Goal: Task Accomplishment & Management: Manage account settings

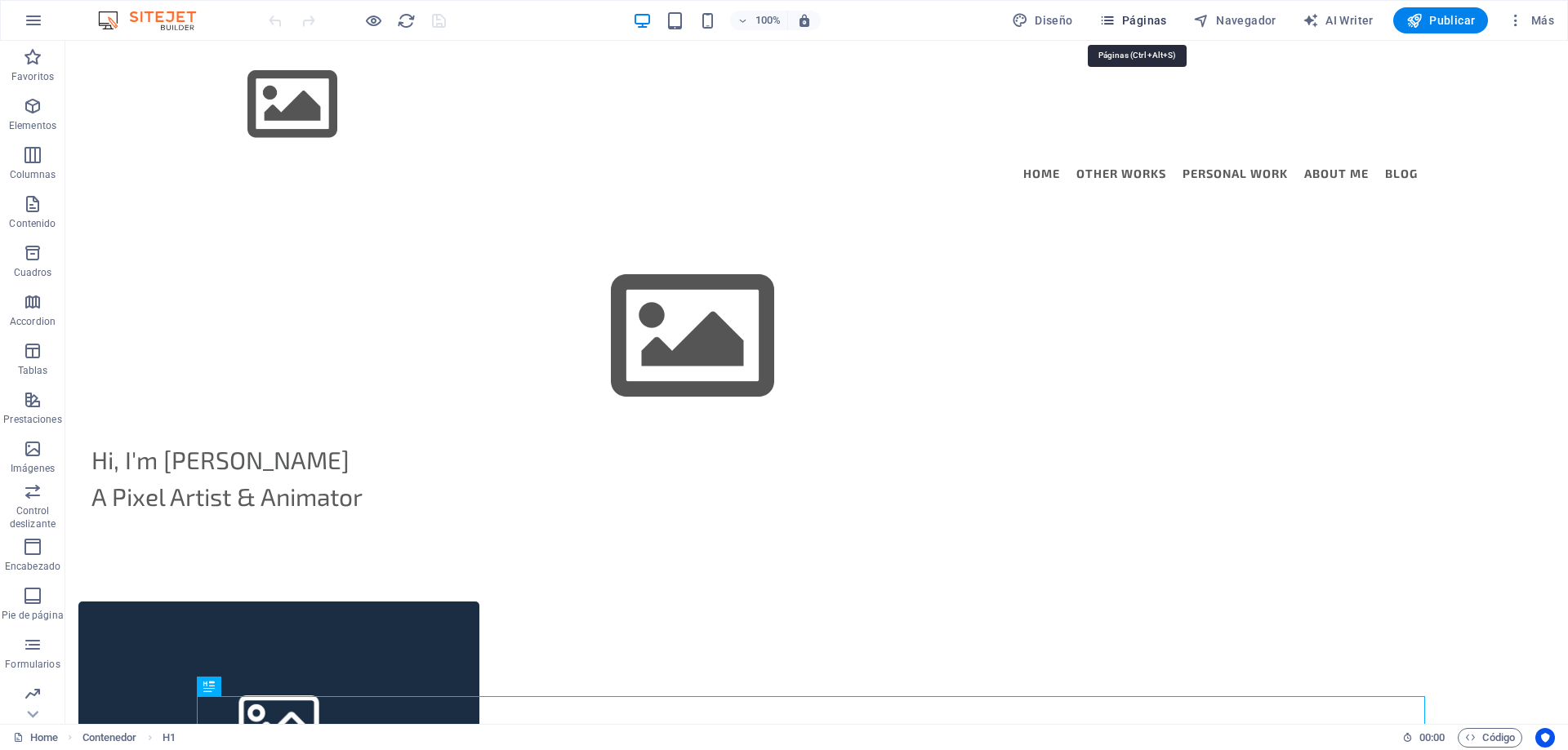
click at [1138, 23] on span "Páginas" at bounding box center [1133, 20] width 68 height 17
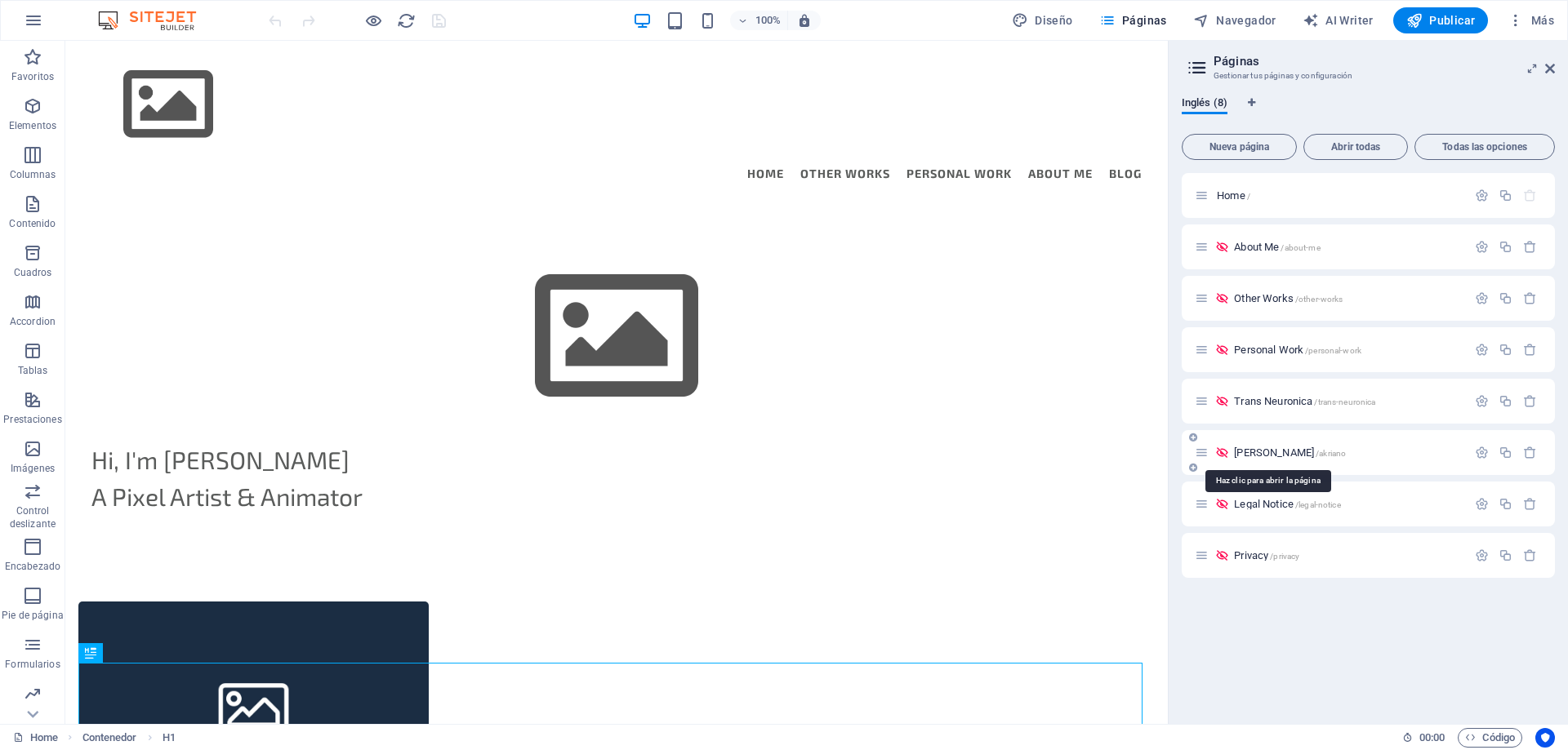
click at [1256, 455] on span "[PERSON_NAME] /akriano" at bounding box center [1290, 452] width 112 height 12
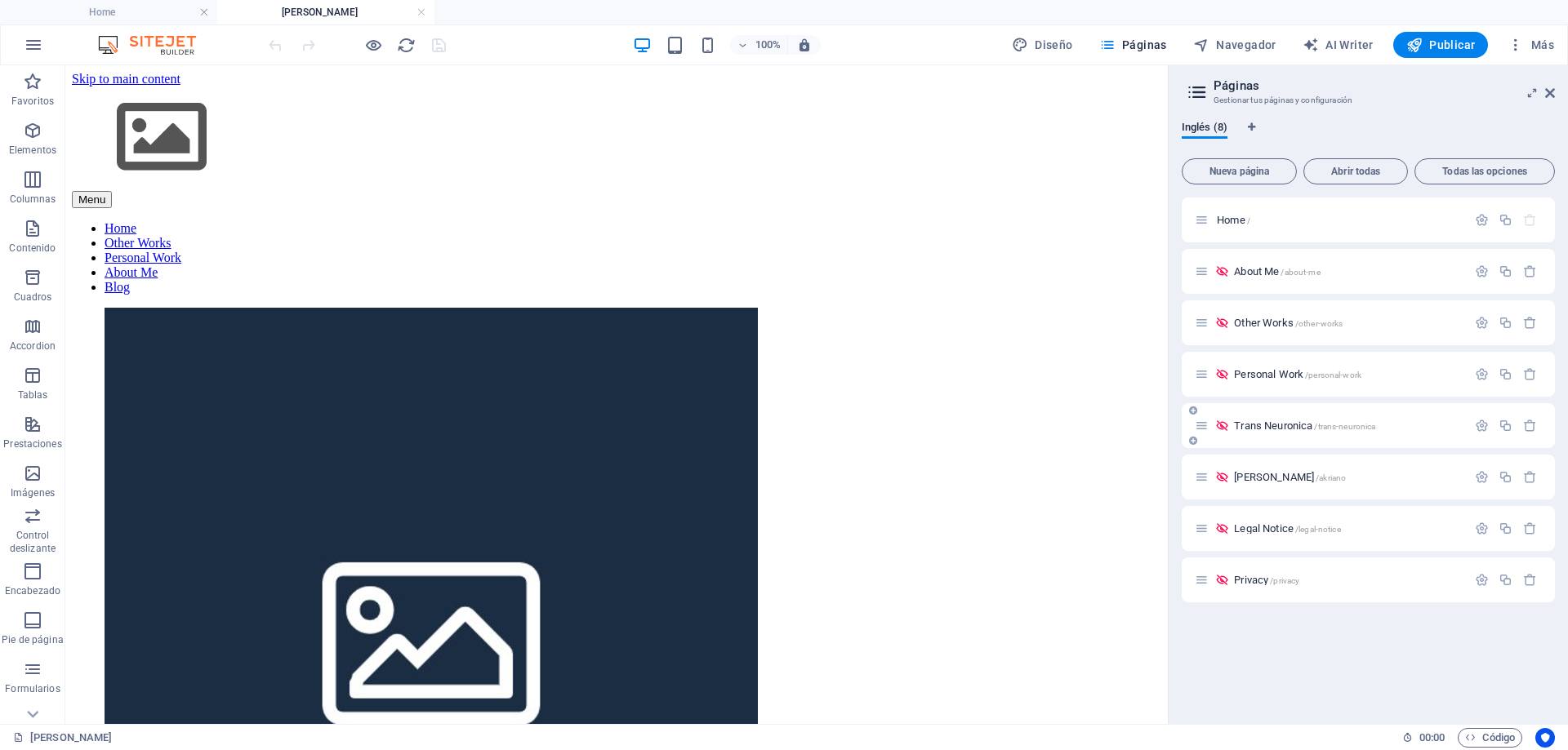
click at [1272, 423] on span "Trans Neuronica /trans-neuronica" at bounding box center [1305, 425] width 142 height 12
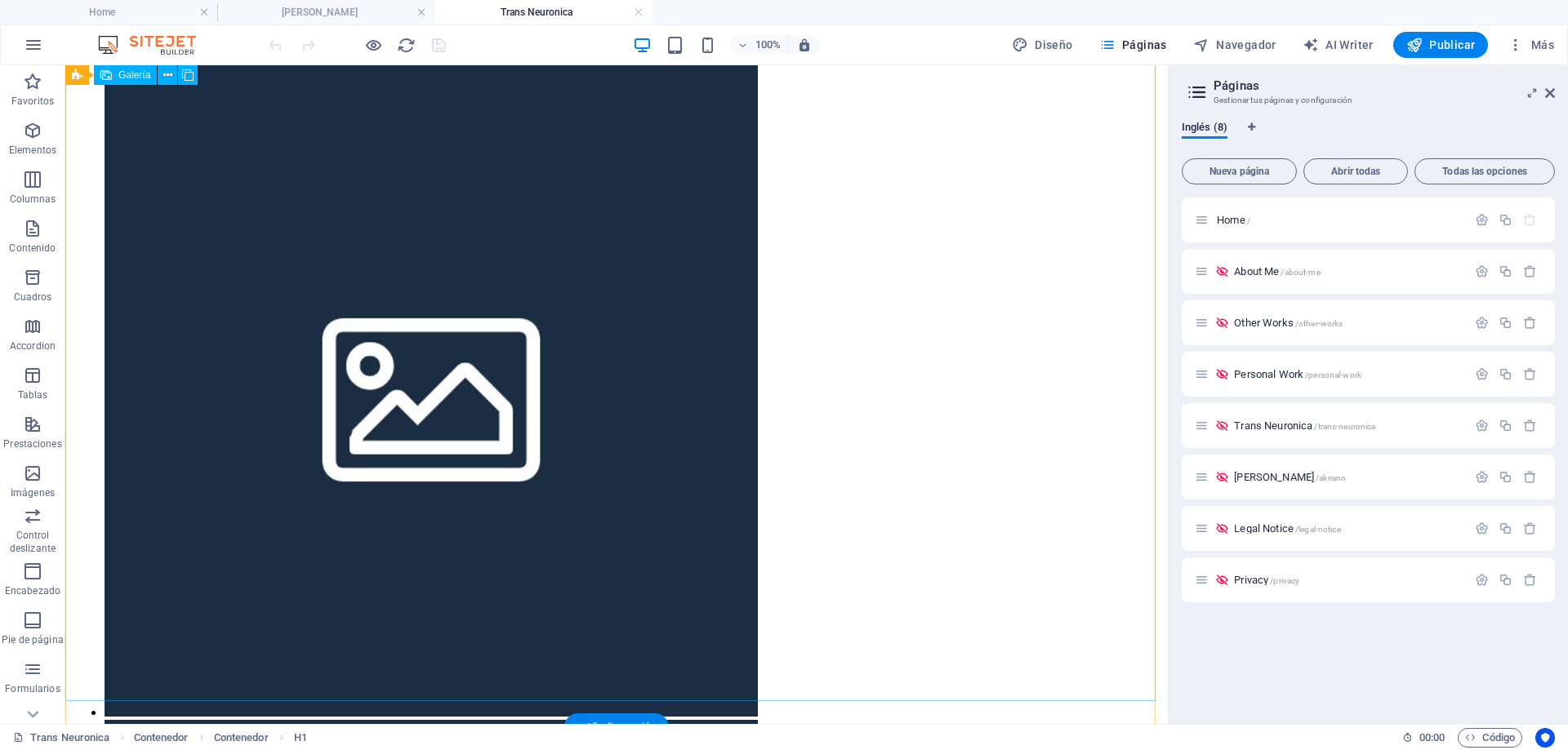
scroll to position [81, 0]
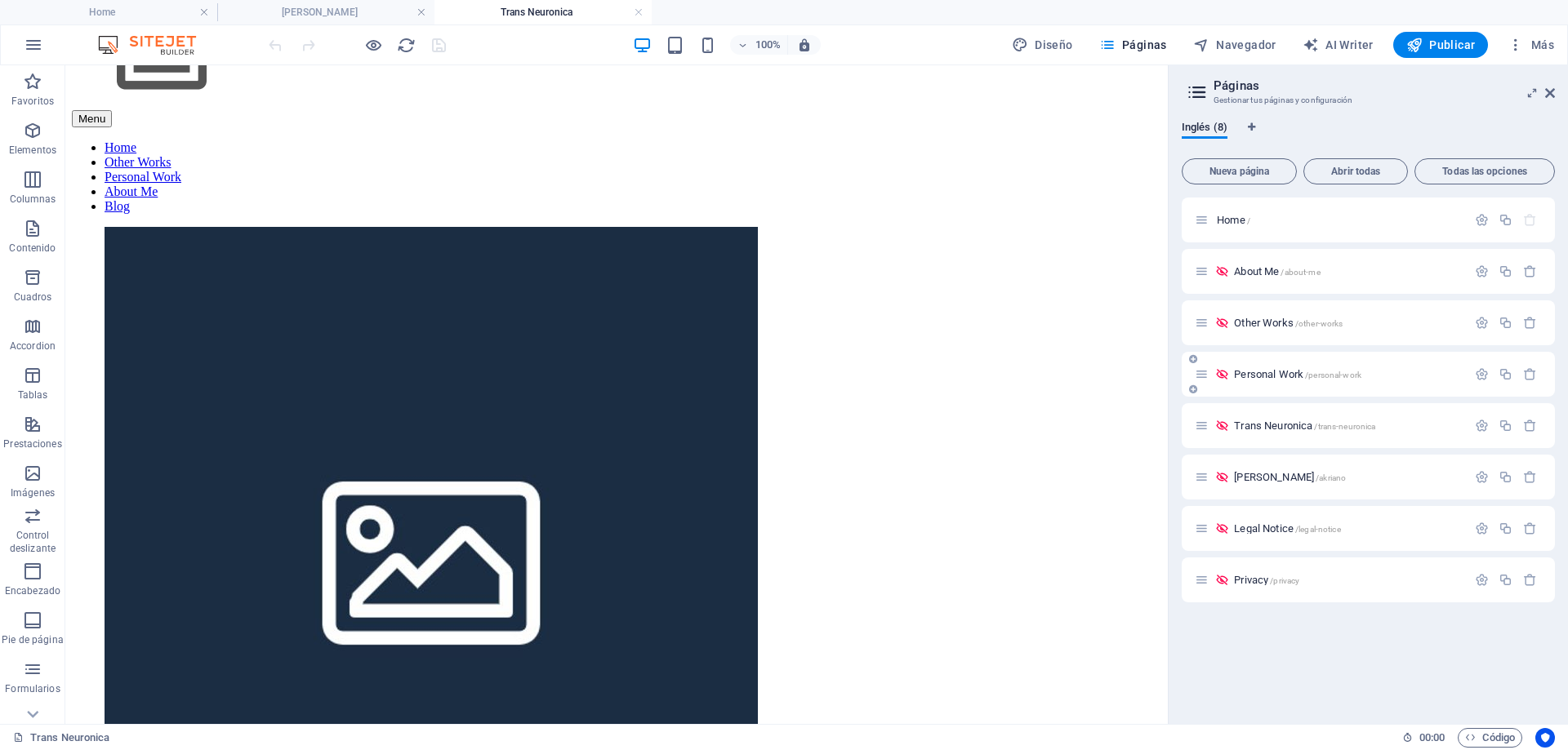
click at [1277, 375] on span "Personal Work /personal-work" at bounding box center [1298, 374] width 128 height 12
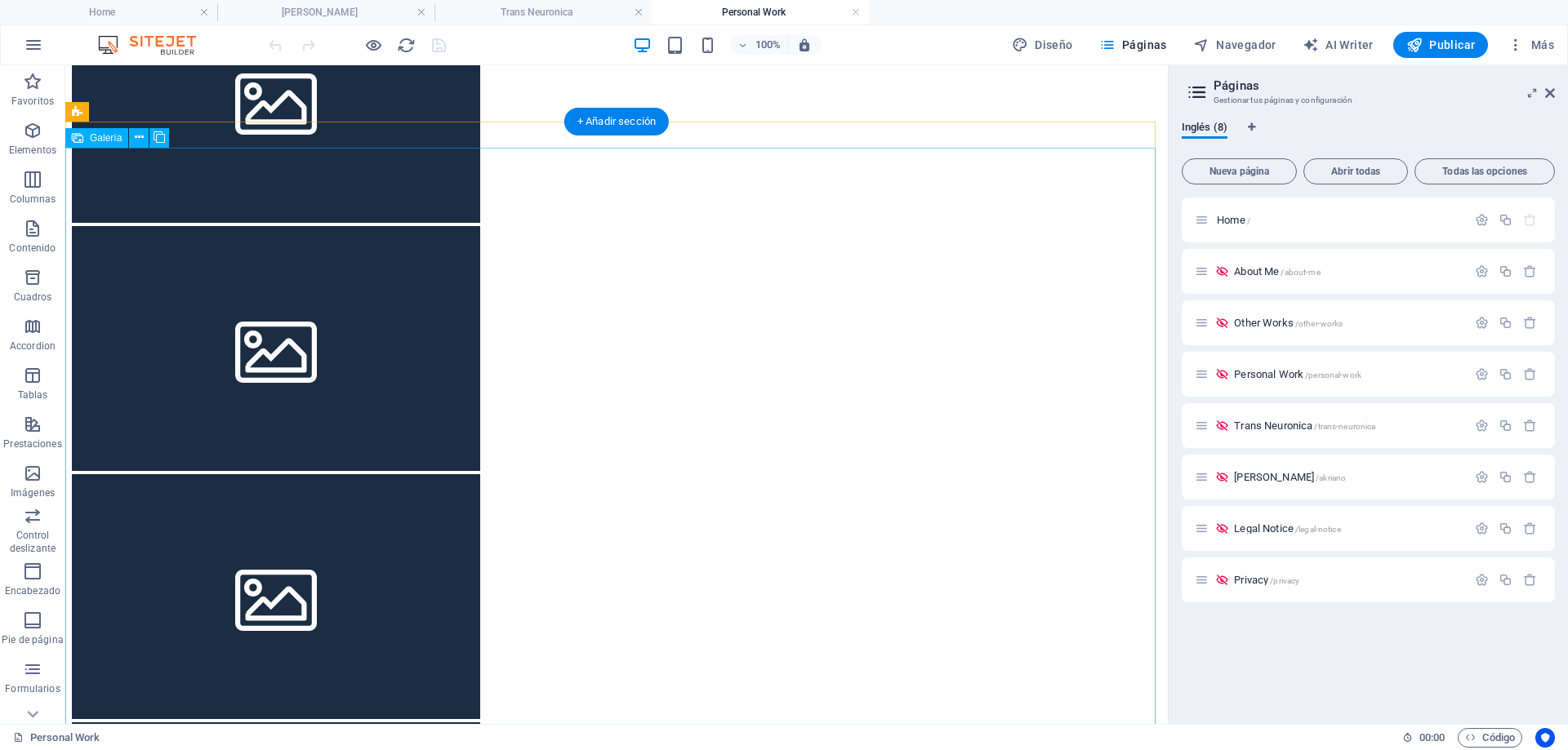
scroll to position [734, 0]
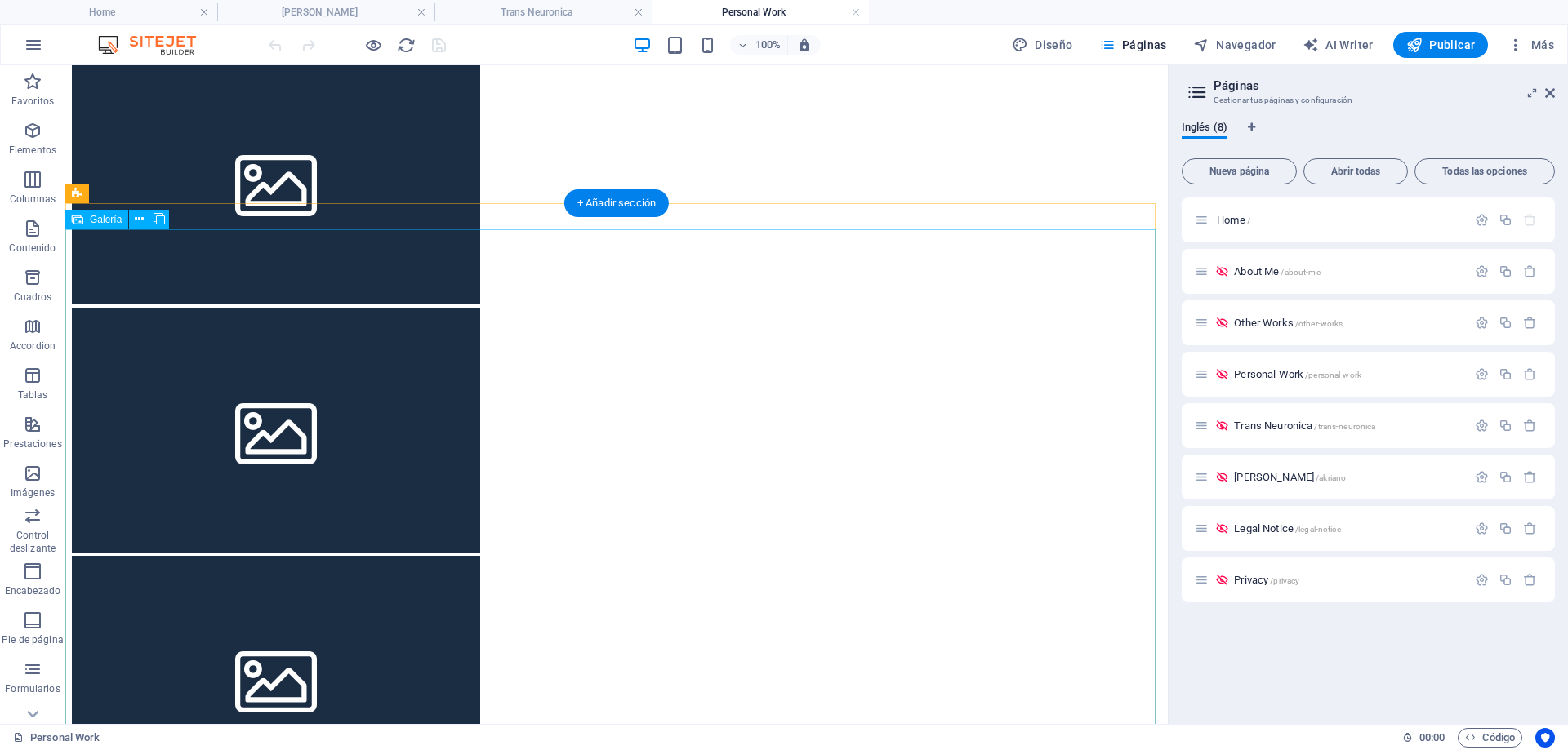
select select "4"
select select "px"
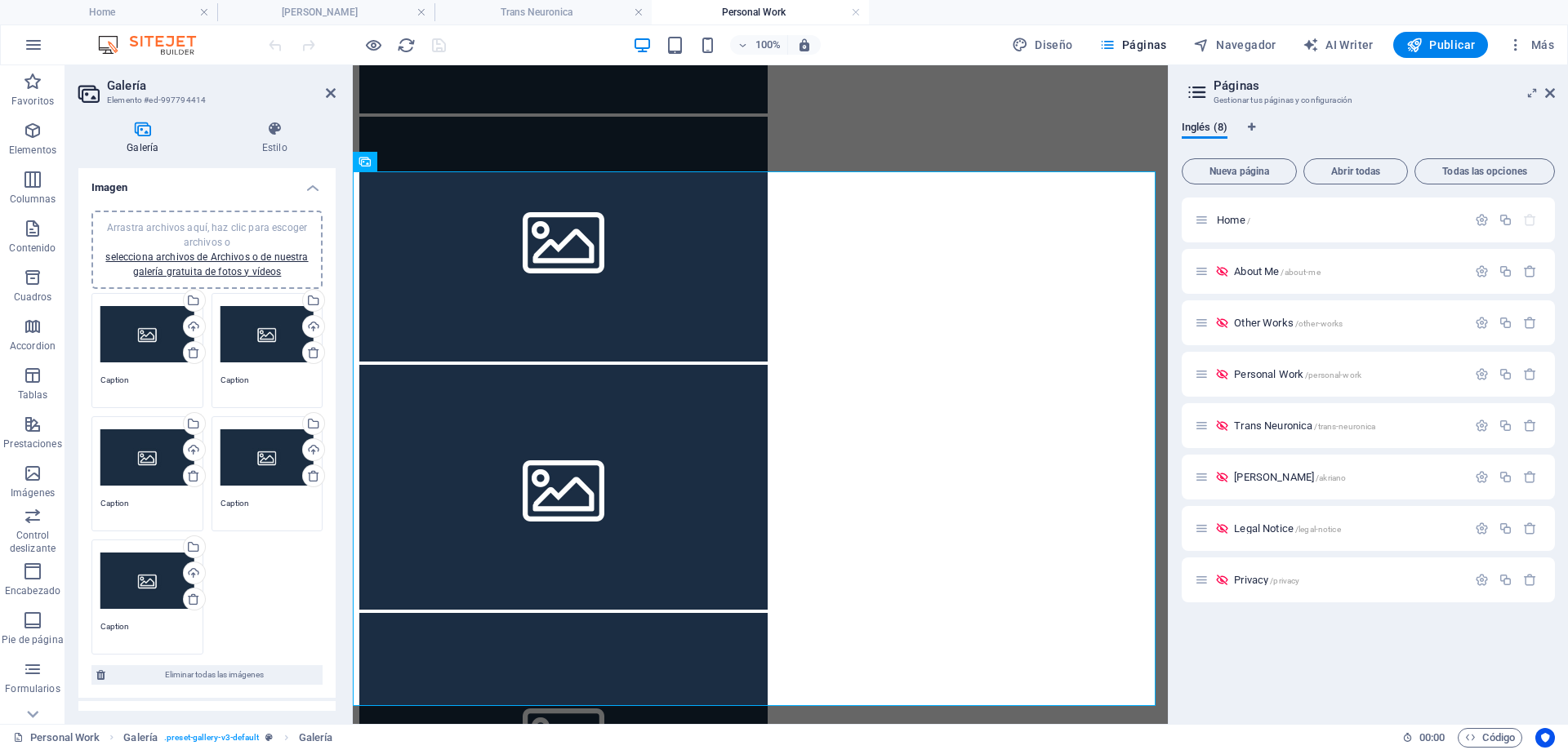
scroll to position [227, 0]
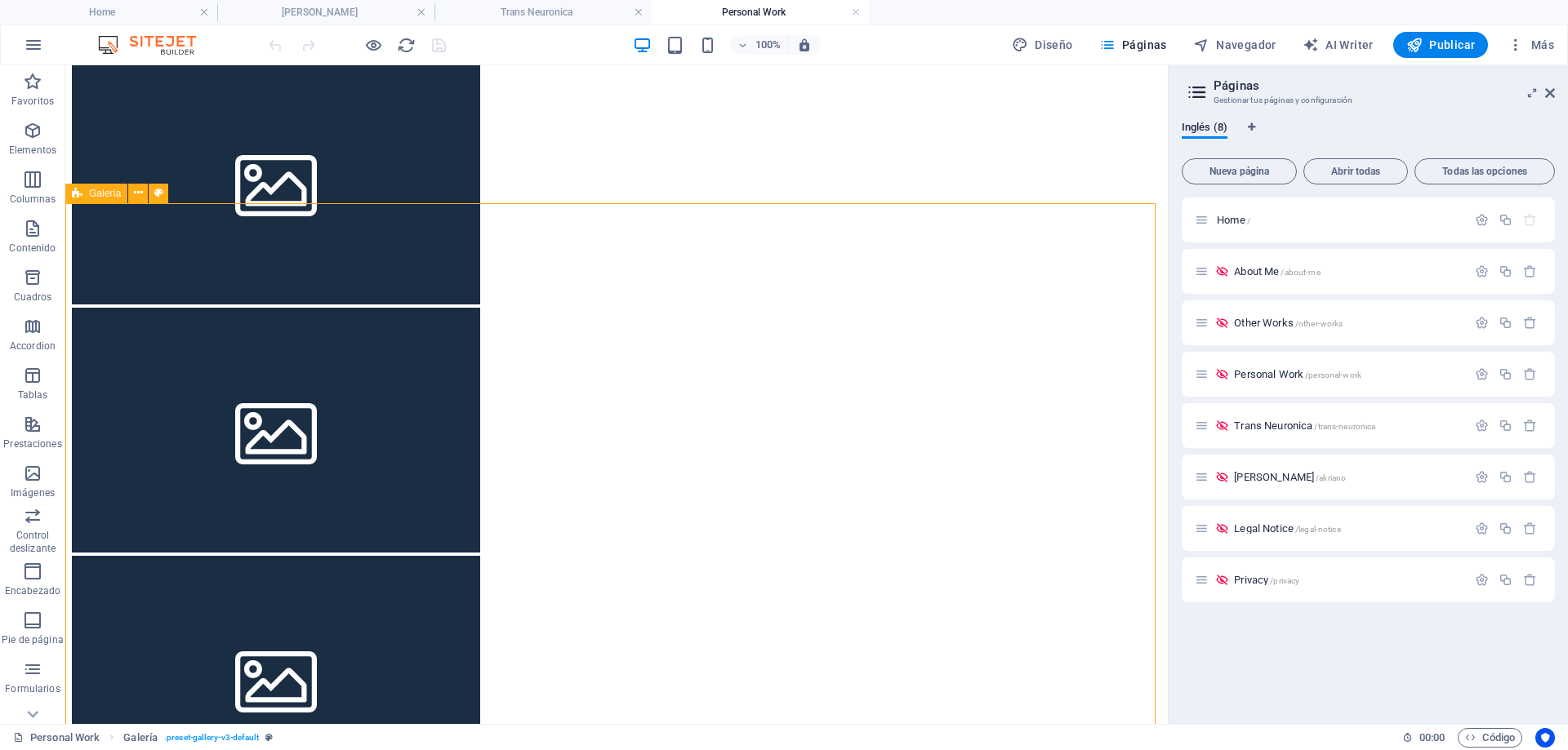
click at [109, 197] on span "Galería" at bounding box center [104, 193] width 32 height 10
select select "rem"
select select "preset-gallery-v3-default"
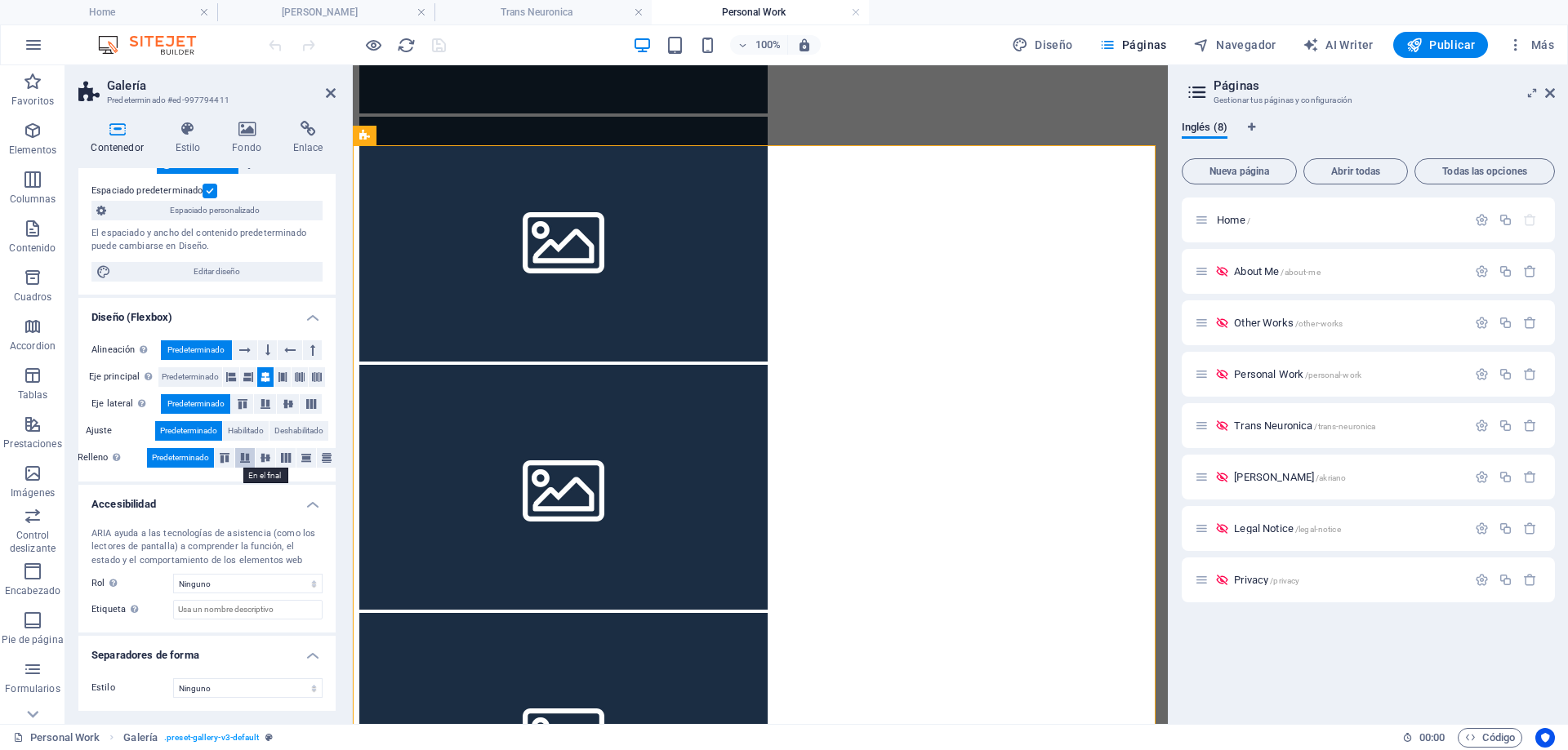
scroll to position [0, 0]
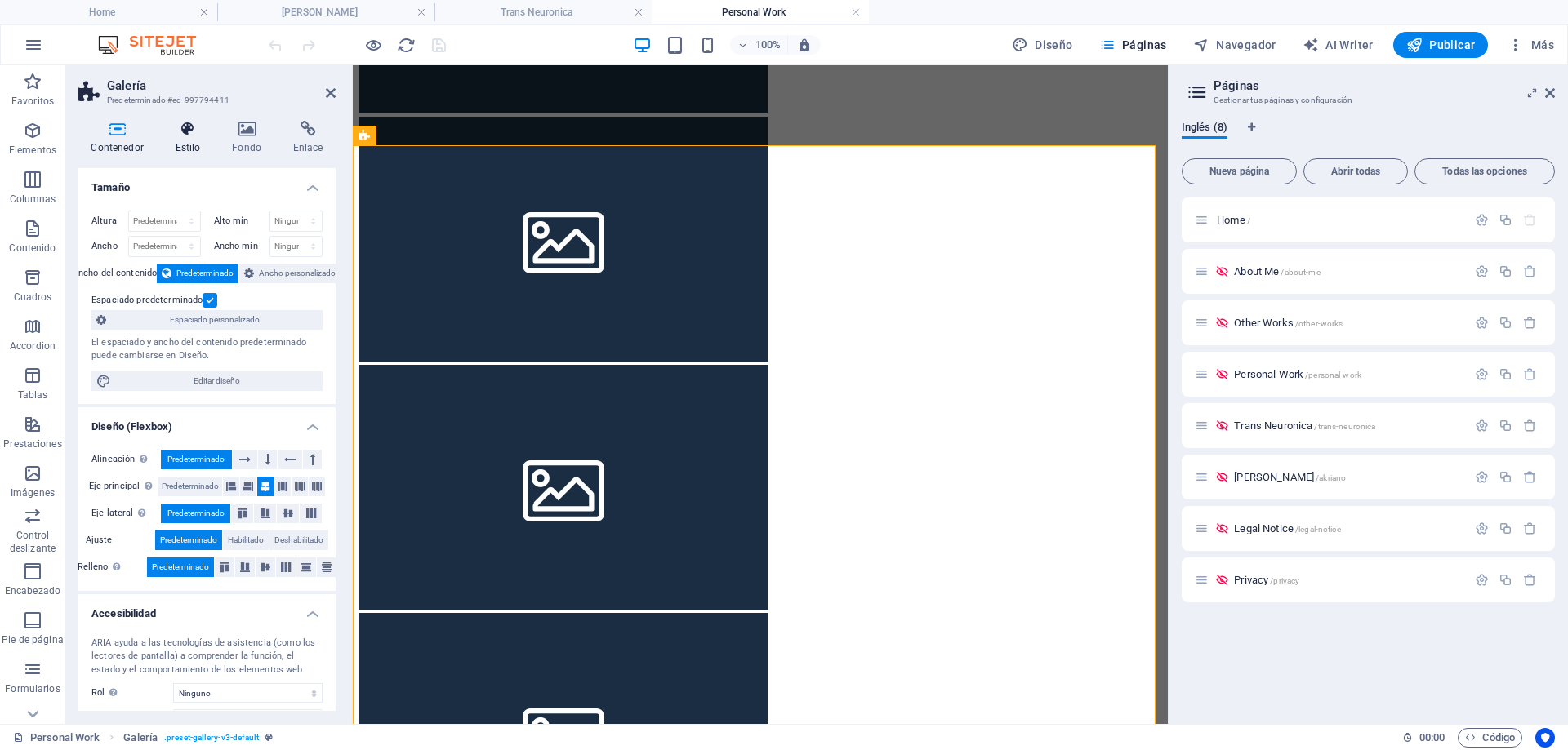
click at [186, 132] on icon at bounding box center [187, 130] width 50 height 17
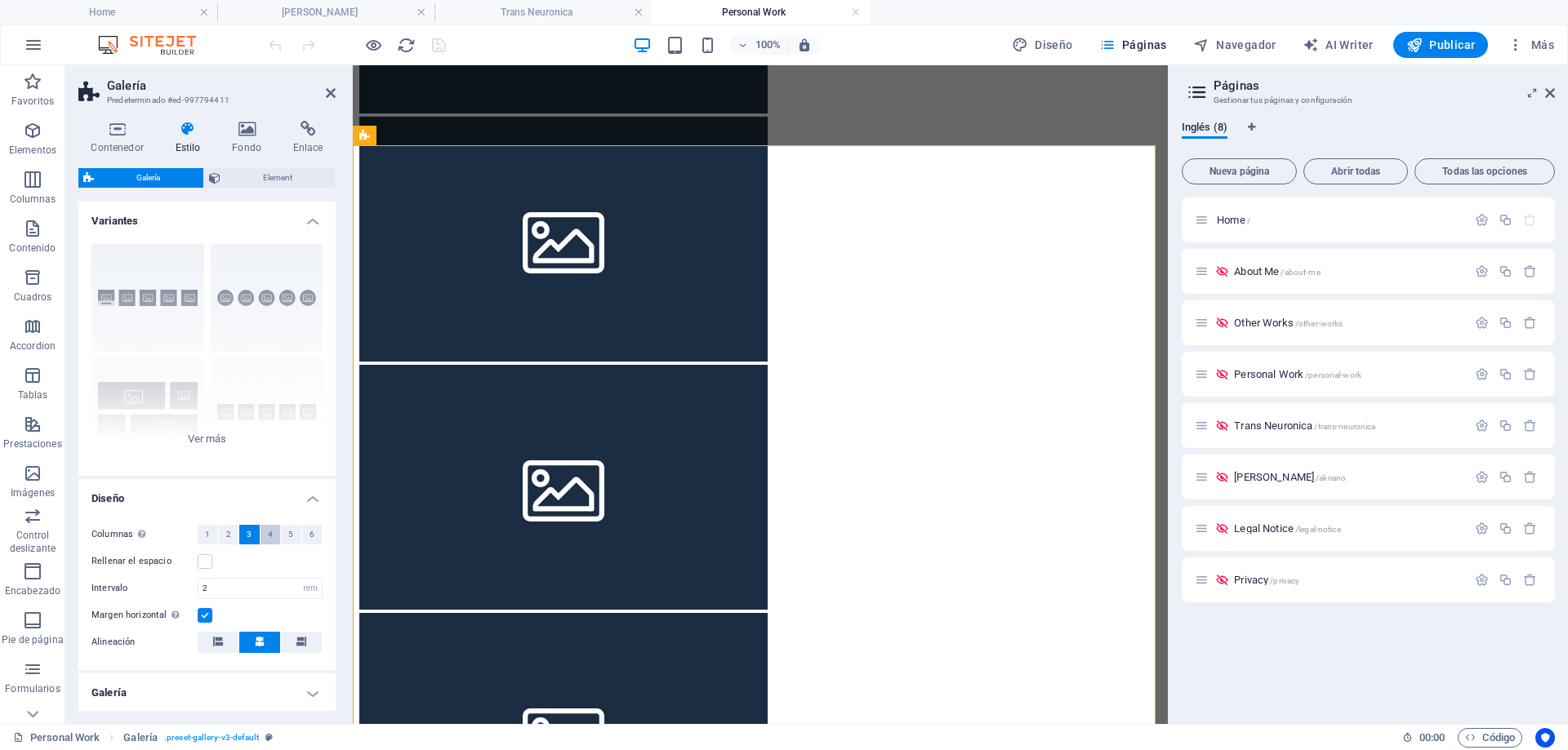
click at [270, 534] on span "4" at bounding box center [269, 534] width 5 height 20
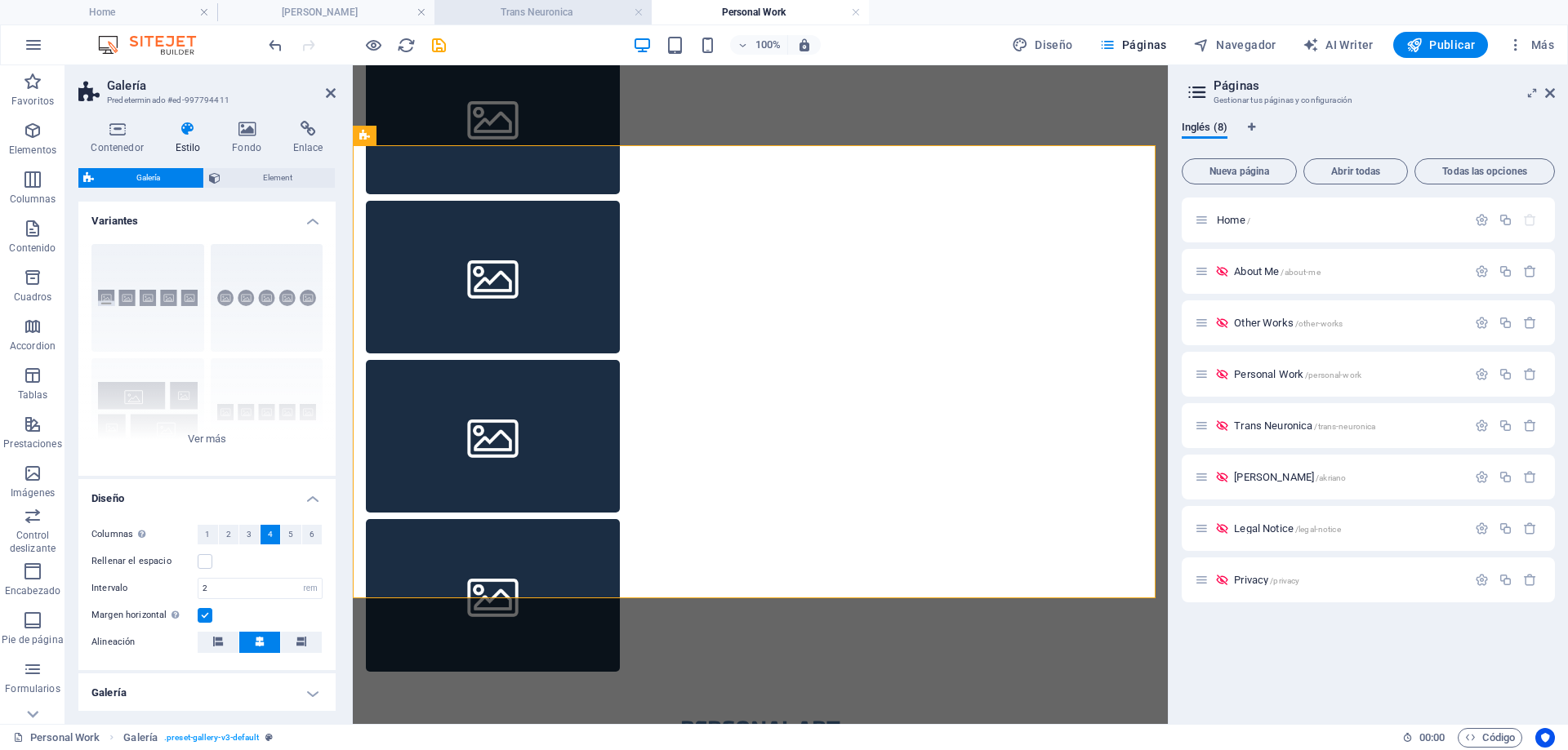
click at [517, 6] on h4 "Trans Neuronica" at bounding box center [543, 12] width 217 height 18
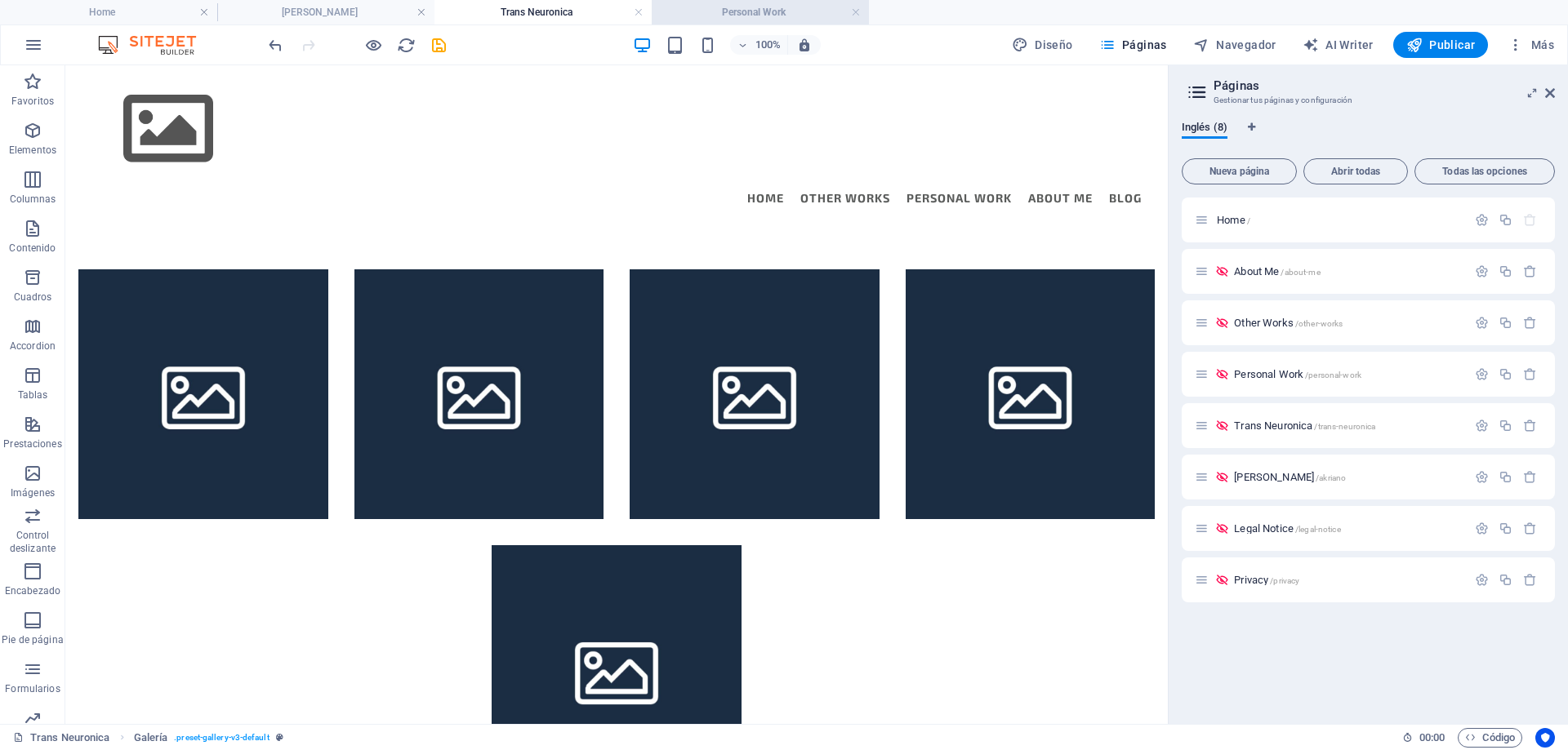
click at [737, 11] on h4 "Personal Work" at bounding box center [760, 12] width 217 height 18
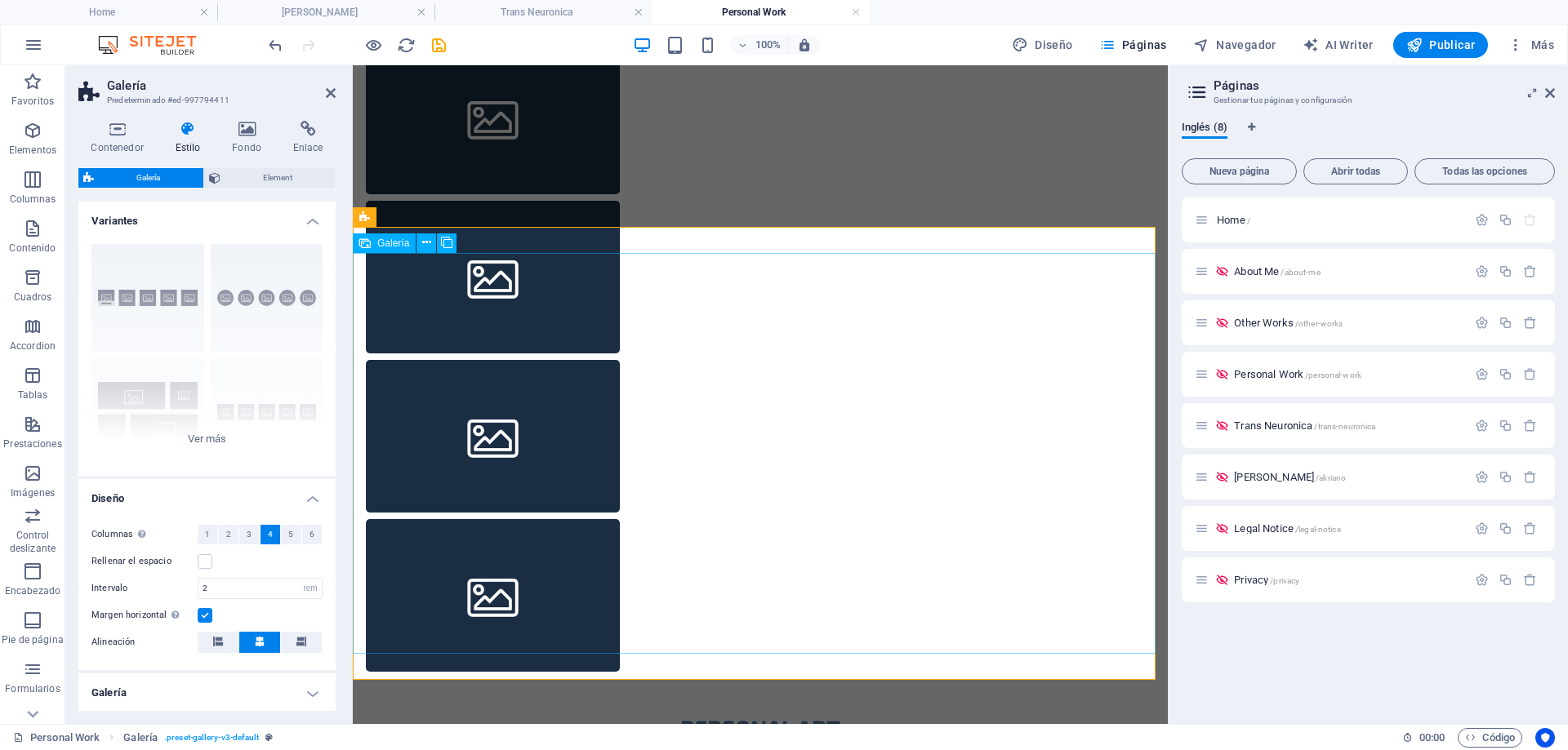
scroll to position [595, 0]
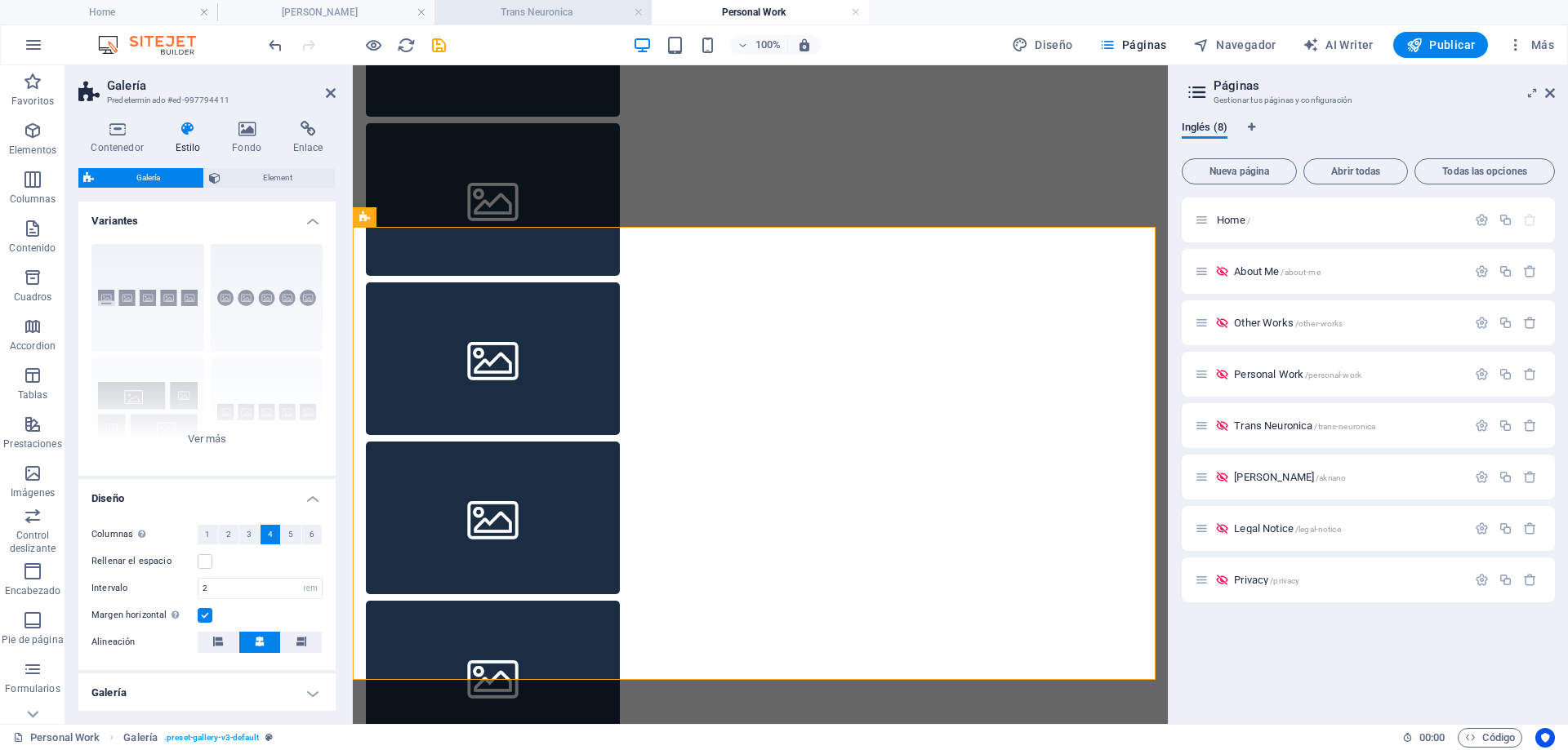
drag, startPoint x: 533, startPoint y: 17, endPoint x: 438, endPoint y: 40, distance: 97.7
click at [533, 17] on h4 "Trans Neuronica" at bounding box center [543, 12] width 217 height 18
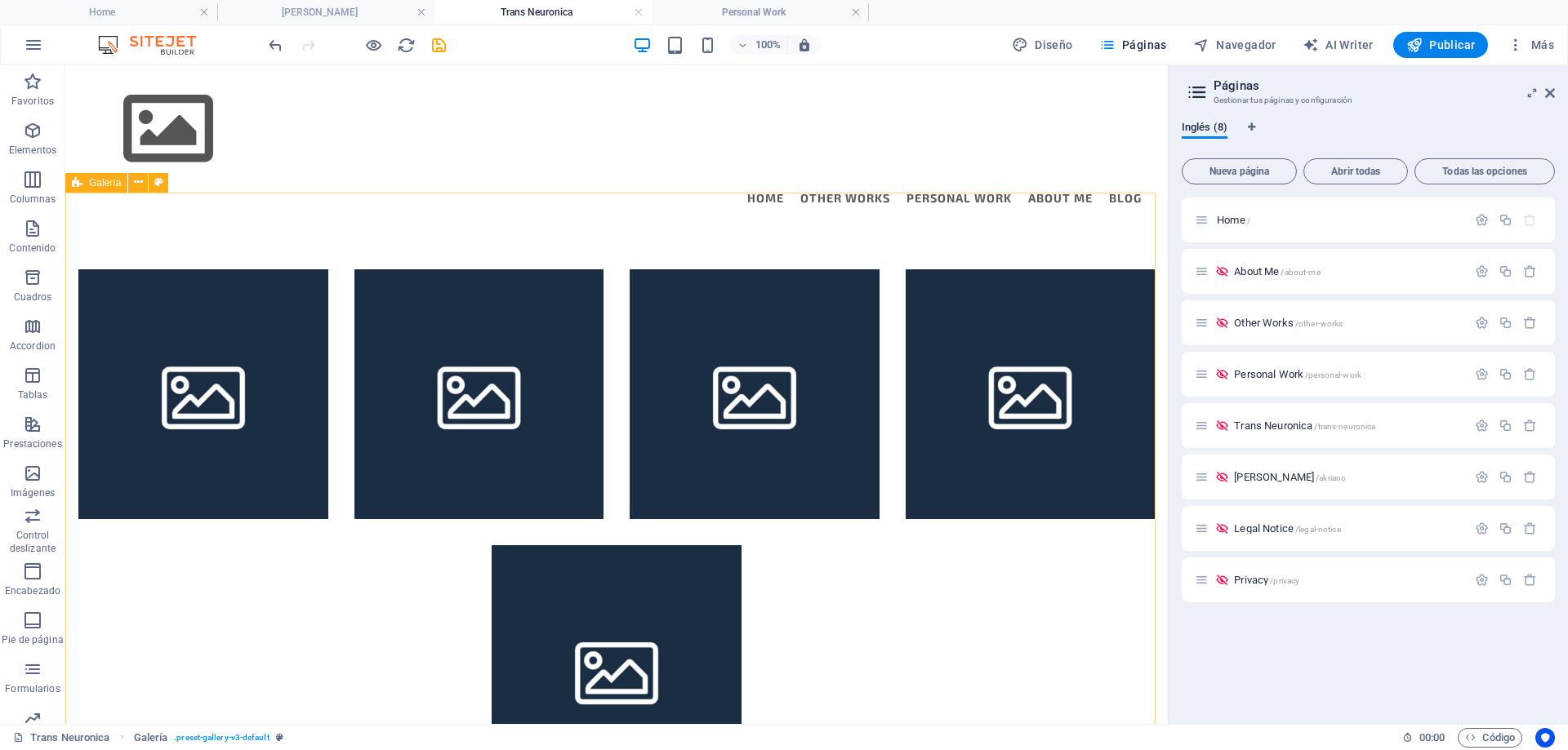
click at [84, 181] on div "Galería" at bounding box center [96, 183] width 62 height 20
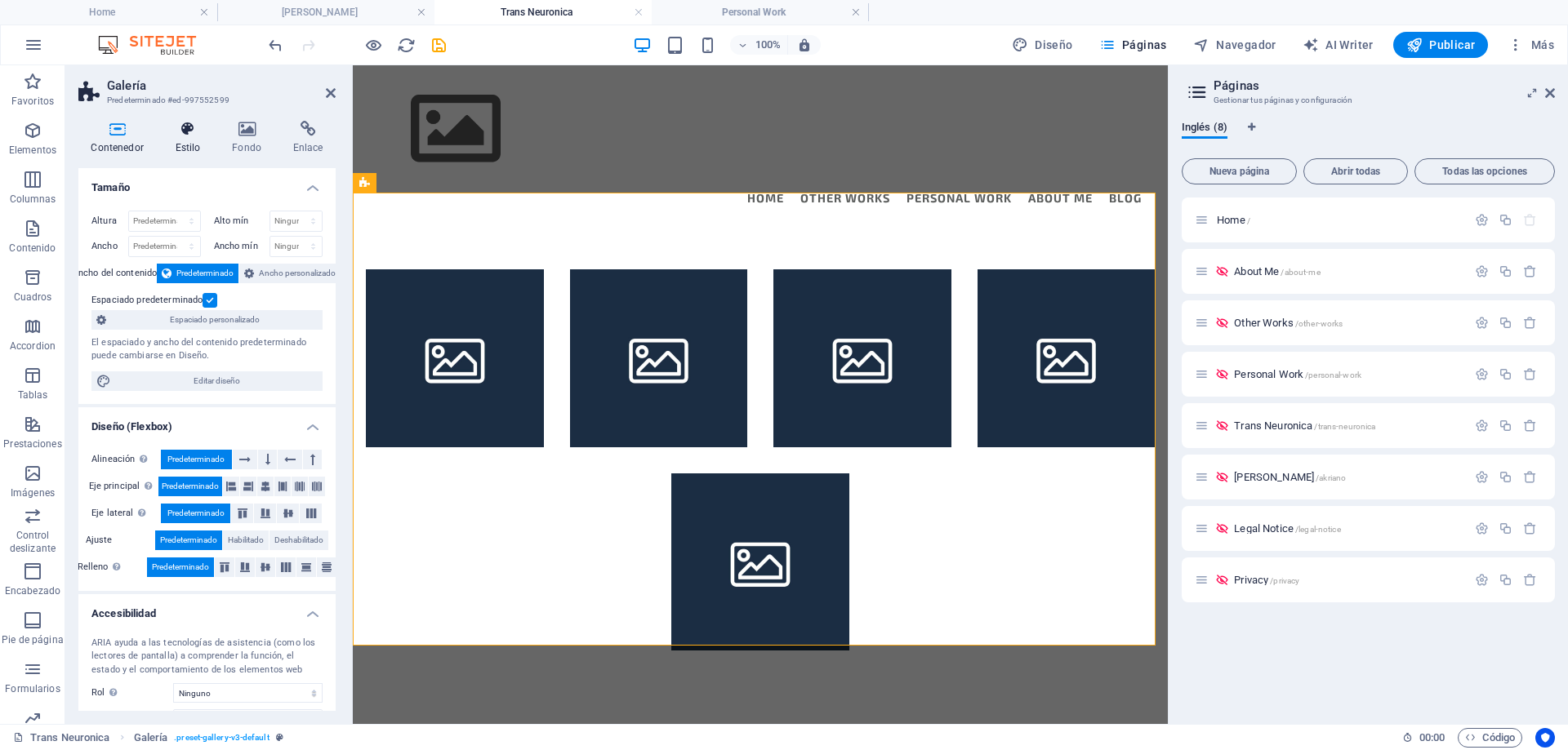
click at [175, 142] on h4 "Estilo" at bounding box center [190, 138] width 57 height 34
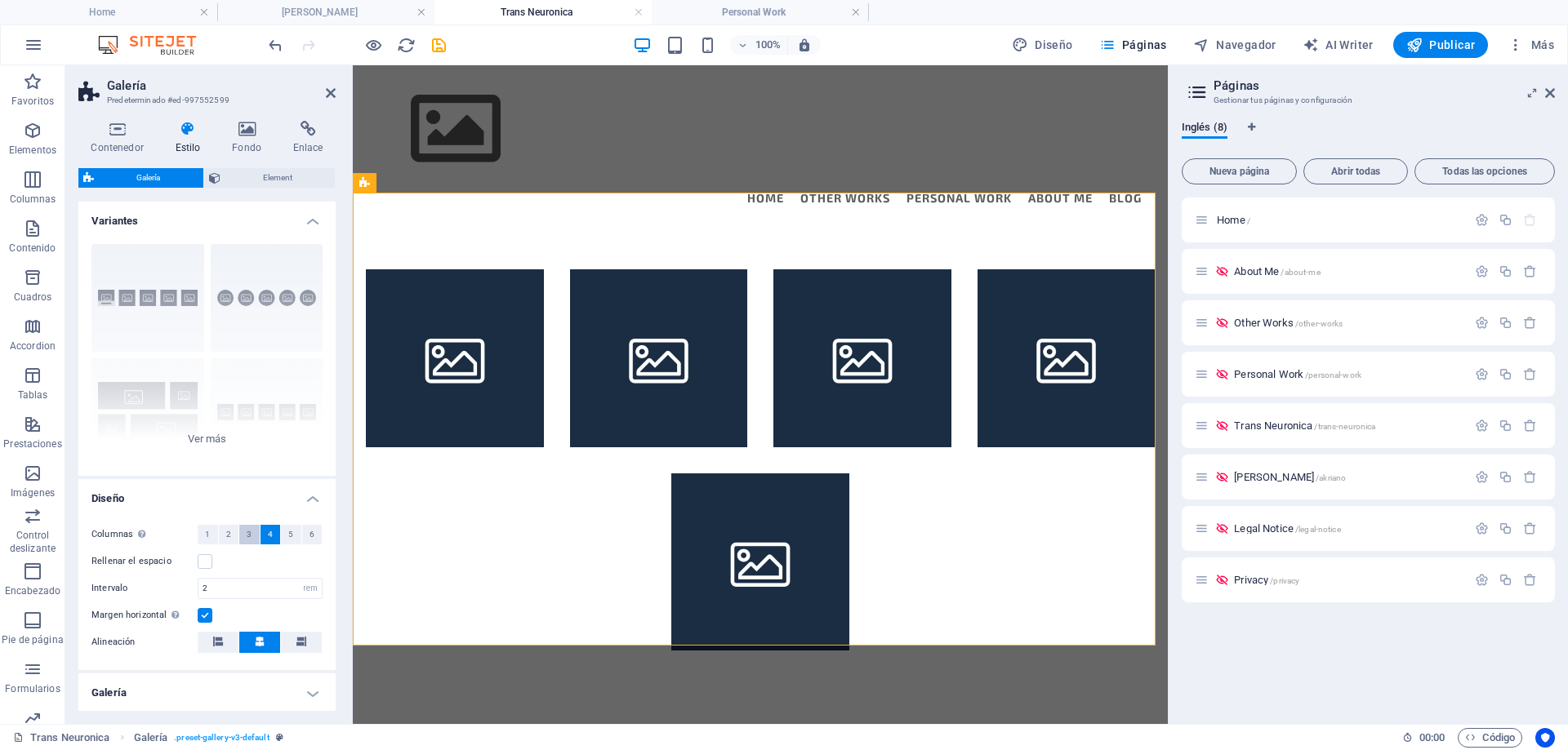
click at [248, 537] on span "3" at bounding box center [249, 534] width 5 height 20
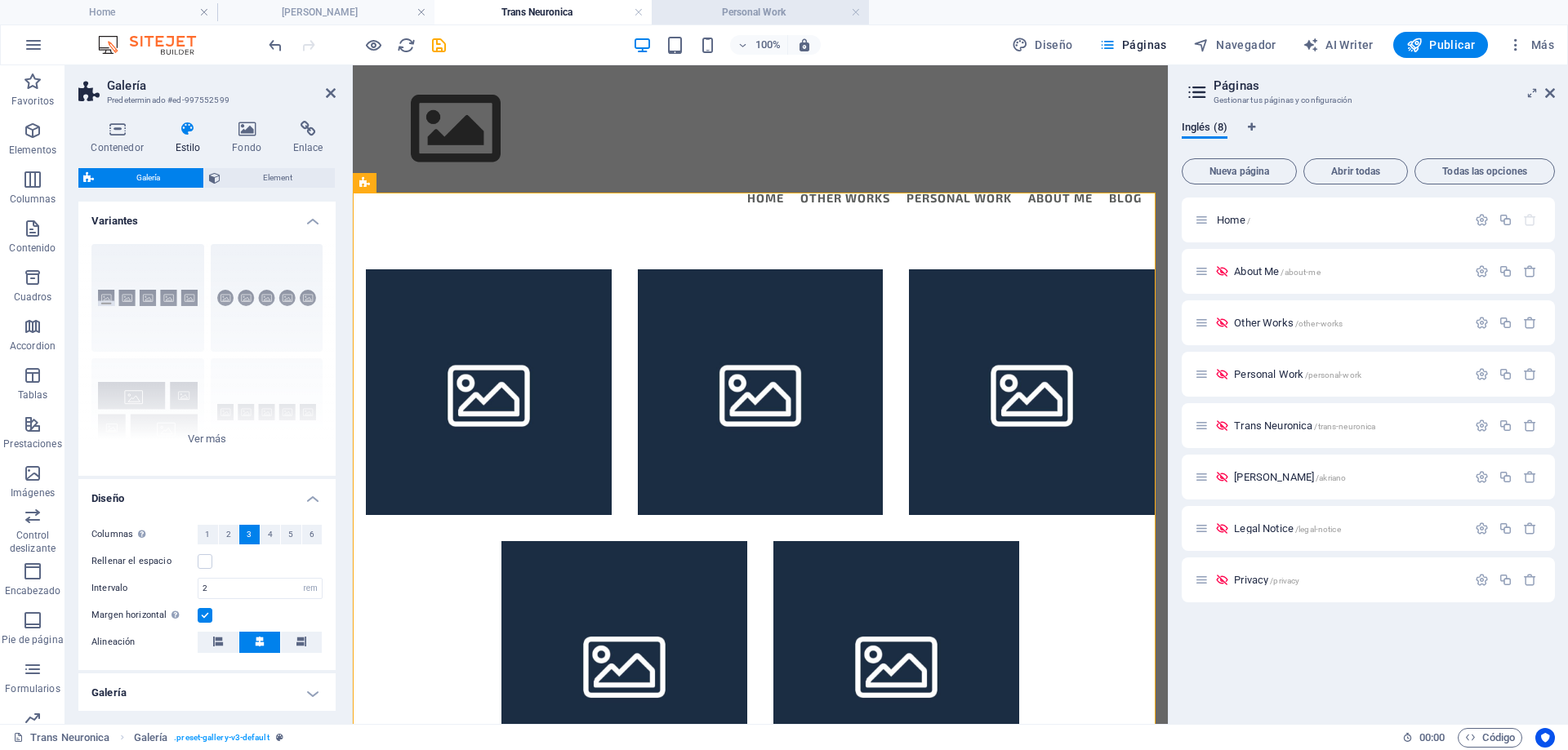
click at [733, 18] on h4 "Personal Work" at bounding box center [760, 12] width 217 height 18
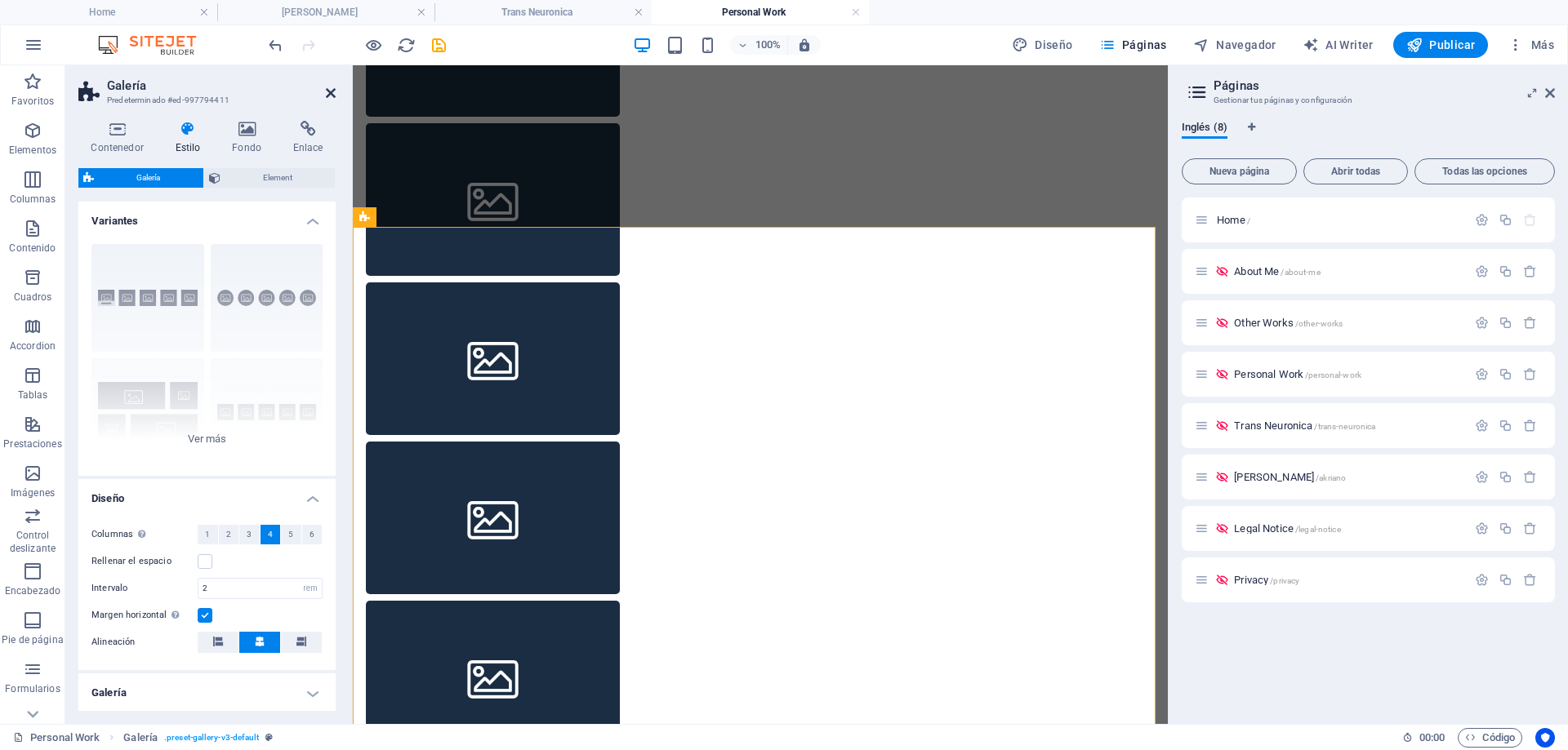
click at [332, 98] on icon at bounding box center [331, 93] width 10 height 13
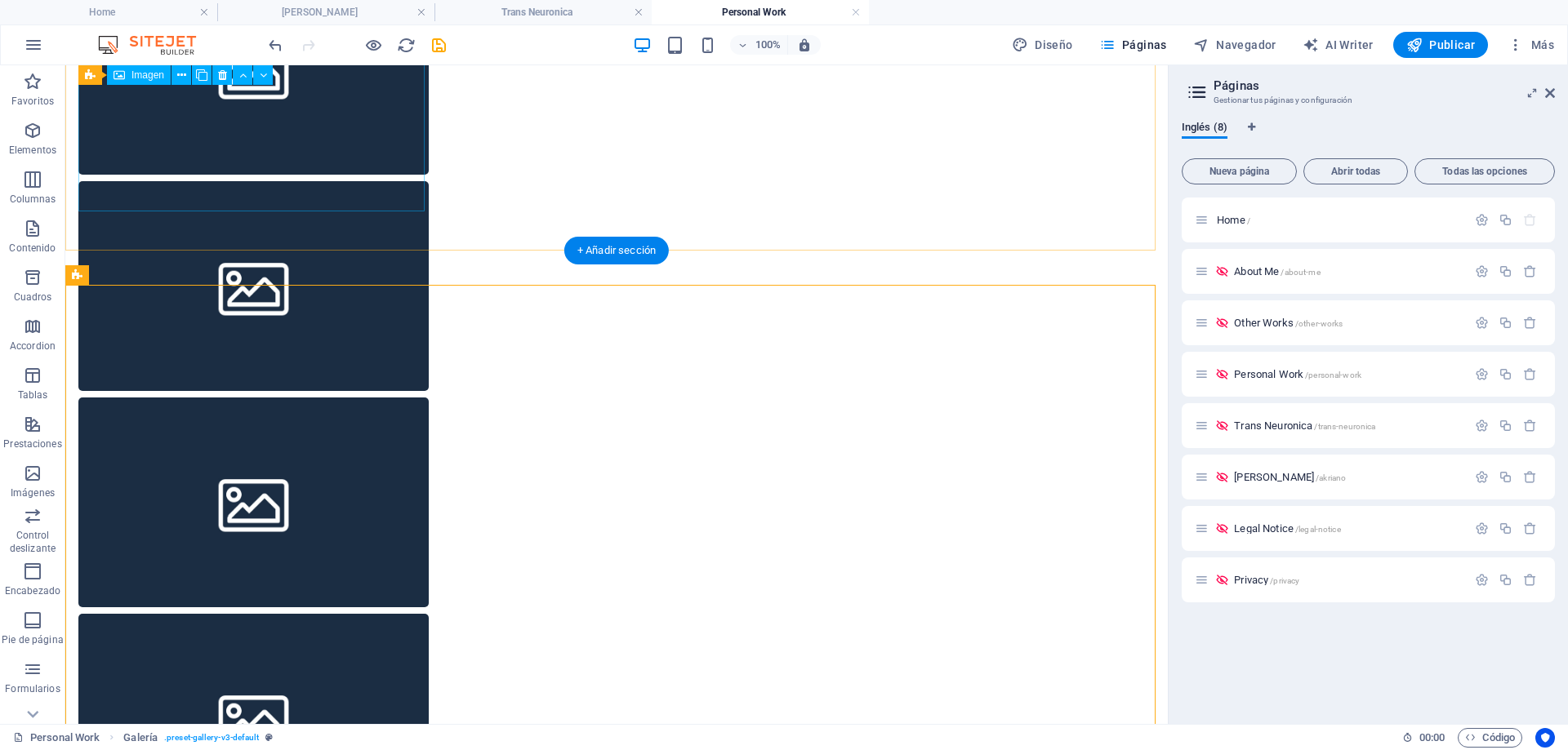
scroll to position [653, 0]
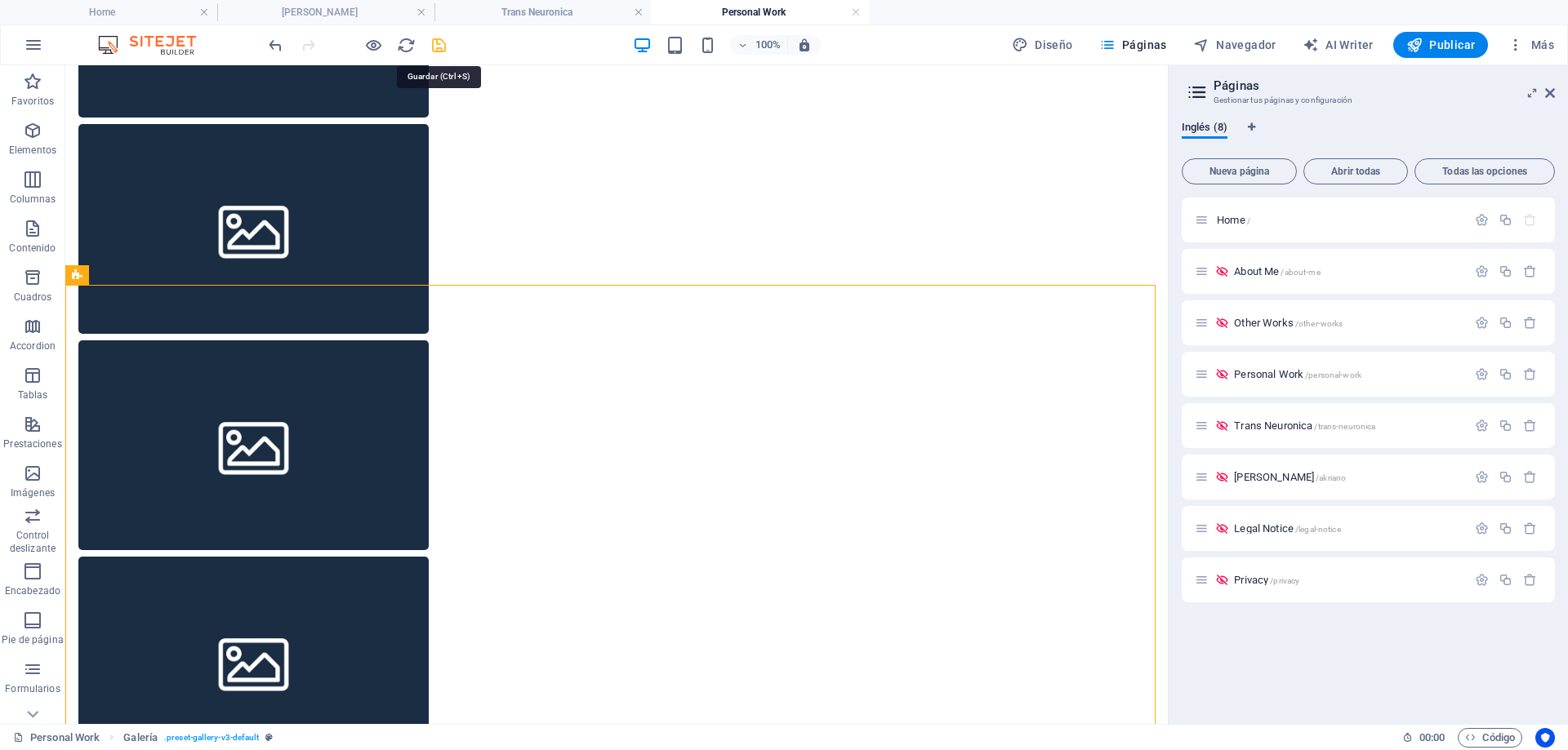
click at [445, 44] on icon "save" at bounding box center [439, 46] width 19 height 19
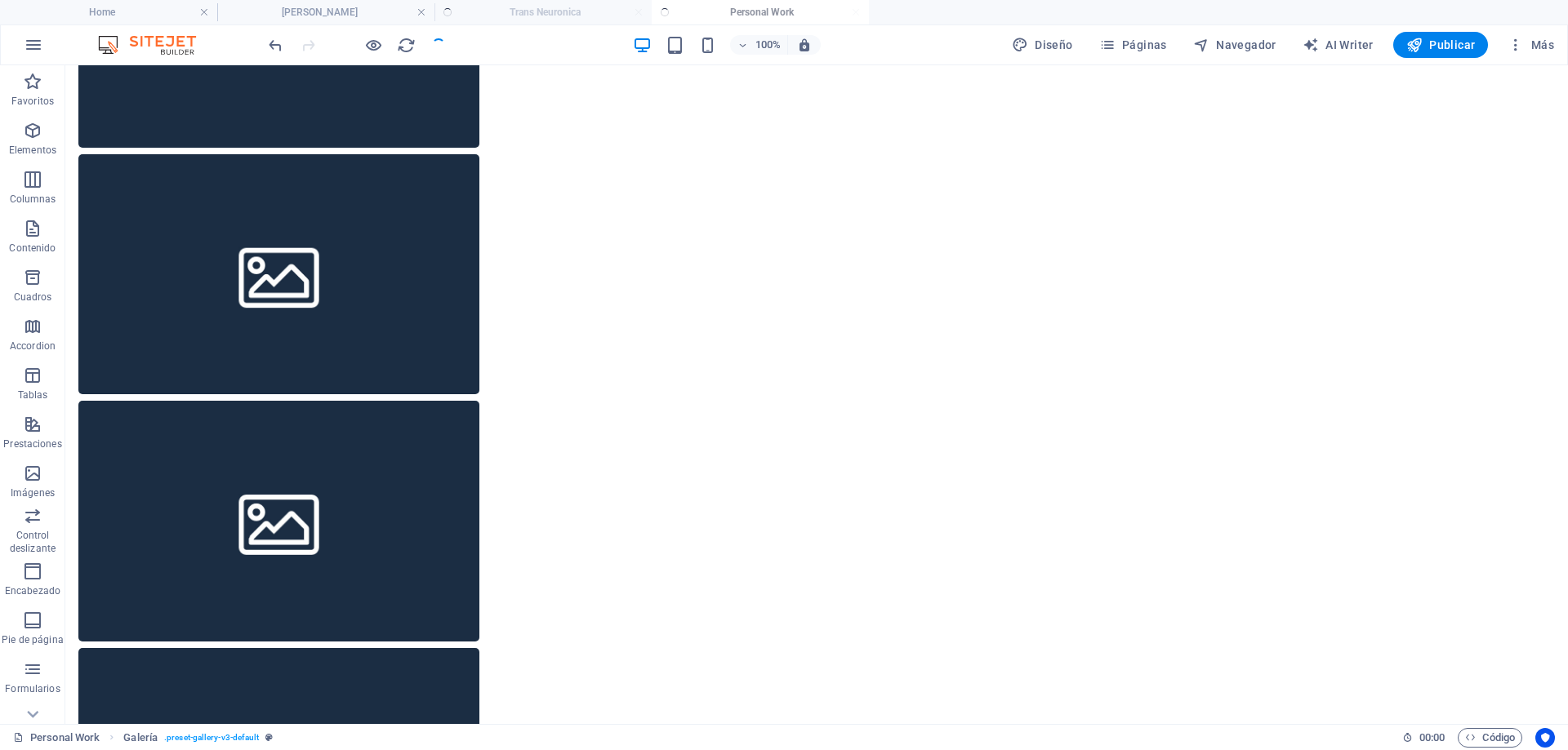
scroll to position [687, 0]
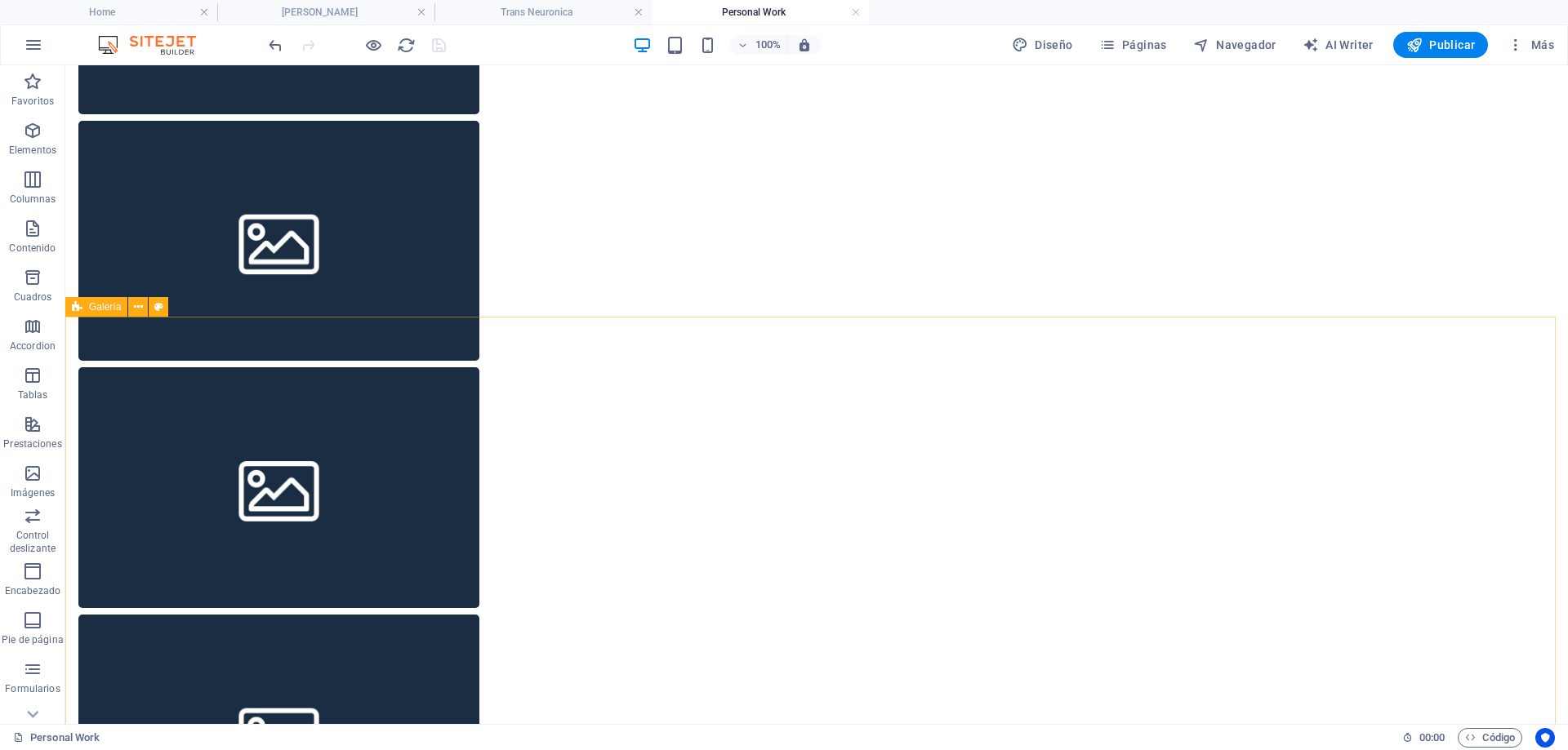
click at [110, 309] on span "Galería" at bounding box center [104, 307] width 32 height 10
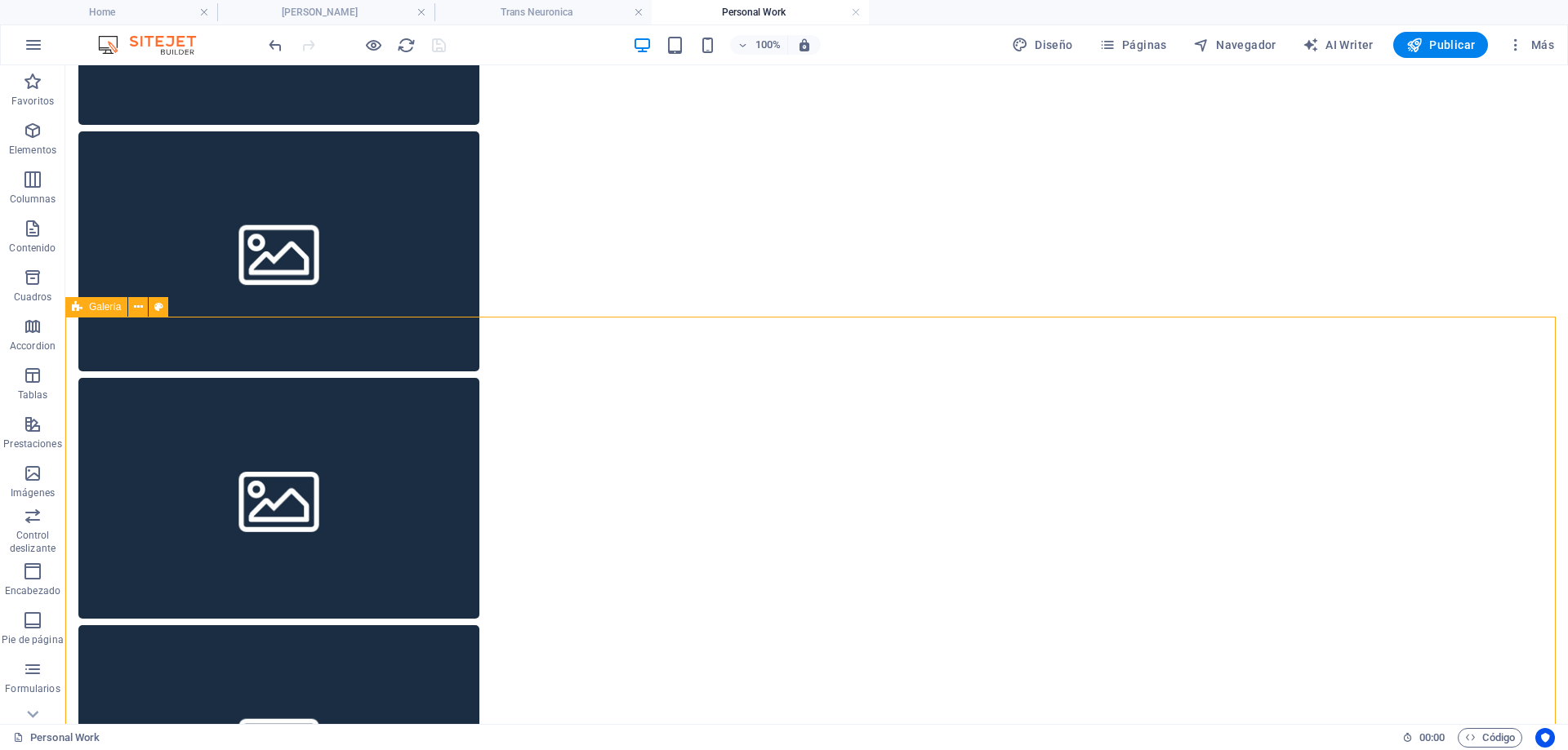
select select "rem"
select select "preset-gallery-v3-default"
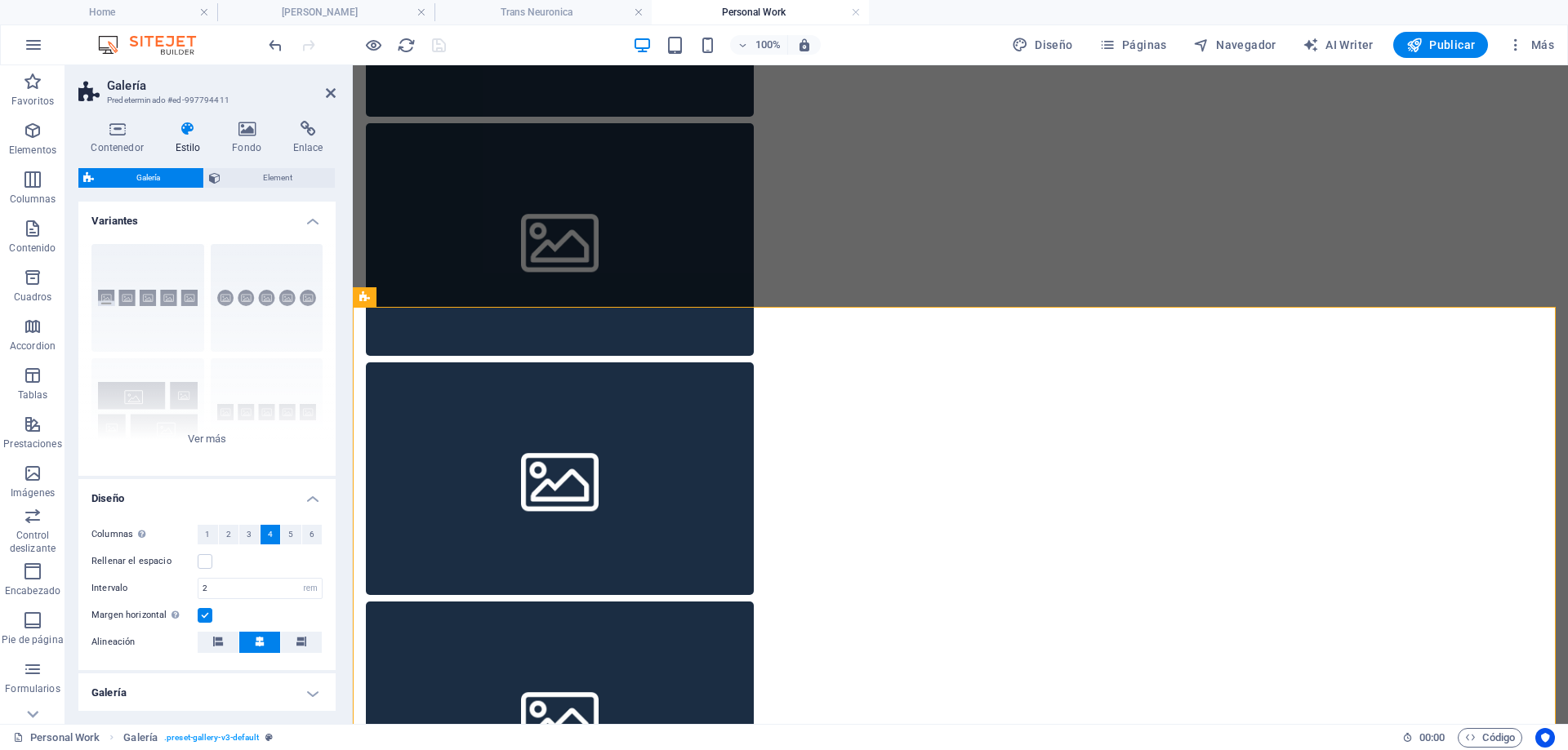
click at [268, 528] on span "4" at bounding box center [269, 534] width 5 height 20
click at [555, 10] on h4 "Trans Neuronica" at bounding box center [543, 12] width 217 height 18
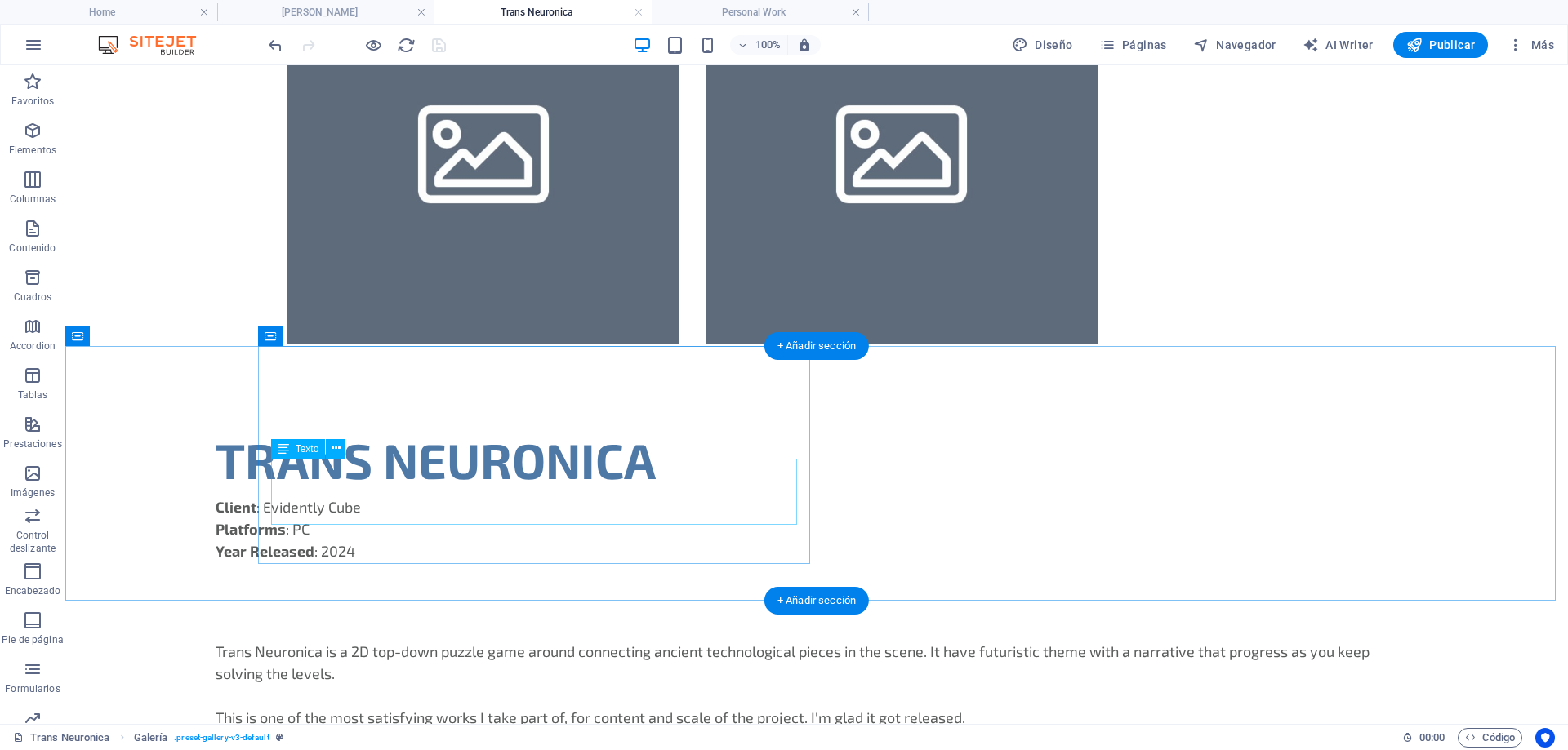
scroll to position [862, 0]
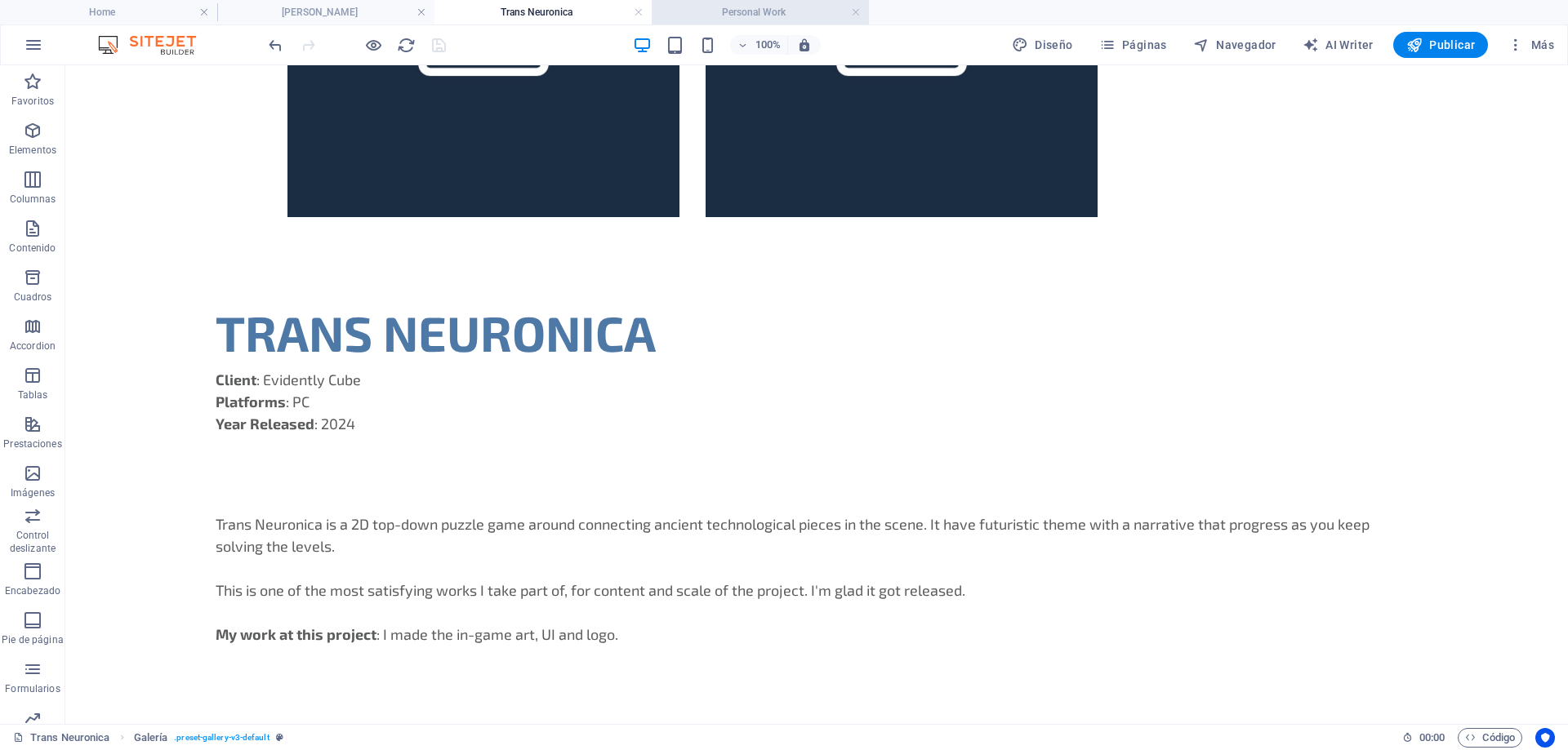
click at [746, 7] on h4 "Personal Work" at bounding box center [760, 12] width 217 height 18
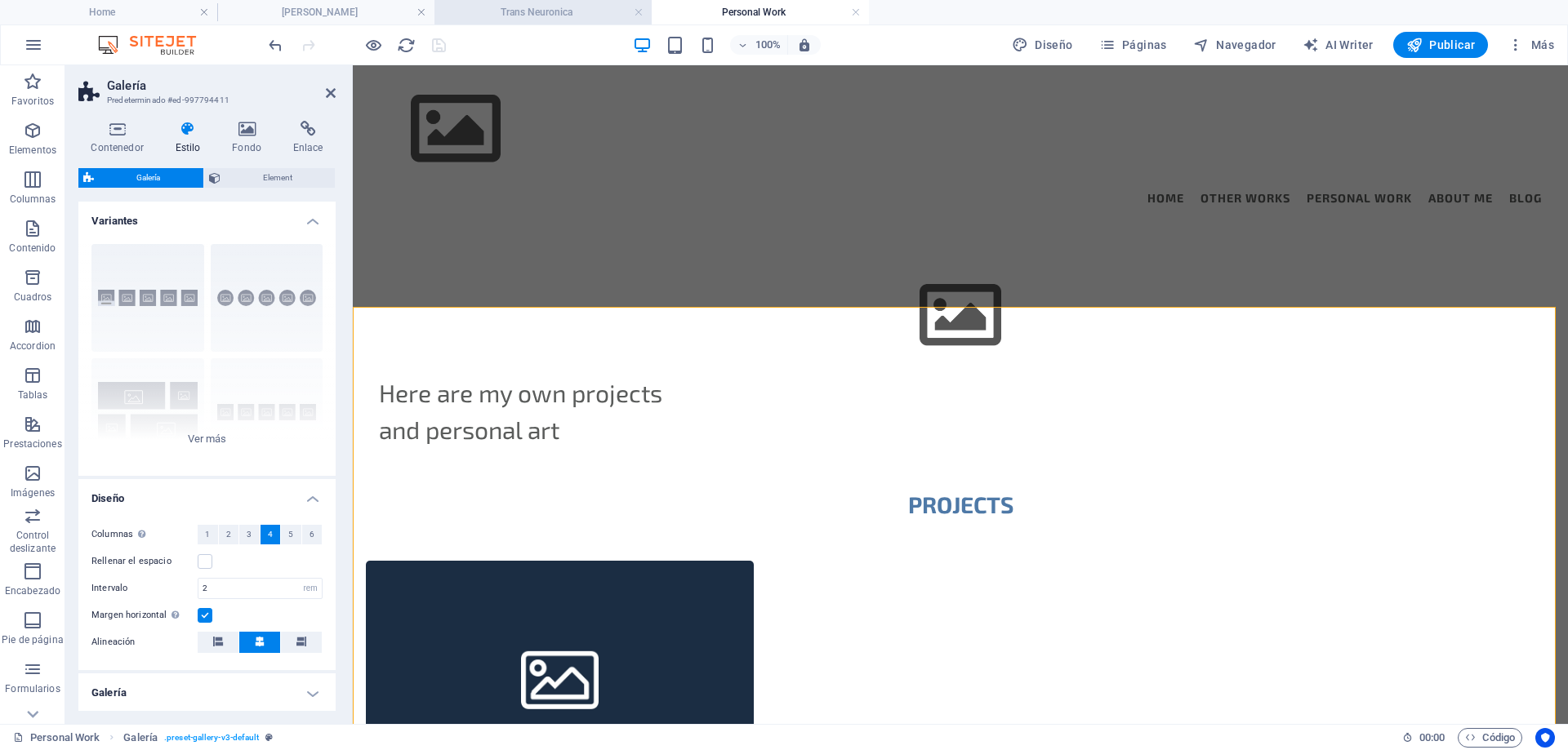
scroll to position [675, 0]
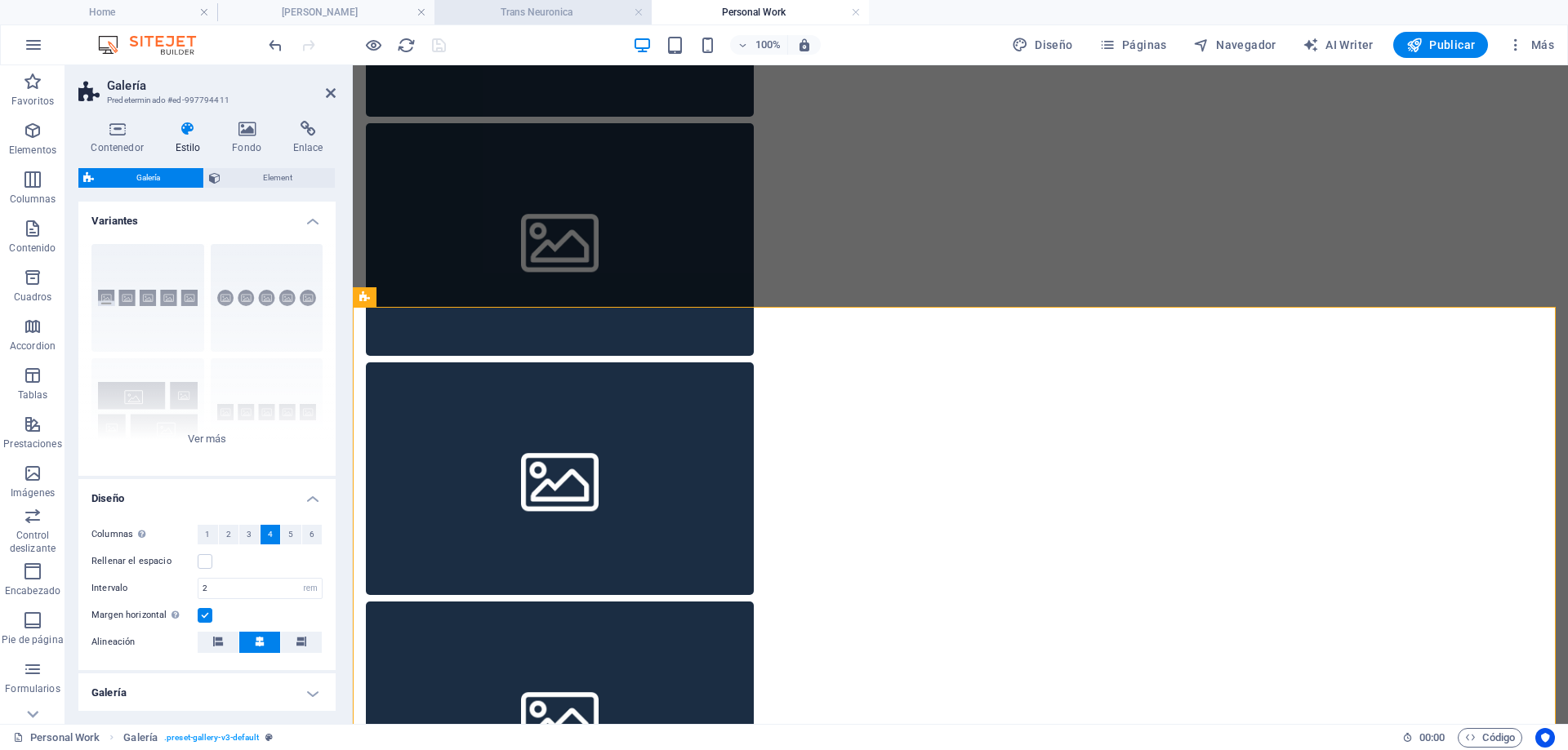
click at [524, 16] on h4 "Trans Neuronica" at bounding box center [543, 12] width 217 height 18
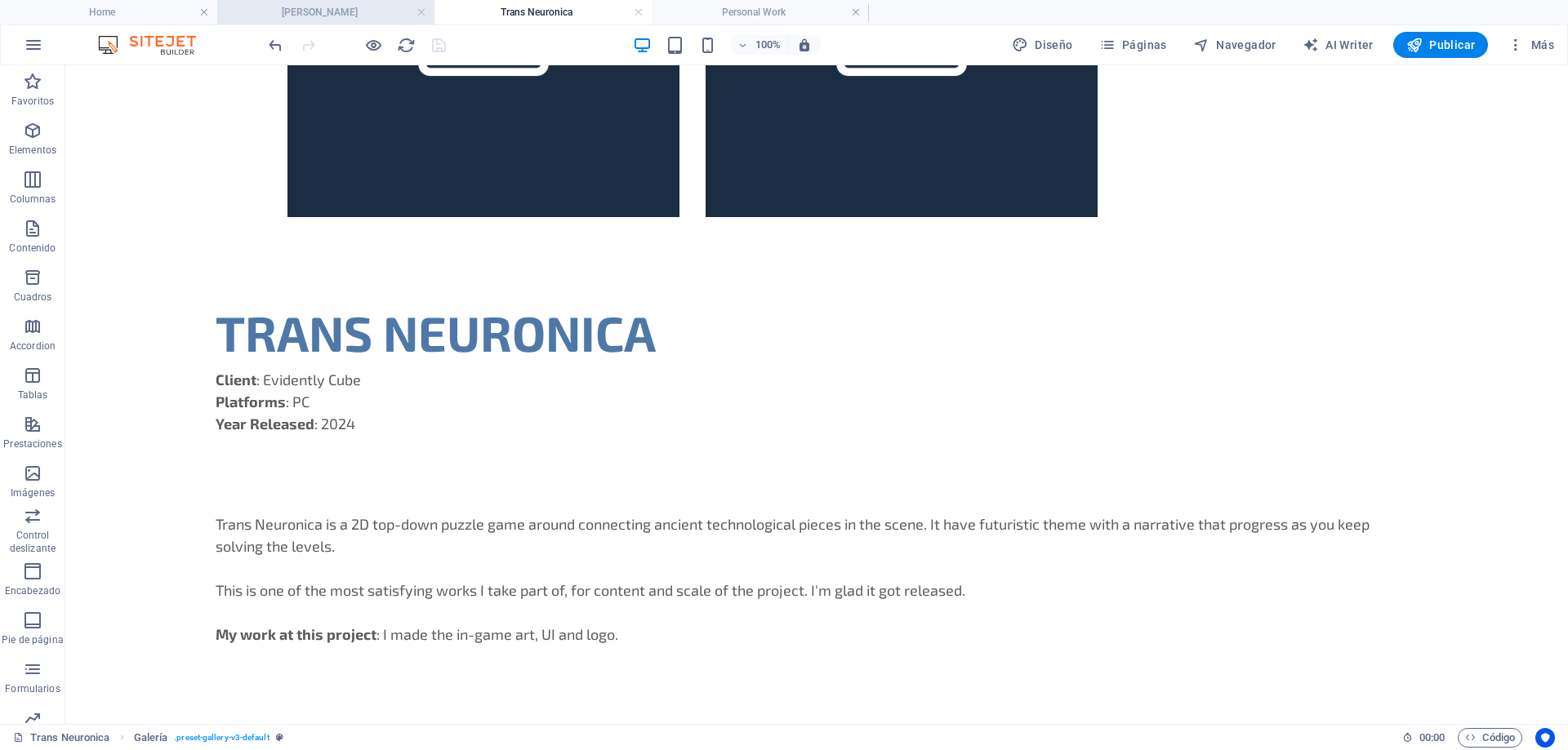
click at [318, 17] on h4 "[PERSON_NAME]" at bounding box center [325, 12] width 217 height 18
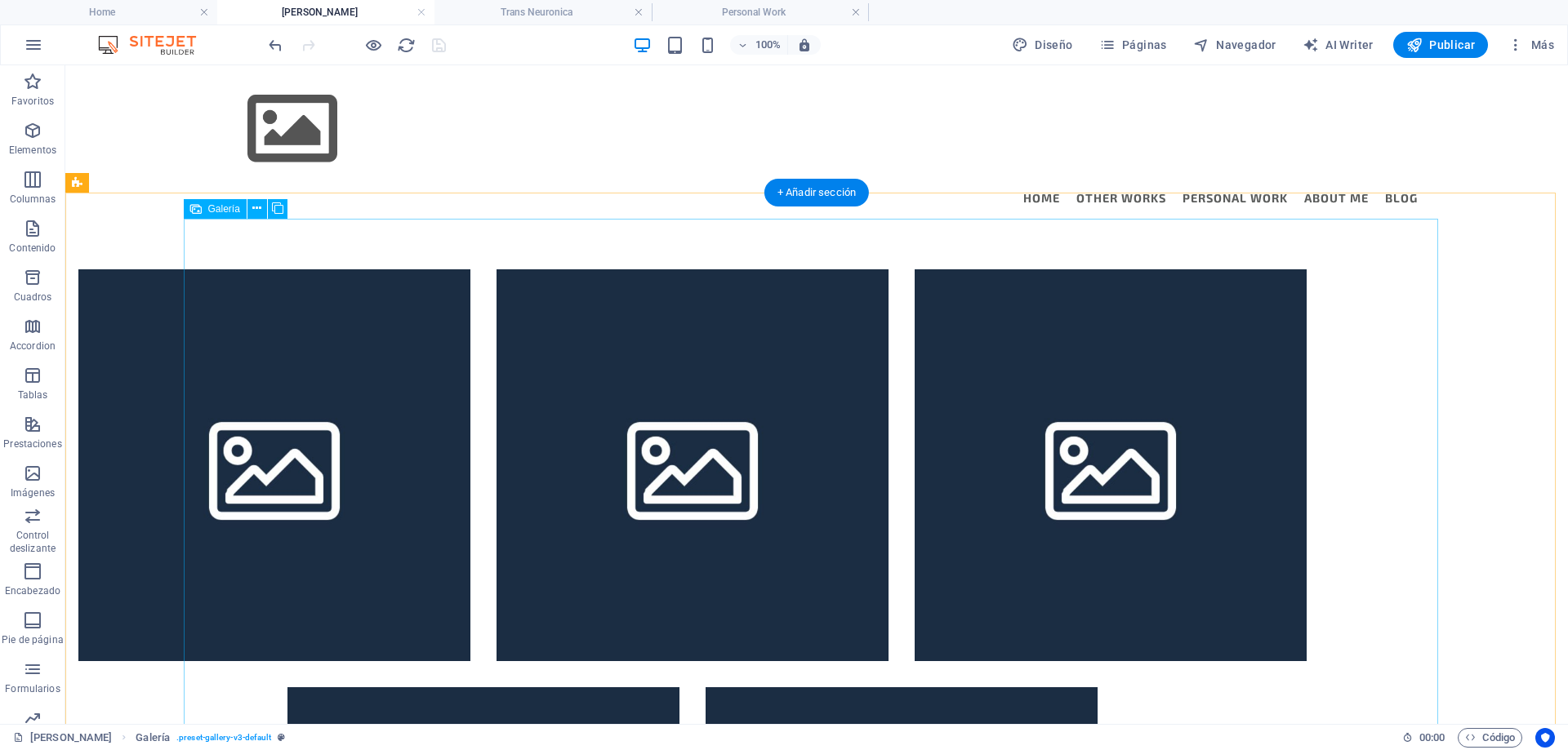
click at [216, 256] on div at bounding box center [693, 674] width 1255 height 836
select select "4"
select select "px"
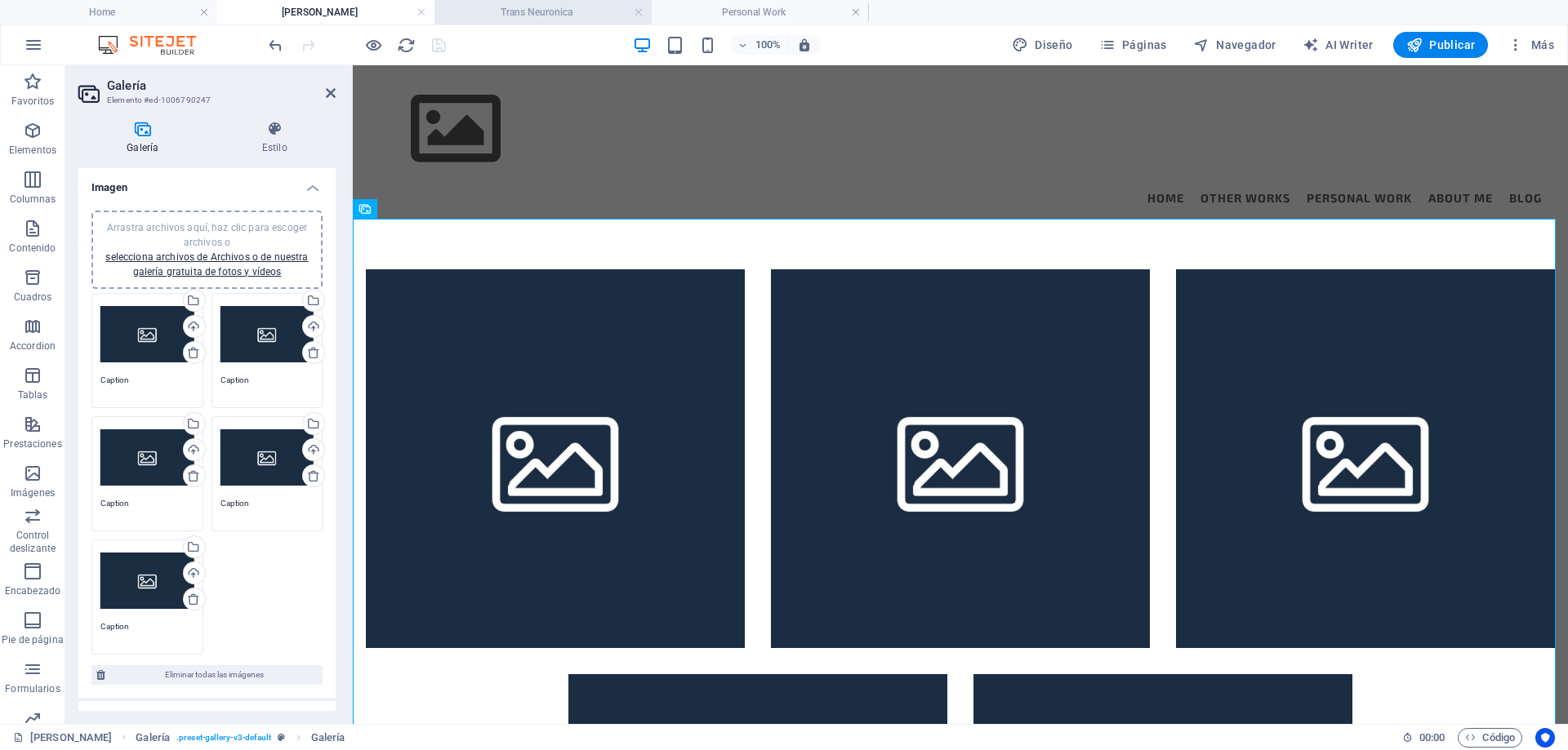
click at [516, 10] on h4 "Trans Neuronica" at bounding box center [543, 12] width 217 height 18
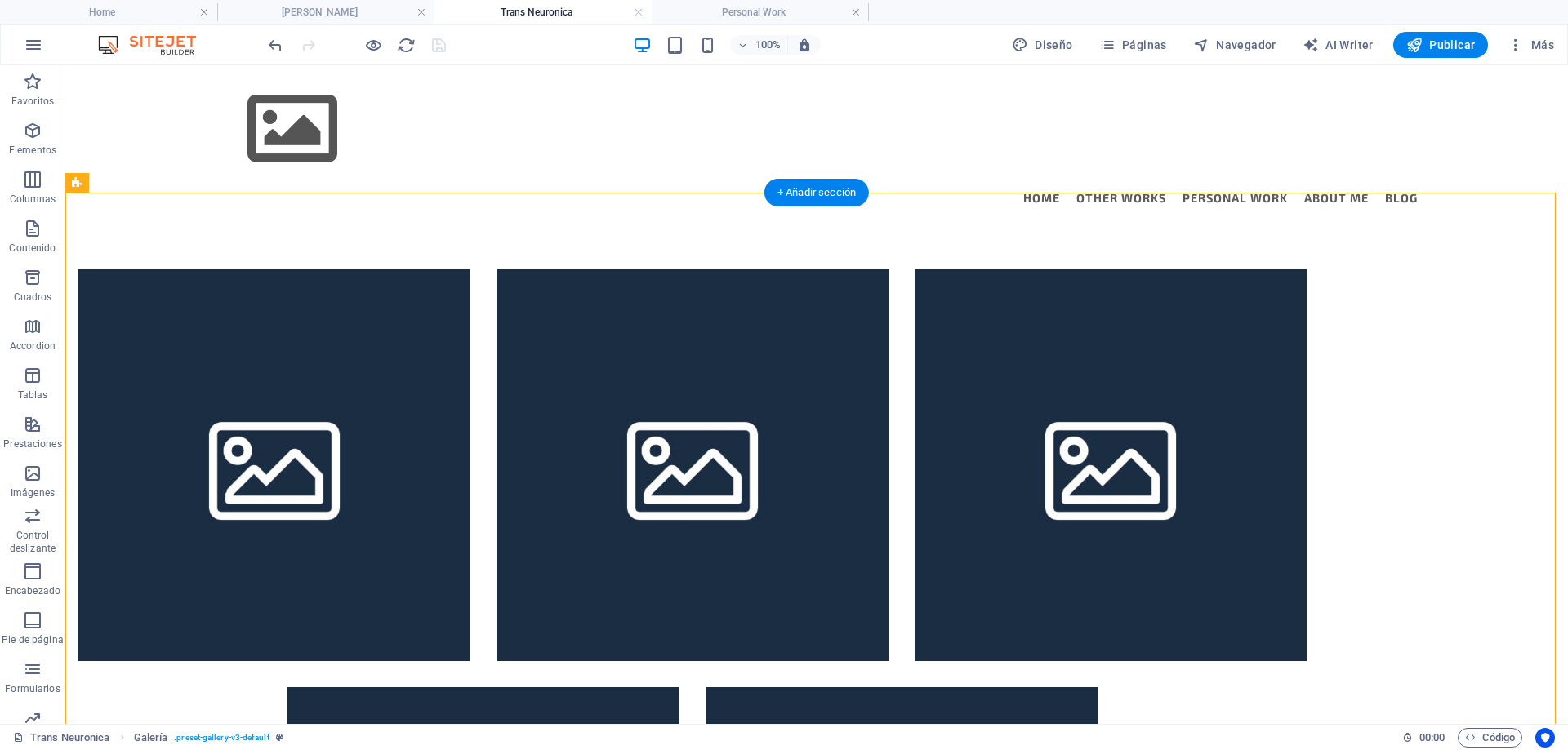
drag, startPoint x: 278, startPoint y: 274, endPoint x: 602, endPoint y: 208, distance: 330.7
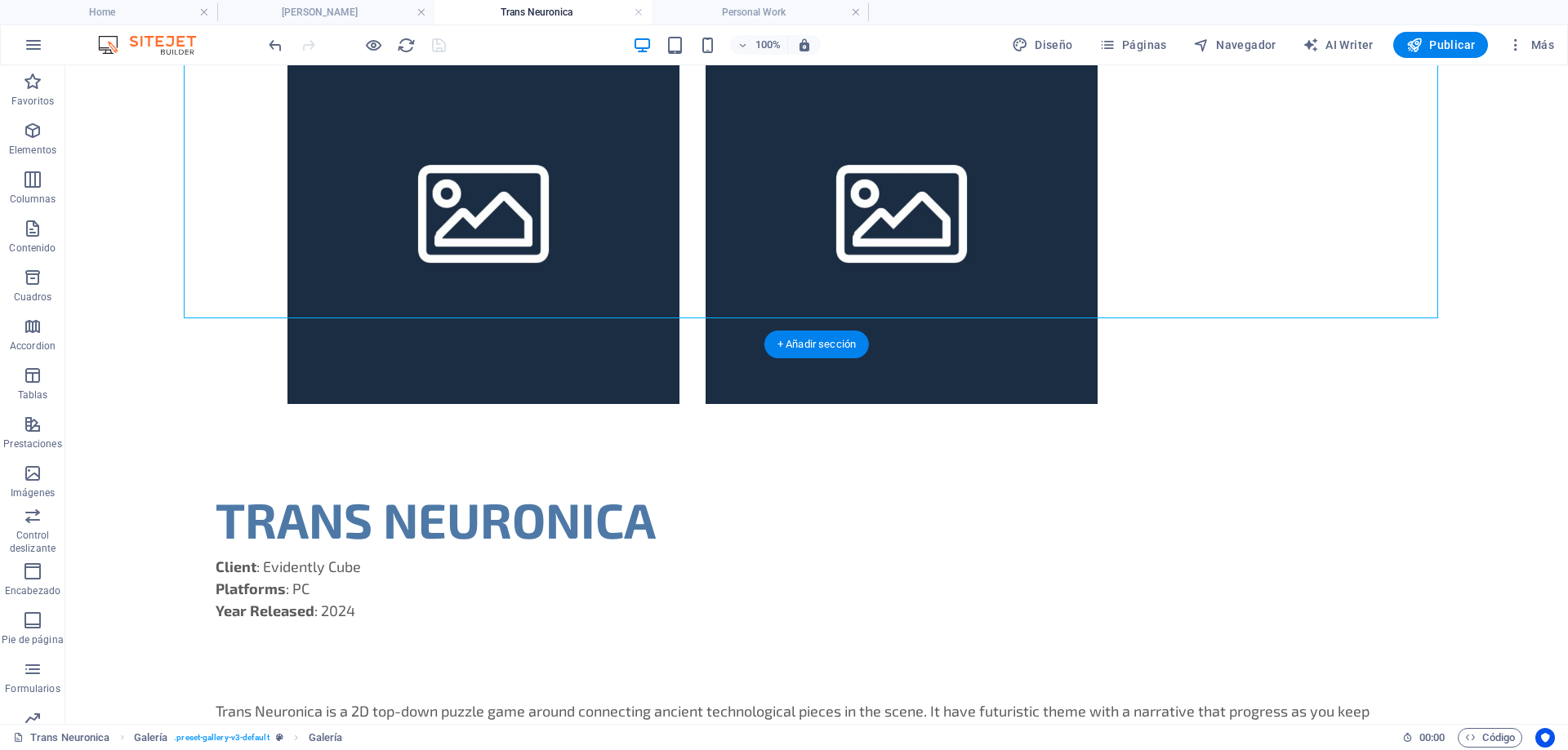
scroll to position [601, 0]
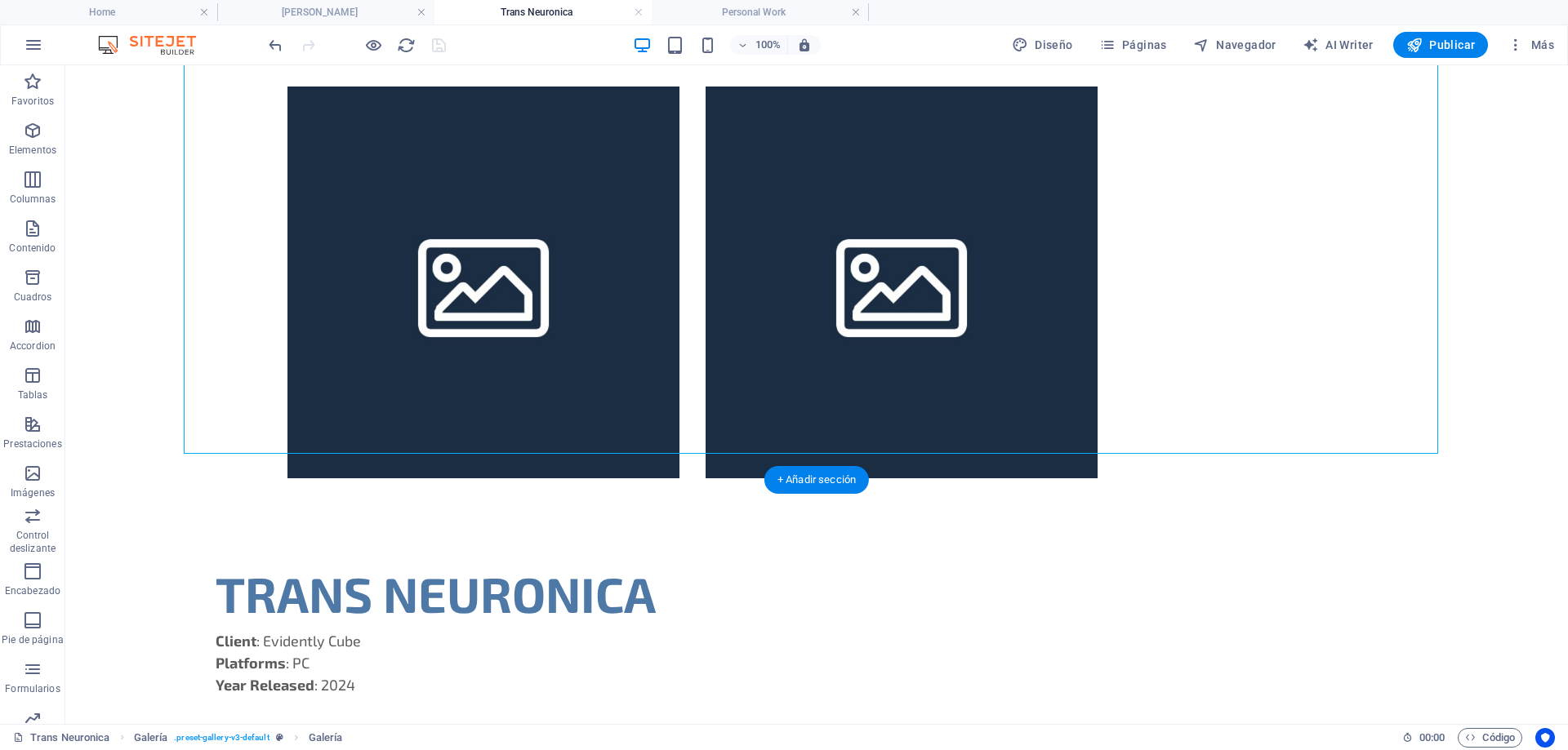
drag, startPoint x: 280, startPoint y: 190, endPoint x: 276, endPoint y: 221, distance: 31.3
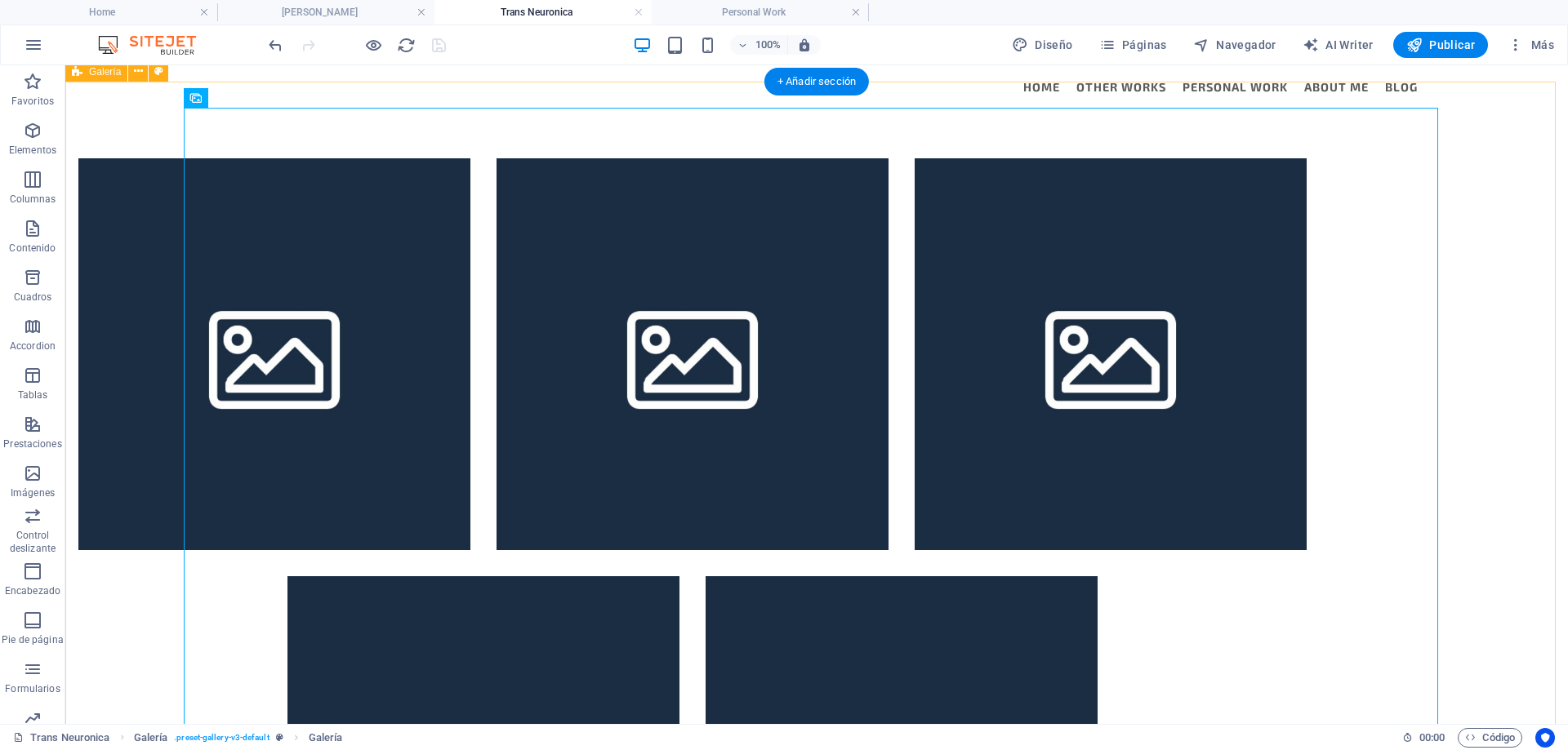
scroll to position [30, 0]
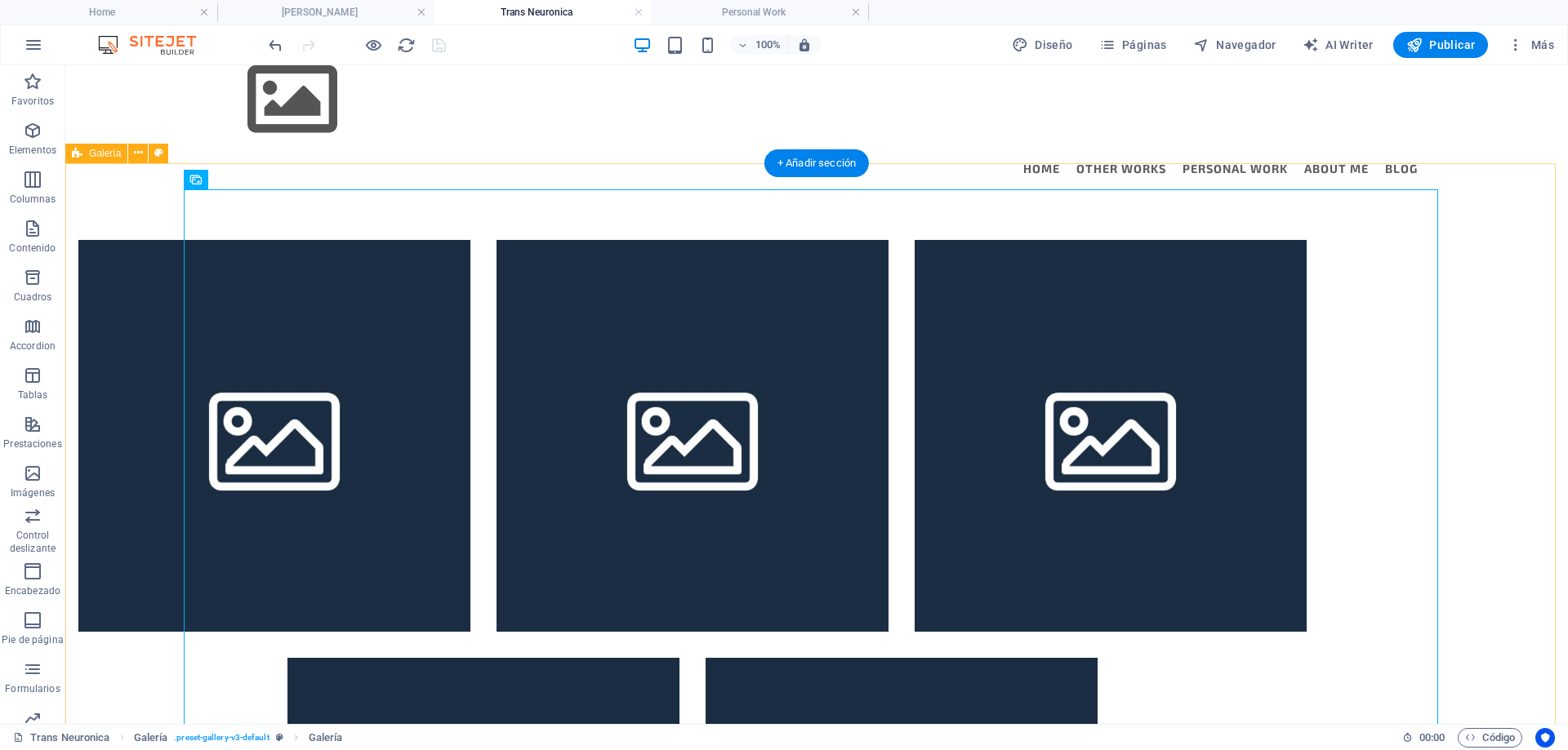
click at [101, 200] on div at bounding box center [817, 644] width 1503 height 888
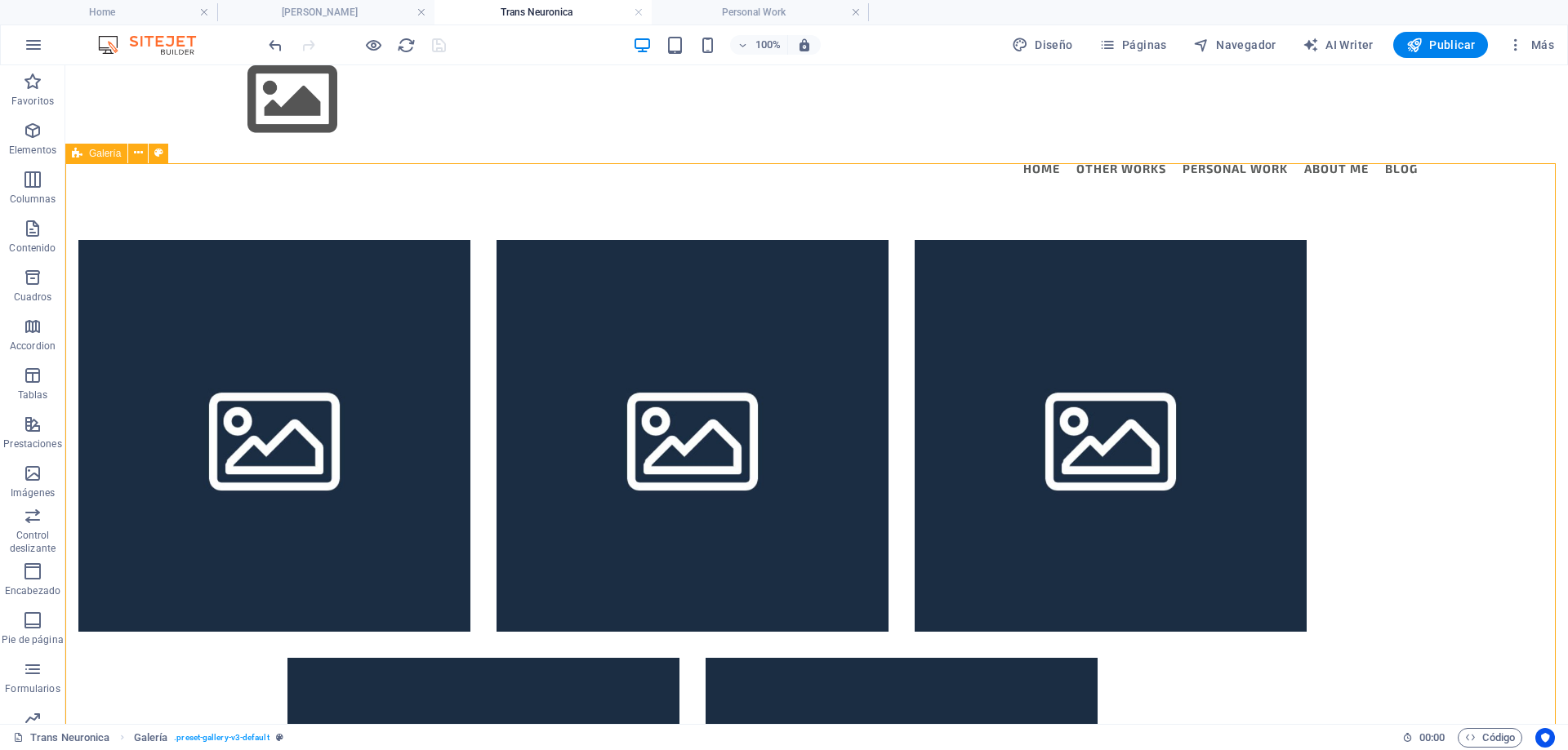
click at [101, 159] on div "Galería" at bounding box center [96, 153] width 62 height 20
select select "rem"
select select "preset-gallery-v3-default"
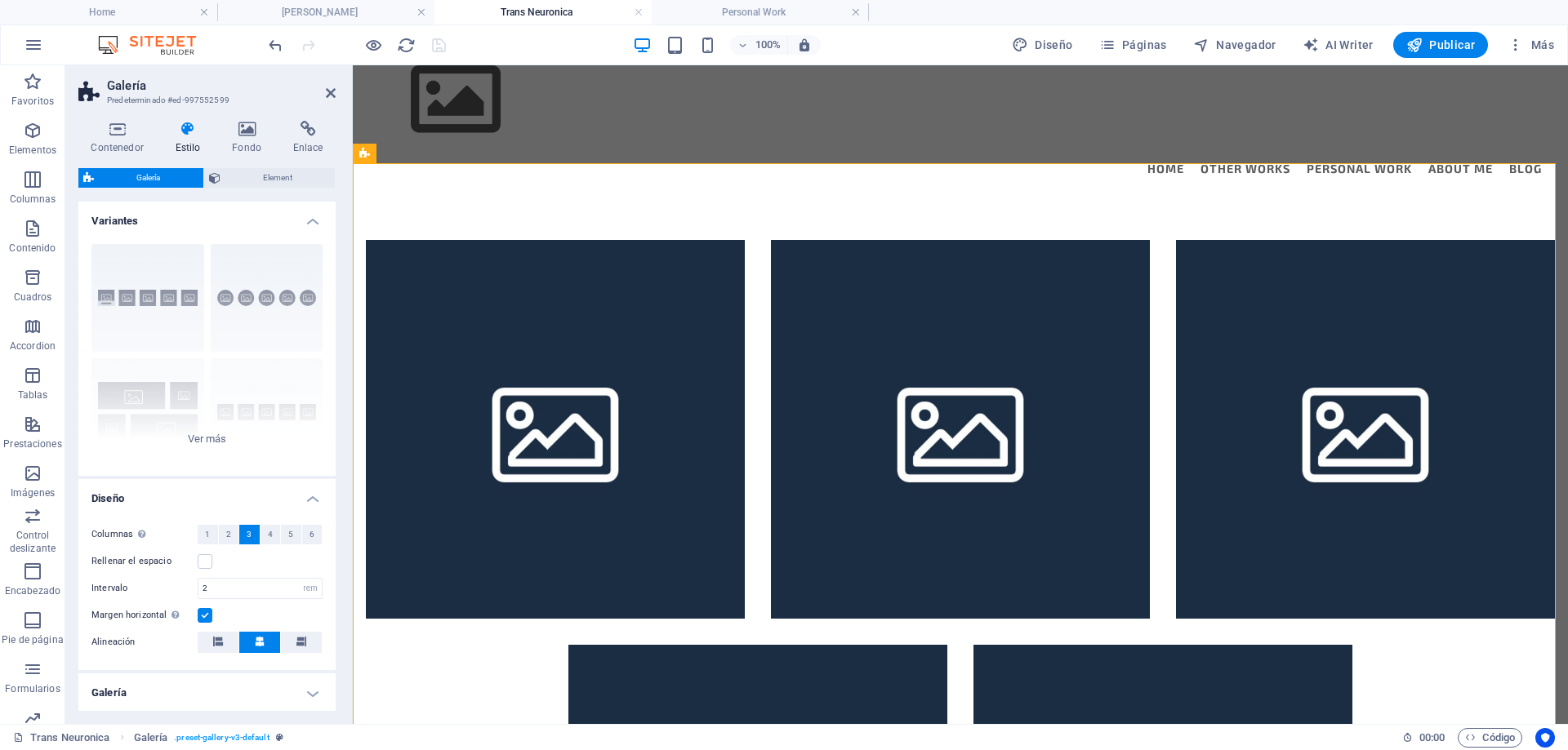
scroll to position [109, 0]
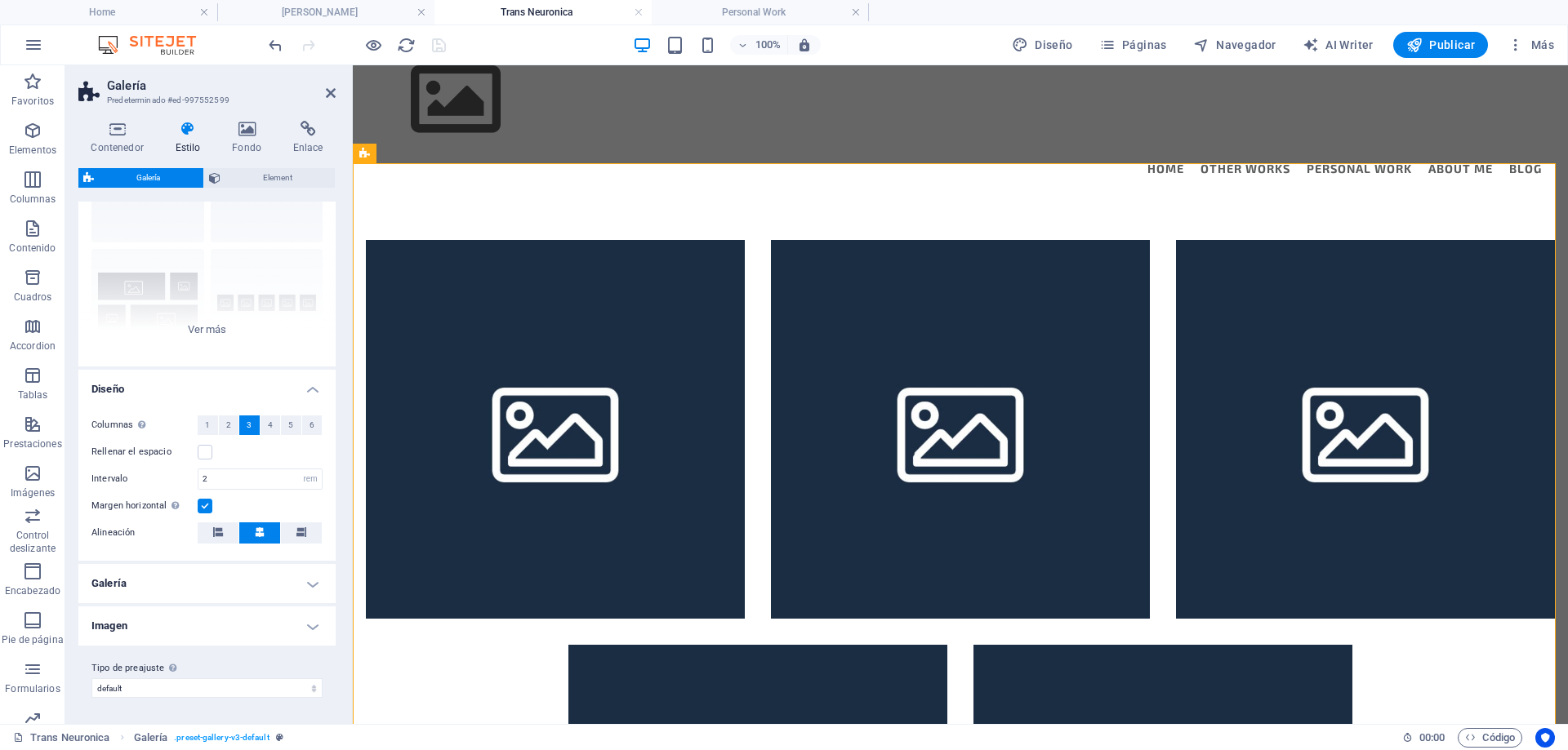
click at [188, 585] on h4 "Galería" at bounding box center [207, 583] width 257 height 39
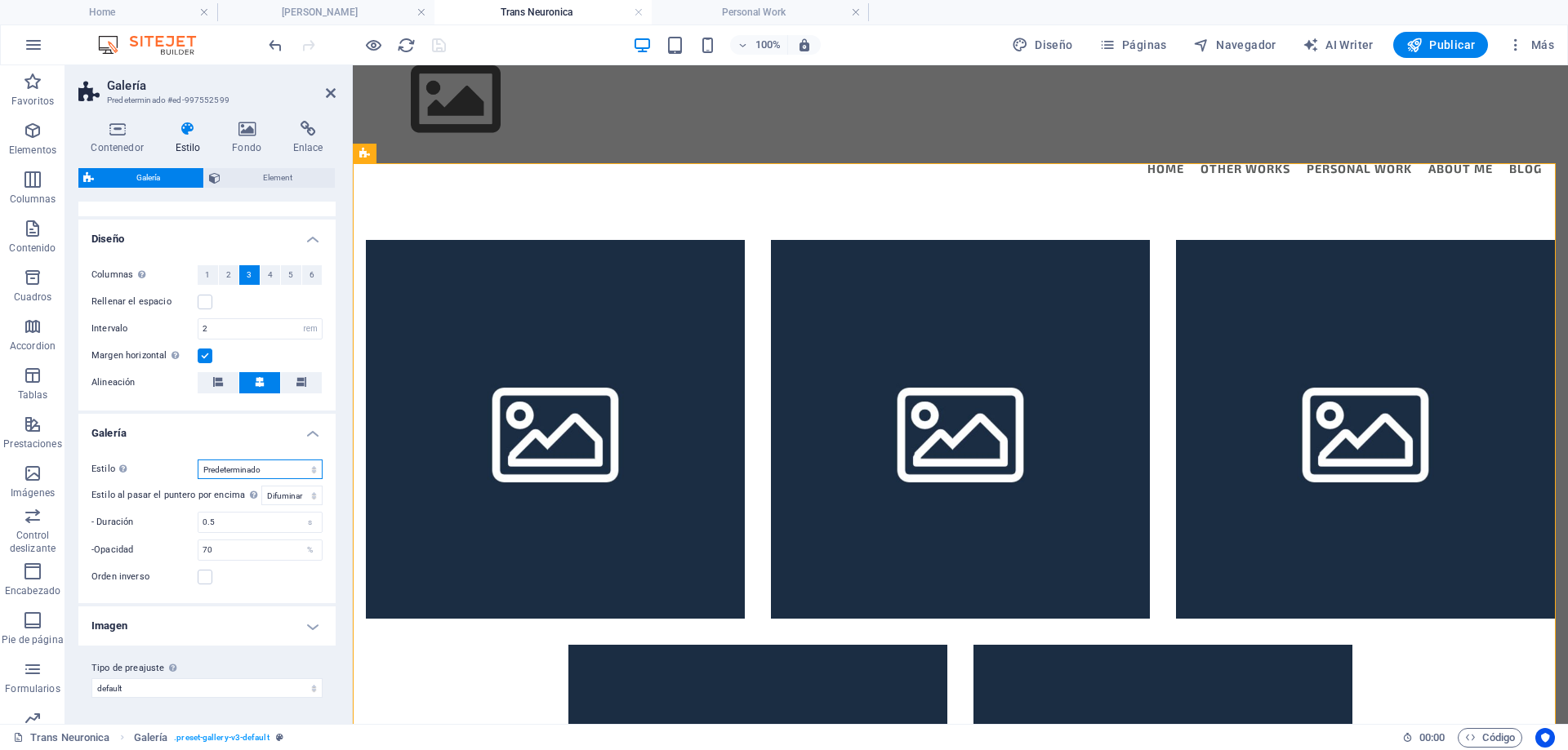
click at [257, 470] on select "Predeterminado Cuadrícula Cuadrícula inversa Cuadrícula desplazada Collage" at bounding box center [260, 469] width 125 height 20
click at [137, 636] on h4 "Imagen" at bounding box center [207, 626] width 257 height 39
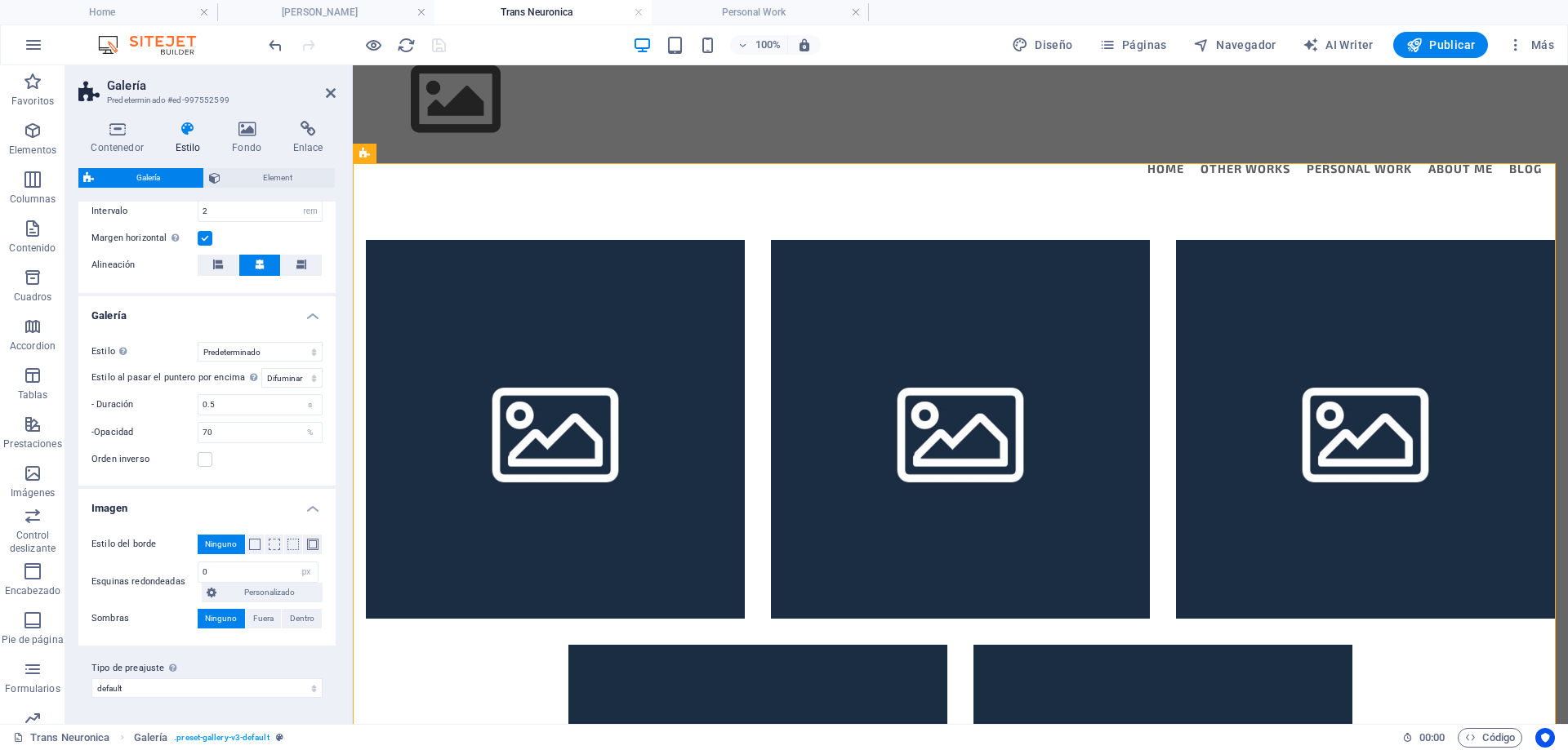
click at [135, 500] on h4 "Imagen" at bounding box center [207, 504] width 257 height 30
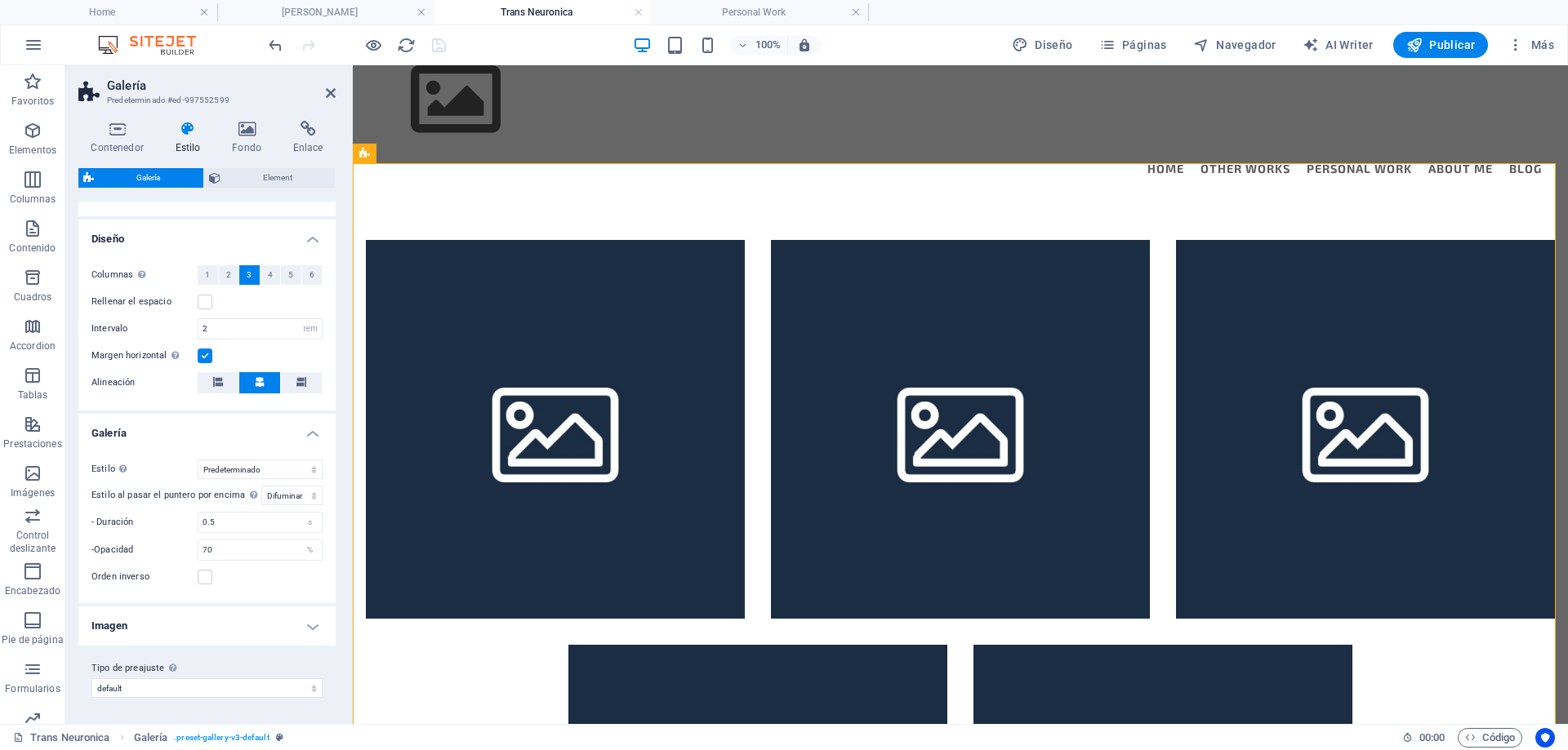
scroll to position [260, 0]
click at [264, 172] on span "Element" at bounding box center [278, 177] width 105 height 20
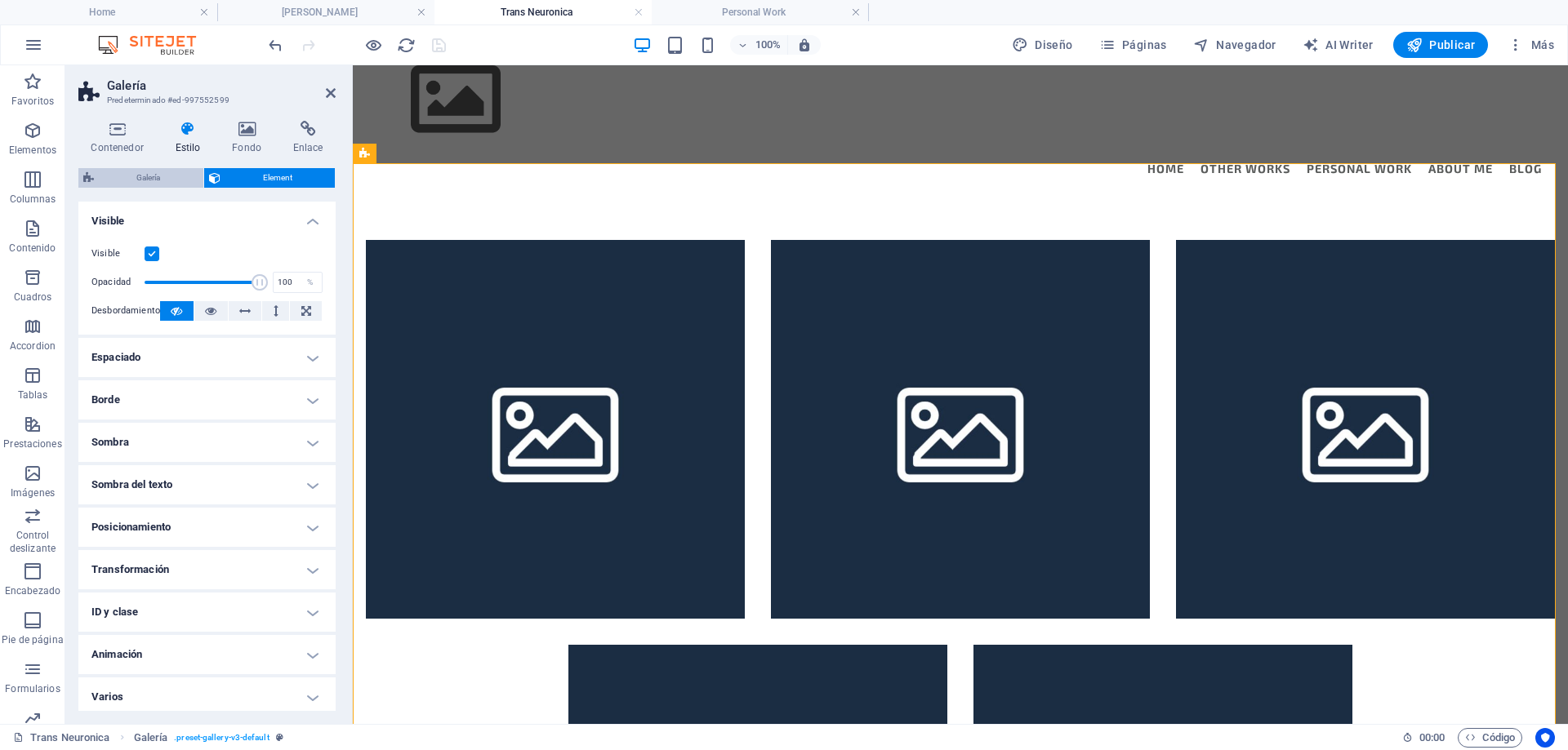
click at [133, 171] on span "Galería" at bounding box center [148, 177] width 100 height 20
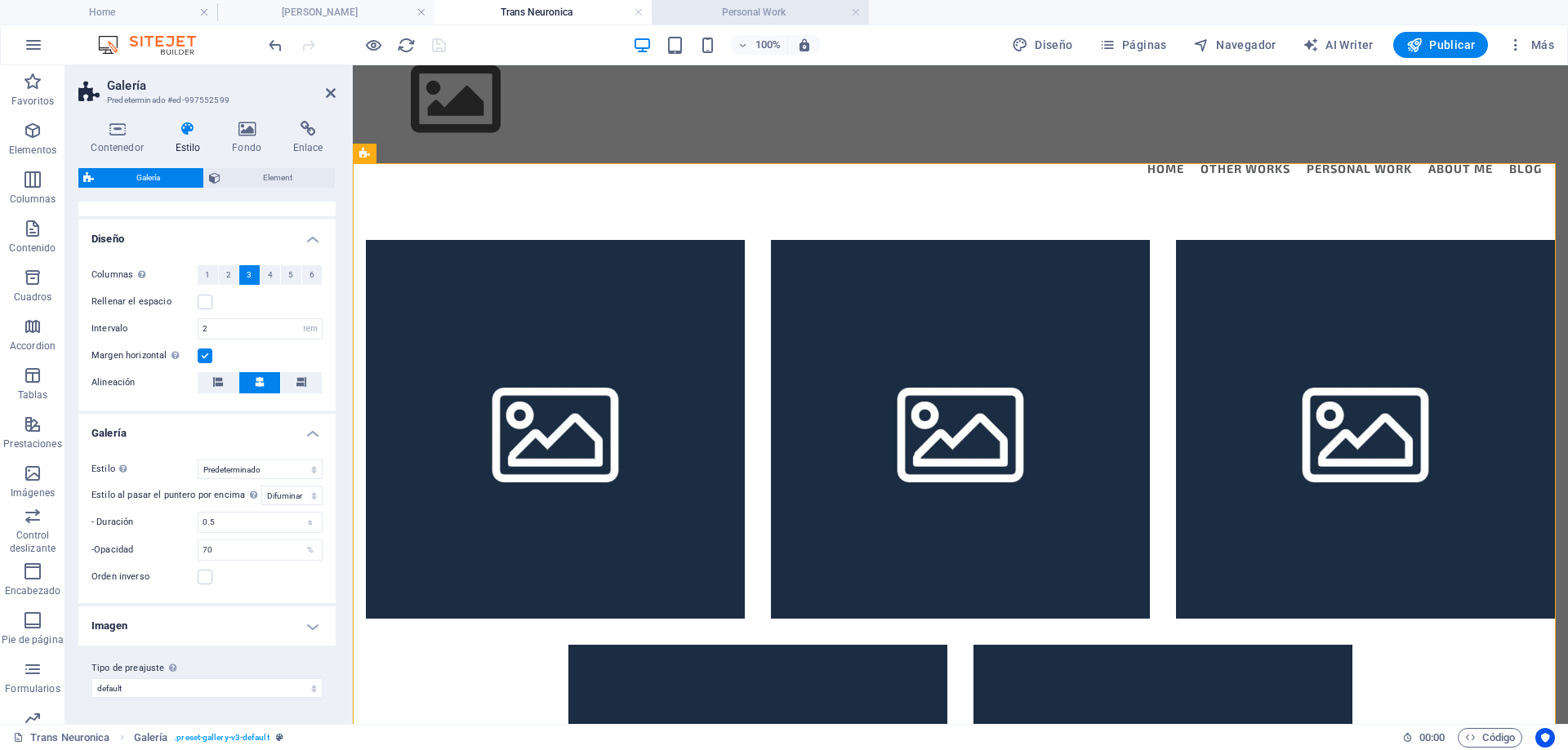
click at [737, 13] on h4 "Personal Work" at bounding box center [760, 12] width 217 height 18
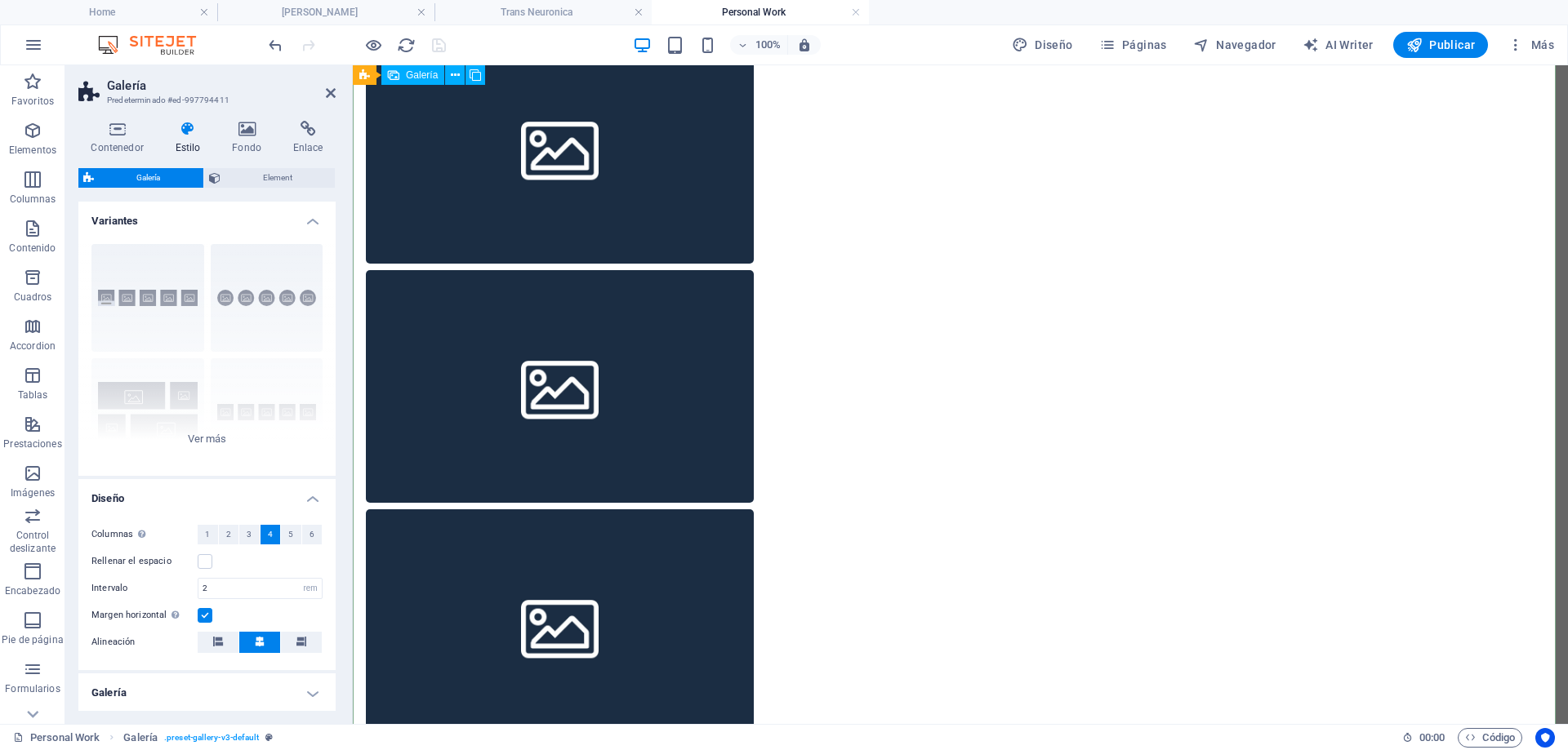
scroll to position [844, 0]
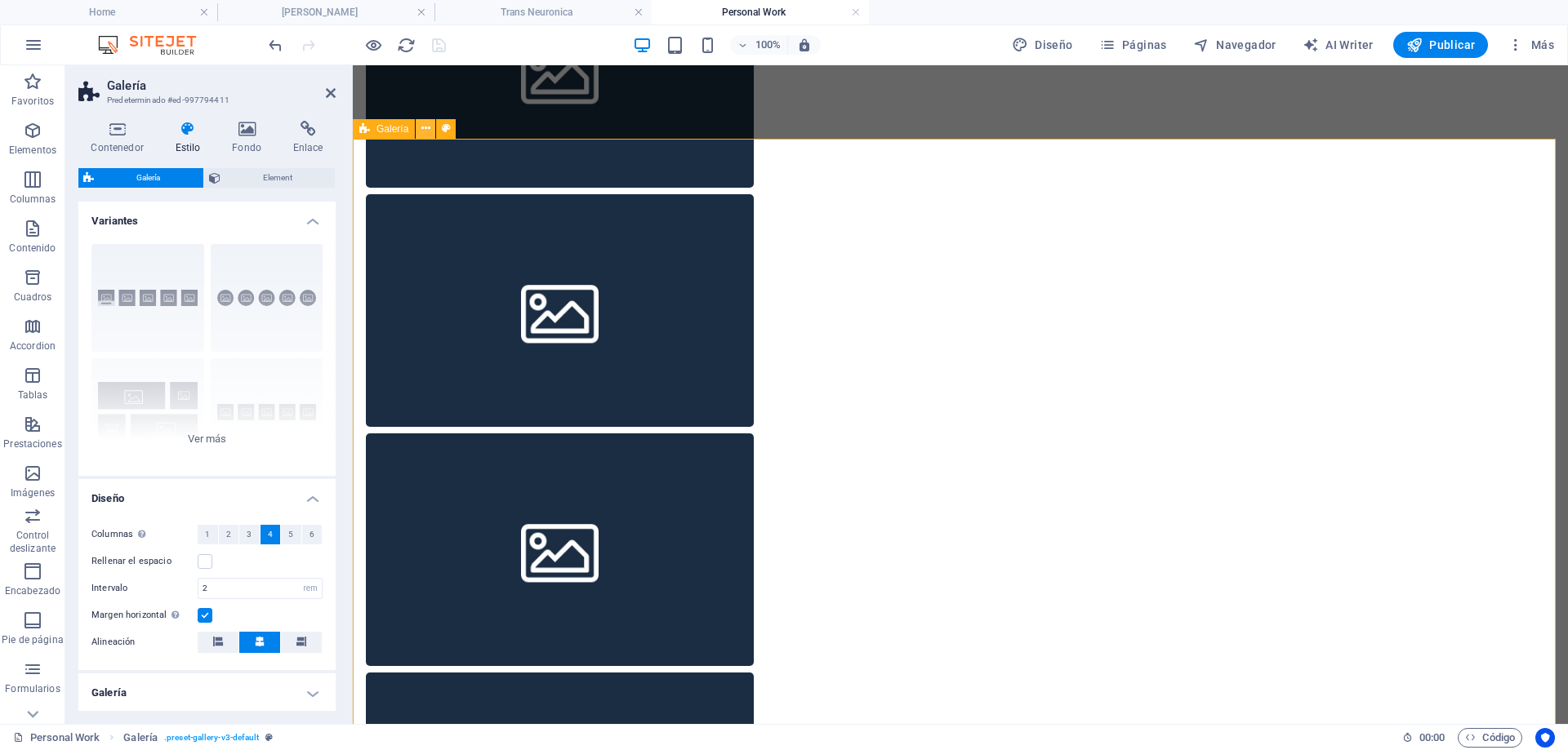
click at [433, 128] on button at bounding box center [425, 129] width 20 height 20
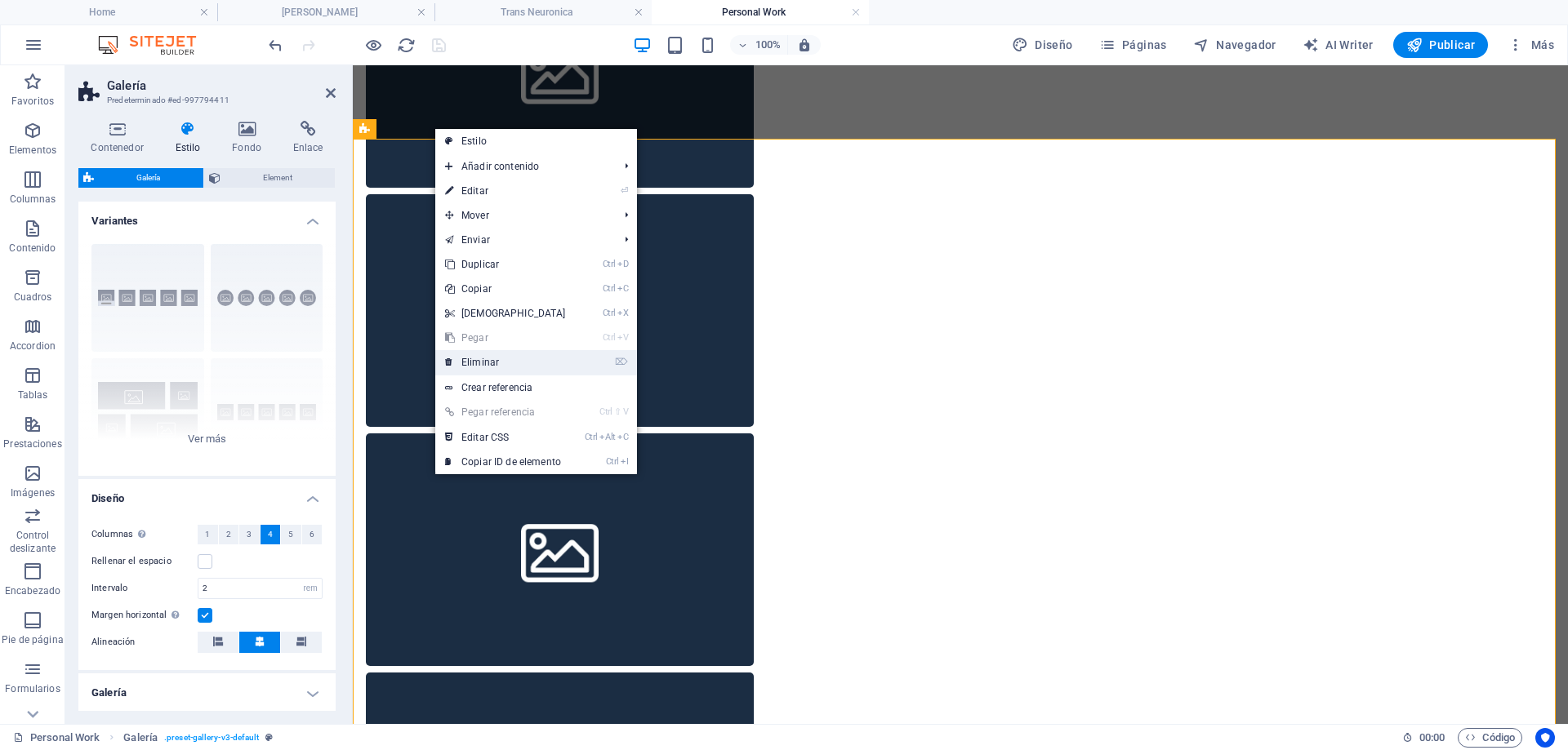
click at [487, 359] on link "⌦ Eliminar" at bounding box center [505, 362] width 141 height 24
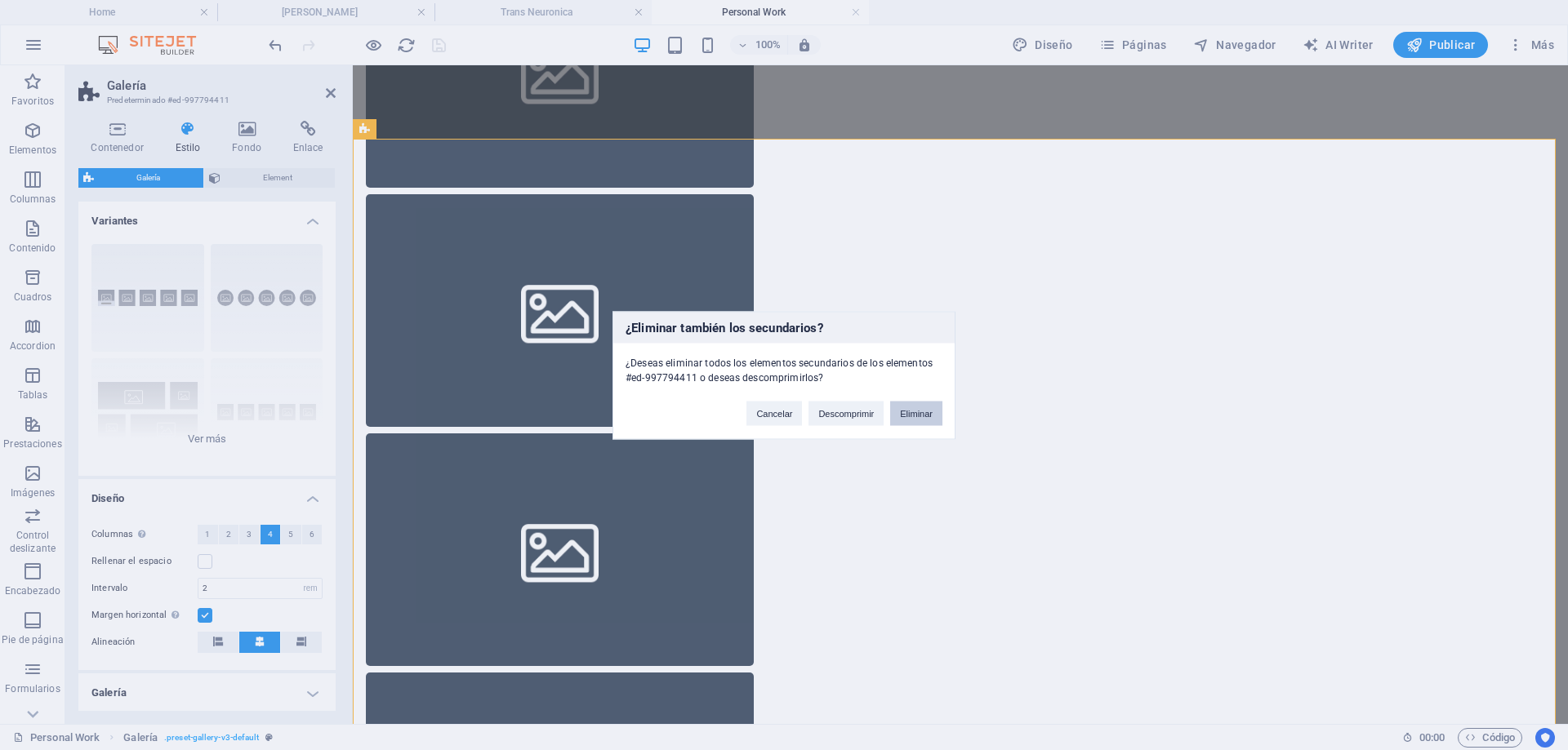
click at [918, 413] on button "Eliminar" at bounding box center [916, 413] width 52 height 24
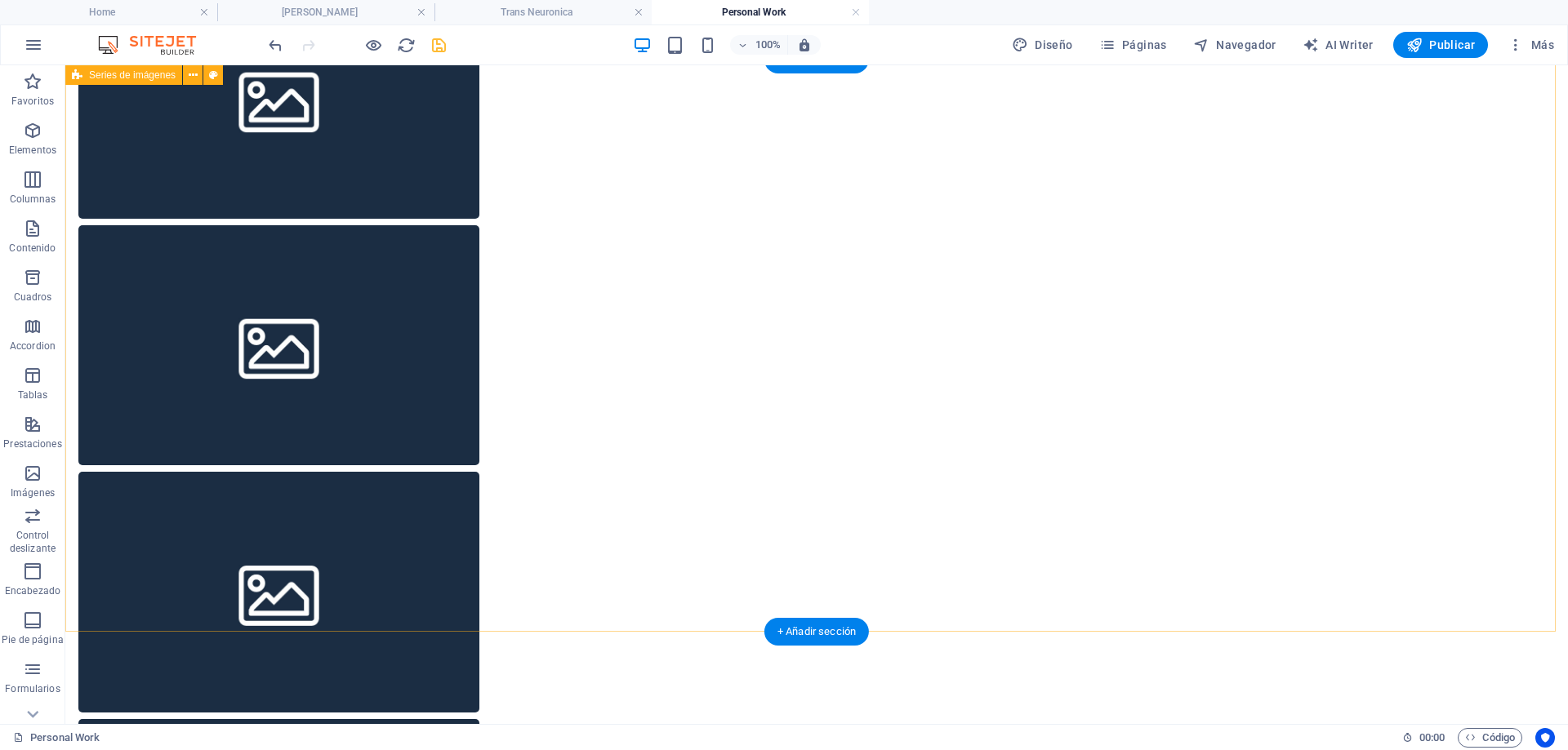
scroll to position [174, 0]
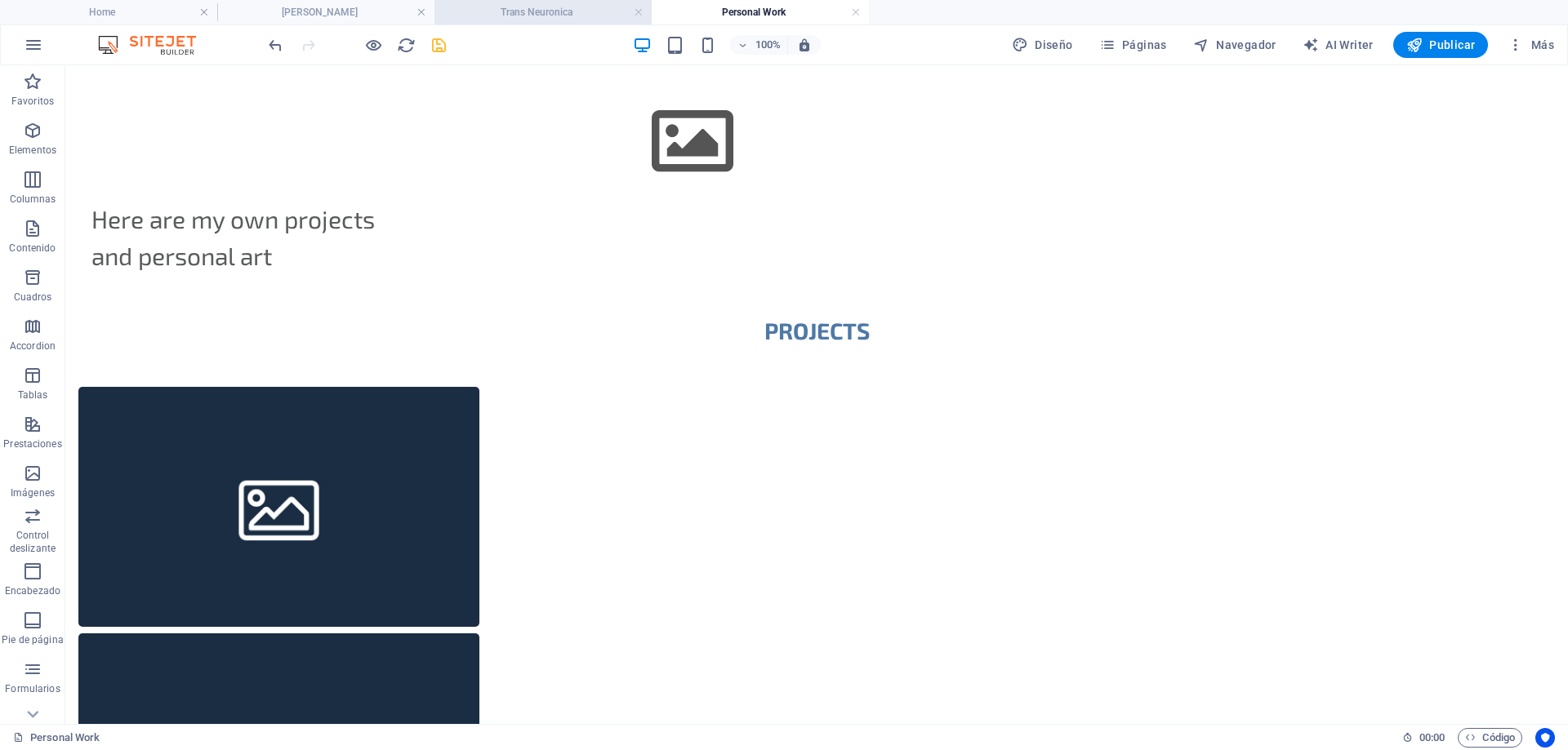
click at [541, 14] on h4 "Trans Neuronica" at bounding box center [543, 12] width 217 height 18
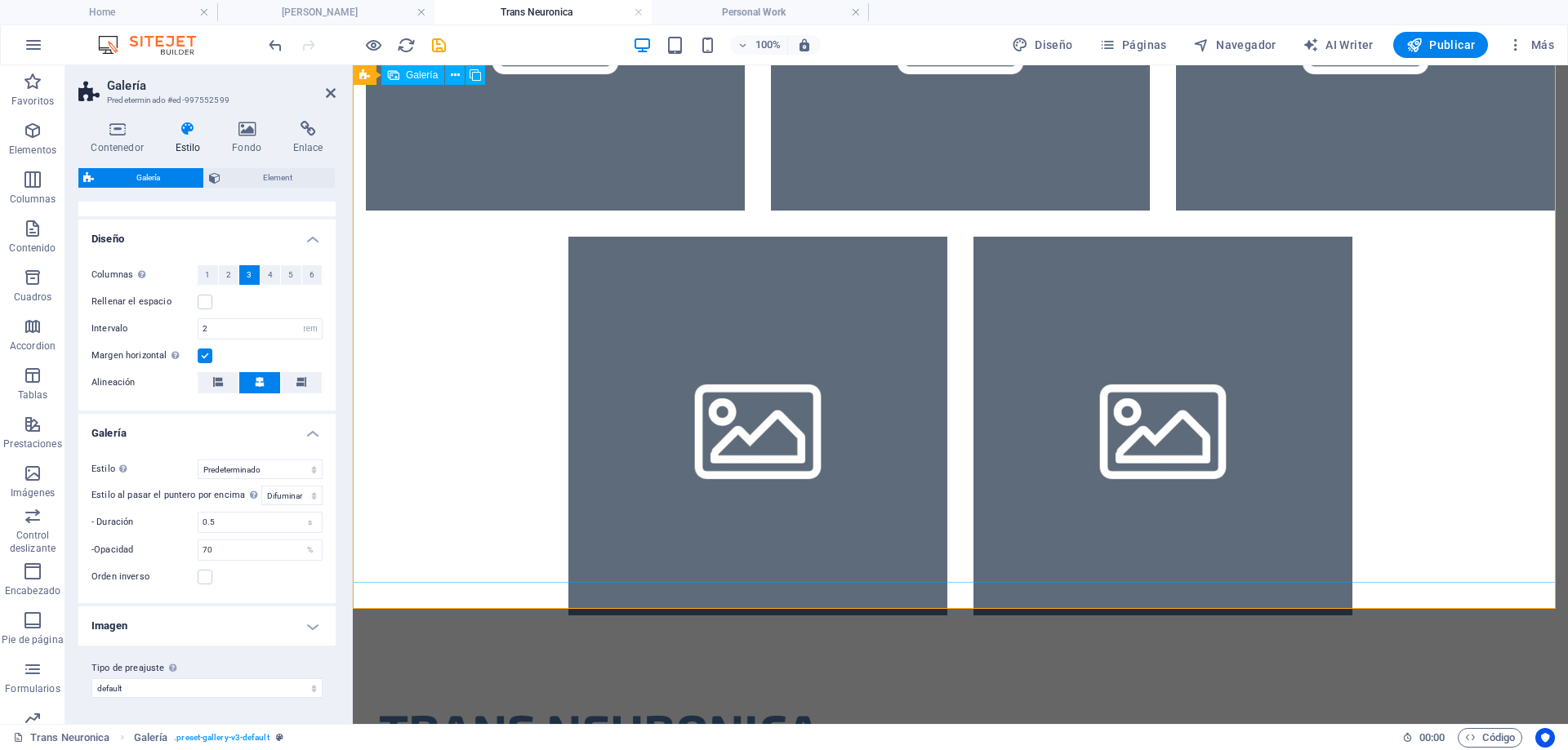
scroll to position [0, 0]
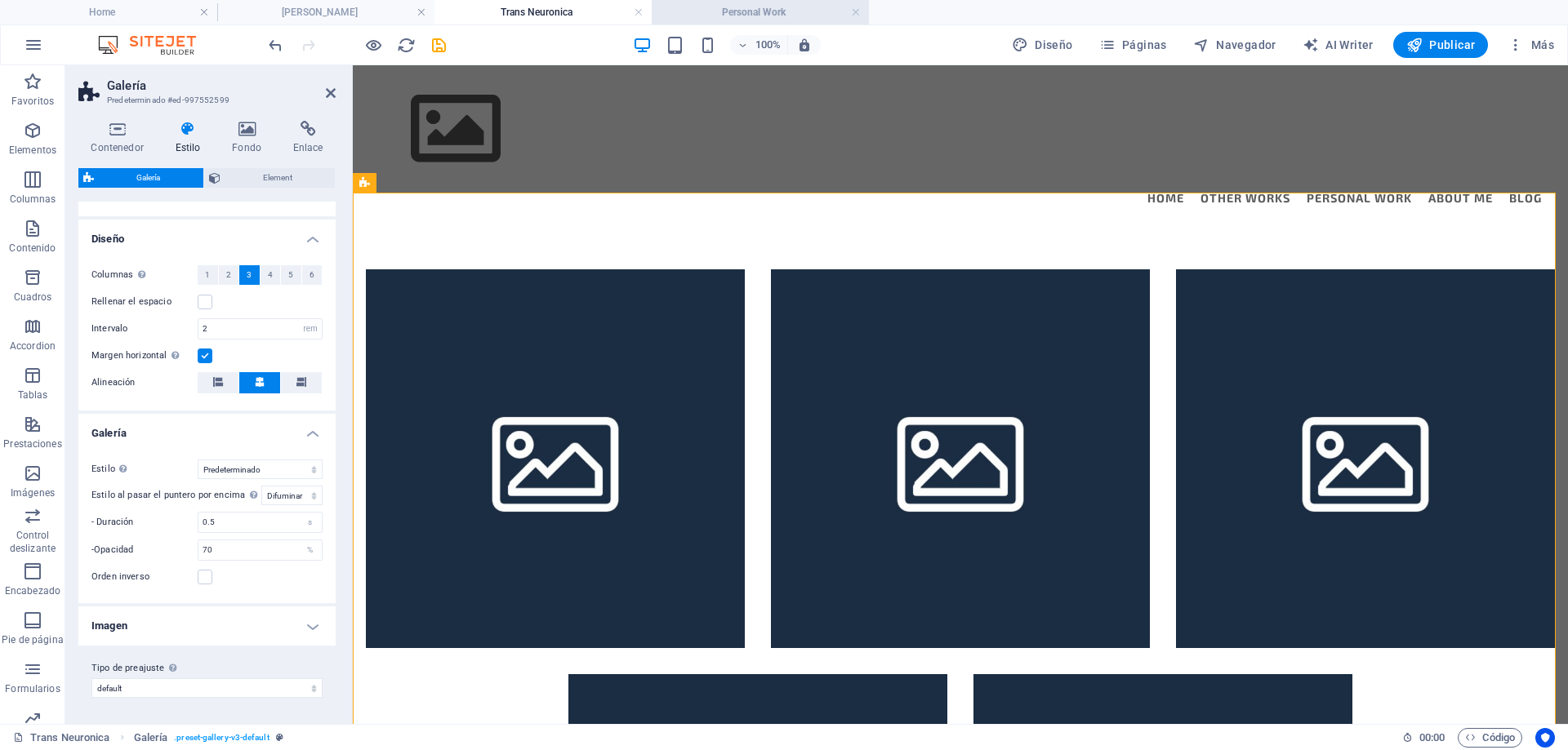
click at [757, 14] on h4 "Personal Work" at bounding box center [760, 12] width 217 height 18
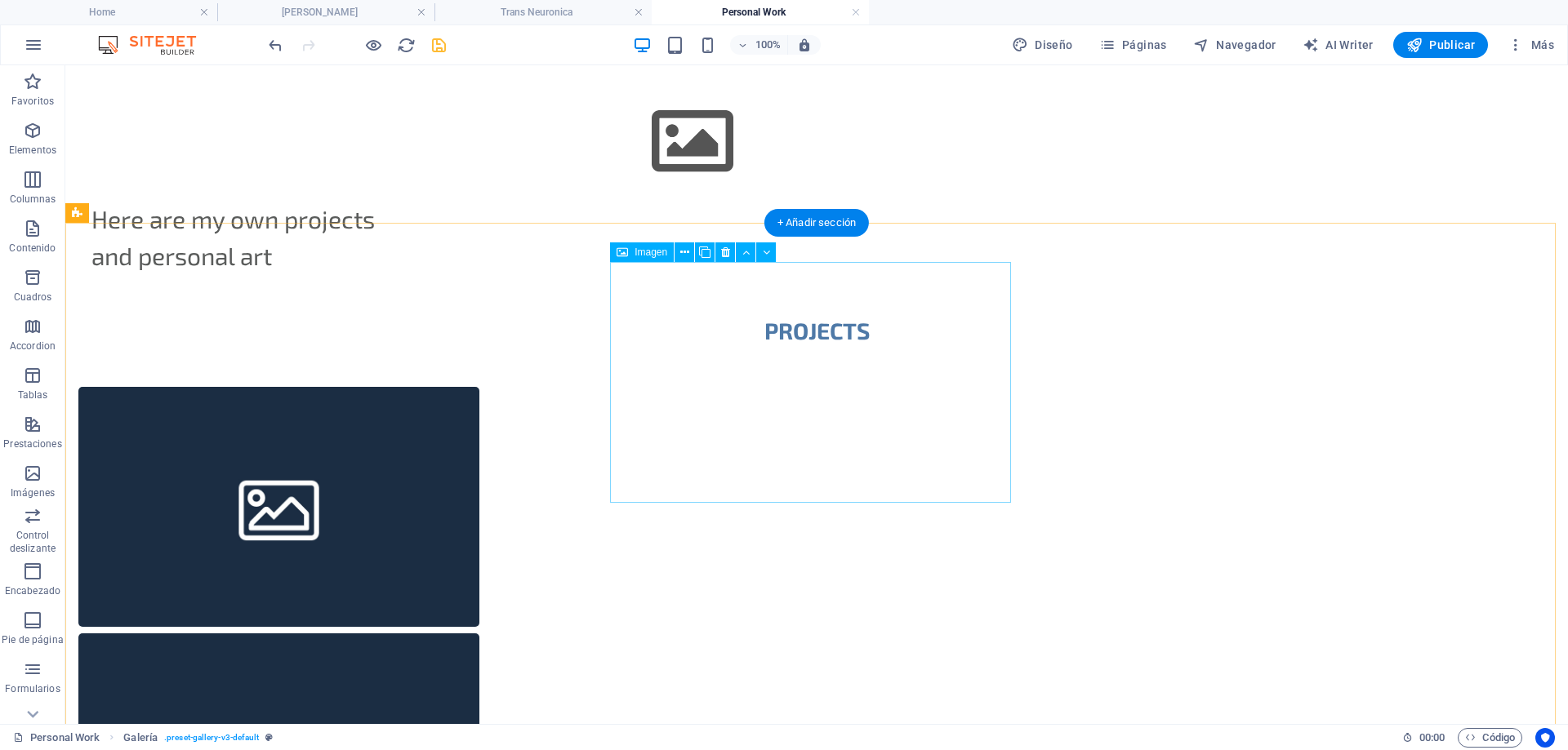
scroll to position [582, 0]
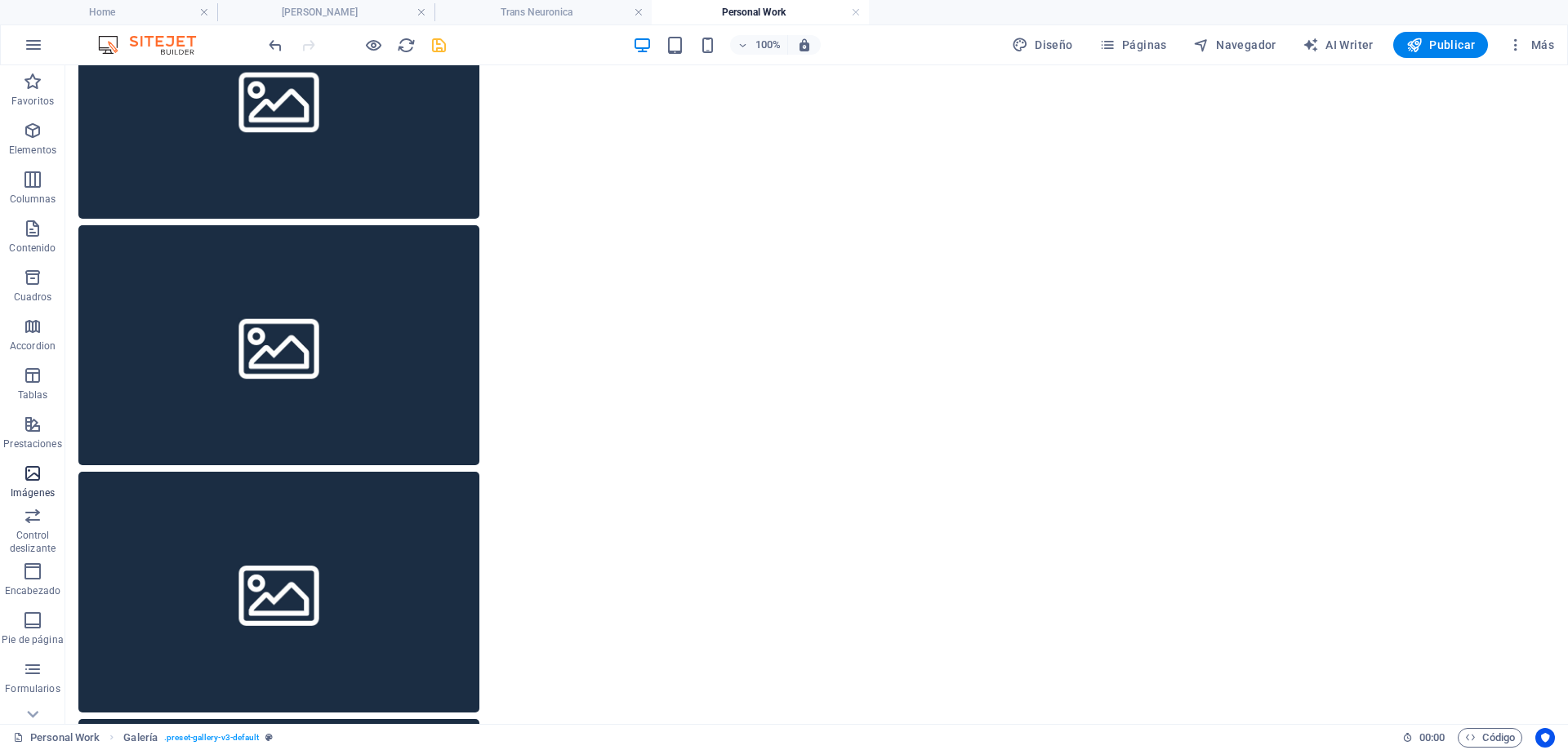
click at [26, 482] on icon "button" at bounding box center [33, 473] width 20 height 20
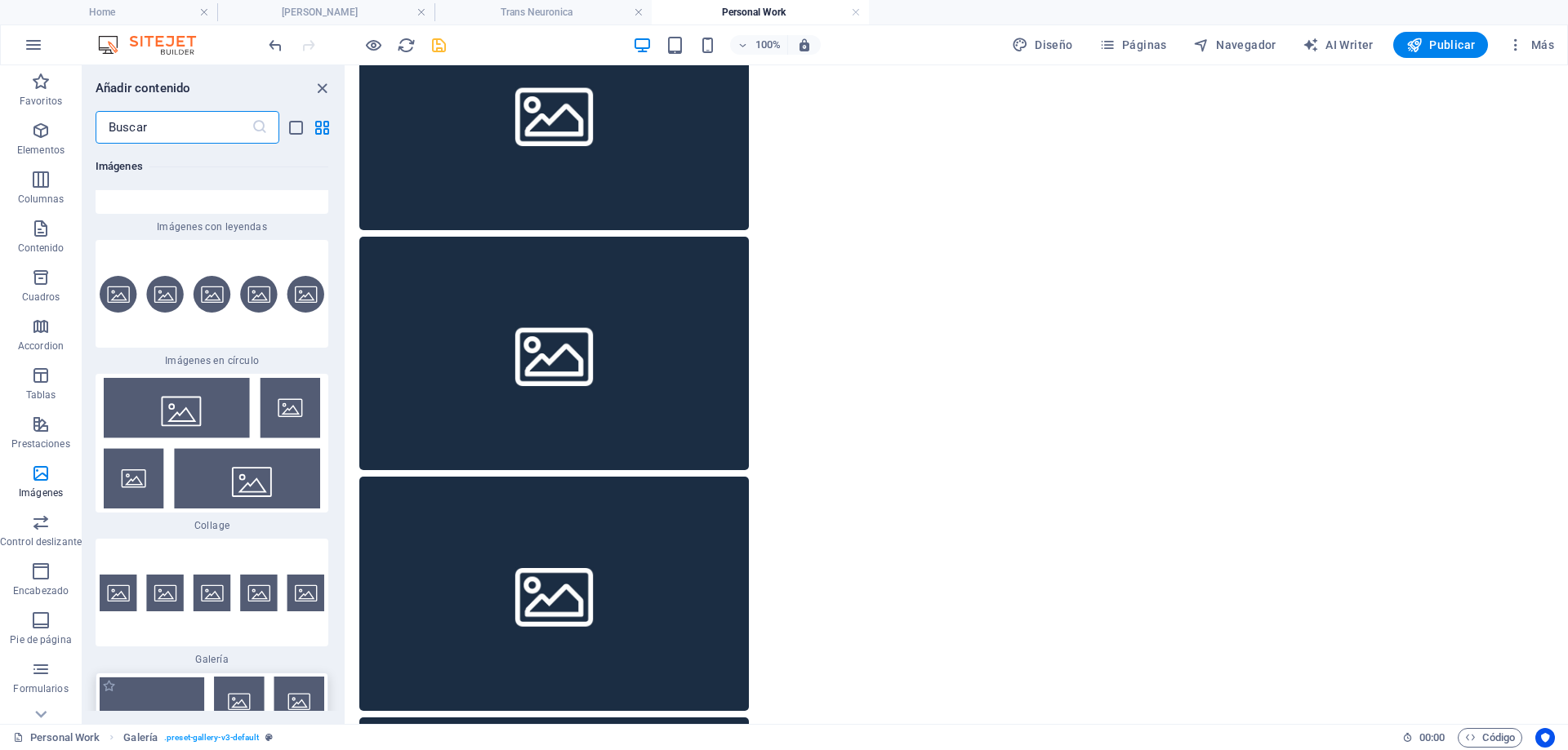
scroll to position [16643, 0]
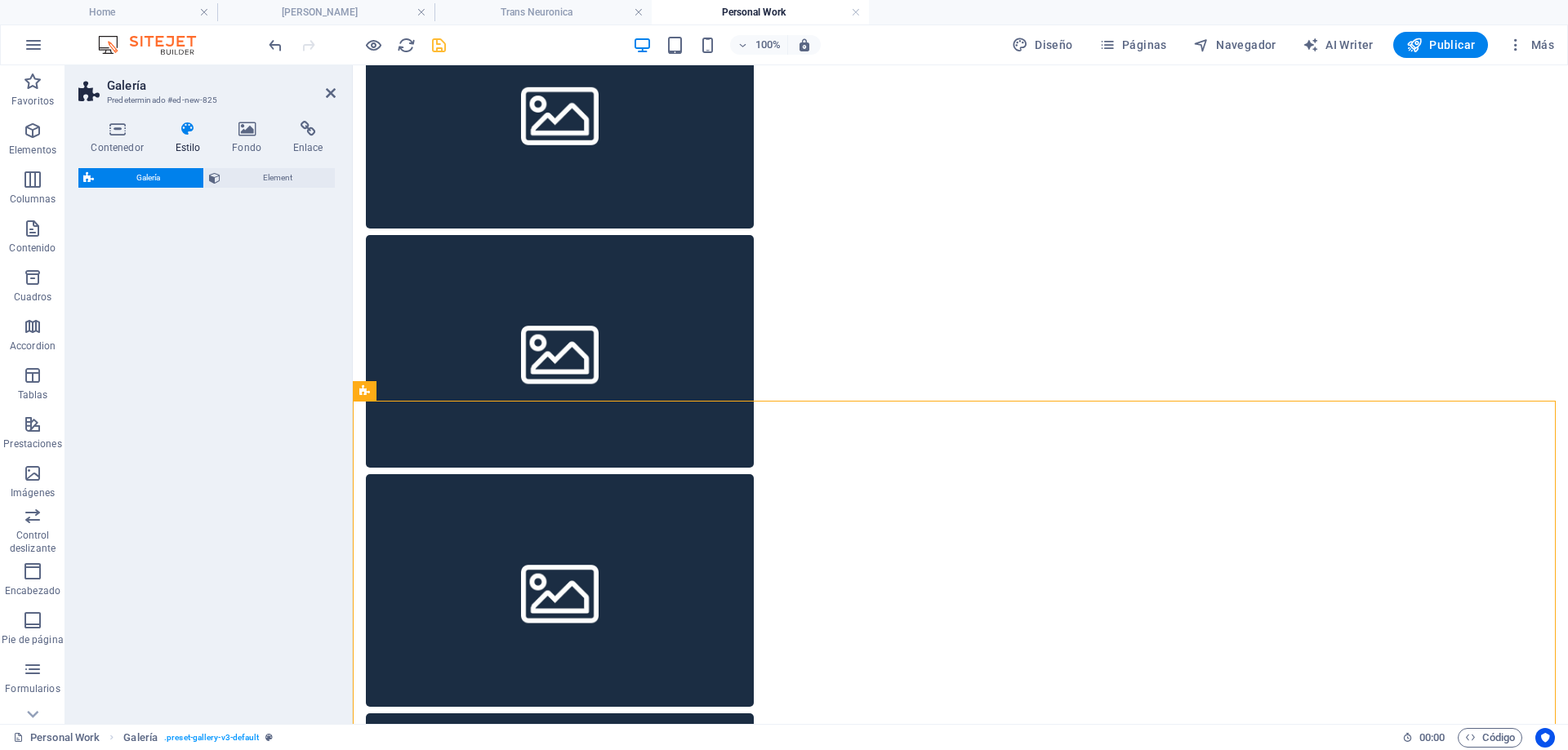
select select "rem"
select select "preset-gallery-v3-default"
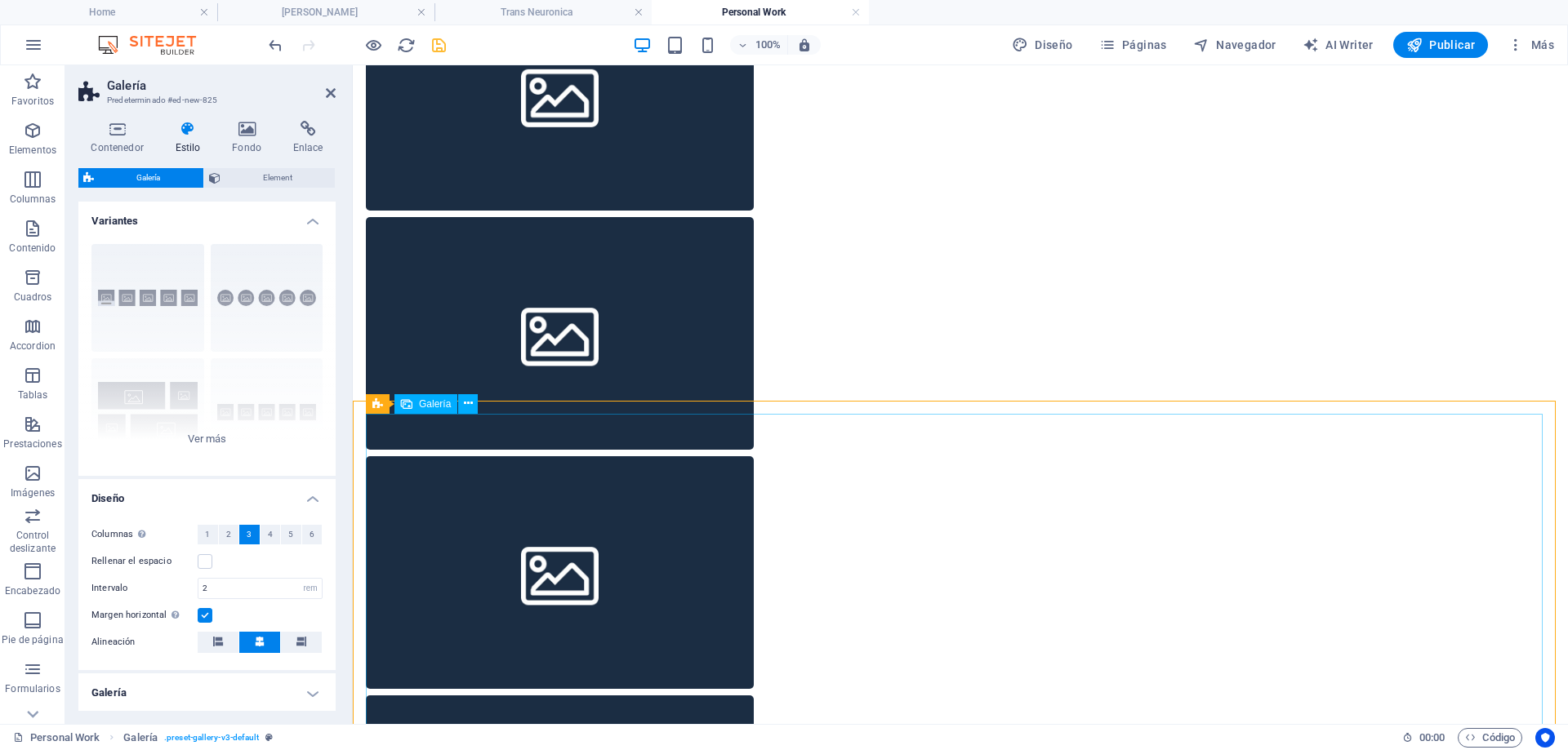
scroll to position [745, 0]
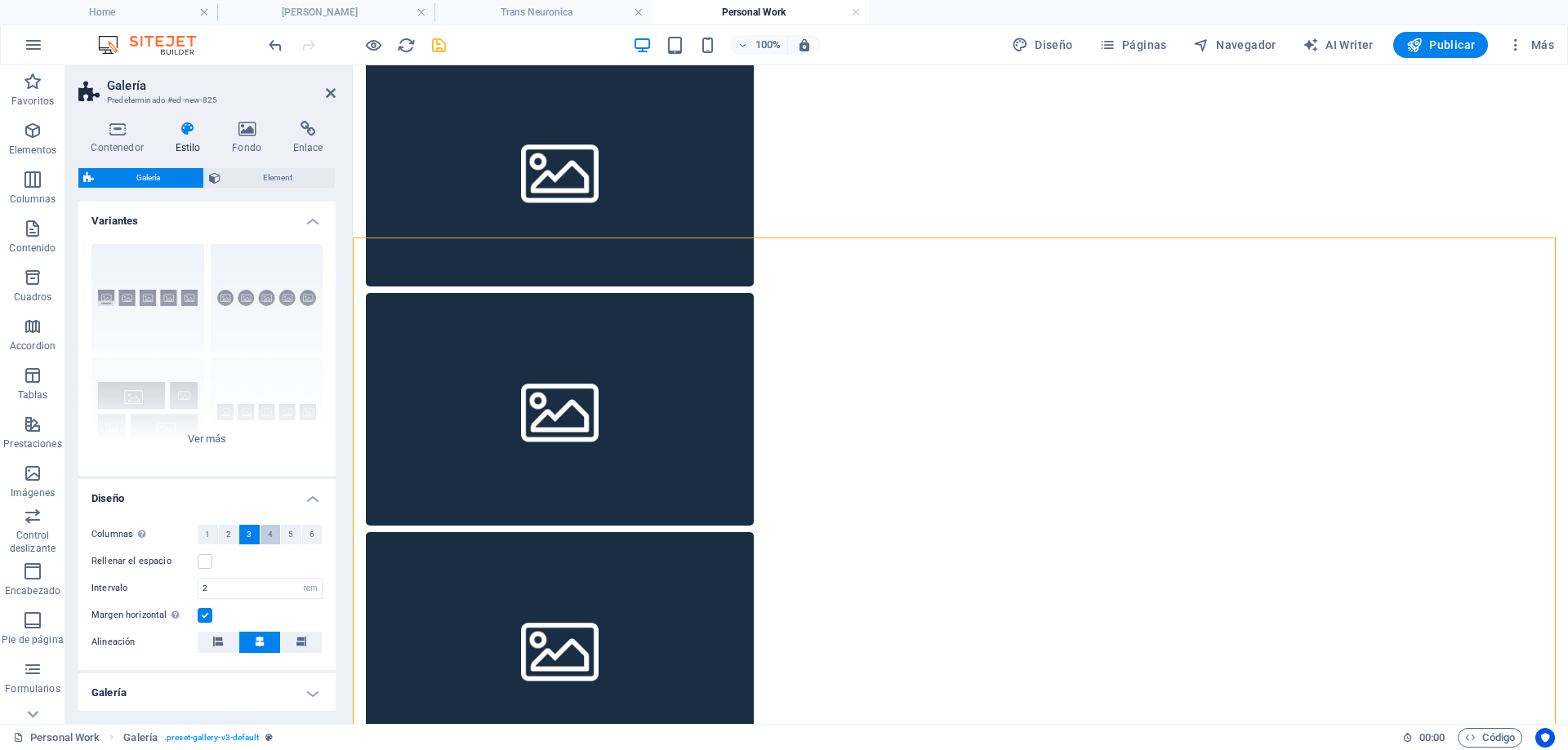
click at [268, 536] on span "4" at bounding box center [269, 534] width 5 height 20
click at [556, 3] on li "Trans Neuronica" at bounding box center [543, 12] width 217 height 24
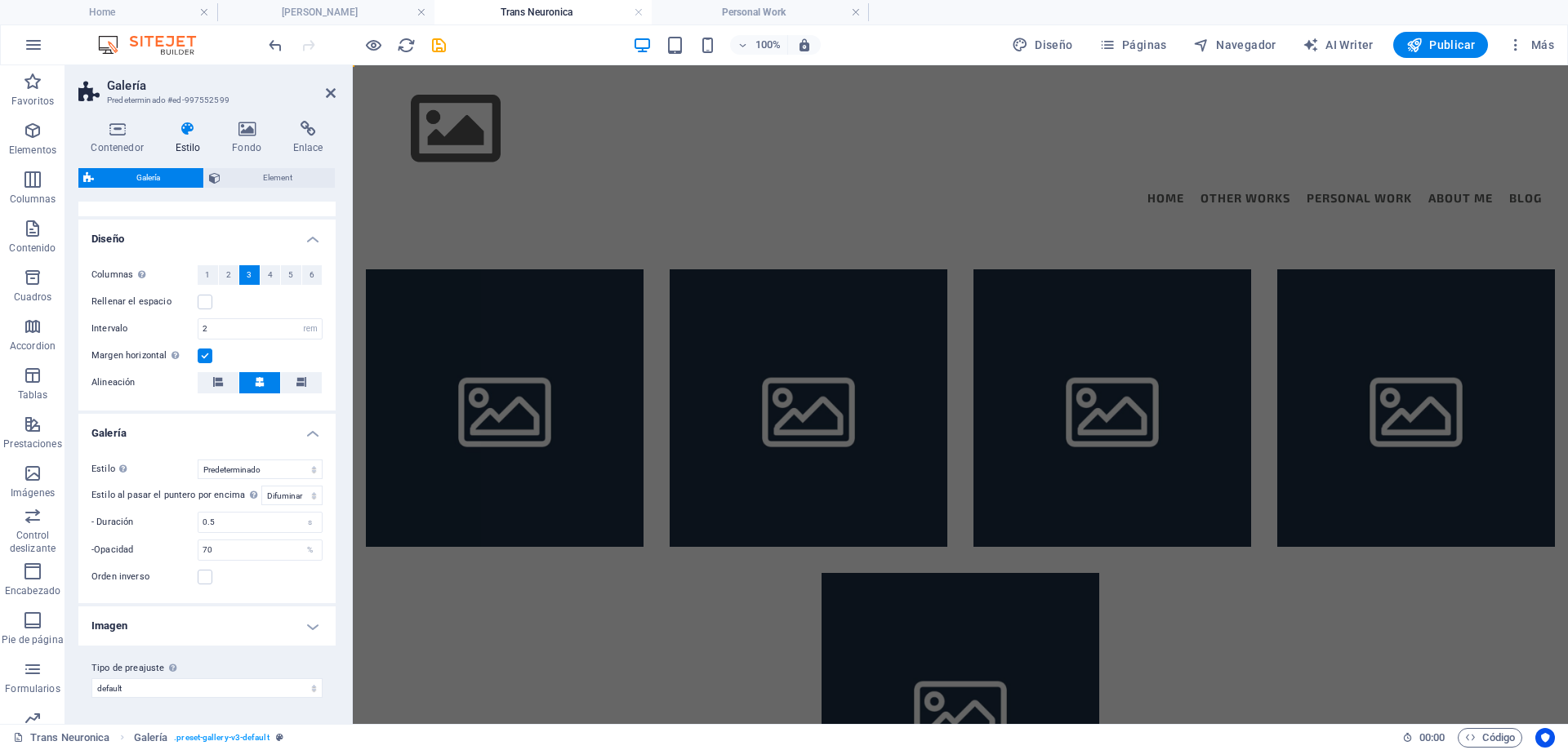
click at [546, 17] on h4 "Trans Neuronica" at bounding box center [543, 12] width 217 height 18
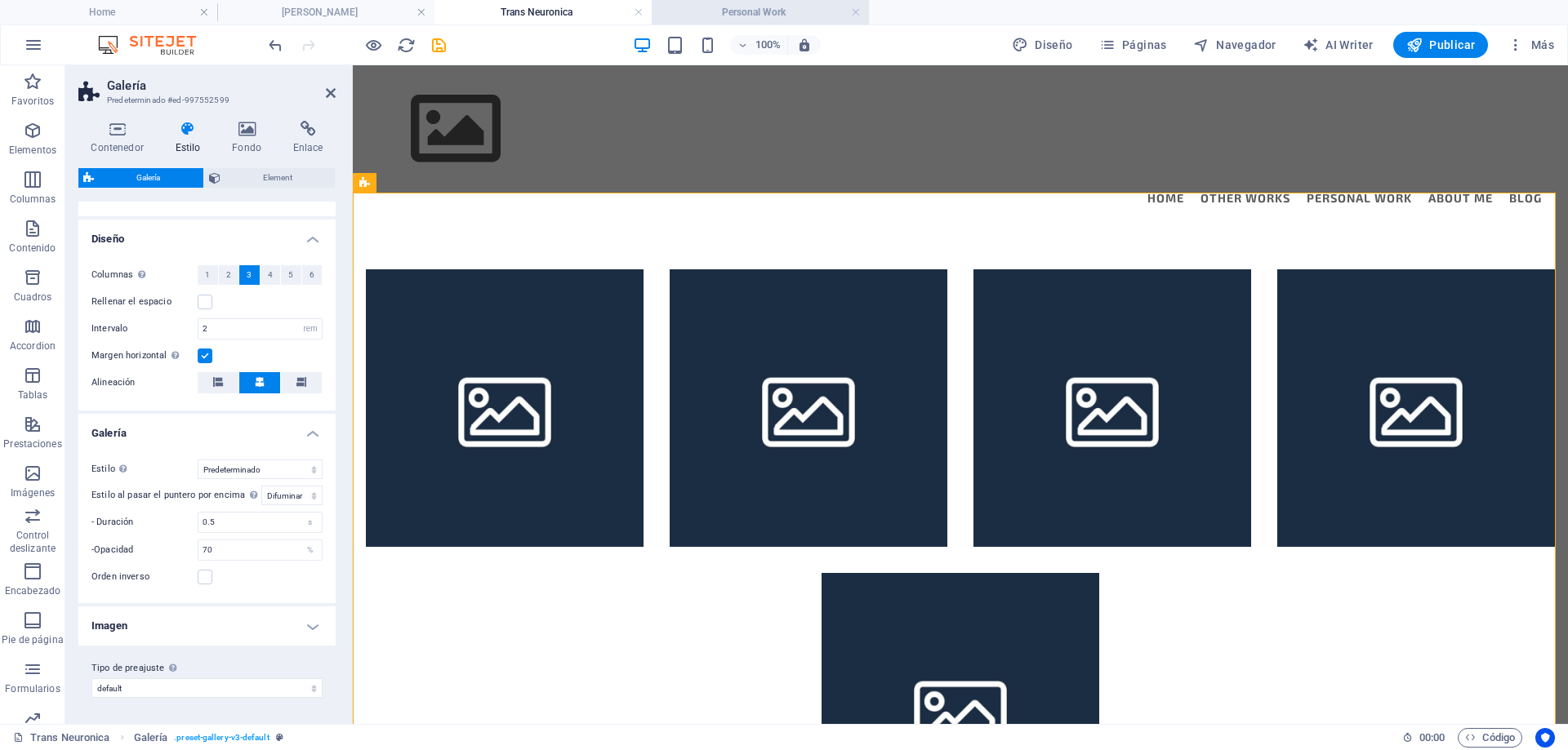
click at [765, 4] on h4 "Personal Work" at bounding box center [760, 12] width 217 height 18
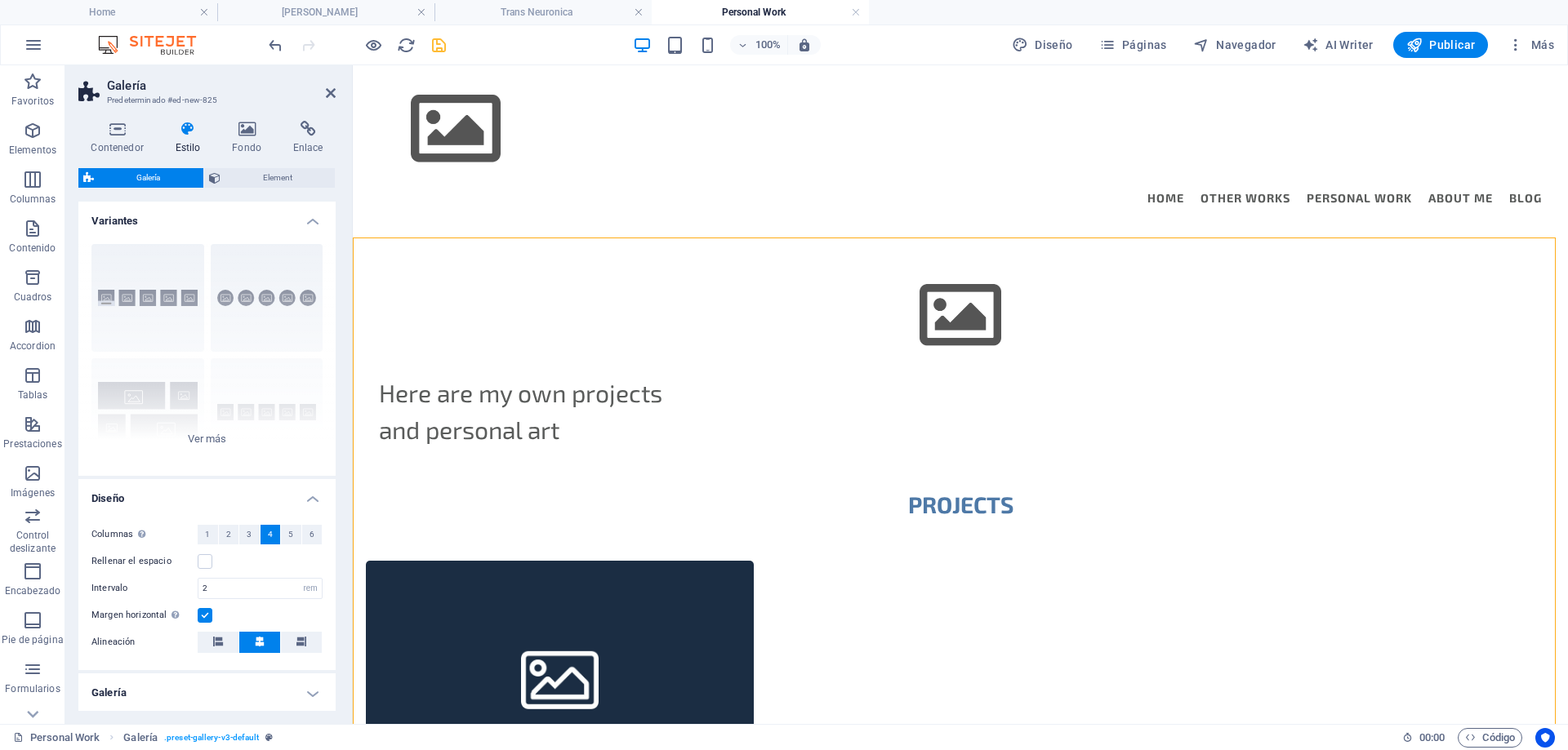
scroll to position [745, 0]
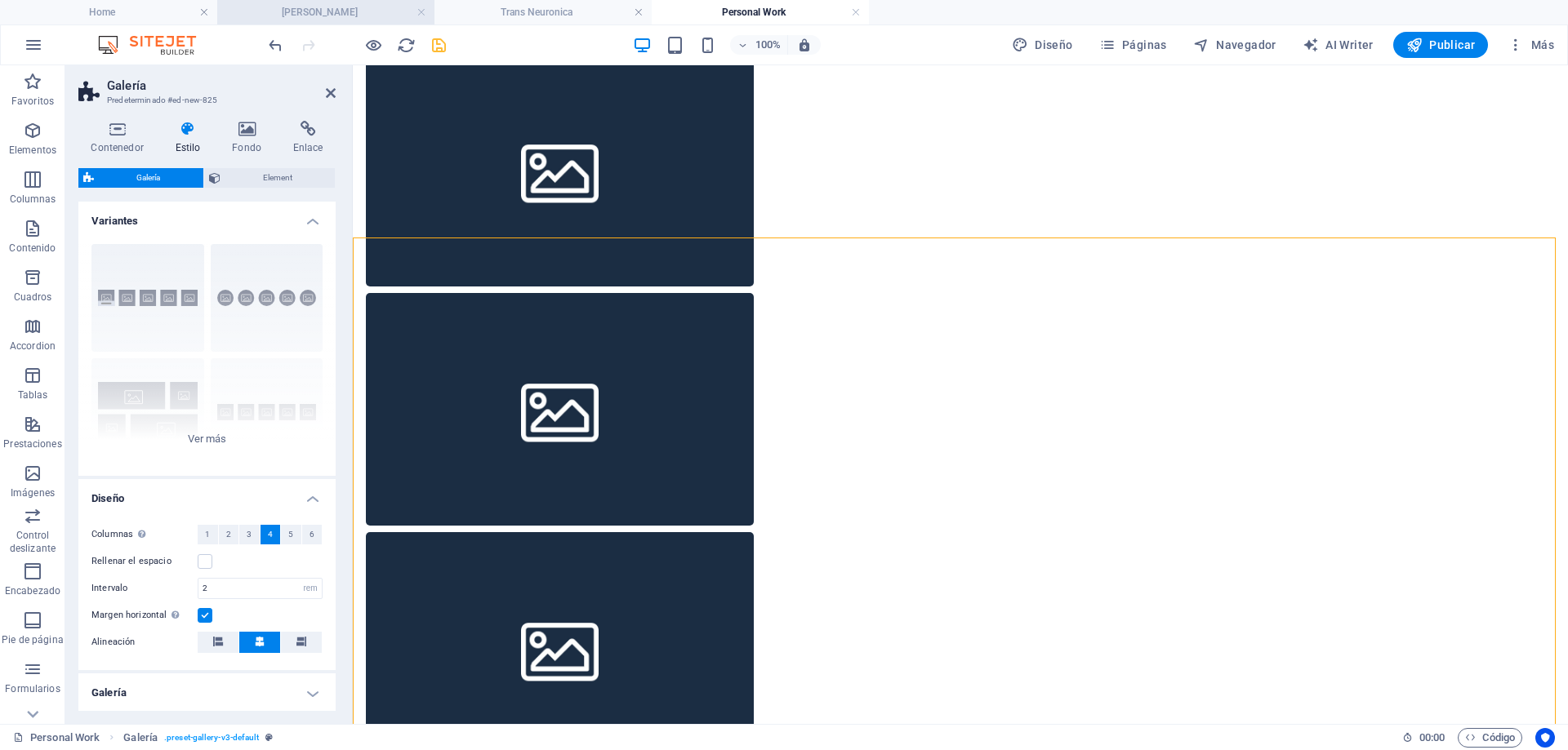
click at [312, 13] on h4 "[PERSON_NAME]" at bounding box center [325, 12] width 217 height 18
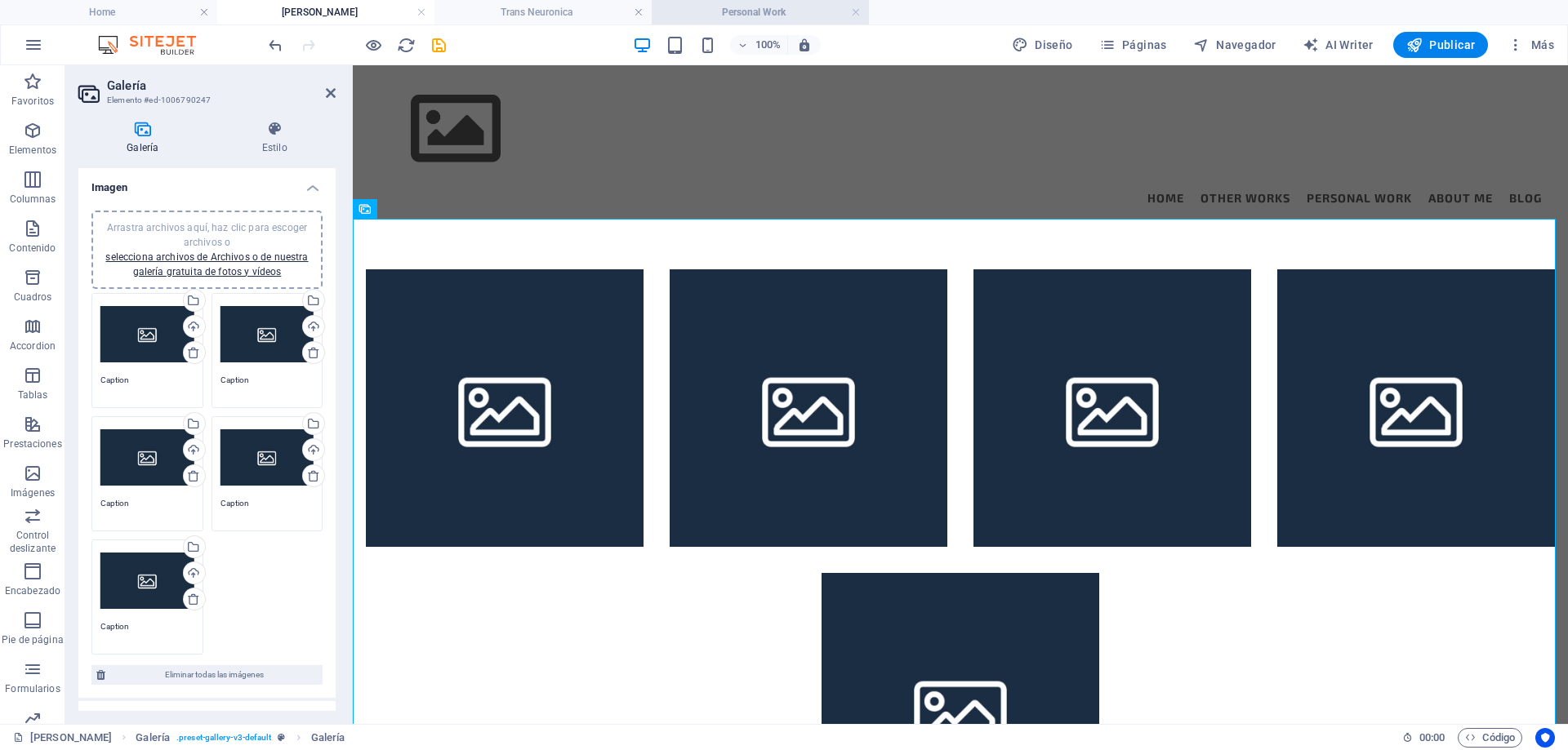
click at [761, 11] on h4 "Personal Work" at bounding box center [760, 12] width 217 height 18
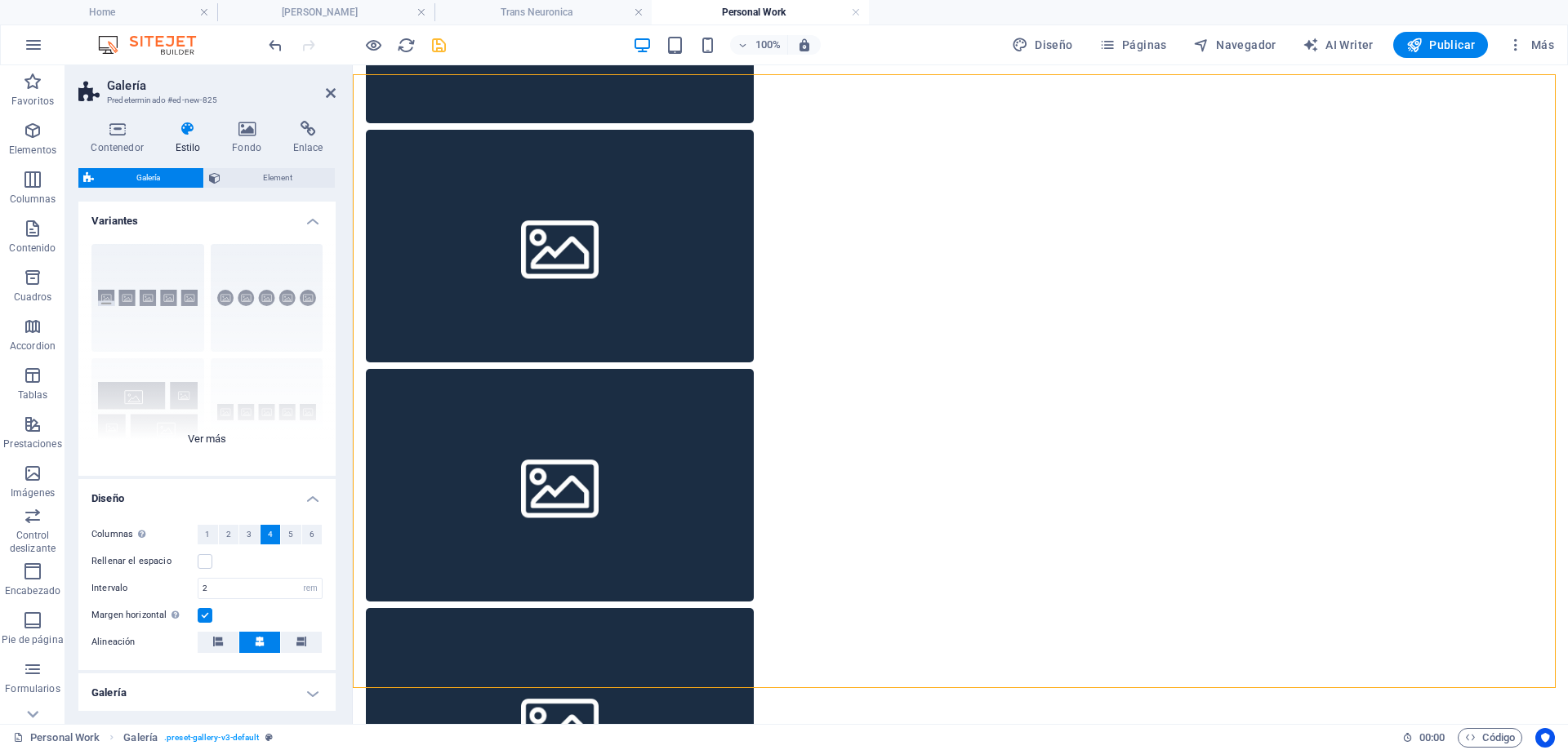
click at [197, 439] on div "Leyendas Círculo Collage Predeterminado Cuadrícula Cuadrícula despla..." at bounding box center [207, 353] width 257 height 245
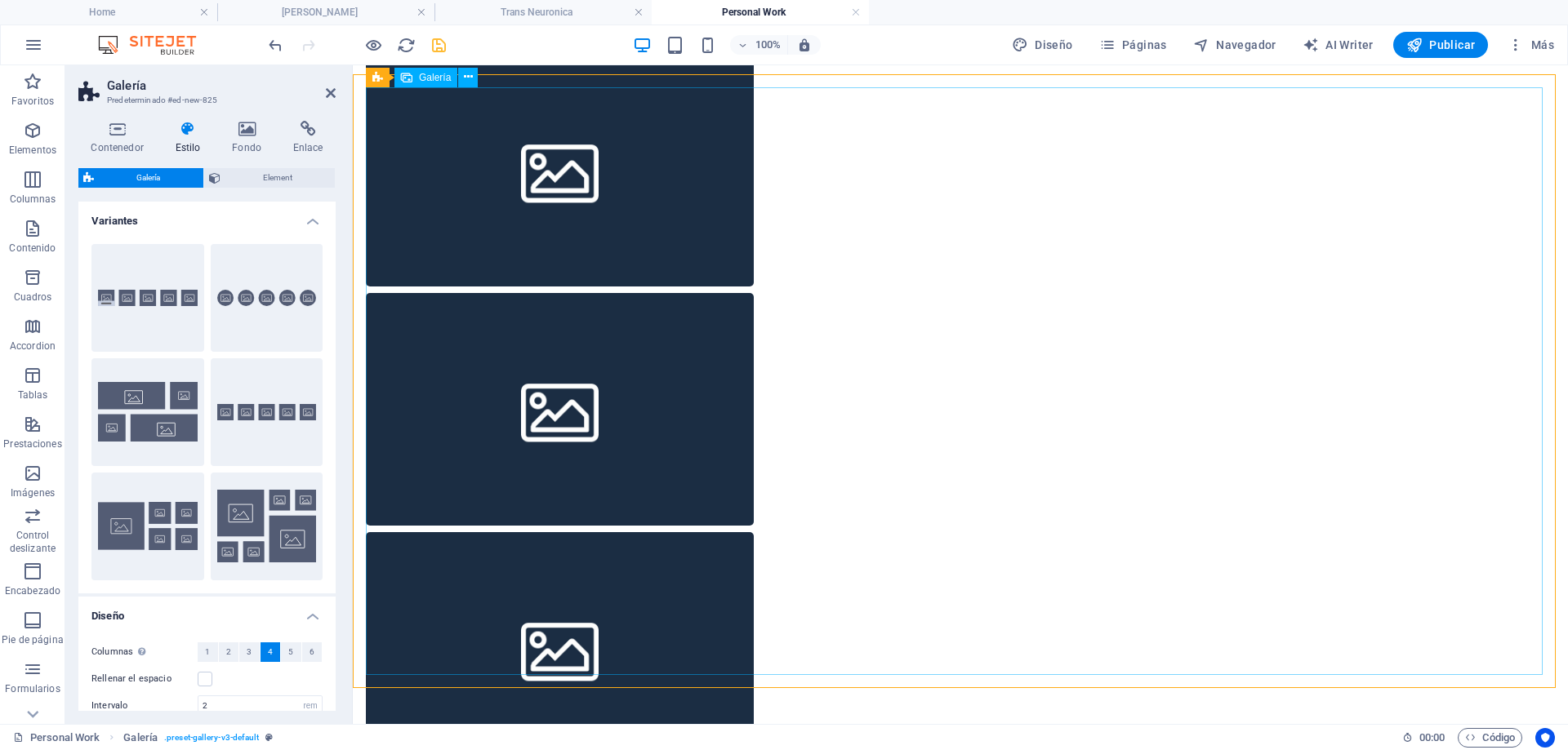
scroll to position [908, 0]
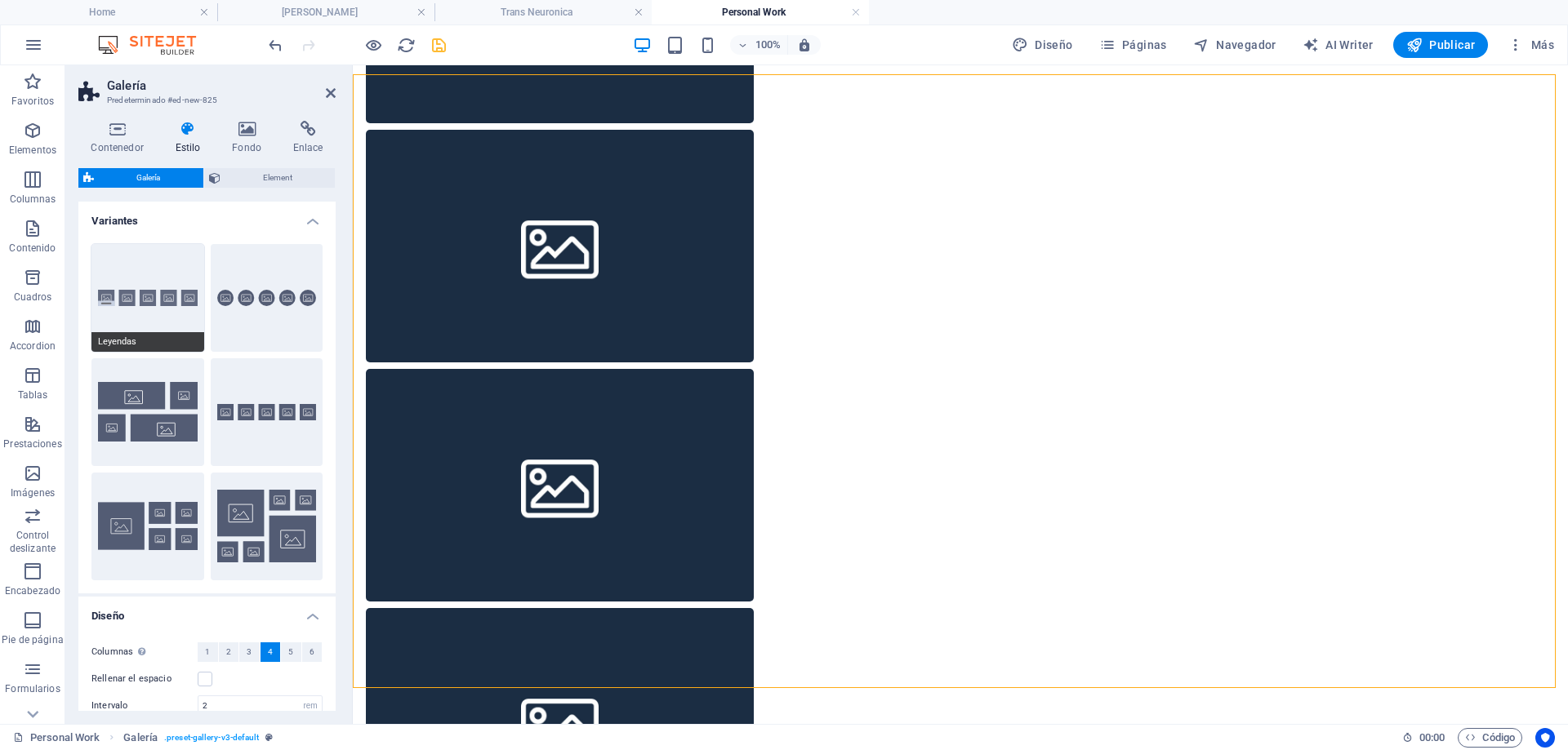
click at [158, 302] on button "Leyendas" at bounding box center [147, 298] width 113 height 108
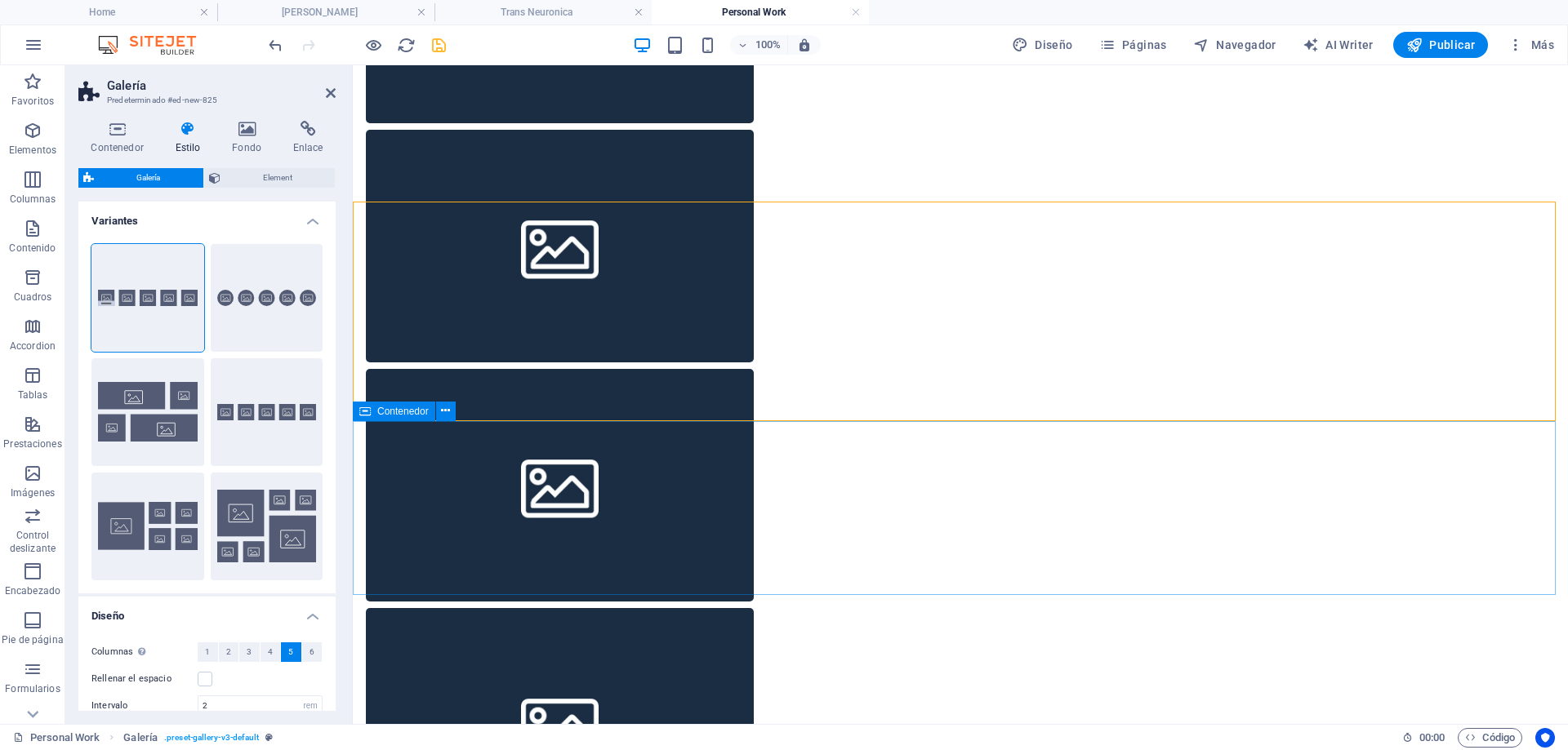
scroll to position [781, 0]
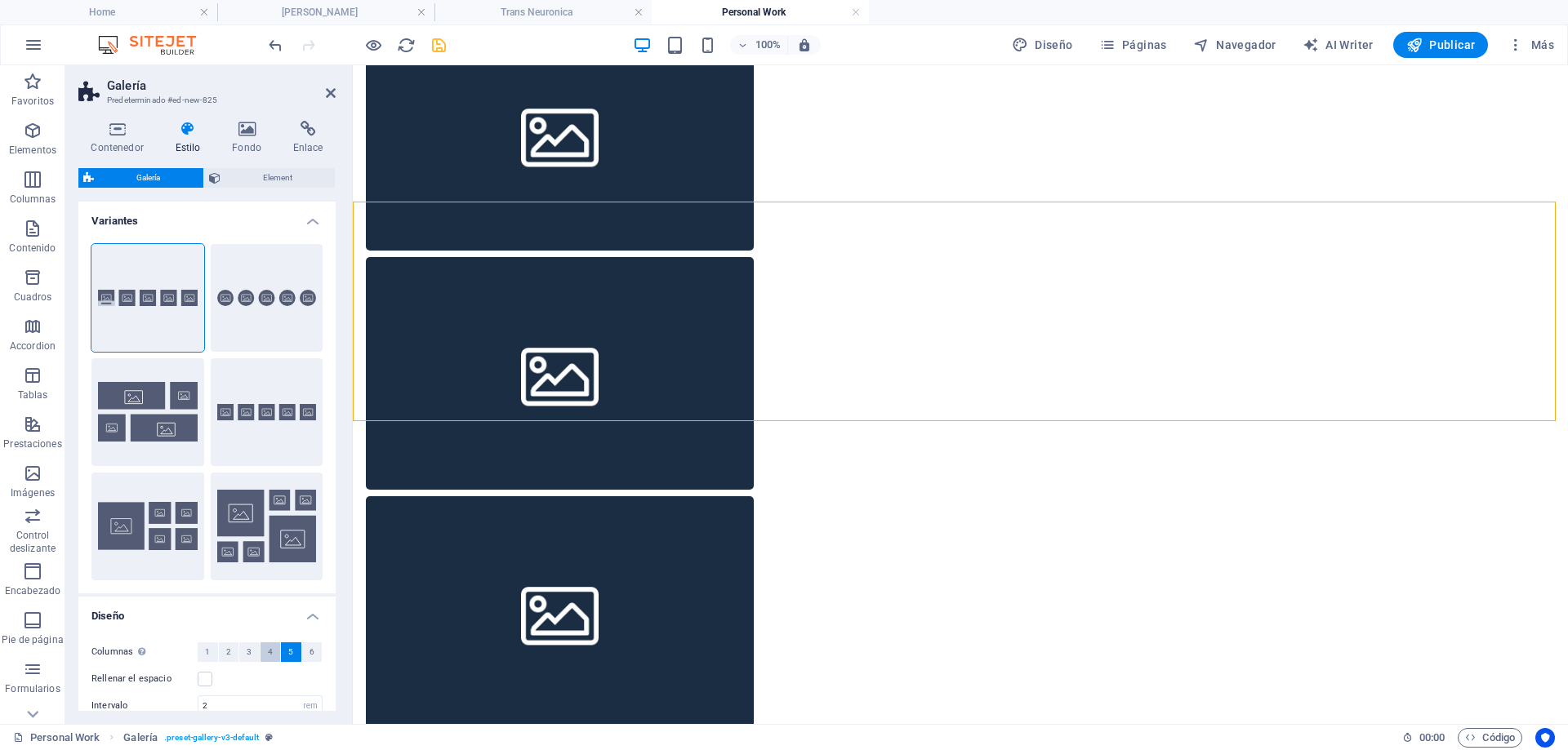
click at [269, 649] on span "4" at bounding box center [269, 651] width 5 height 20
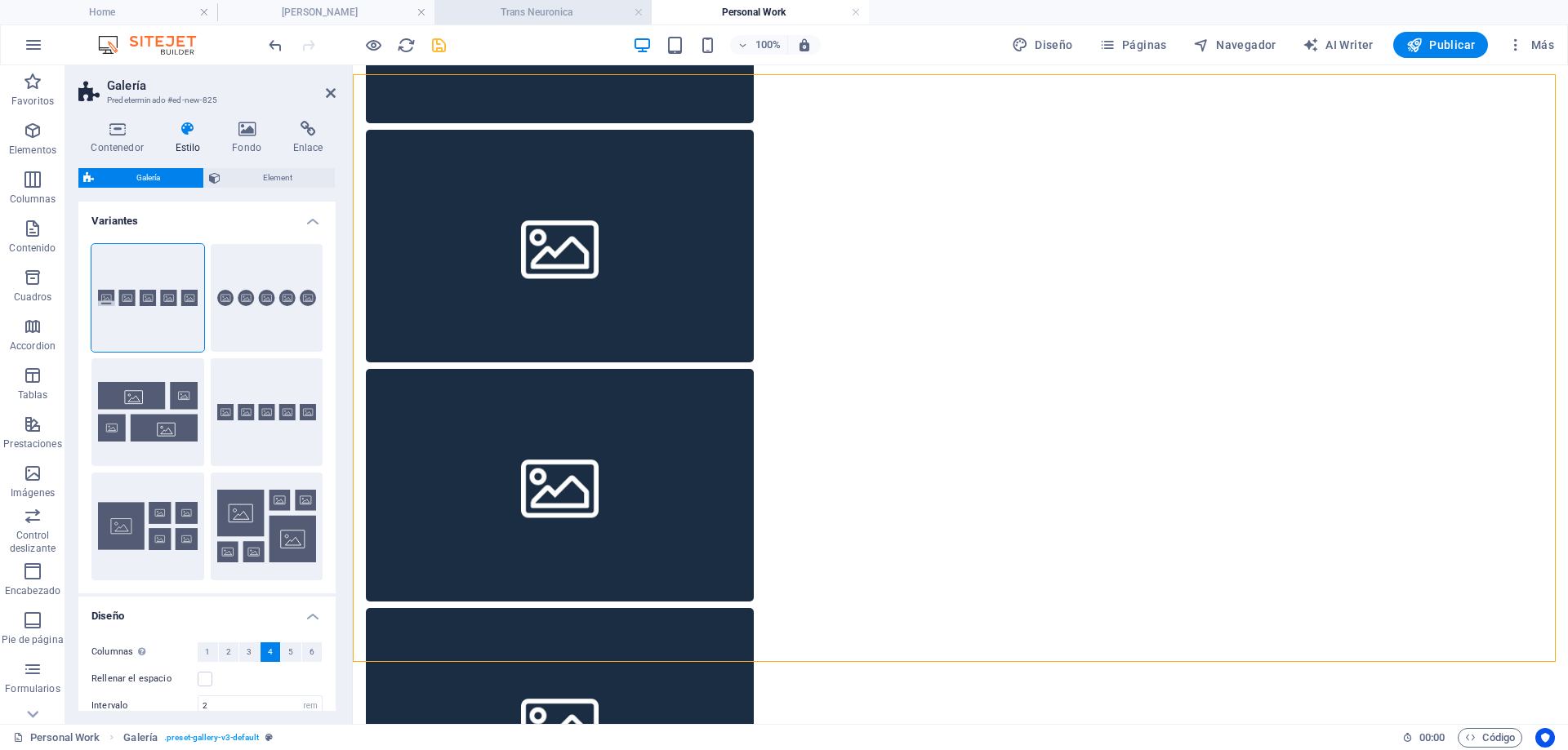
click at [534, 19] on h4 "Trans Neuronica" at bounding box center [543, 12] width 217 height 18
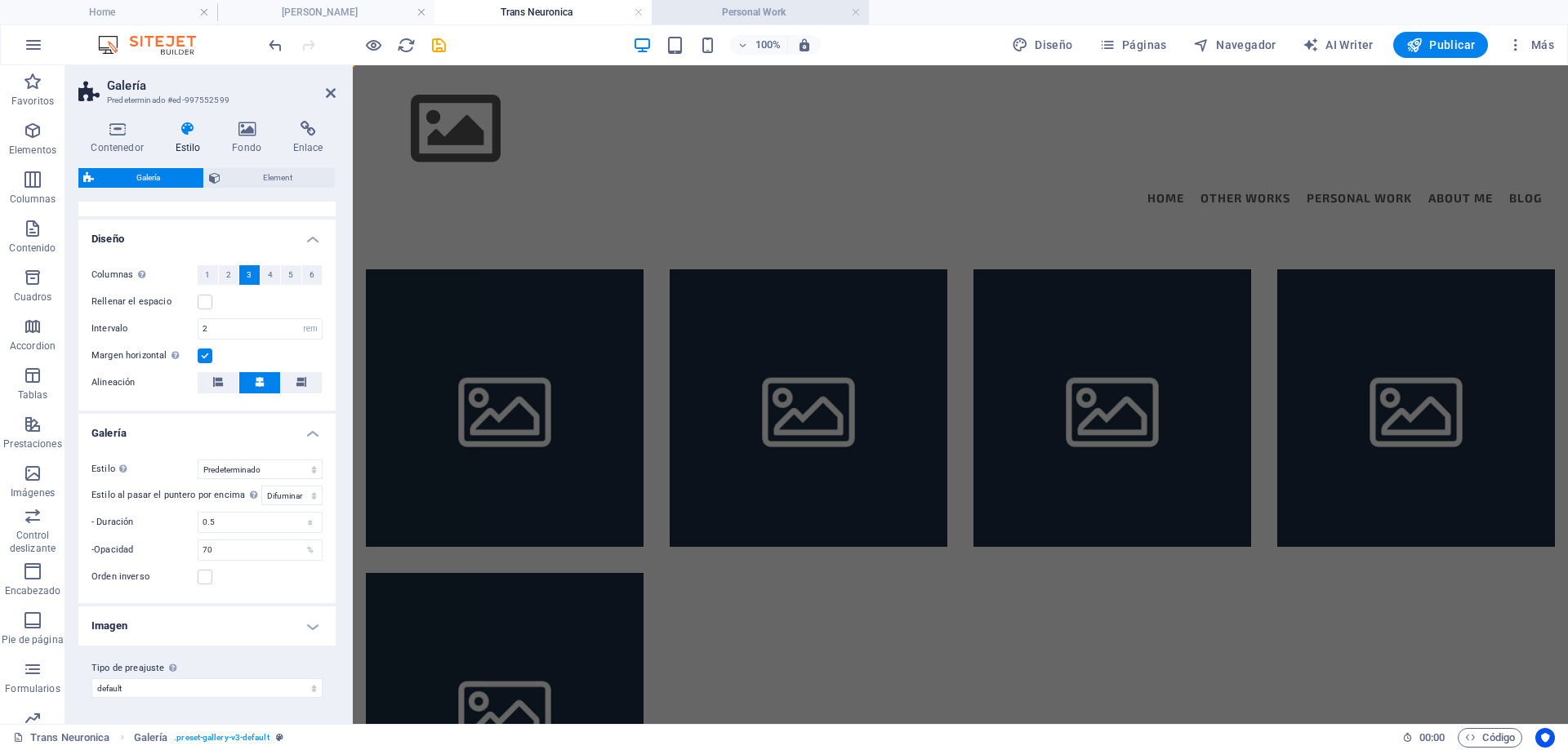
click at [721, 11] on h4 "Personal Work" at bounding box center [760, 12] width 217 height 18
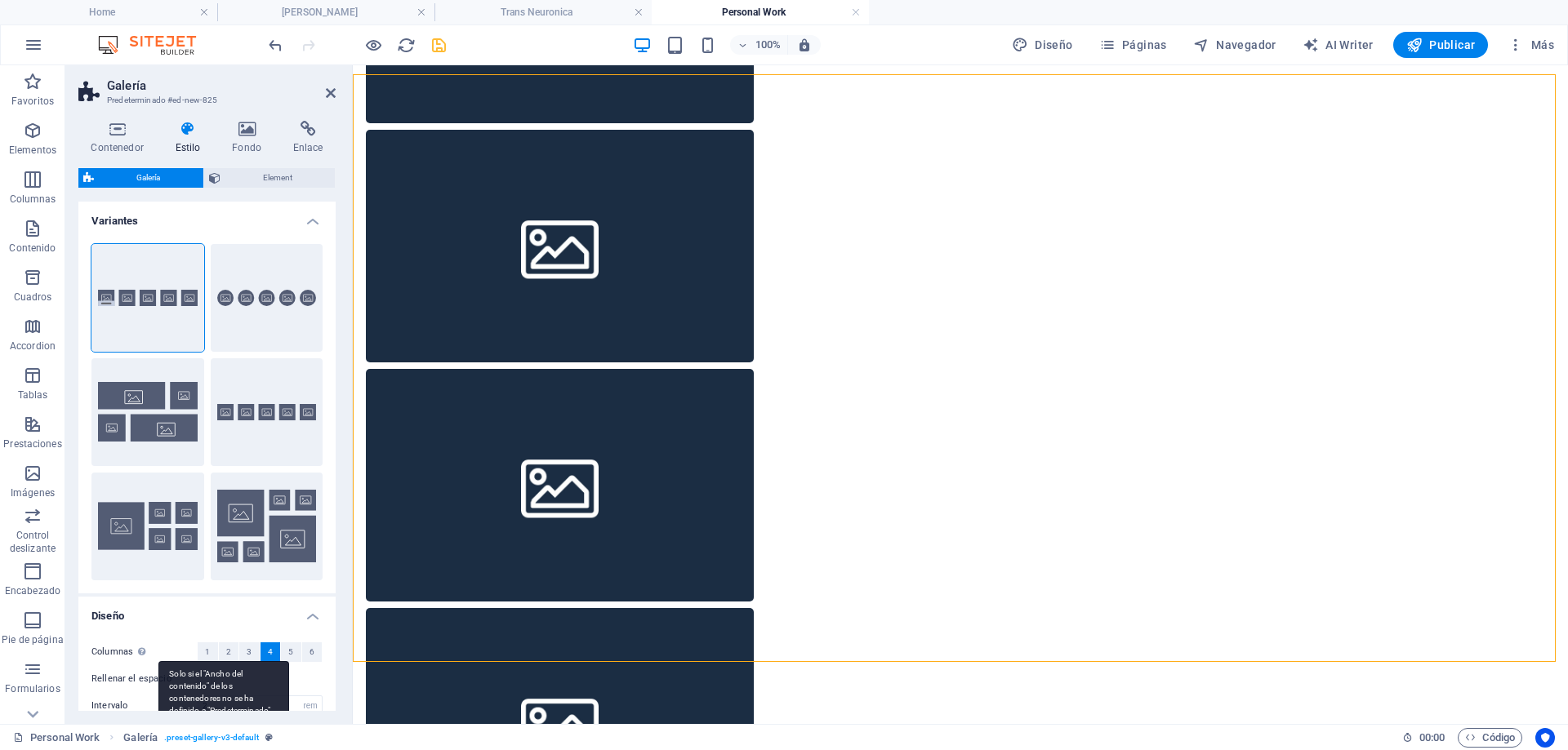
scroll to position [227, 0]
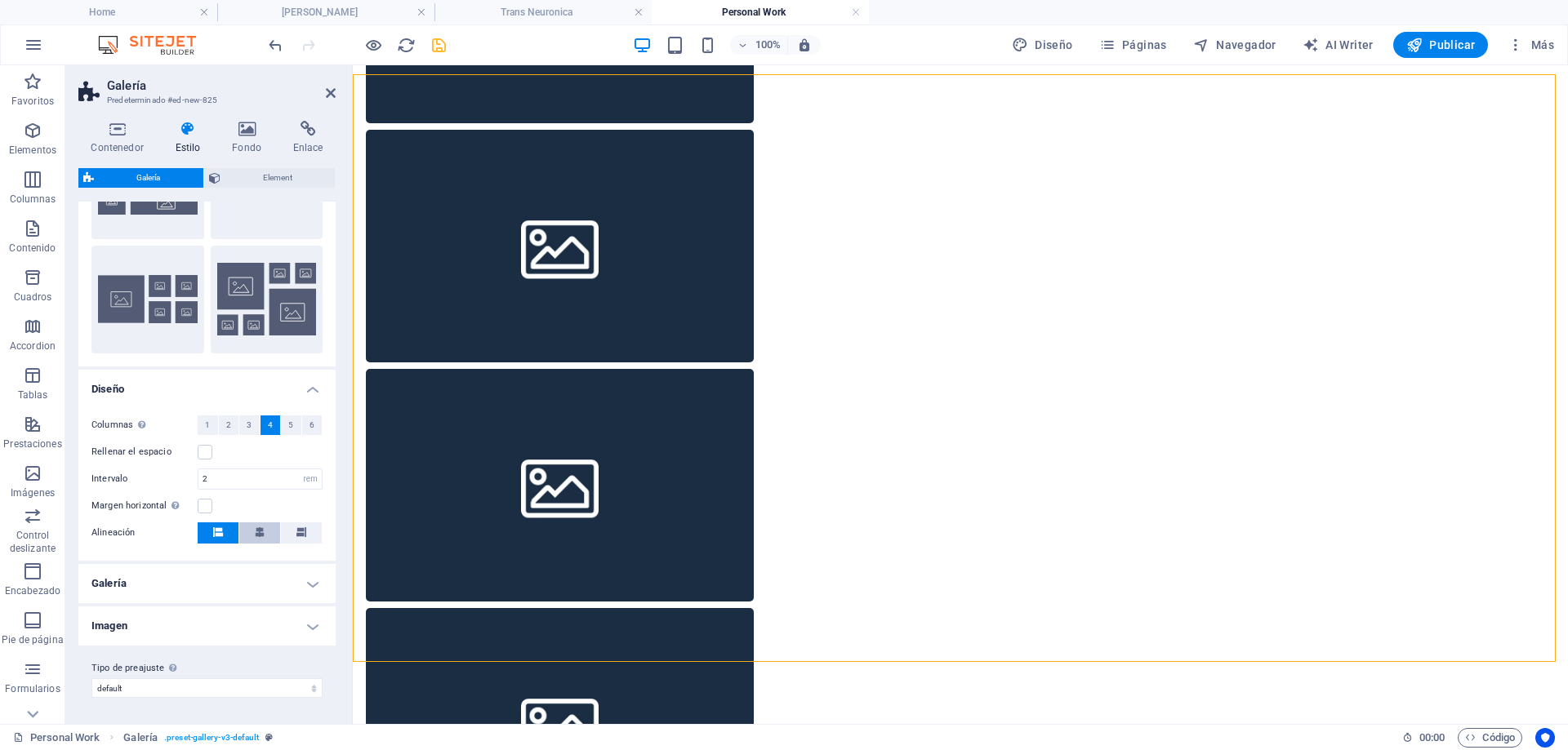
click at [255, 535] on icon at bounding box center [259, 532] width 10 height 10
click at [525, 13] on h4 "Trans Neuronica" at bounding box center [543, 12] width 217 height 18
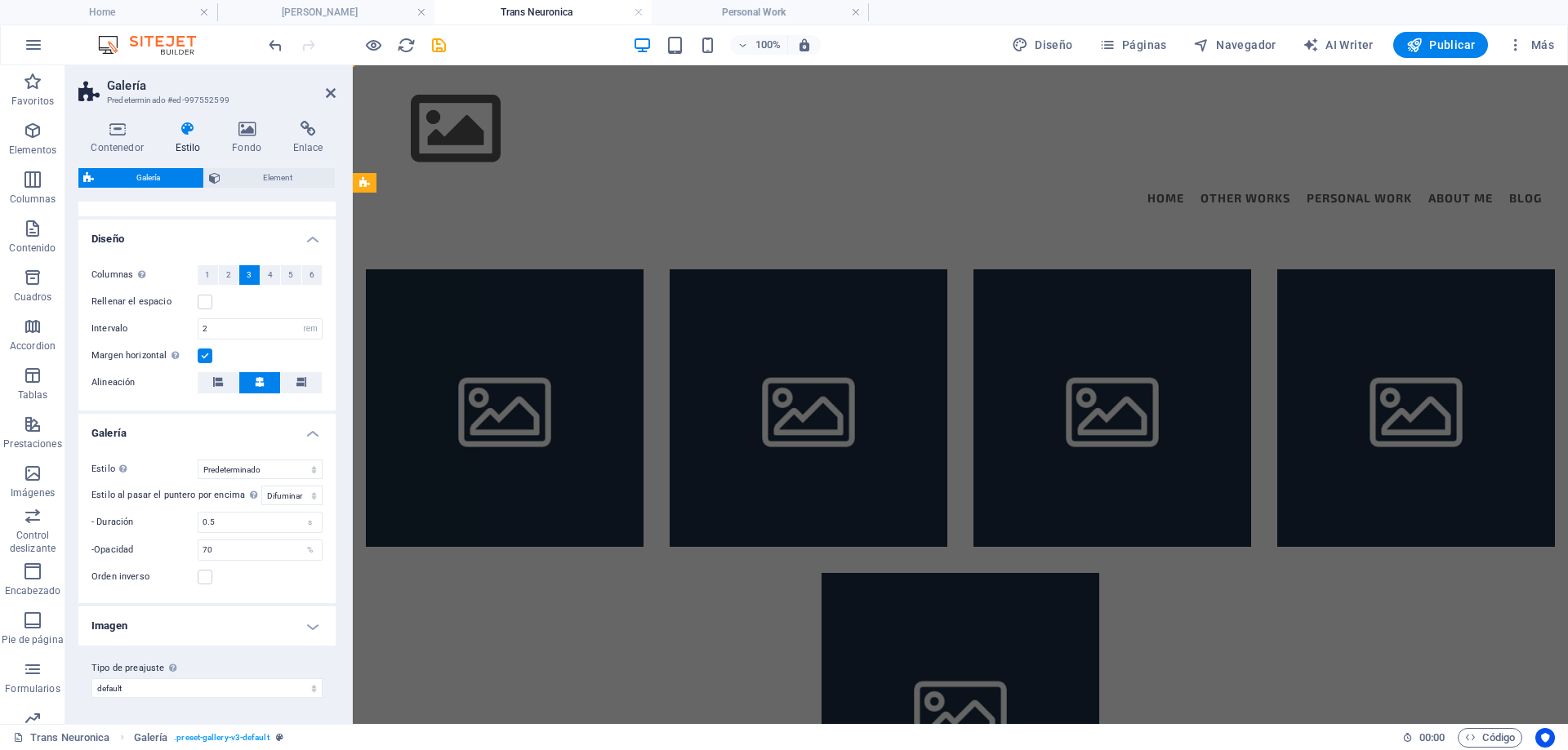
click at [248, 279] on span "3" at bounding box center [249, 275] width 5 height 20
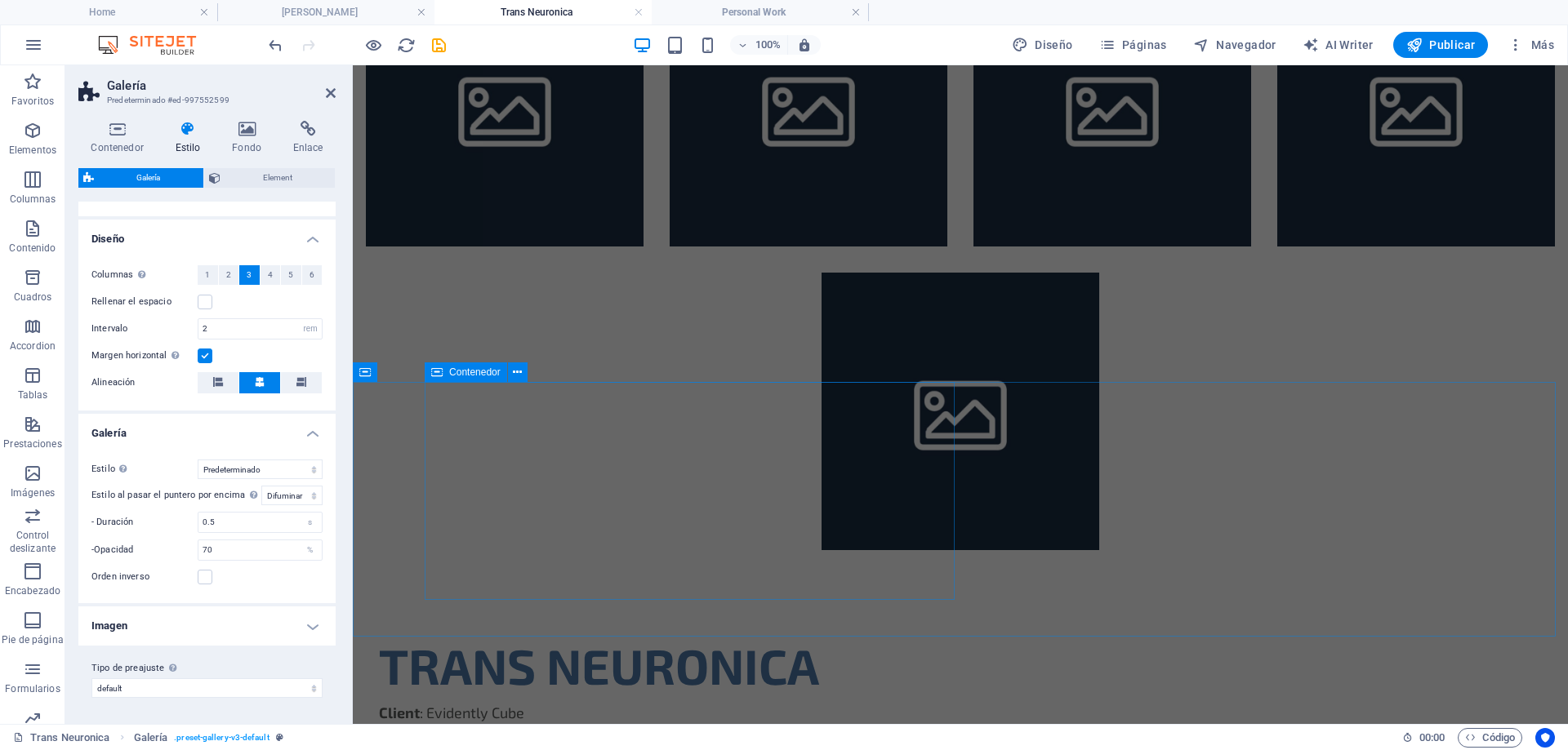
scroll to position [219, 0]
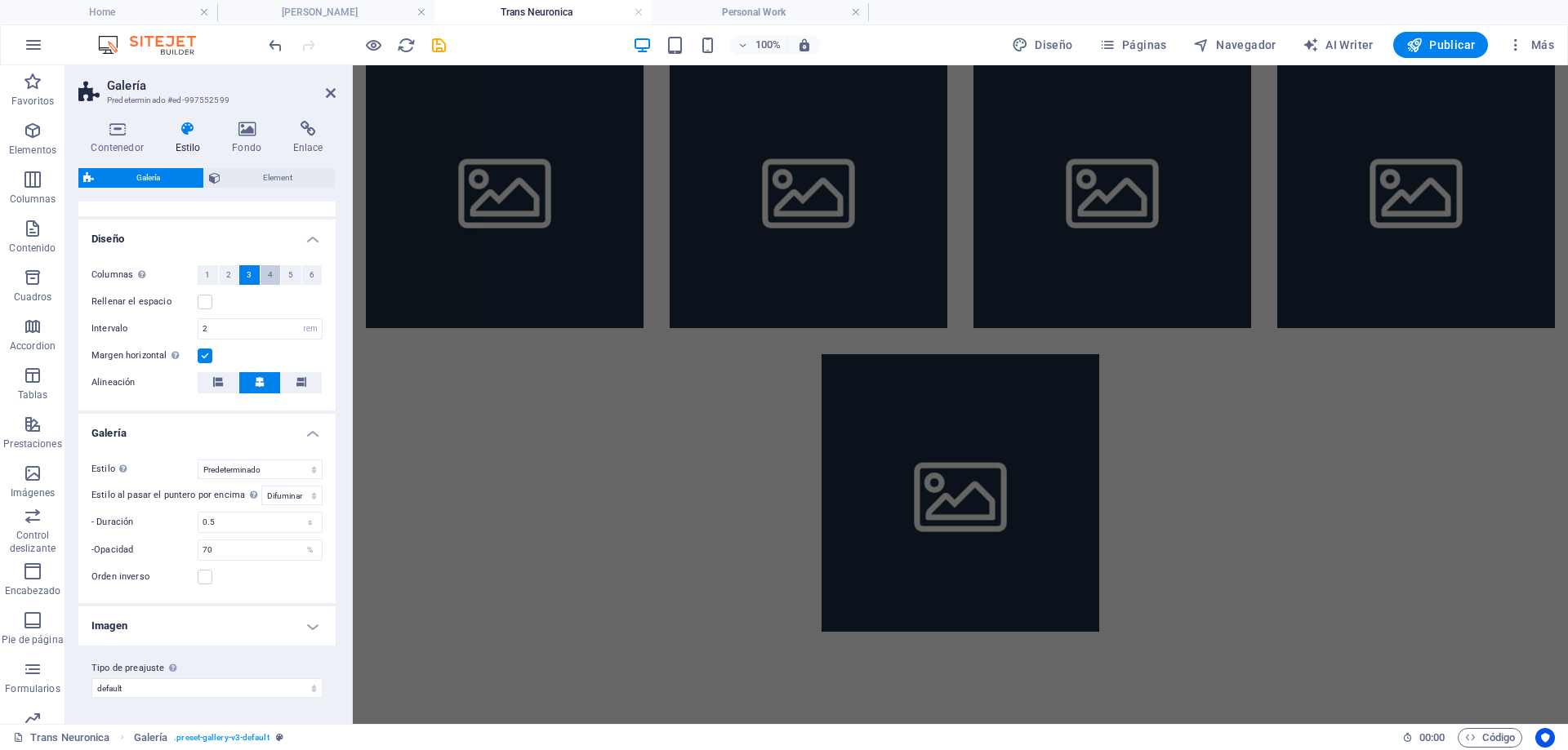
click at [269, 276] on span "4" at bounding box center [269, 275] width 5 height 20
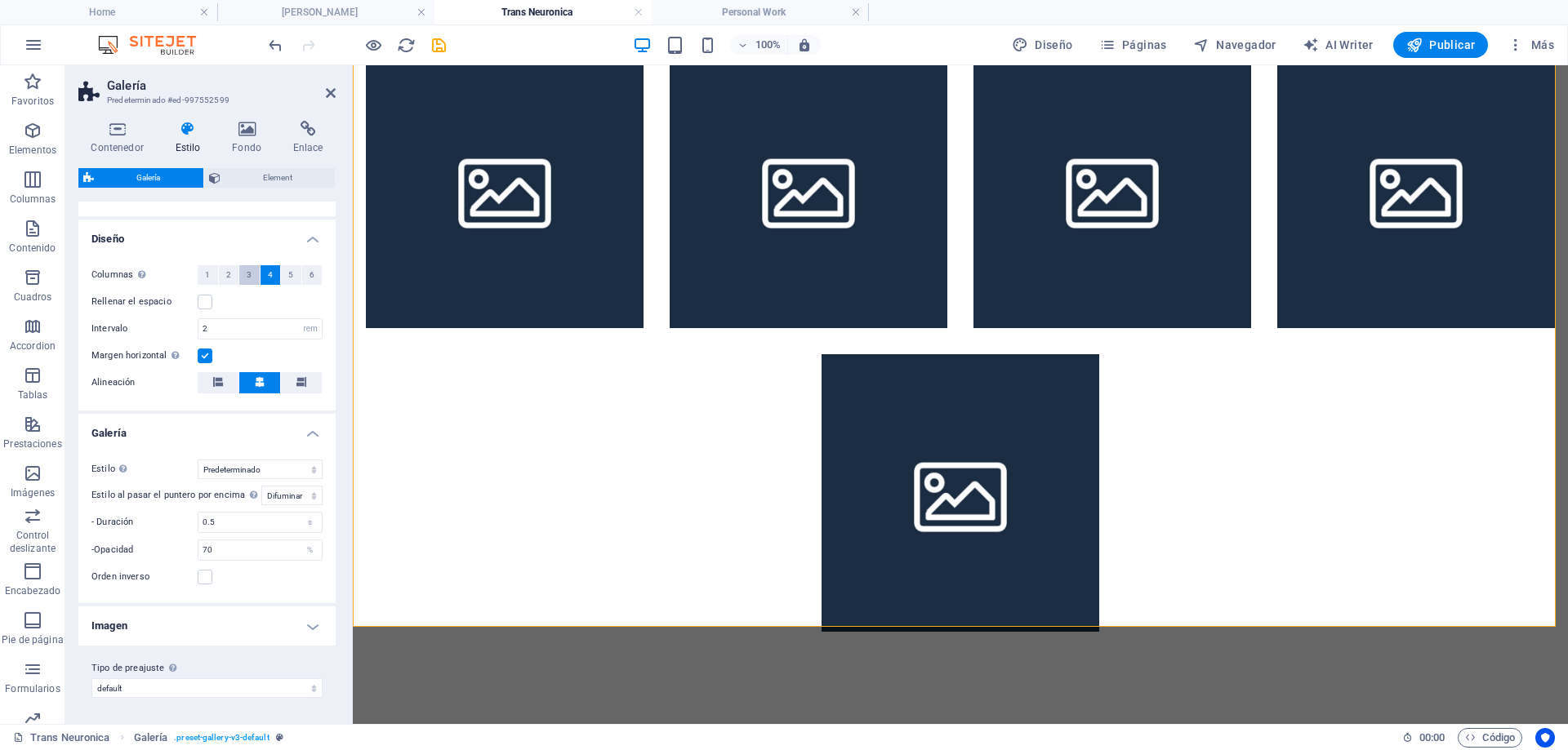
click at [241, 274] on button "3" at bounding box center [250, 275] width 21 height 20
select select "captions"
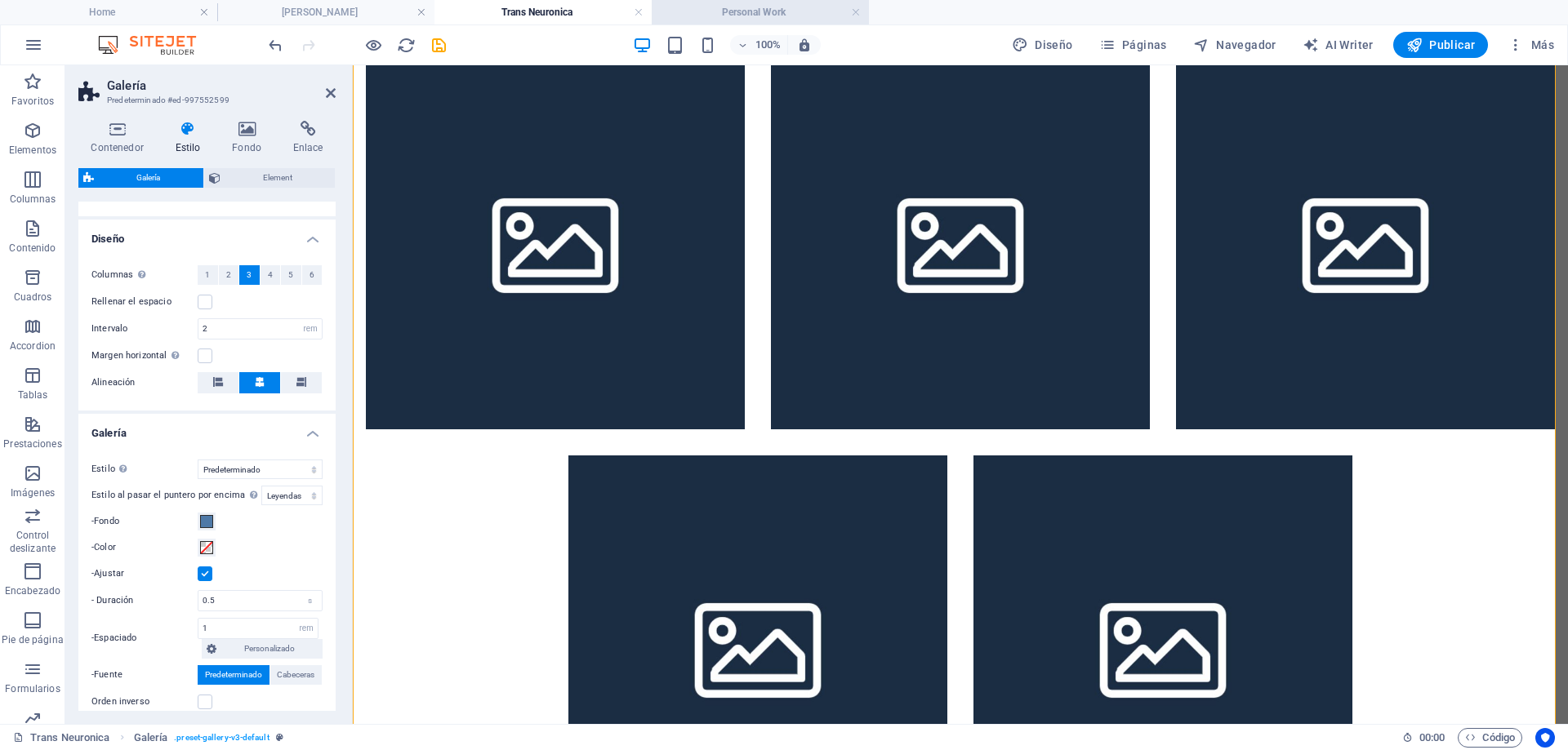
click at [766, 10] on h4 "Personal Work" at bounding box center [760, 12] width 217 height 18
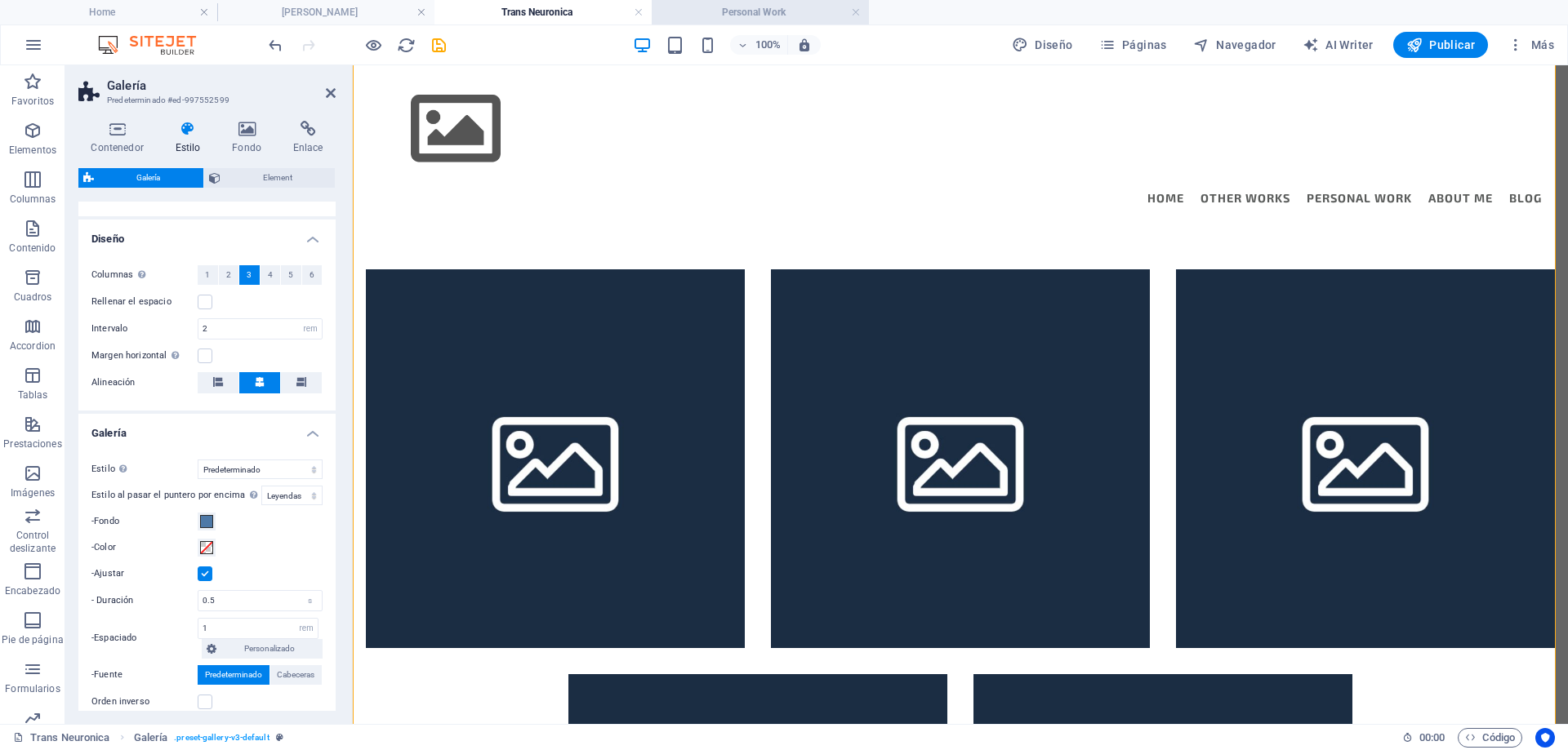
scroll to position [908, 0]
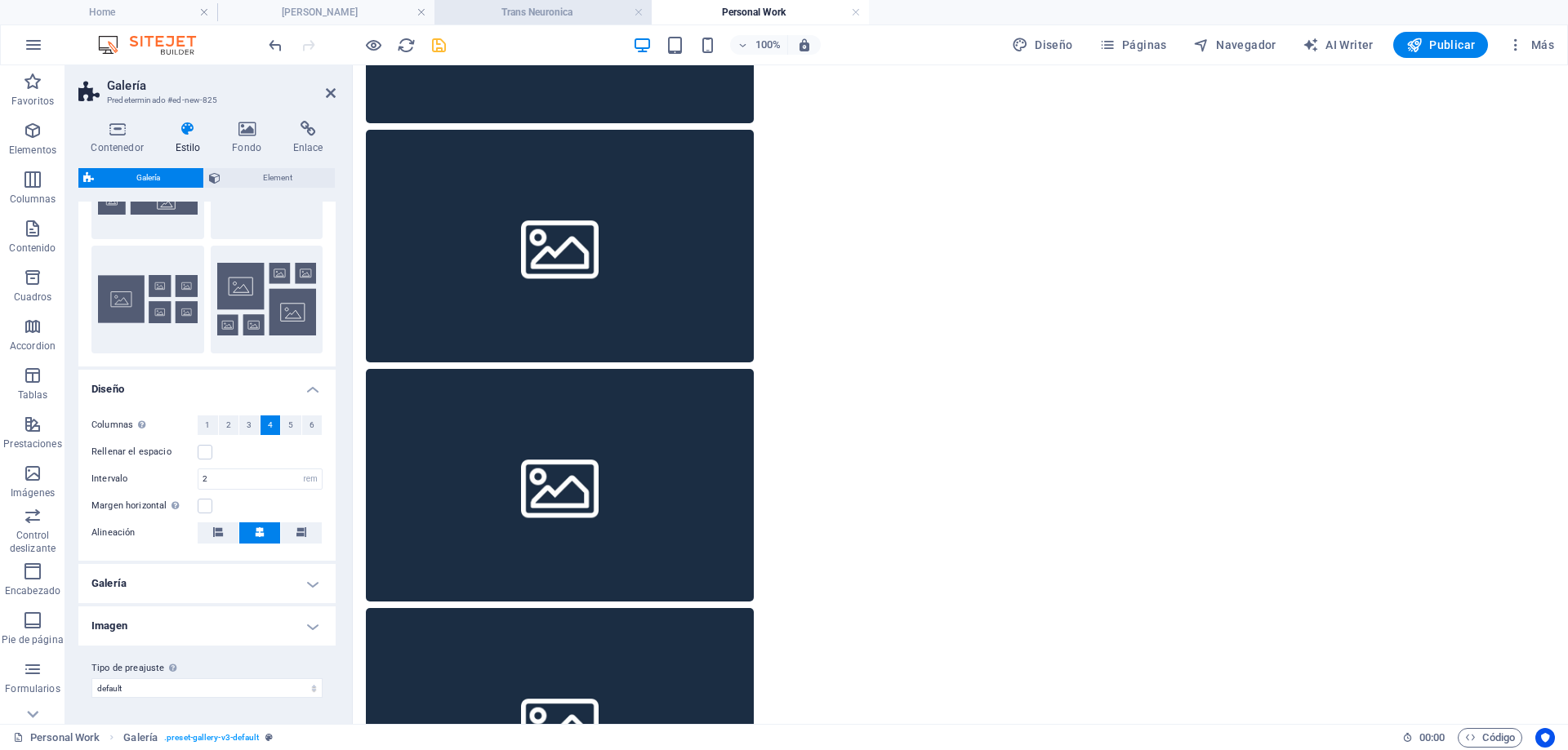
click at [543, 10] on h4 "Trans Neuronica" at bounding box center [543, 12] width 217 height 18
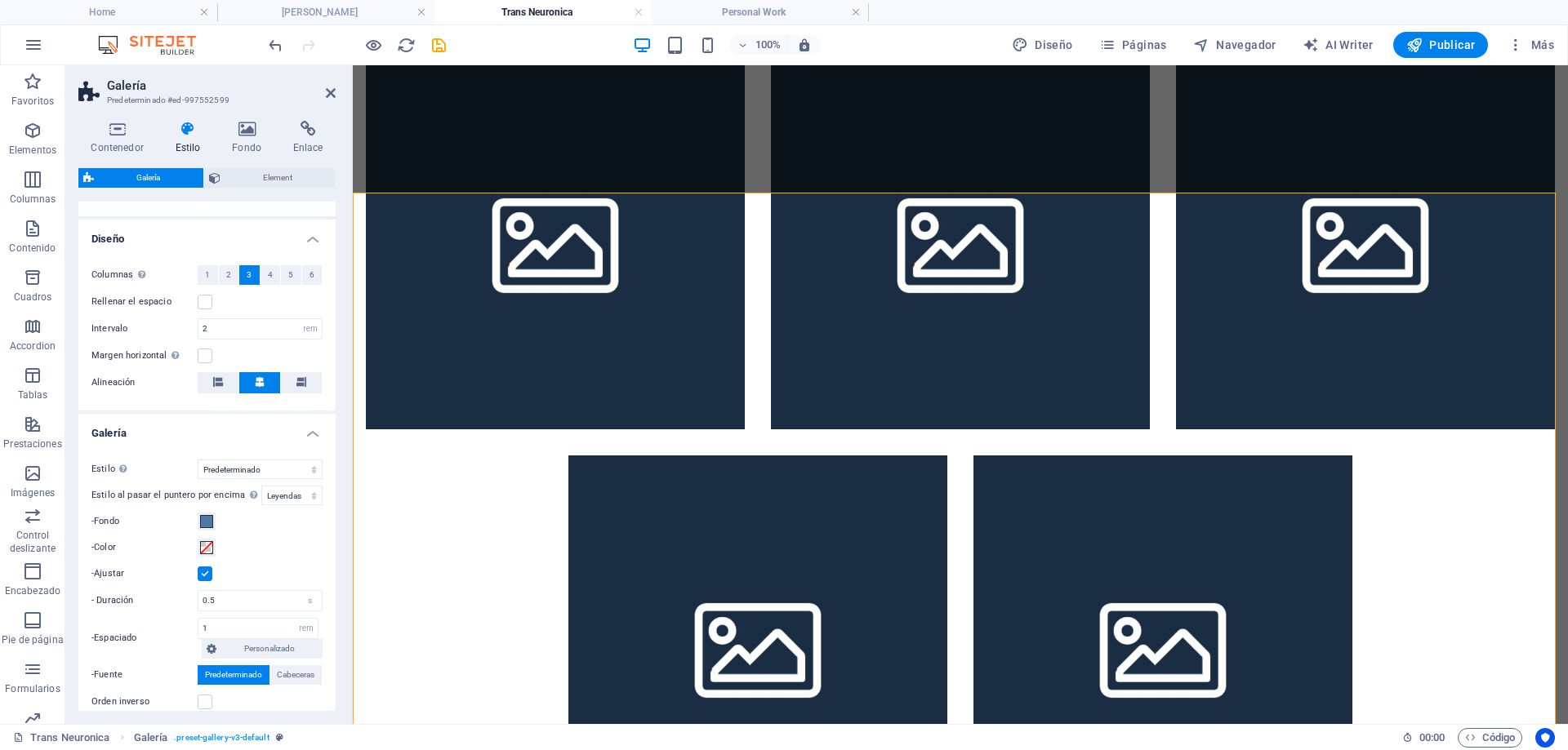
scroll to position [0, 0]
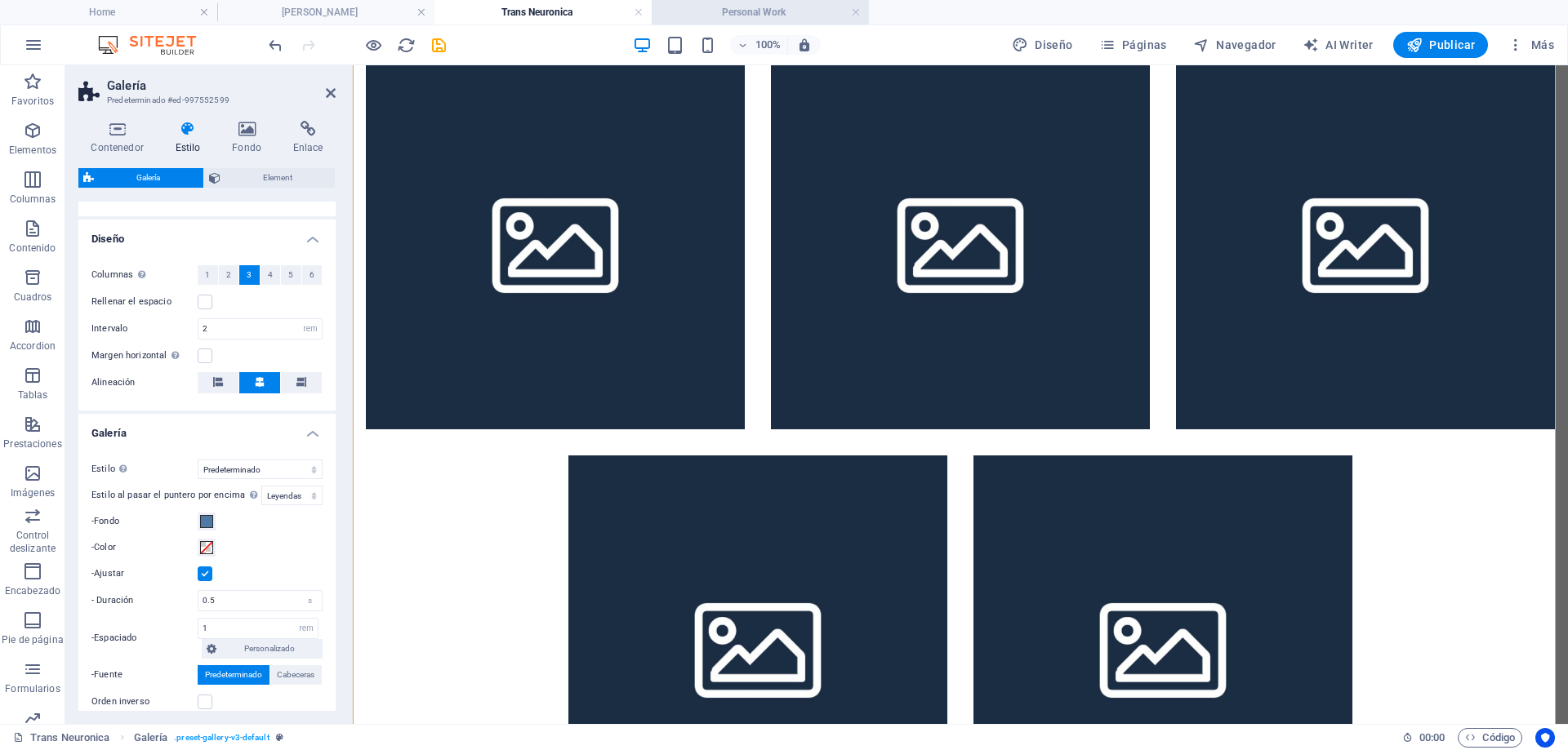
click at [740, 16] on h4 "Personal Work" at bounding box center [760, 12] width 217 height 18
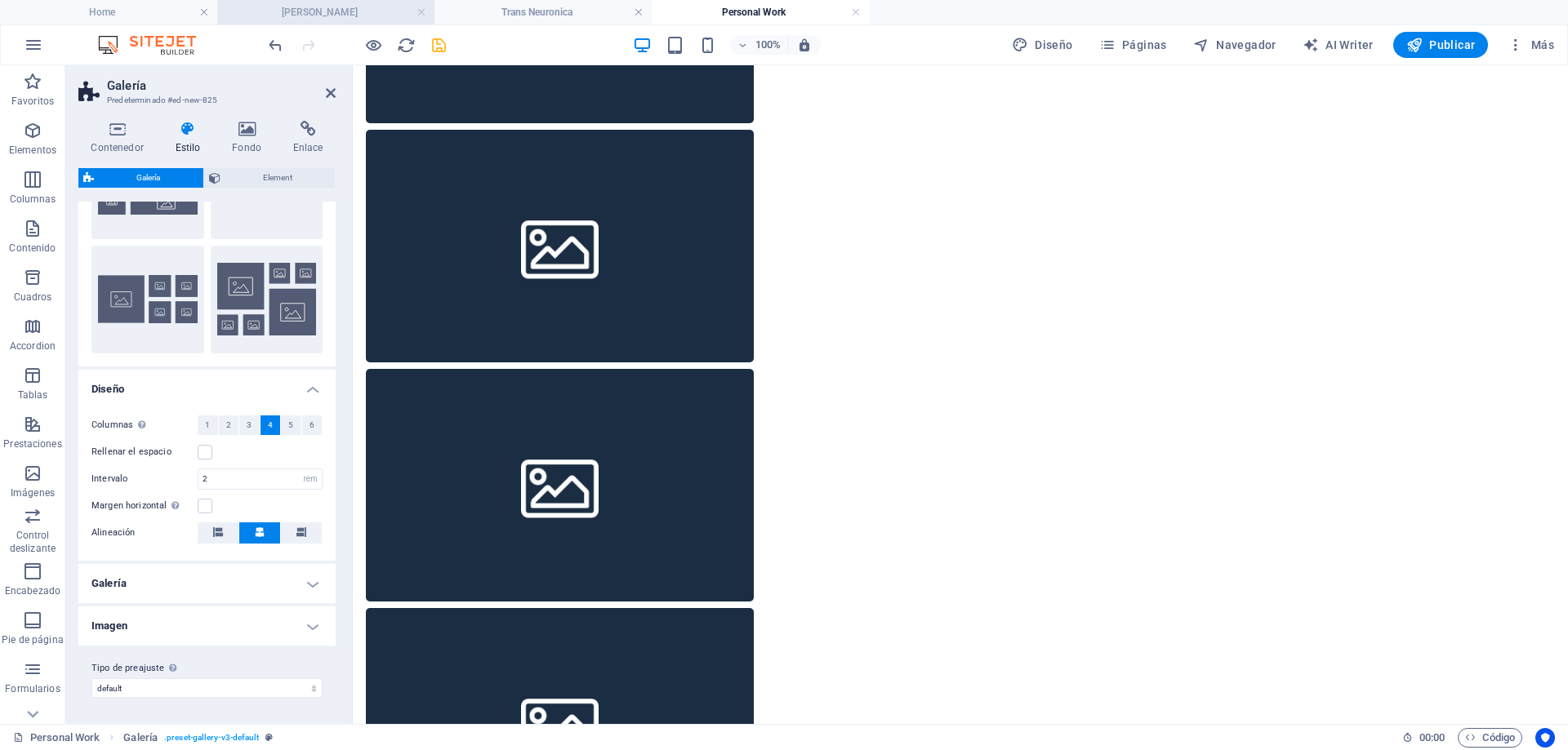
click at [351, 13] on h4 "[PERSON_NAME]" at bounding box center [325, 12] width 217 height 18
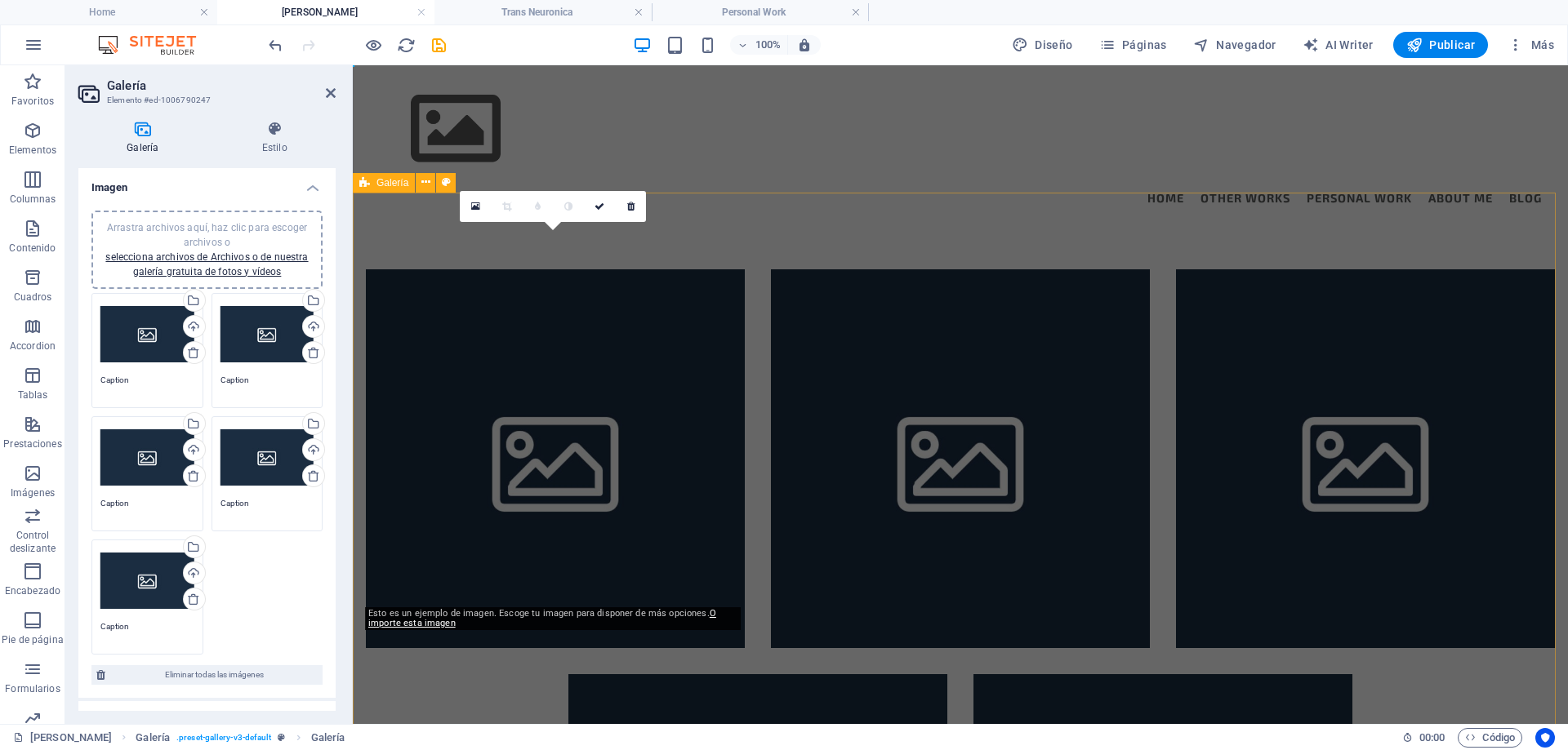
click at [392, 186] on span "Galería" at bounding box center [392, 183] width 32 height 10
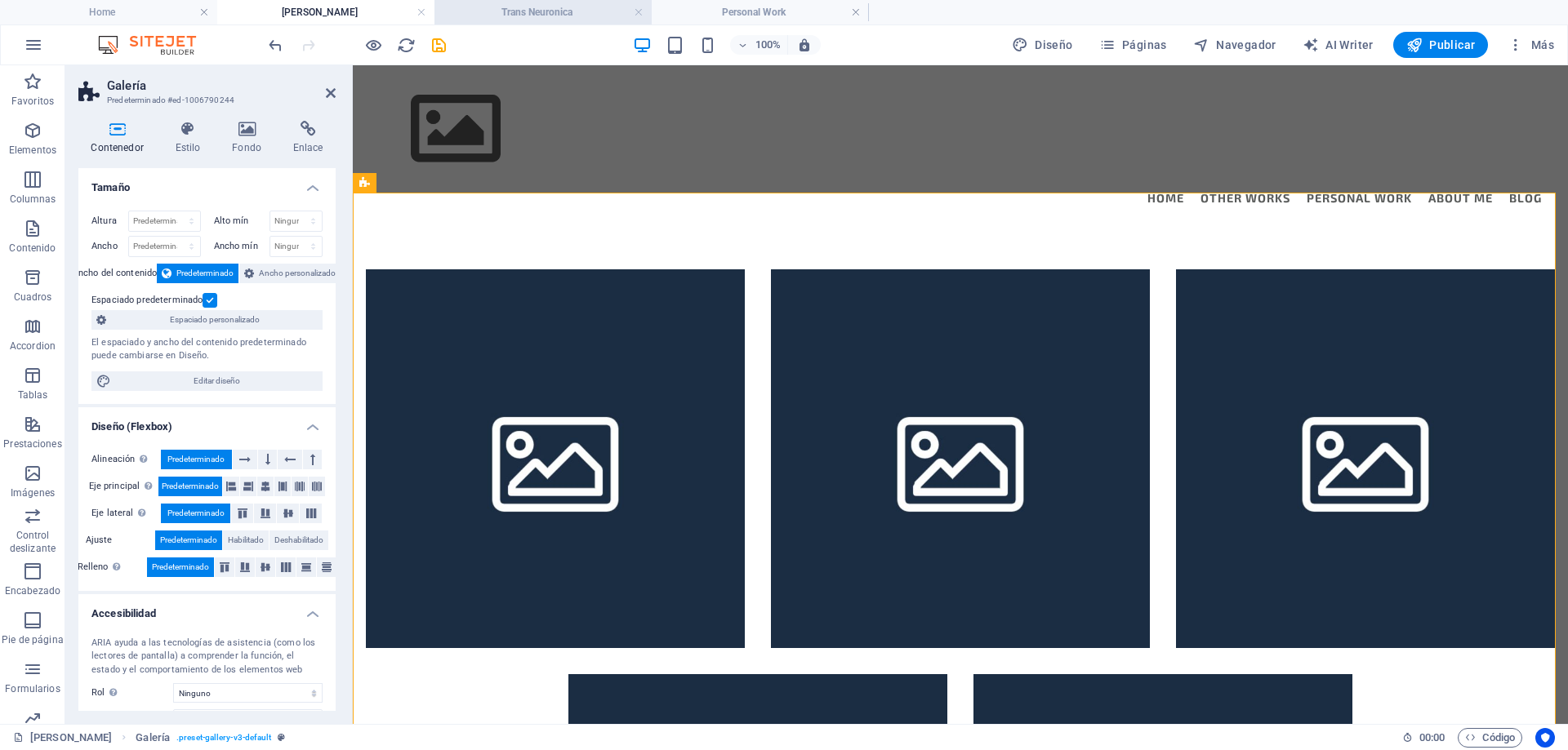
click at [545, 11] on h4 "Trans Neuronica" at bounding box center [543, 12] width 217 height 18
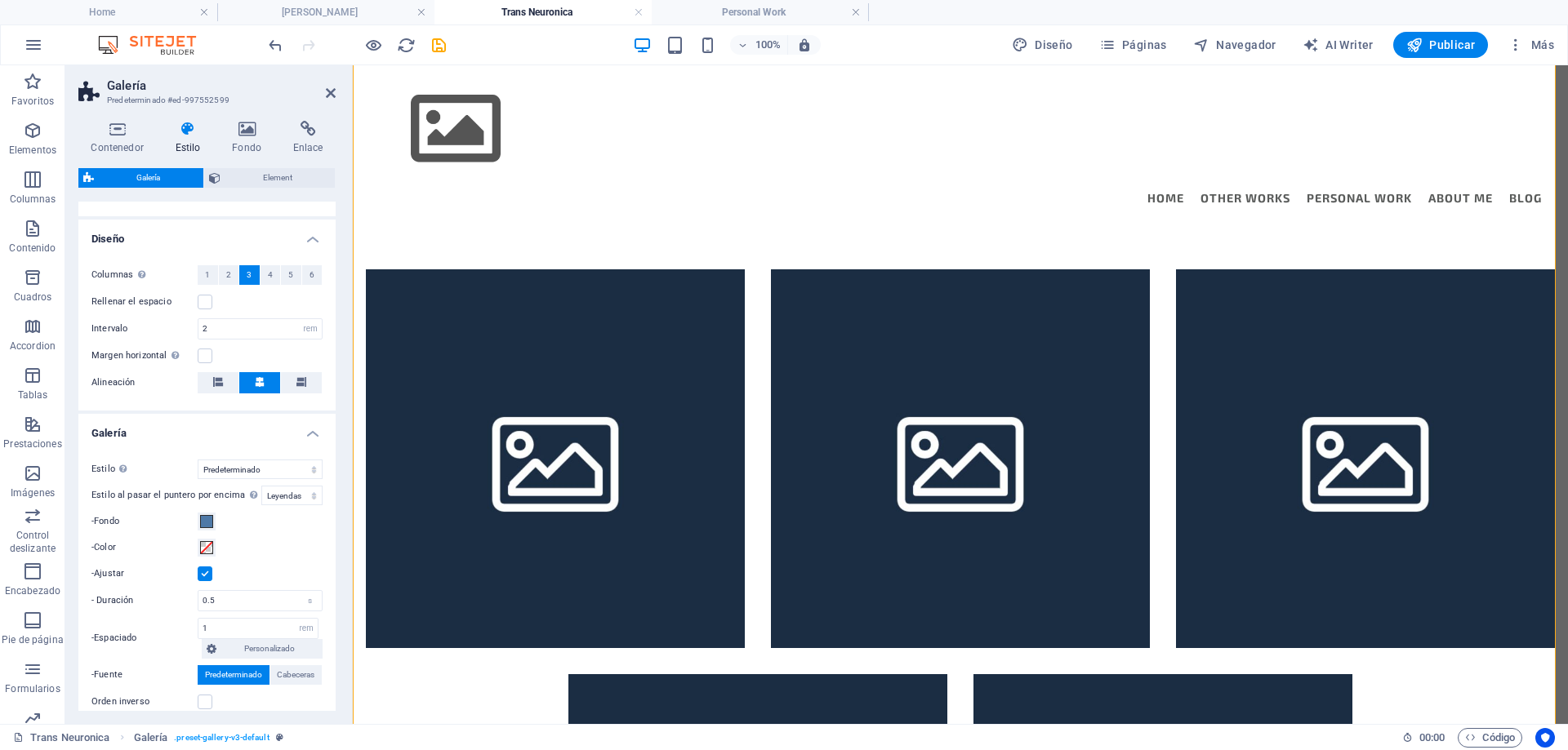
scroll to position [219, 0]
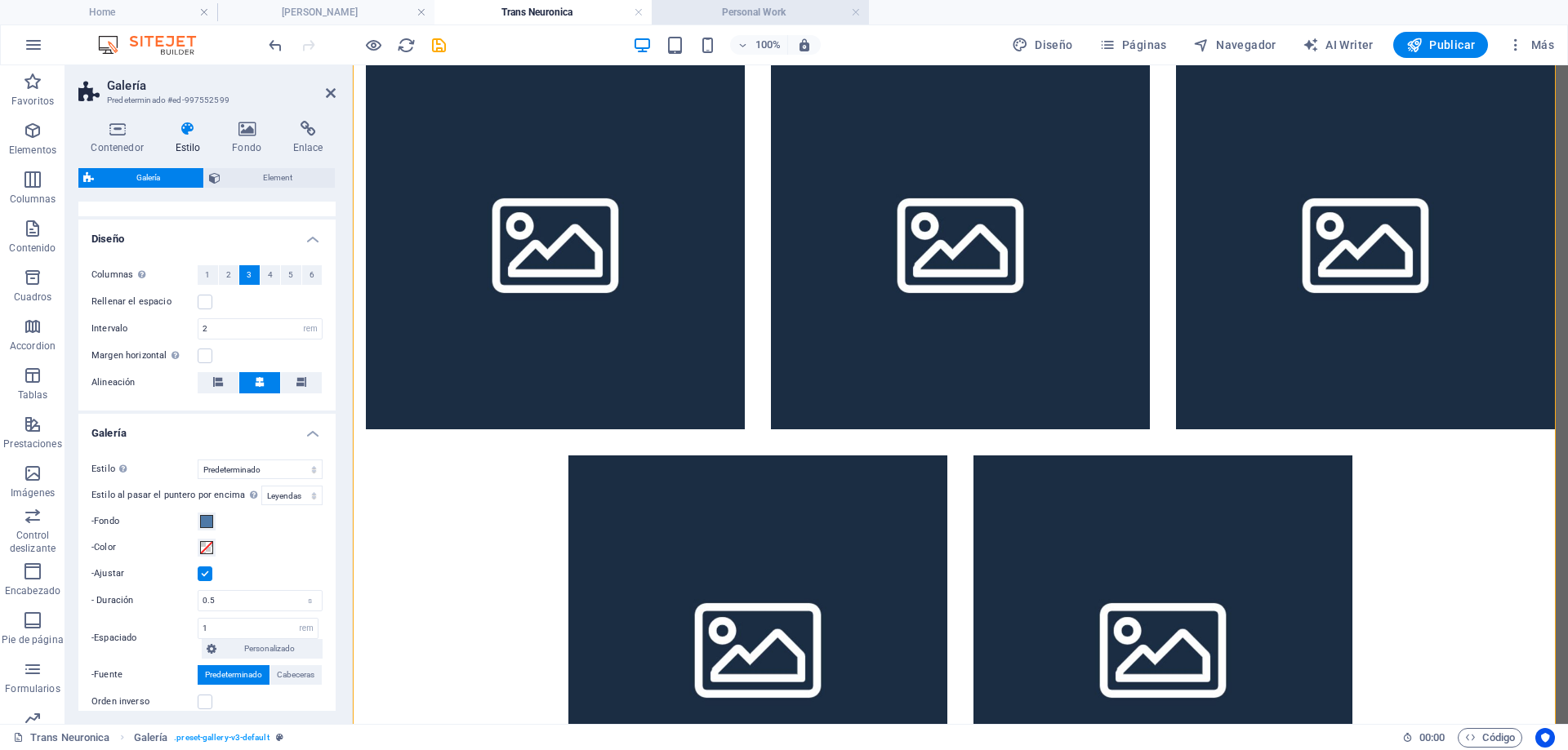
click at [735, 13] on h4 "Personal Work" at bounding box center [760, 12] width 217 height 18
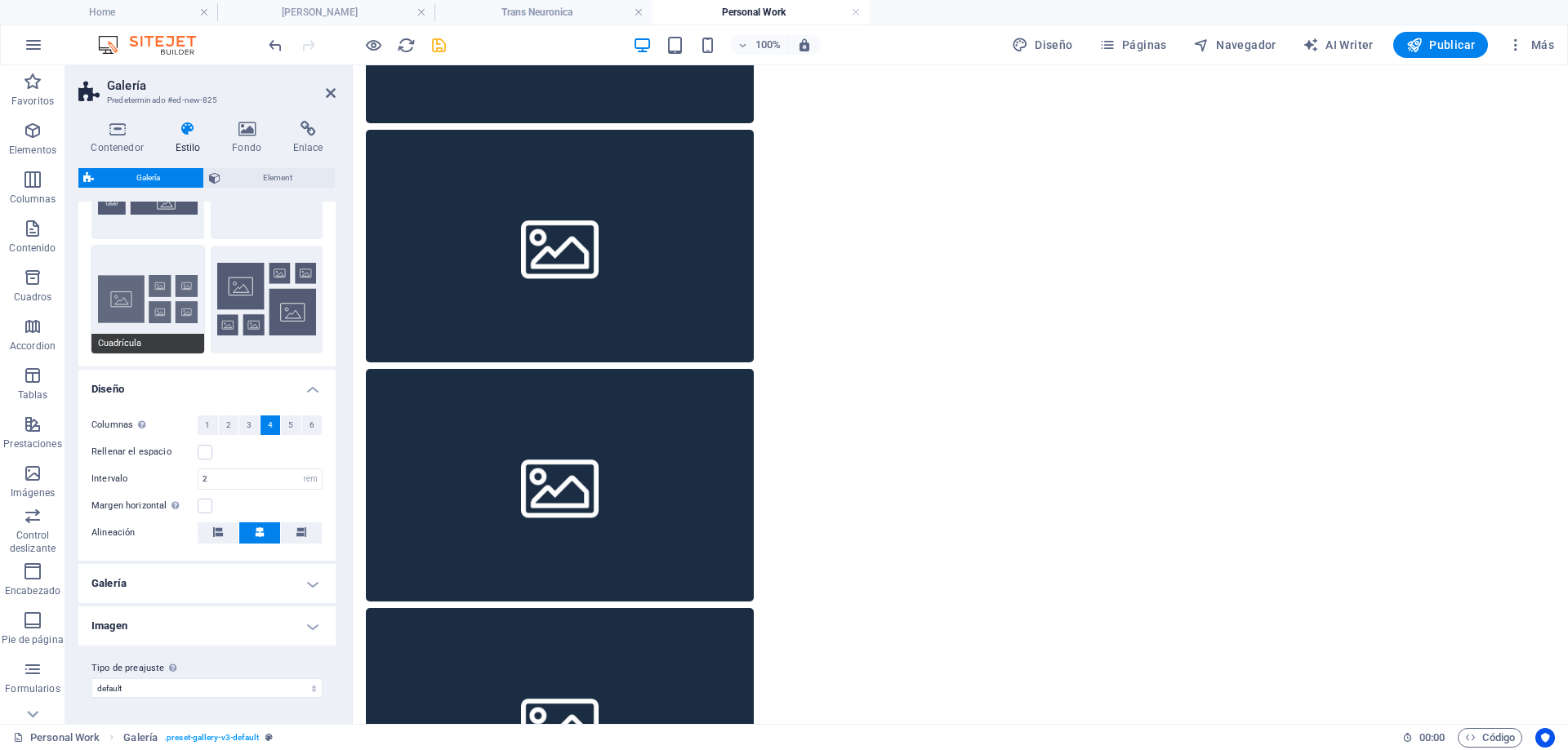
scroll to position [0, 0]
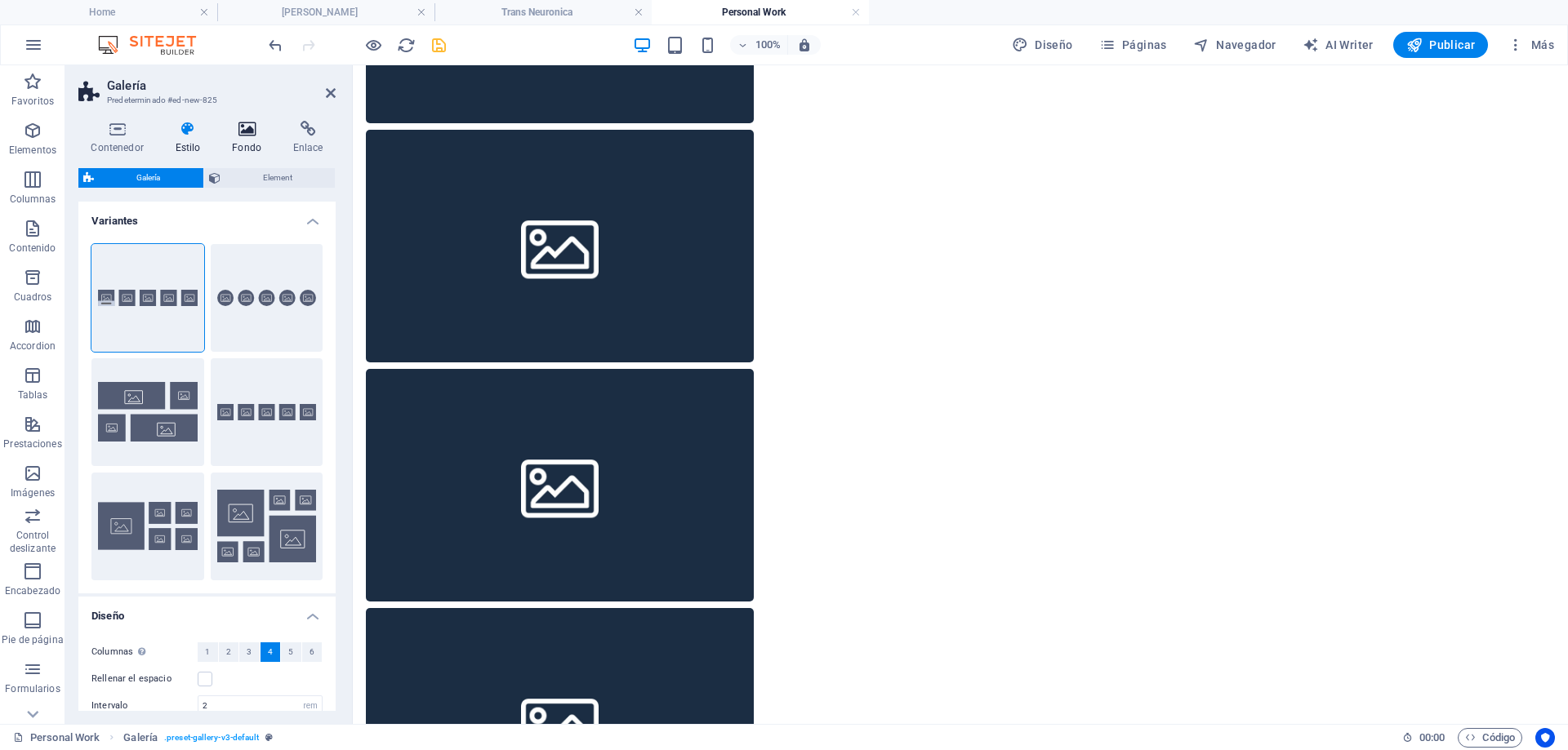
click at [250, 133] on icon at bounding box center [247, 130] width 55 height 17
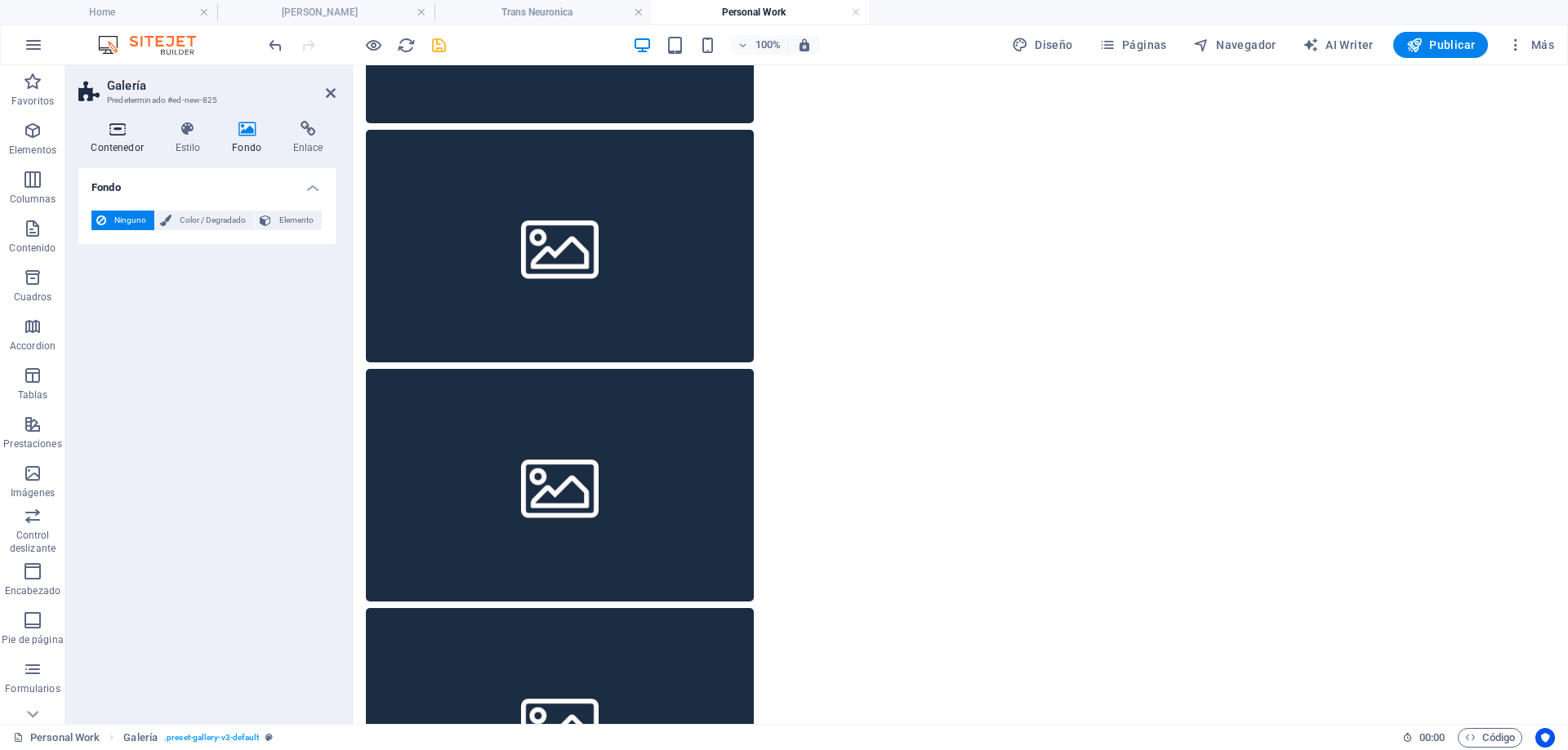
click at [107, 142] on h4 "Contenedor" at bounding box center [120, 138] width 84 height 34
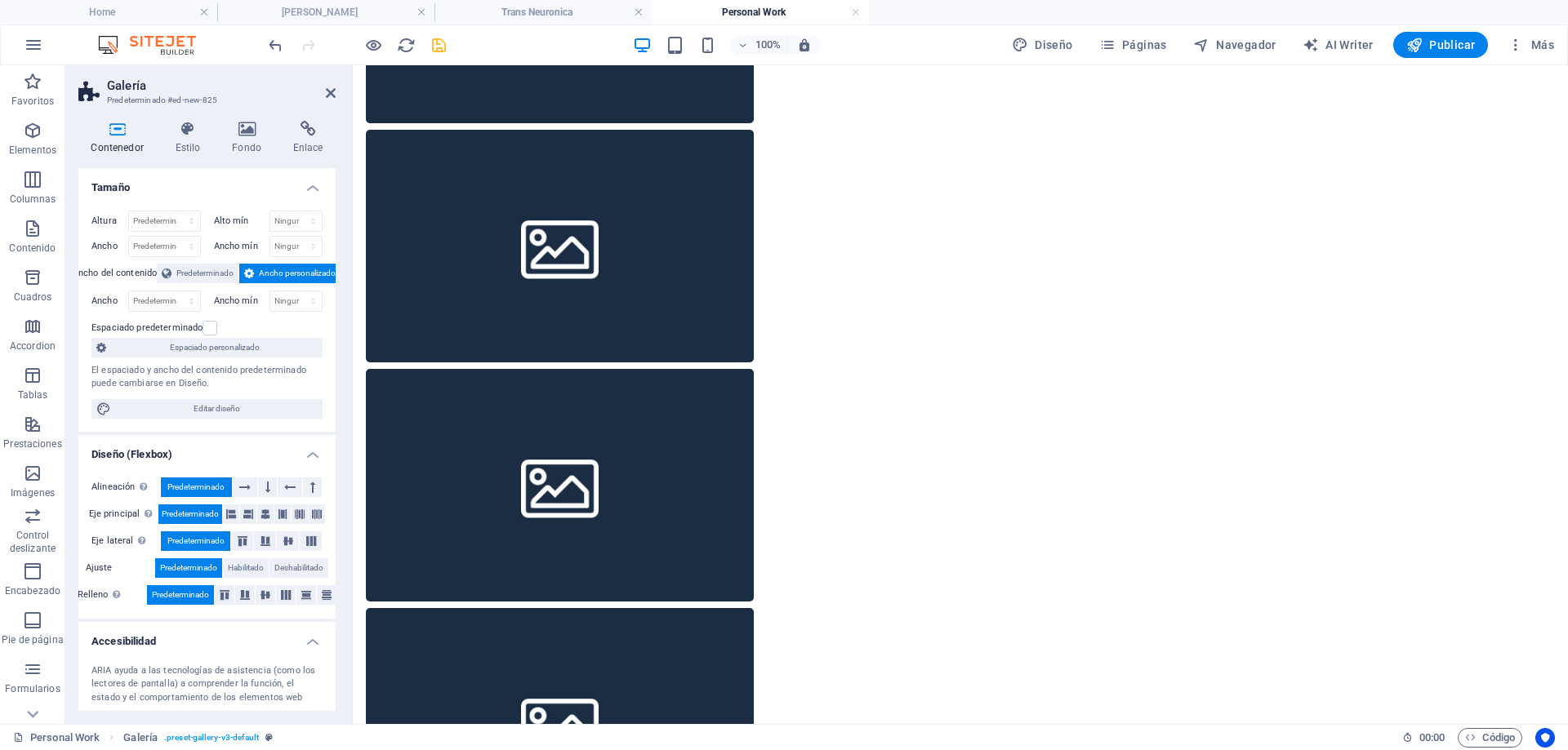
scroll to position [582, 0]
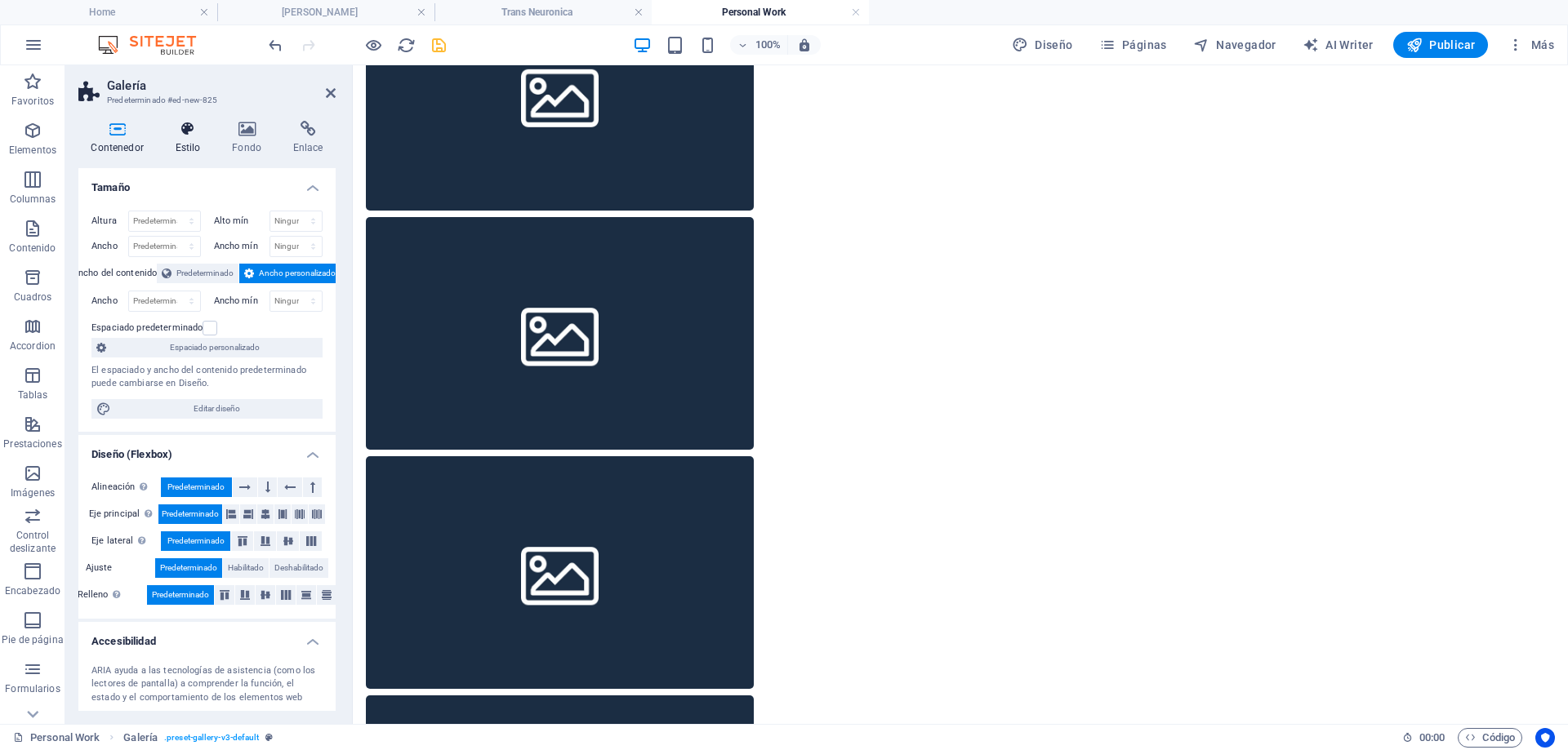
click at [186, 140] on h4 "Estilo" at bounding box center [190, 138] width 57 height 34
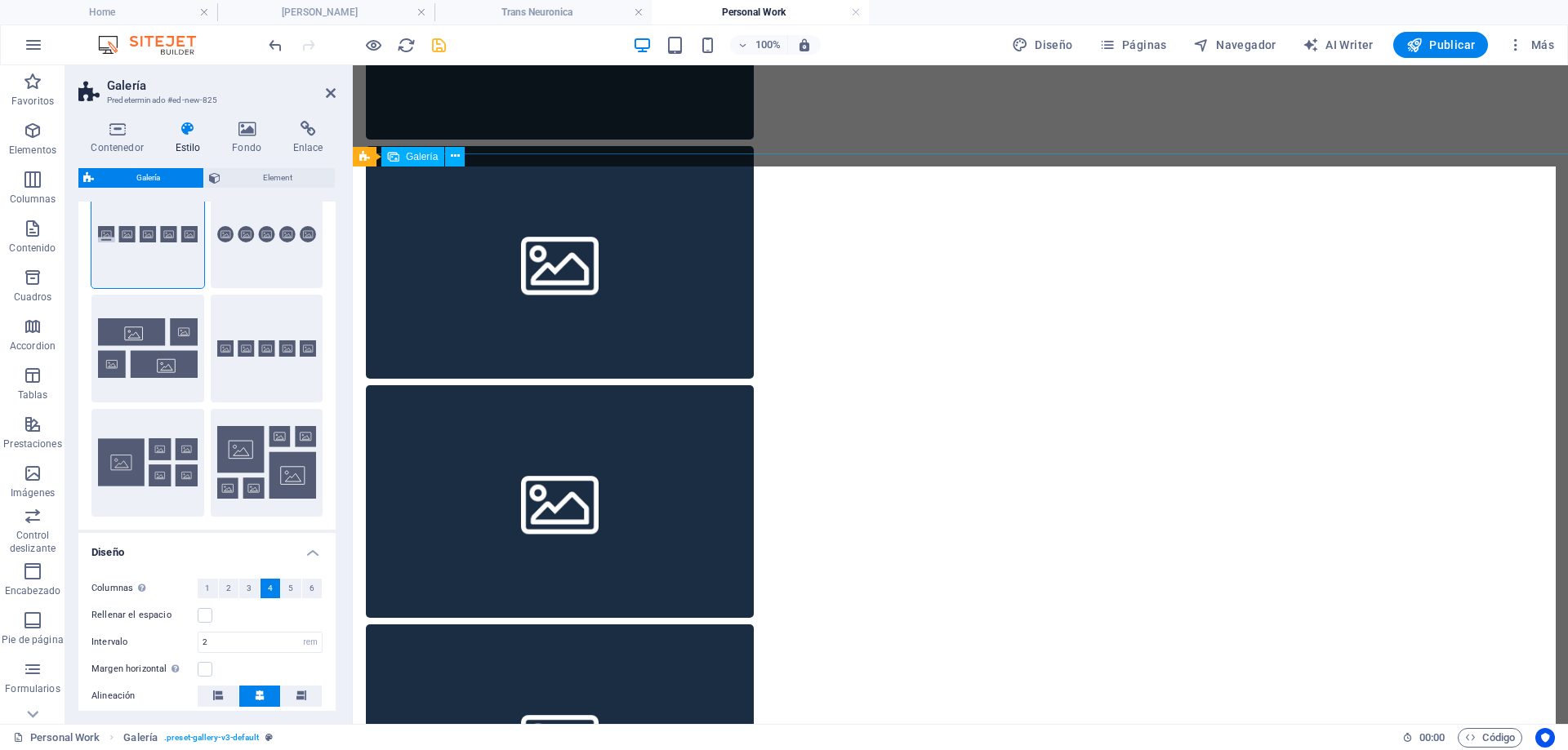
scroll to position [898, 0]
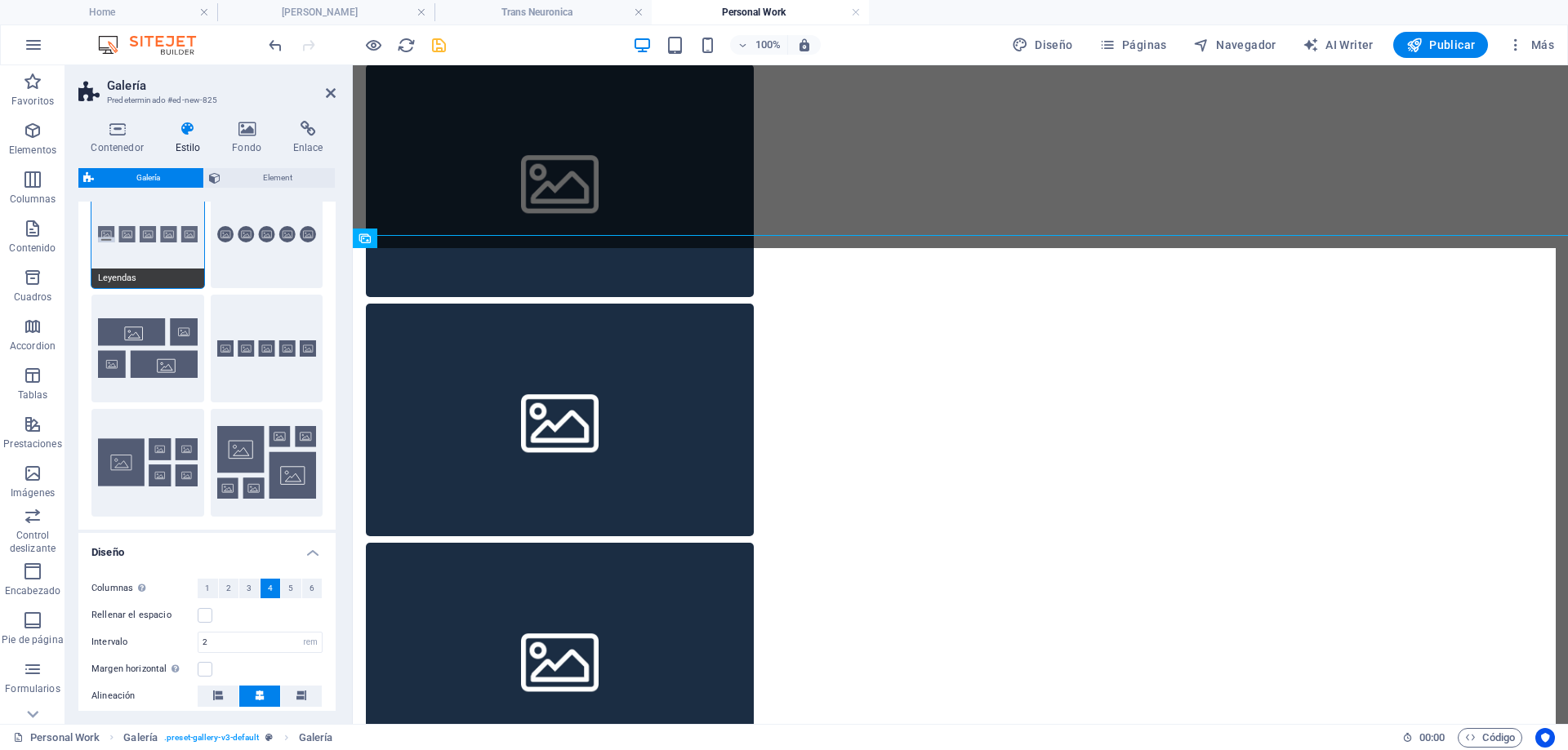
scroll to position [0, 0]
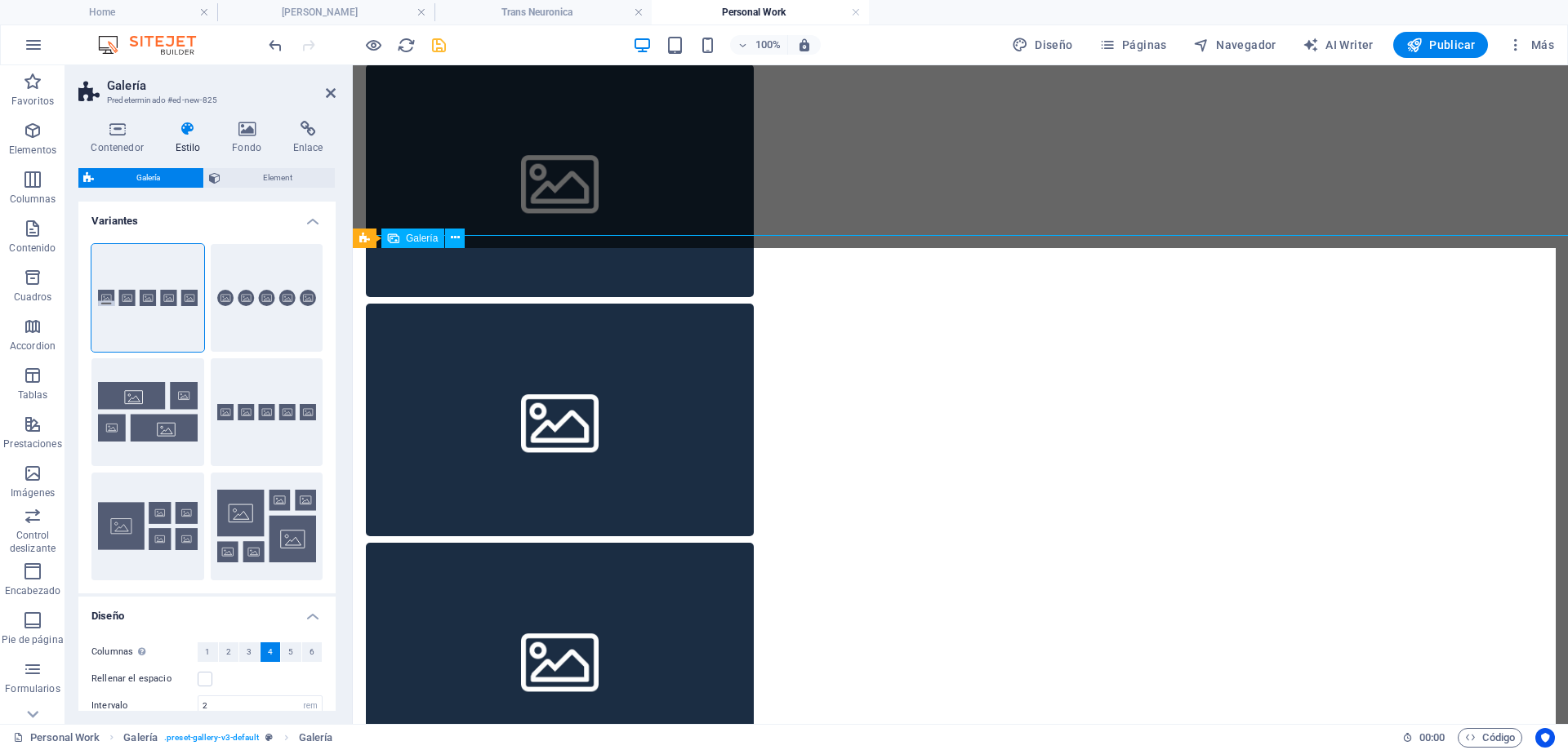
click at [413, 241] on span "Galería" at bounding box center [421, 239] width 32 height 10
select select "4"
select select "px"
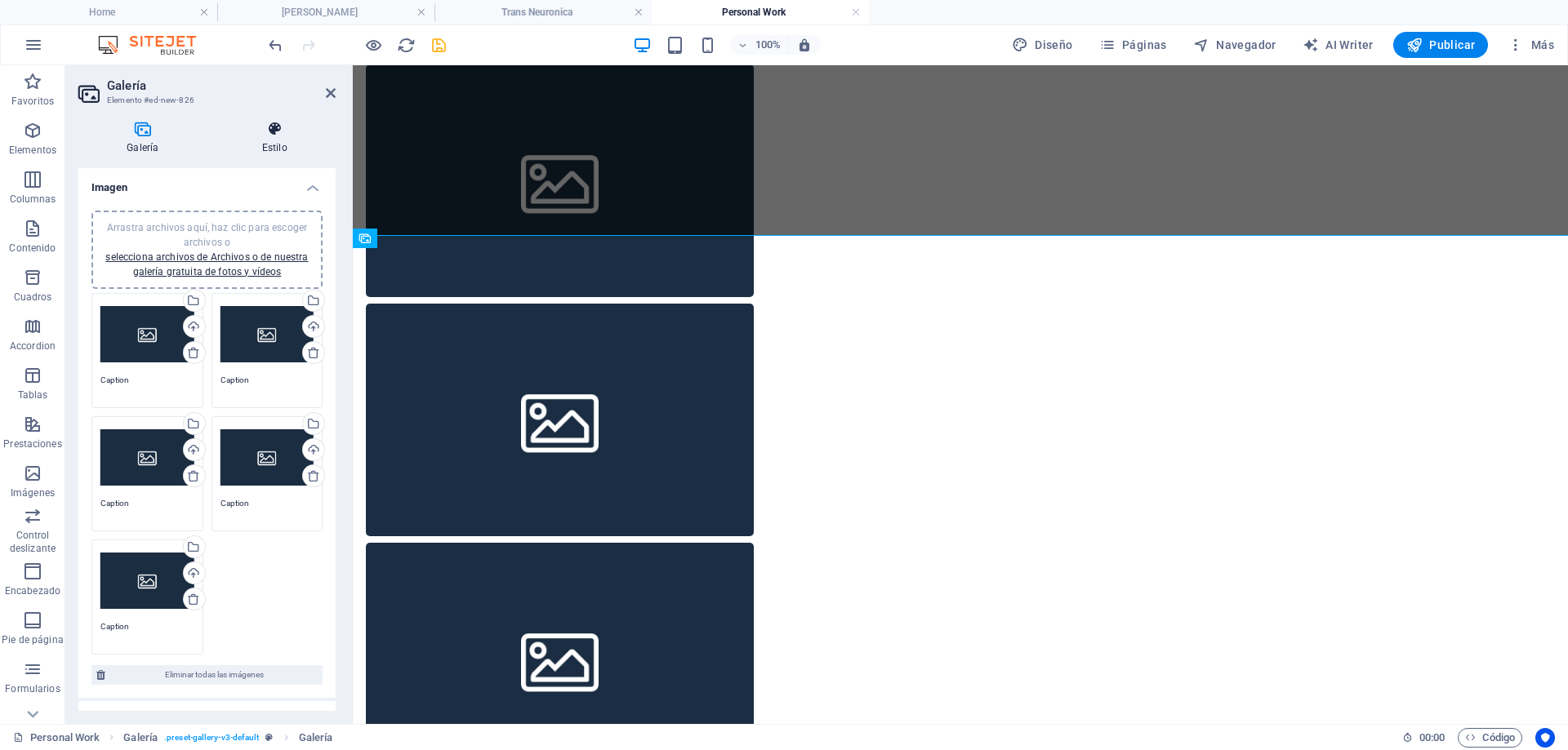
click at [283, 131] on icon at bounding box center [275, 130] width 122 height 17
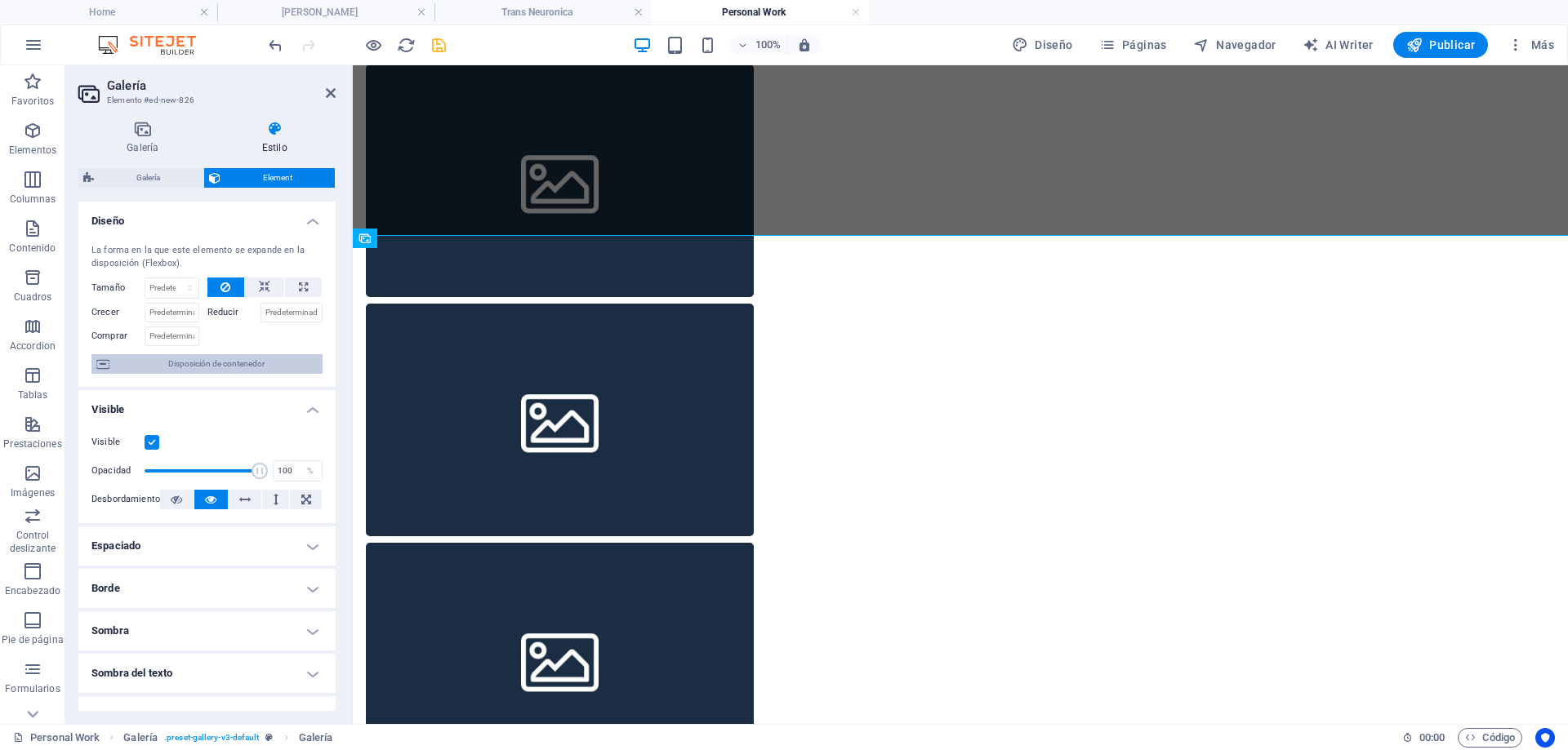
click at [210, 364] on span "Disposición de contenedor" at bounding box center [216, 363] width 203 height 20
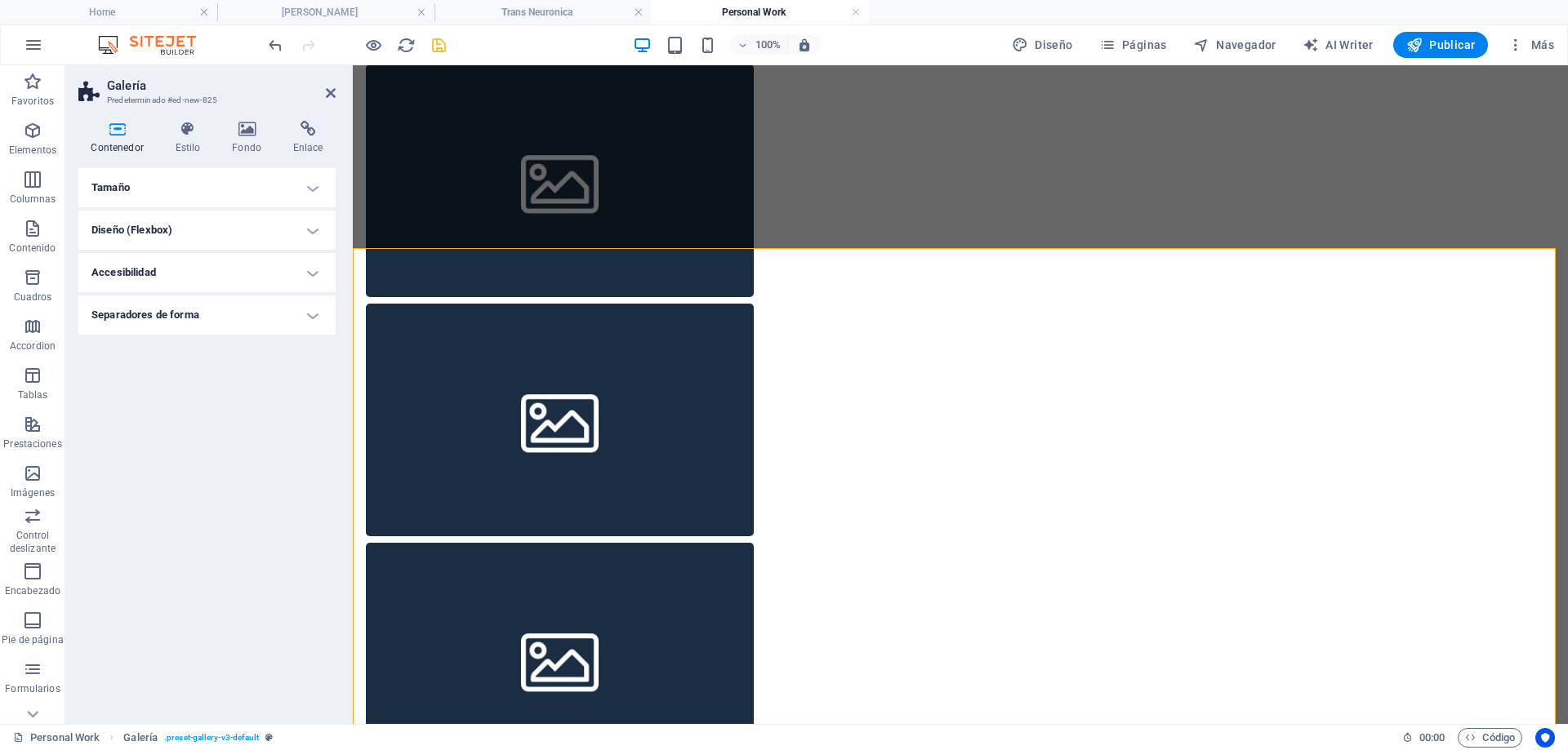
click at [273, 184] on h4 "Tamaño" at bounding box center [207, 187] width 257 height 39
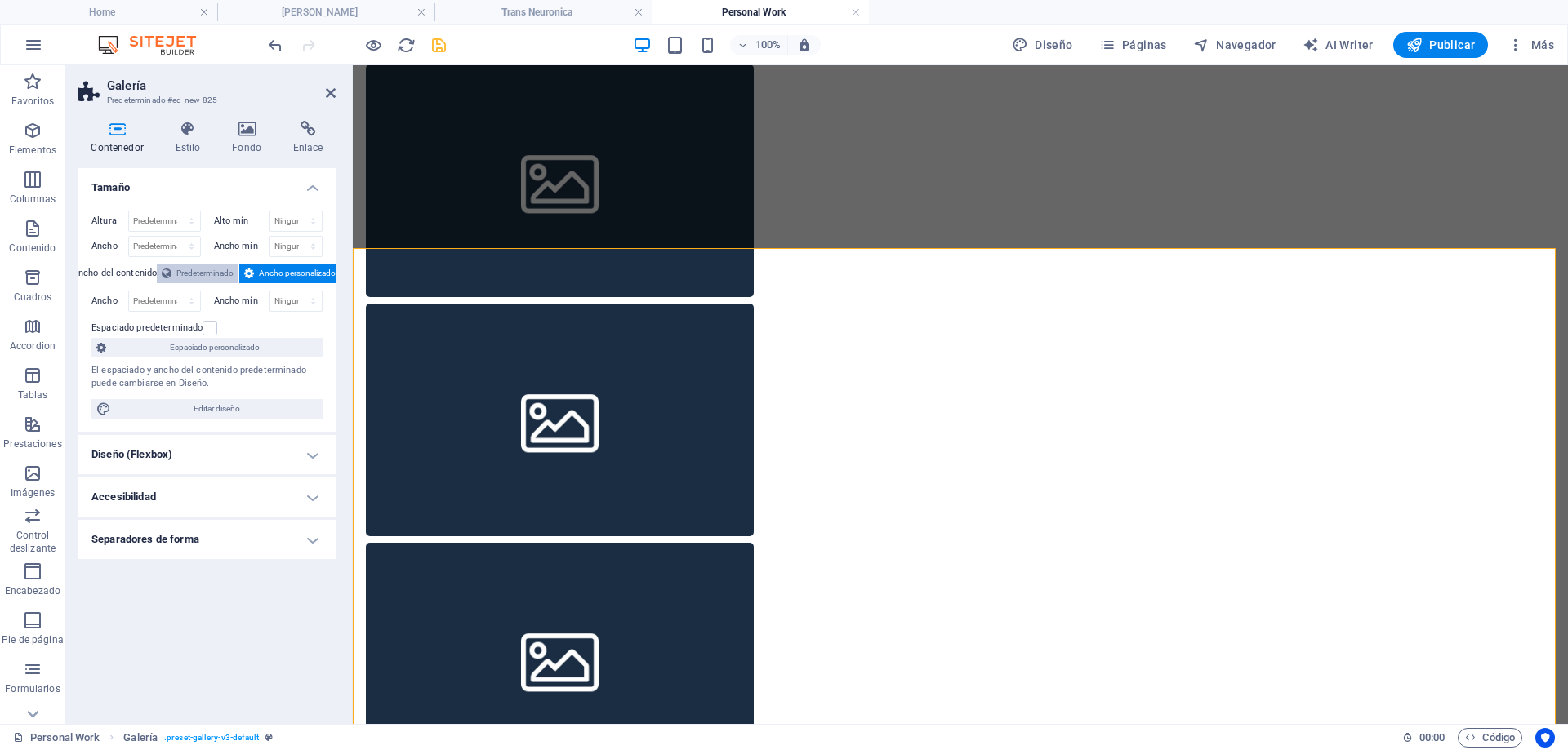
click at [183, 273] on span "Predeterminado" at bounding box center [204, 273] width 57 height 20
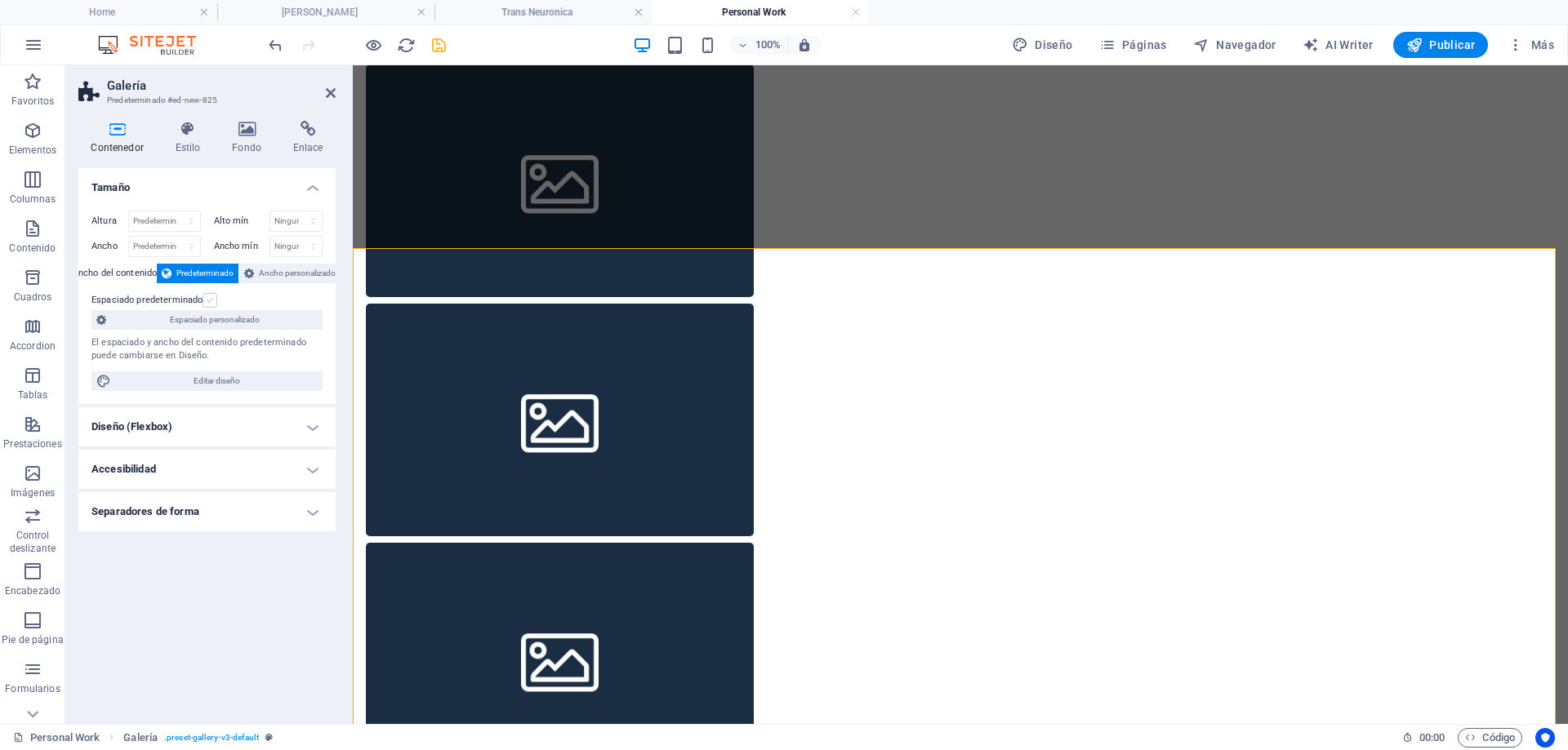
click at [209, 299] on label at bounding box center [210, 300] width 15 height 15
click at [0, 0] on input "Espaciado predeterminado" at bounding box center [0, 0] width 0 height 0
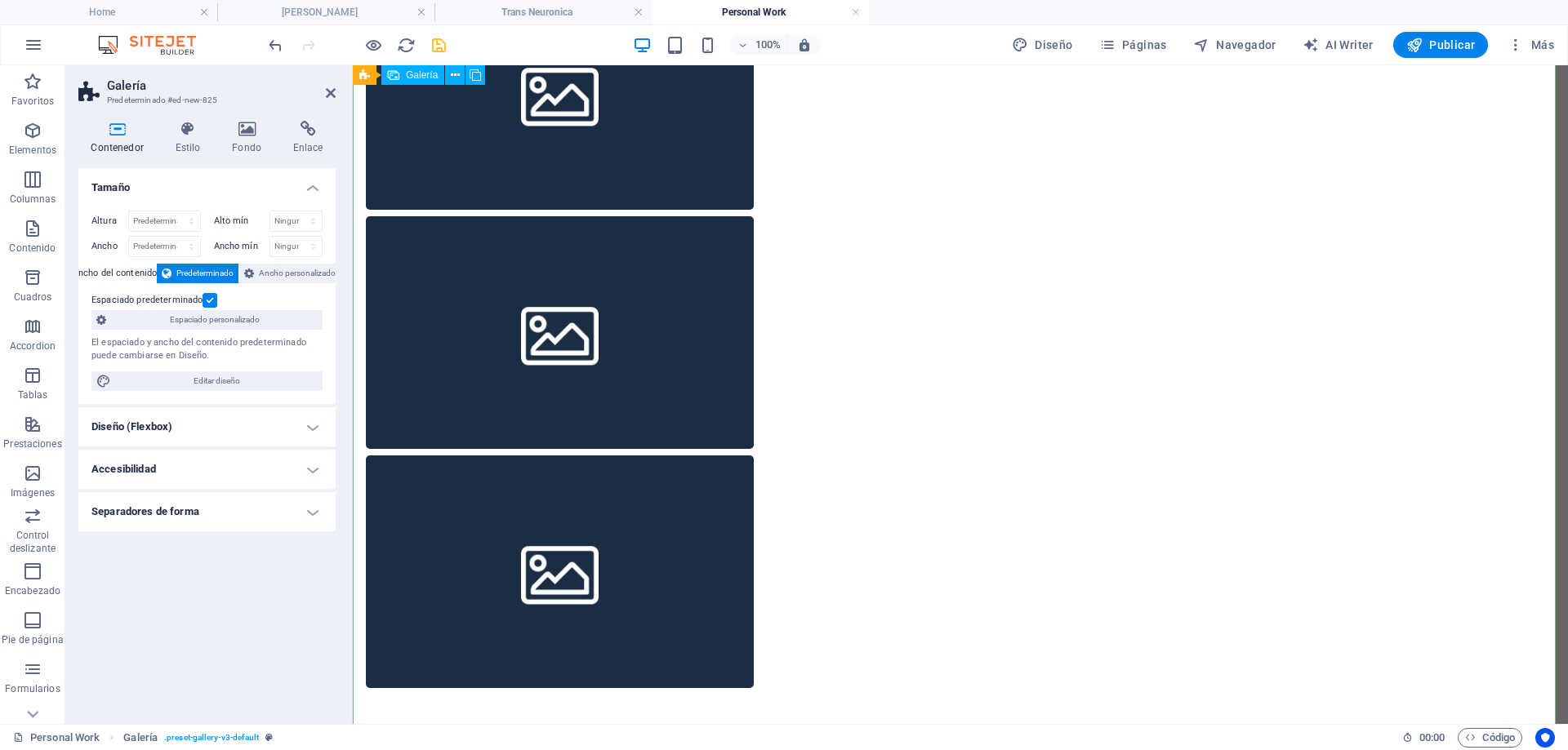
scroll to position [816, 0]
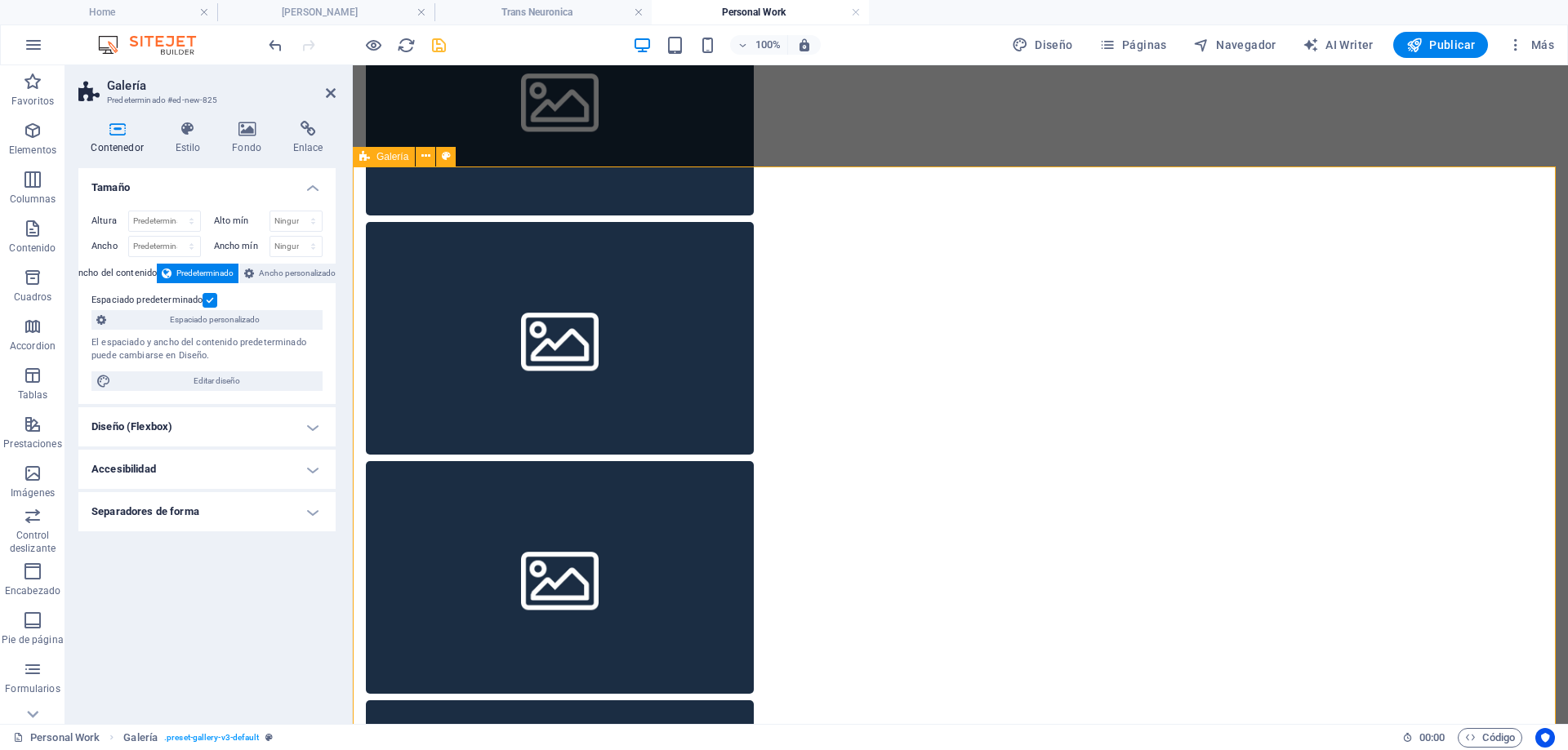
click at [374, 158] on div "Galería" at bounding box center [383, 157] width 62 height 20
click at [181, 139] on h4 "Estilo" at bounding box center [190, 138] width 57 height 34
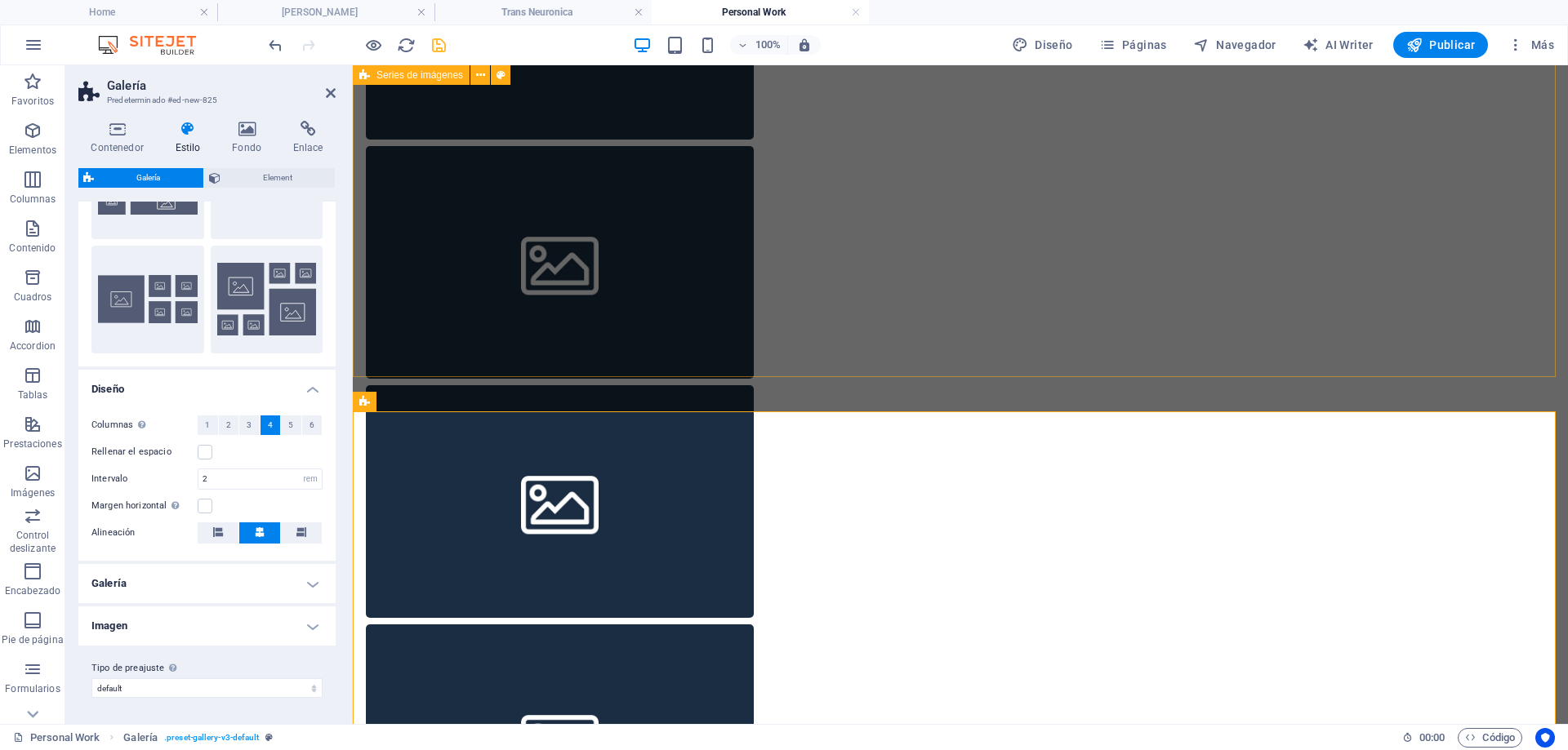
scroll to position [734, 0]
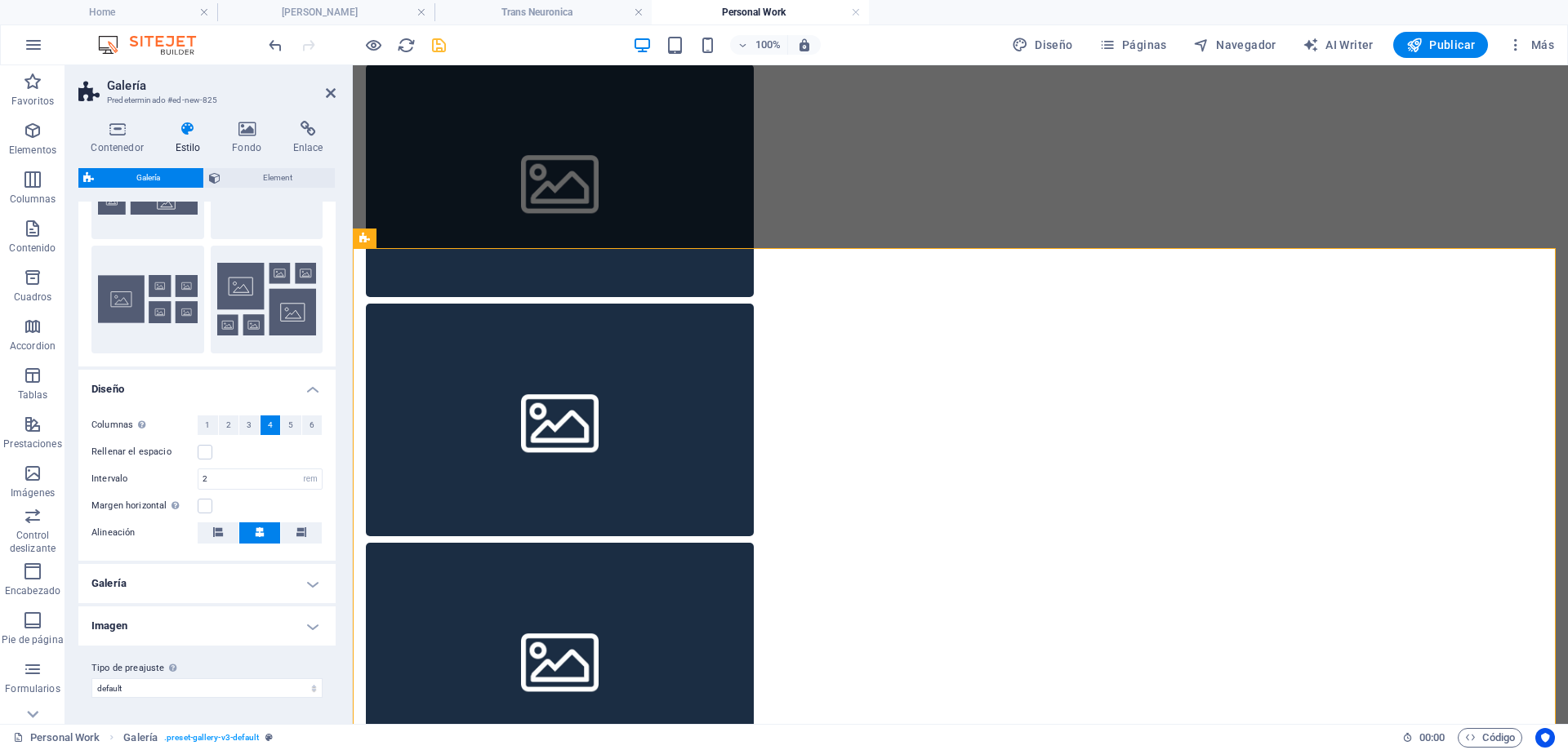
click at [270, 426] on span "4" at bounding box center [269, 425] width 5 height 20
click at [498, 22] on li "Trans Neuronica" at bounding box center [543, 12] width 217 height 24
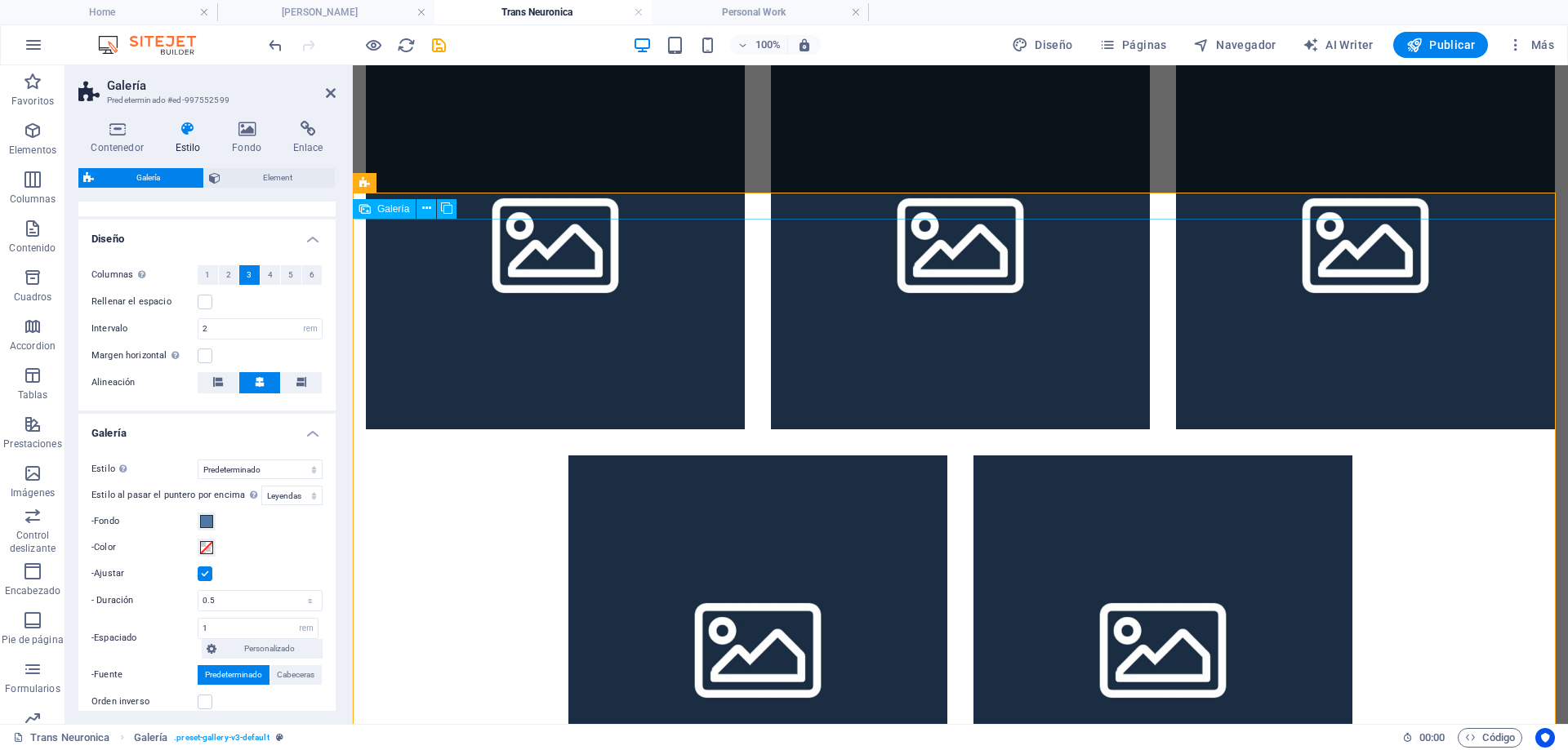
scroll to position [0, 0]
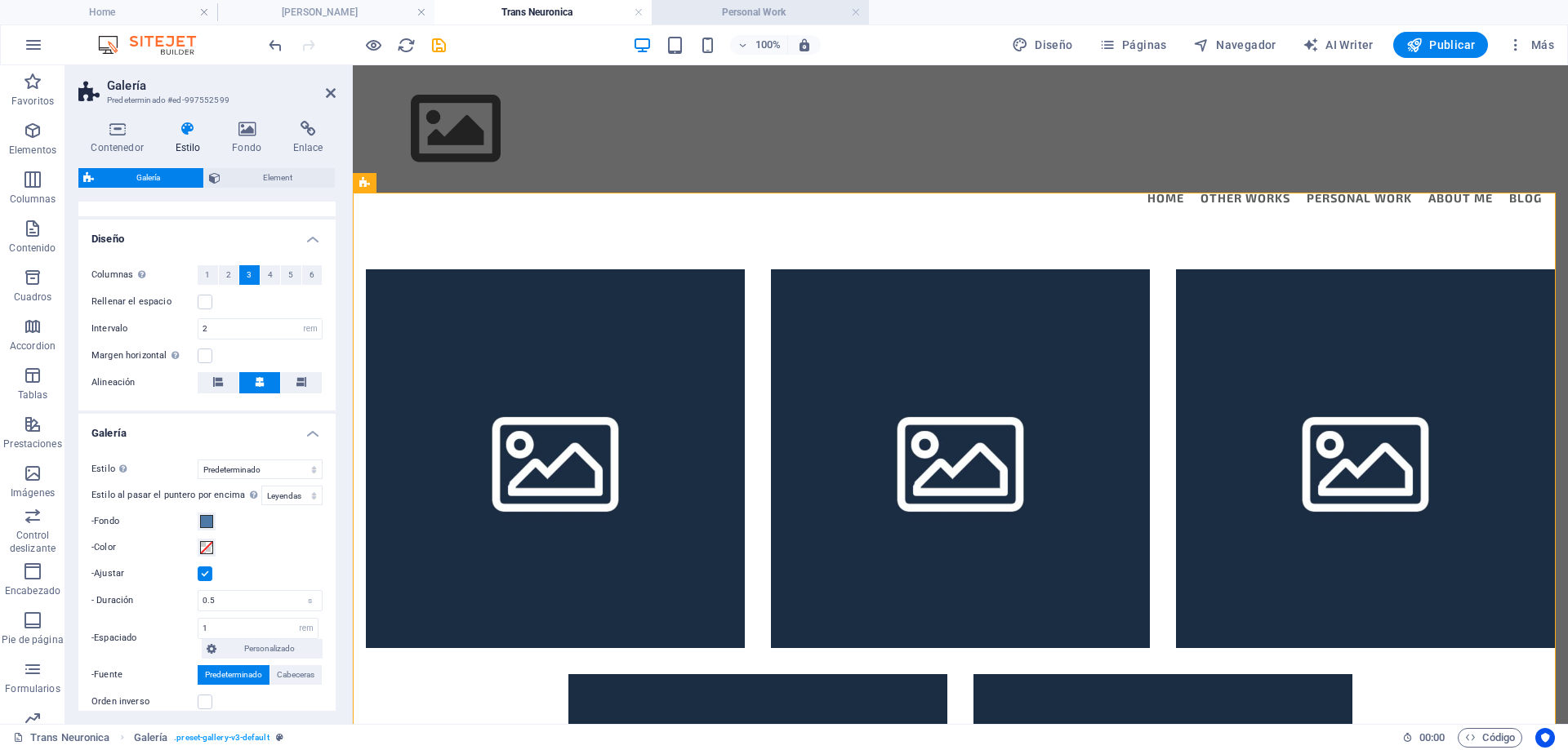
click at [755, 13] on h4 "Personal Work" at bounding box center [760, 12] width 217 height 18
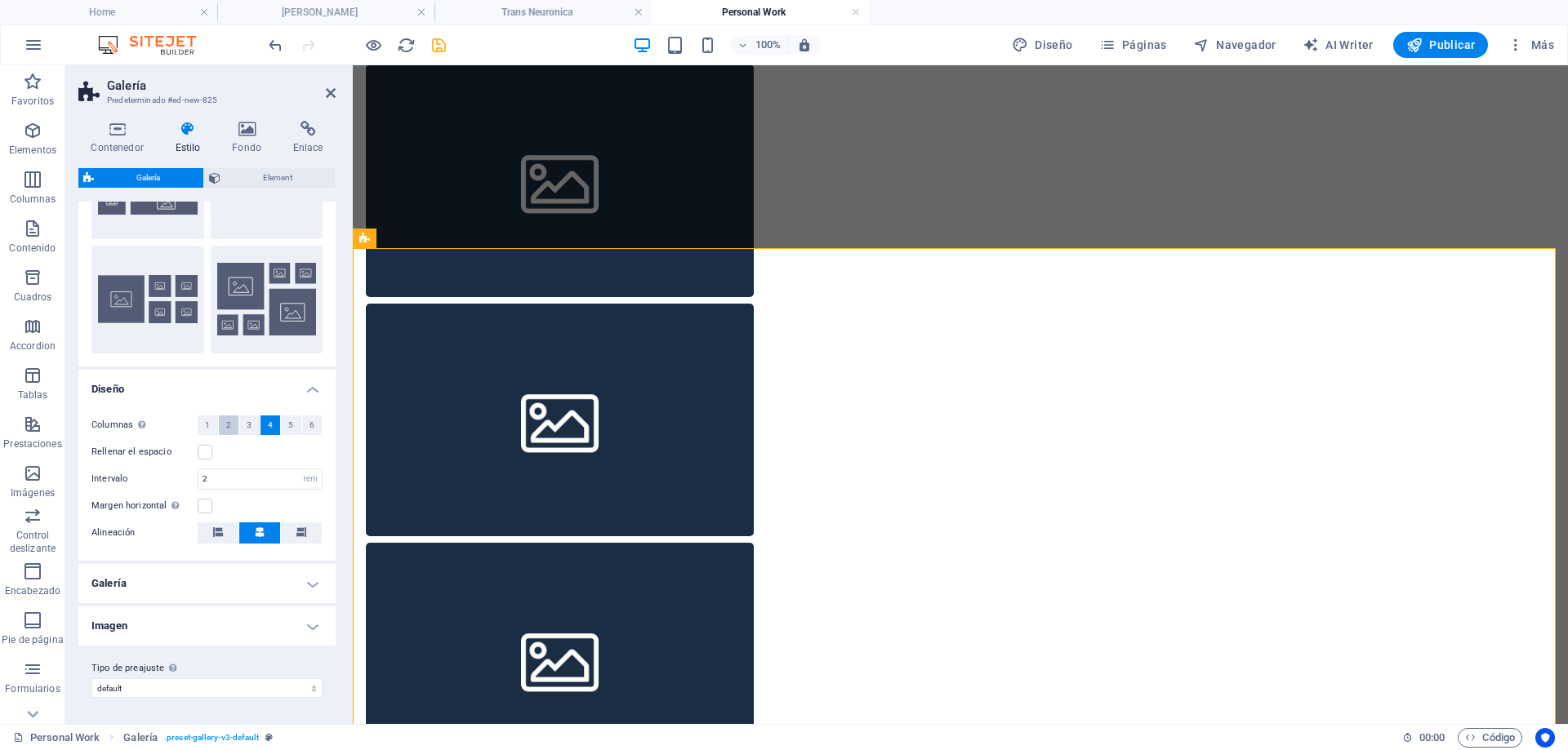
click at [227, 426] on span "2" at bounding box center [228, 425] width 5 height 20
click at [268, 426] on span "4" at bounding box center [269, 425] width 5 height 20
click at [547, 12] on h4 "Trans Neuronica" at bounding box center [543, 12] width 217 height 18
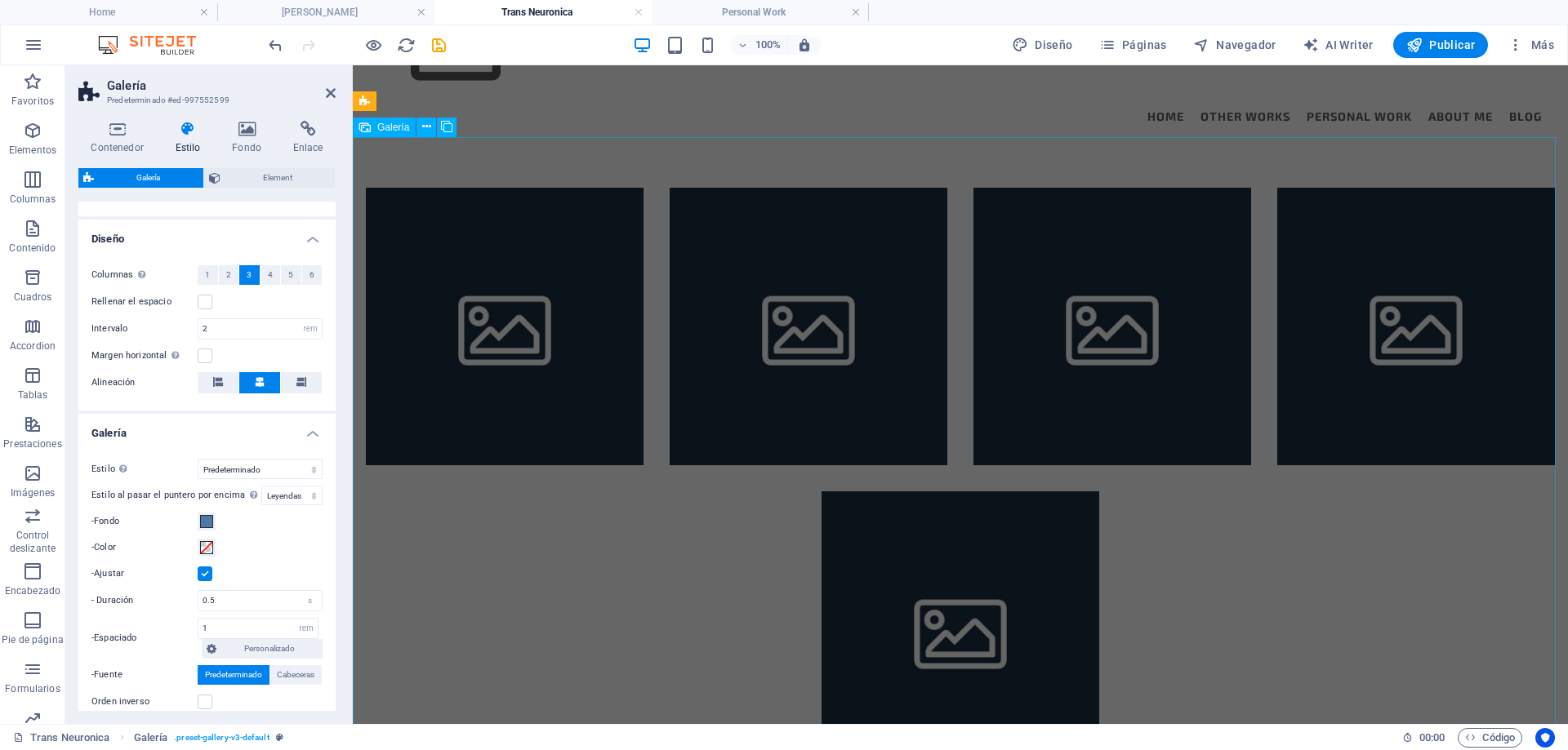
scroll to position [0, 0]
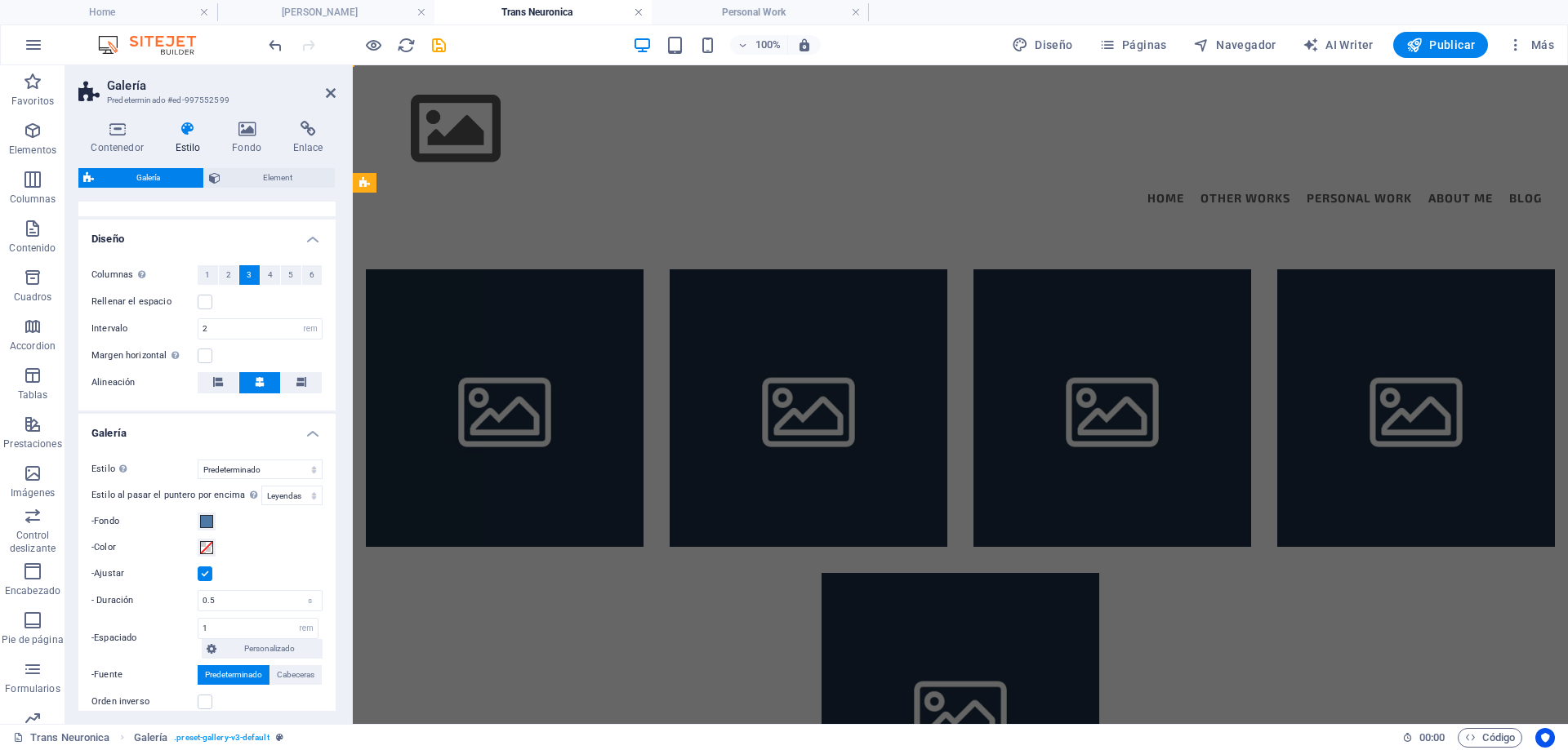
click at [638, 14] on link at bounding box center [639, 12] width 10 height 16
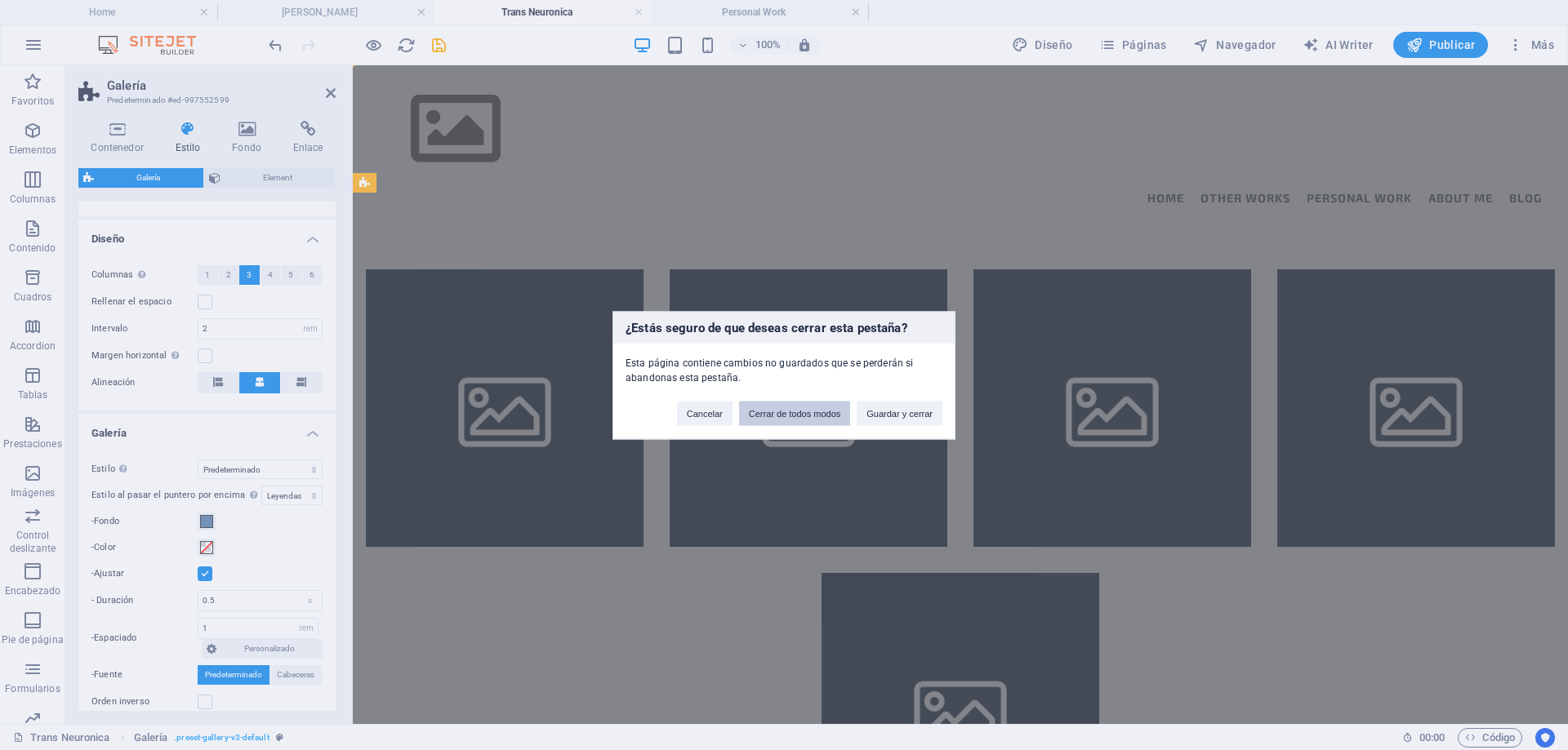
click at [775, 414] on button "Cerrar de todos modos" at bounding box center [795, 413] width 112 height 24
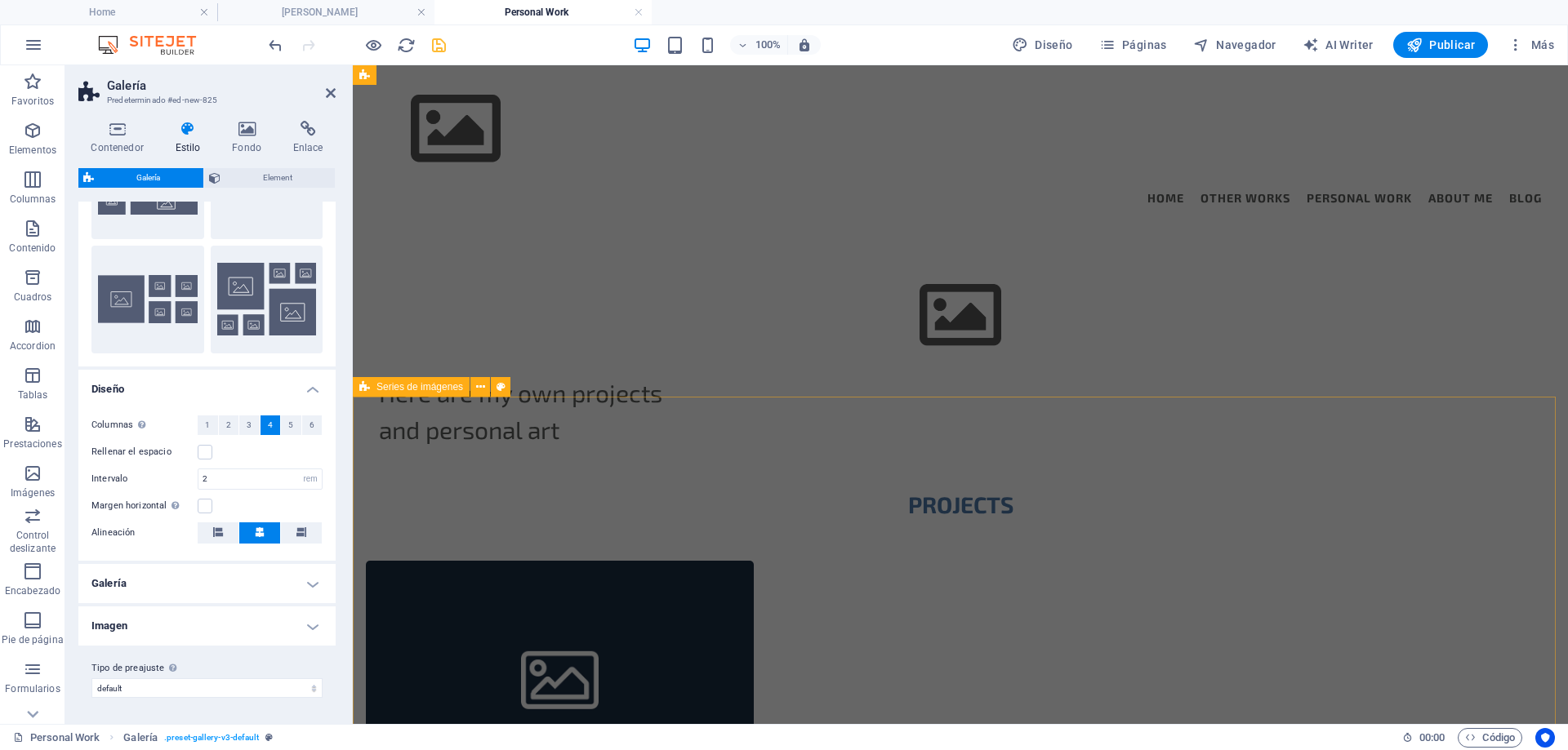
scroll to position [734, 0]
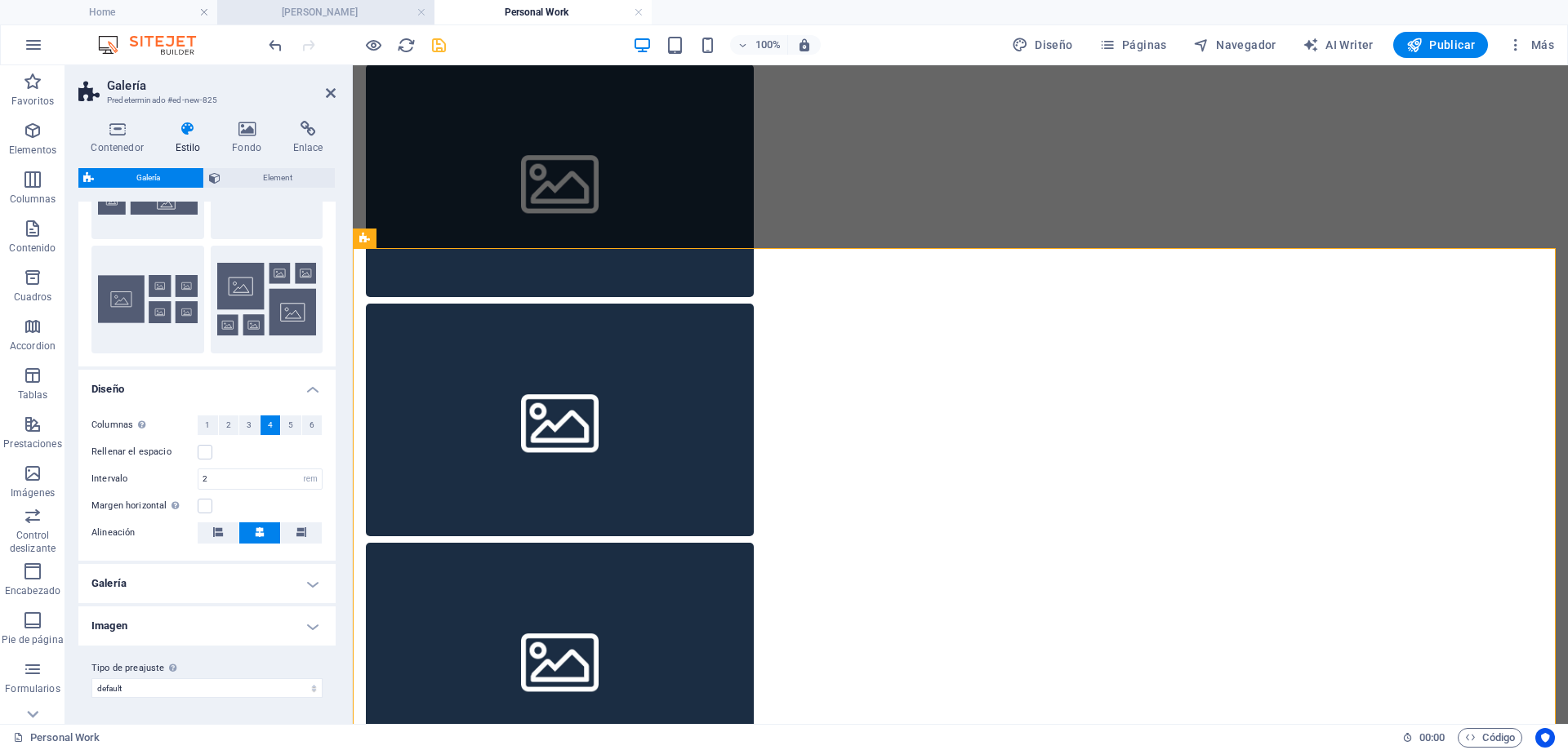
click at [361, 8] on h4 "[PERSON_NAME]" at bounding box center [325, 12] width 217 height 18
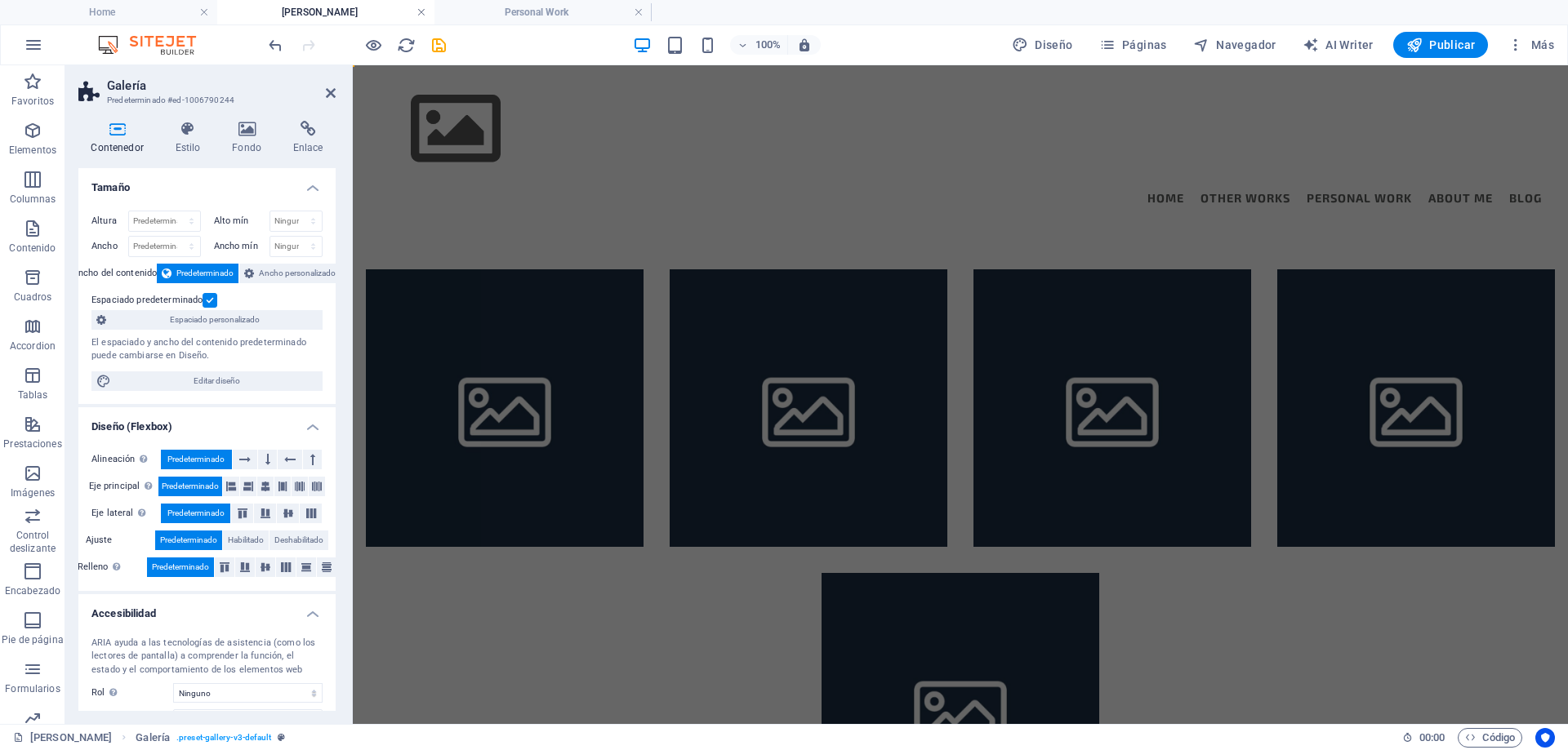
click at [419, 10] on link at bounding box center [421, 12] width 10 height 16
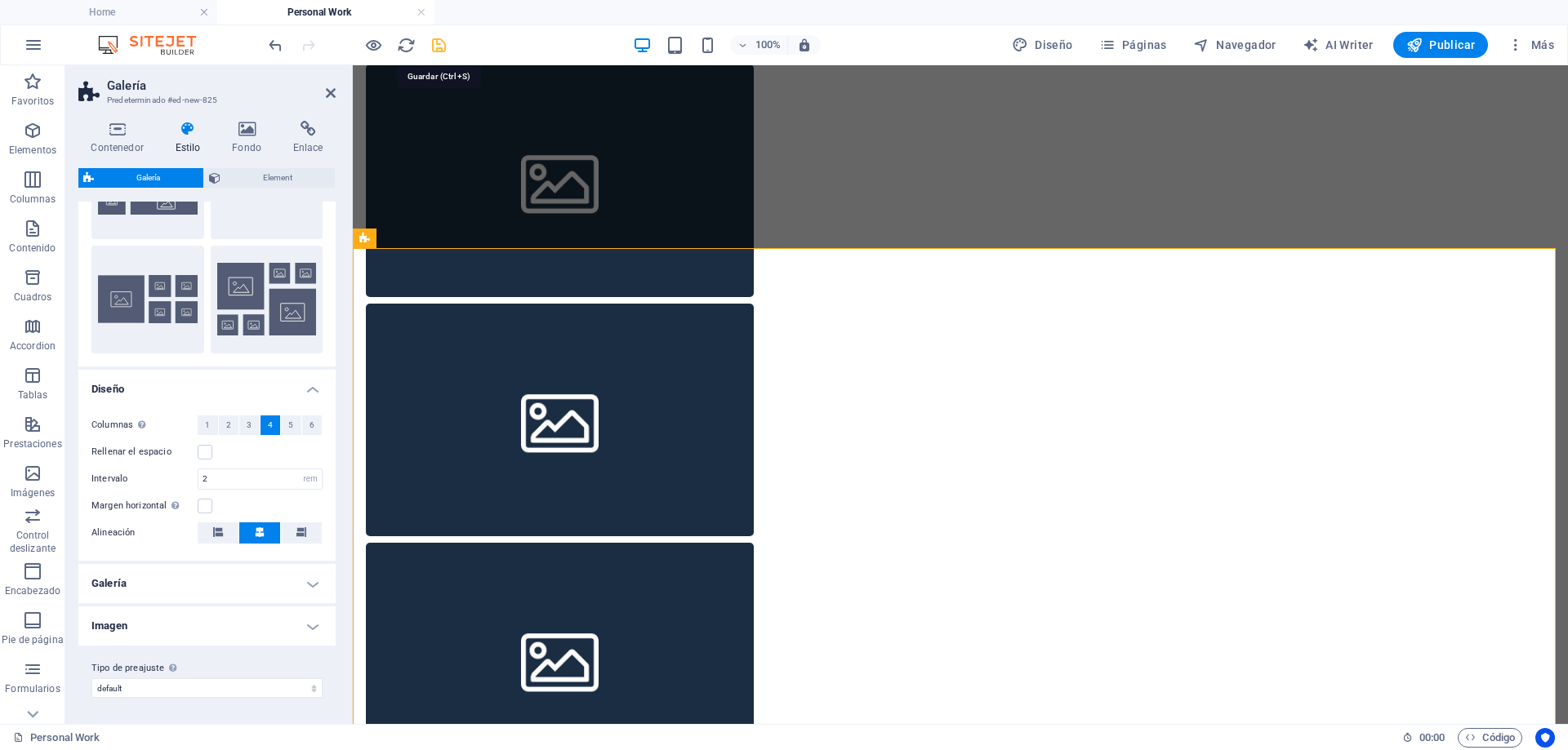
click at [438, 44] on icon "save" at bounding box center [439, 46] width 19 height 19
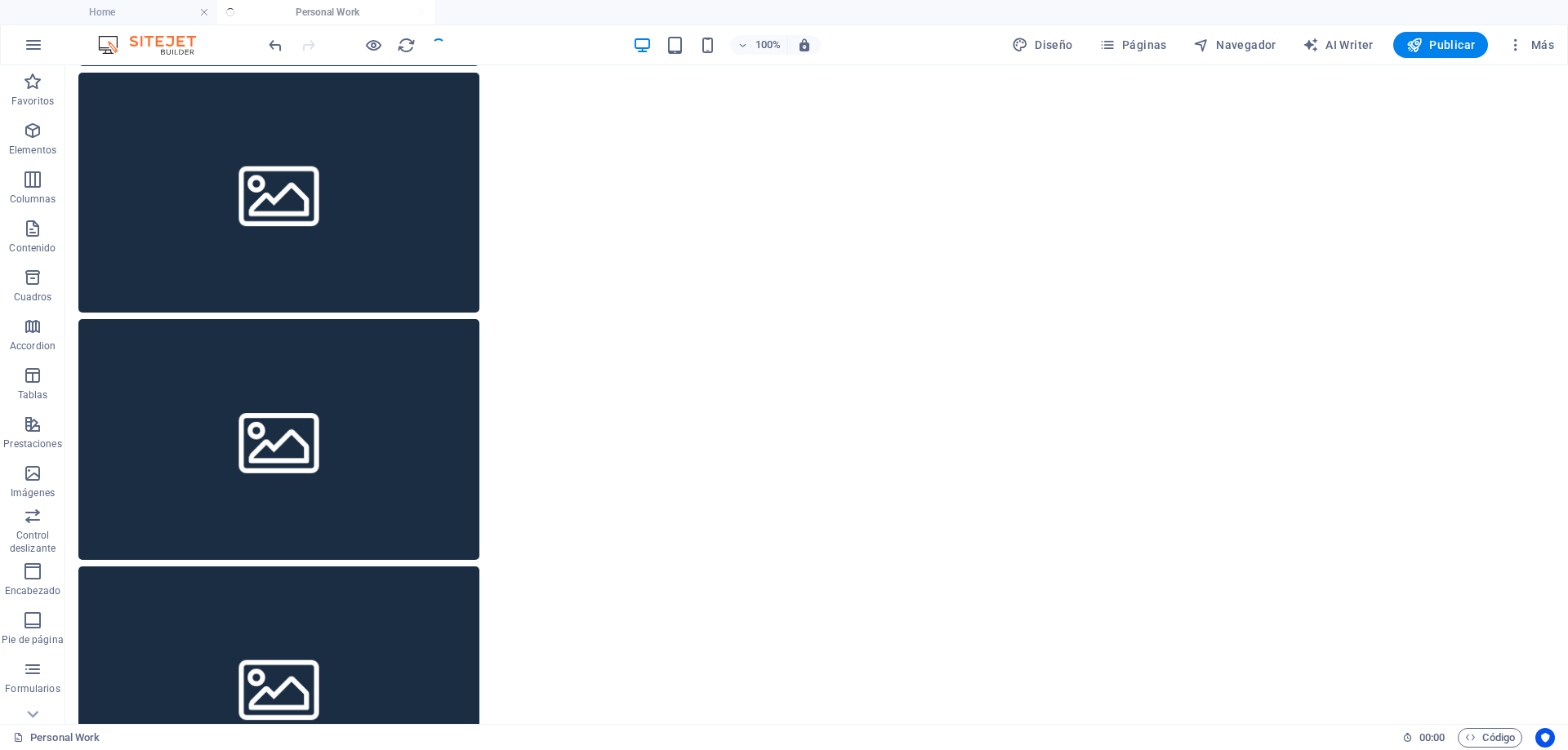
scroll to position [745, 0]
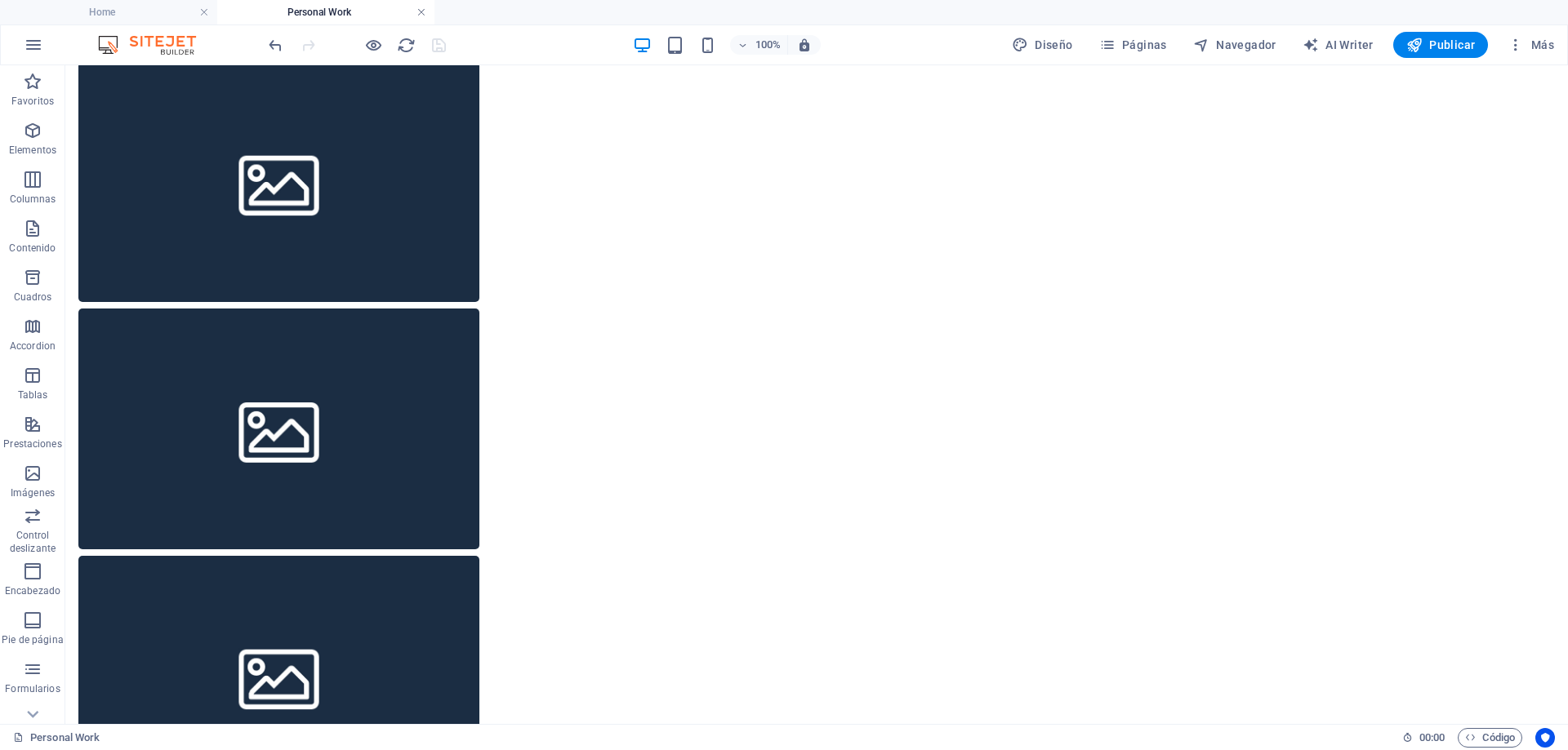
click at [423, 11] on link at bounding box center [421, 12] width 10 height 16
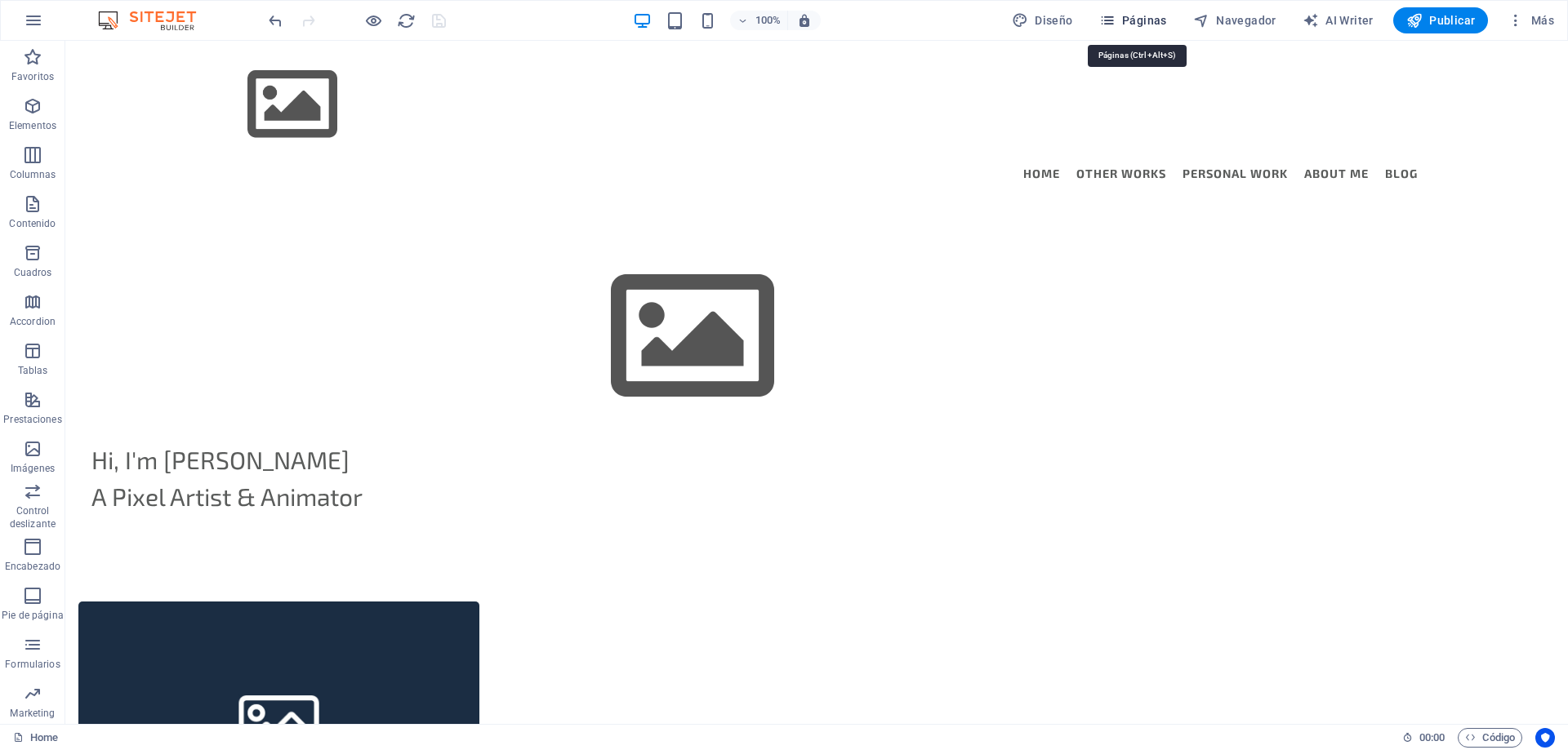
click at [1136, 15] on span "Páginas" at bounding box center [1133, 20] width 68 height 17
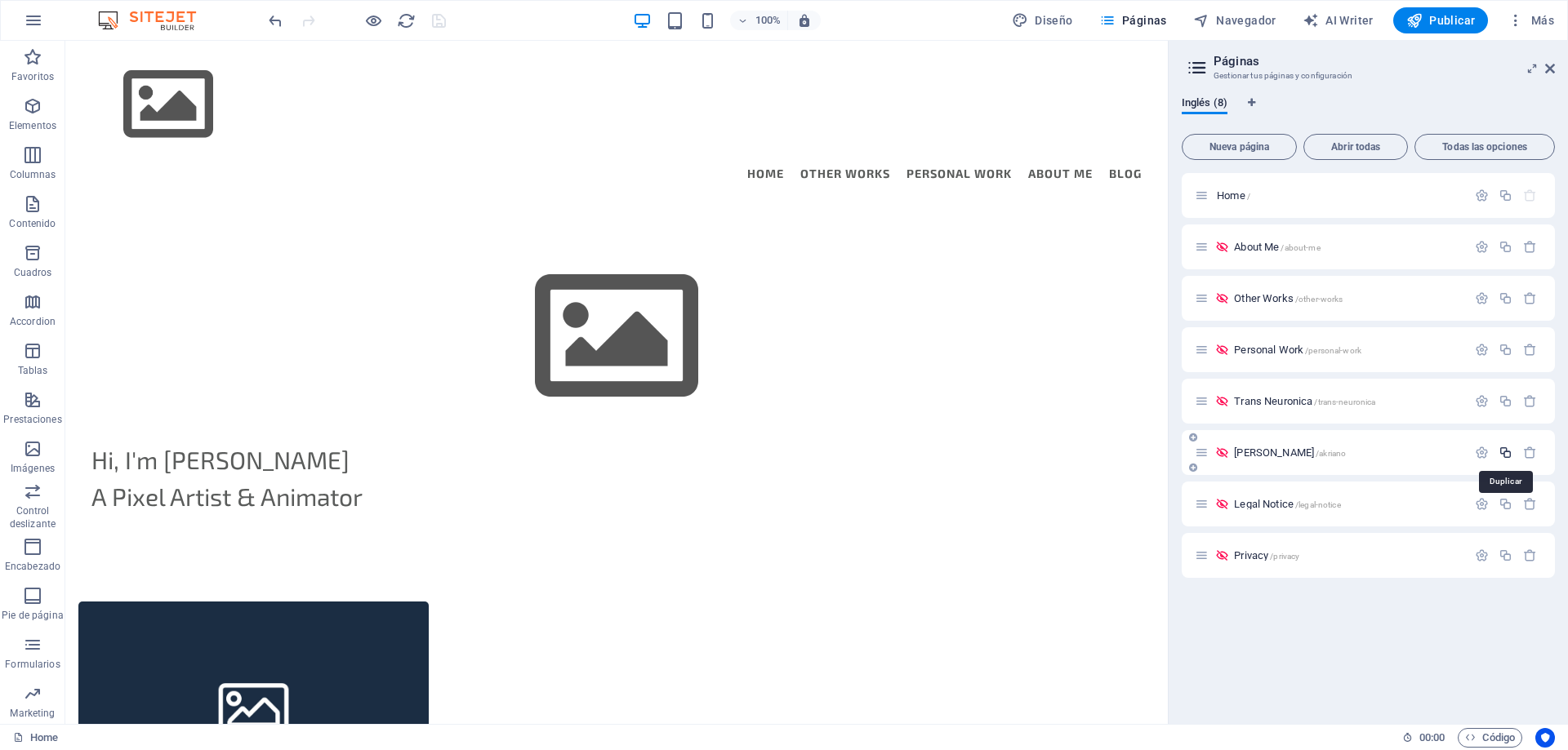
click at [1505, 454] on icon "button" at bounding box center [1505, 452] width 14 height 14
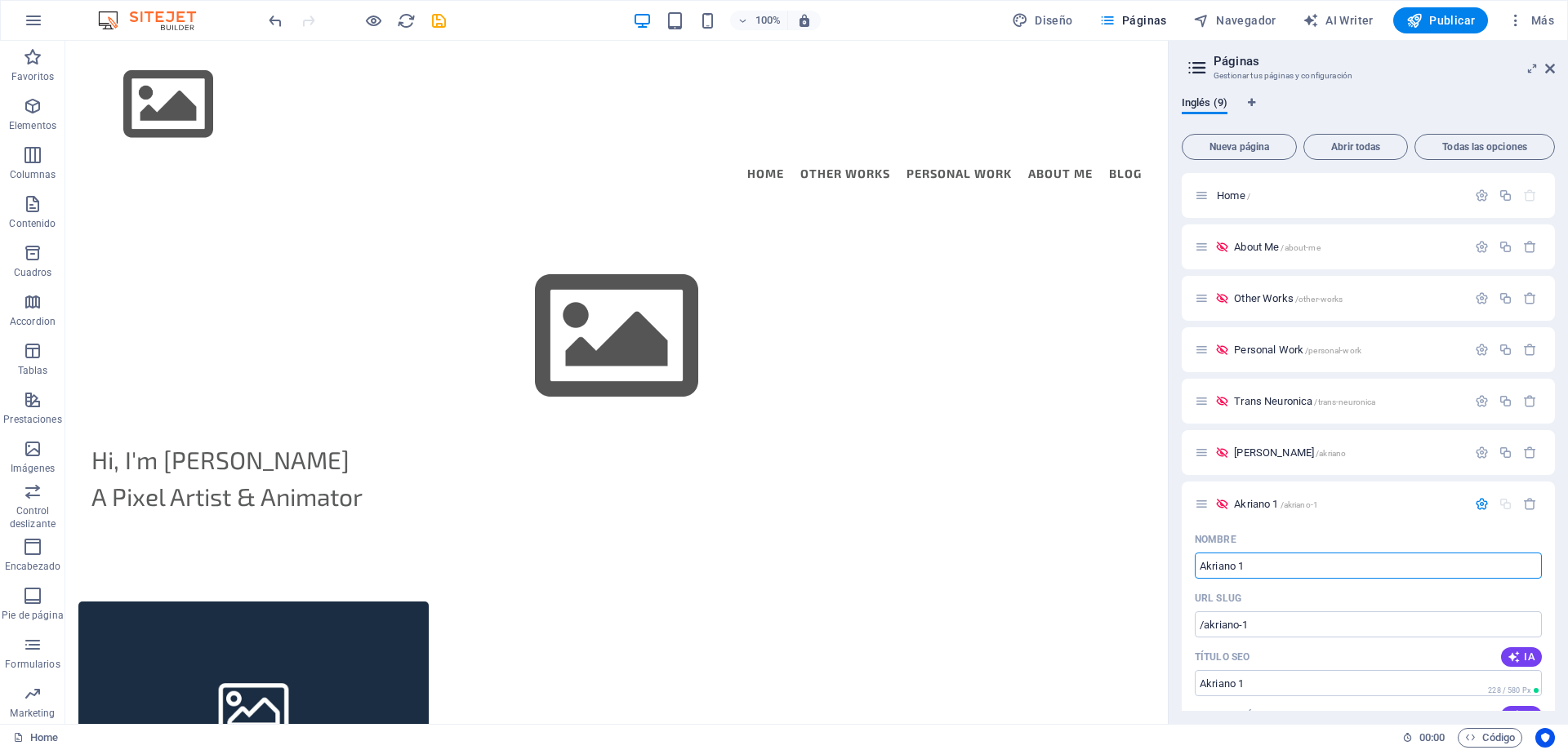
drag, startPoint x: 1315, startPoint y: 602, endPoint x: 1159, endPoint y: 556, distance: 162.6
type input "Cat"
type input "/cat"
type input "Cat"
type input "CatNab"
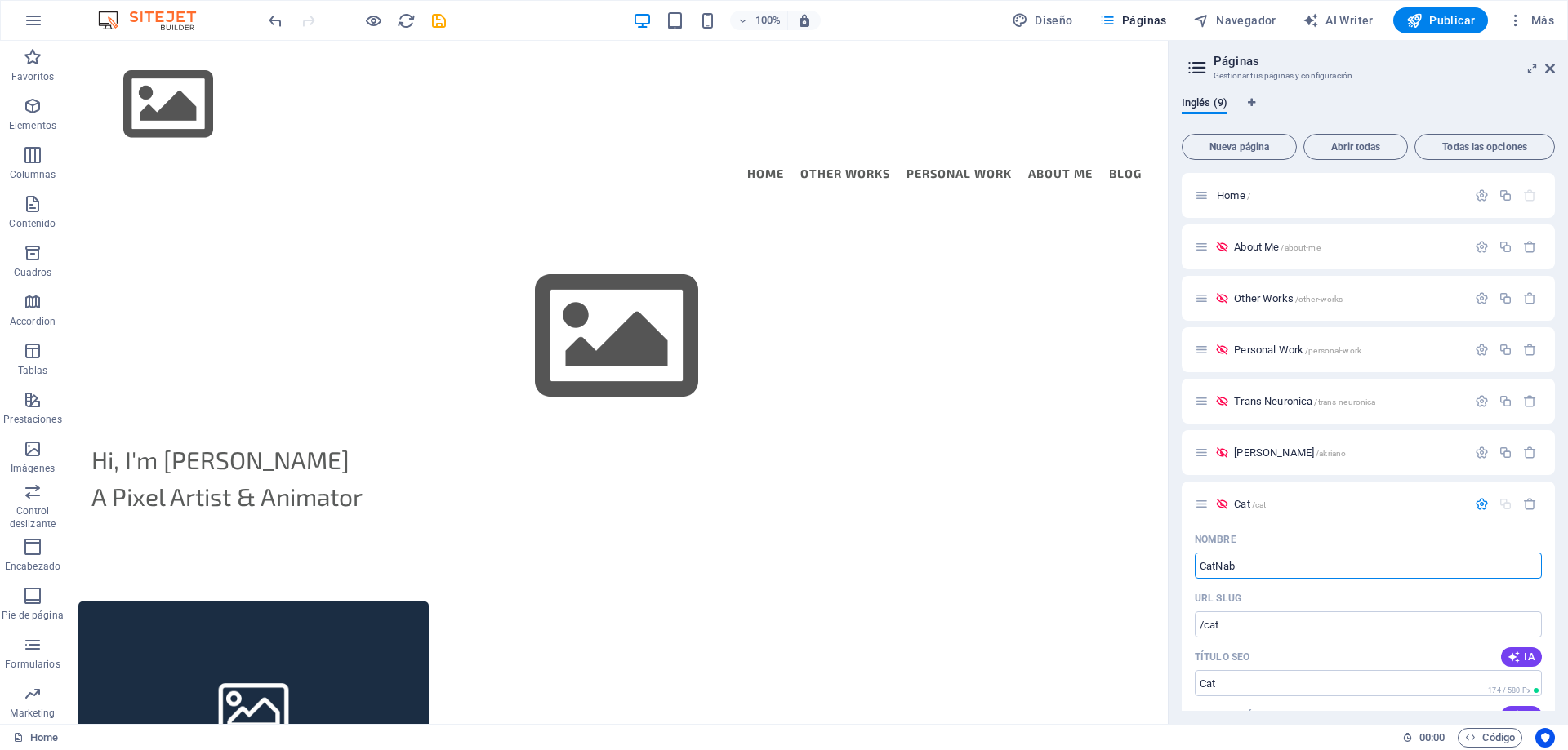
type input "/catnab"
type input "CatNab"
click at [1255, 680] on input "CatNab" at bounding box center [1369, 683] width 347 height 26
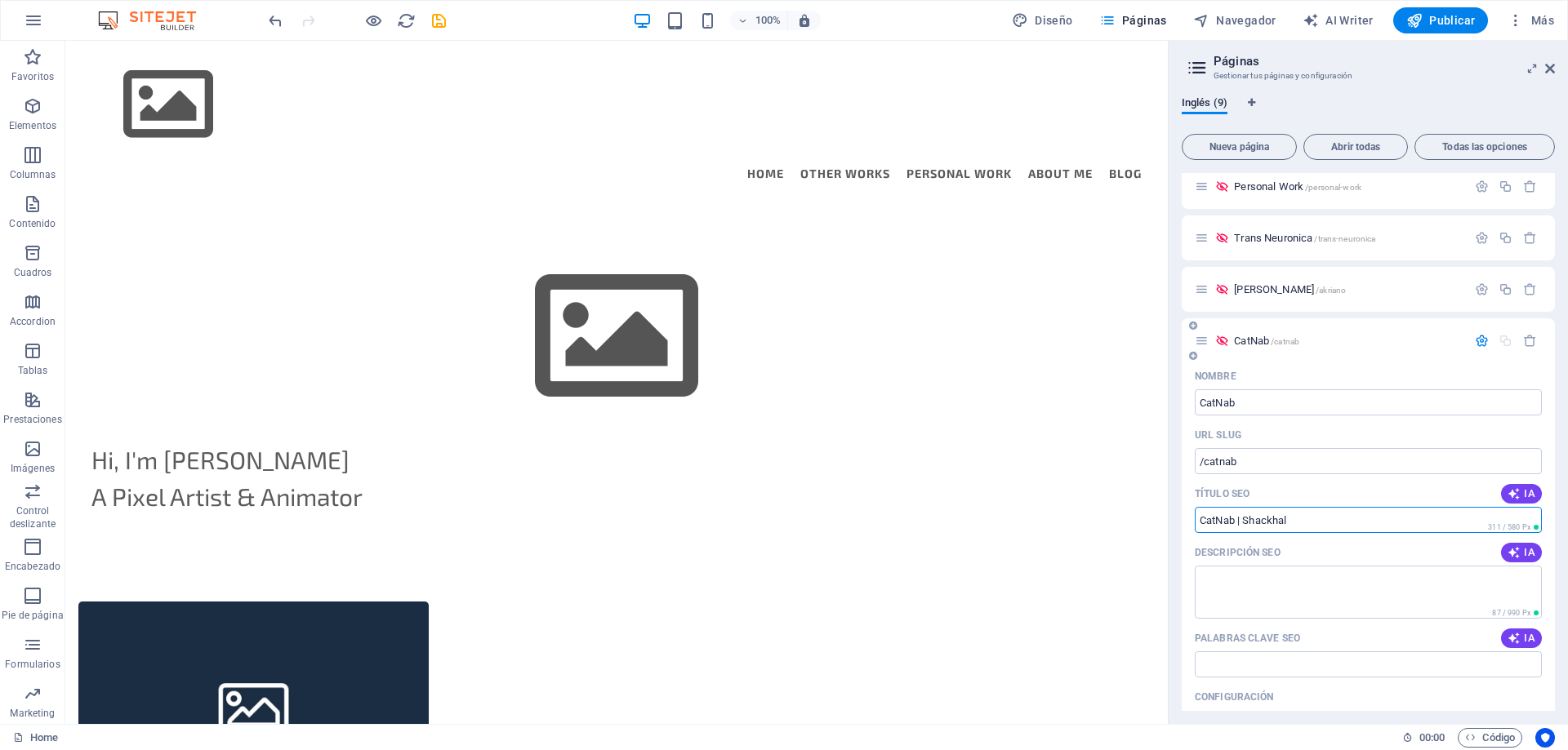
type input "CatNab | Shackhal"
click at [1354, 344] on p "CatNab /catnab" at bounding box center [1348, 340] width 227 height 10
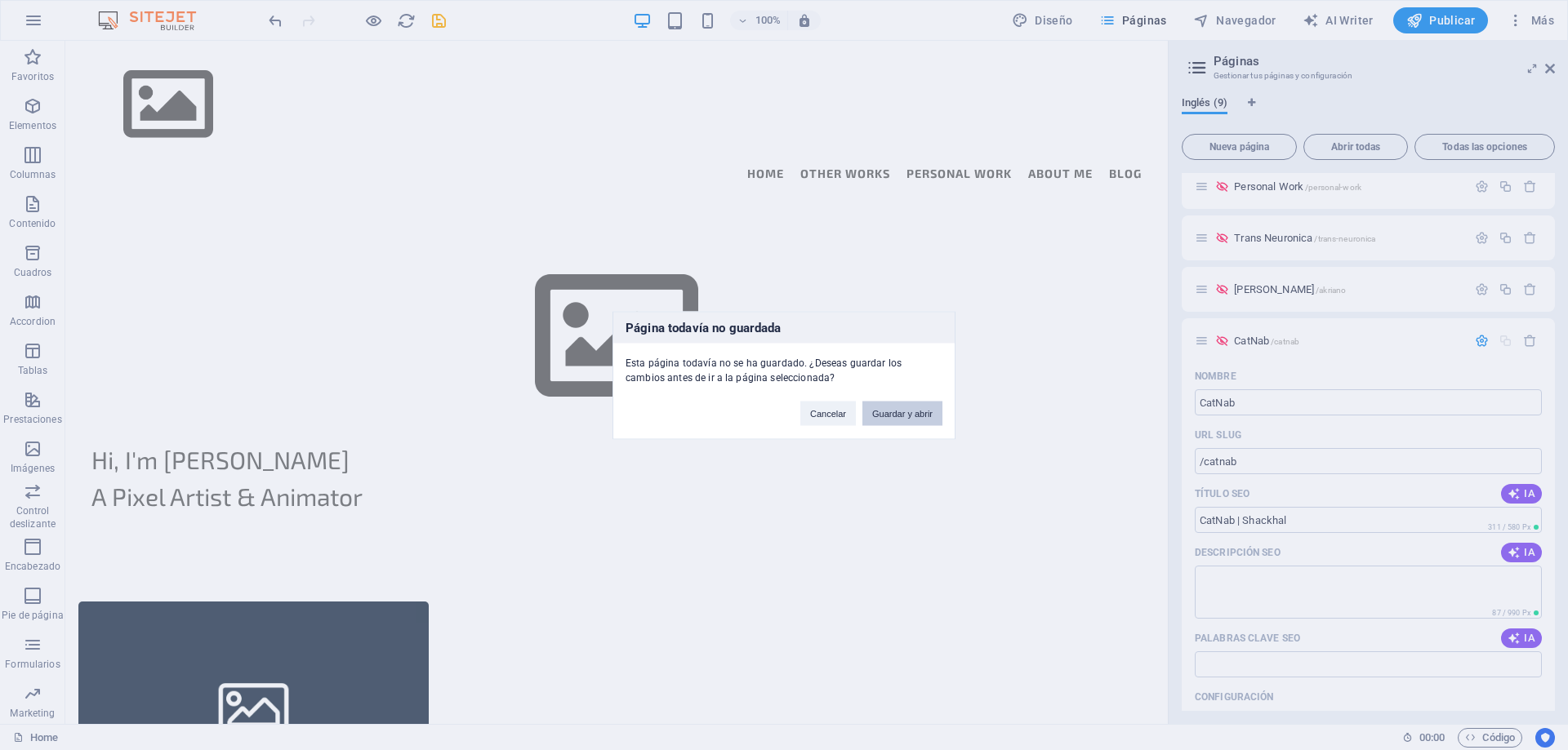
click at [899, 410] on button "Guardar y abrir" at bounding box center [902, 413] width 80 height 24
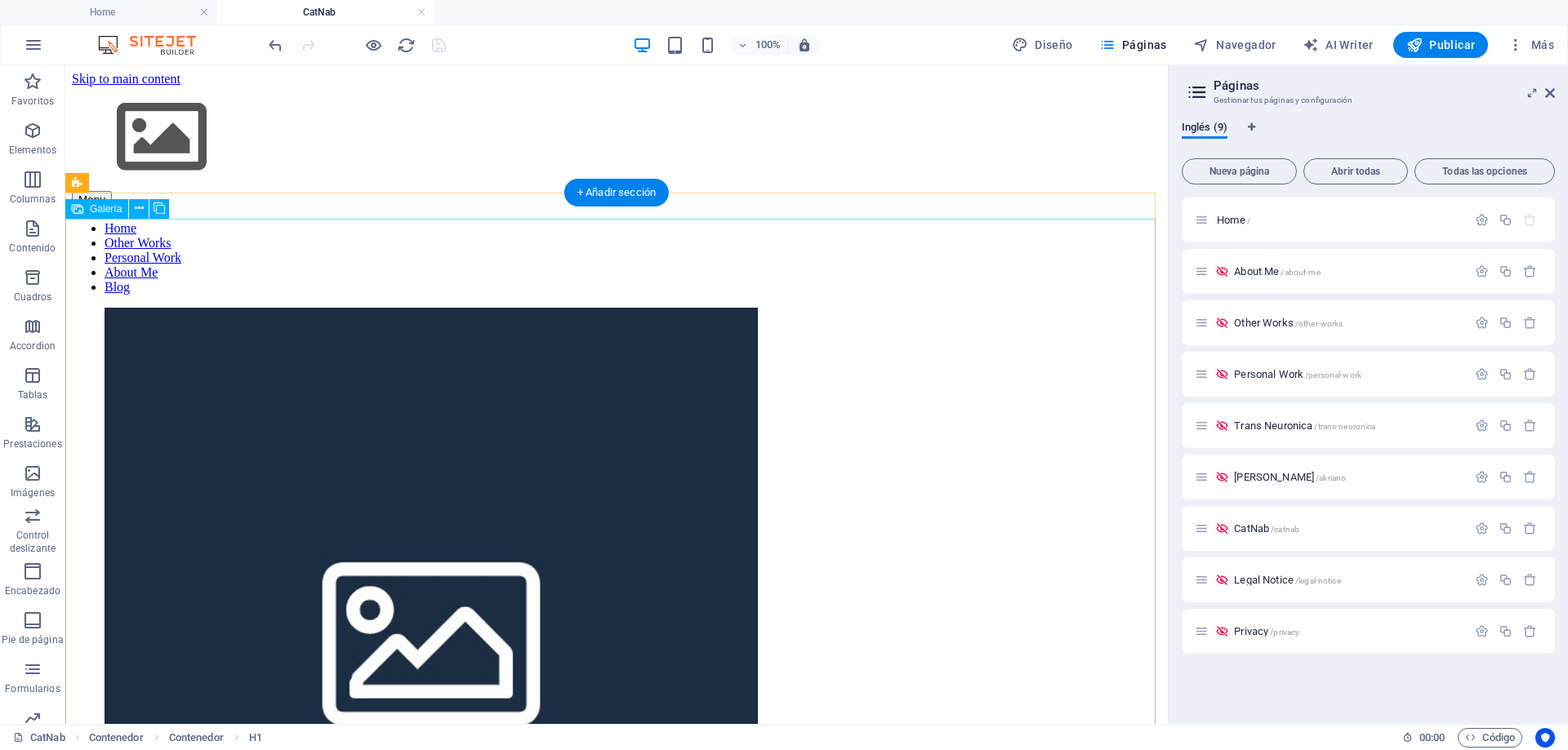
scroll to position [470, 0]
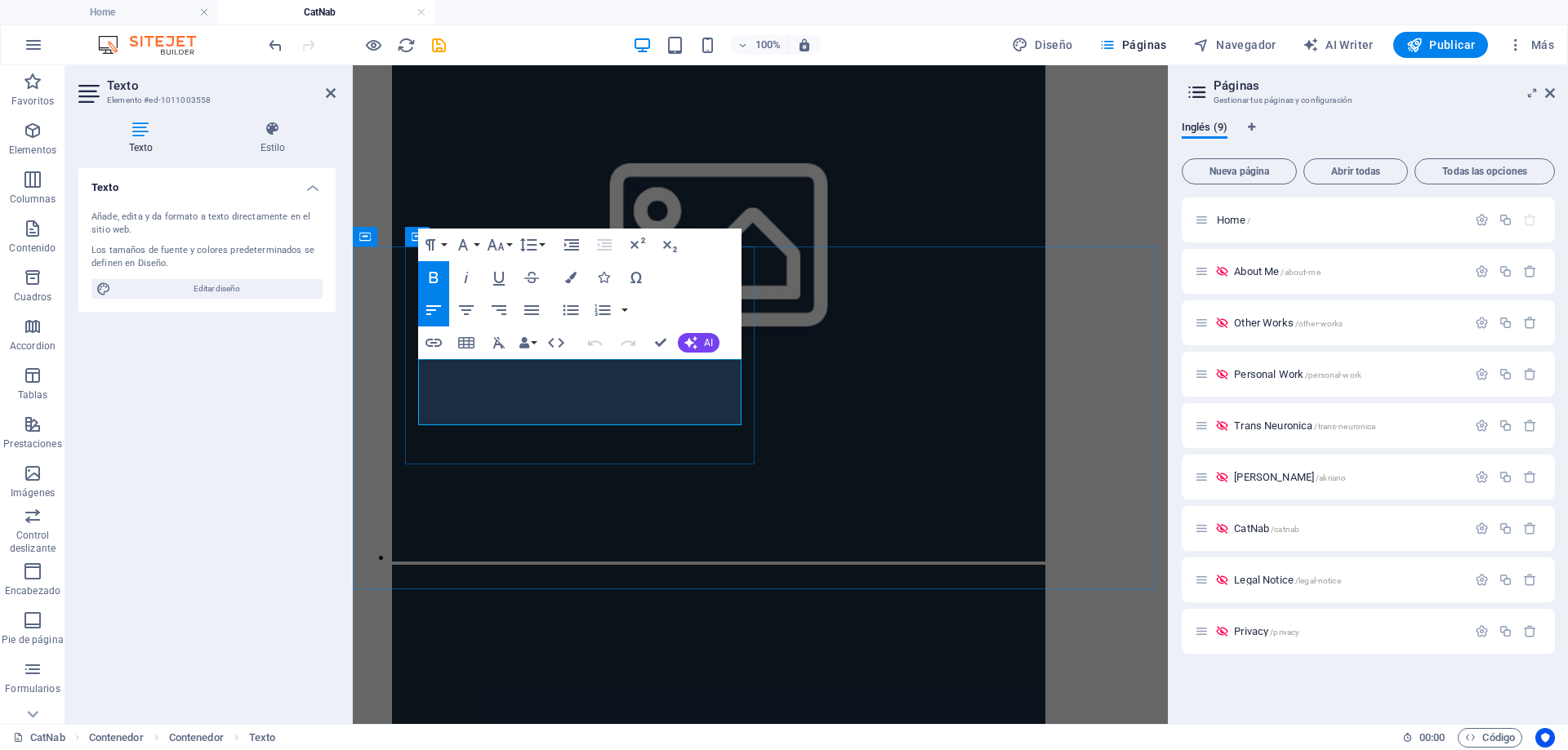
drag, startPoint x: 464, startPoint y: 372, endPoint x: 653, endPoint y: 380, distance: 189.2
click at [433, 278] on icon "button" at bounding box center [433, 278] width 9 height 11
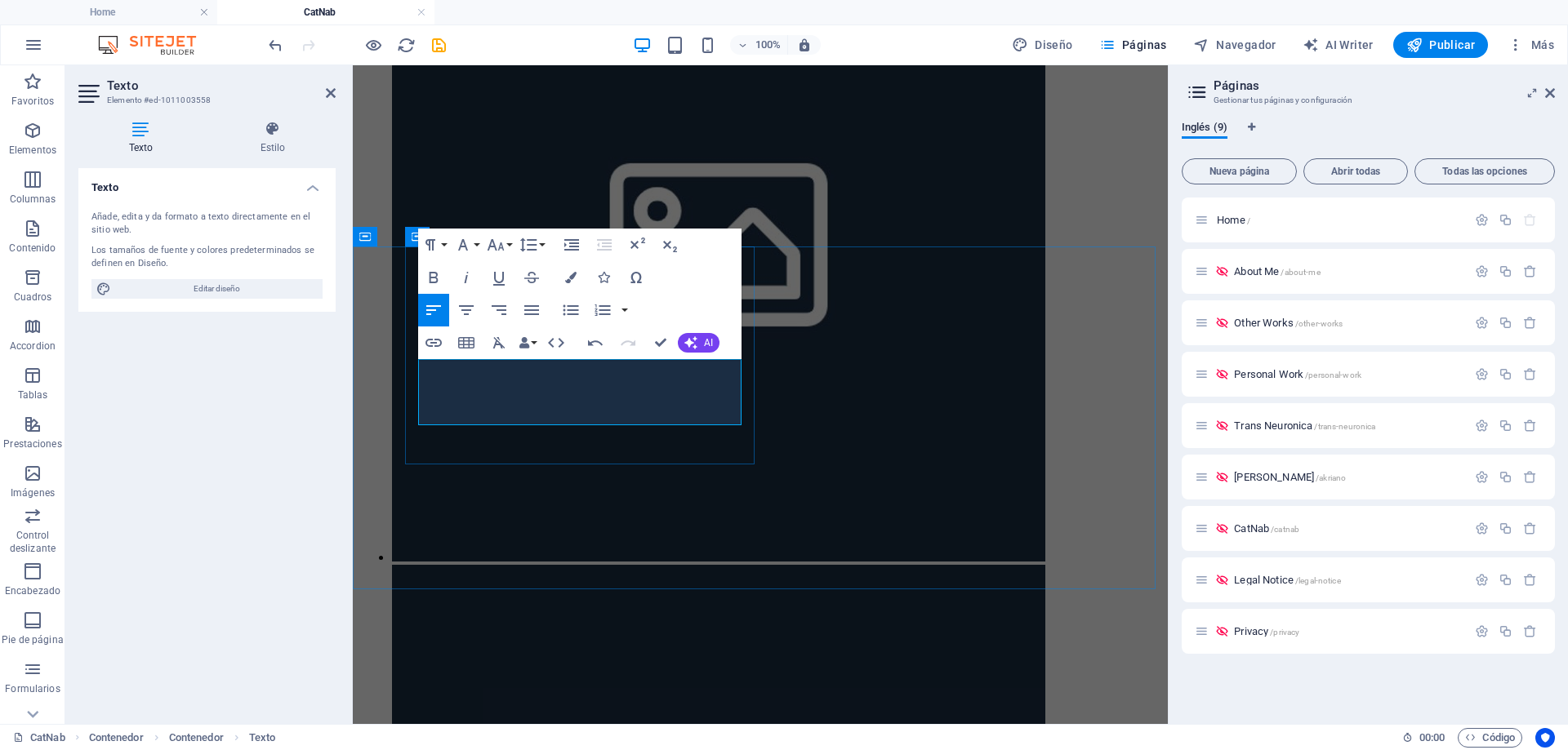
drag, startPoint x: 511, startPoint y: 393, endPoint x: 602, endPoint y: 396, distance: 91.0
drag, startPoint x: 542, startPoint y: 418, endPoint x: 566, endPoint y: 418, distance: 24.0
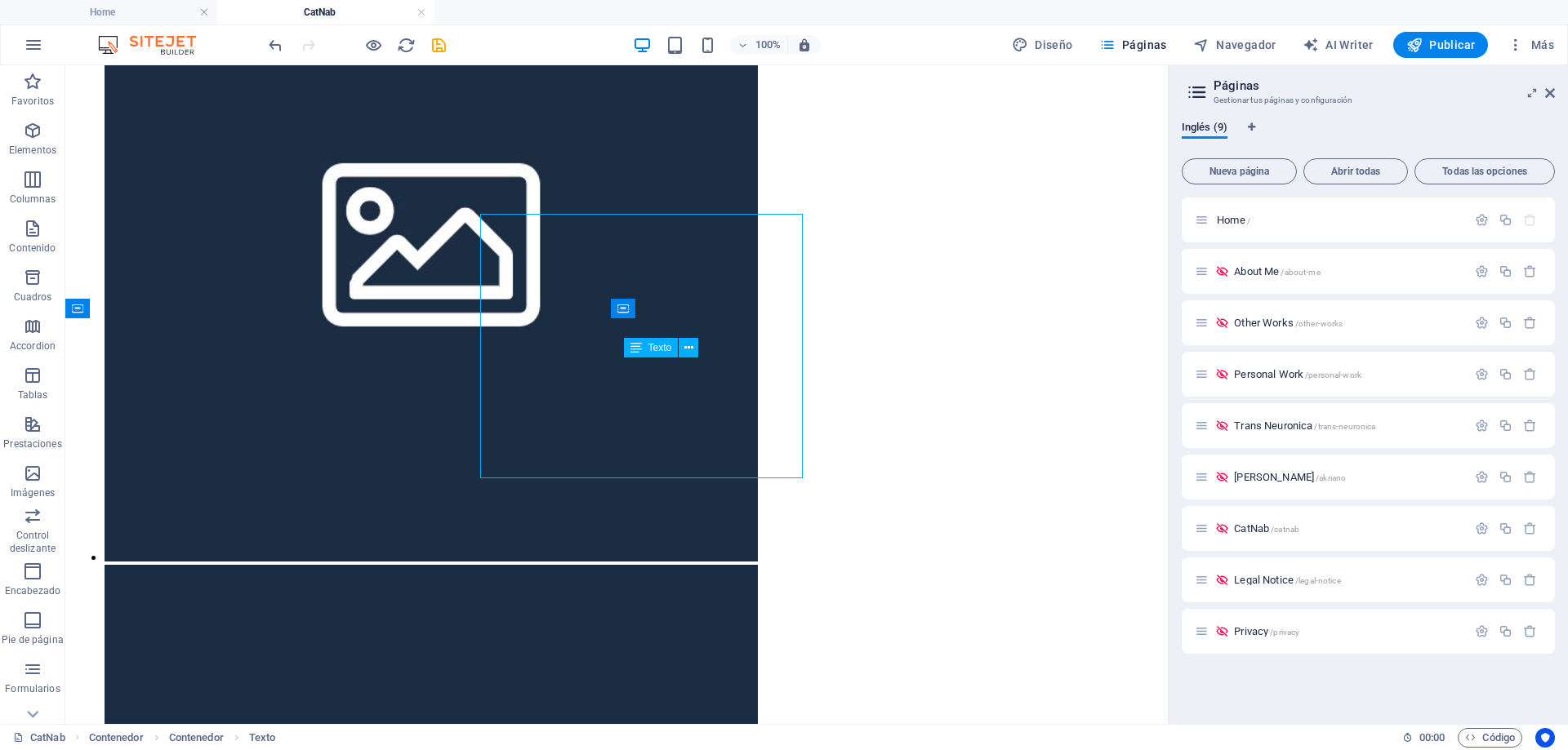
scroll to position [470, 0]
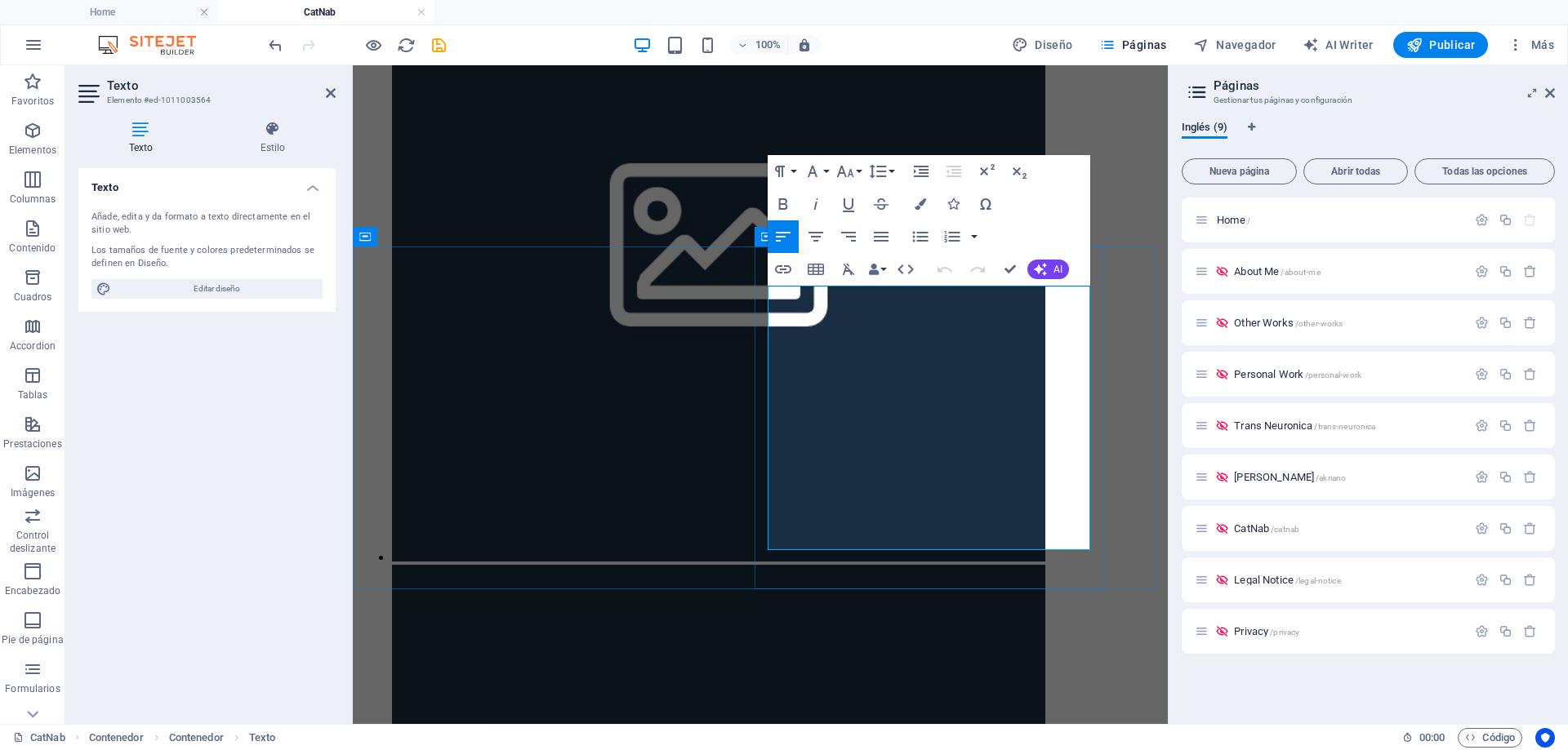
drag, startPoint x: 818, startPoint y: 388, endPoint x: 772, endPoint y: 299, distance: 100.2
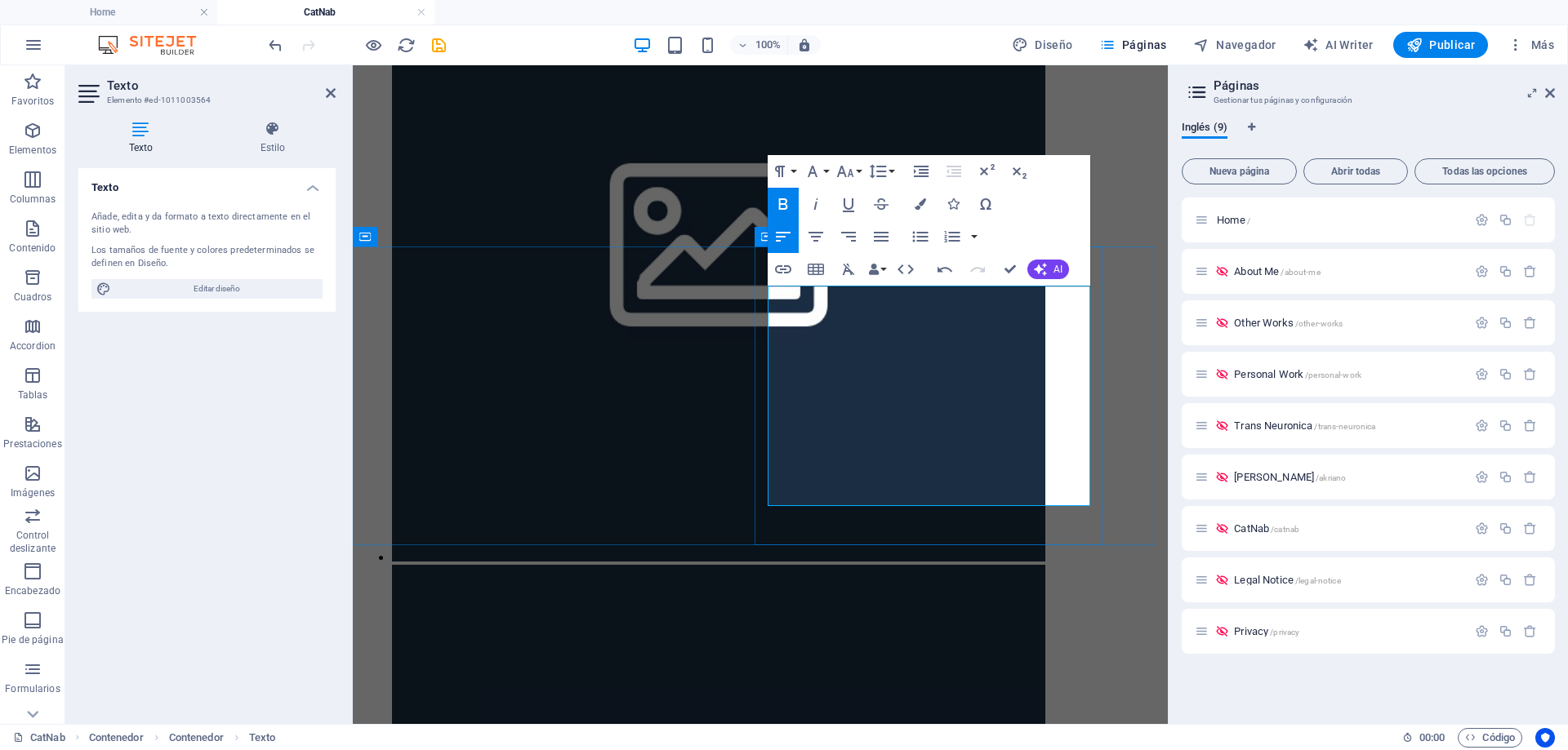
drag, startPoint x: 1025, startPoint y: 408, endPoint x: 771, endPoint y: 387, distance: 254.9
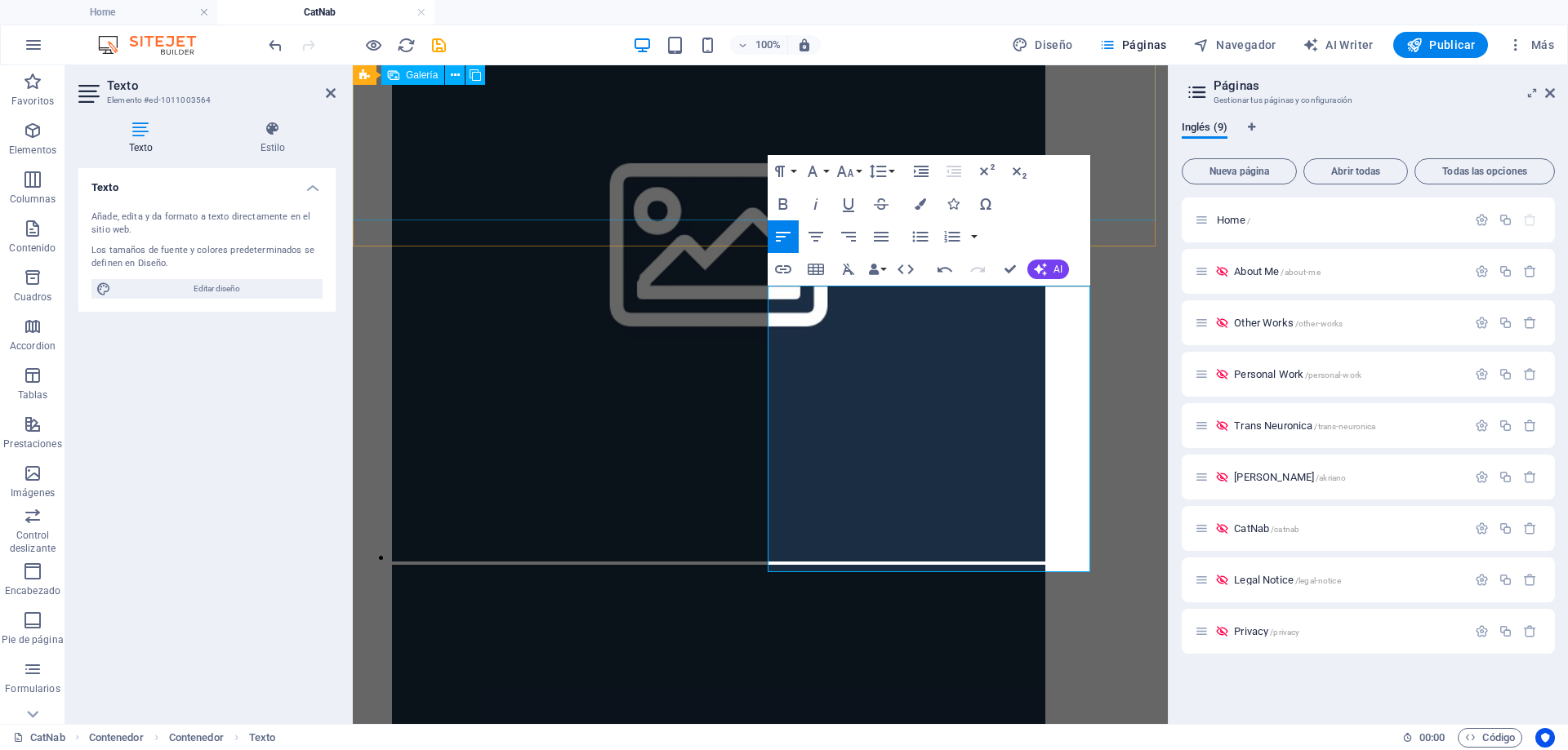
scroll to position [2570, 3]
drag, startPoint x: 898, startPoint y: 429, endPoint x: 1078, endPoint y: 432, distance: 180.0
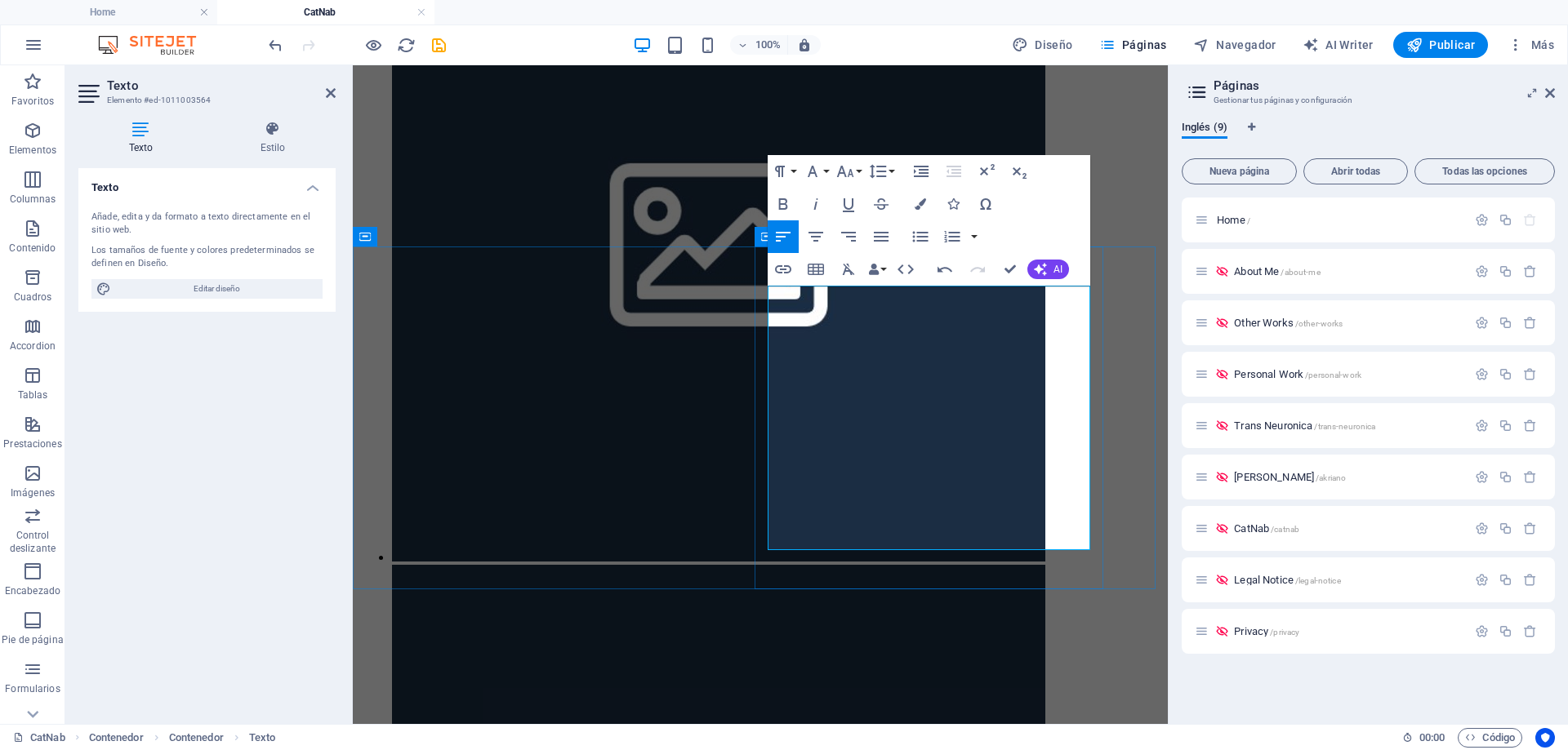
drag, startPoint x: 934, startPoint y: 495, endPoint x: 989, endPoint y: 539, distance: 70.4
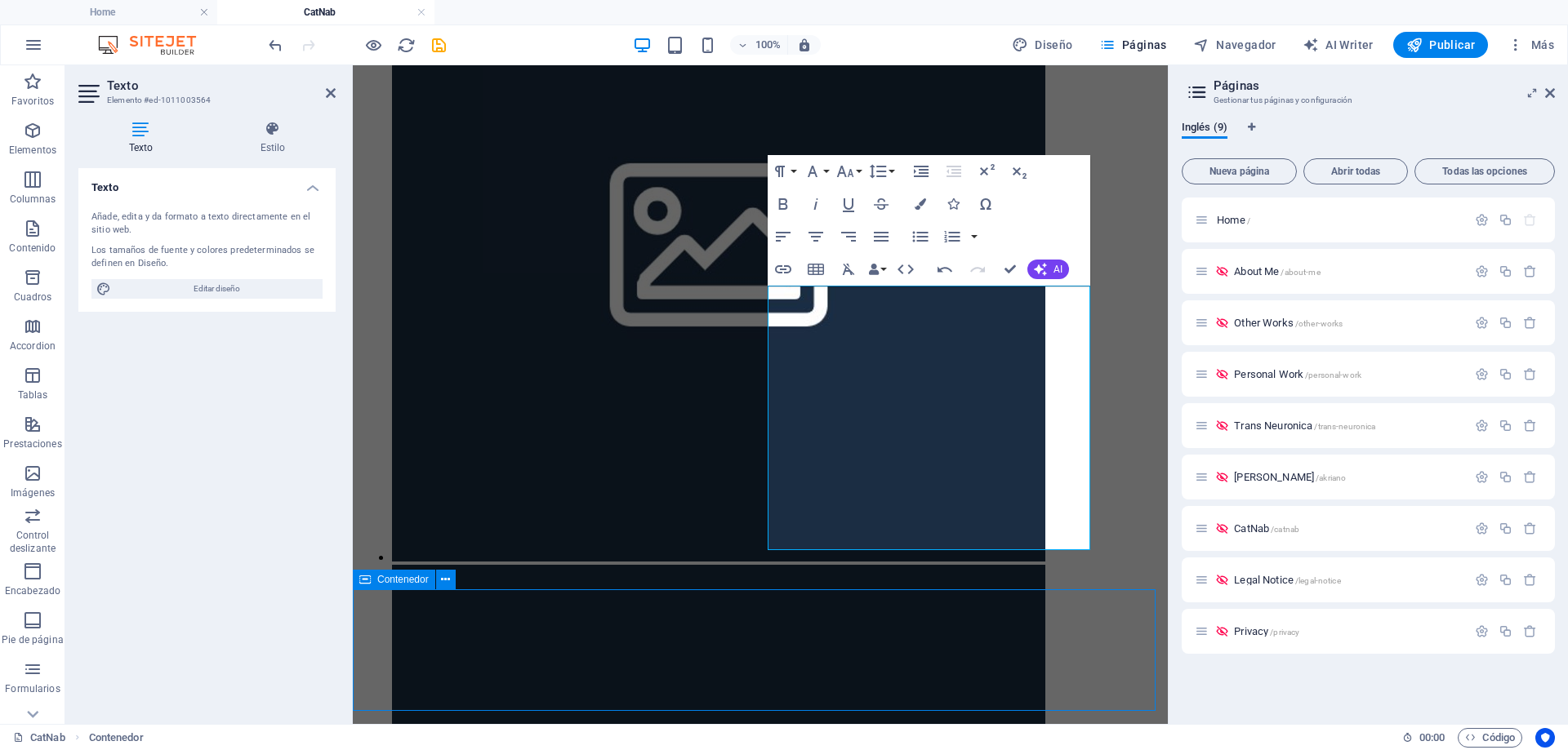
scroll to position [470, 0]
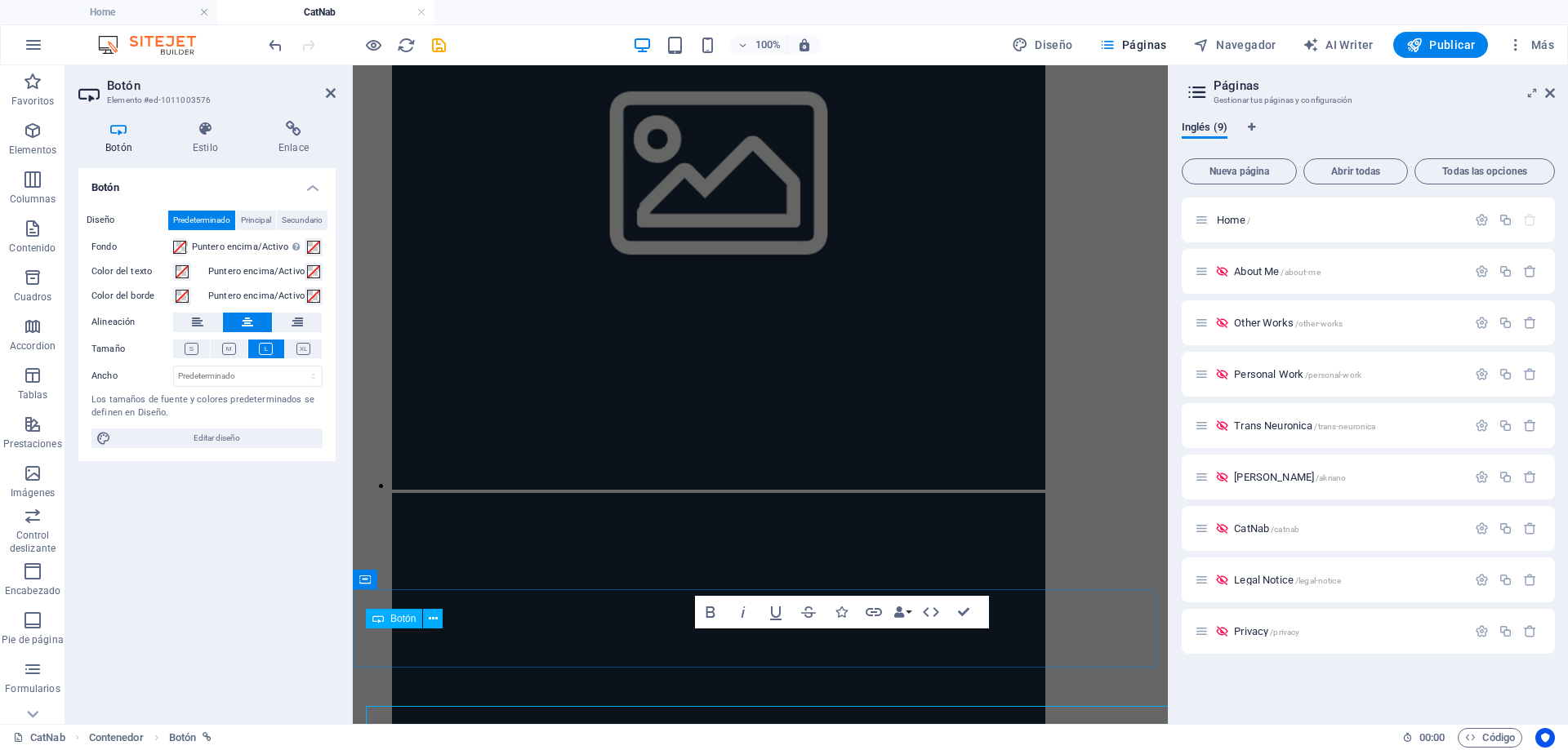
scroll to position [399, 0]
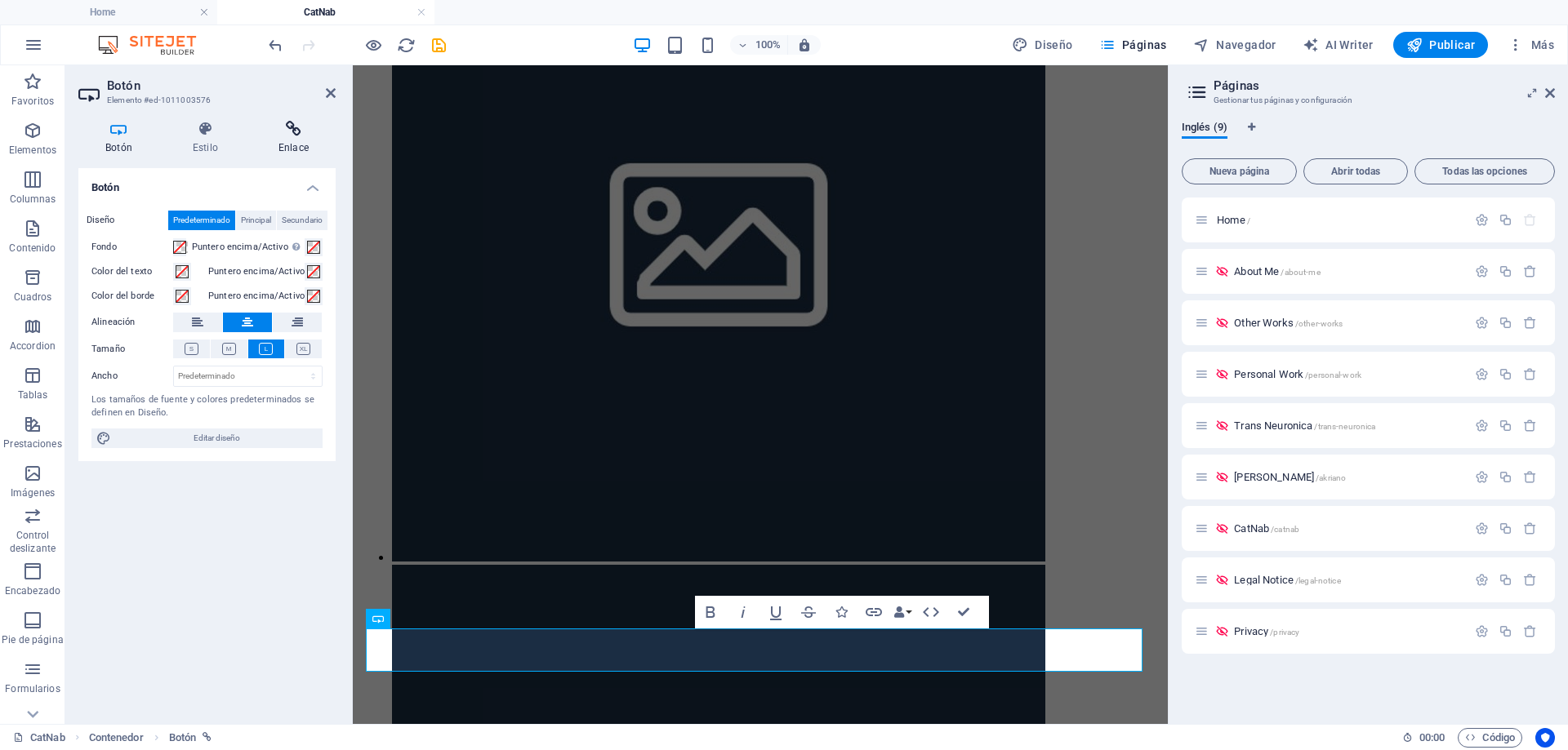
click at [287, 134] on icon at bounding box center [294, 130] width 84 height 17
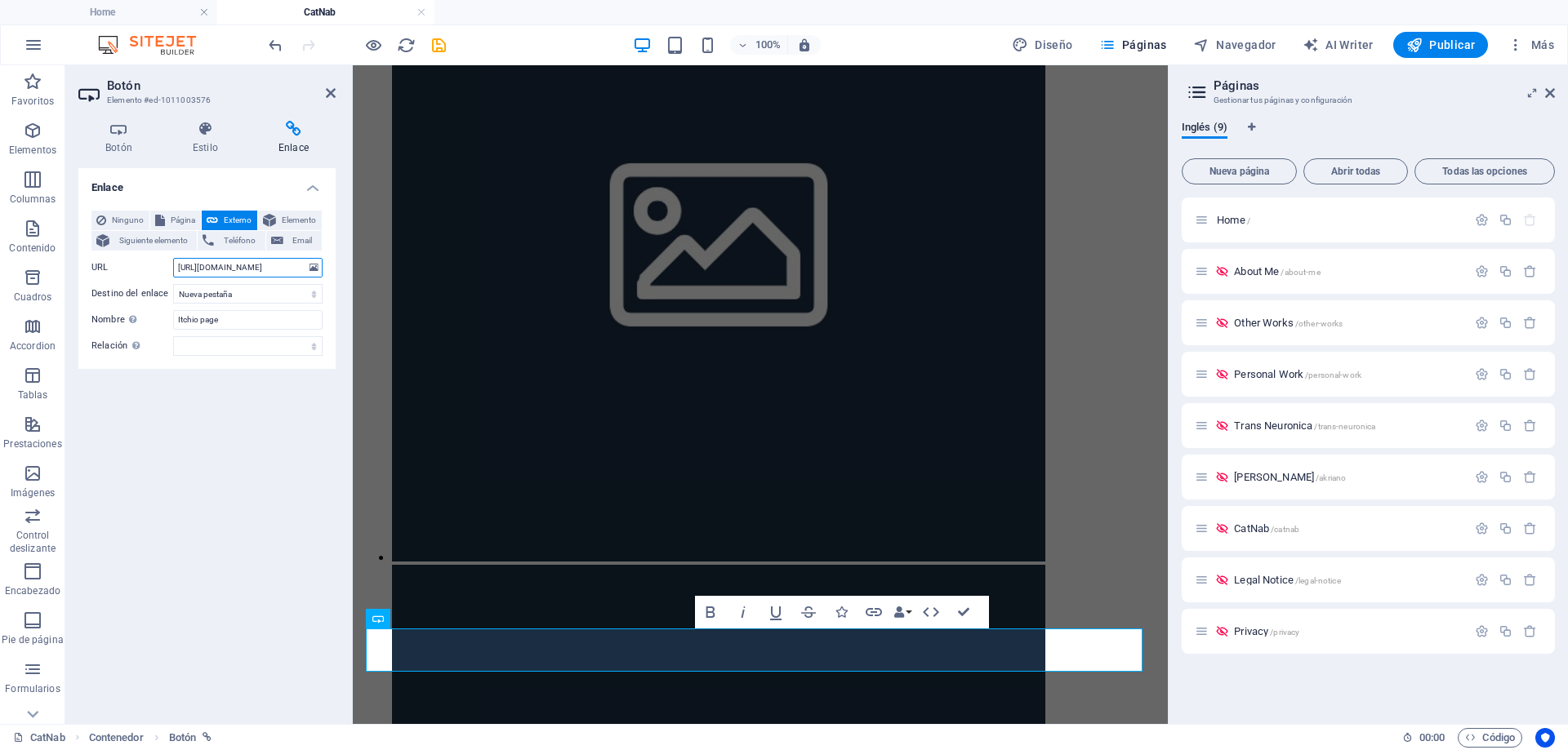
click at [238, 269] on input "[URL][DOMAIN_NAME]" at bounding box center [248, 267] width 149 height 20
paste input "[URL][DOMAIN_NAME]"
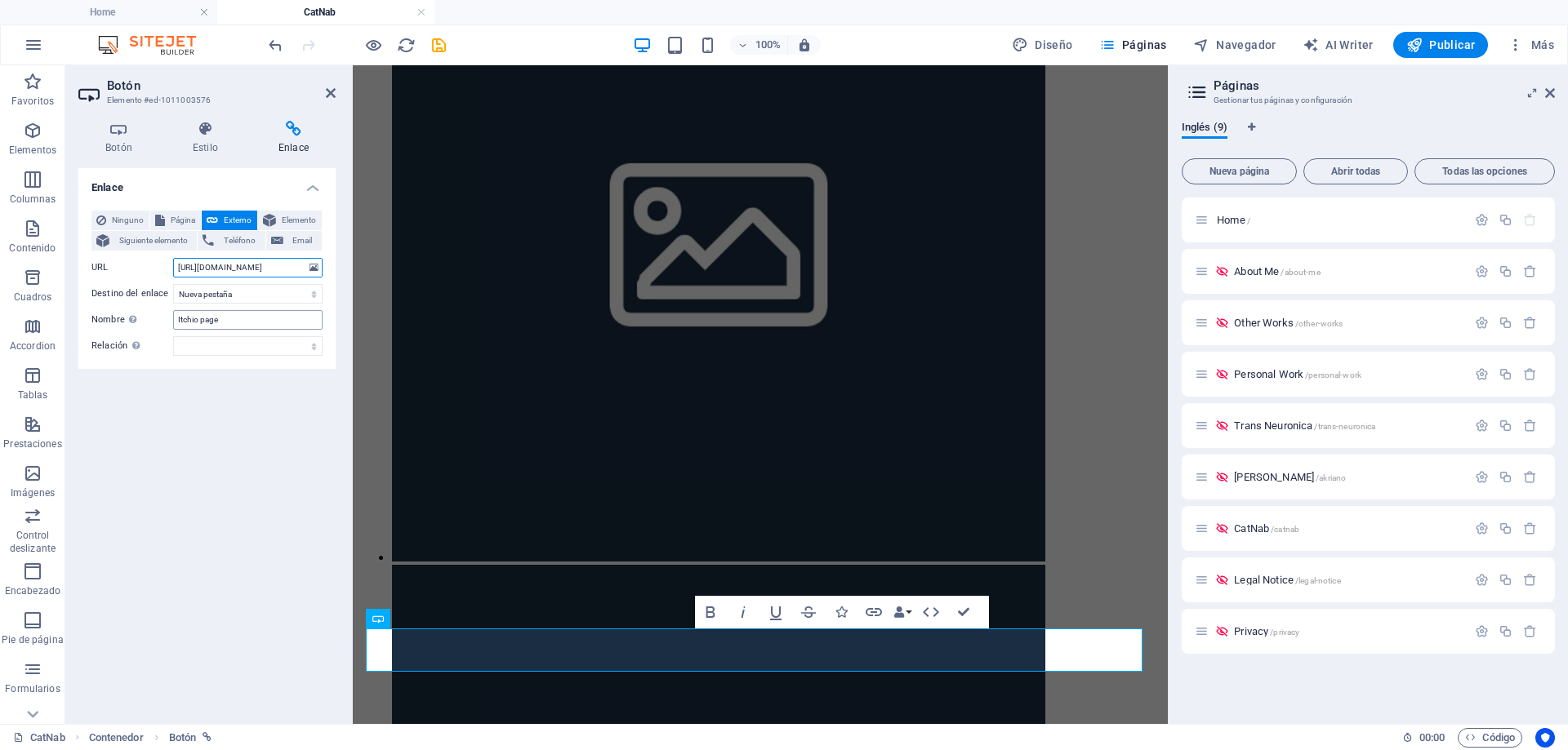
type input "[URL][DOMAIN_NAME]"
drag, startPoint x: 212, startPoint y: 319, endPoint x: 147, endPoint y: 315, distance: 65.1
click at [147, 315] on div "Nombre Una descripción adicional del enlace no debería ser igual al texto del e…" at bounding box center [207, 320] width 231 height 20
click at [188, 312] on input "Itchio page" at bounding box center [248, 320] width 149 height 20
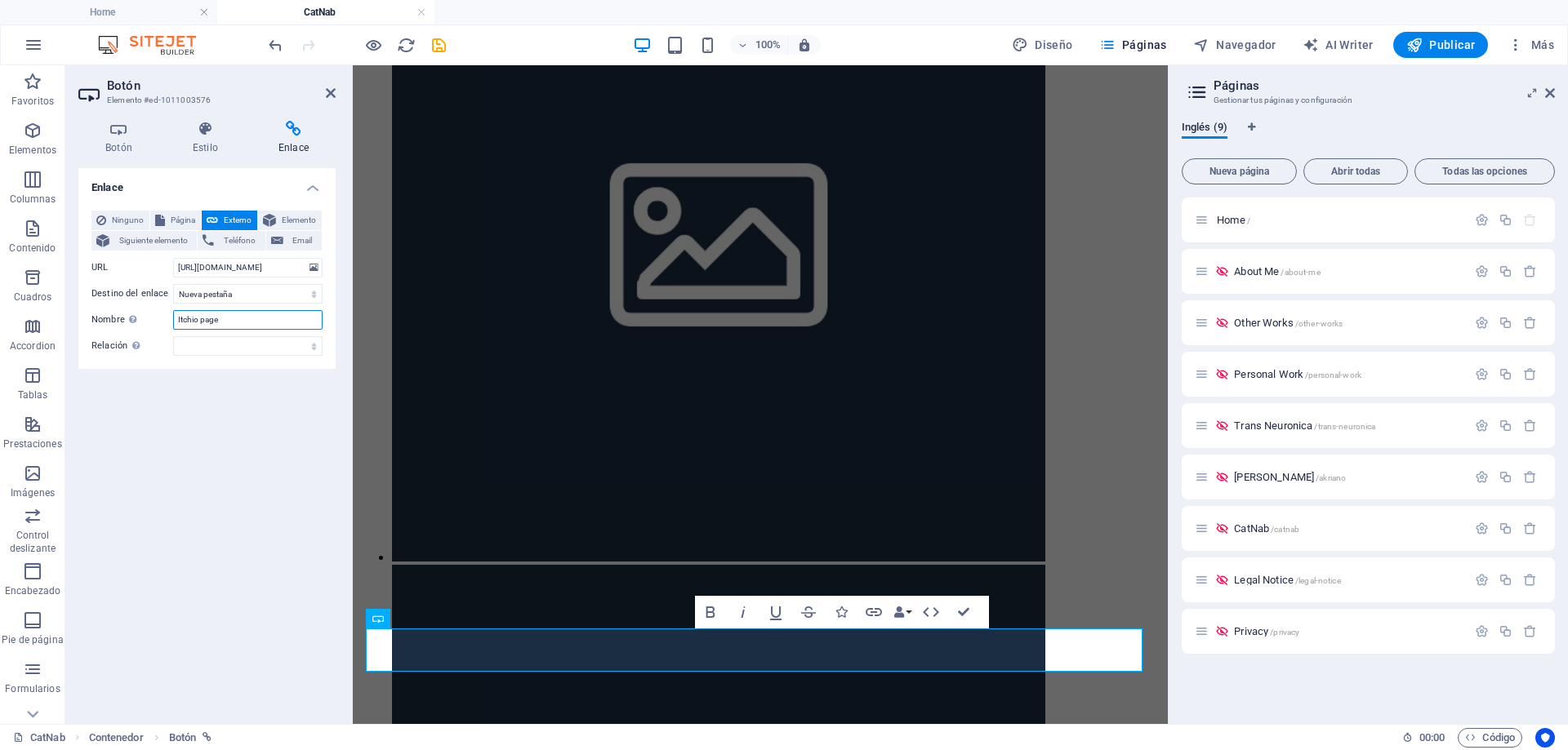
click at [189, 320] on input "Itchio page" at bounding box center [248, 320] width 149 height 20
click at [259, 322] on input "Steam page" at bounding box center [248, 320] width 149 height 20
type input "Steam page"
click at [323, 92] on h2 "Botón" at bounding box center [221, 86] width 228 height 15
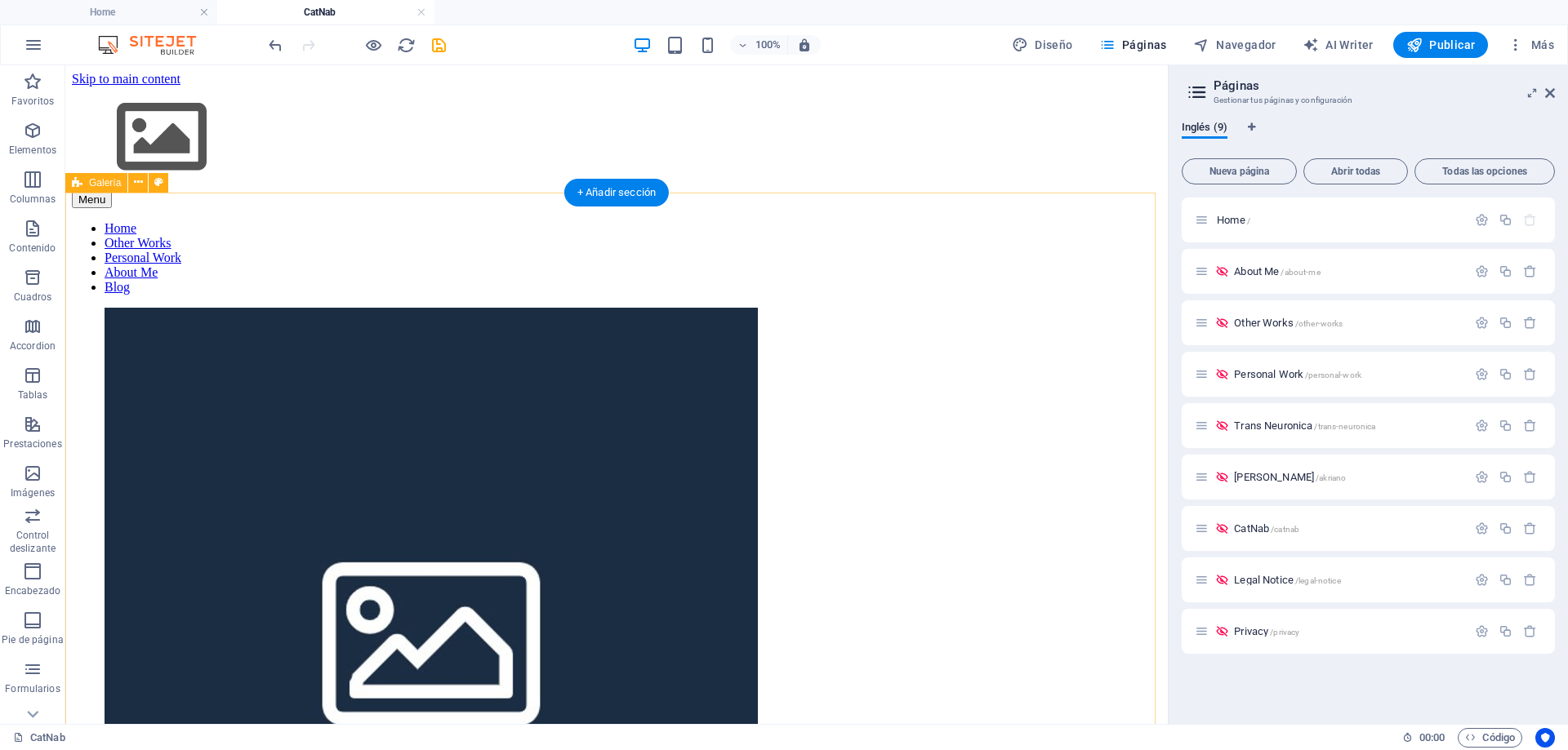
select select "rem"
select select "preset-gallery-v3-default"
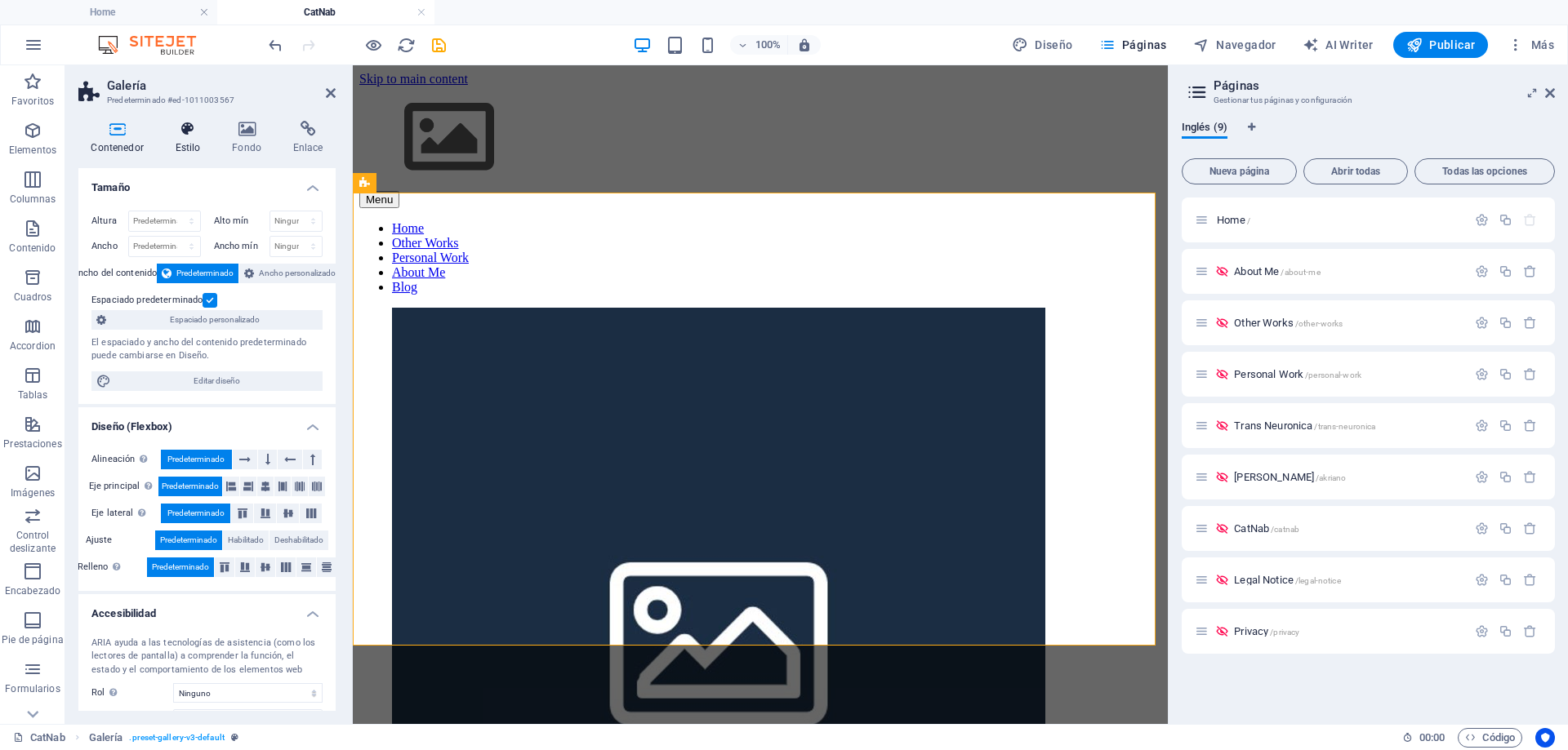
click at [195, 134] on icon at bounding box center [187, 130] width 50 height 17
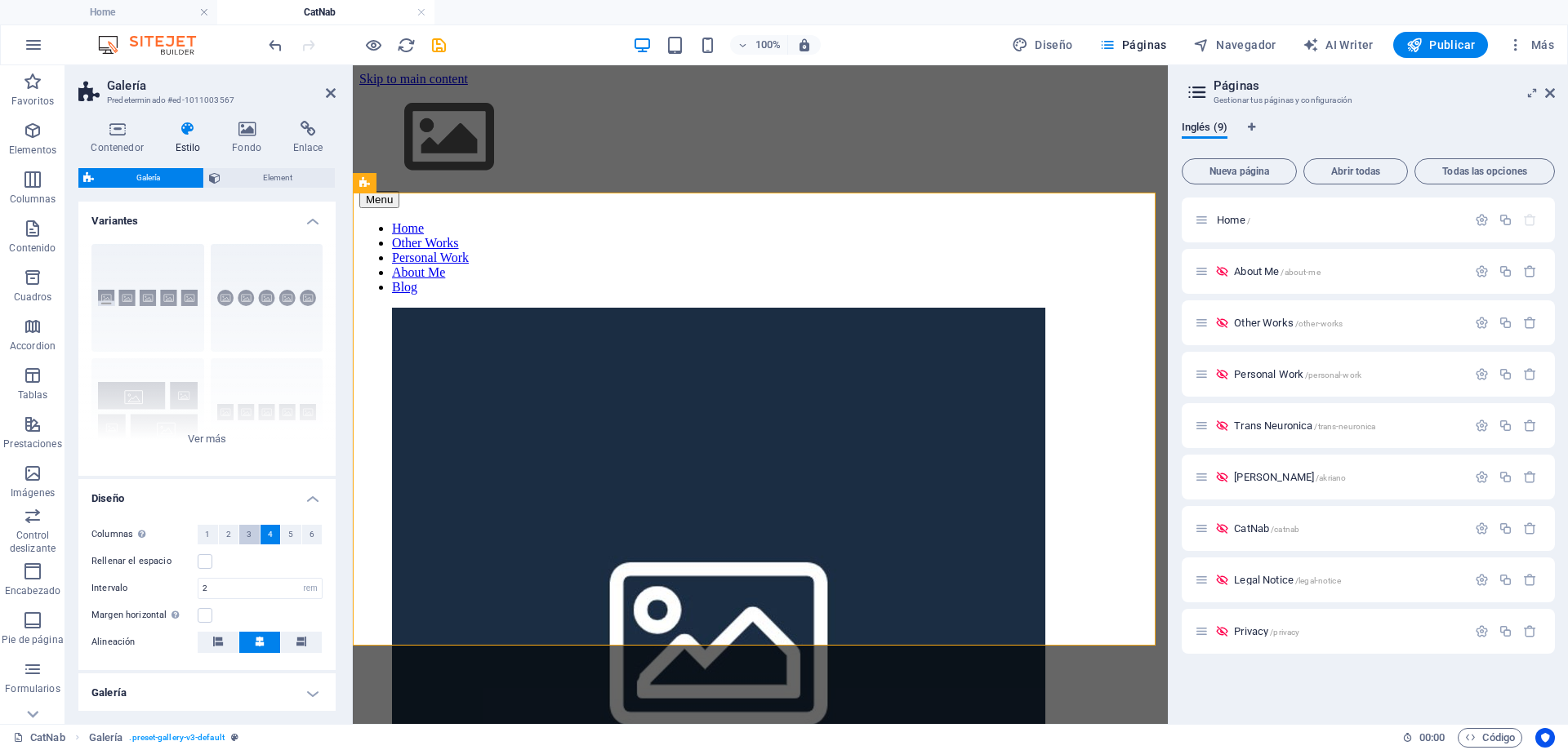
click at [247, 538] on span "3" at bounding box center [249, 534] width 5 height 20
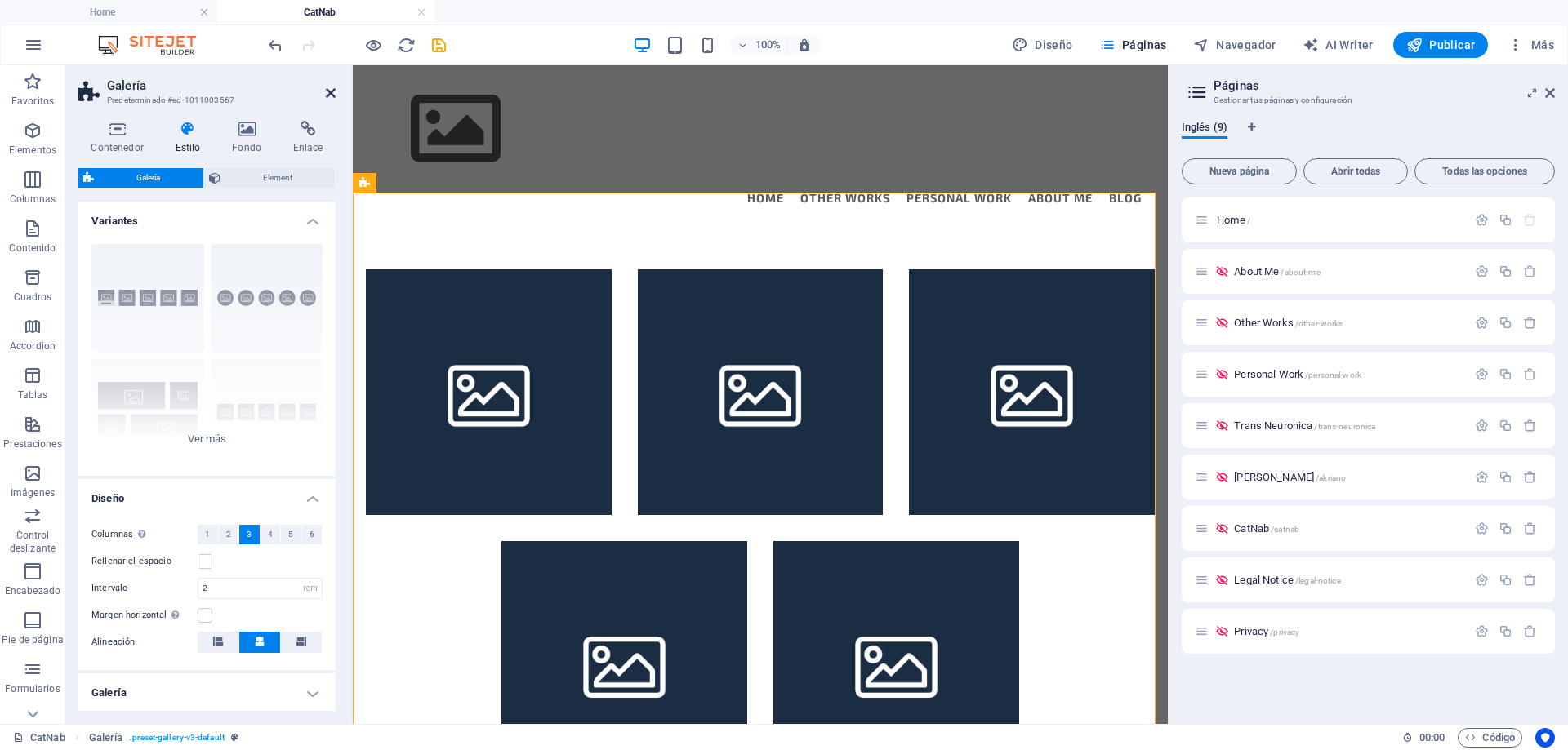
click at [334, 87] on icon at bounding box center [331, 93] width 10 height 13
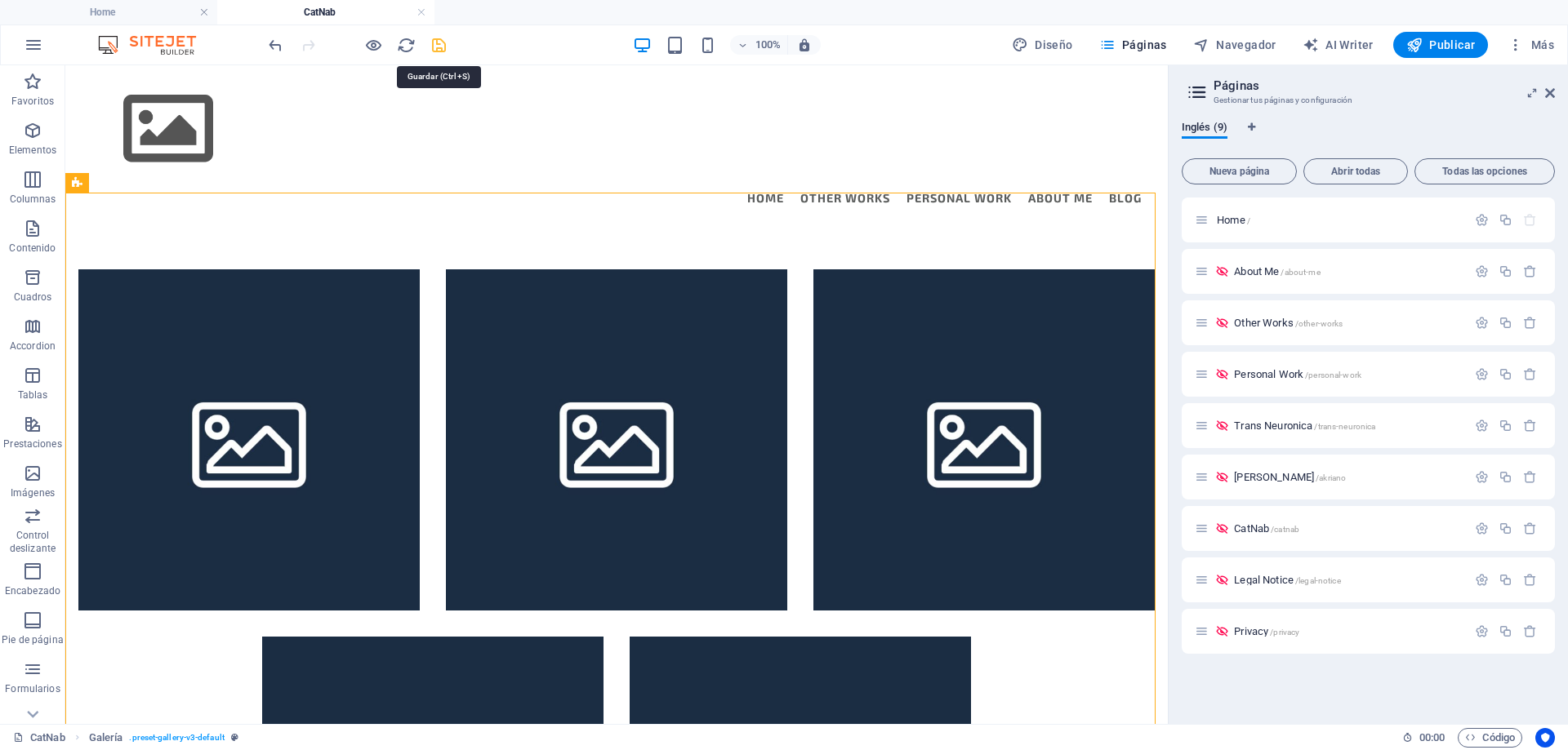
click at [441, 48] on icon "save" at bounding box center [439, 46] width 19 height 19
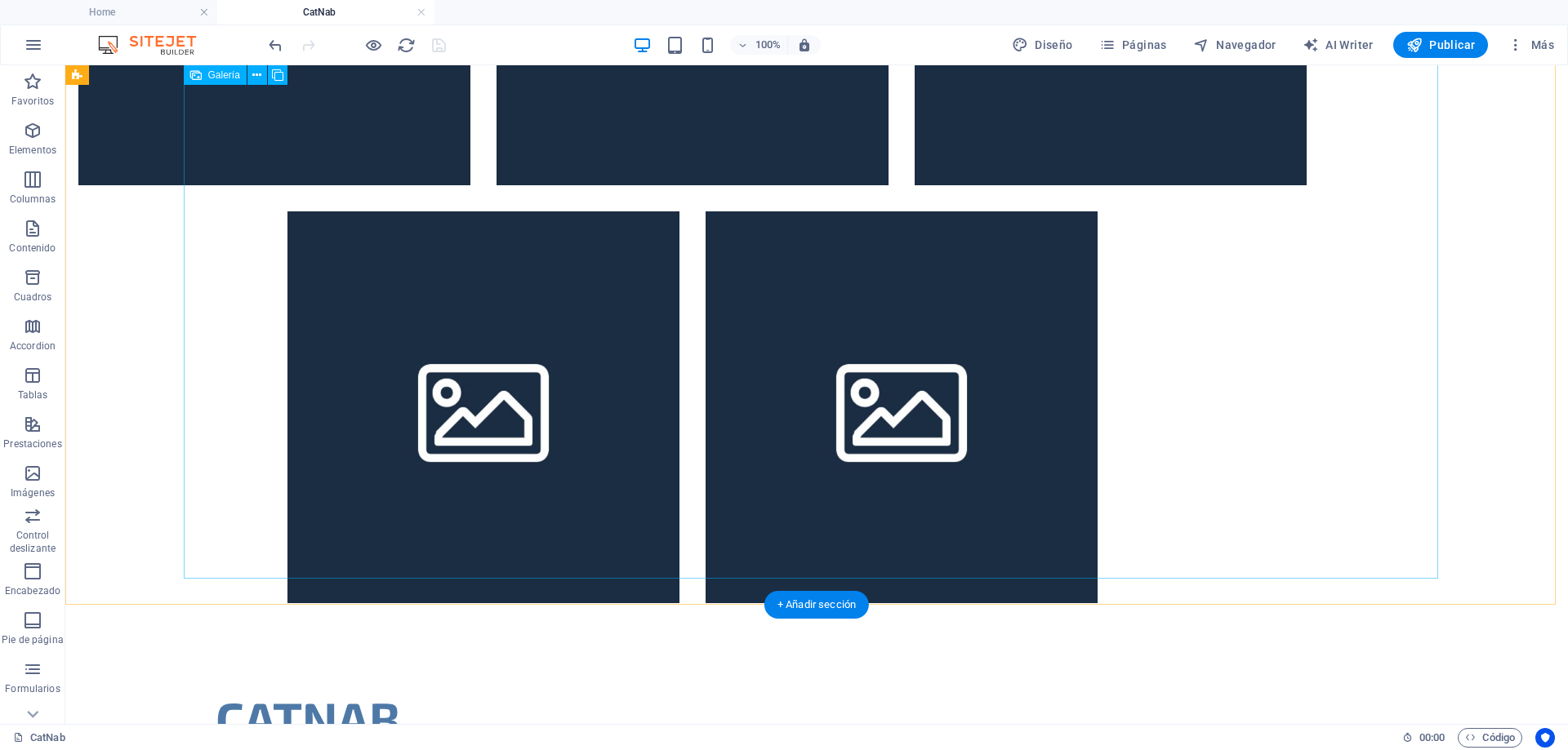
scroll to position [231, 0]
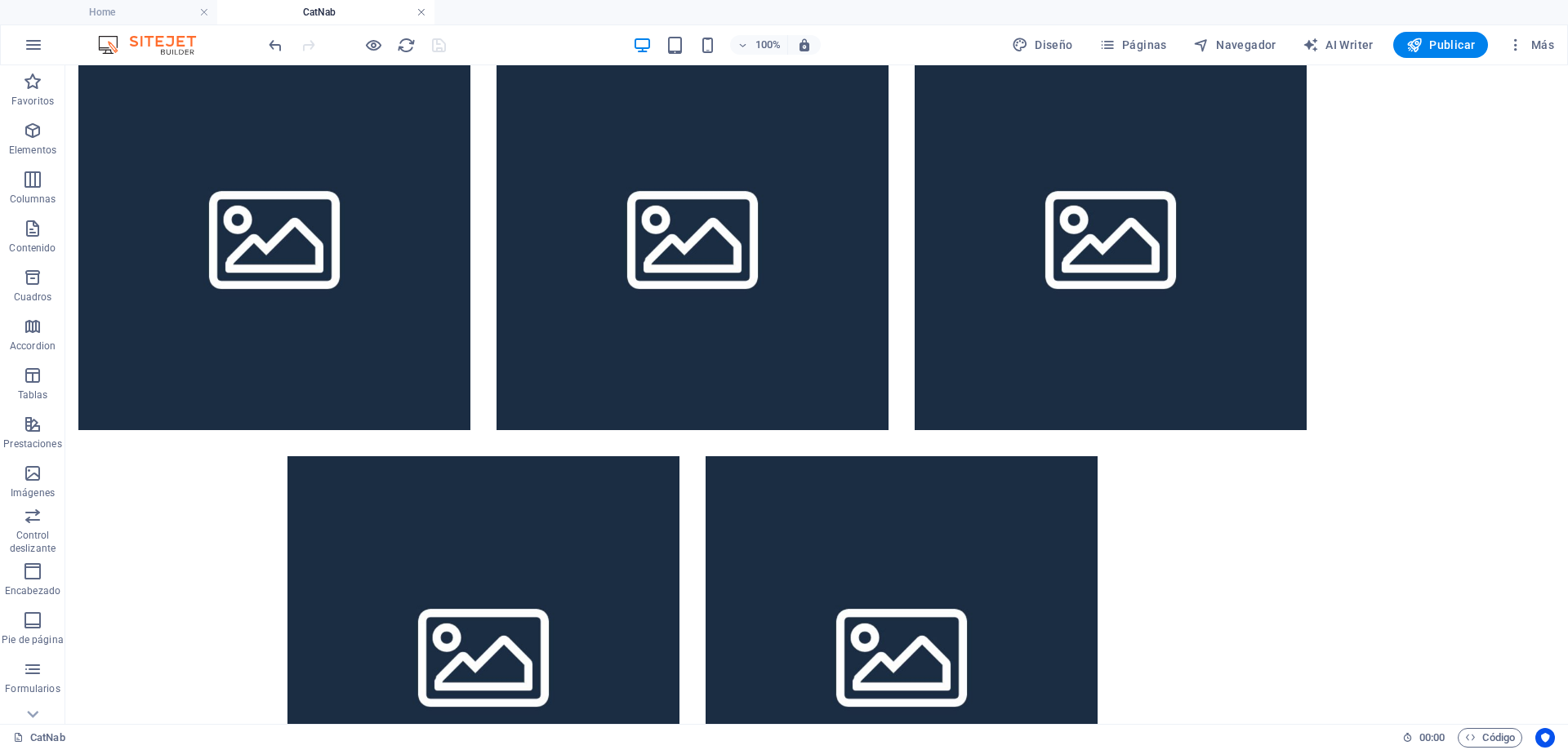
click at [420, 10] on link at bounding box center [421, 12] width 10 height 16
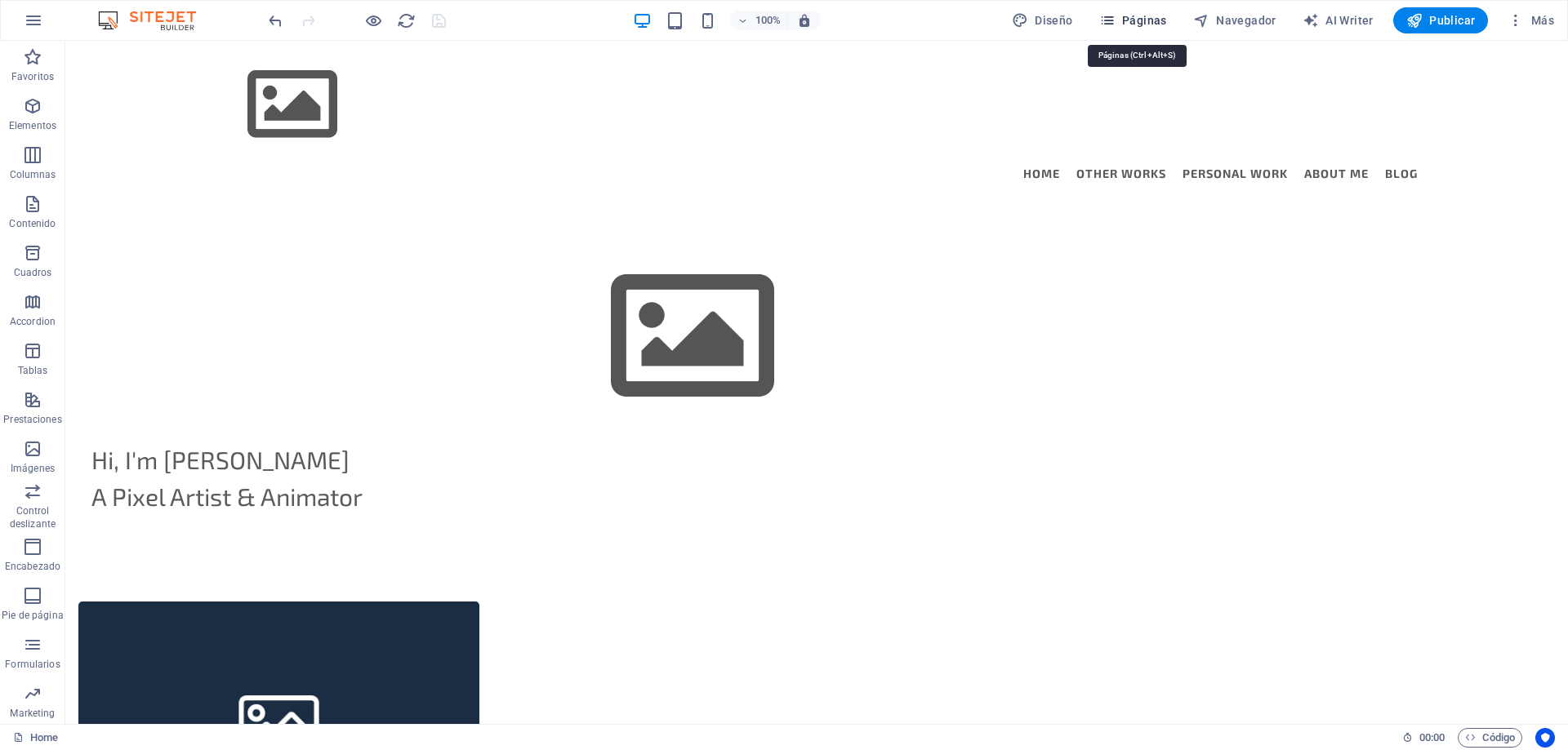
click at [1151, 22] on span "Páginas" at bounding box center [1133, 20] width 68 height 17
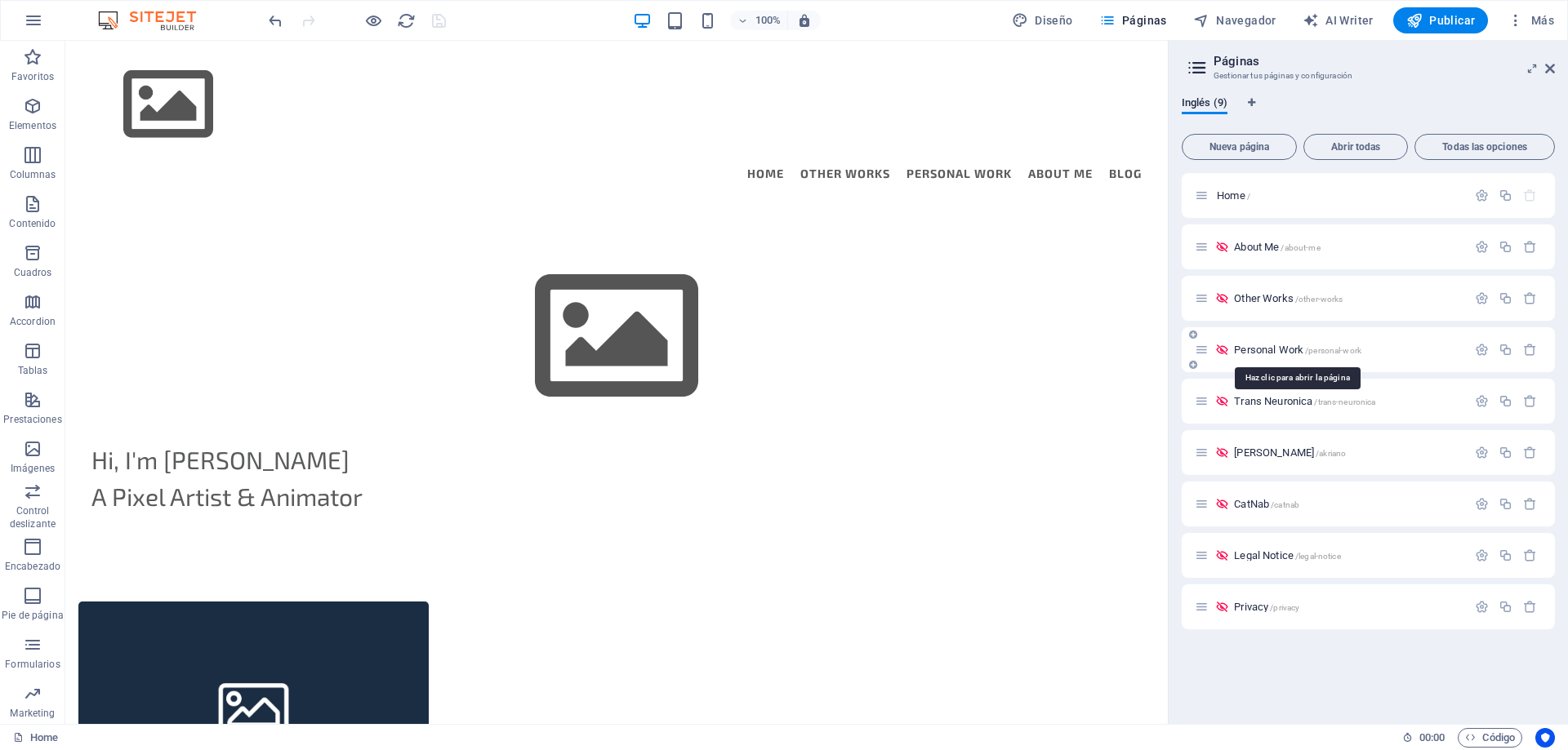
click at [1287, 346] on span "Personal Work /personal-work" at bounding box center [1298, 349] width 128 height 12
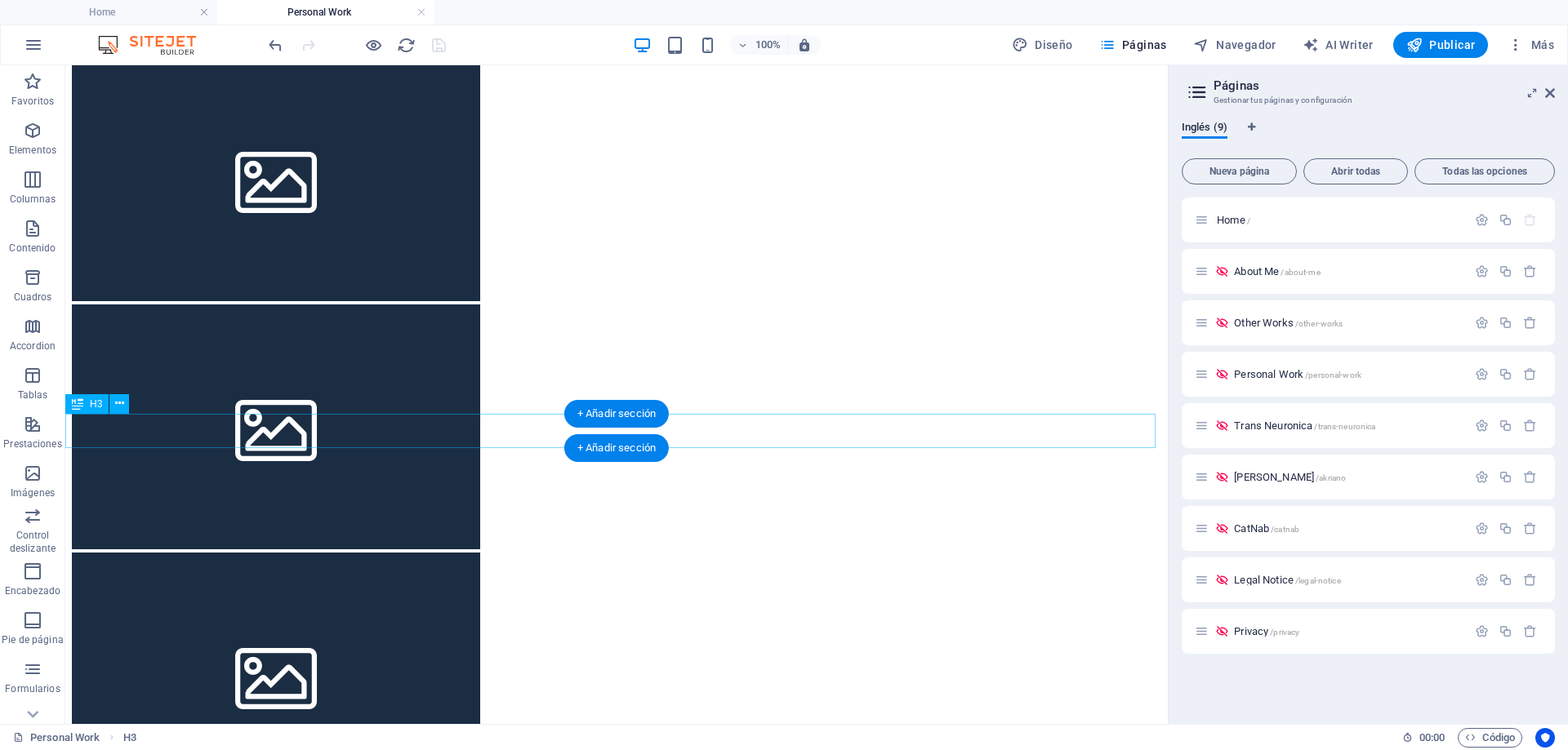
scroll to position [816, 0]
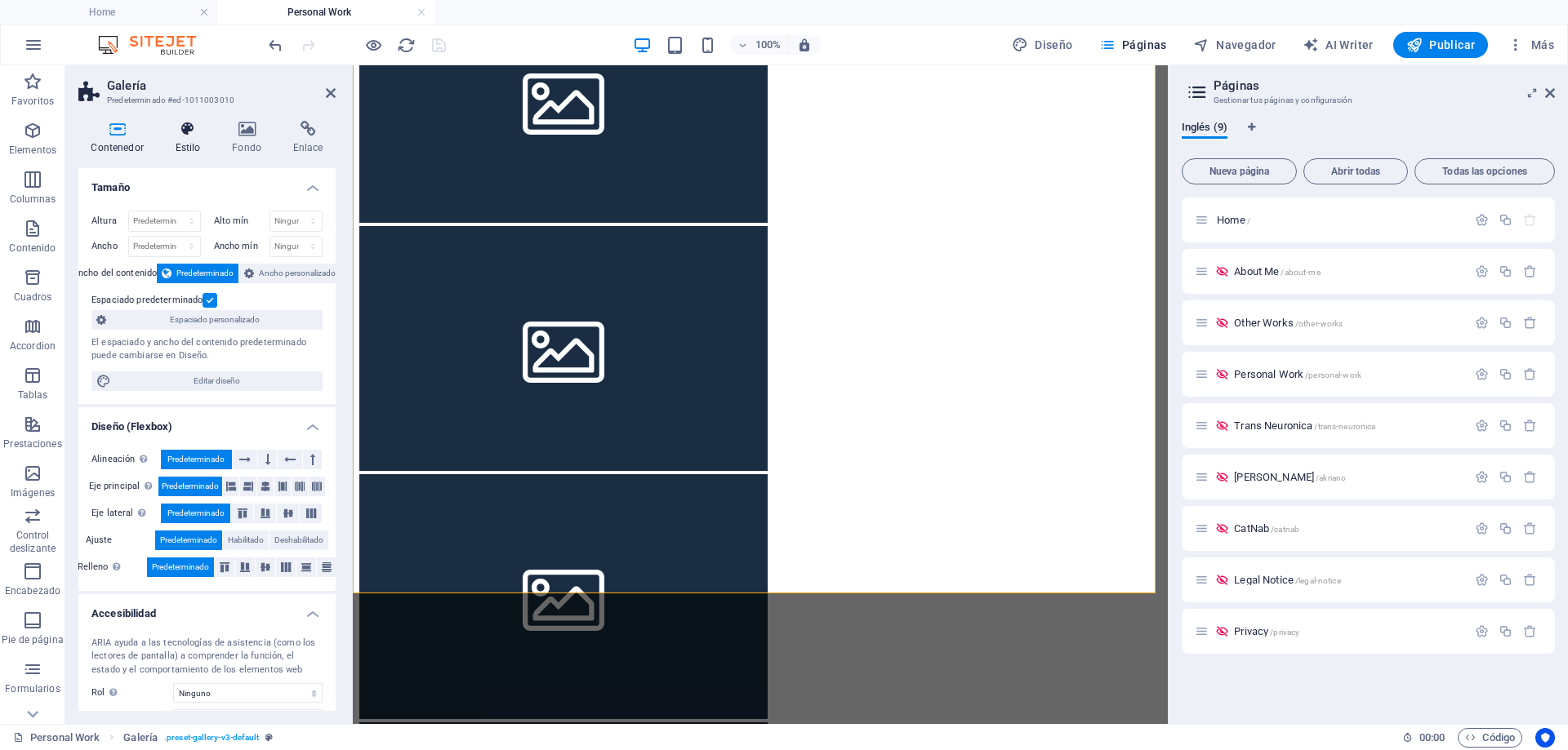
click at [194, 134] on icon at bounding box center [187, 130] width 50 height 17
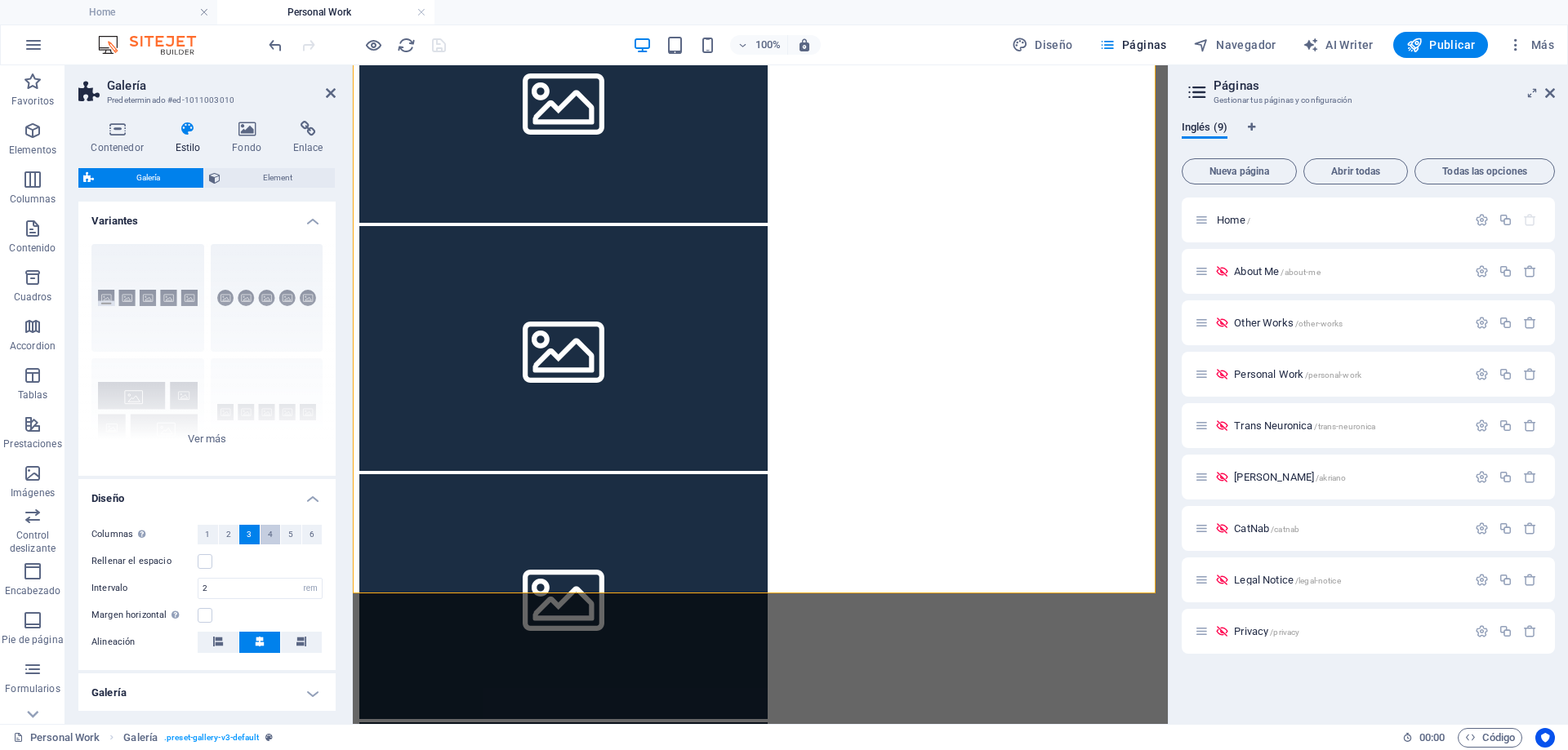
click at [270, 536] on span "4" at bounding box center [269, 534] width 5 height 20
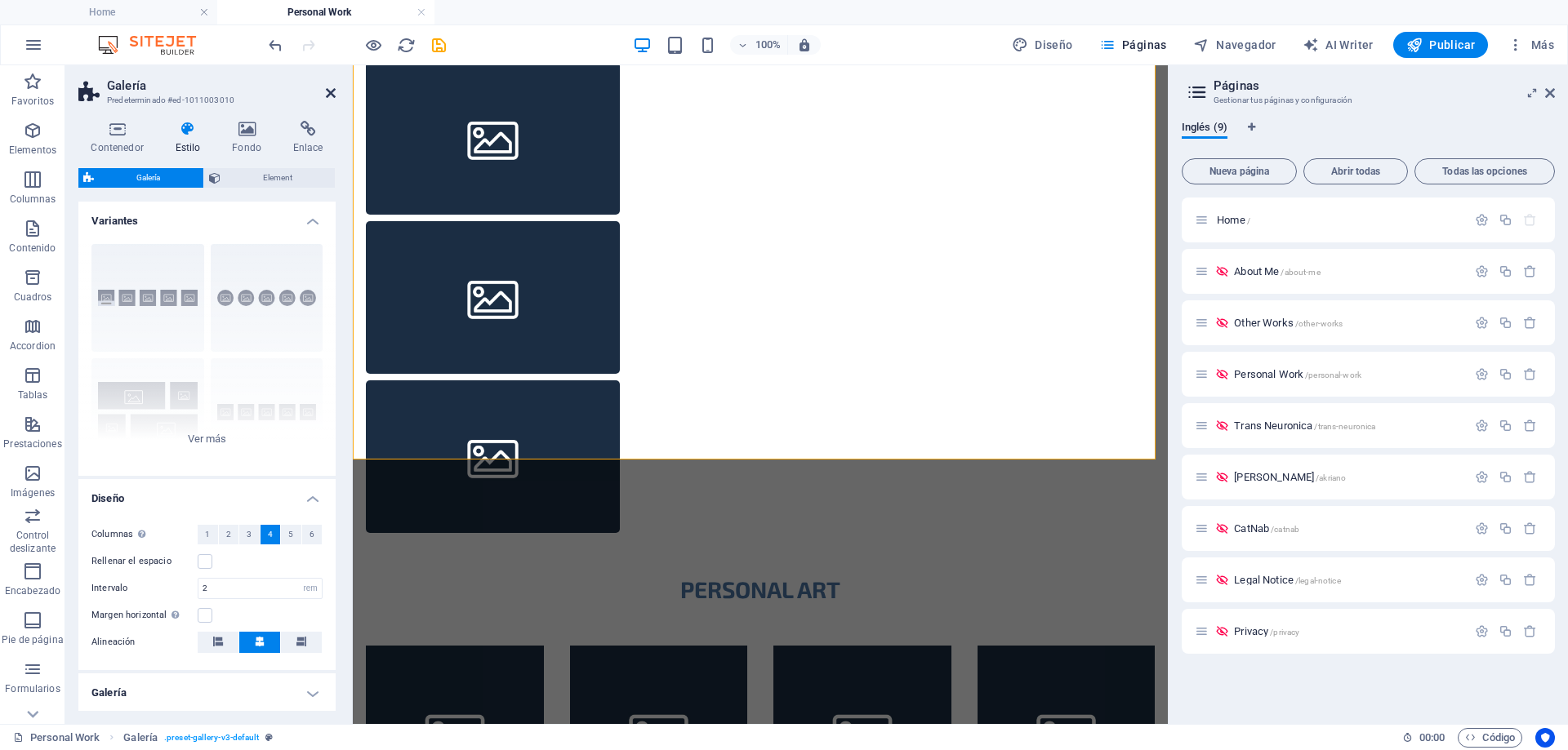
click at [332, 89] on icon at bounding box center [331, 93] width 10 height 13
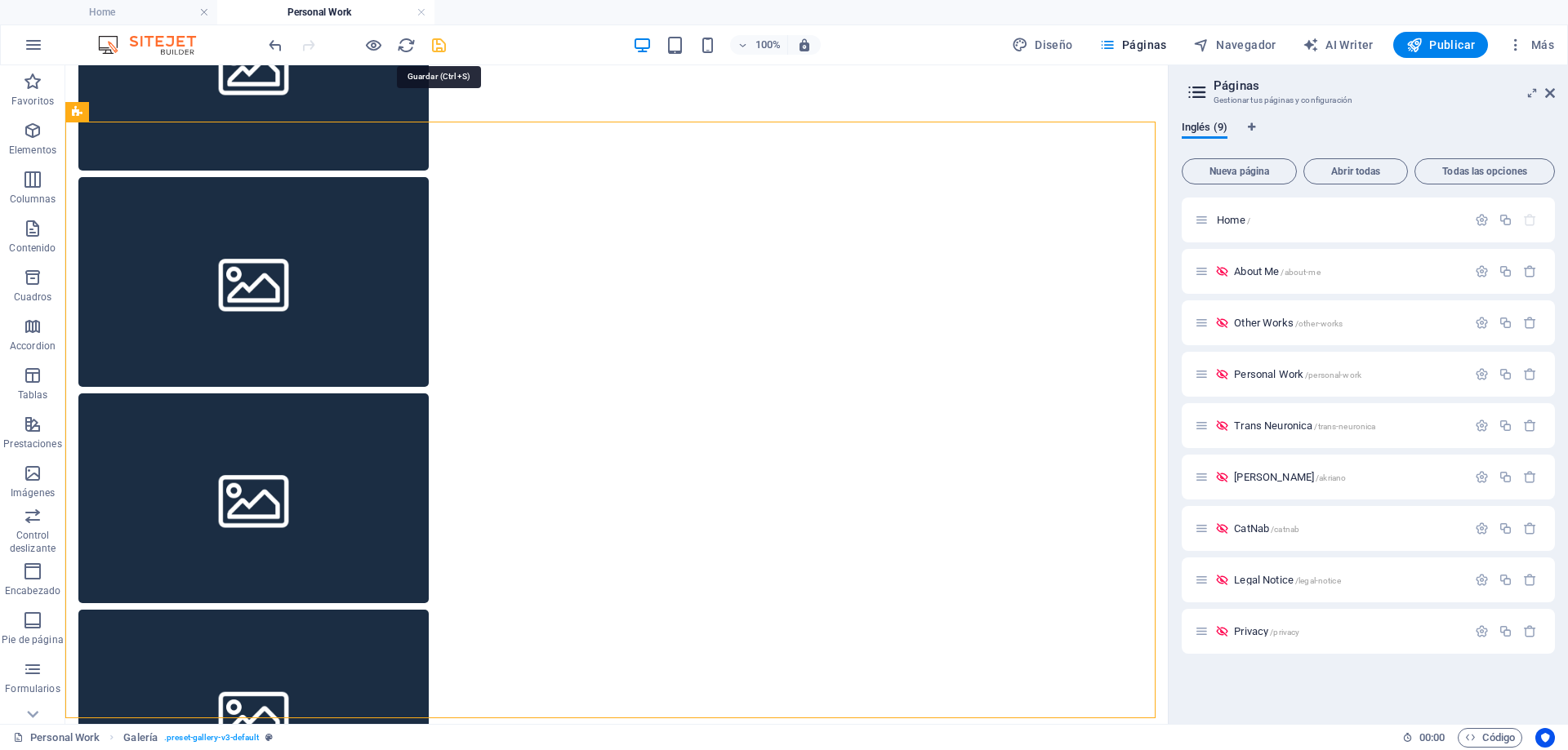
click at [443, 43] on icon "save" at bounding box center [439, 46] width 19 height 19
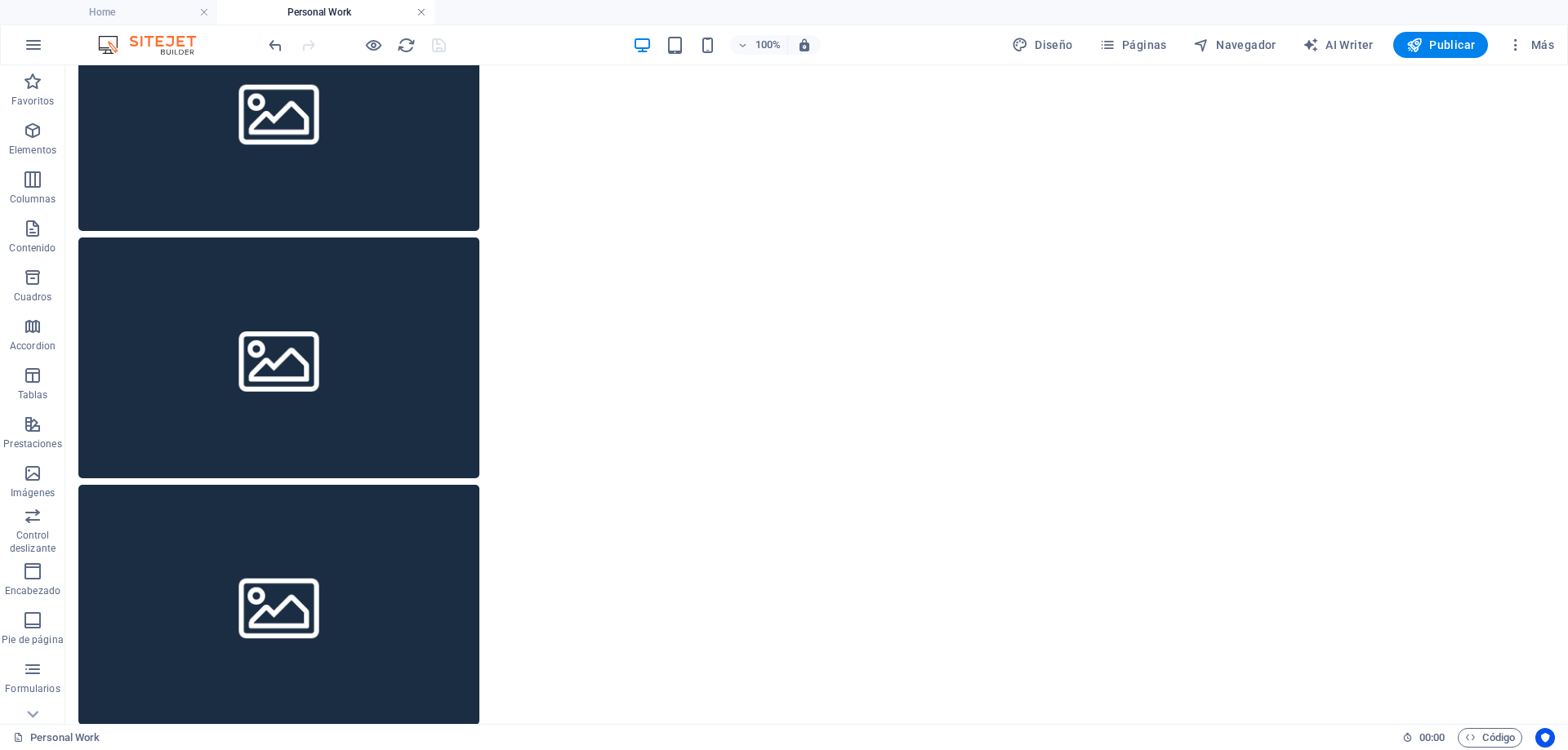
click at [422, 13] on link at bounding box center [421, 12] width 10 height 16
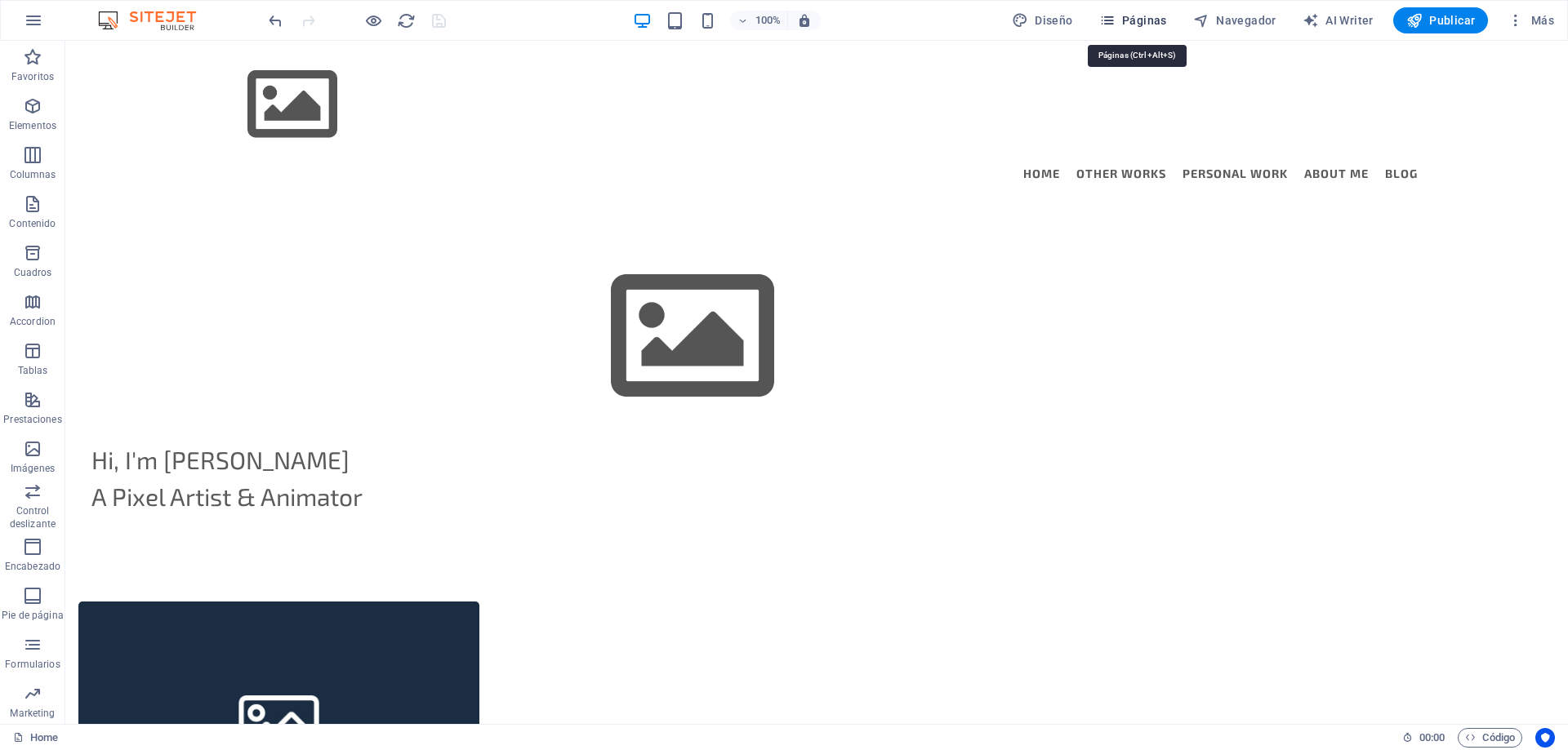
click at [1121, 30] on button "Páginas" at bounding box center [1133, 20] width 81 height 26
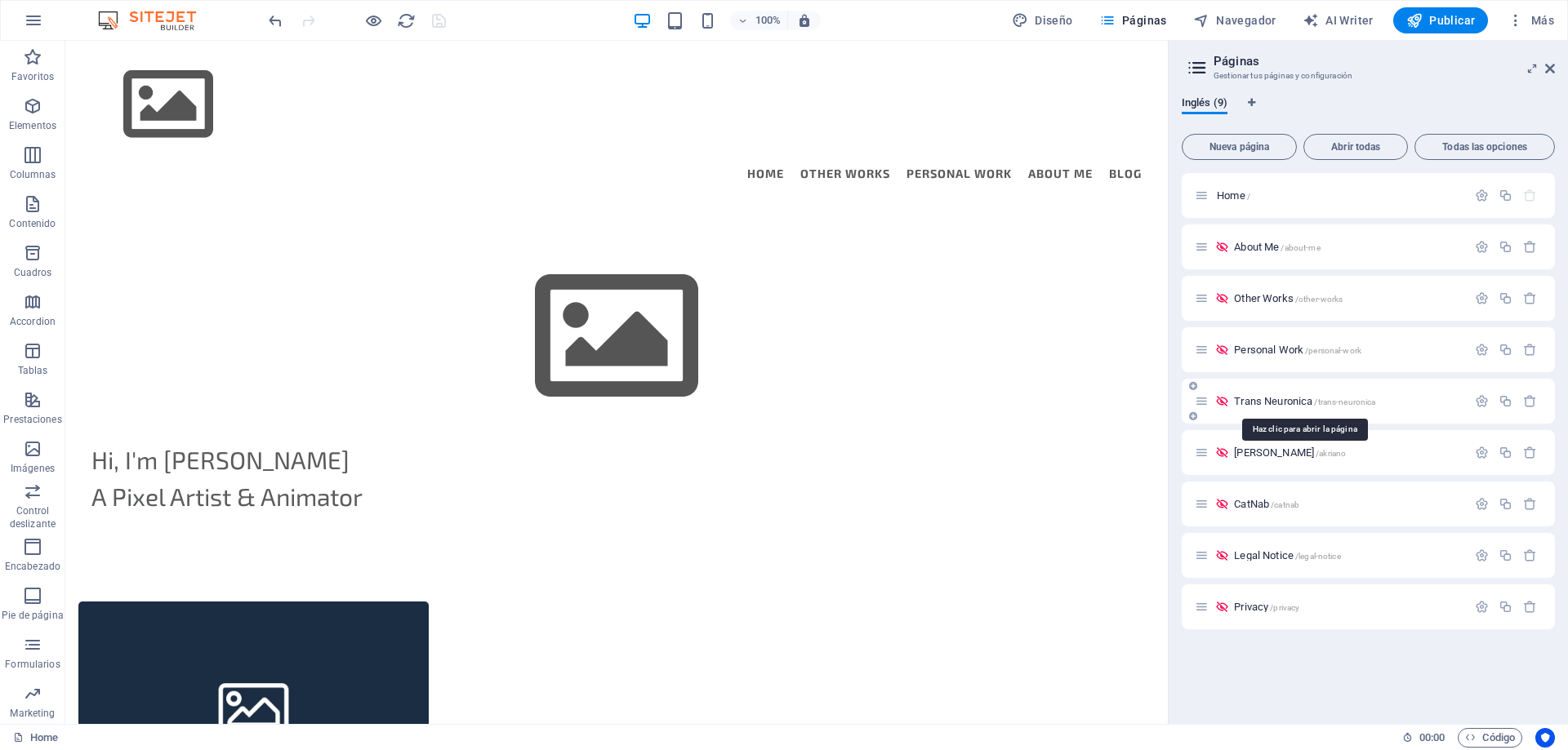
click at [1263, 401] on span "Trans Neuronica /trans-neuronica" at bounding box center [1305, 401] width 142 height 12
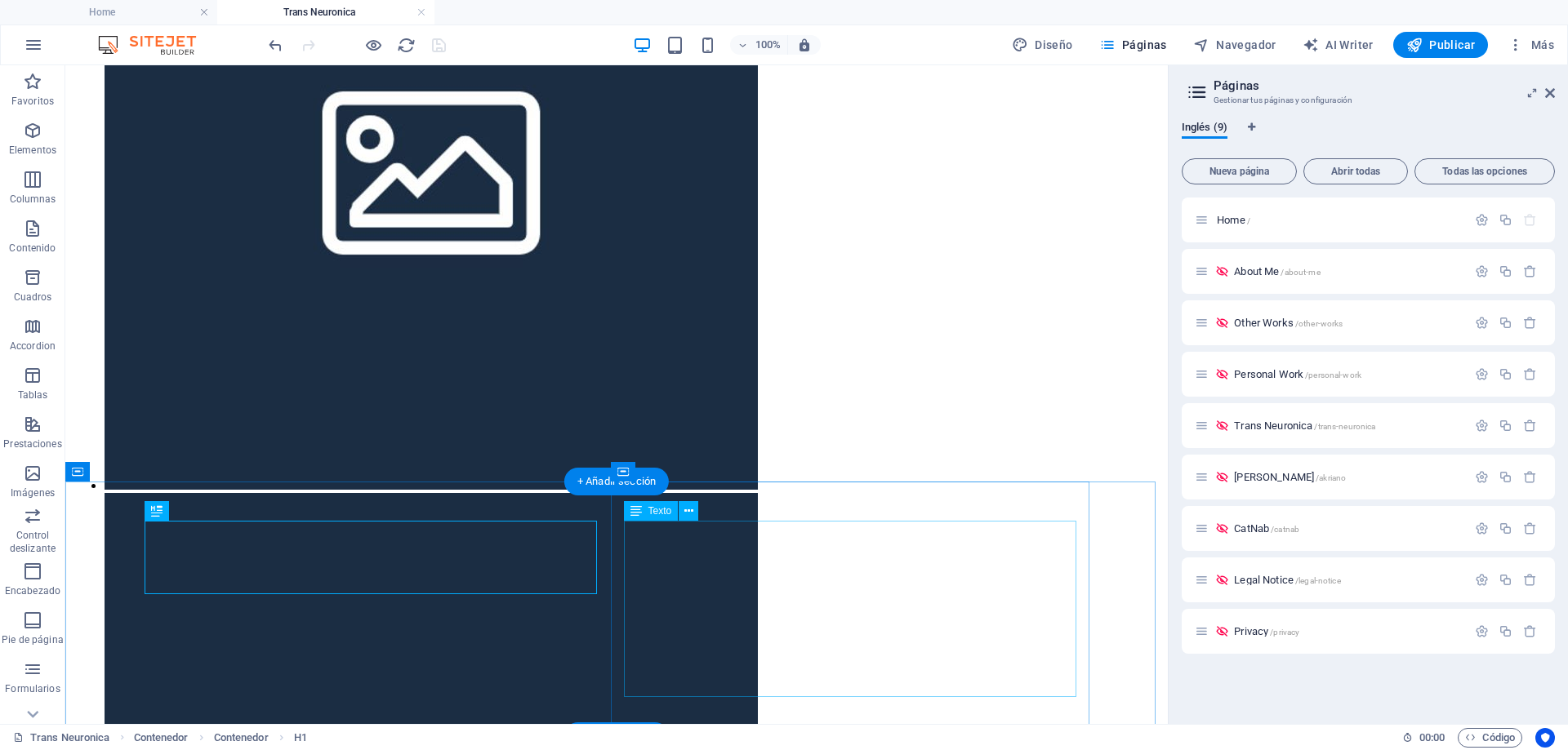
scroll to position [62, 0]
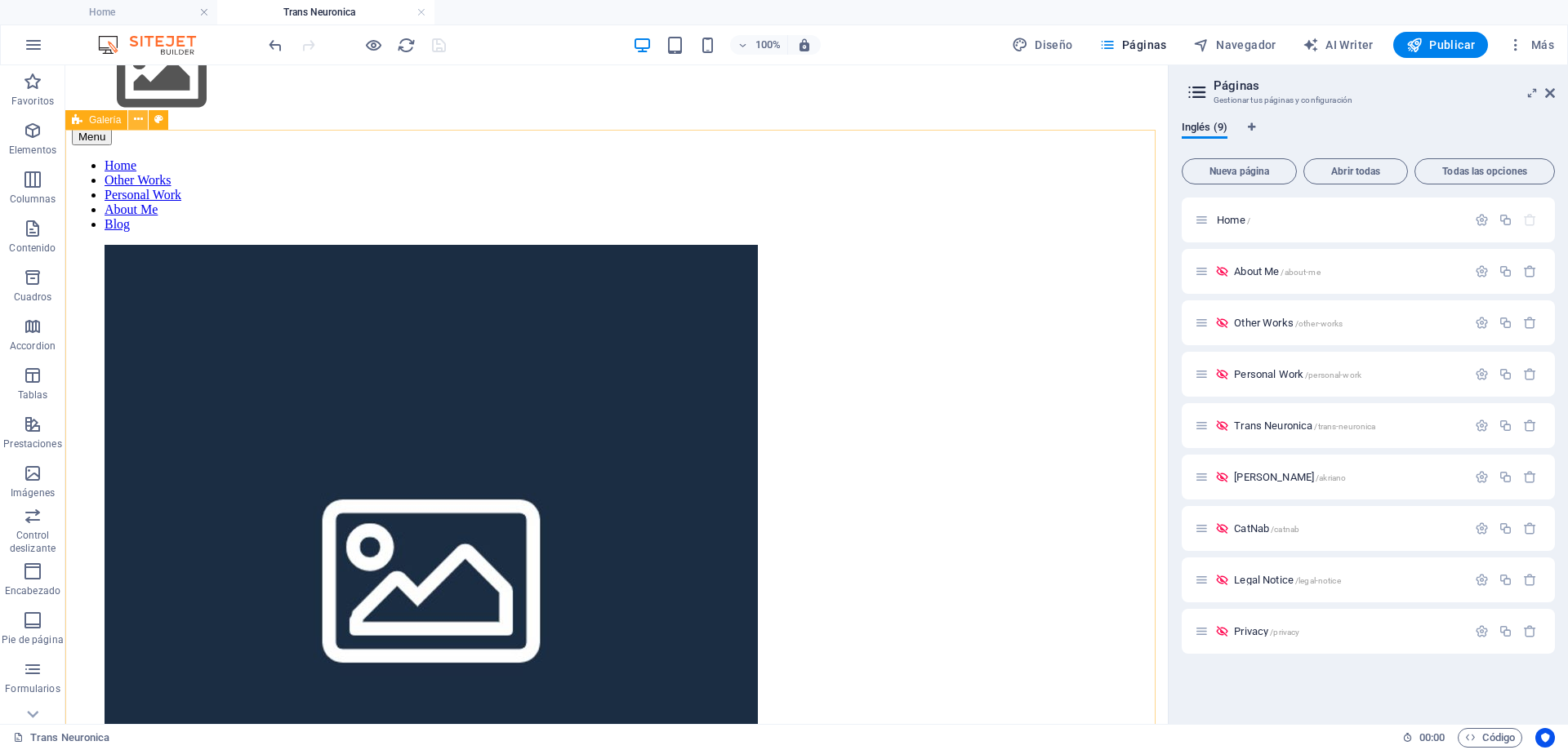
click at [139, 122] on icon at bounding box center [139, 119] width 9 height 17
click at [98, 126] on div "Galería" at bounding box center [96, 119] width 62 height 20
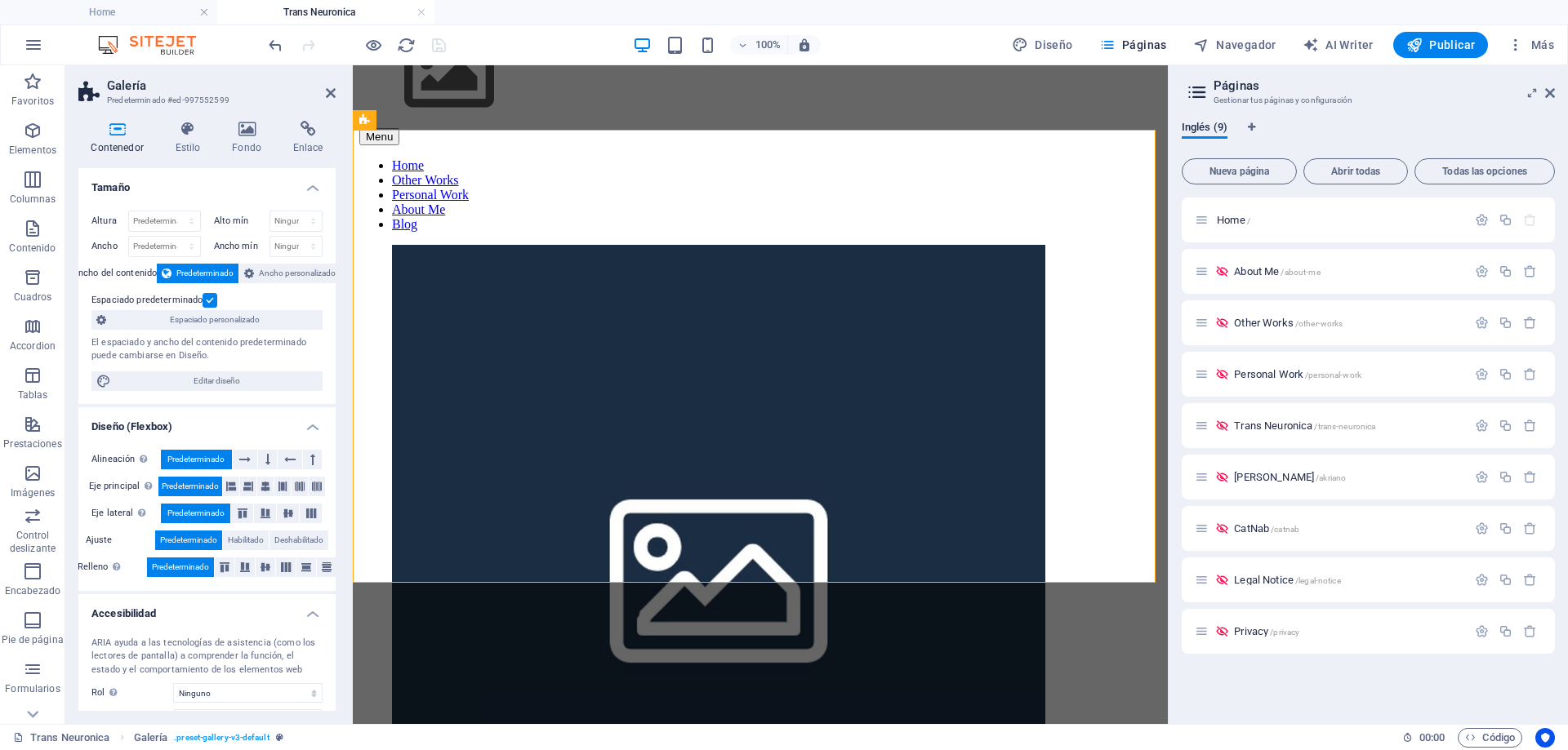
click at [181, 99] on h3 "Predeterminado #ed-997552599" at bounding box center [205, 101] width 196 height 15
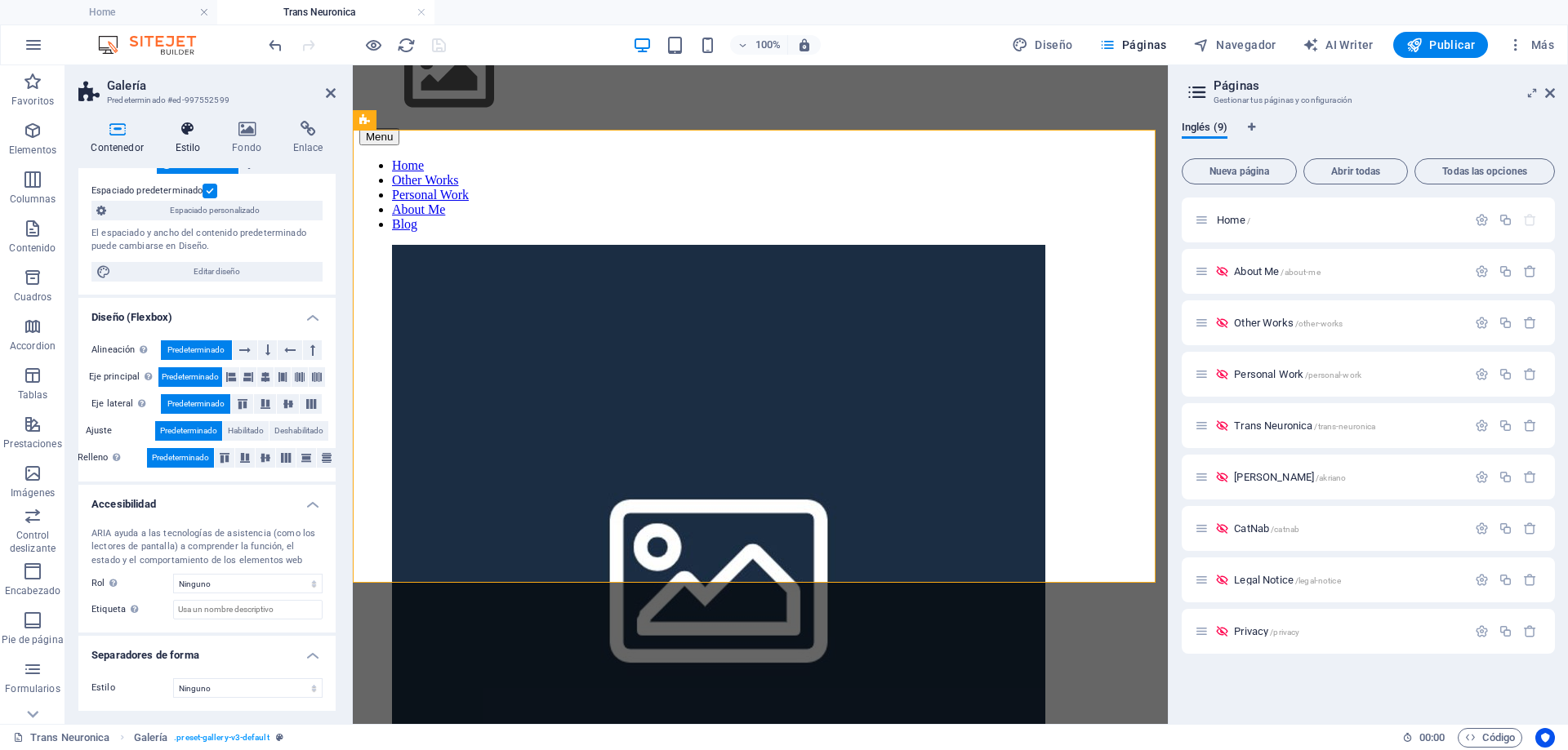
click at [185, 132] on icon at bounding box center [187, 130] width 50 height 17
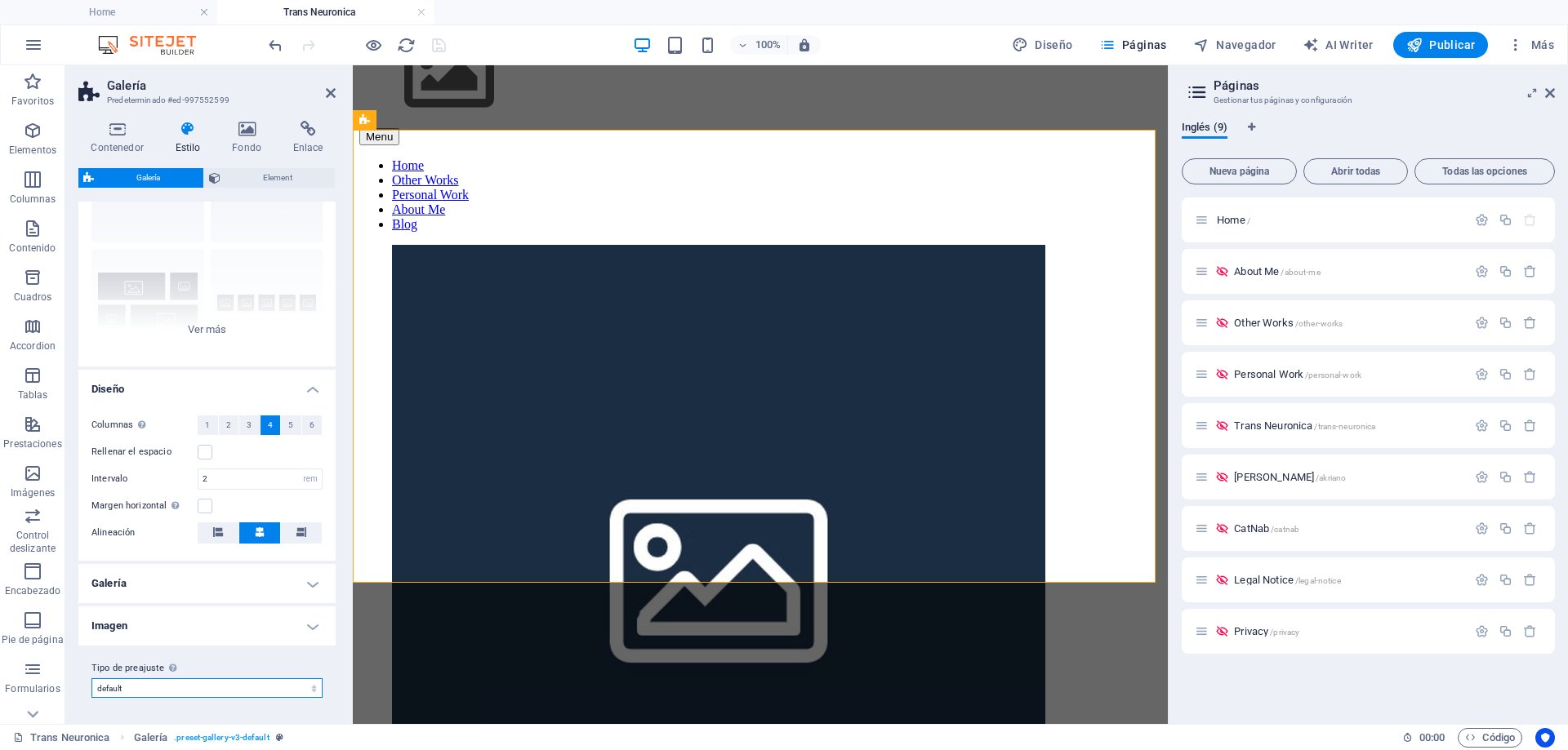
click at [268, 689] on select "grid-dense captions default Añadir tipo de preajuste" at bounding box center [207, 688] width 231 height 20
click at [250, 692] on select "grid-dense captions default Añadir tipo de preajuste" at bounding box center [207, 688] width 231 height 20
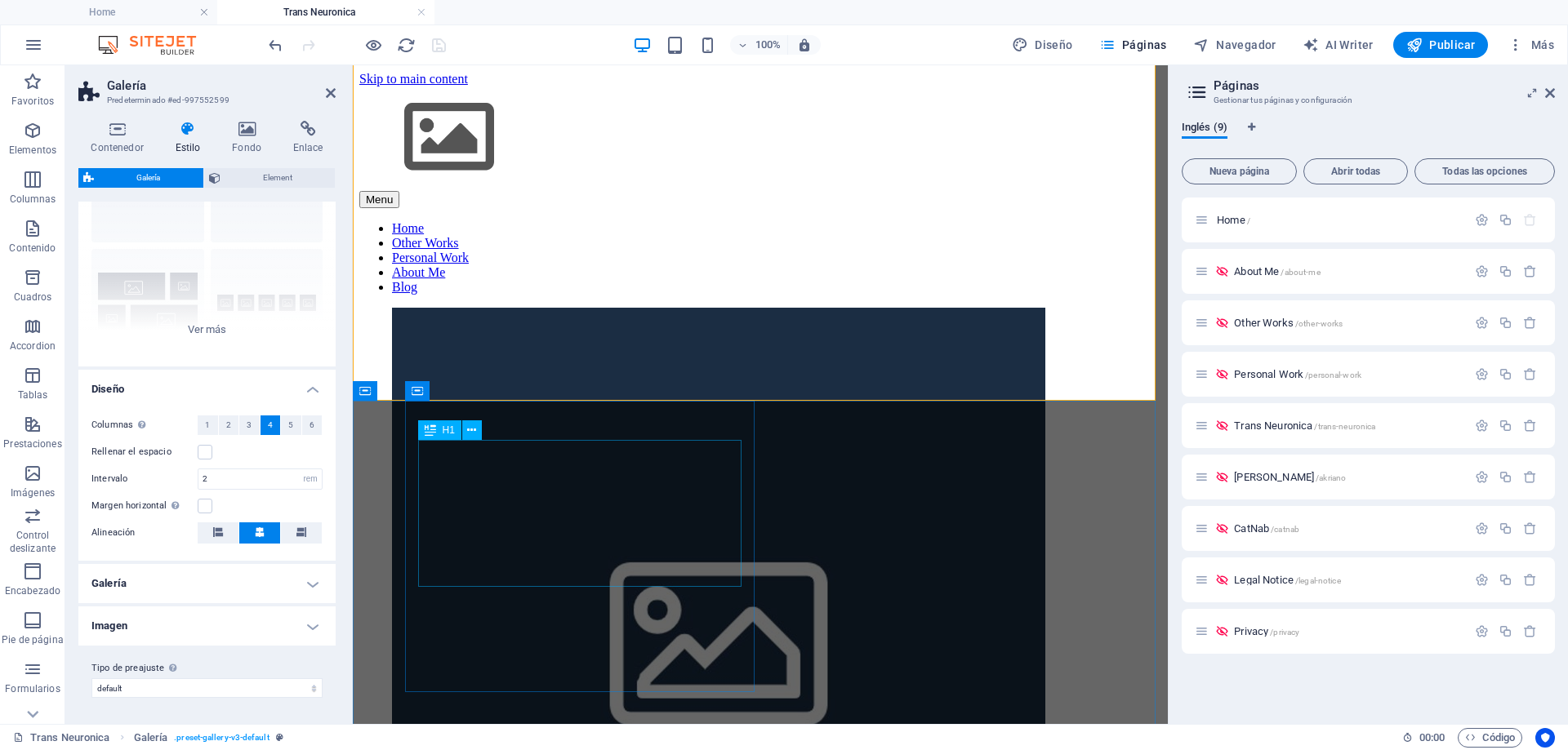
scroll to position [326, 0]
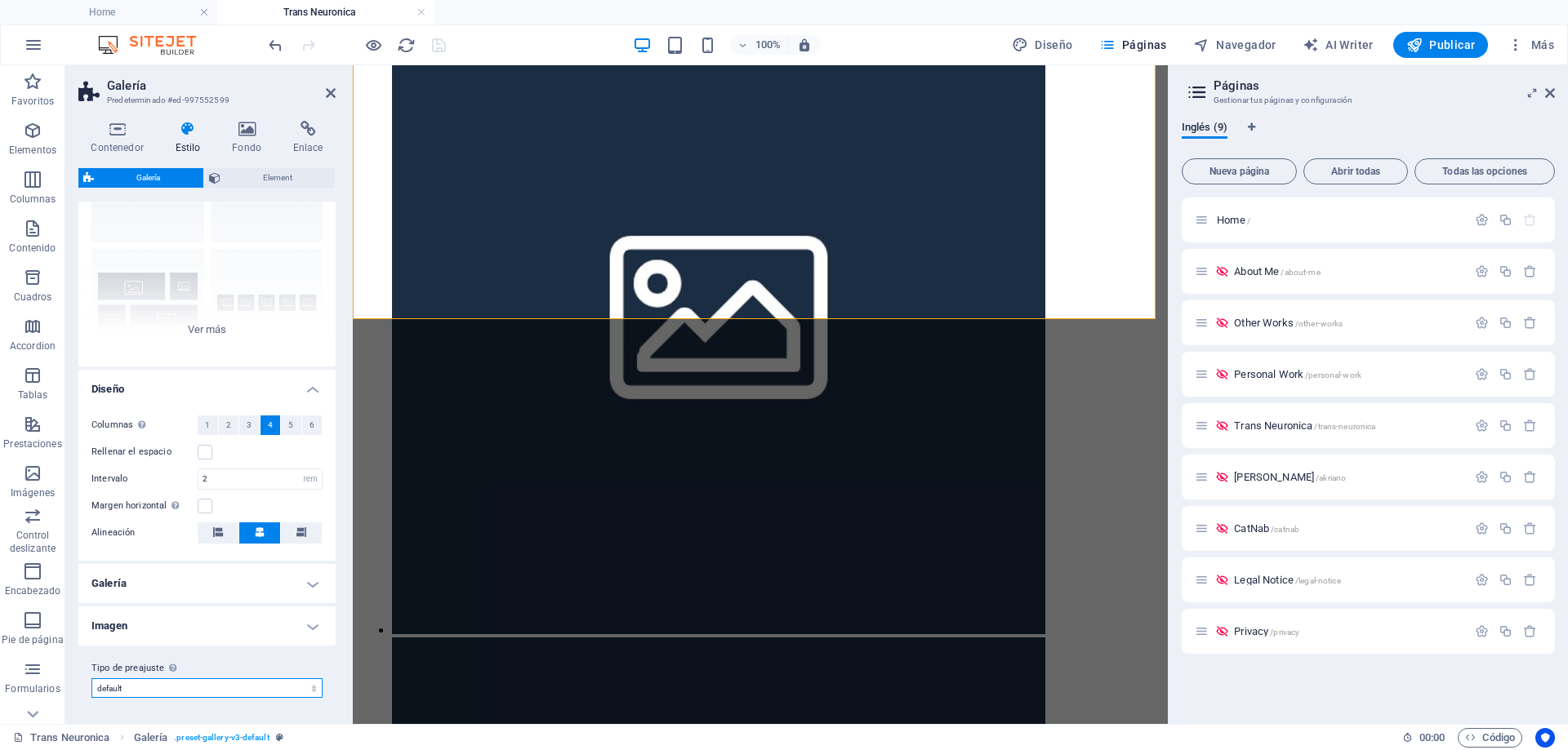
click at [146, 688] on select "grid-dense captions default Añadir tipo de preajuste" at bounding box center [207, 688] width 231 height 20
click at [91, 678] on select "grid-dense captions default Añadir tipo de preajuste" at bounding box center [207, 688] width 231 height 20
select select "preset-gallery-v3-default"
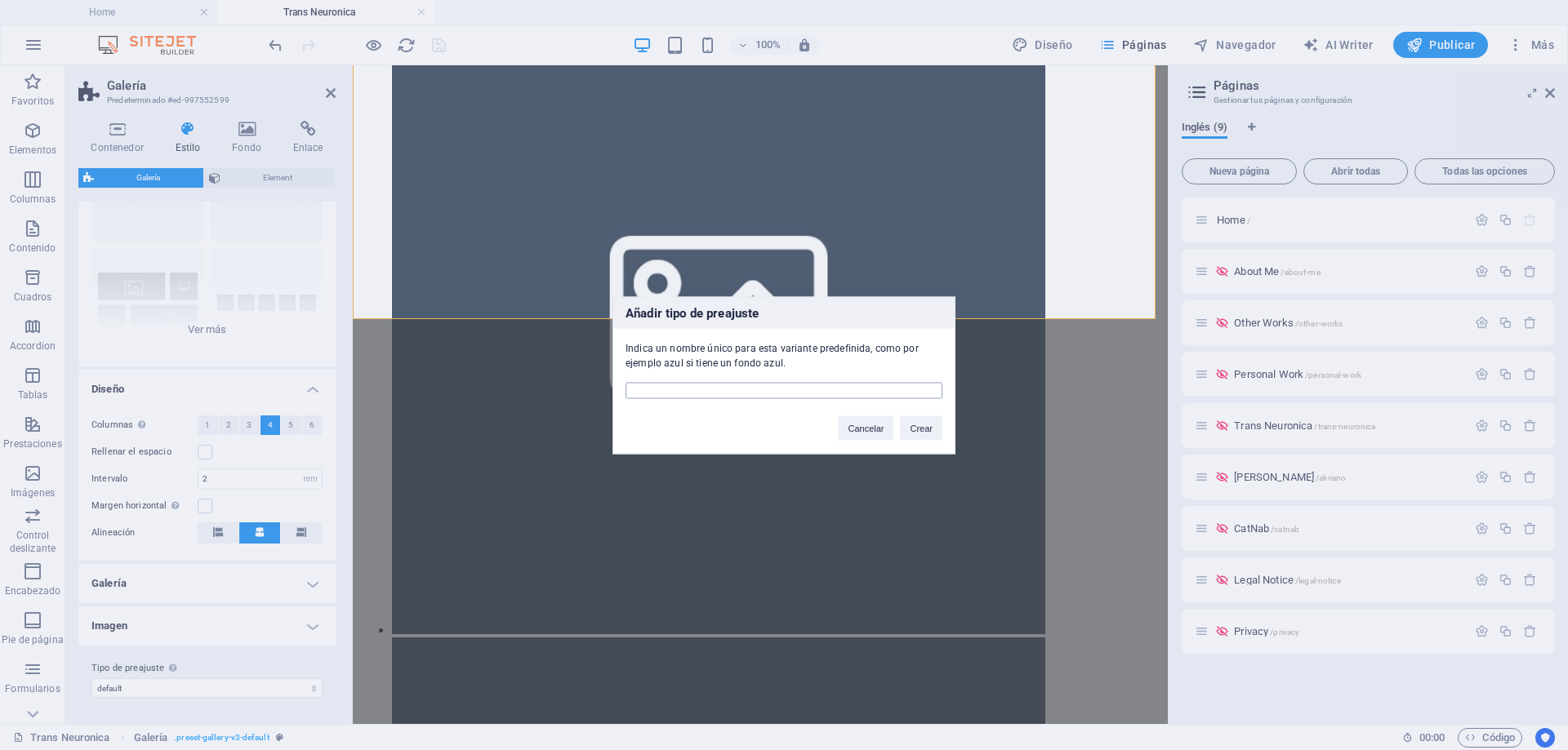
click at [780, 389] on input "text" at bounding box center [784, 390] width 317 height 17
type input "Proyectos"
click at [912, 431] on button "Crear" at bounding box center [921, 428] width 43 height 24
select select "preset-gallery-v3-proyectos"
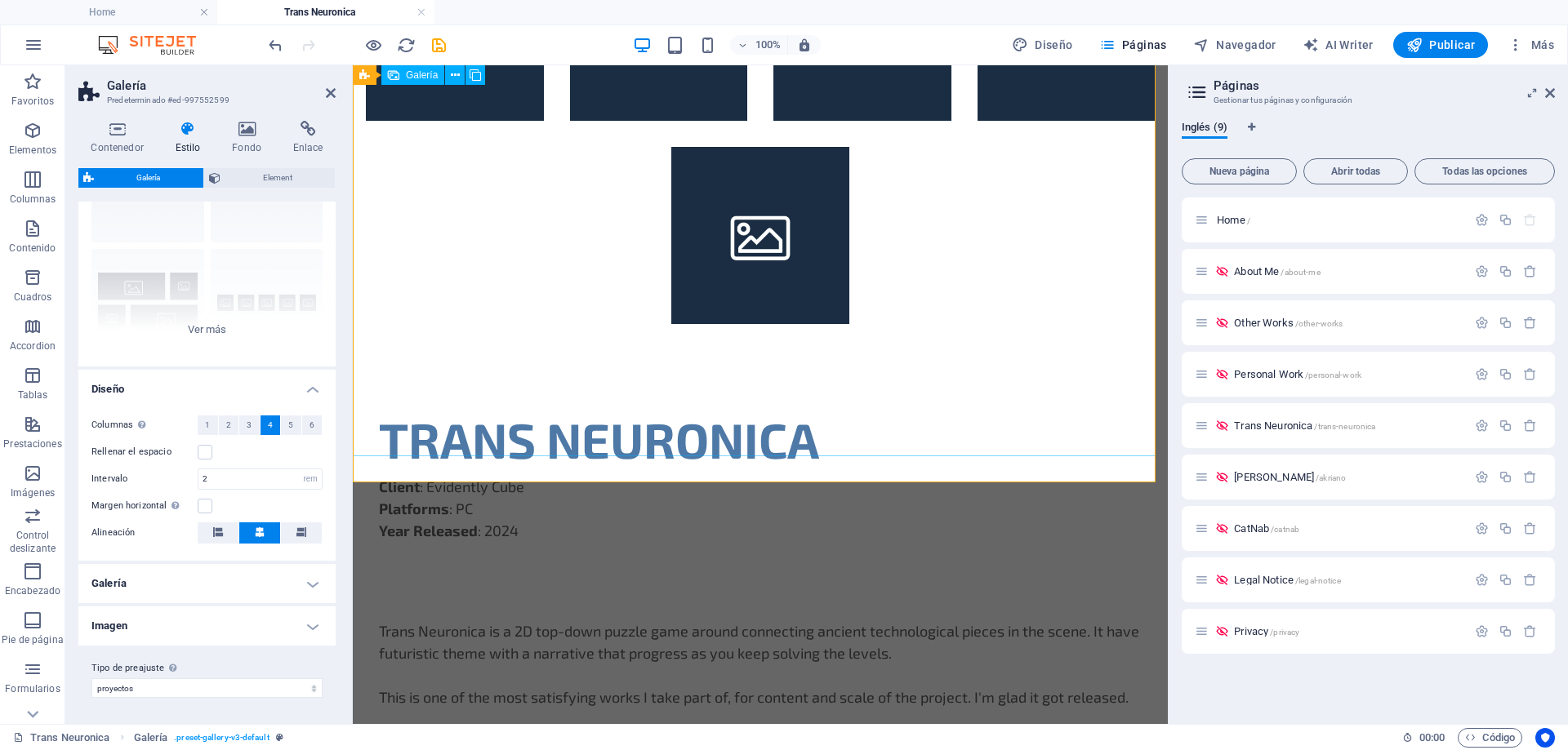
scroll to position [82, 0]
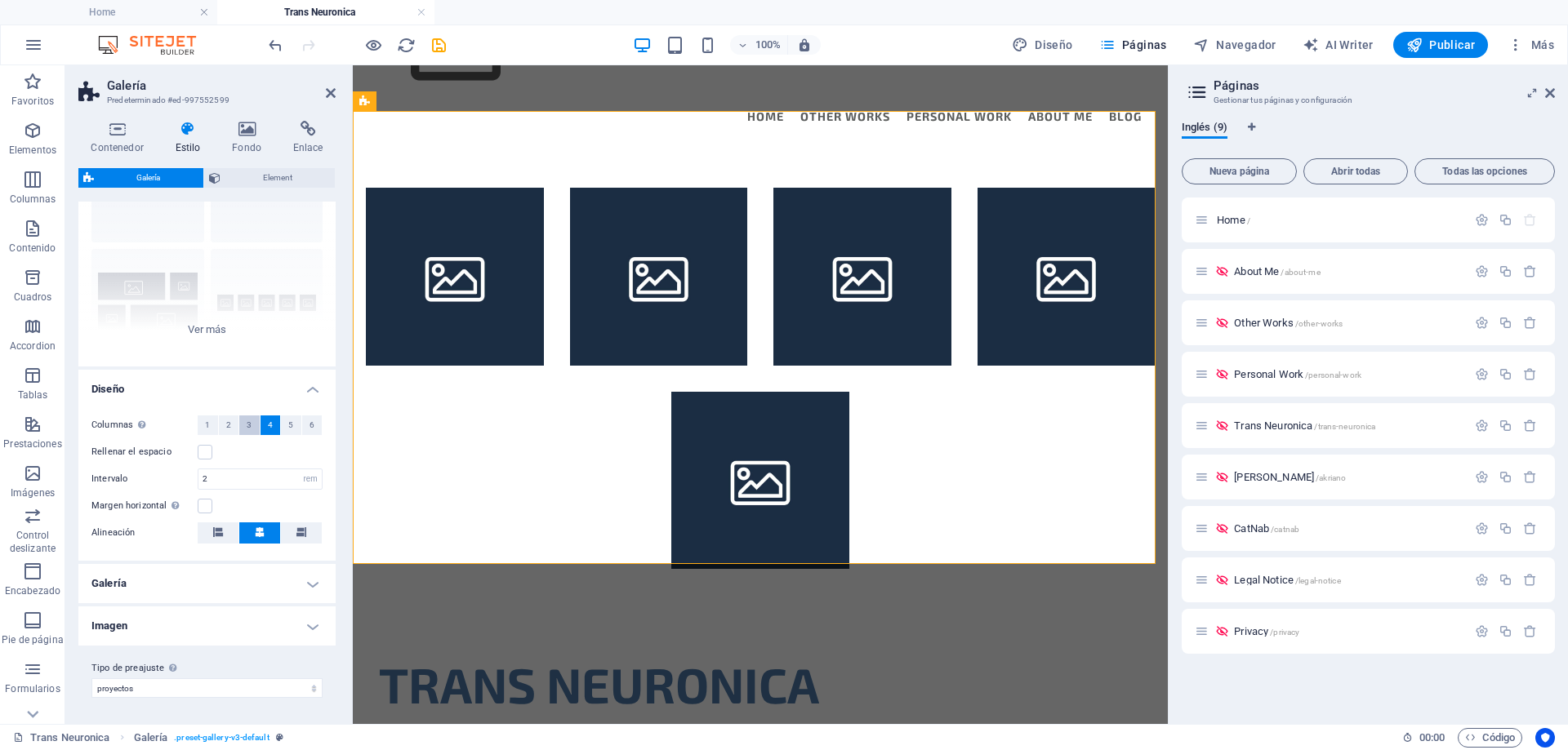
click at [247, 426] on span "3" at bounding box center [249, 425] width 5 height 20
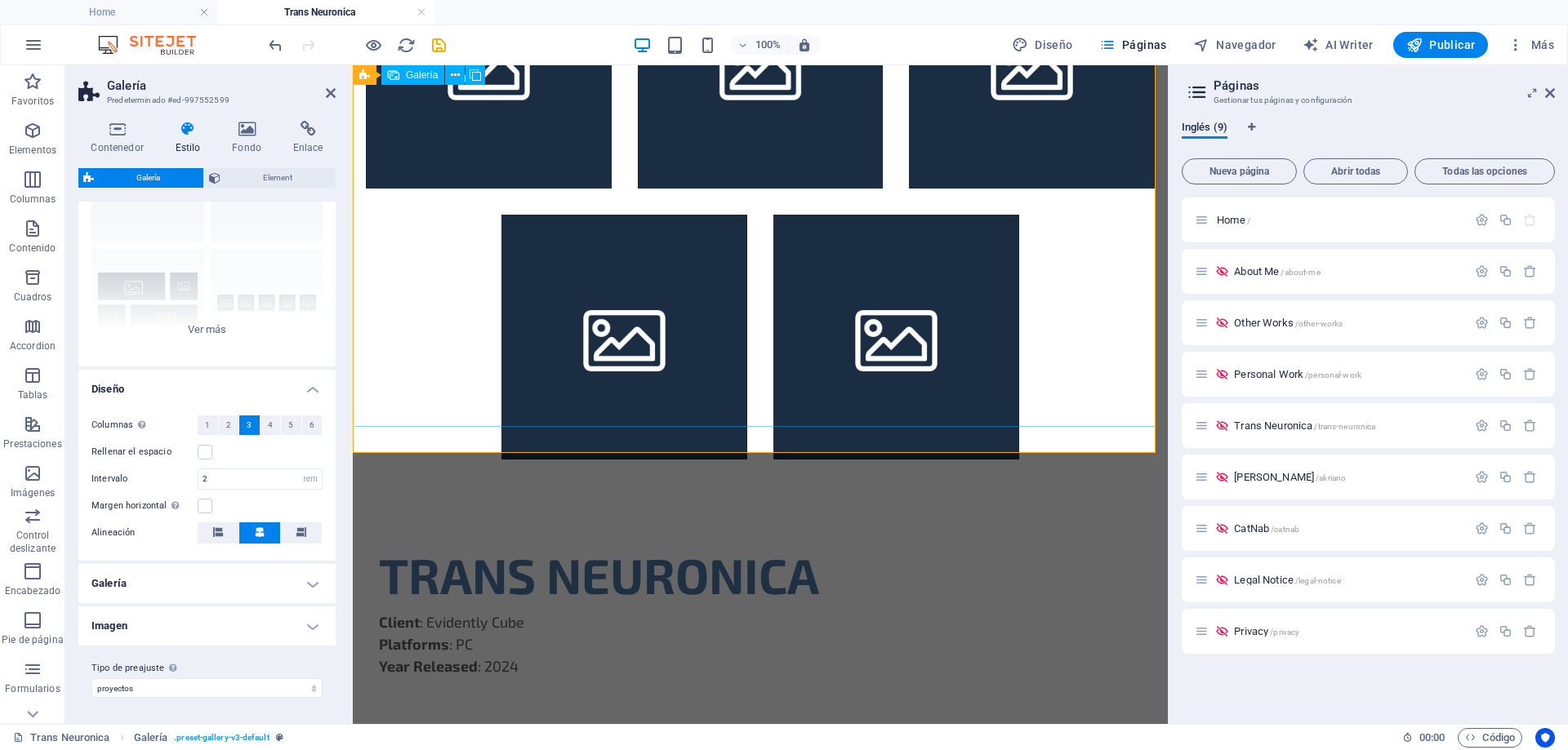
scroll to position [648, 0]
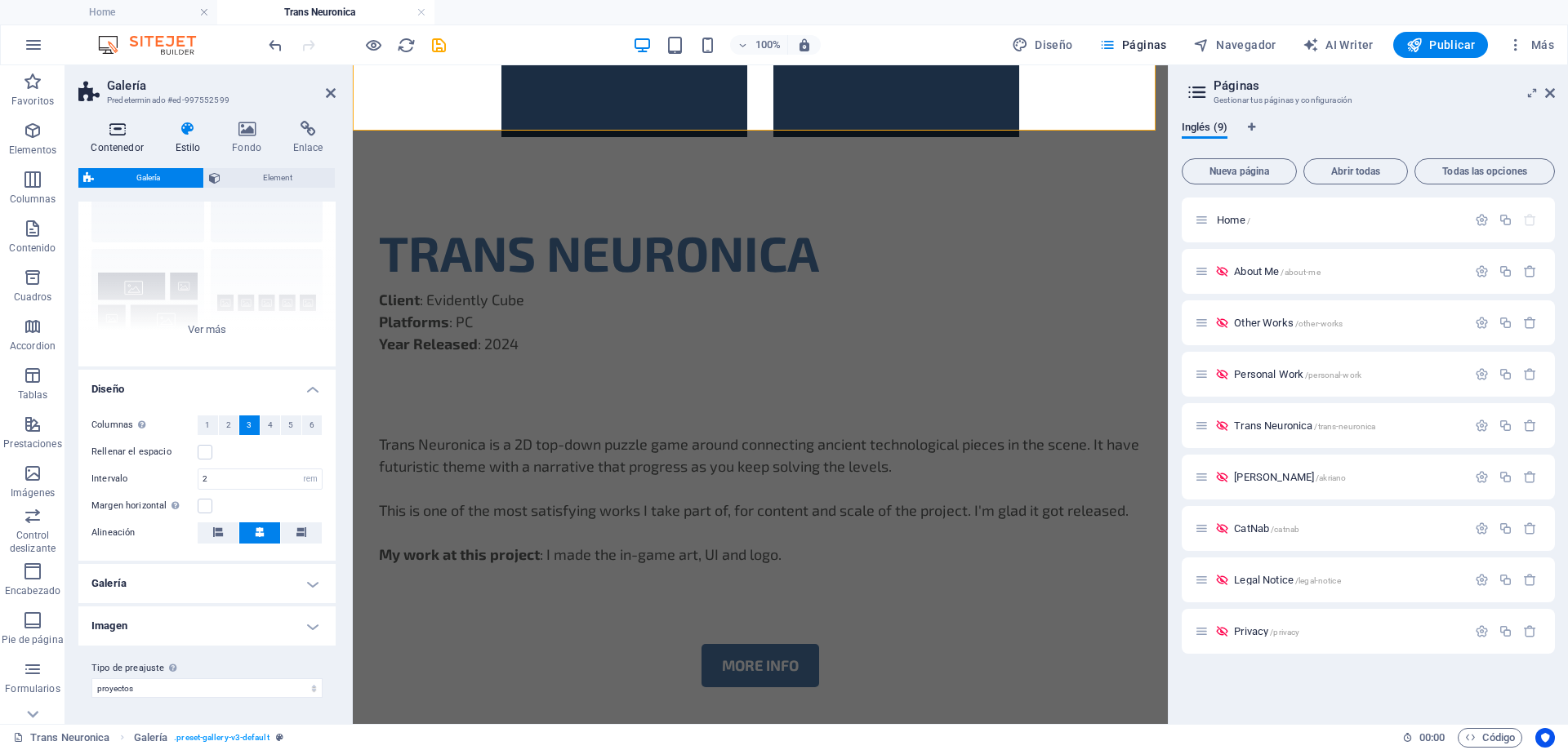
drag, startPoint x: 114, startPoint y: 131, endPoint x: 138, endPoint y: 132, distance: 24.0
click at [114, 131] on icon at bounding box center [117, 130] width 77 height 17
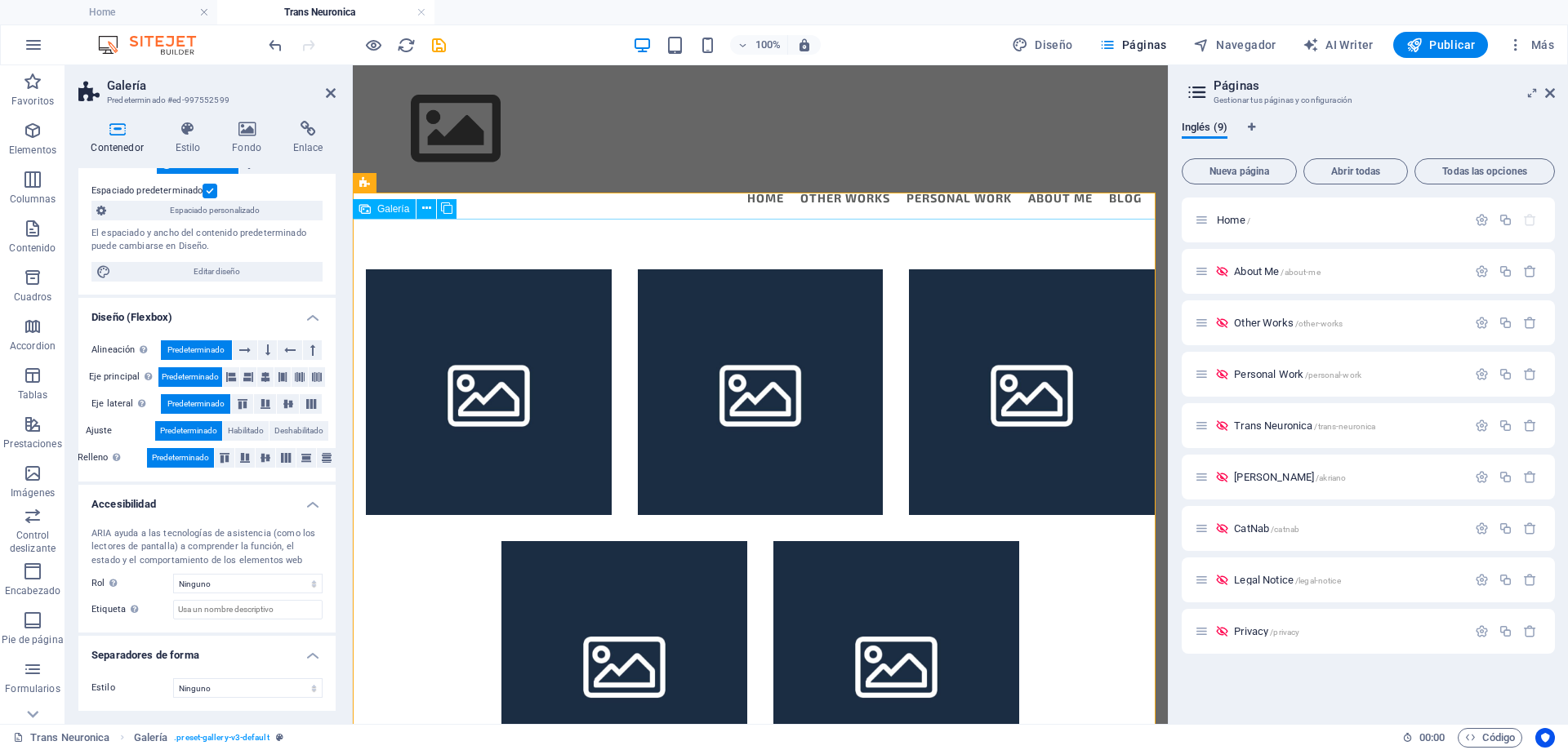
scroll to position [163, 0]
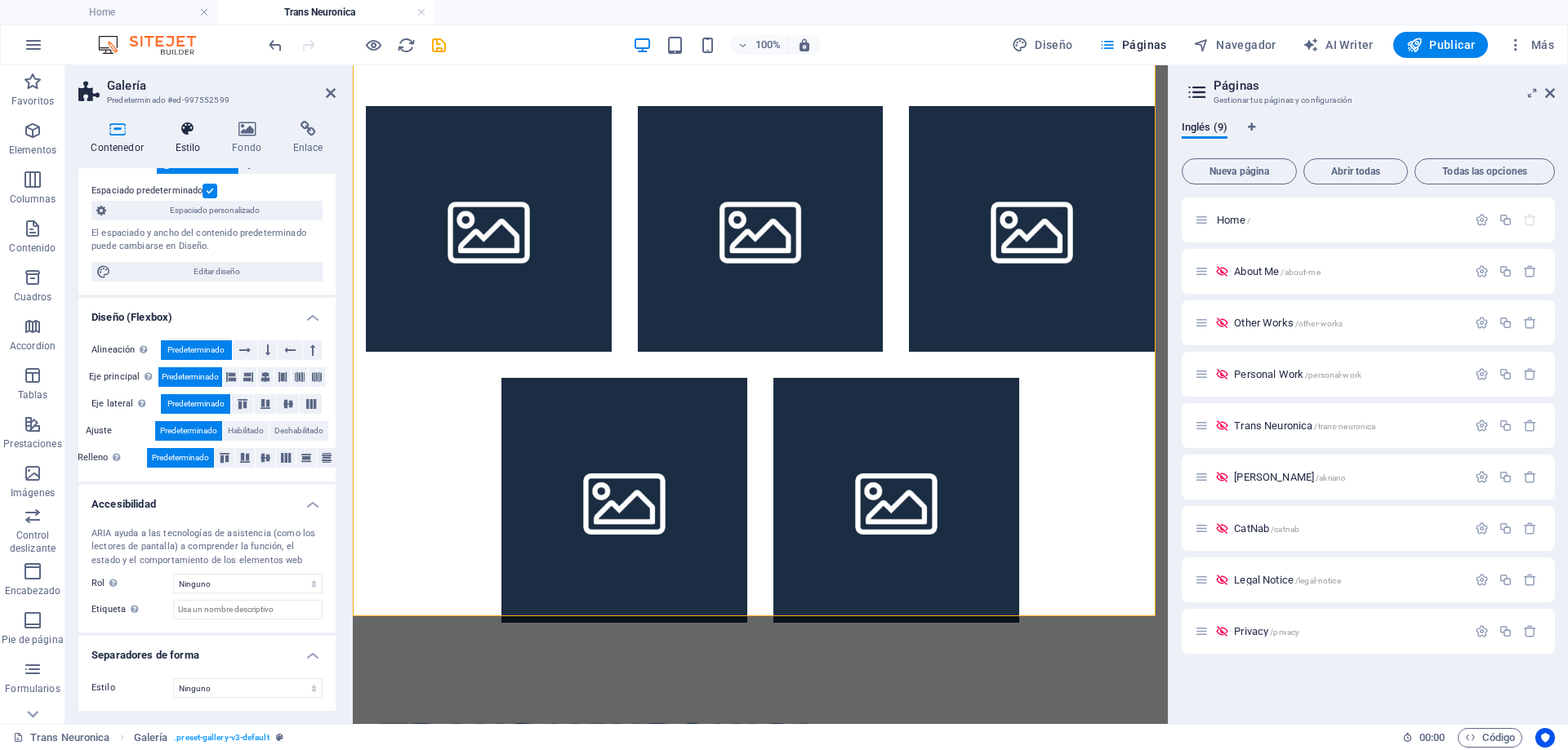
click at [197, 134] on icon at bounding box center [187, 130] width 50 height 17
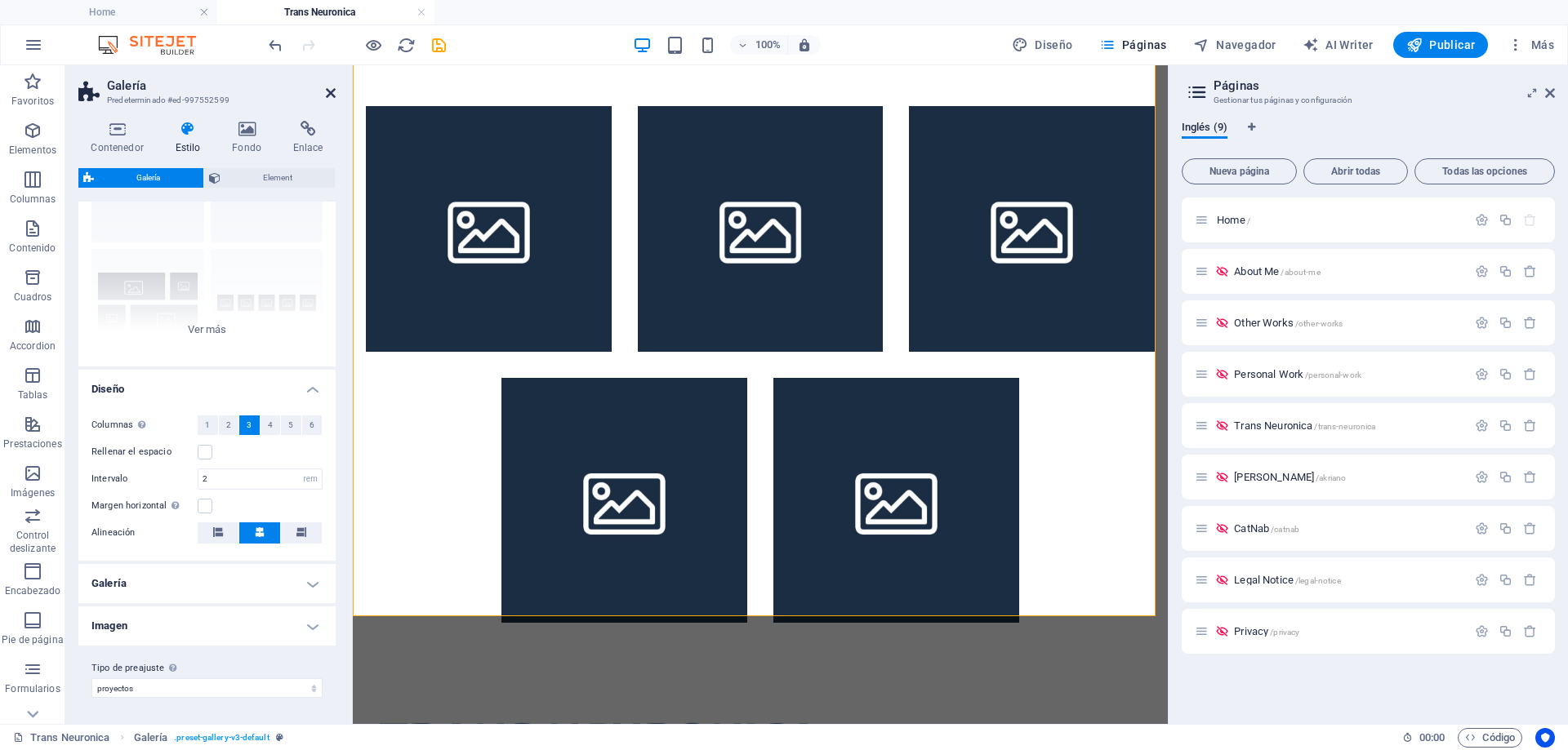
click at [328, 93] on icon at bounding box center [331, 93] width 10 height 13
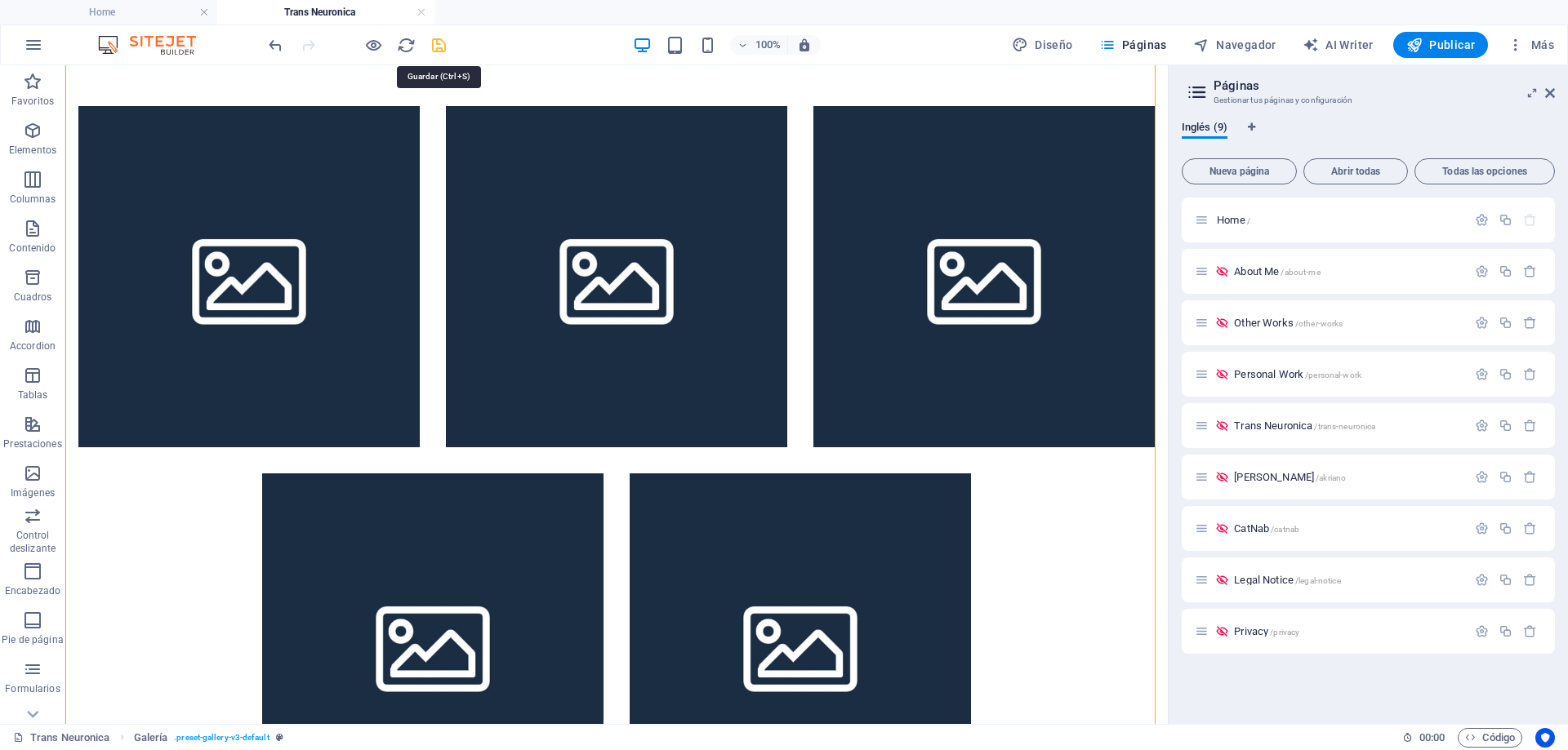
click at [438, 42] on icon "save" at bounding box center [439, 46] width 19 height 19
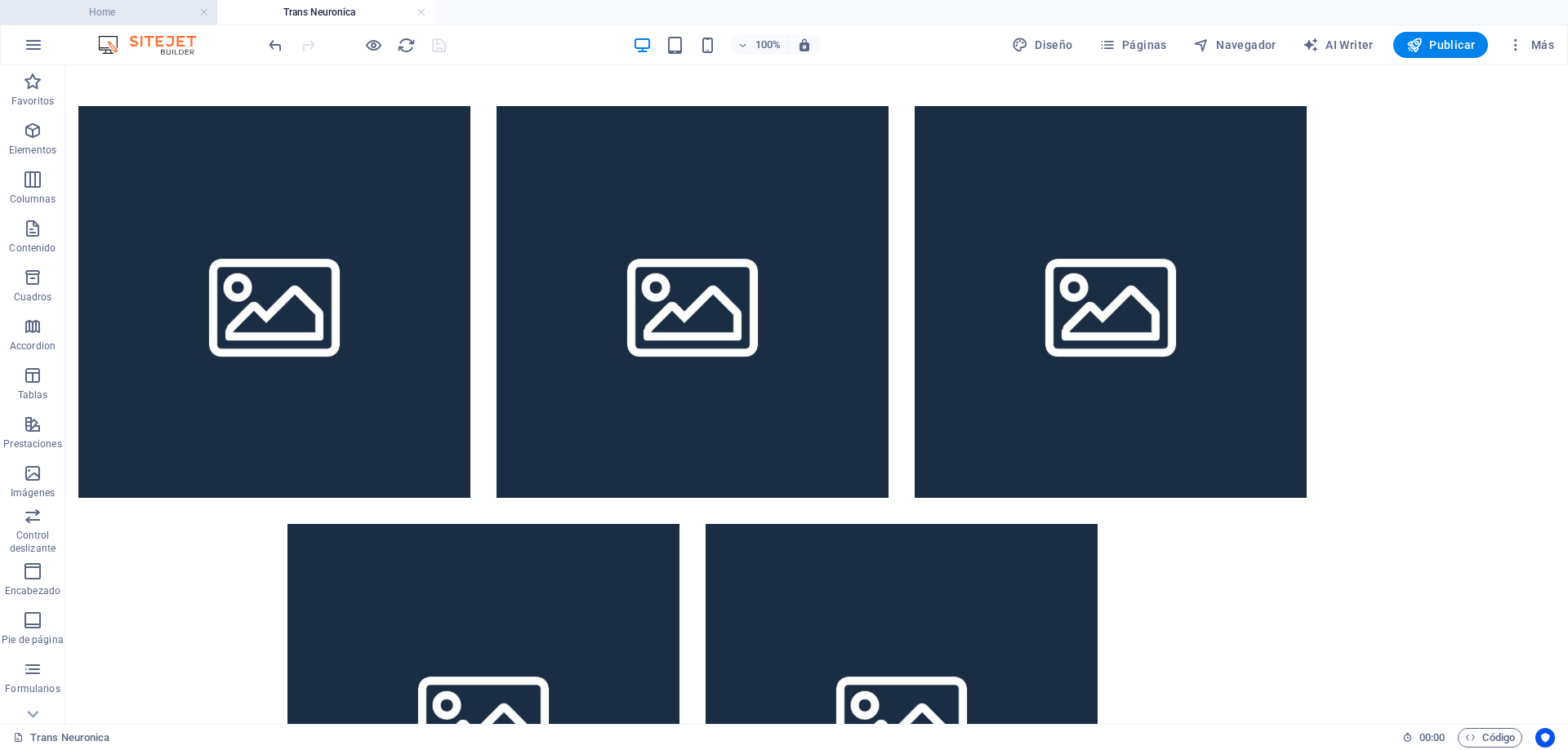
click at [123, 8] on h4 "Home" at bounding box center [108, 12] width 217 height 18
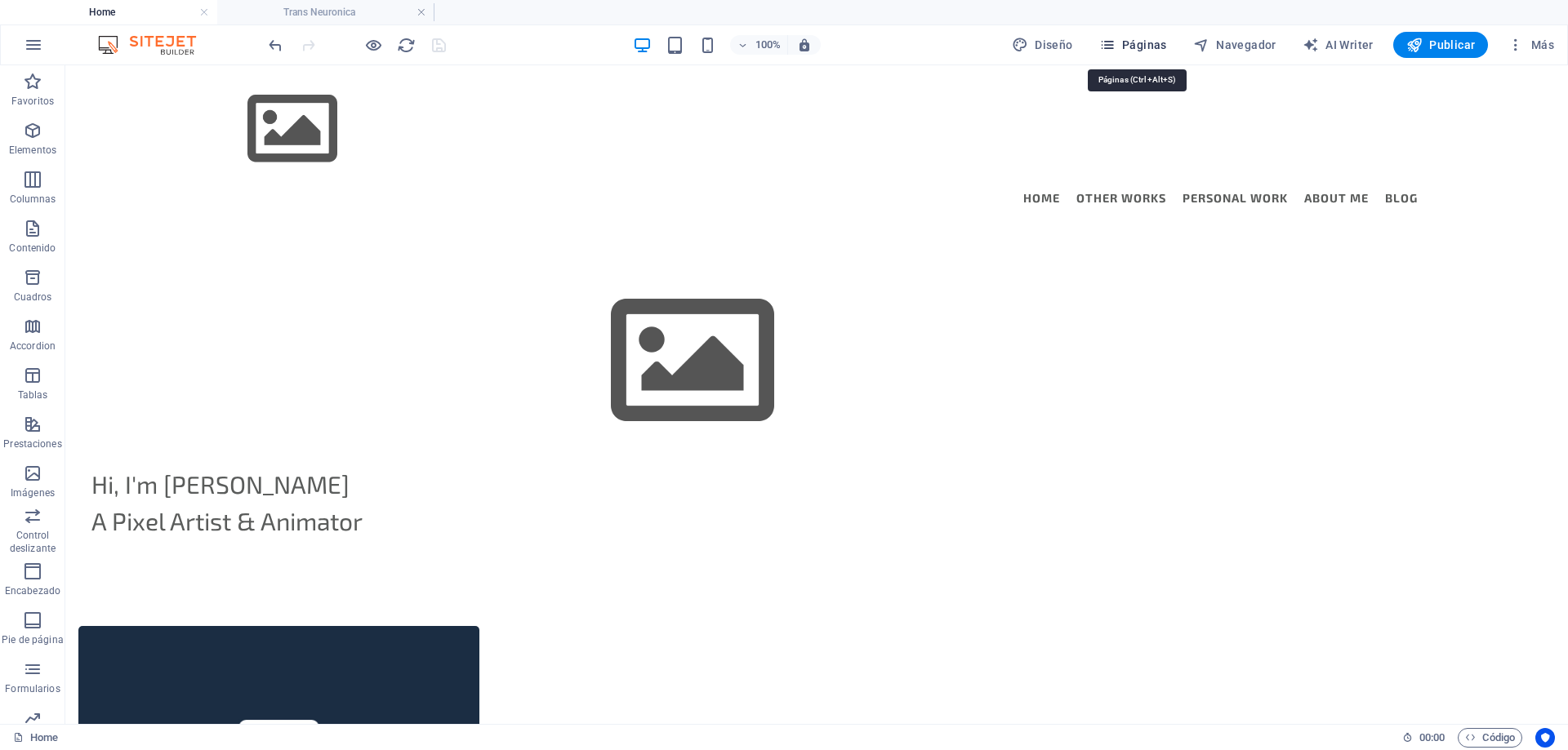
click at [1131, 46] on span "Páginas" at bounding box center [1133, 45] width 68 height 17
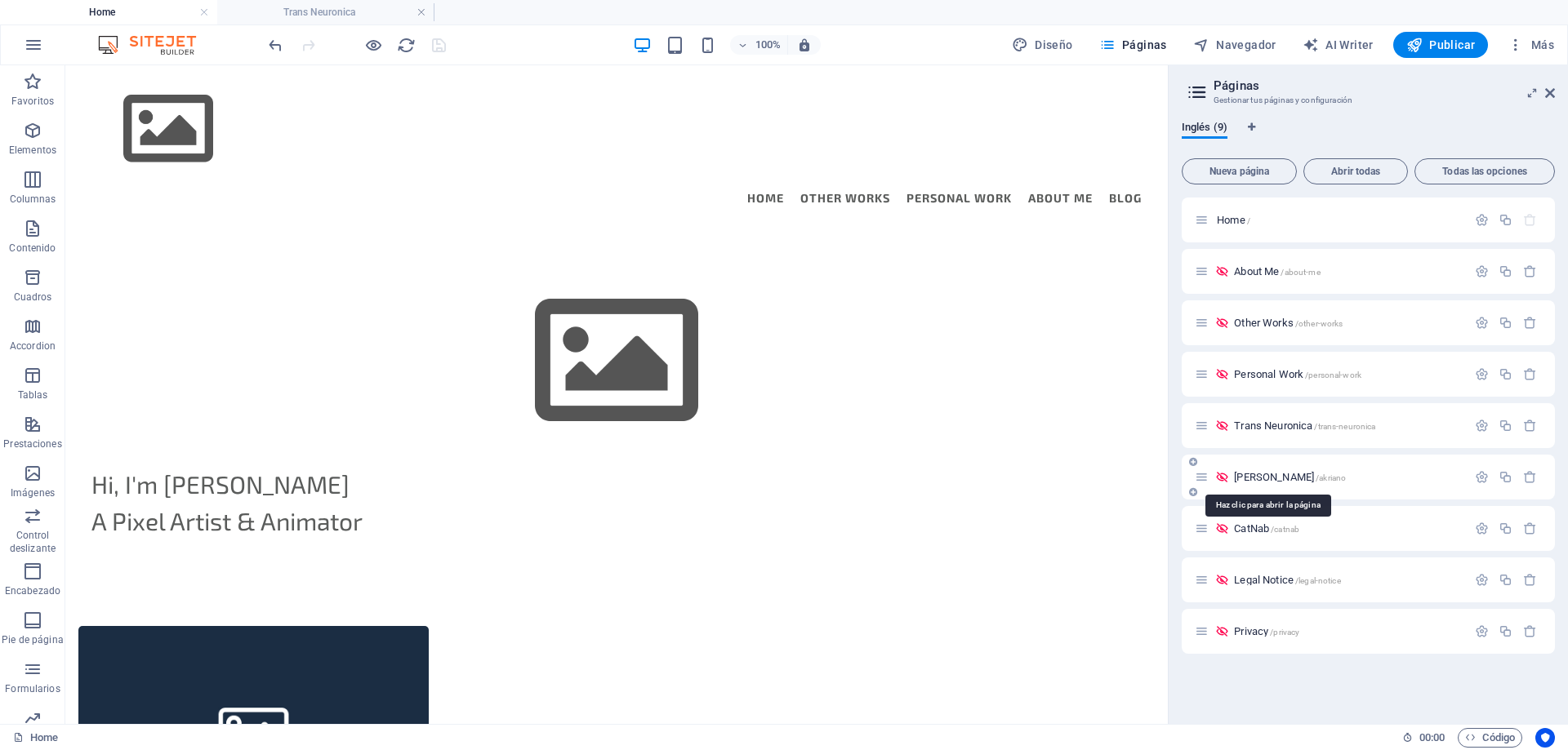
click at [1253, 473] on span "[PERSON_NAME] /akriano" at bounding box center [1290, 476] width 112 height 12
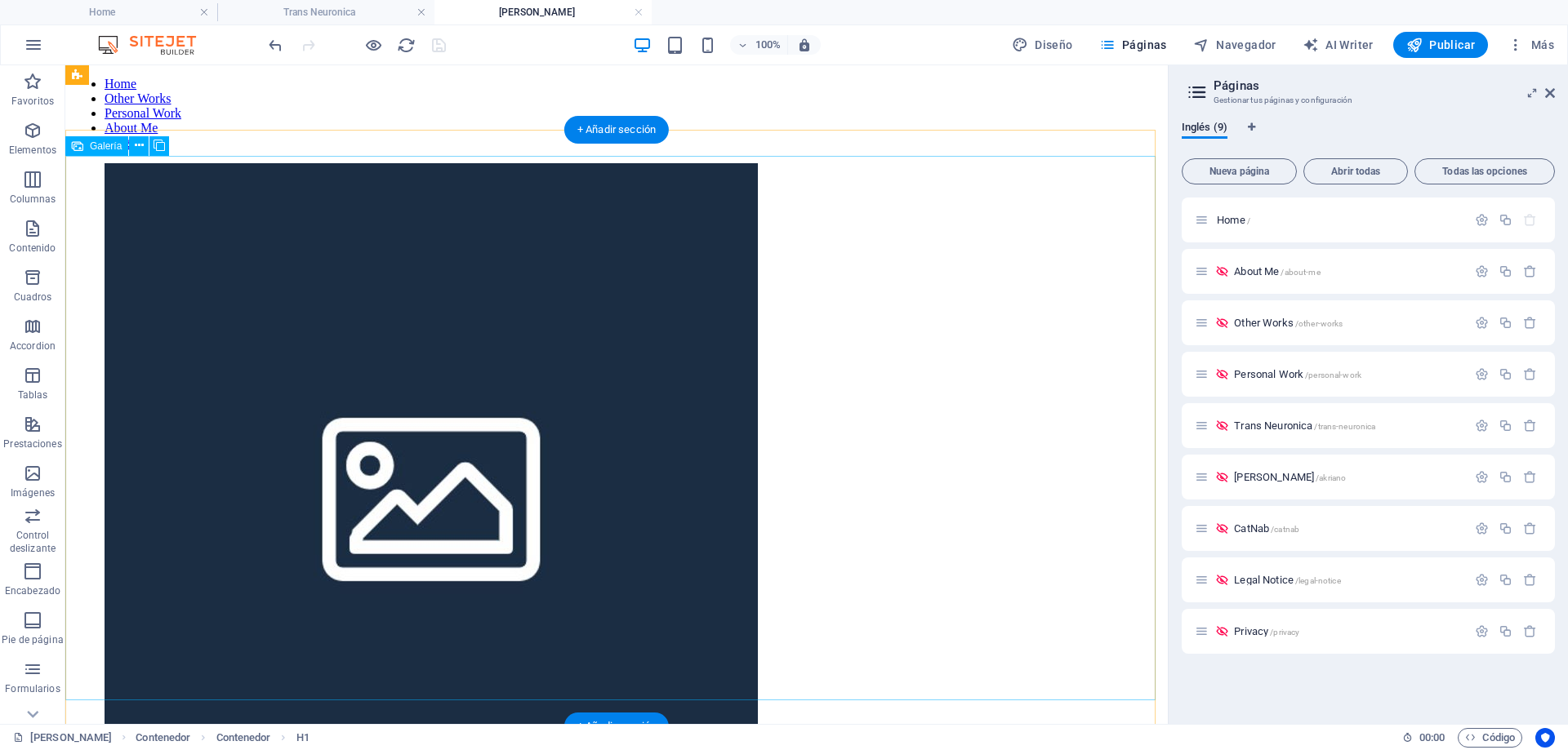
scroll to position [62, 0]
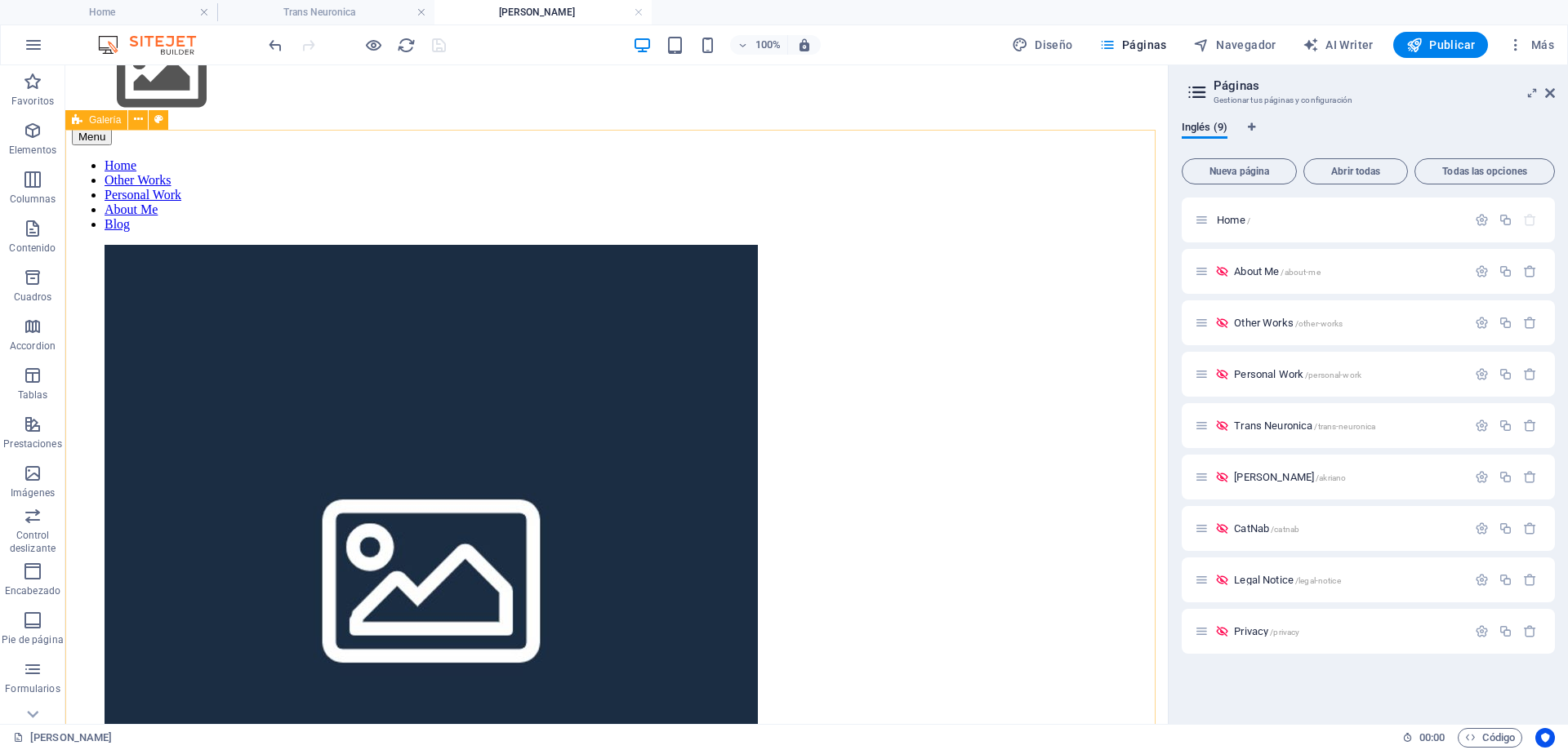
click at [95, 122] on span "Galería" at bounding box center [104, 120] width 32 height 10
select select "rem"
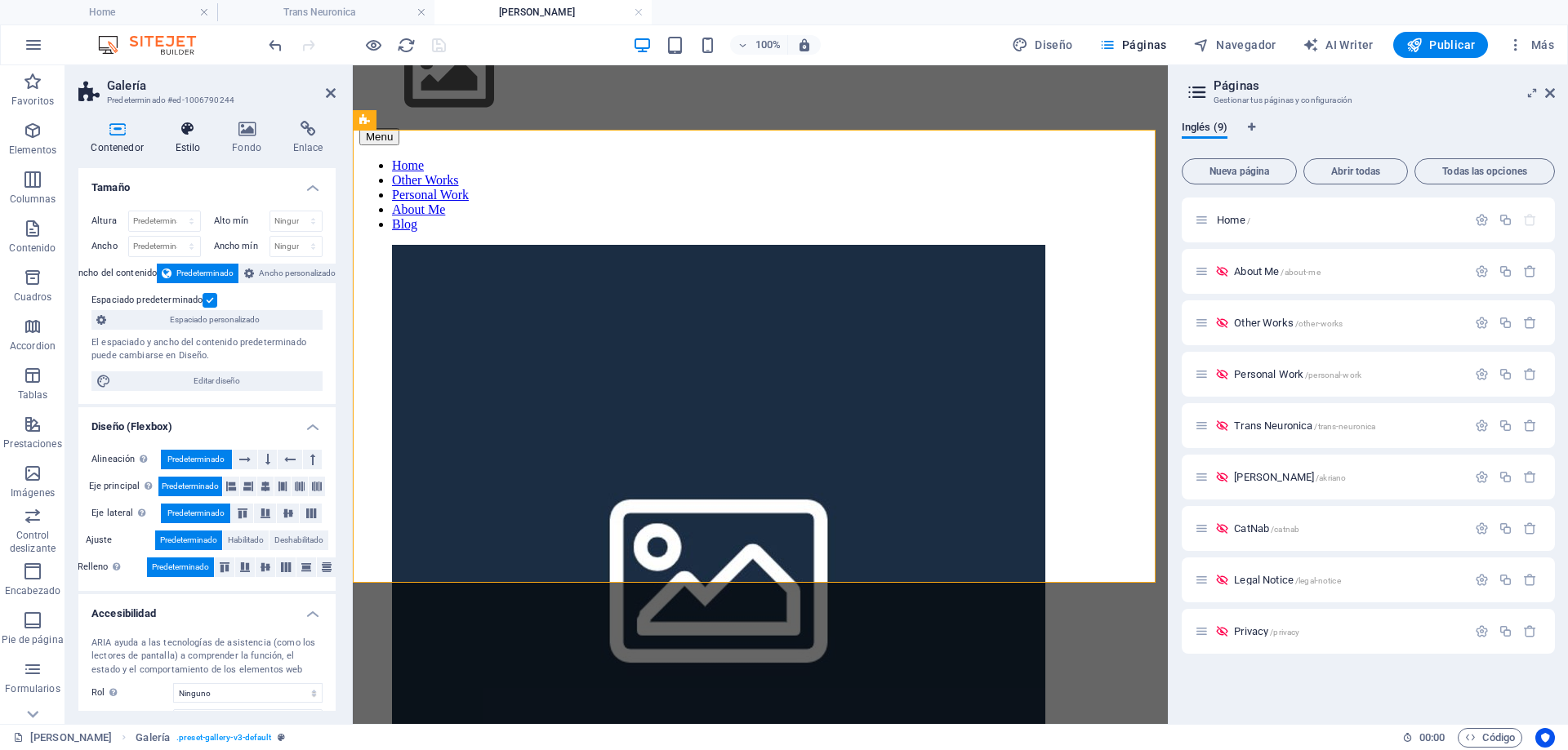
click at [185, 136] on icon at bounding box center [187, 130] width 50 height 17
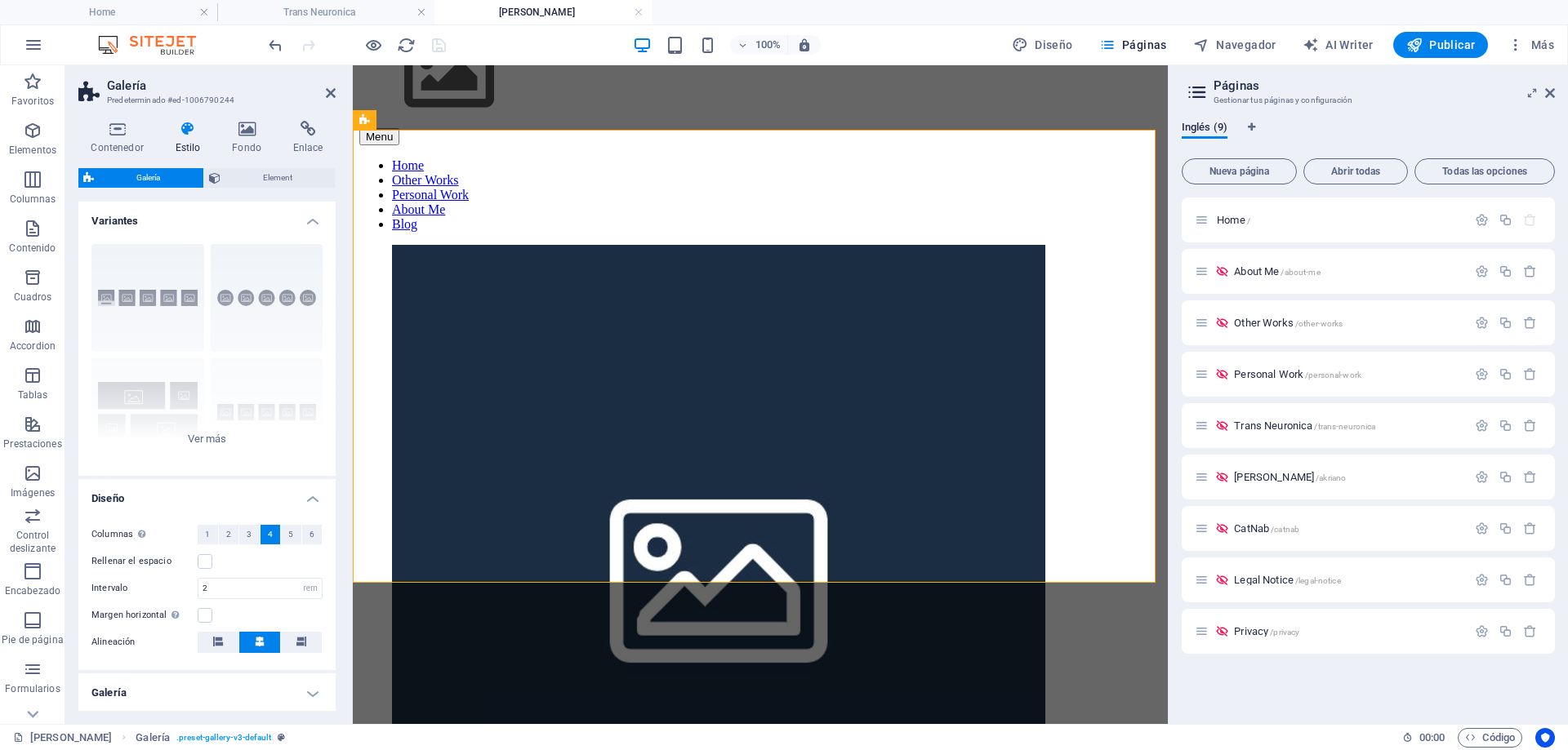
scroll to position [109, 0]
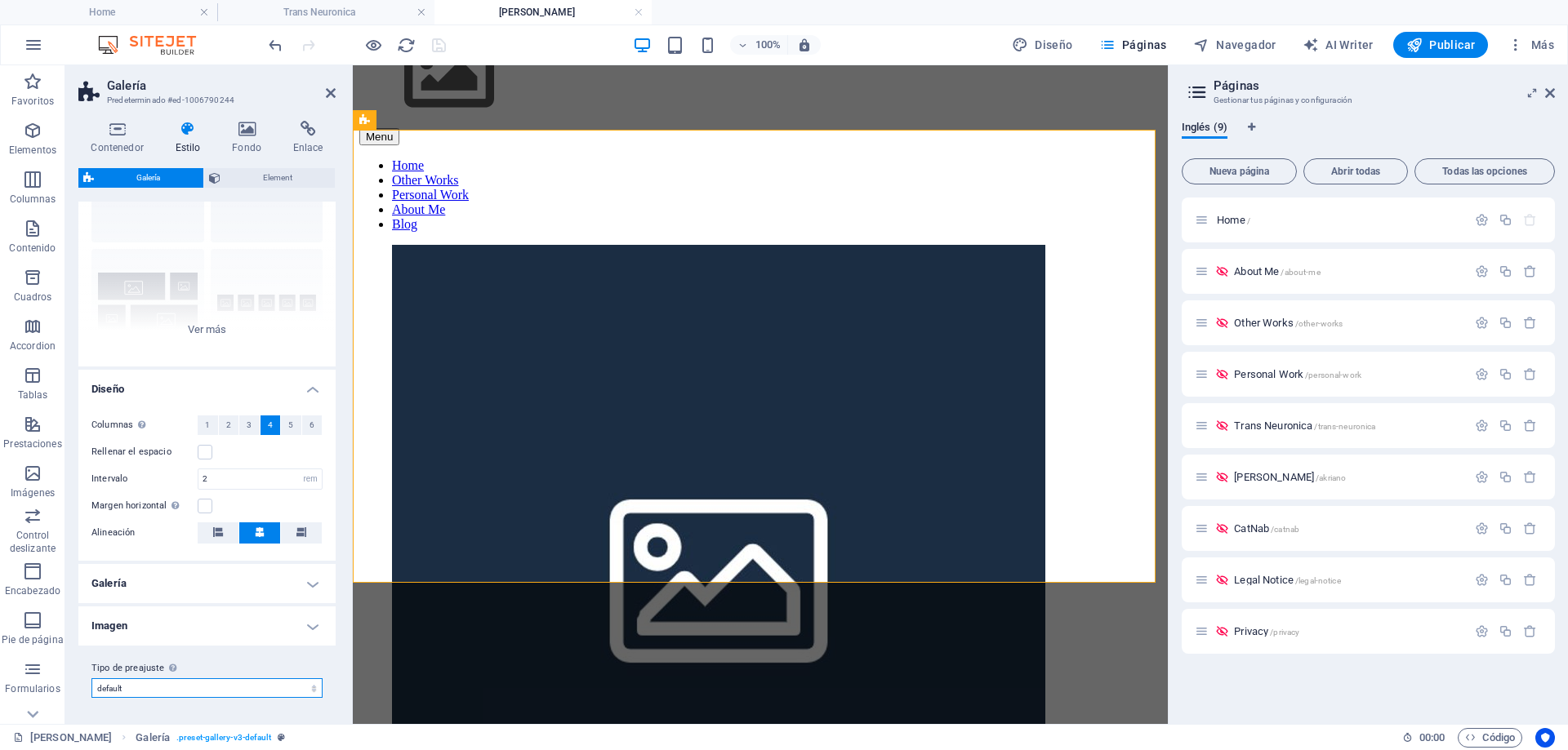
click at [207, 689] on select "grid-dense captions default proyectos Añadir tipo de preajuste" at bounding box center [207, 688] width 231 height 20
click at [313, 690] on select "grid-dense captions default proyectos Añadir tipo de preajuste" at bounding box center [207, 688] width 231 height 20
click at [91, 678] on select "grid-dense captions default proyectos Añadir tipo de preajuste" at bounding box center [207, 688] width 231 height 20
select select "preset-gallery-v3-proyectos"
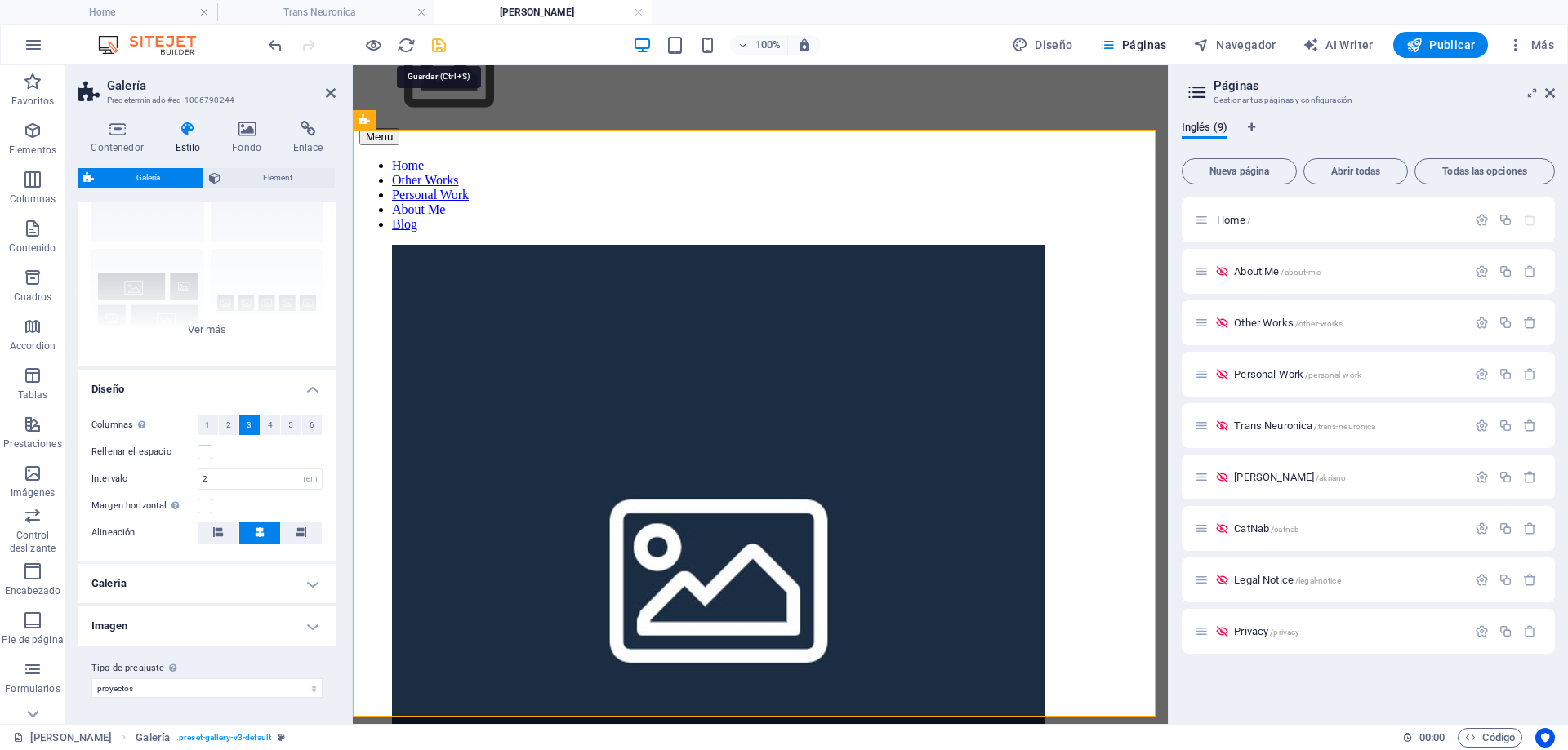
click at [439, 44] on icon "save" at bounding box center [439, 46] width 19 height 19
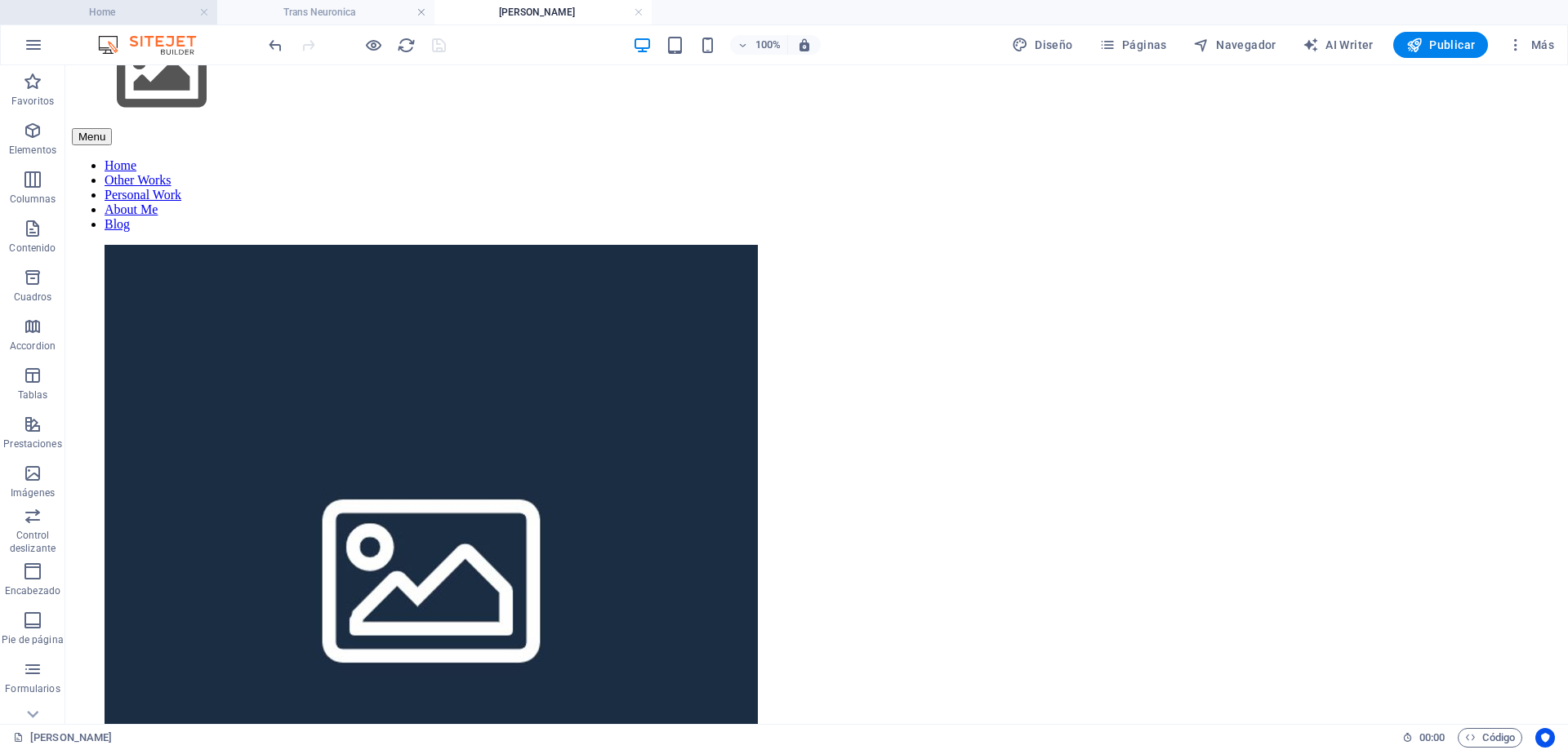
click at [110, 15] on h4 "Home" at bounding box center [108, 12] width 217 height 18
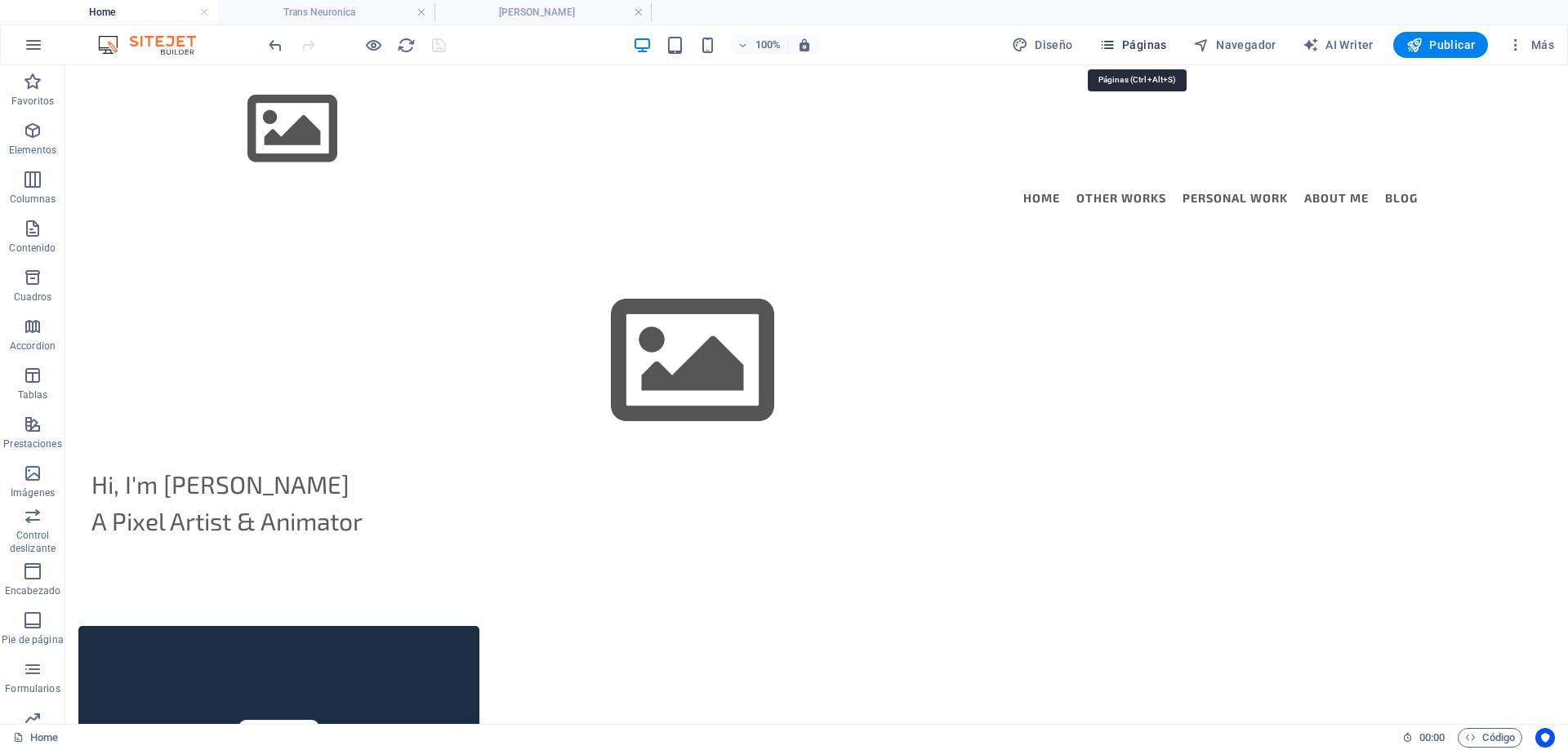
click at [1137, 50] on span "Páginas" at bounding box center [1133, 45] width 68 height 17
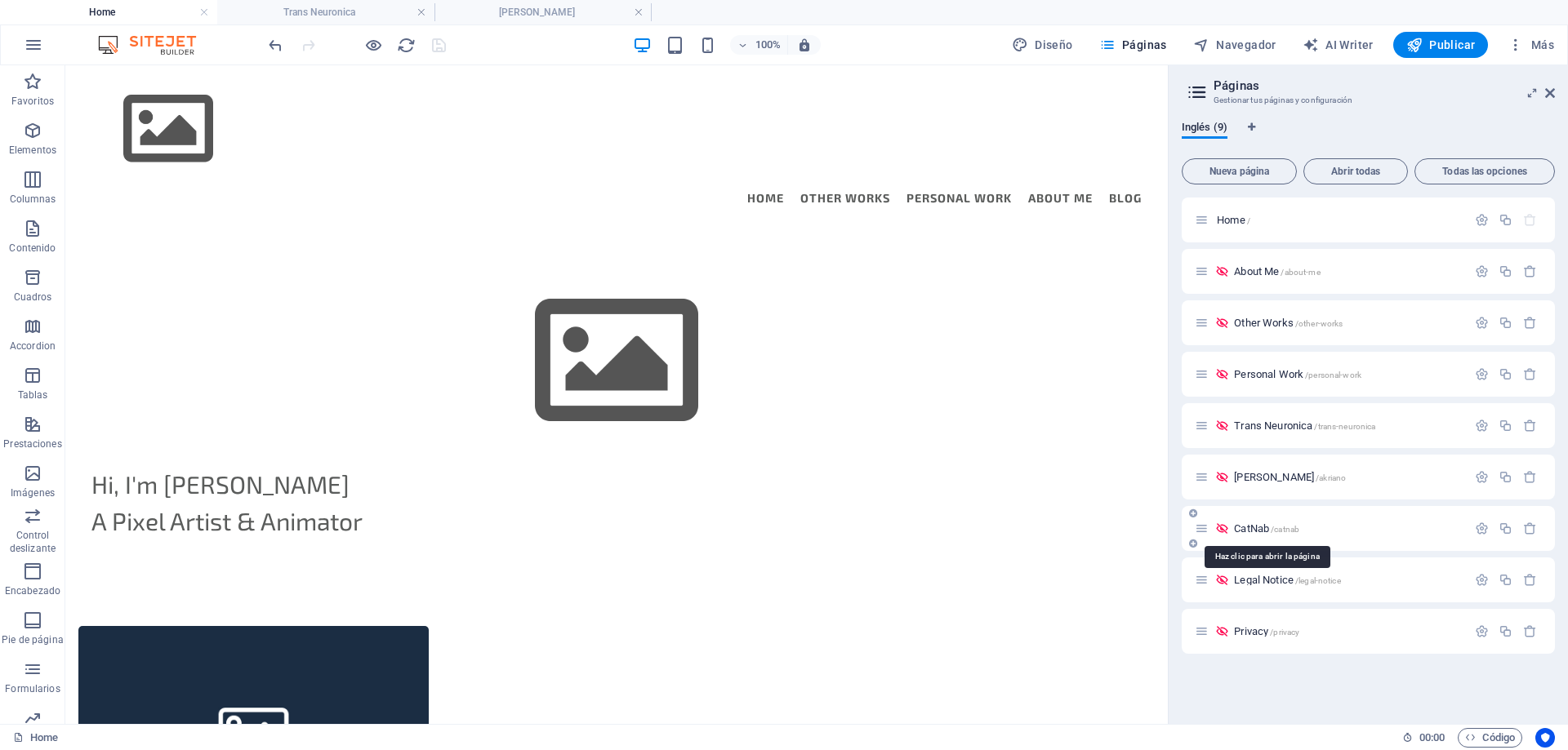
click at [1248, 528] on span "CatNab /catnab" at bounding box center [1267, 528] width 65 height 12
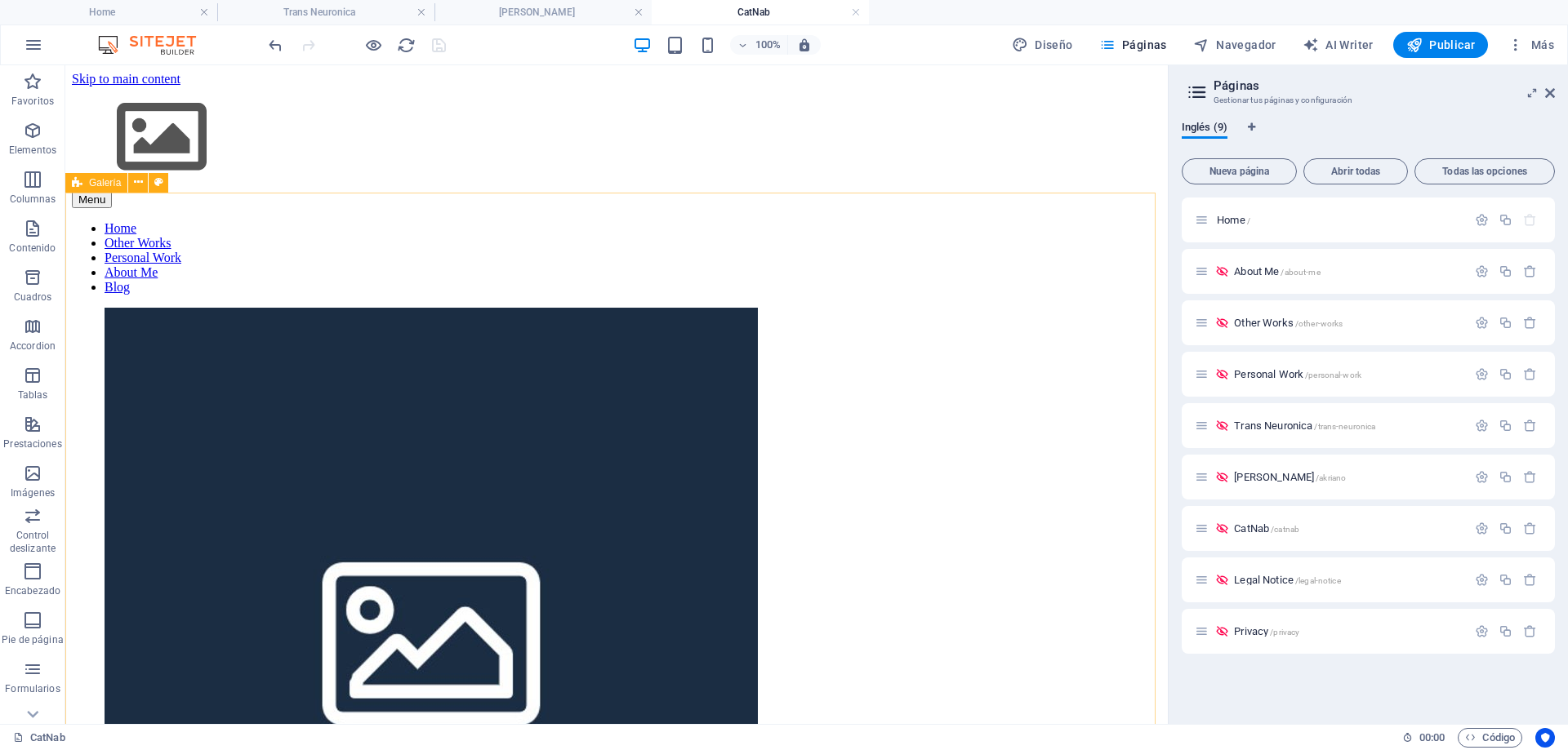
click at [99, 181] on span "Galería" at bounding box center [104, 183] width 32 height 10
select select "rem"
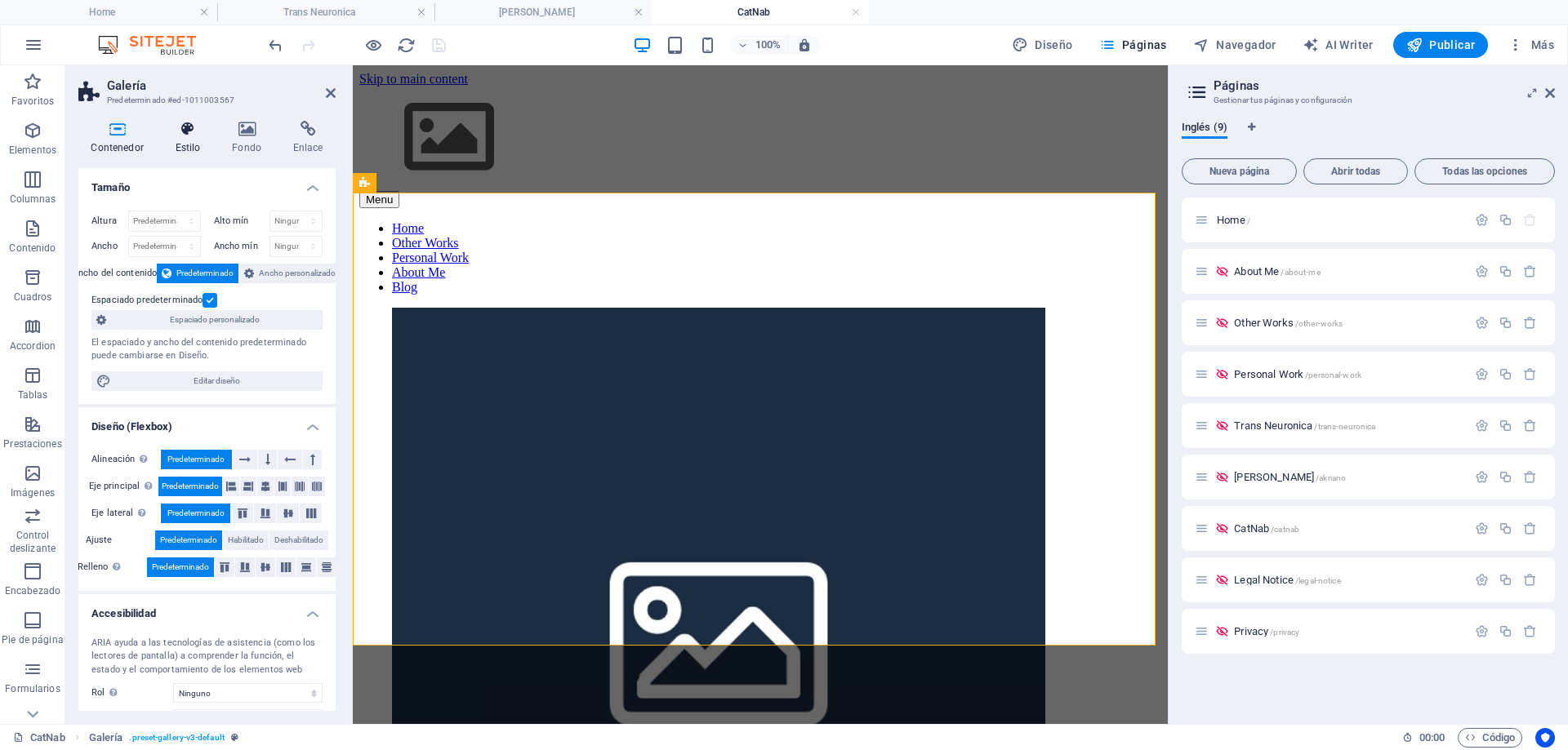
click at [187, 134] on icon at bounding box center [187, 130] width 50 height 17
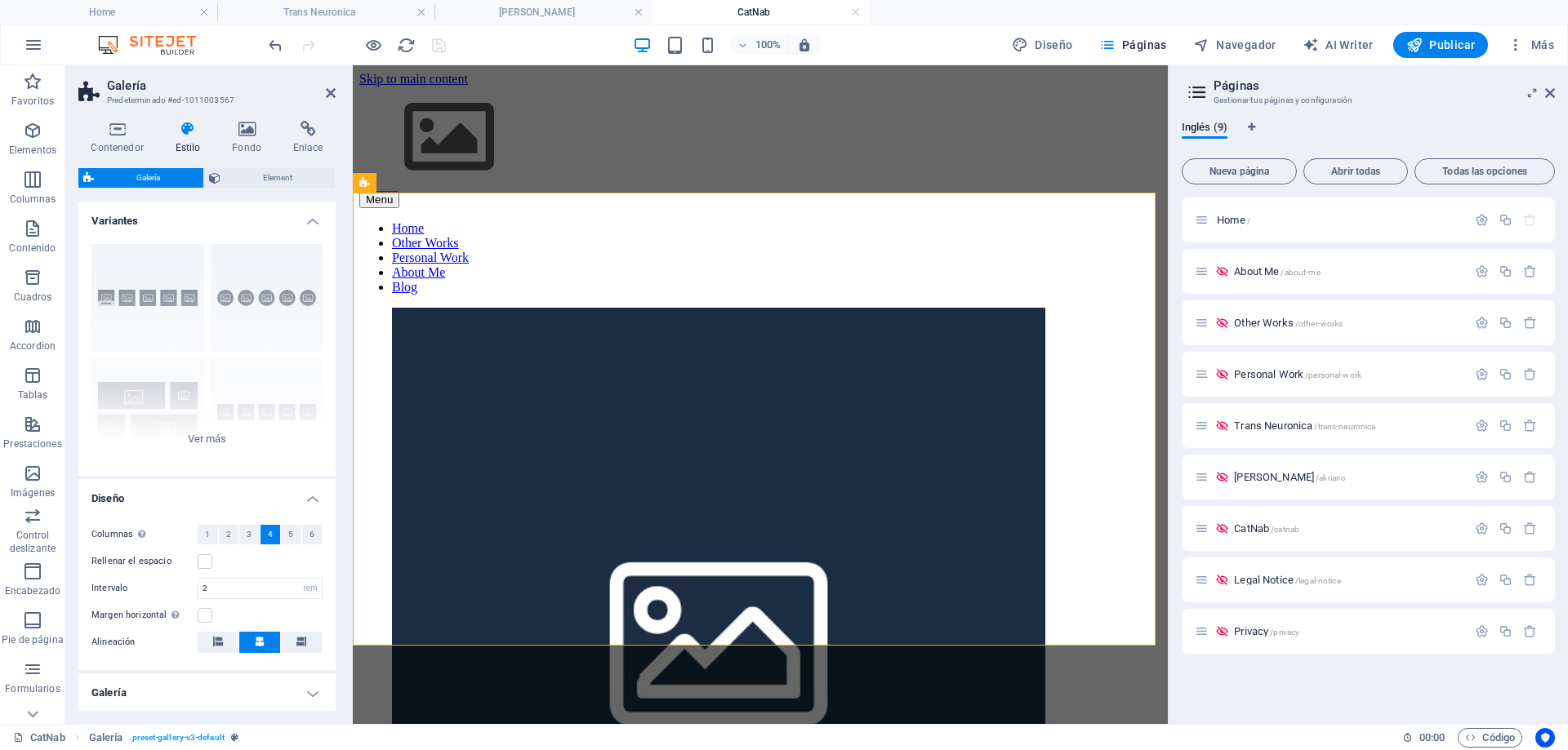
scroll to position [109, 0]
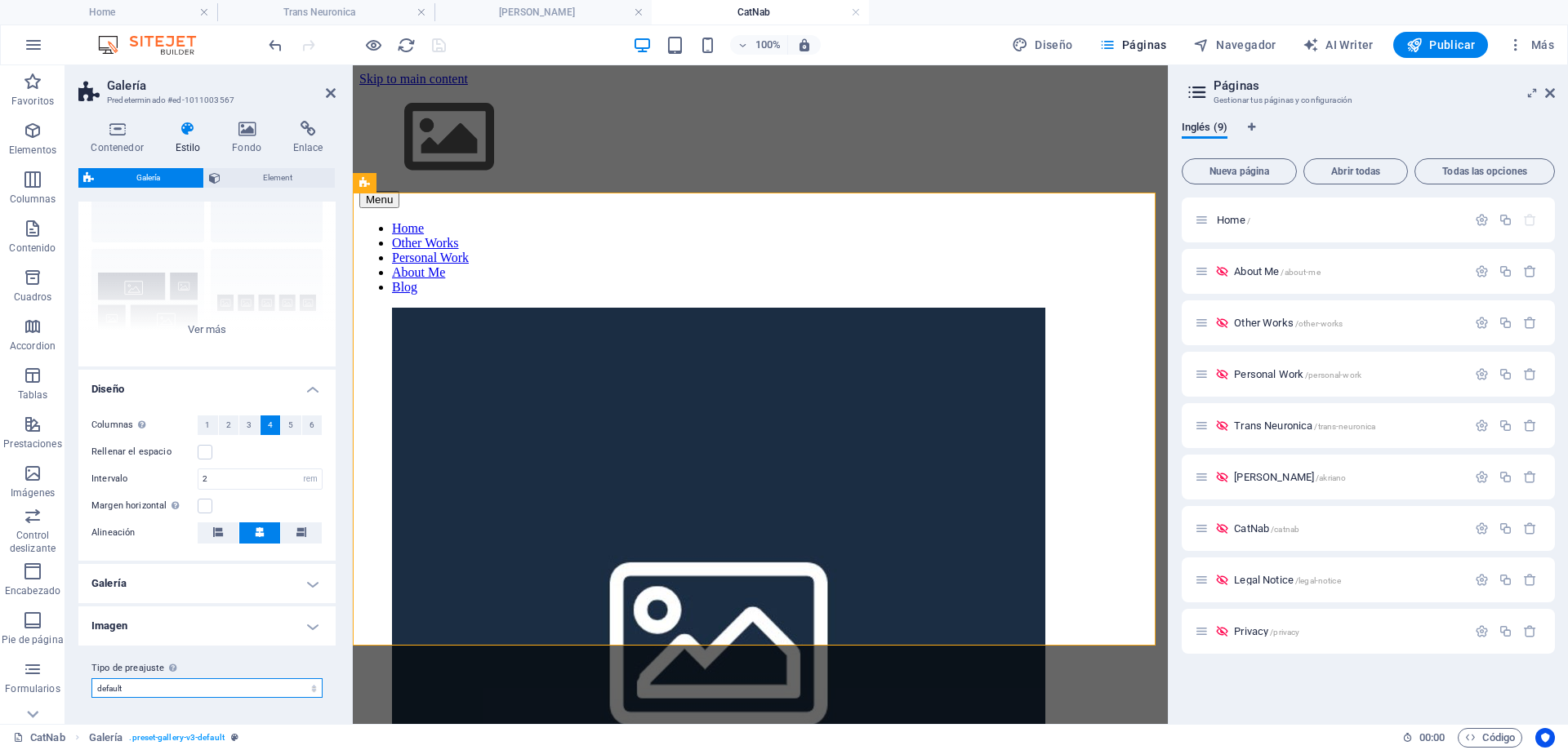
click at [174, 688] on select "grid-dense captions default proyectos Añadir tipo de preajuste" at bounding box center [207, 688] width 231 height 20
click at [91, 678] on select "grid-dense captions default proyectos Añadir tipo de preajuste" at bounding box center [207, 688] width 231 height 20
select select "preset-gallery-v3-proyectos"
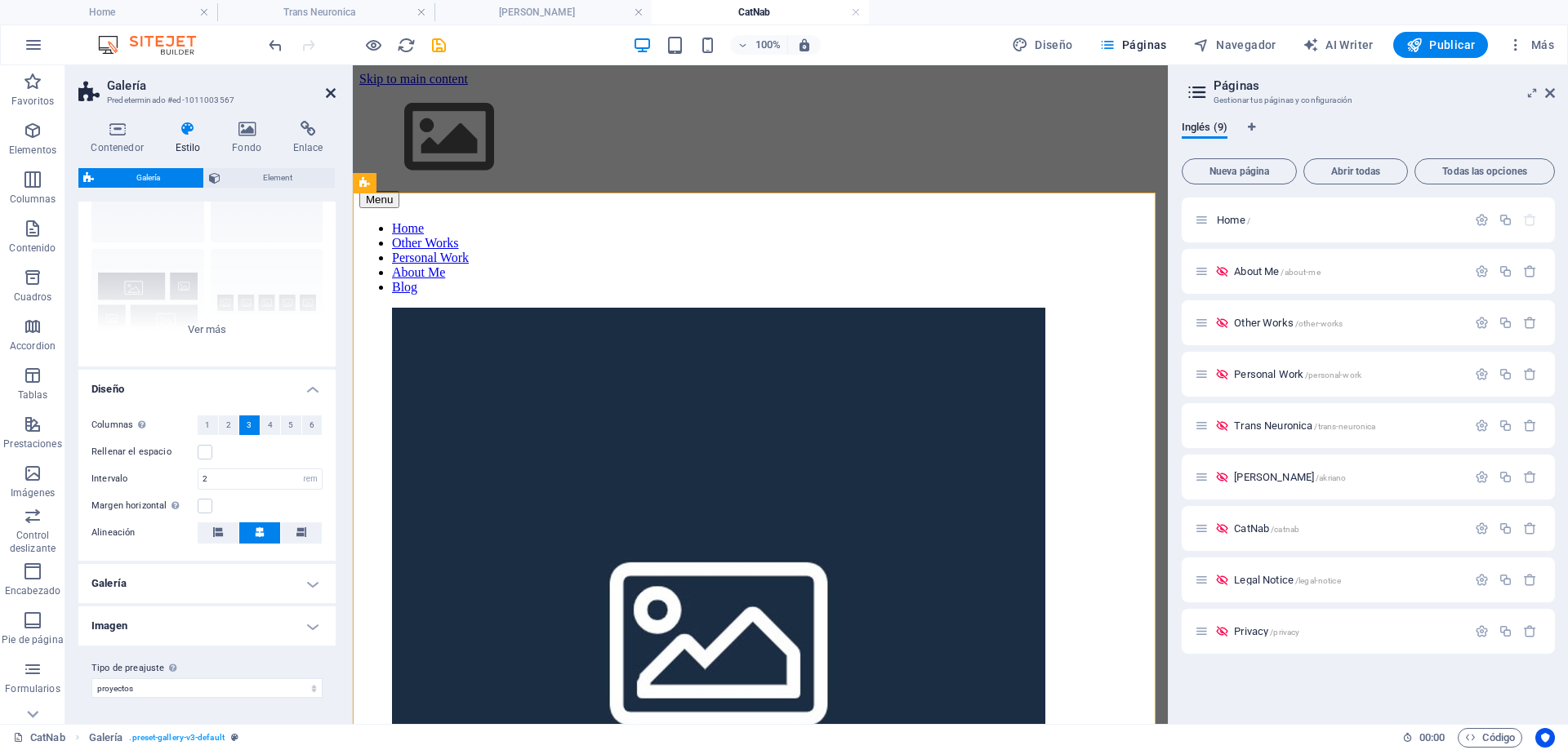
click at [330, 94] on icon at bounding box center [331, 93] width 10 height 13
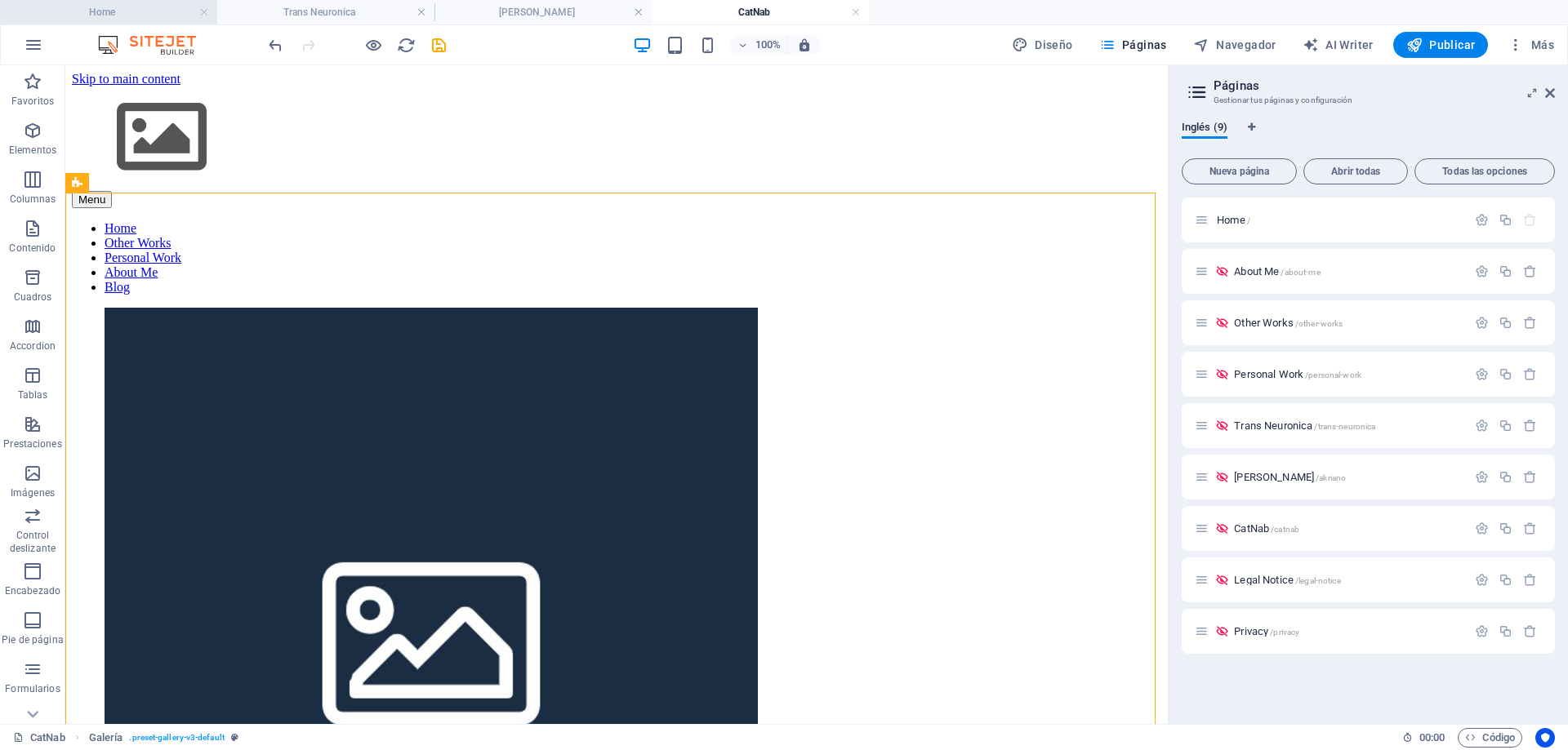
click at [89, 13] on h4 "Home" at bounding box center [108, 12] width 217 height 18
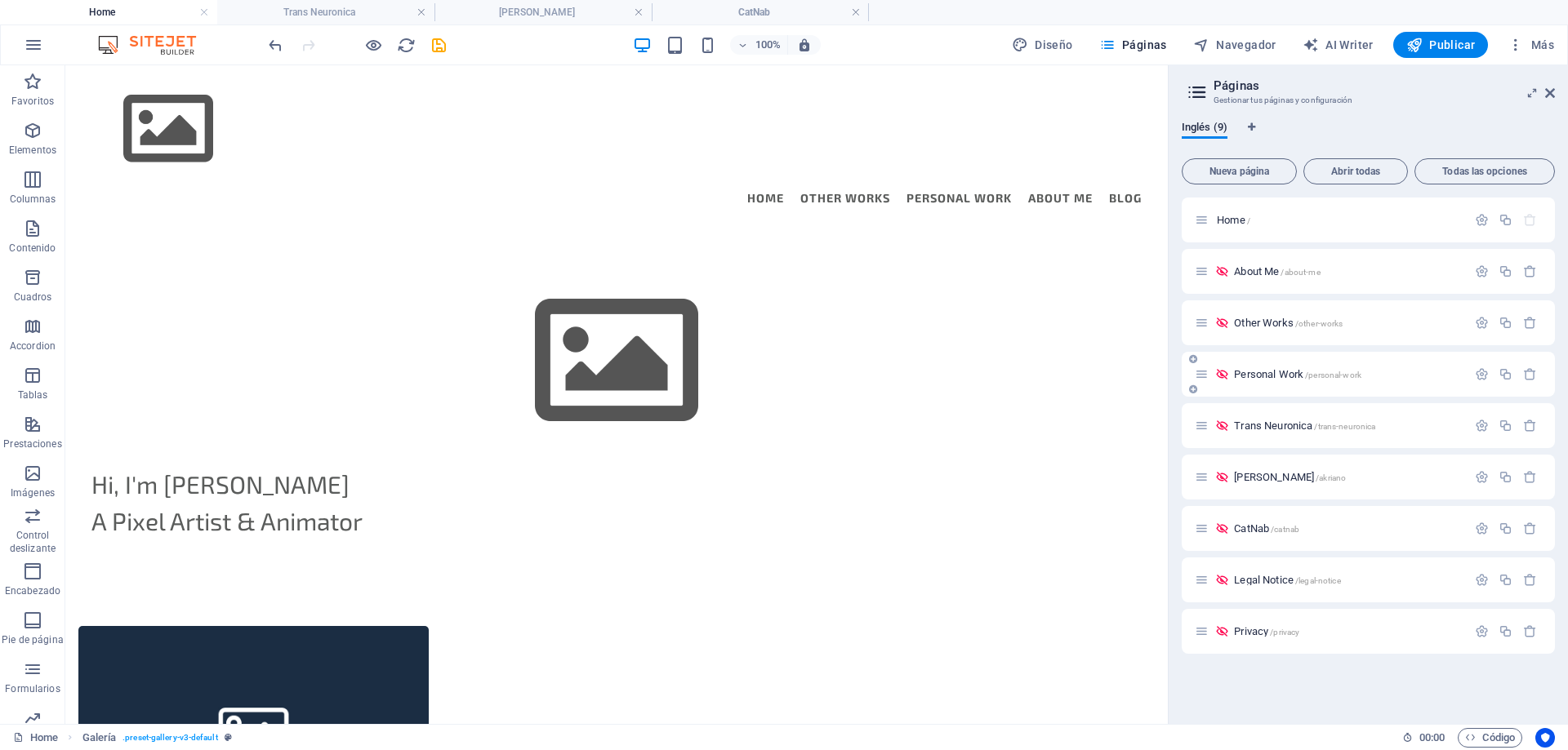
click at [1259, 374] on span "Personal Work /personal-work" at bounding box center [1298, 374] width 128 height 12
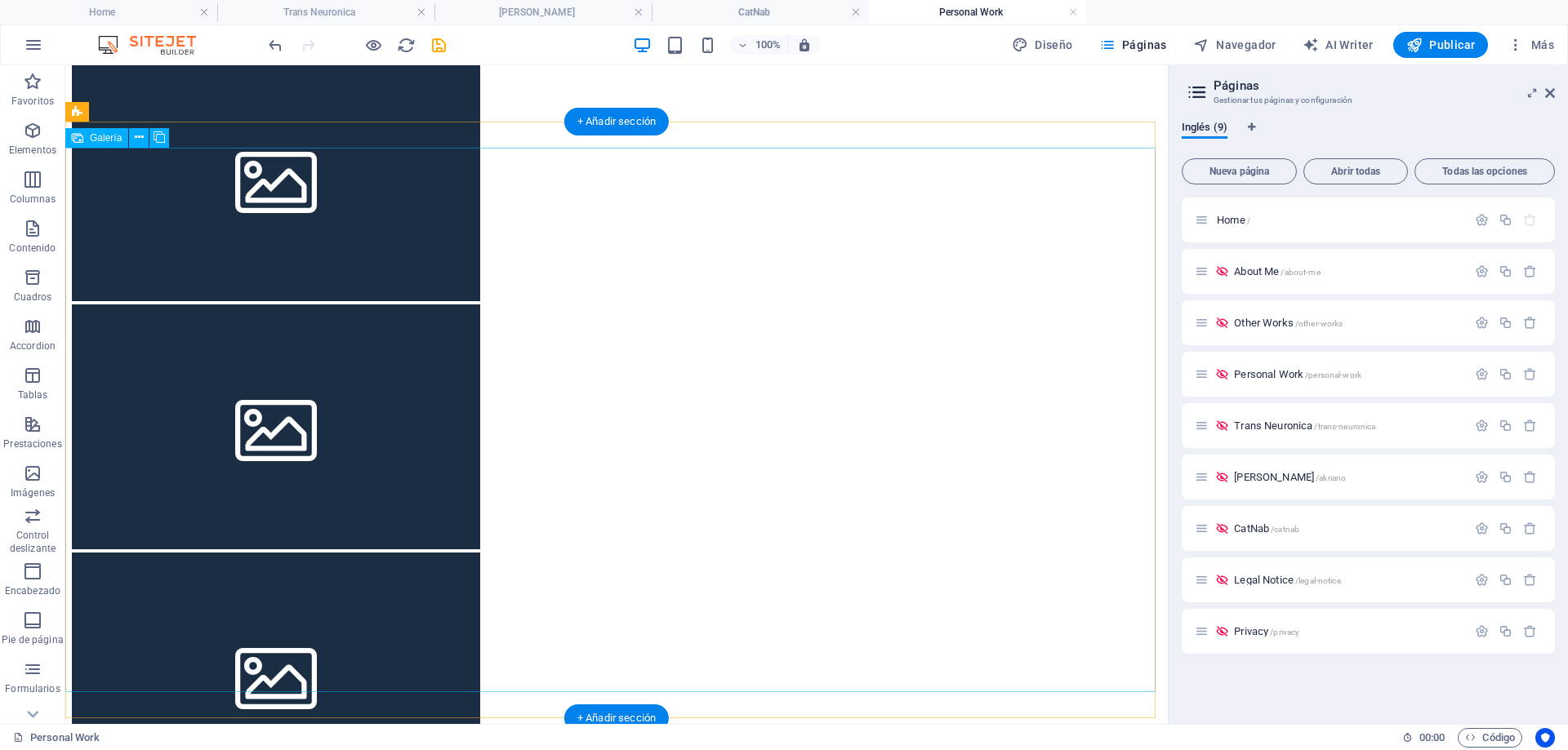
scroll to position [816, 0]
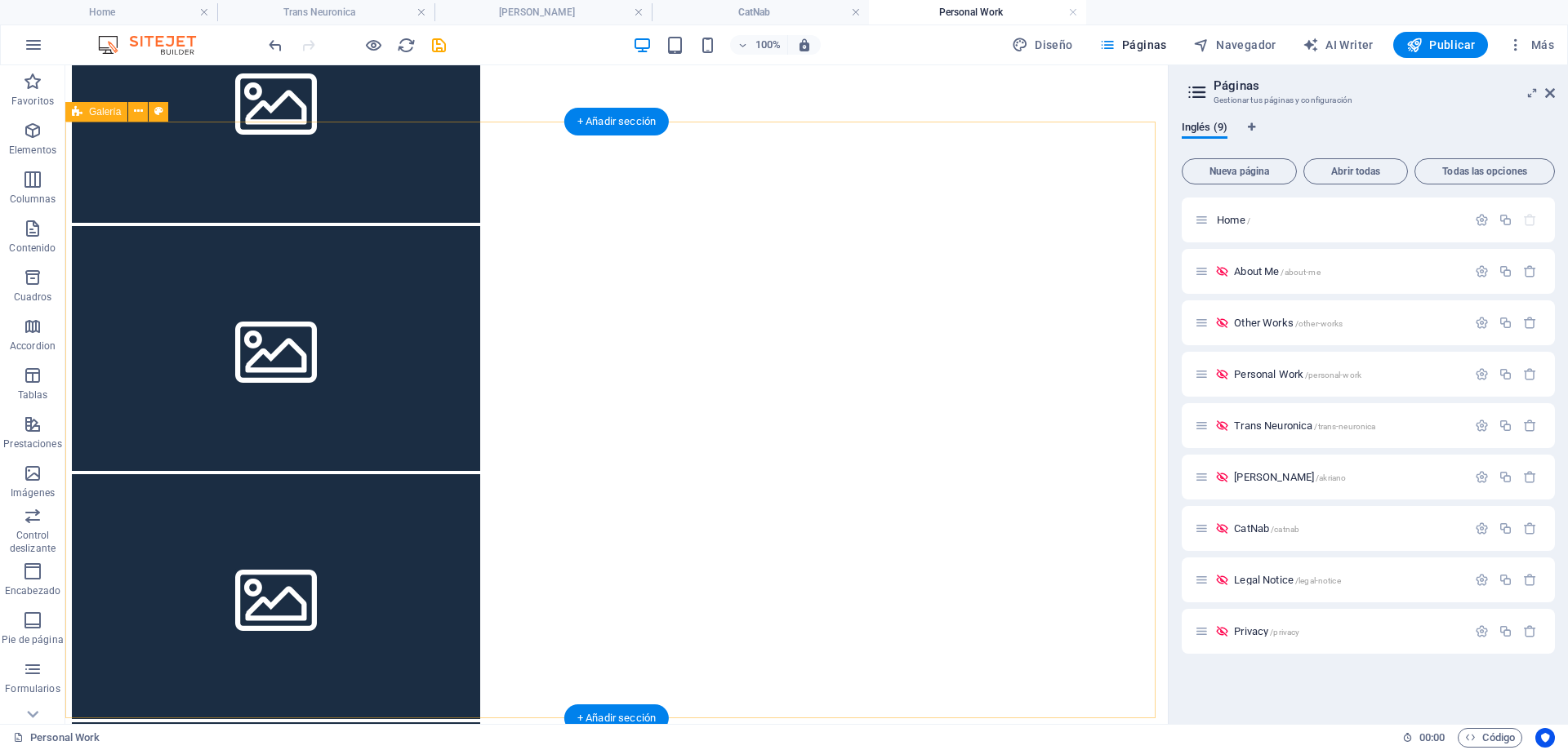
click at [99, 117] on div "Galería" at bounding box center [96, 112] width 62 height 20
select select "rem"
select select "preset-gallery-v3-default"
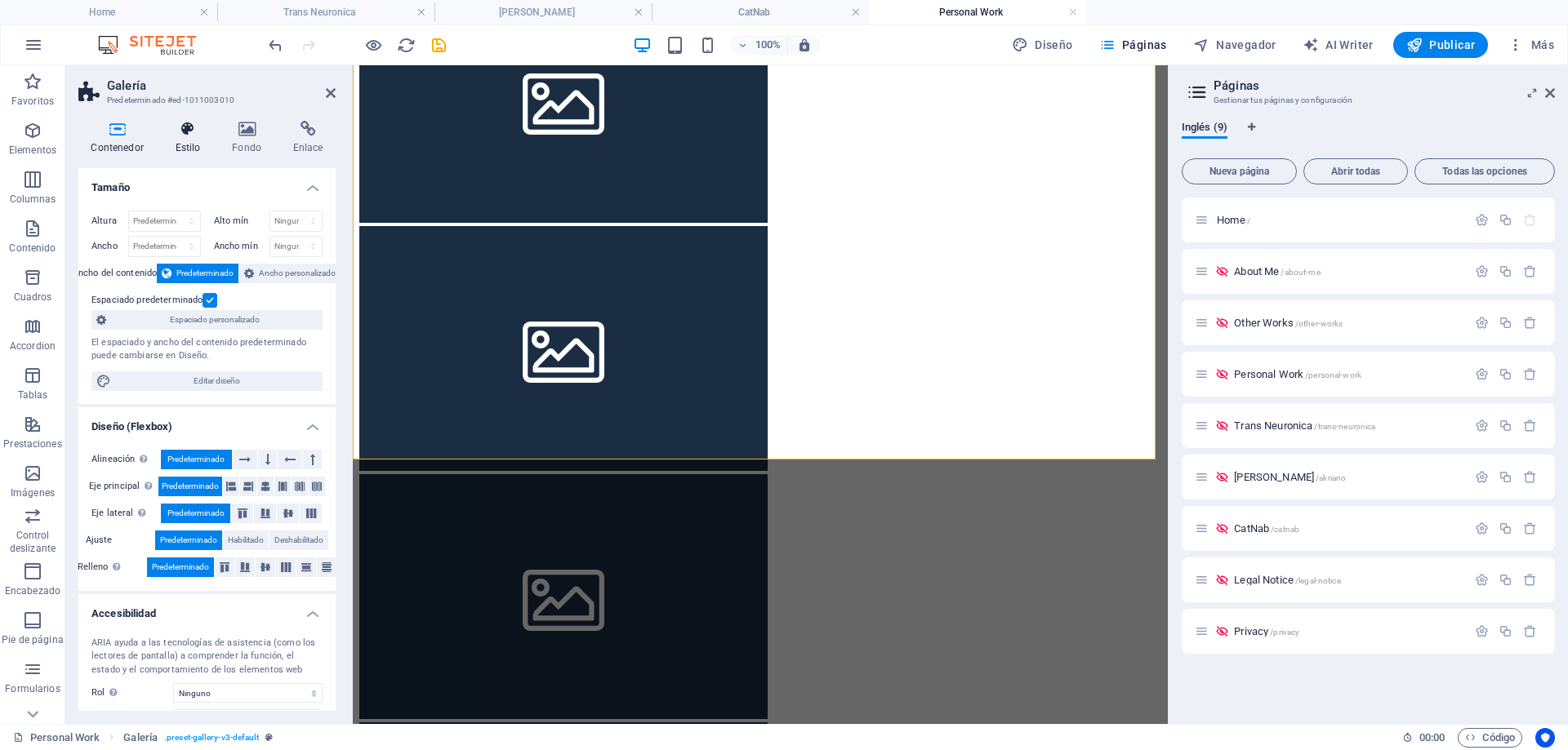
click at [184, 124] on icon at bounding box center [187, 130] width 50 height 17
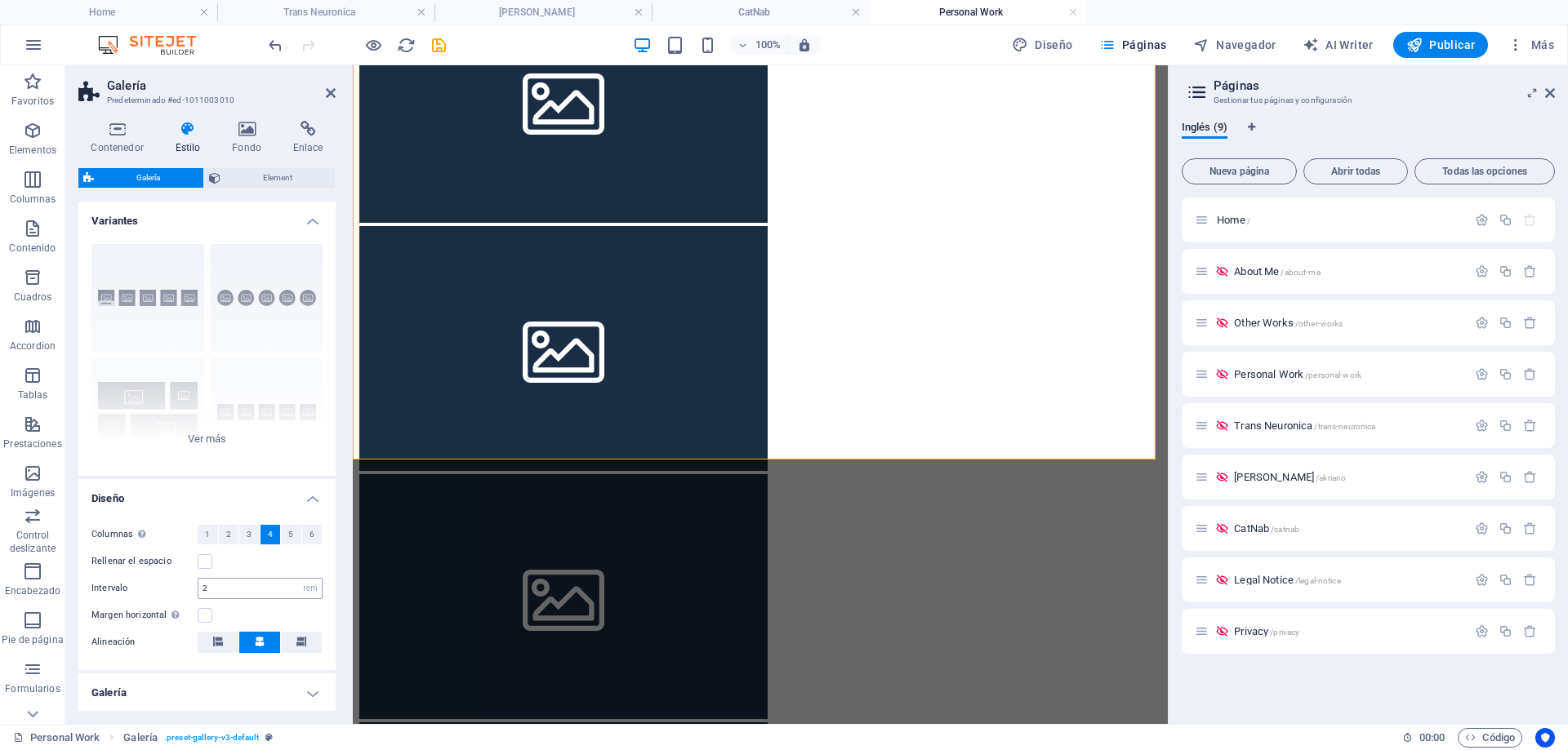
scroll to position [109, 0]
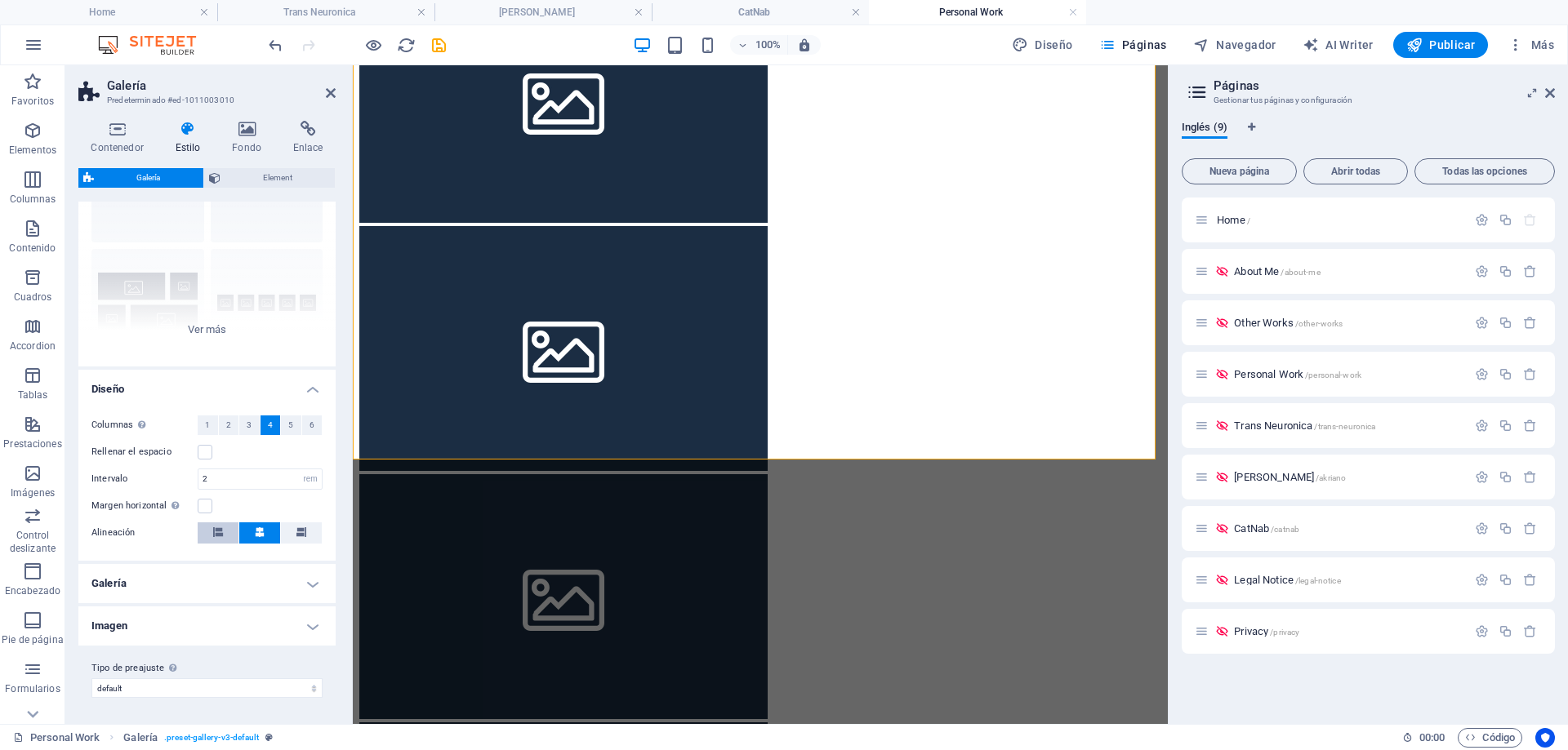
click at [214, 534] on icon at bounding box center [218, 532] width 10 height 10
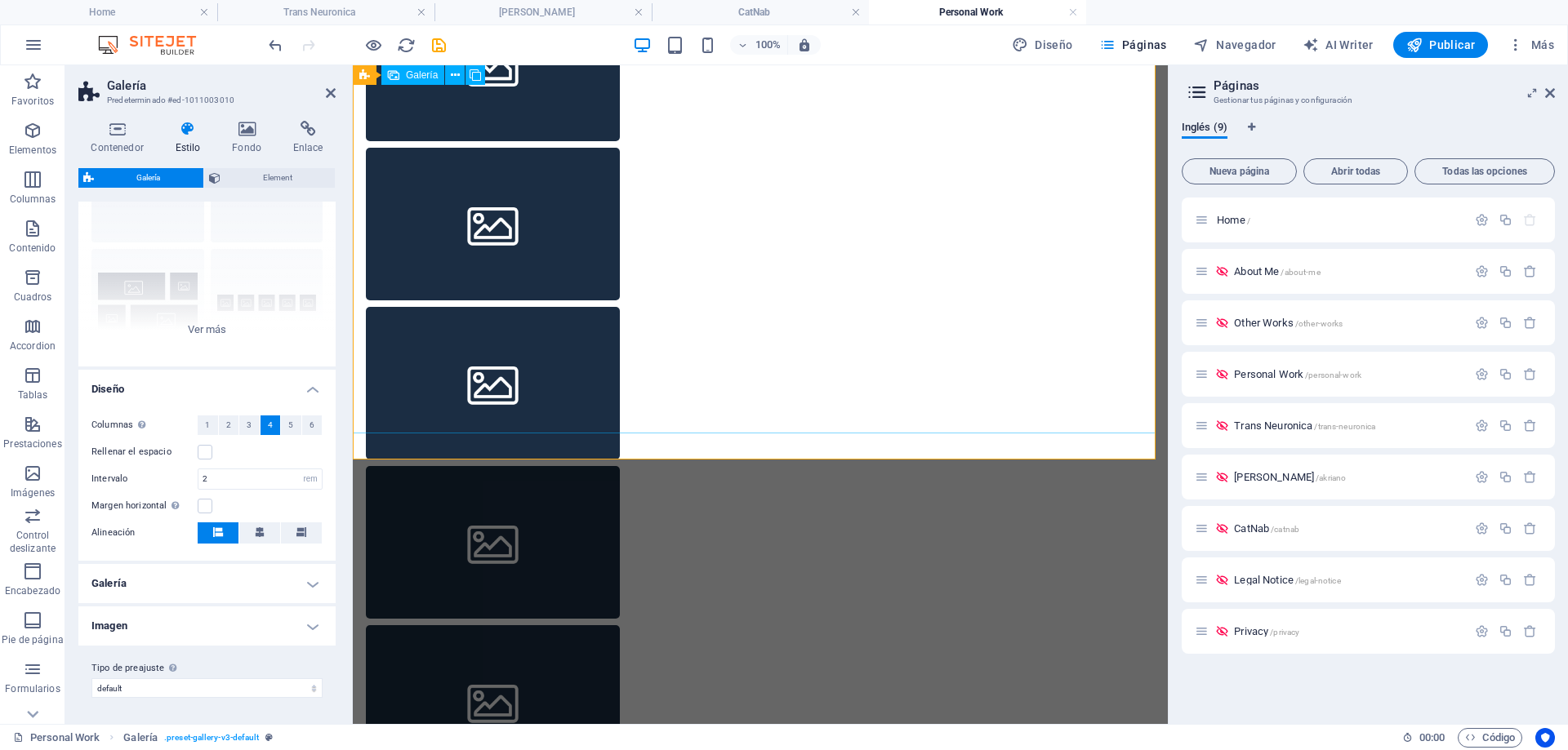
scroll to position [490, 0]
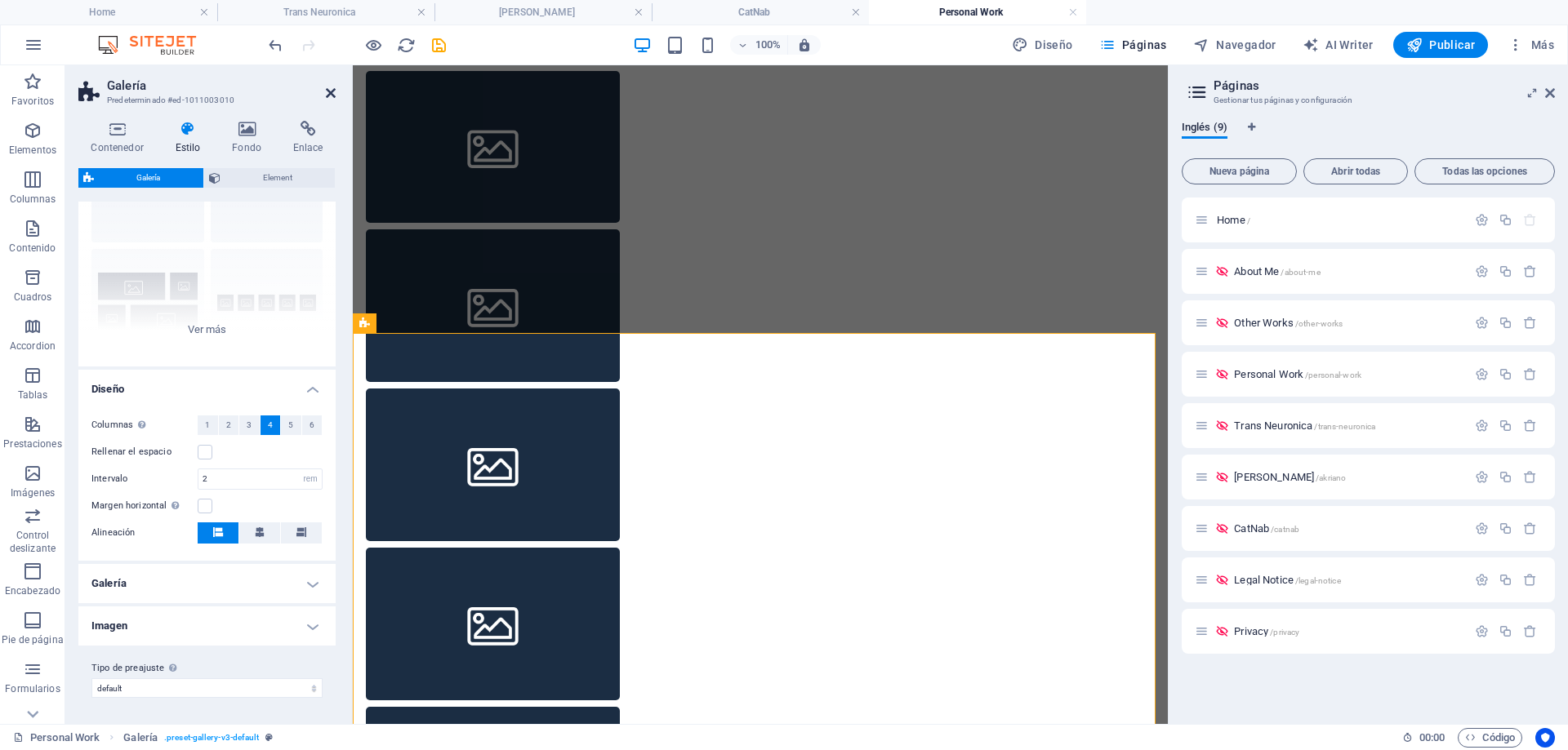
click at [327, 96] on icon at bounding box center [331, 93] width 10 height 13
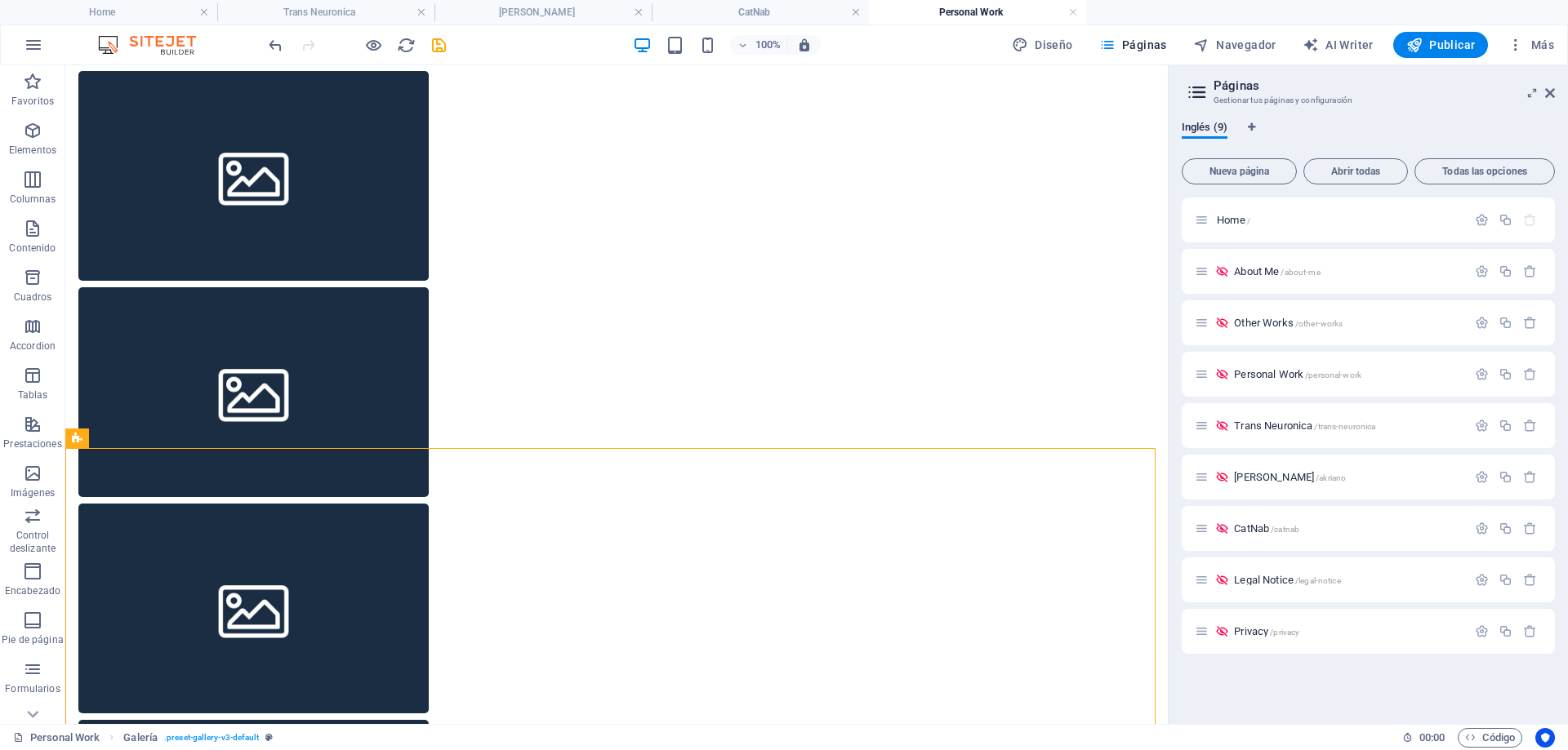
click at [1556, 98] on aside "Páginas Gestionar tus páginas y configuración Inglés (9) Nueva página Abrir tod…" at bounding box center [1368, 394] width 400 height 659
drag, startPoint x: 1551, startPoint y: 90, endPoint x: 1466, endPoint y: 40, distance: 98.6
click at [1551, 90] on icon at bounding box center [1549, 93] width 10 height 13
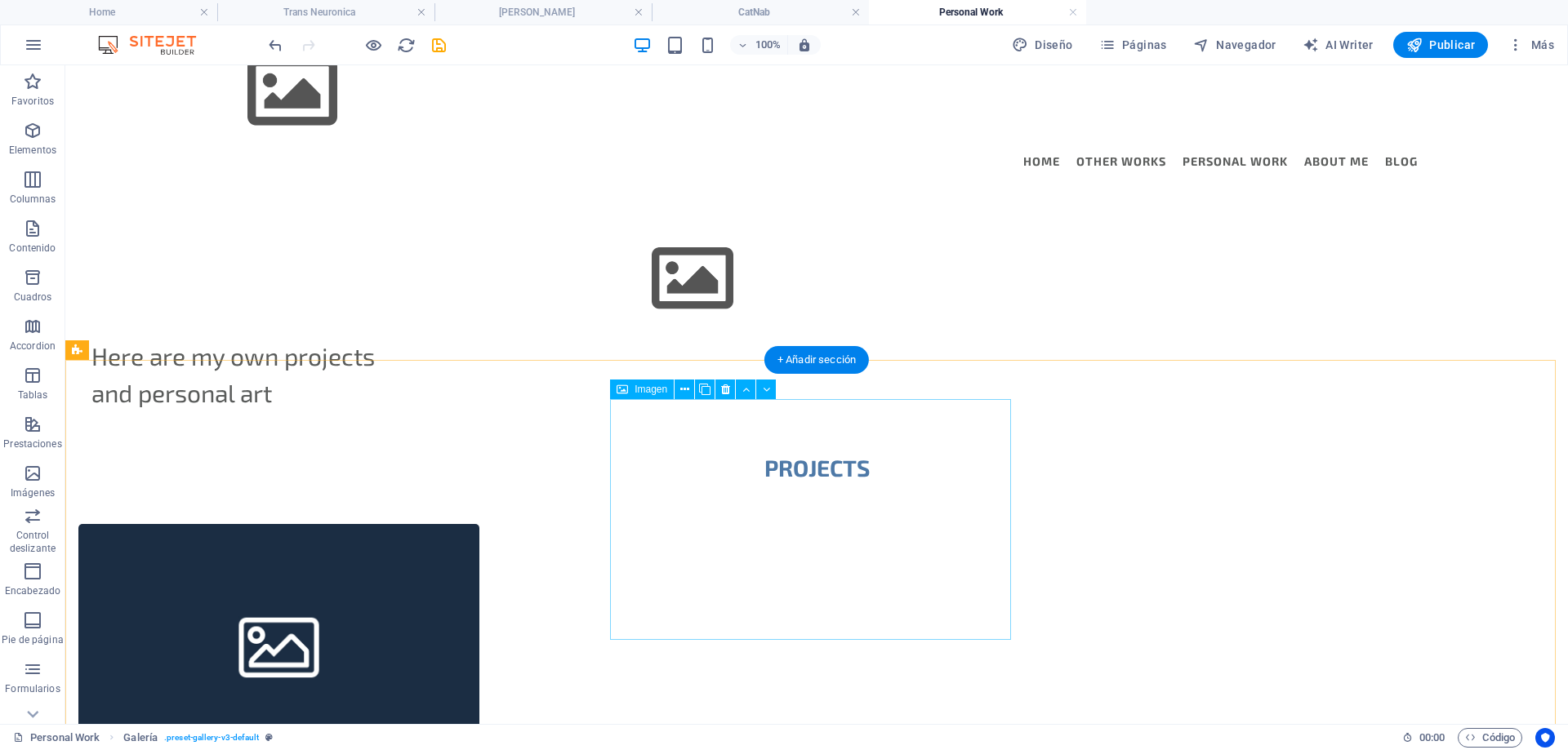
scroll to position [0, 0]
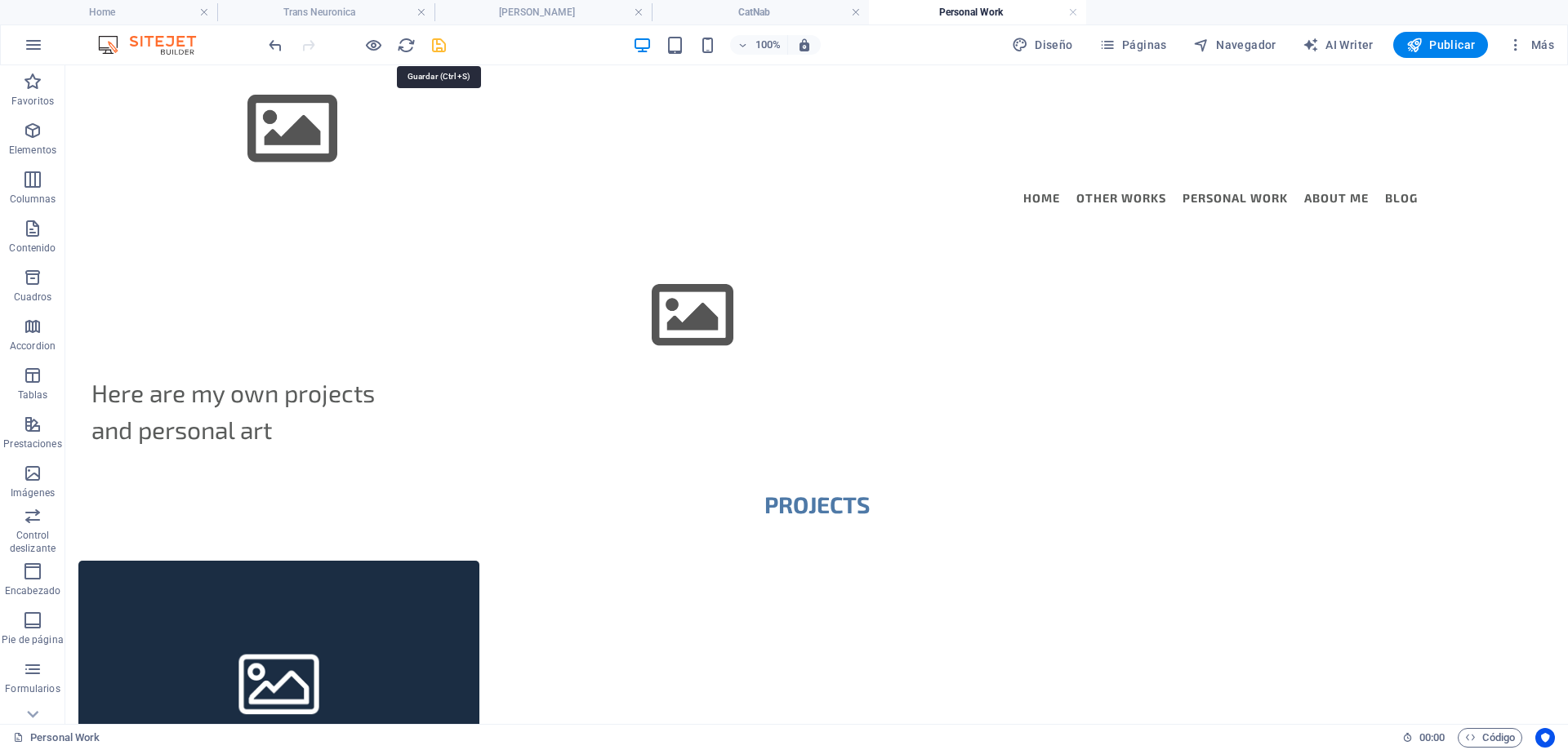
click at [439, 45] on icon "save" at bounding box center [439, 46] width 19 height 19
click at [730, 11] on h4 "CatNab" at bounding box center [760, 12] width 217 height 18
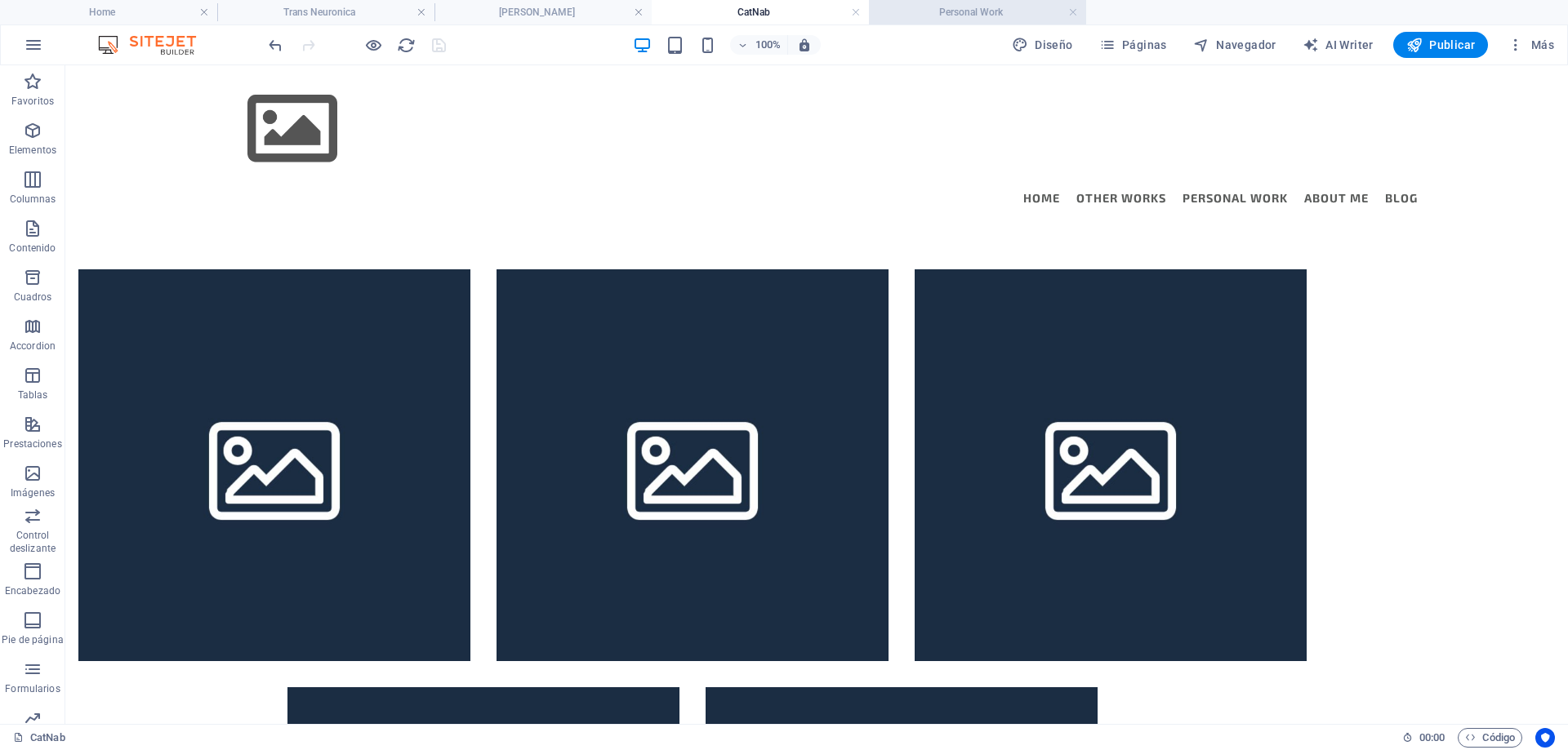
click at [979, 10] on h4 "Personal Work" at bounding box center [977, 12] width 217 height 18
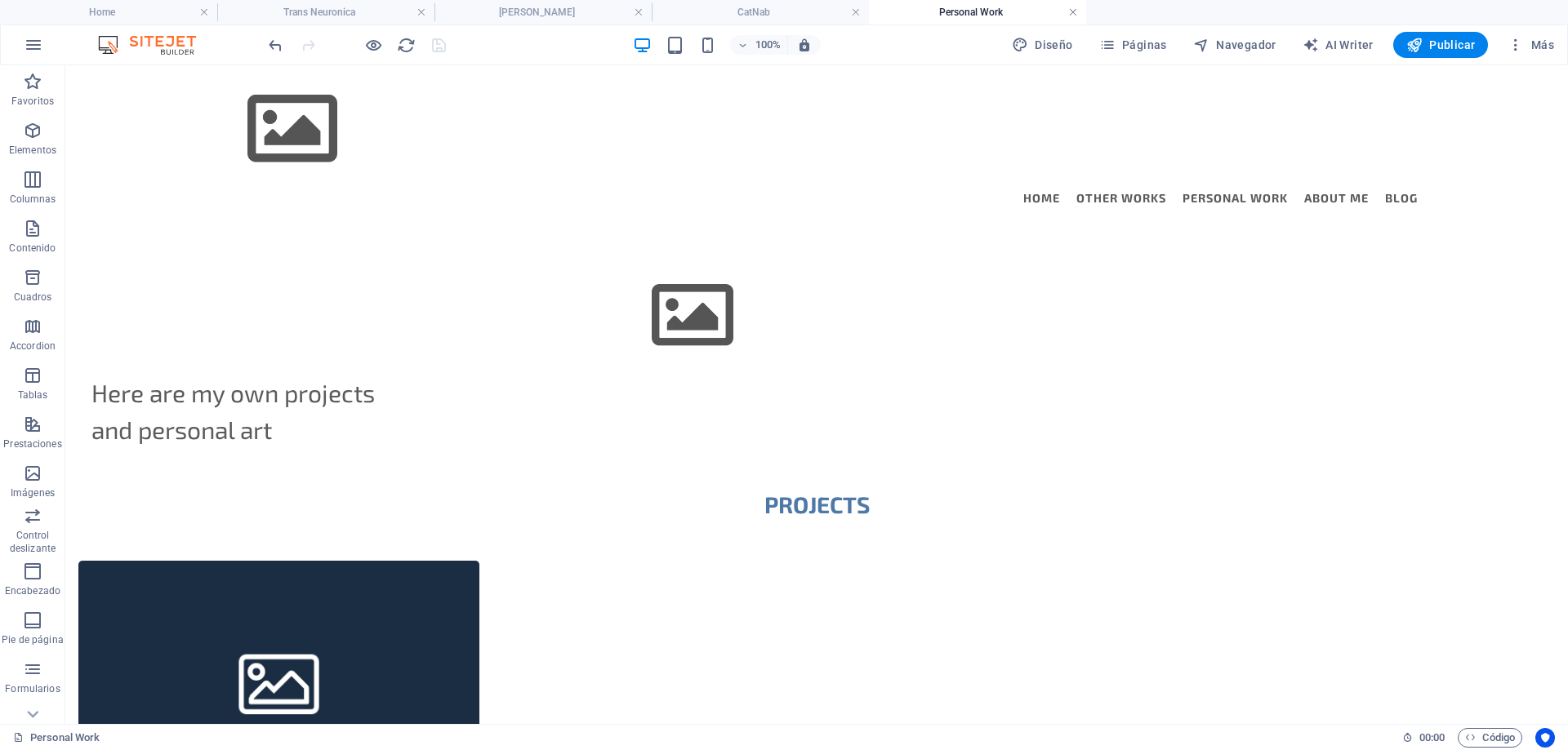
click at [1072, 10] on link at bounding box center [1073, 12] width 10 height 16
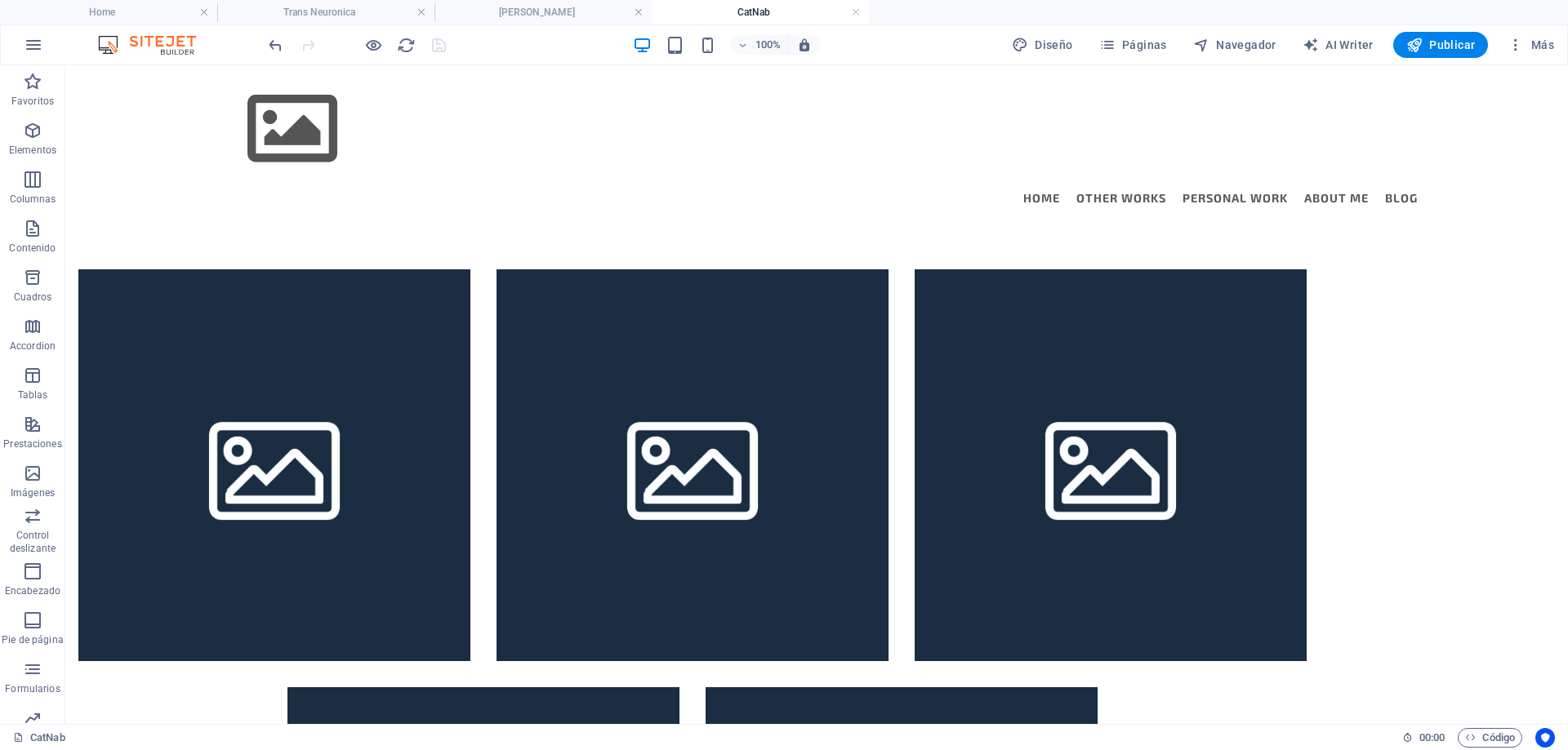
click at [766, 10] on h4 "CatNab" at bounding box center [760, 12] width 217 height 18
click at [855, 12] on link at bounding box center [856, 12] width 10 height 16
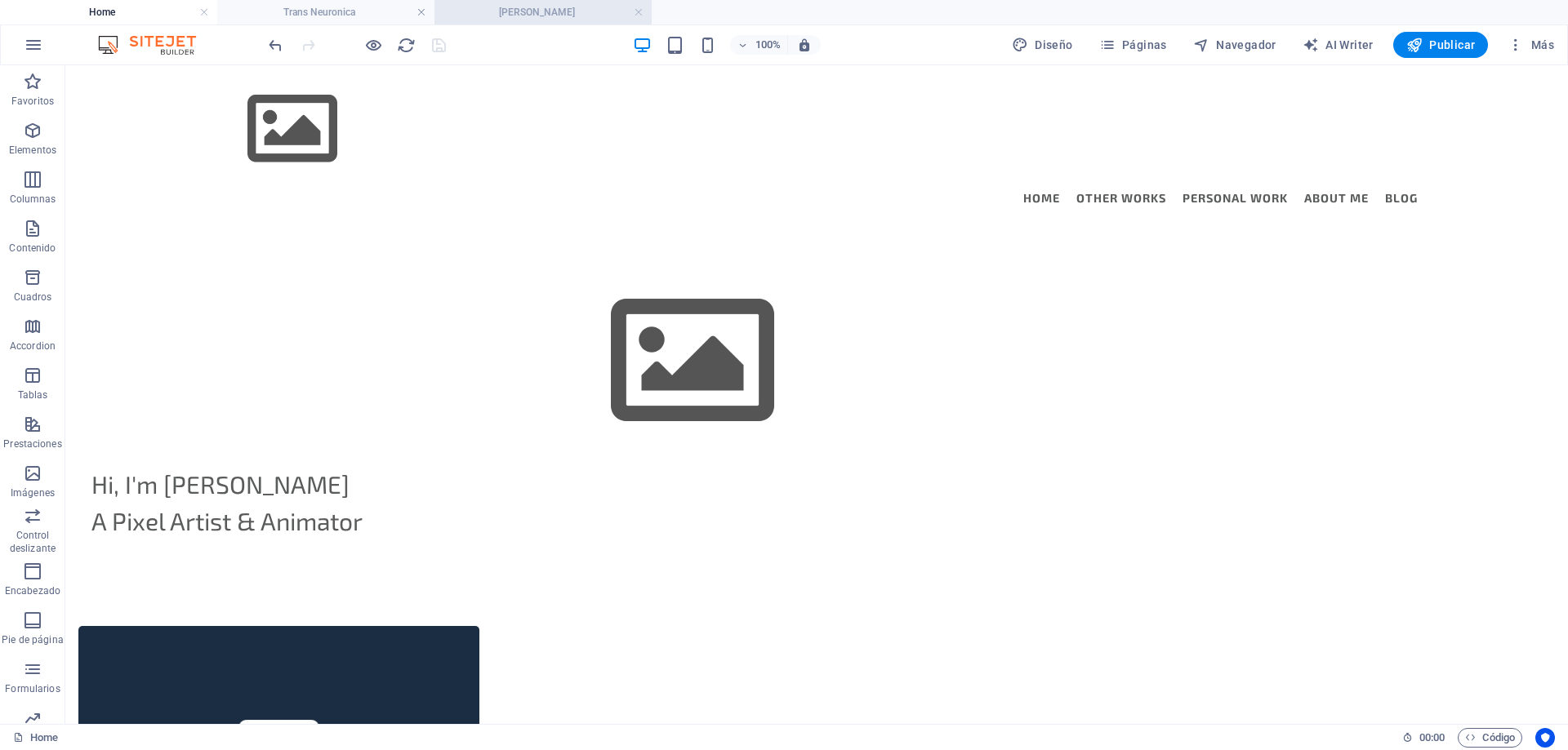
click at [529, 18] on h4 "[PERSON_NAME]" at bounding box center [543, 12] width 217 height 18
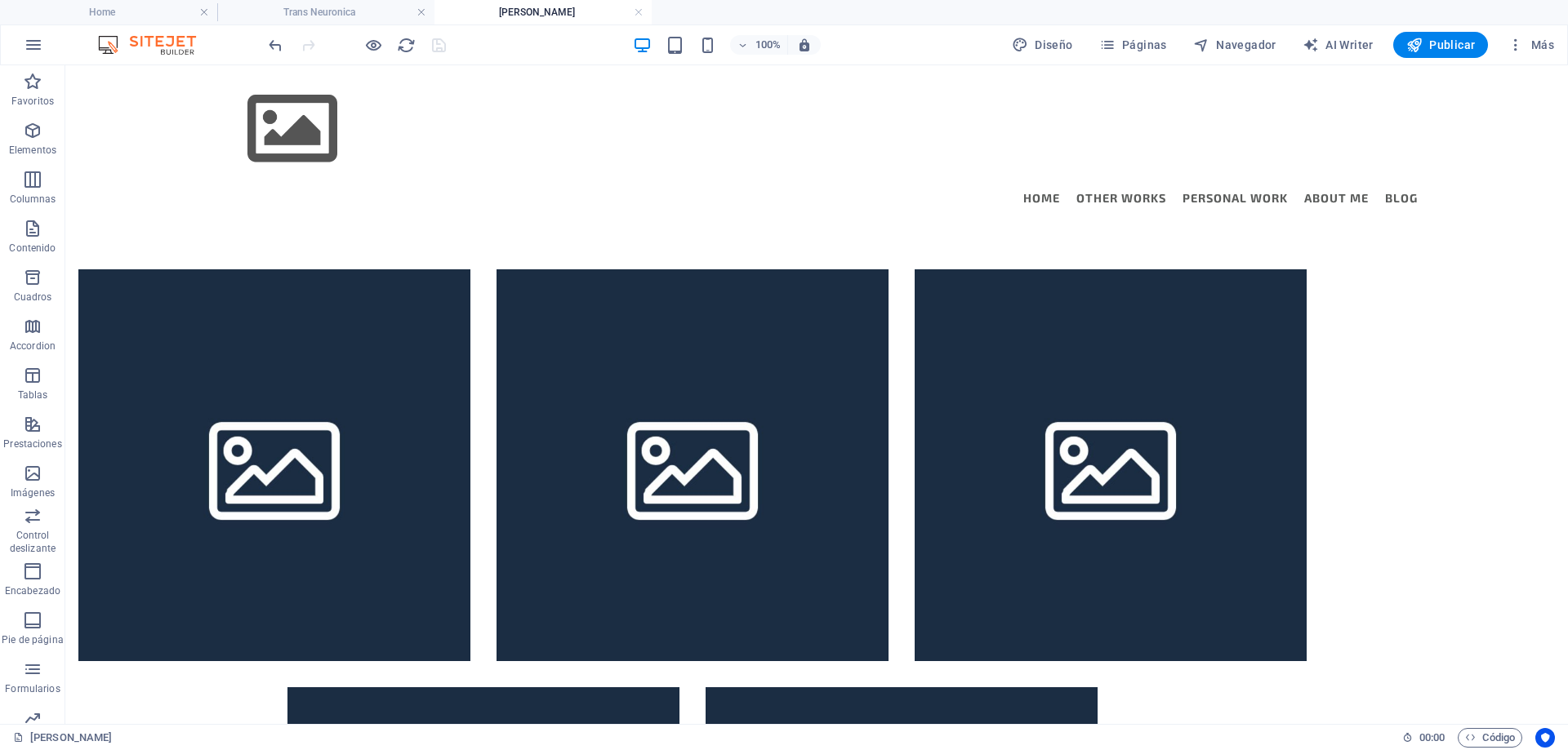
scroll to position [62, 0]
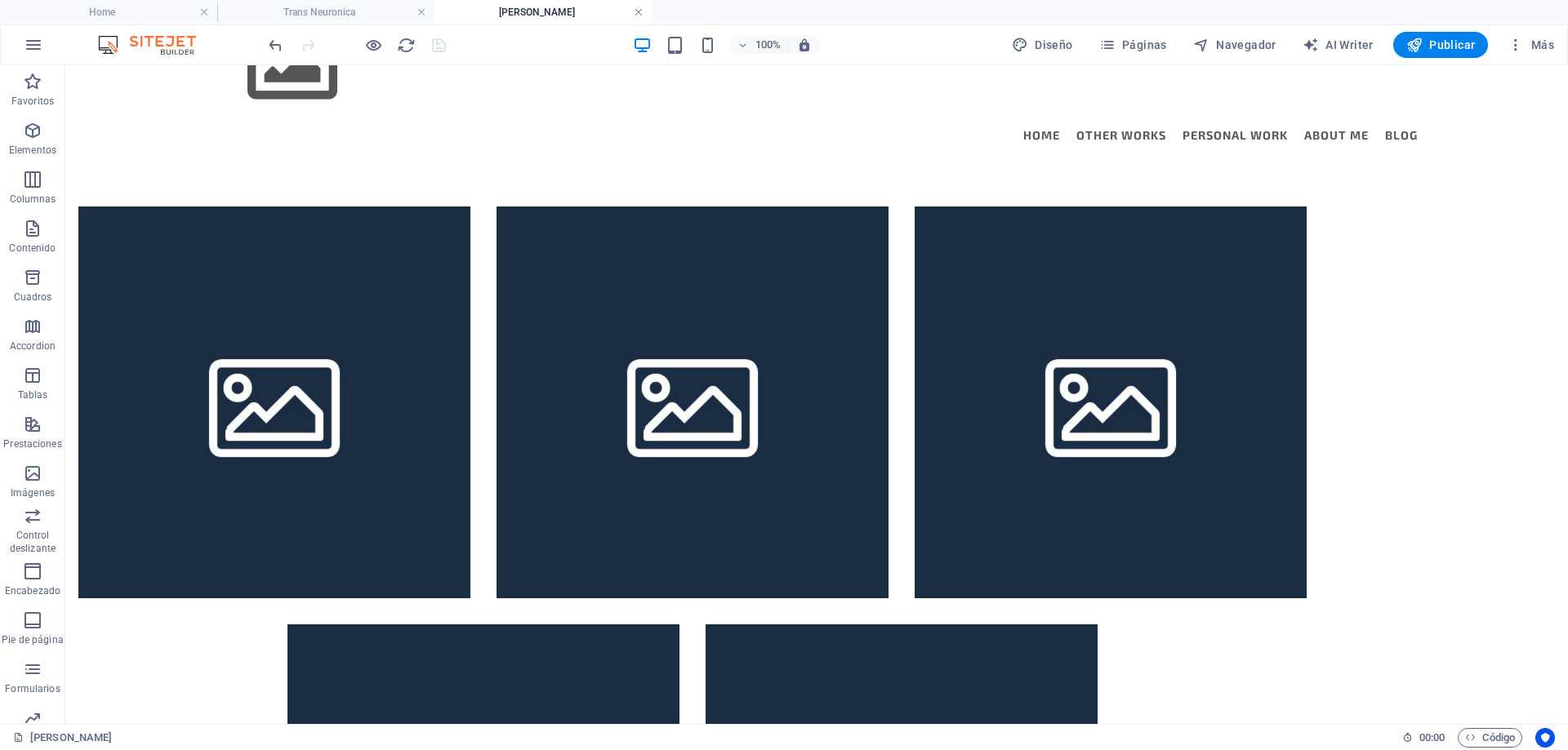
click at [637, 16] on link at bounding box center [639, 12] width 10 height 16
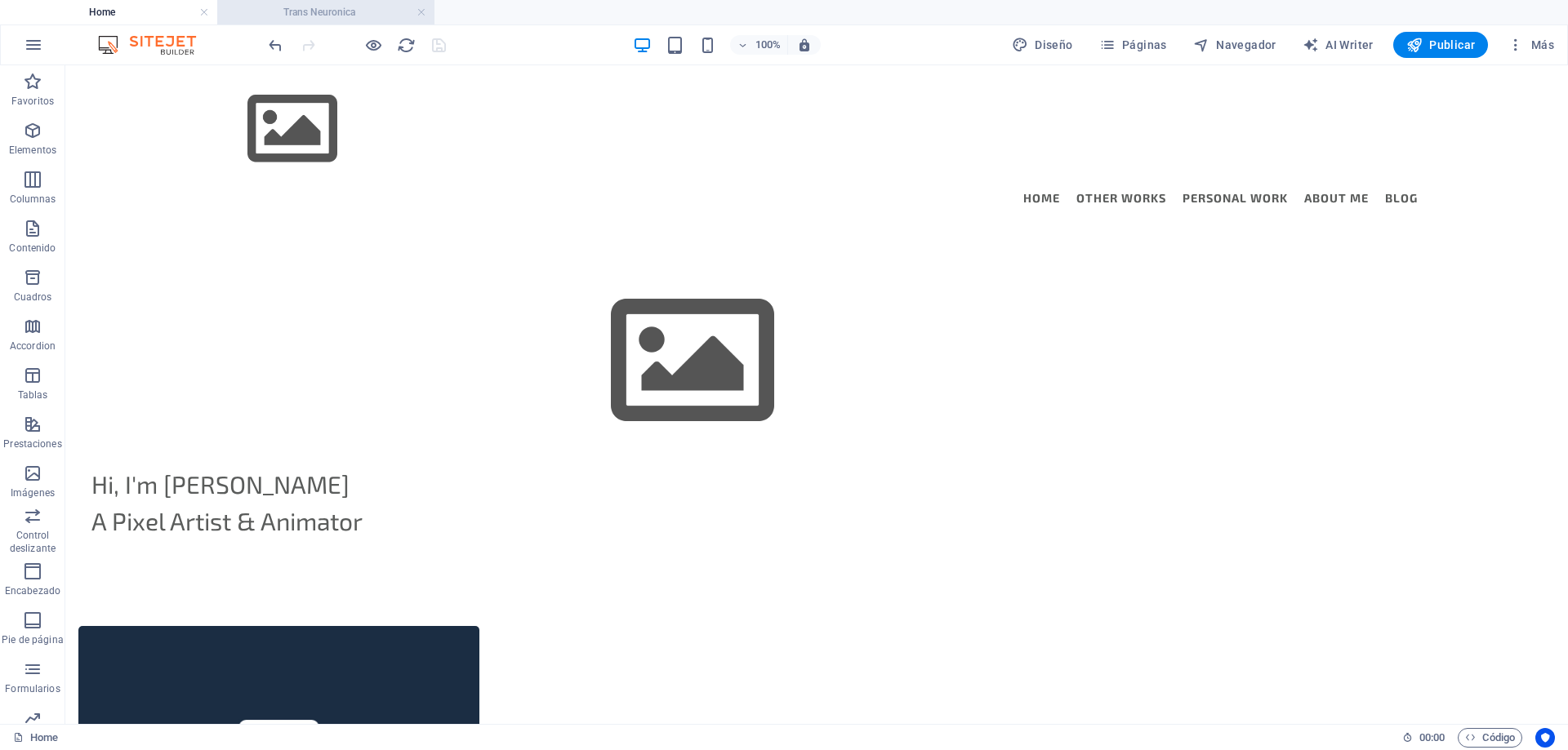
click at [359, 19] on h4 "Trans Neuronica" at bounding box center [325, 12] width 217 height 18
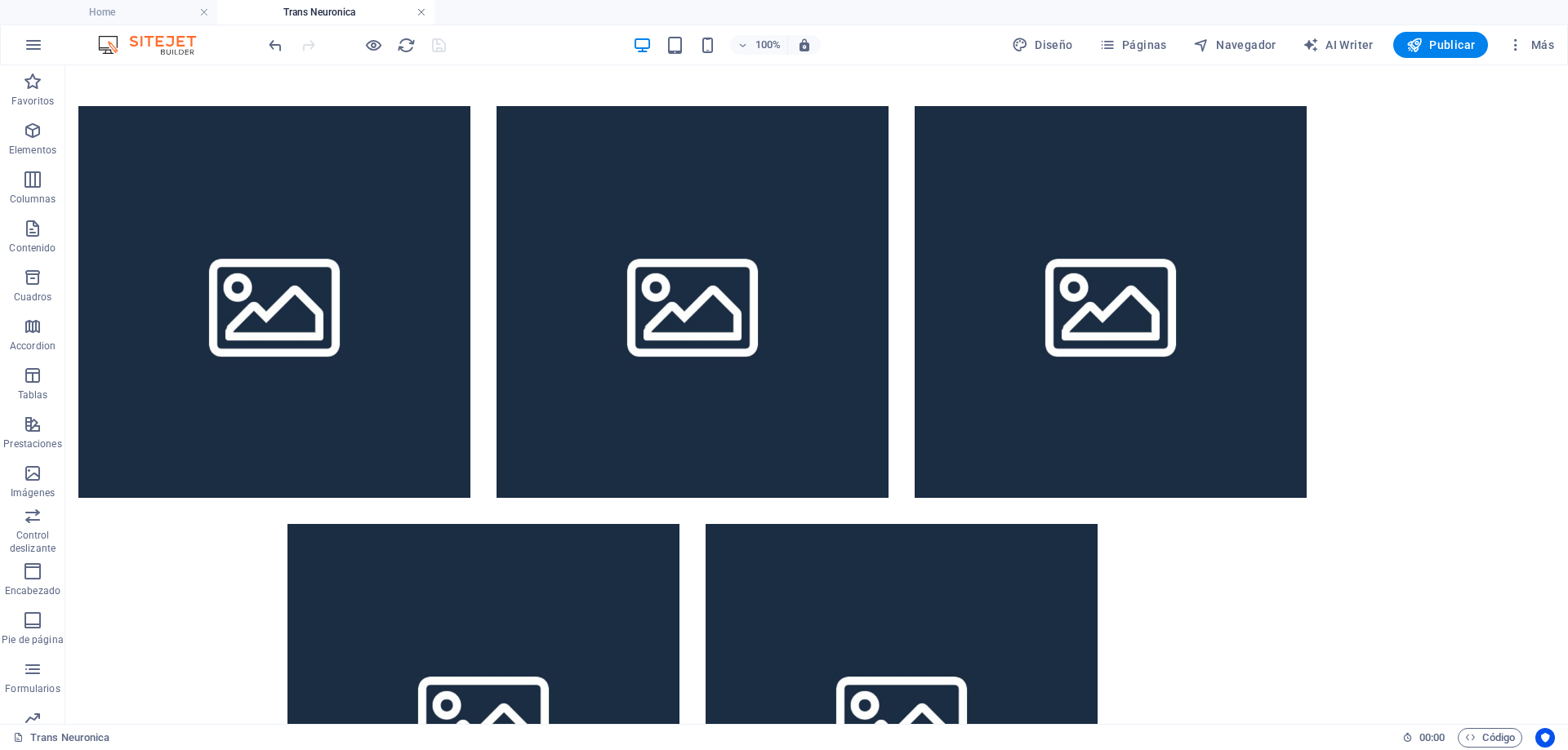
click at [419, 11] on link at bounding box center [421, 12] width 10 height 16
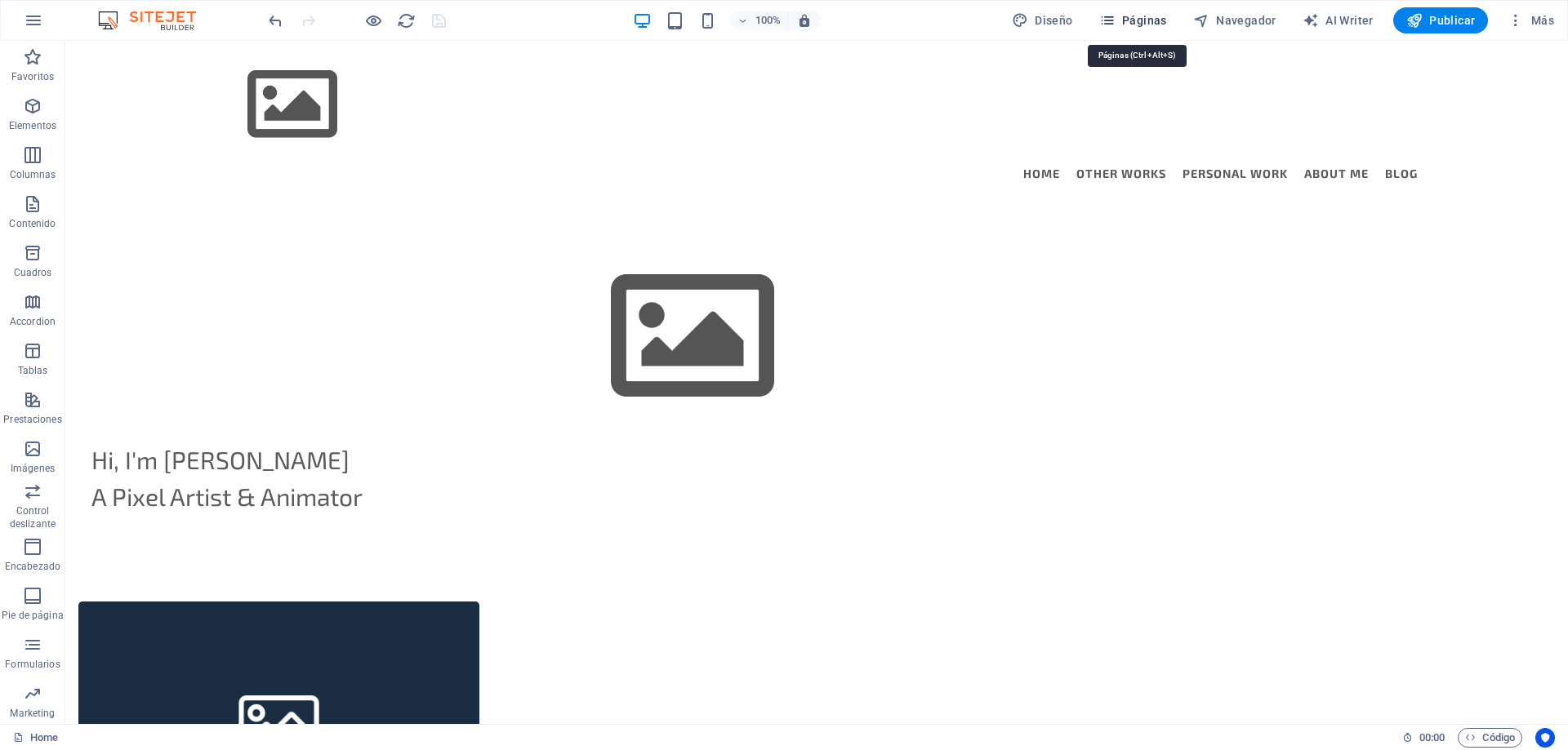
click at [1132, 24] on span "Páginas" at bounding box center [1133, 20] width 68 height 17
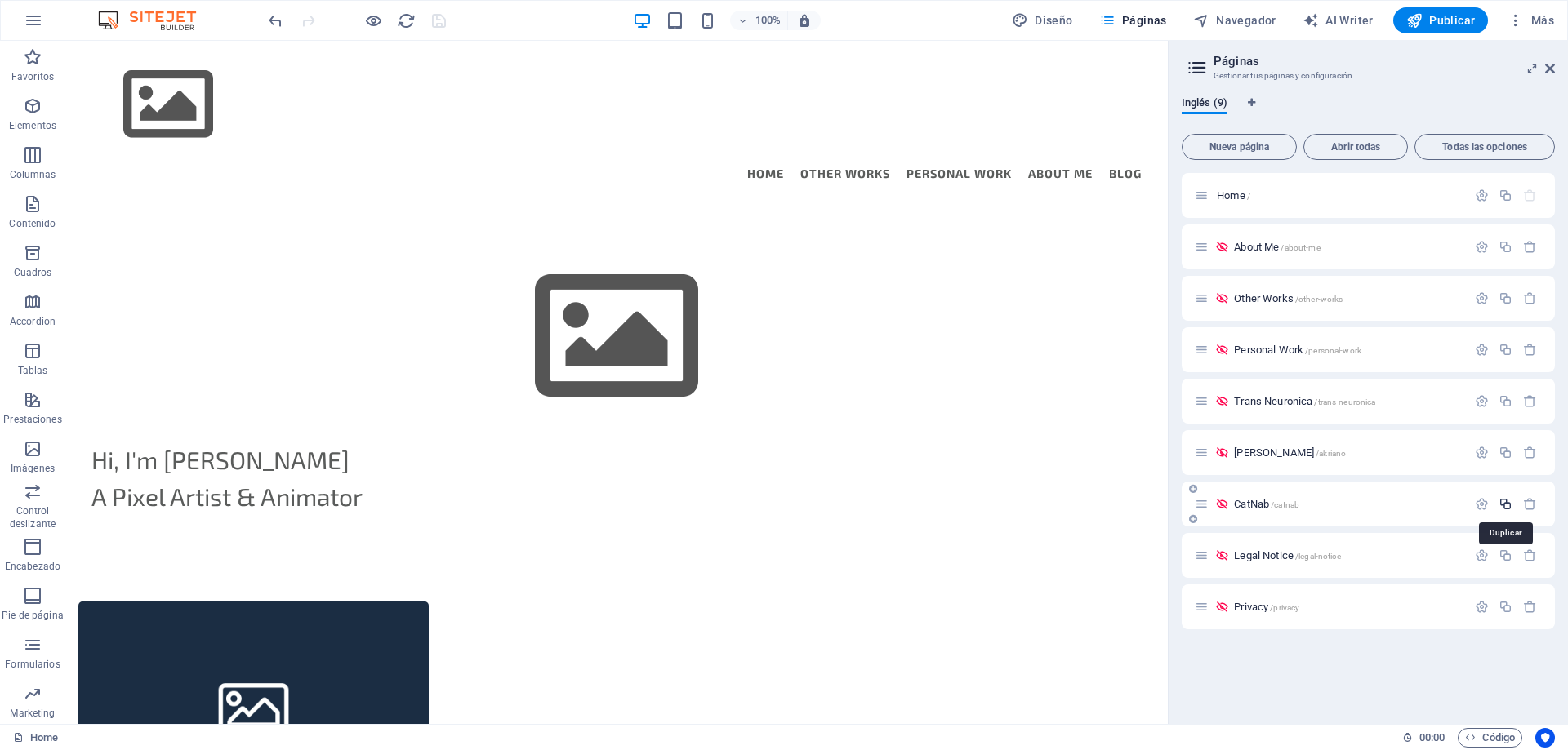
click at [1506, 503] on icon "button" at bounding box center [1505, 503] width 14 height 14
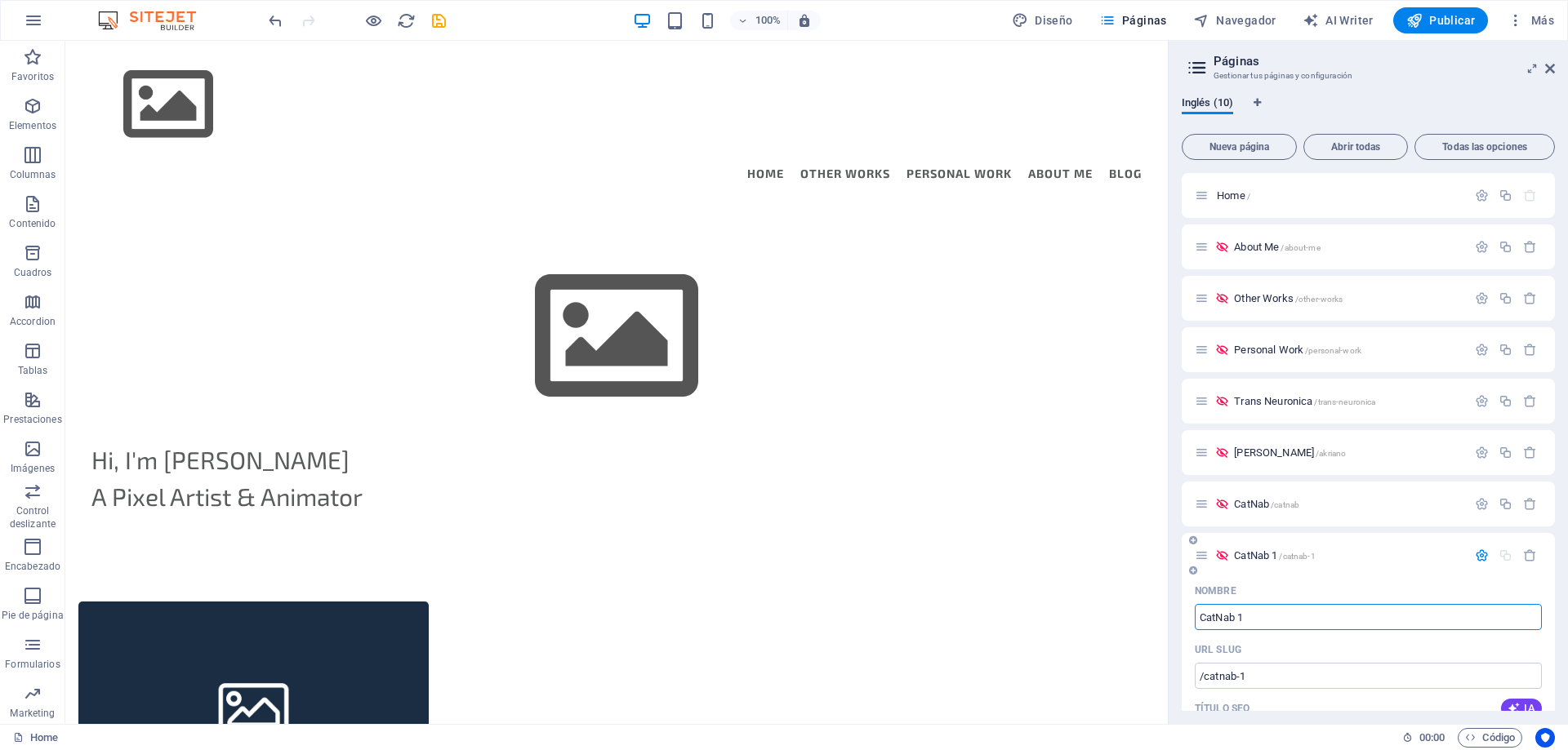
click at [1248, 616] on input "CatNab 1" at bounding box center [1369, 617] width 347 height 26
drag, startPoint x: 1261, startPoint y: 616, endPoint x: 1173, endPoint y: 617, distance: 88.0
click at [1173, 617] on div "Inglés (10) Nueva página Abrir todas Todas las opciones Home / About Me /about-…" at bounding box center [1369, 403] width 399 height 641
type input "Pregundados"
type input "/pregundados"
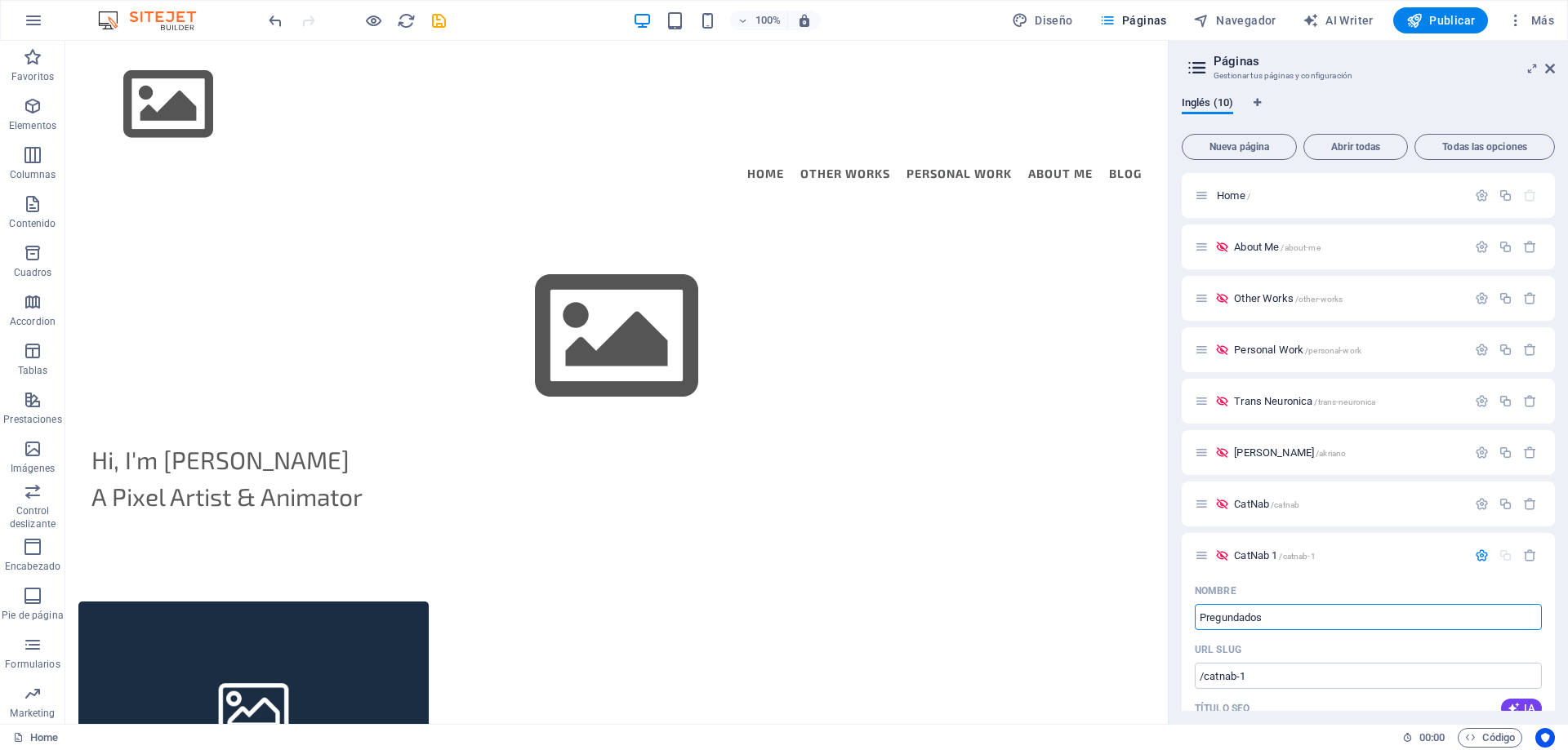
type input "Pregundados"
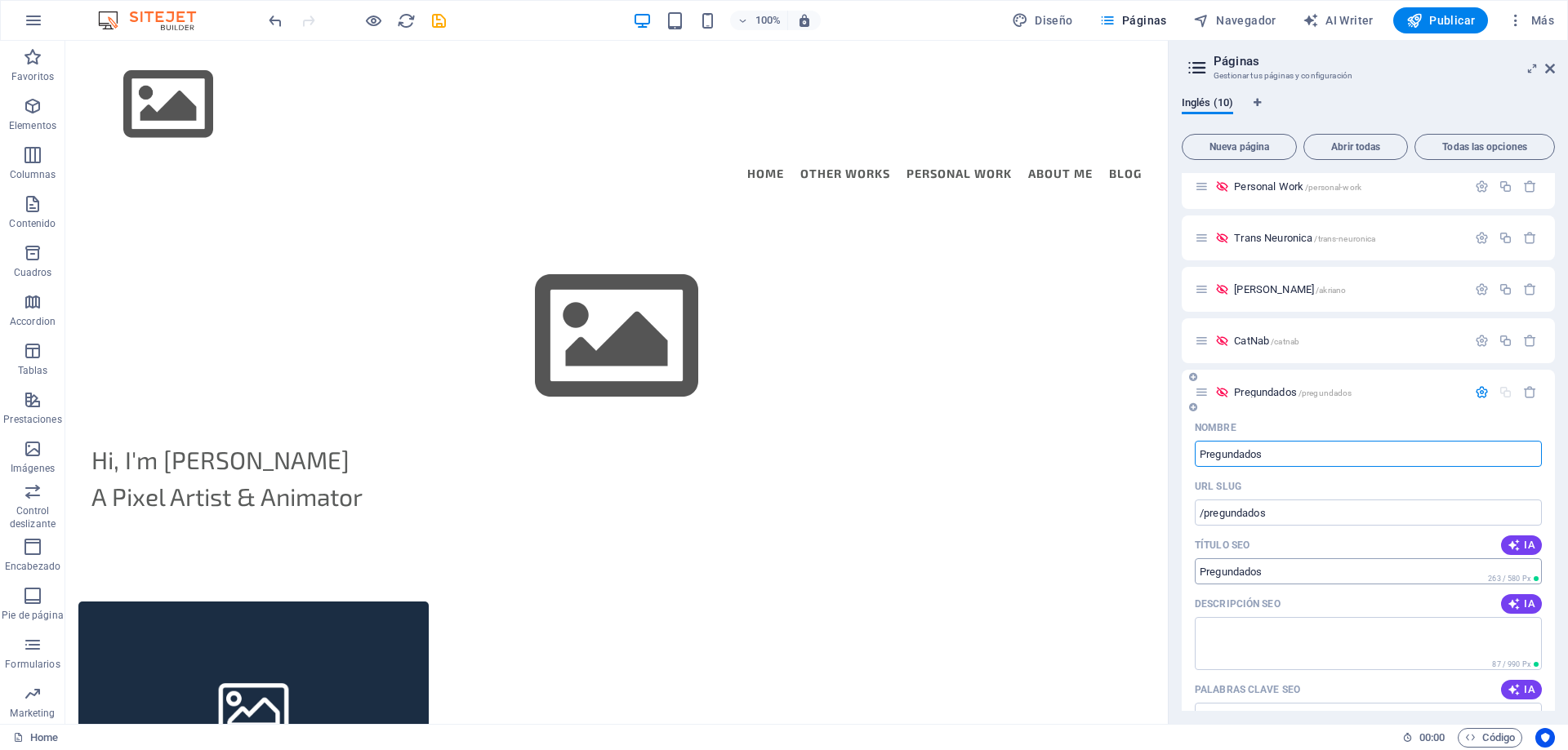
type input "Pregundados"
click at [1285, 569] on input "Pregundados" at bounding box center [1369, 571] width 347 height 26
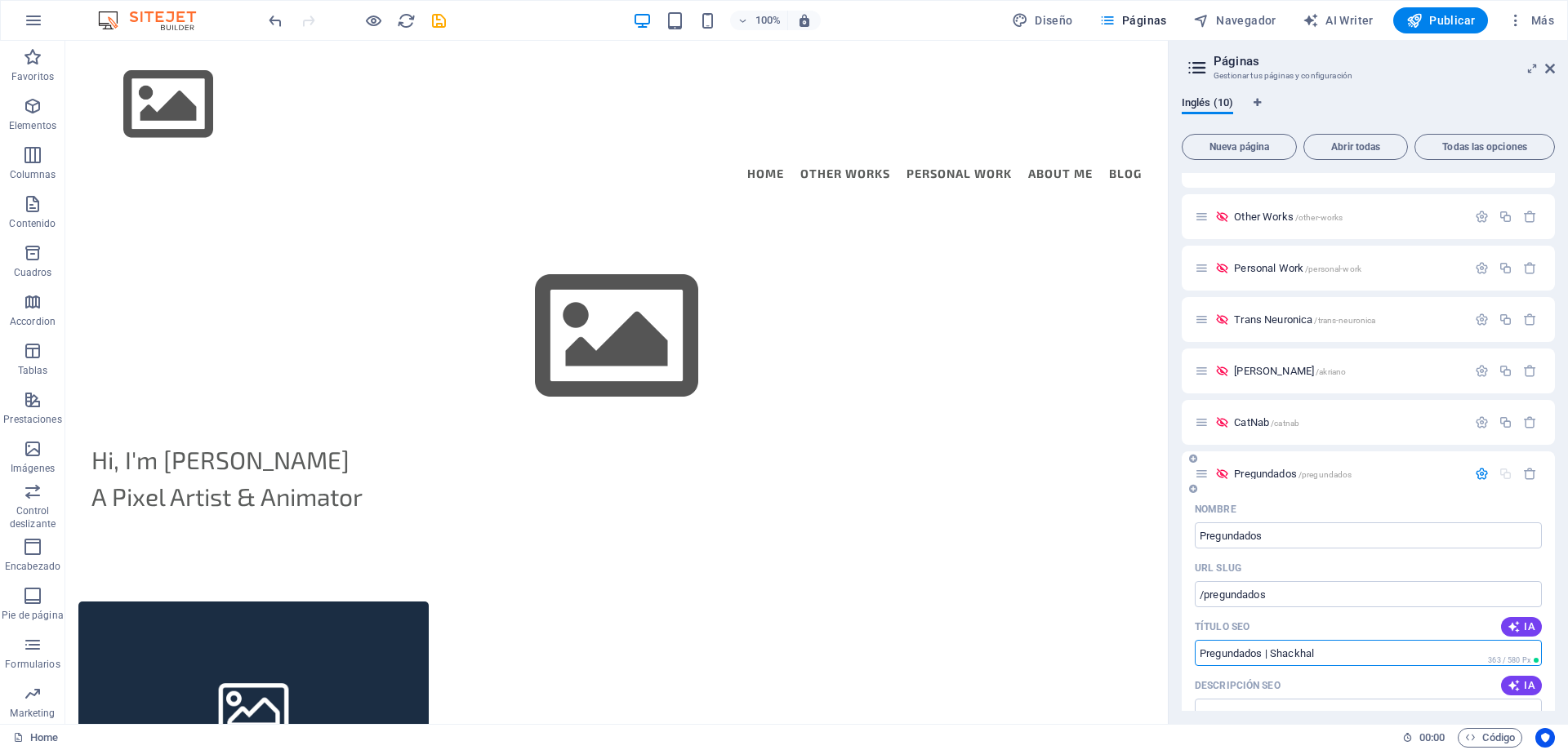
type input "Pregundados | Shackhal"
click at [1259, 470] on span "Pregundados /pregundados" at bounding box center [1293, 473] width 117 height 12
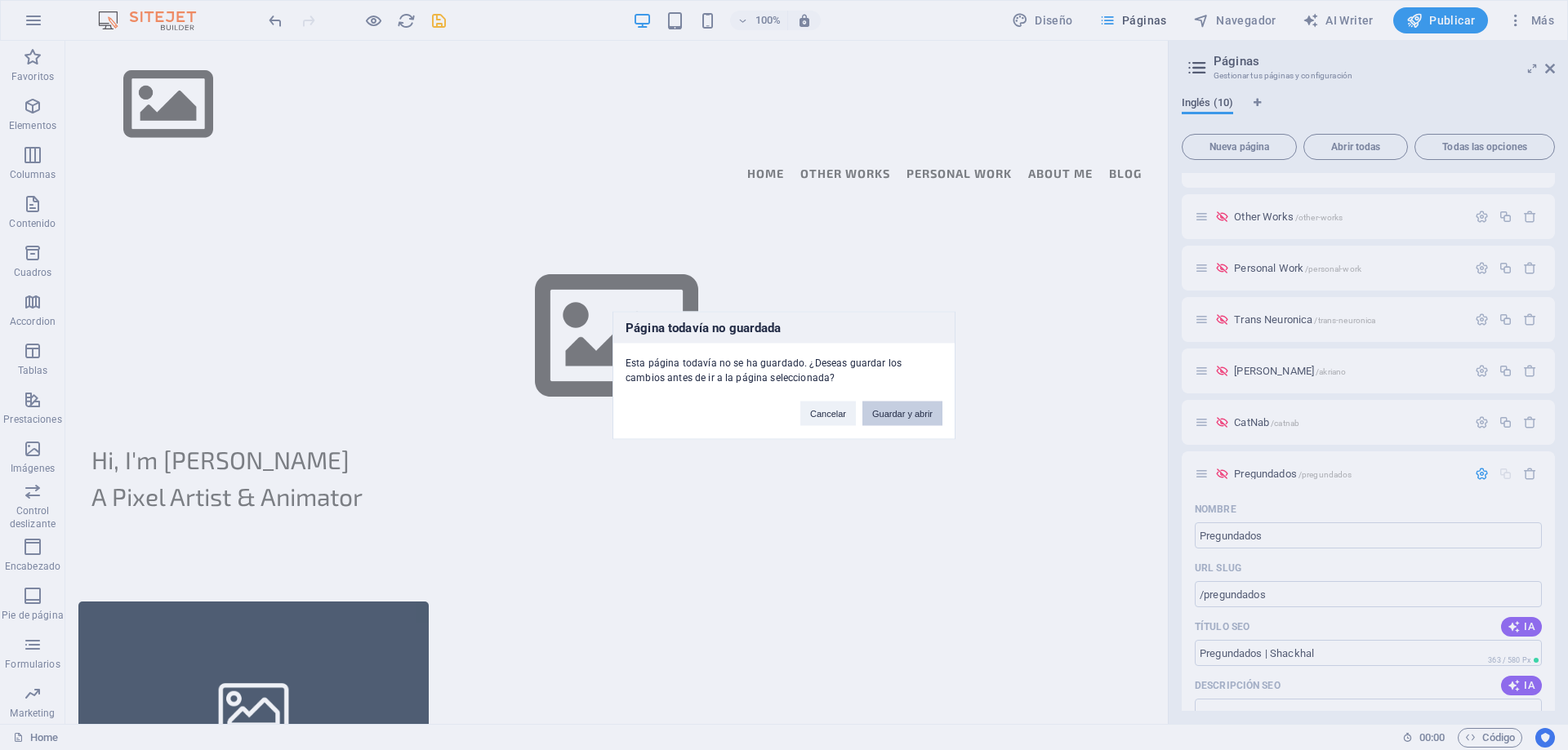
click at [906, 411] on button "Guardar y abrir" at bounding box center [902, 413] width 80 height 24
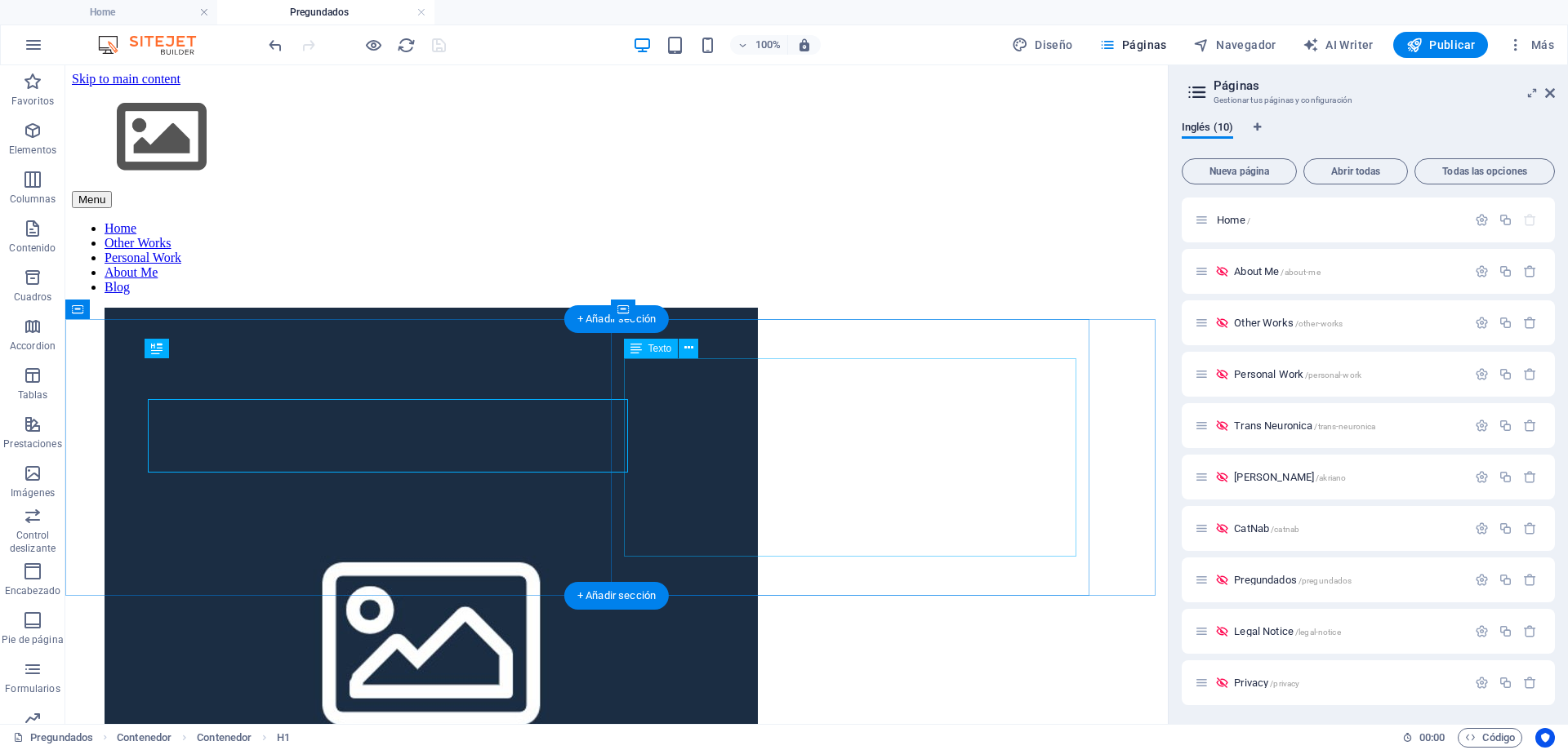
scroll to position [652, 0]
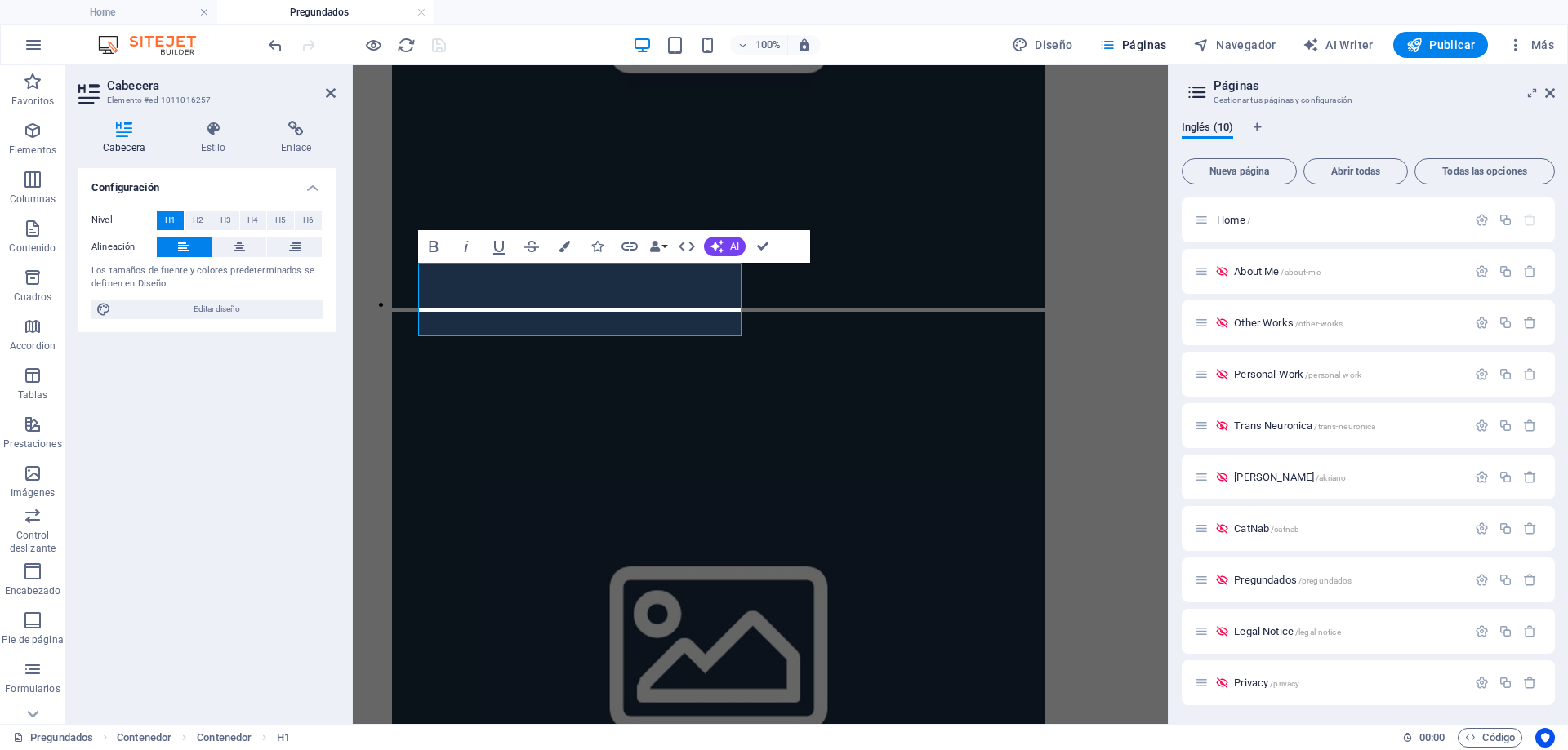
scroll to position [556, 0]
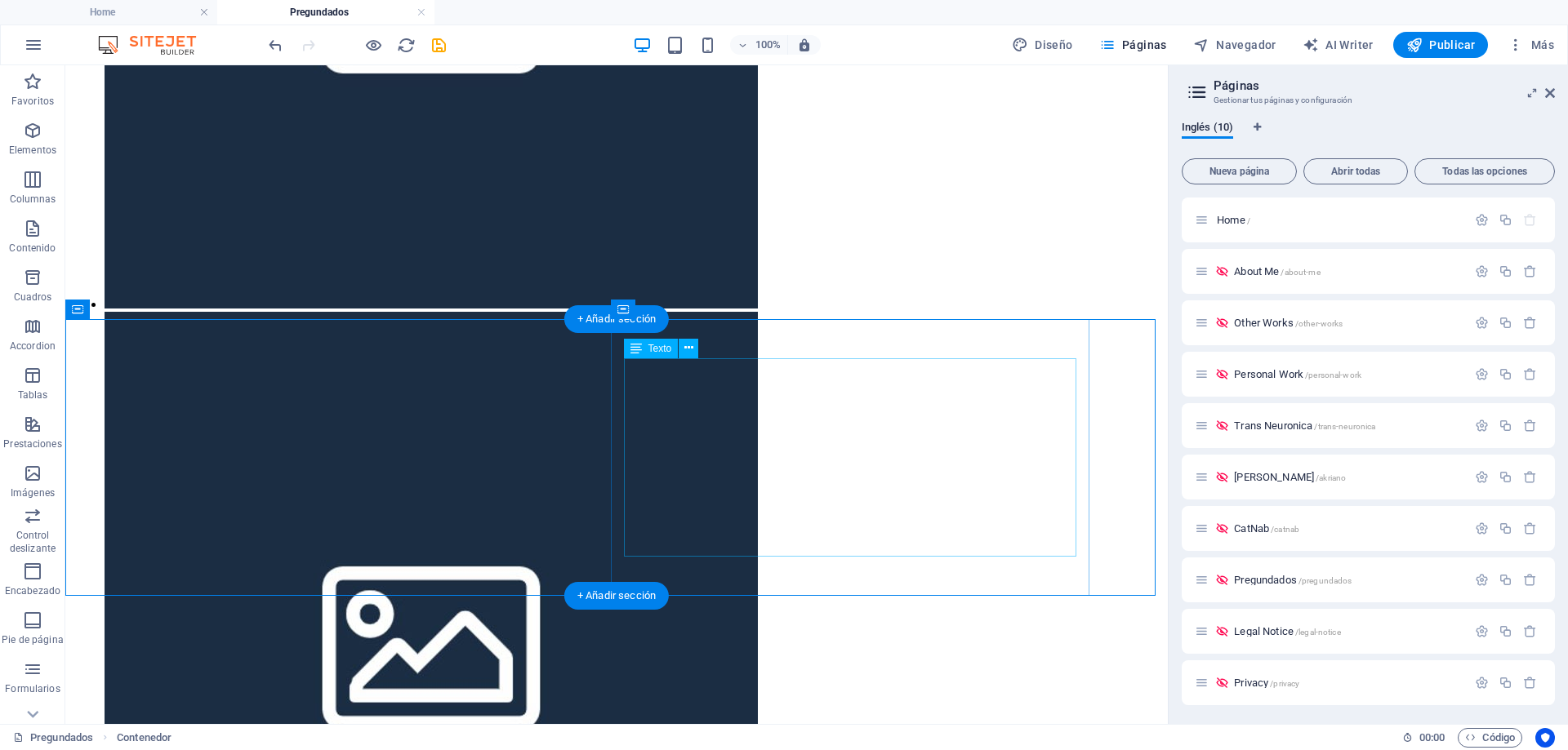
scroll to position [0, 0]
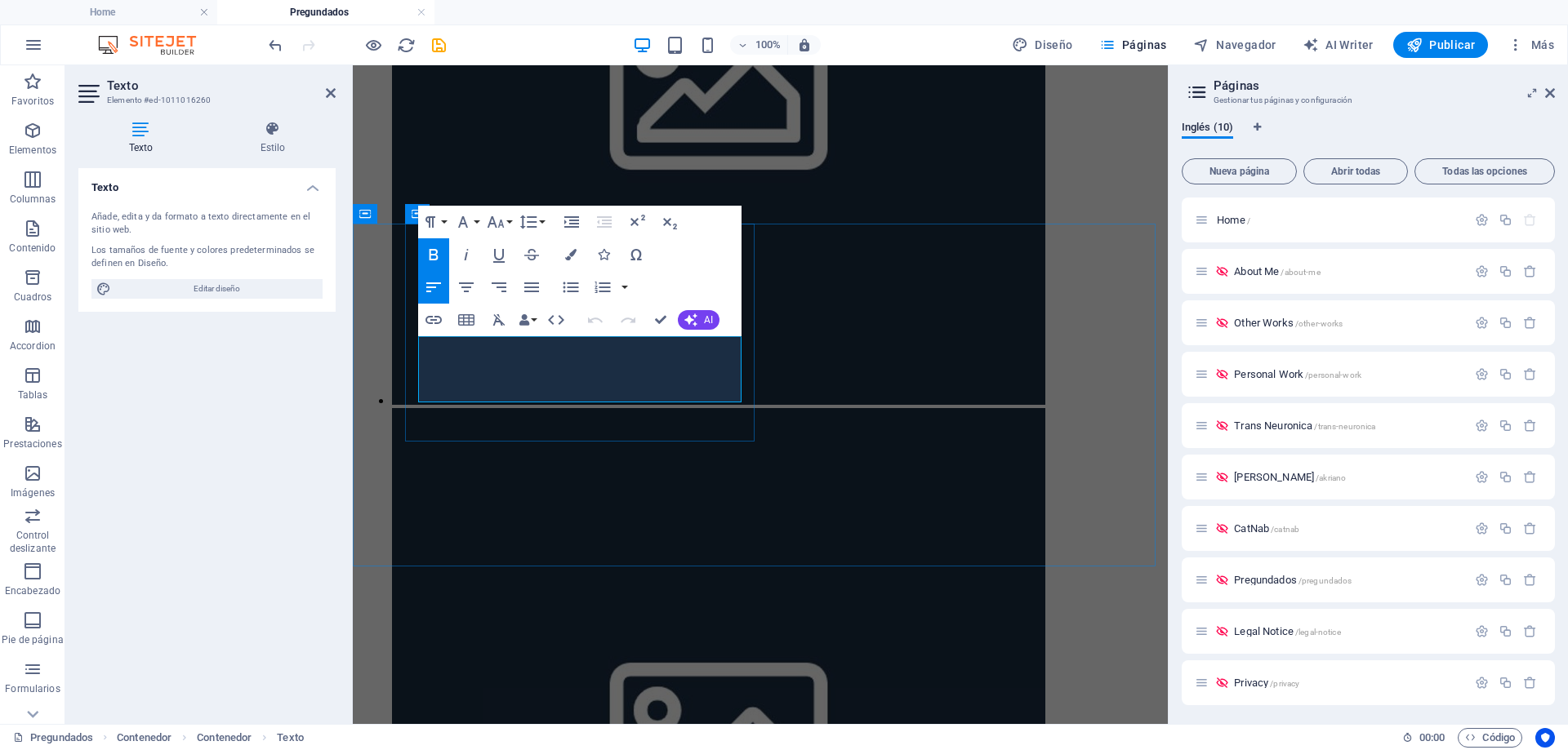
drag, startPoint x: 468, startPoint y: 346, endPoint x: 587, endPoint y: 356, distance: 119.4
drag, startPoint x: 509, startPoint y: 370, endPoint x: 570, endPoint y: 371, distance: 61.0
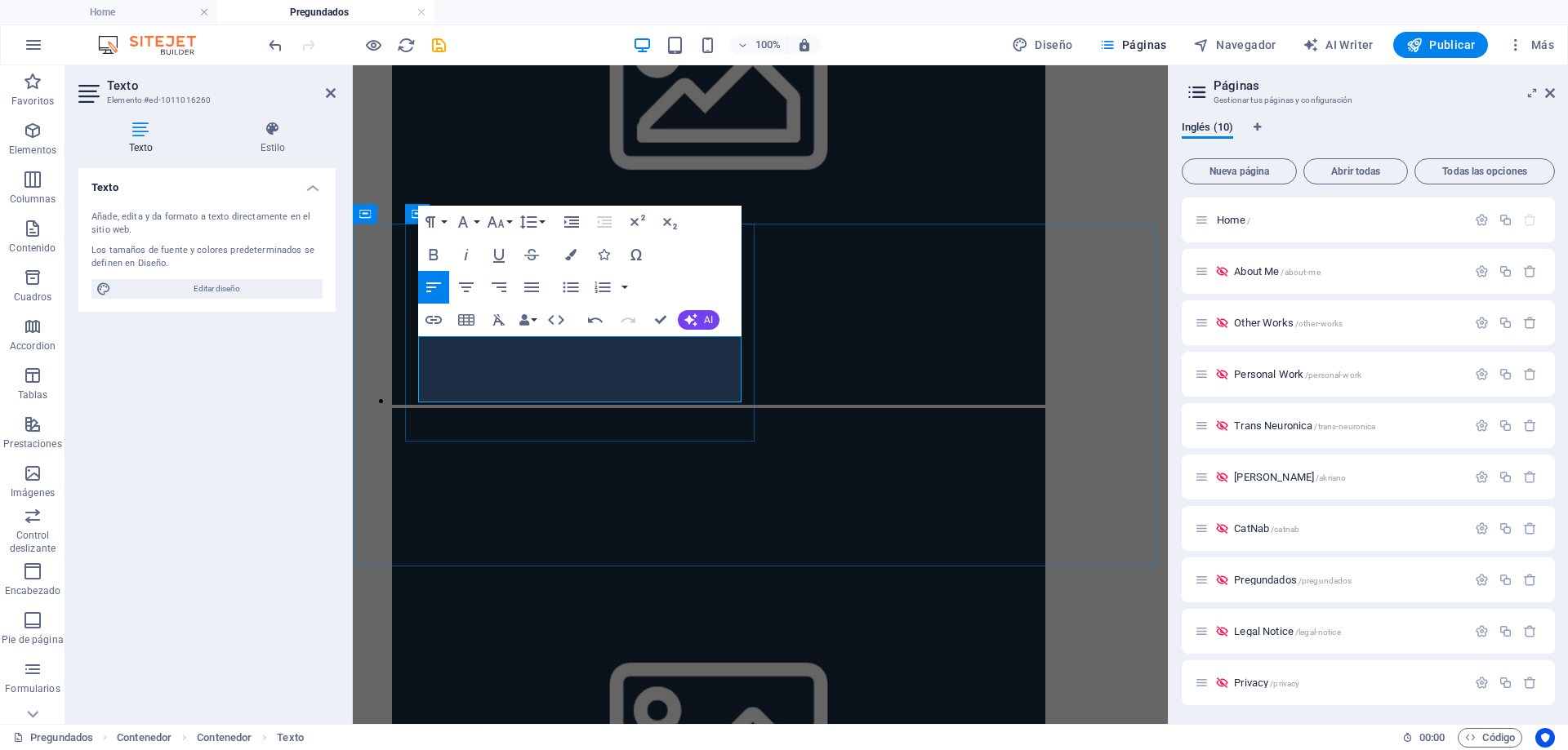
drag, startPoint x: 495, startPoint y: 365, endPoint x: 569, endPoint y: 365, distance: 74.0
drag, startPoint x: 542, startPoint y: 391, endPoint x: 557, endPoint y: 393, distance: 15.1
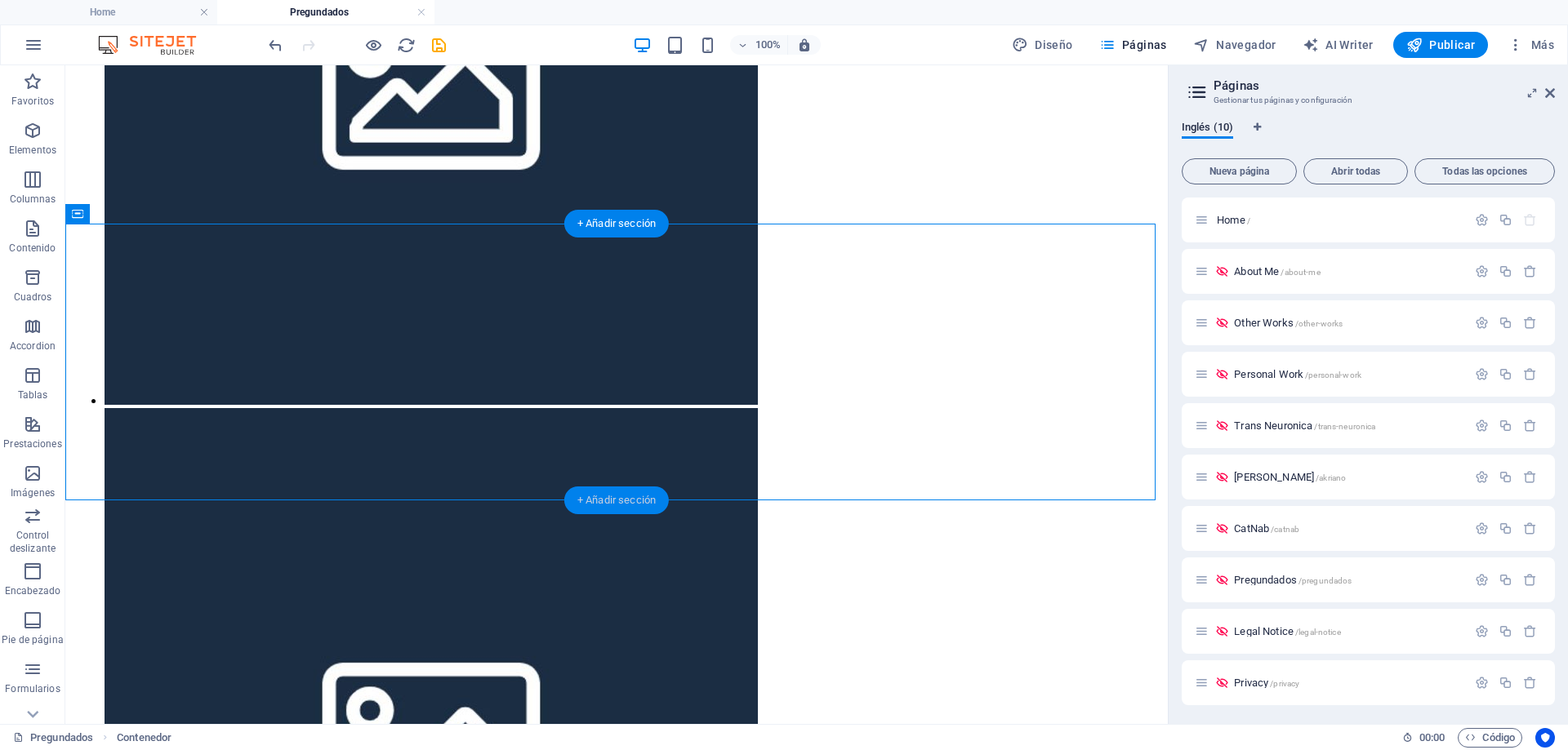
scroll to position [747, 0]
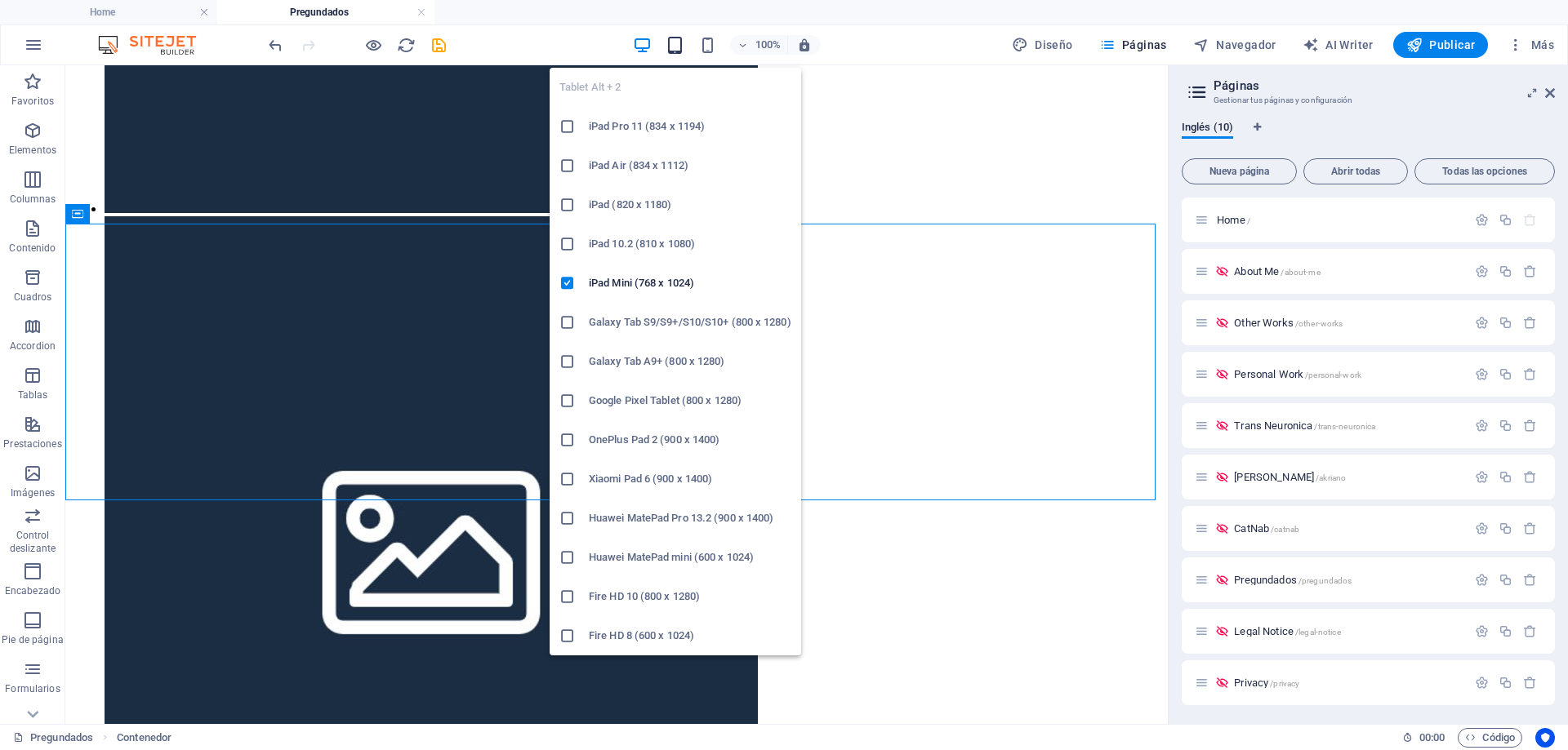
click at [675, 47] on icon "button" at bounding box center [675, 46] width 19 height 19
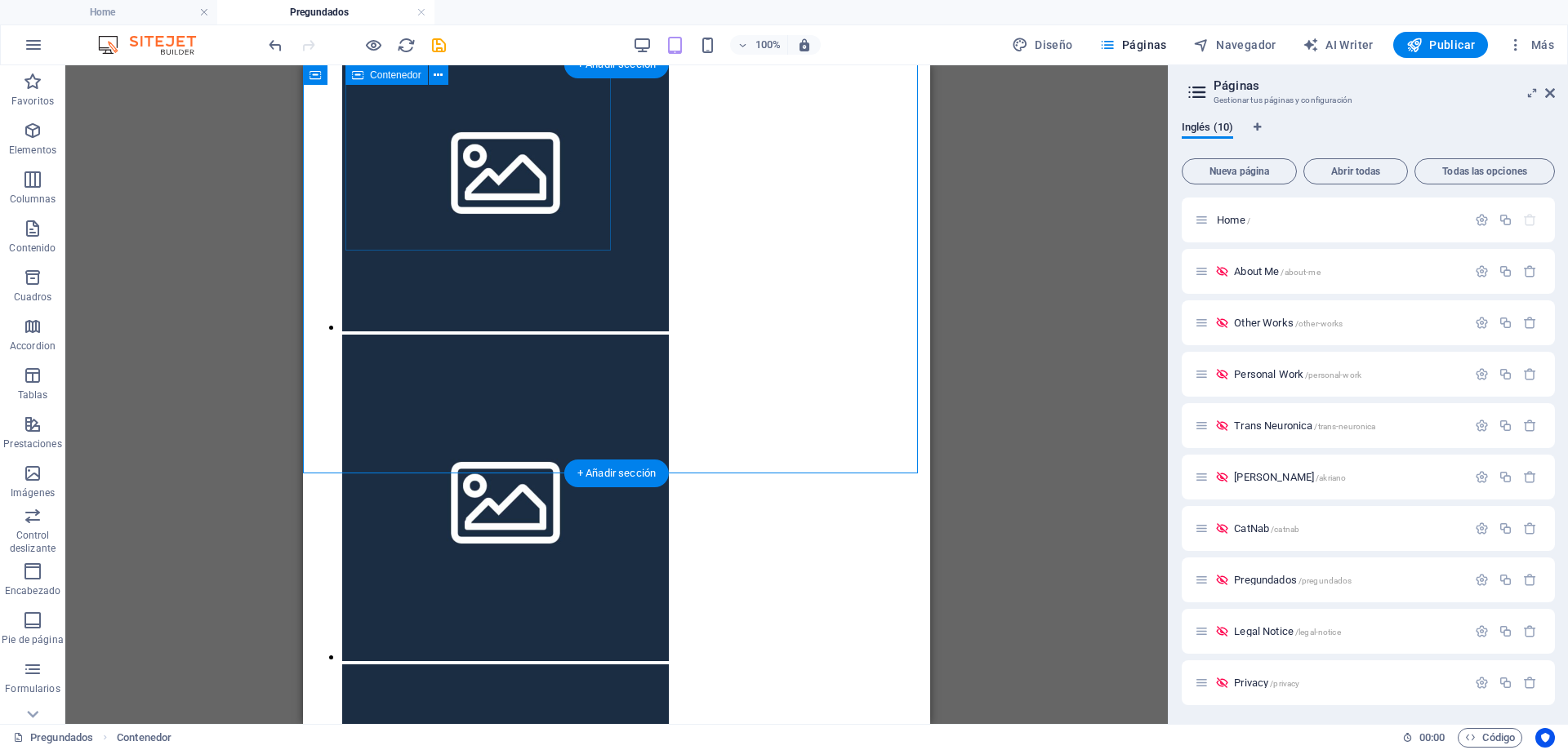
scroll to position [140, 0]
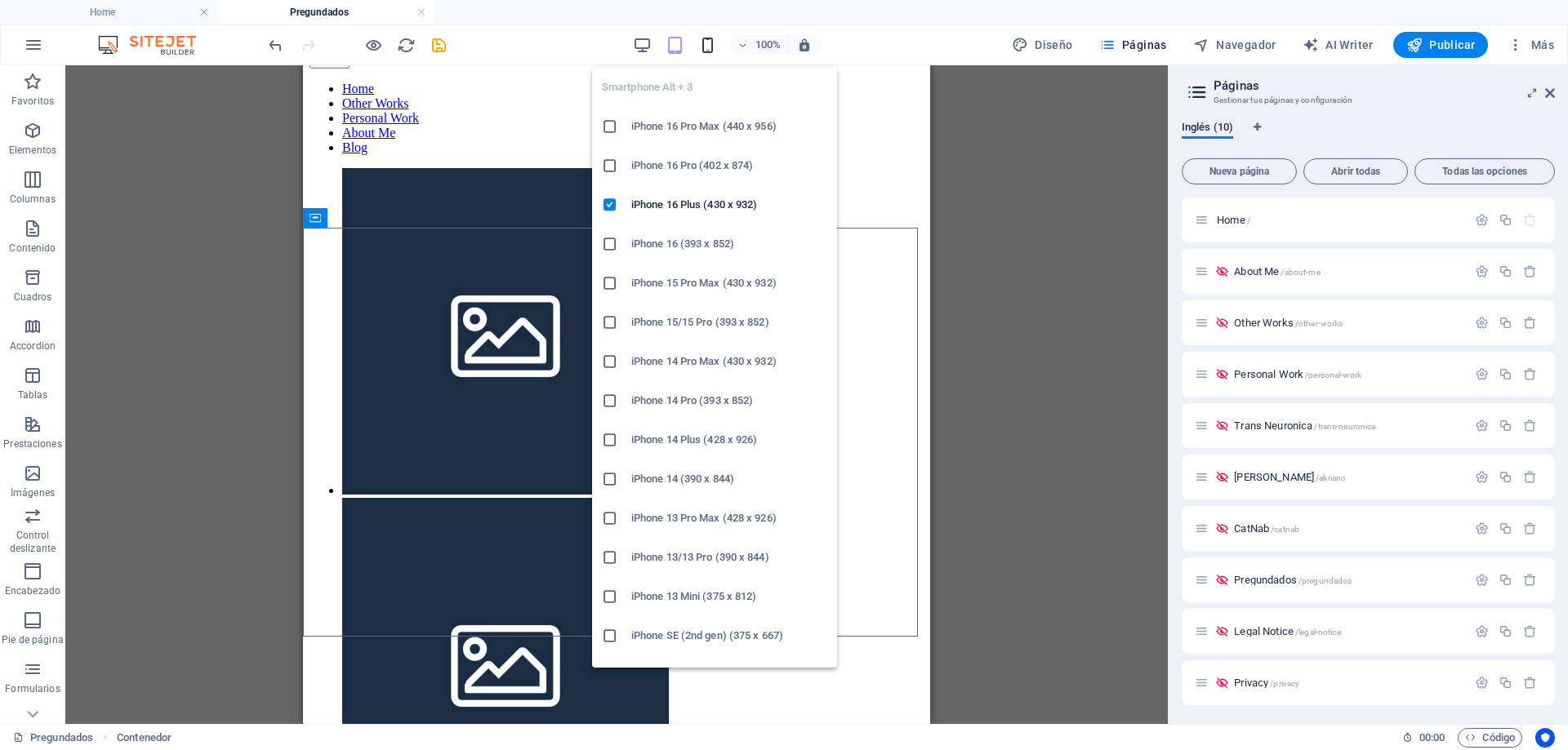
click at [714, 45] on icon "button" at bounding box center [708, 46] width 19 height 19
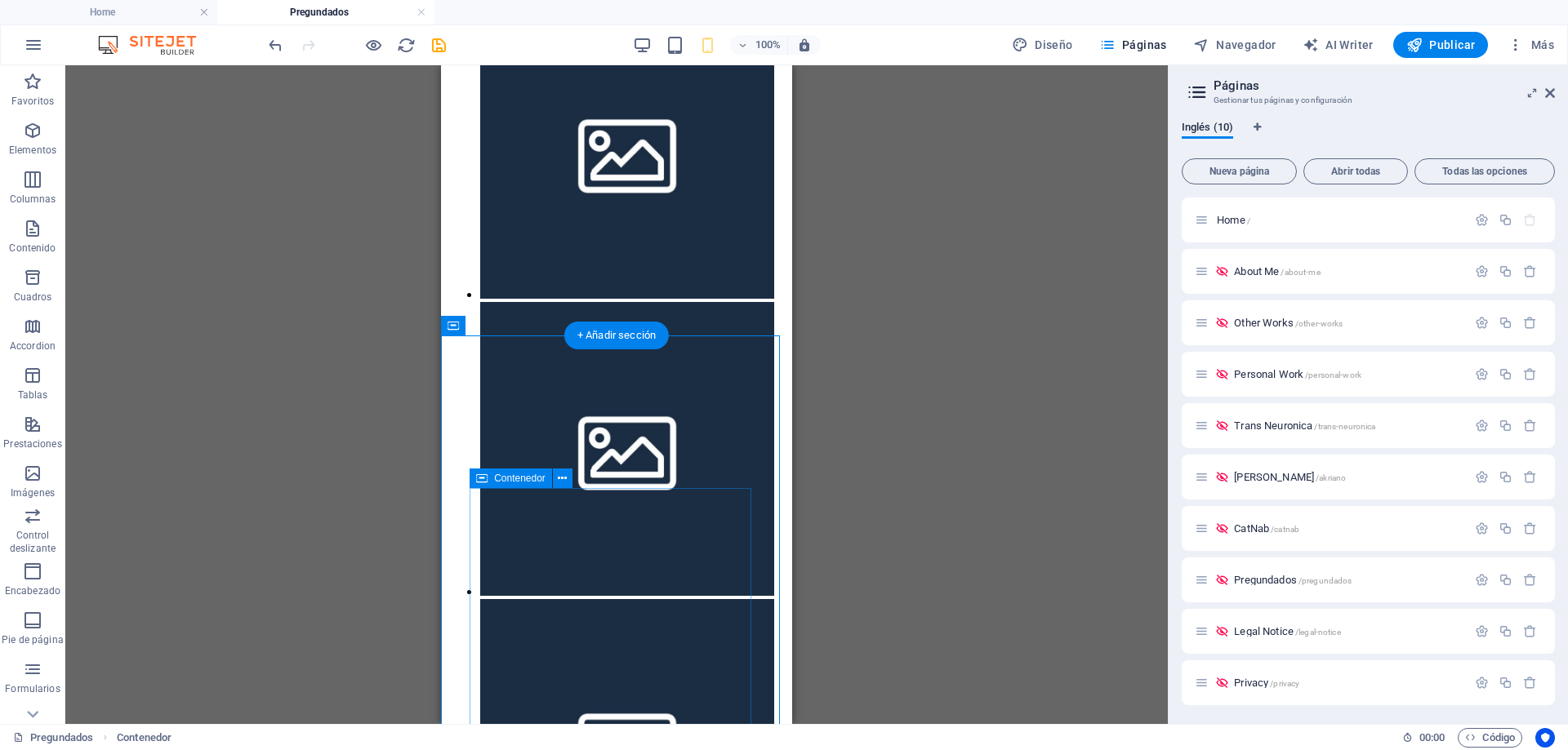
scroll to position [466, 0]
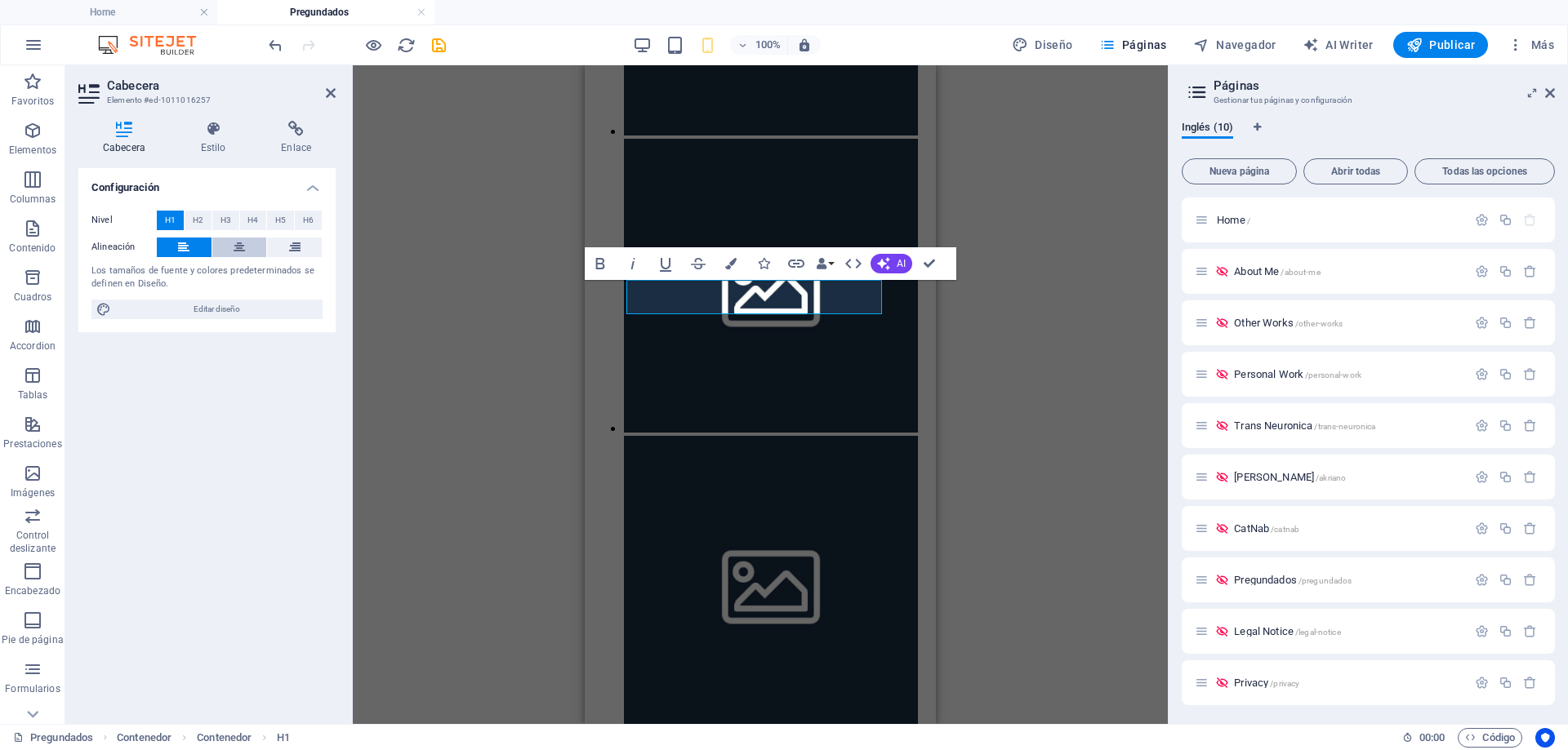
click at [239, 248] on icon at bounding box center [240, 247] width 11 height 20
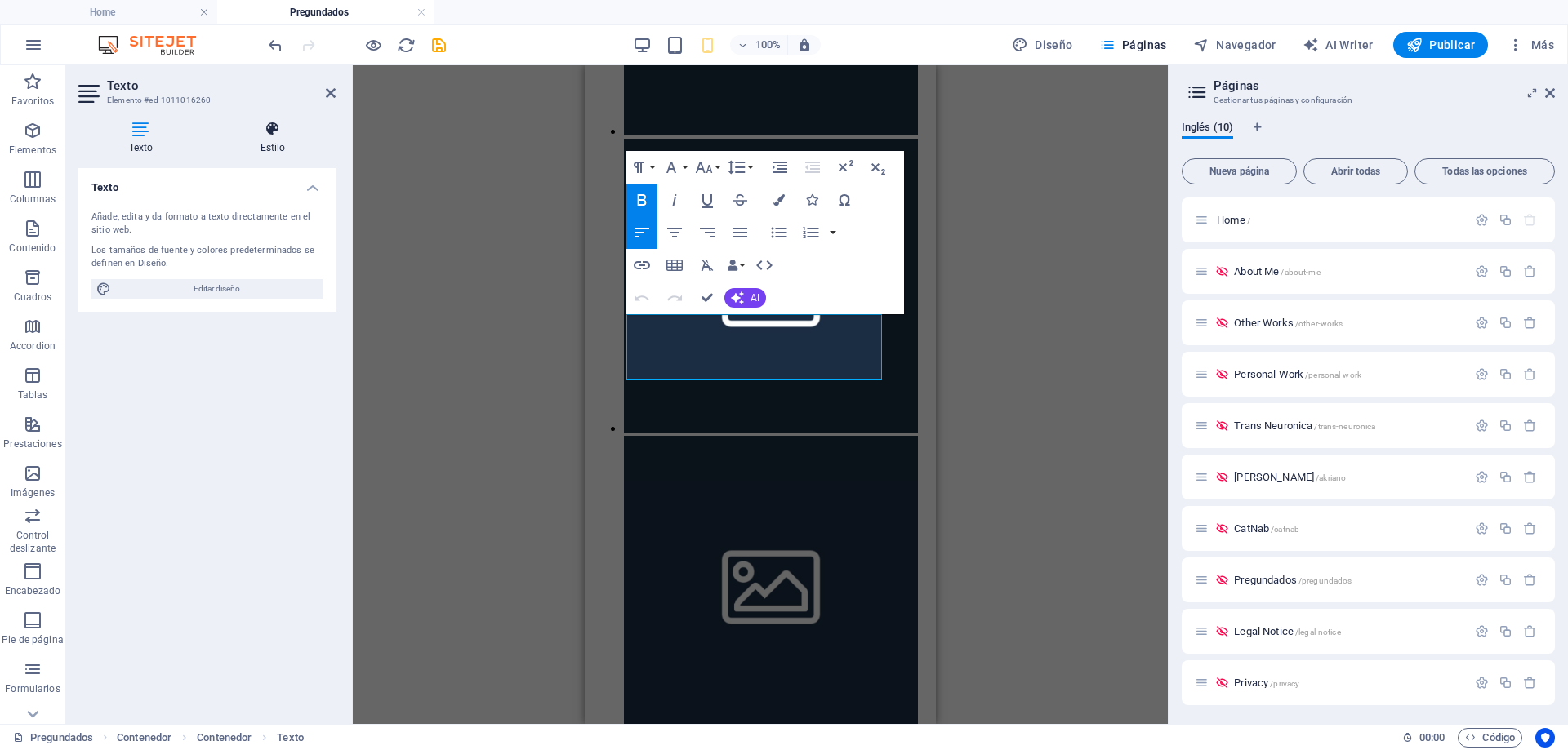
click at [266, 131] on icon at bounding box center [272, 130] width 126 height 17
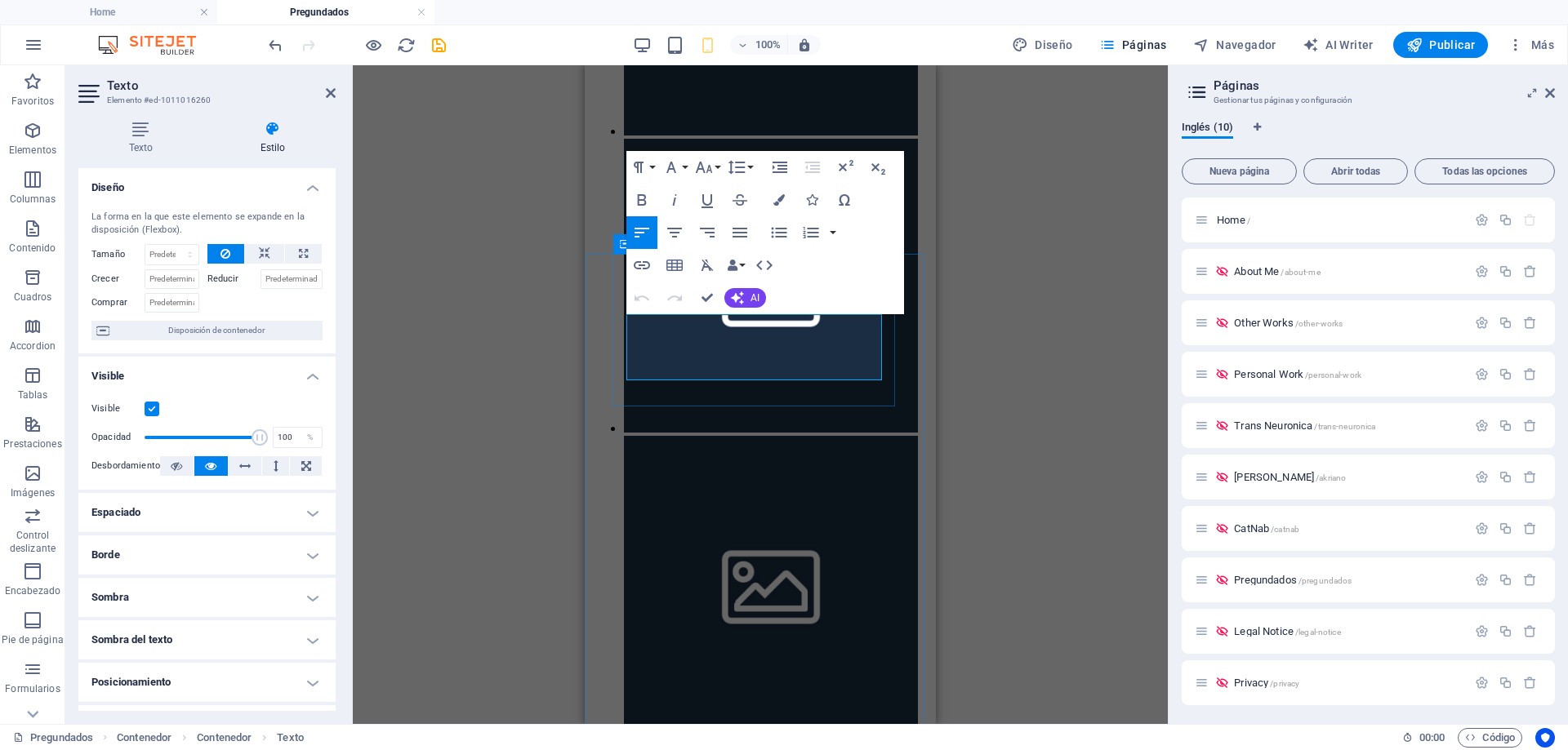
drag, startPoint x: 767, startPoint y: 366, endPoint x: 627, endPoint y: 325, distance: 145.9
click at [675, 233] on icon "button" at bounding box center [675, 232] width 15 height 10
click at [571, 395] on div "H1 Contenedor Contenedor Galería Galería Texto Contenedor Texto Botón Contenedo…" at bounding box center [760, 394] width 815 height 659
click at [676, 48] on icon "button" at bounding box center [675, 46] width 19 height 19
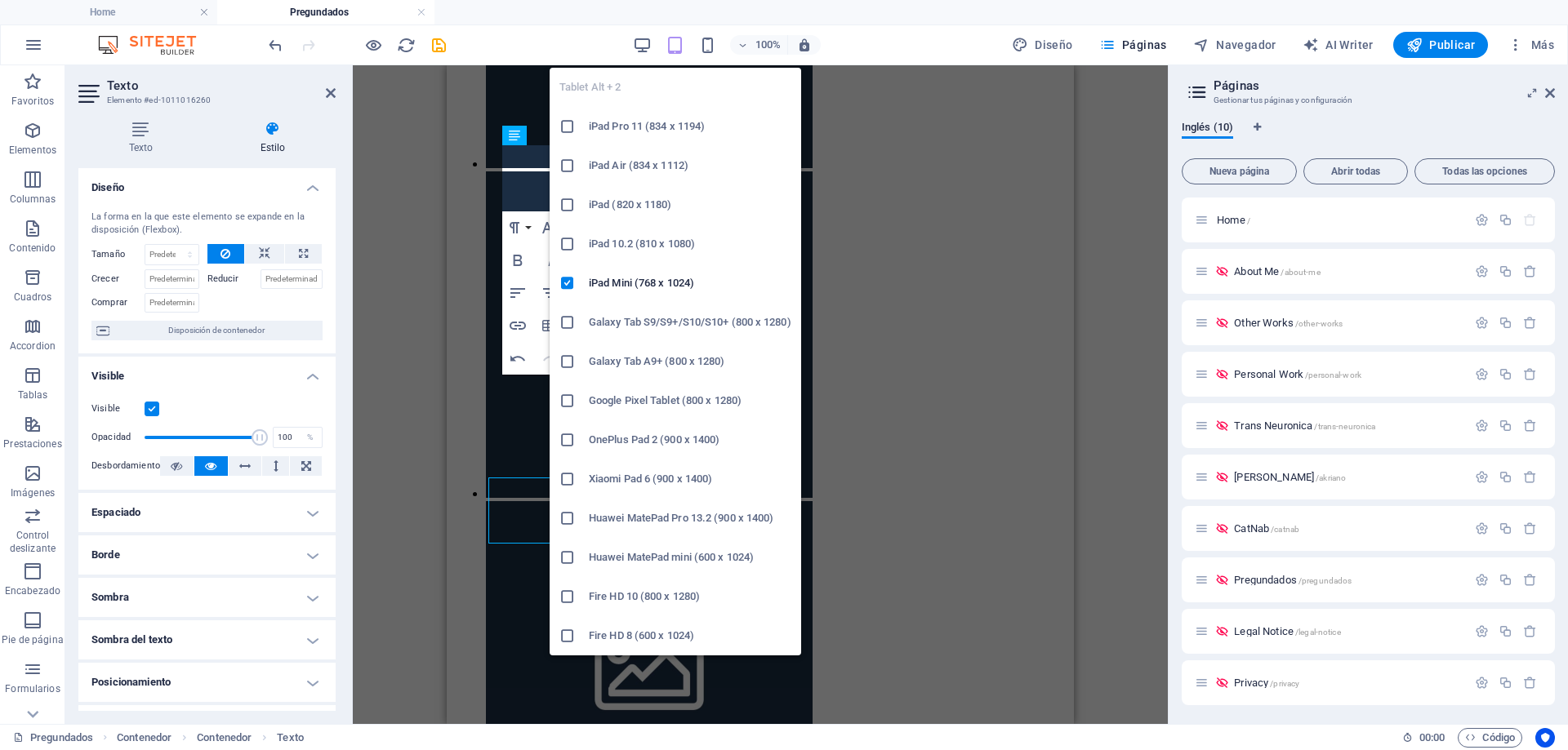
scroll to position [303, 0]
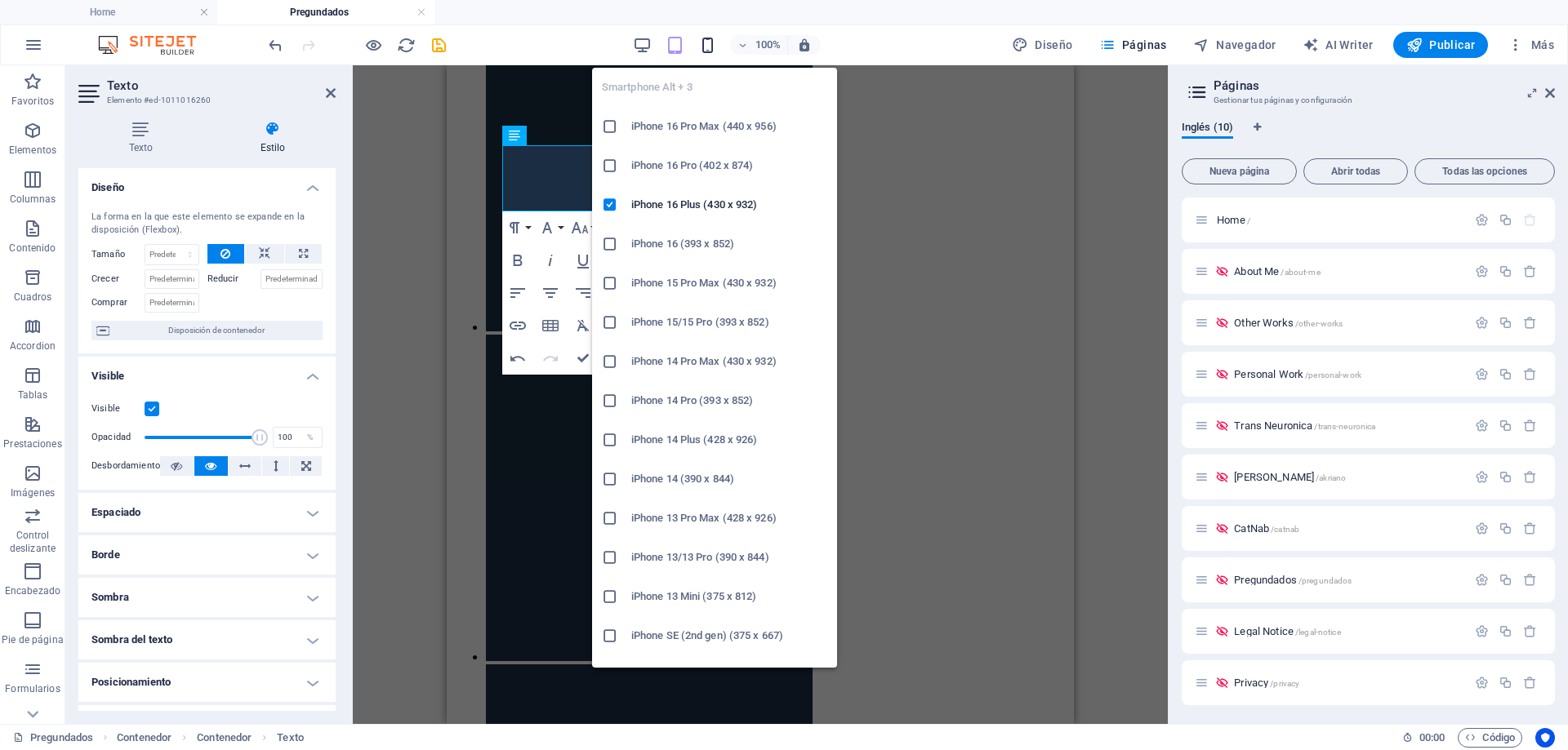
click at [708, 43] on icon "button" at bounding box center [708, 46] width 19 height 19
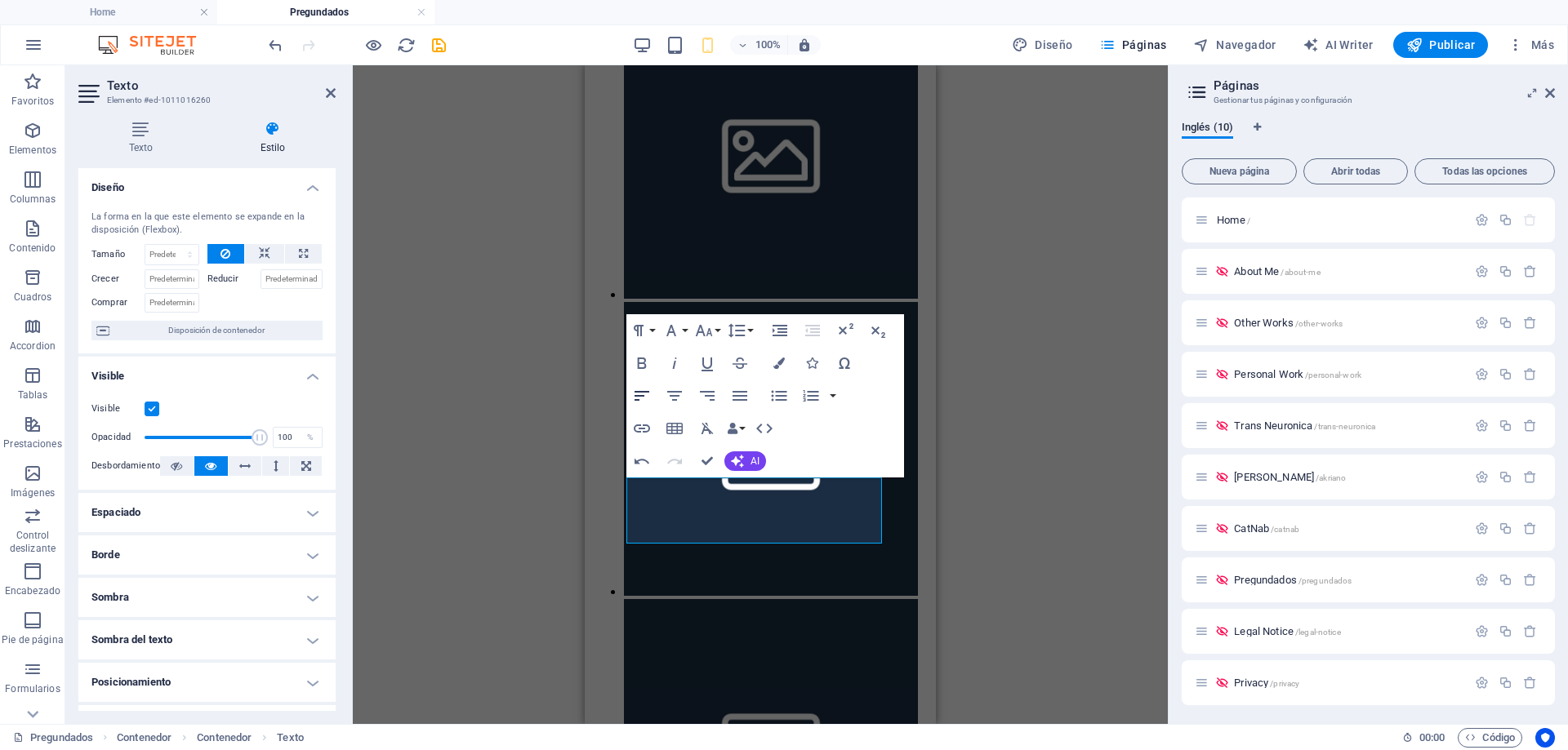
click at [645, 395] on icon "button" at bounding box center [641, 395] width 20 height 20
click at [468, 524] on div "H1 Contenedor Contenedor Galería Galería Texto Contenedor Texto Botón Contenedo…" at bounding box center [760, 394] width 815 height 659
click at [456, 533] on div "H1 Contenedor Contenedor Galería Galería Texto Contenedor Texto Botón Contenedo…" at bounding box center [760, 394] width 815 height 659
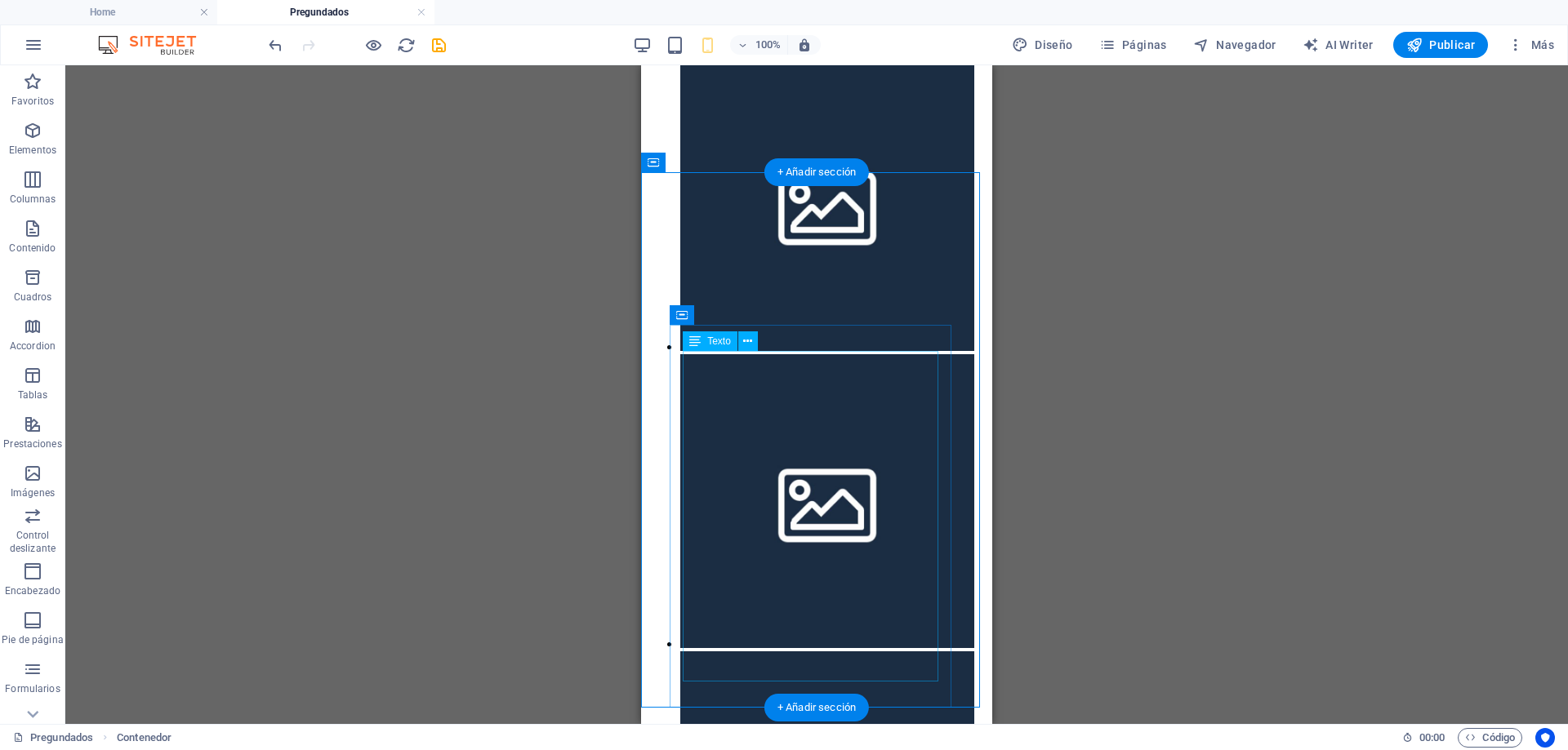
scroll to position [466, 0]
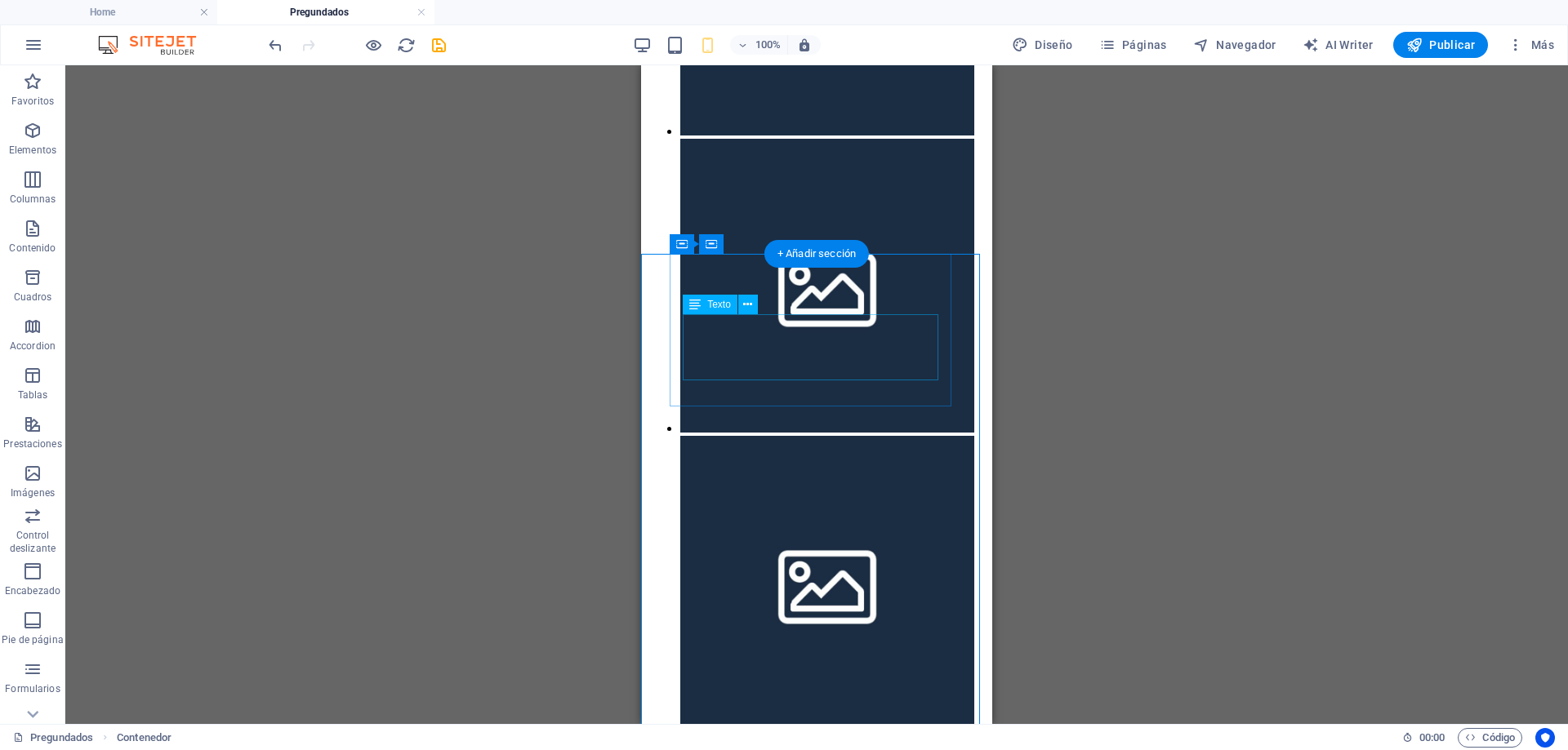
click at [714, 302] on span "Texto" at bounding box center [719, 304] width 23 height 10
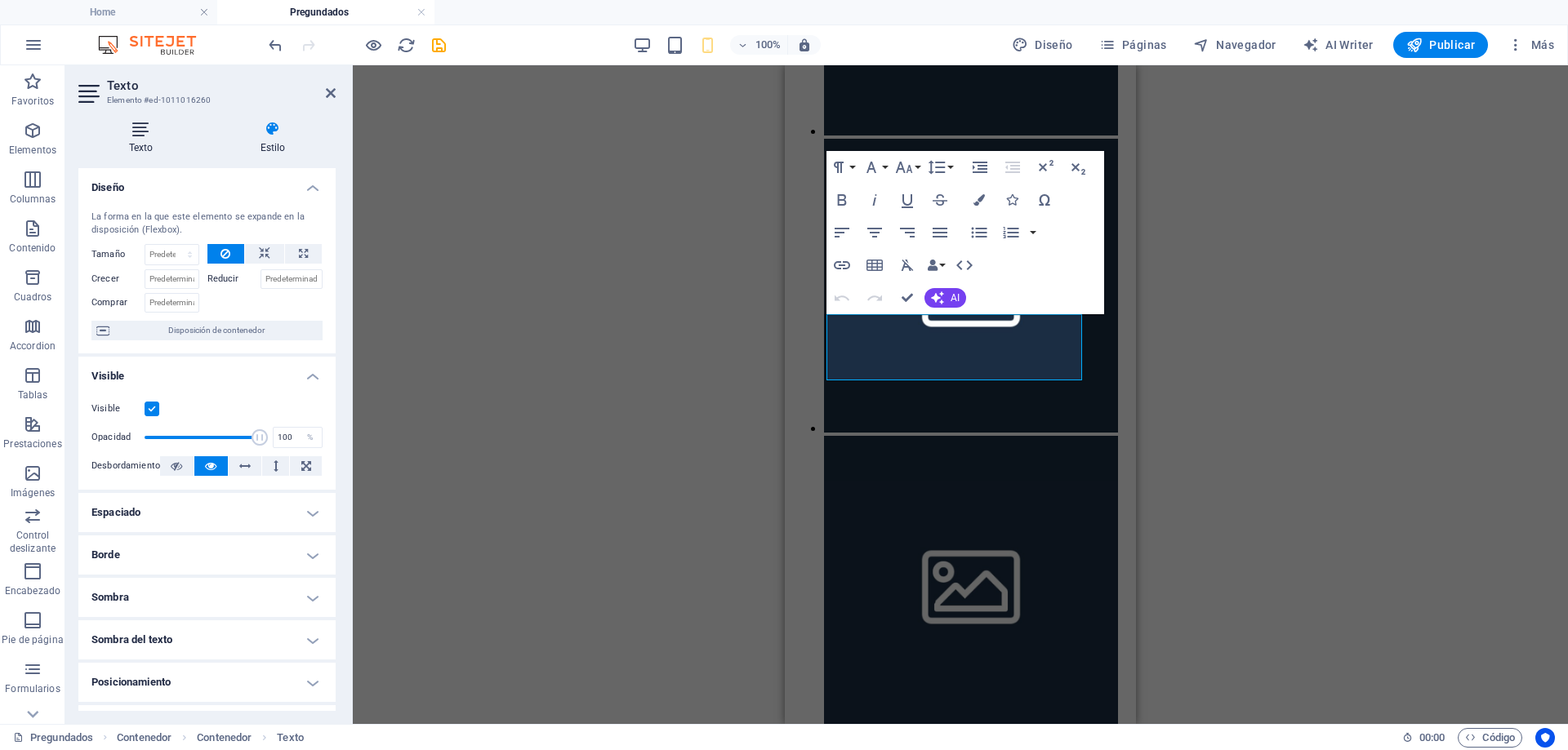
click at [145, 145] on h4 "Texto" at bounding box center [144, 138] width 131 height 34
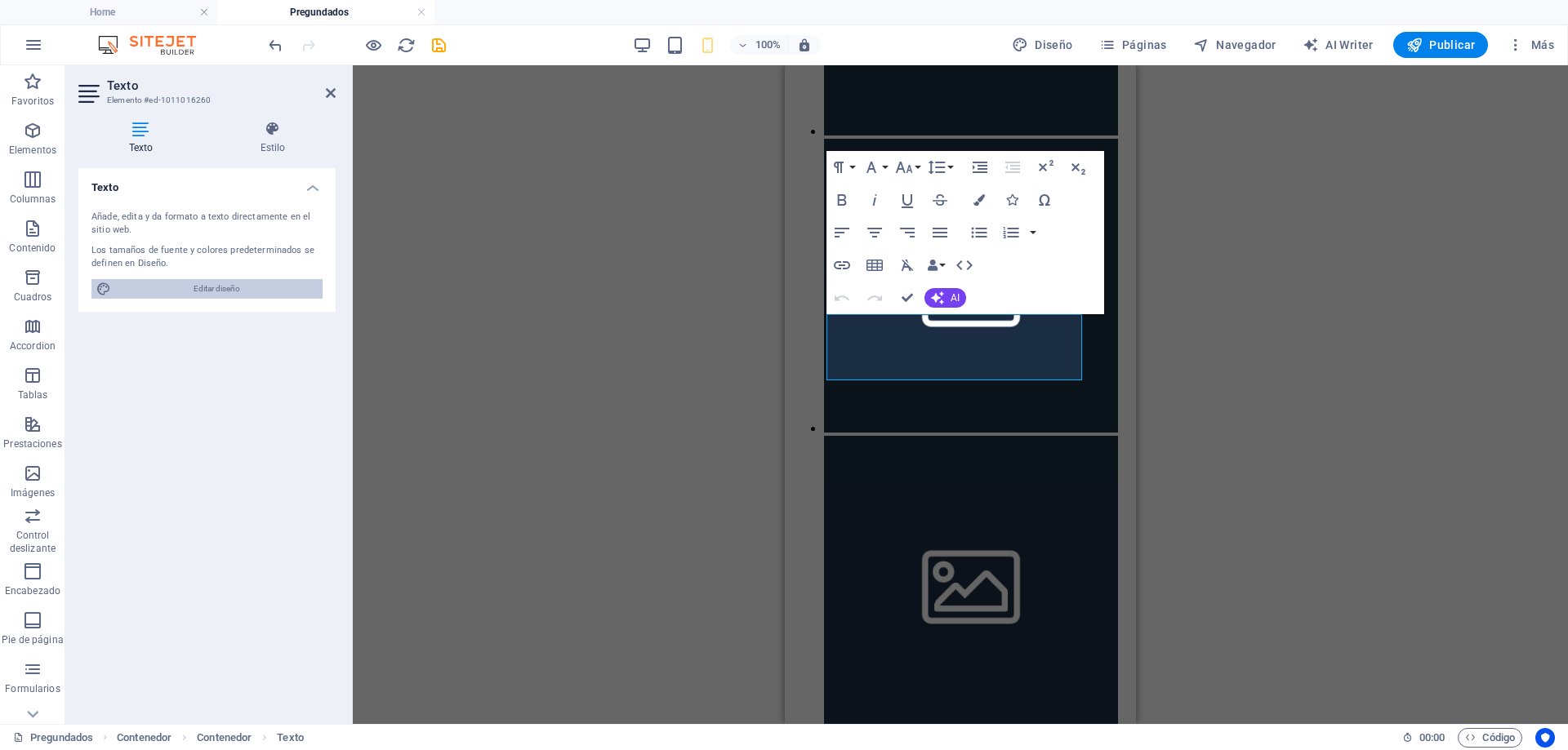
click at [216, 292] on span "Editar diseño" at bounding box center [216, 289] width 201 height 20
select select "px"
select select "400"
select select "px"
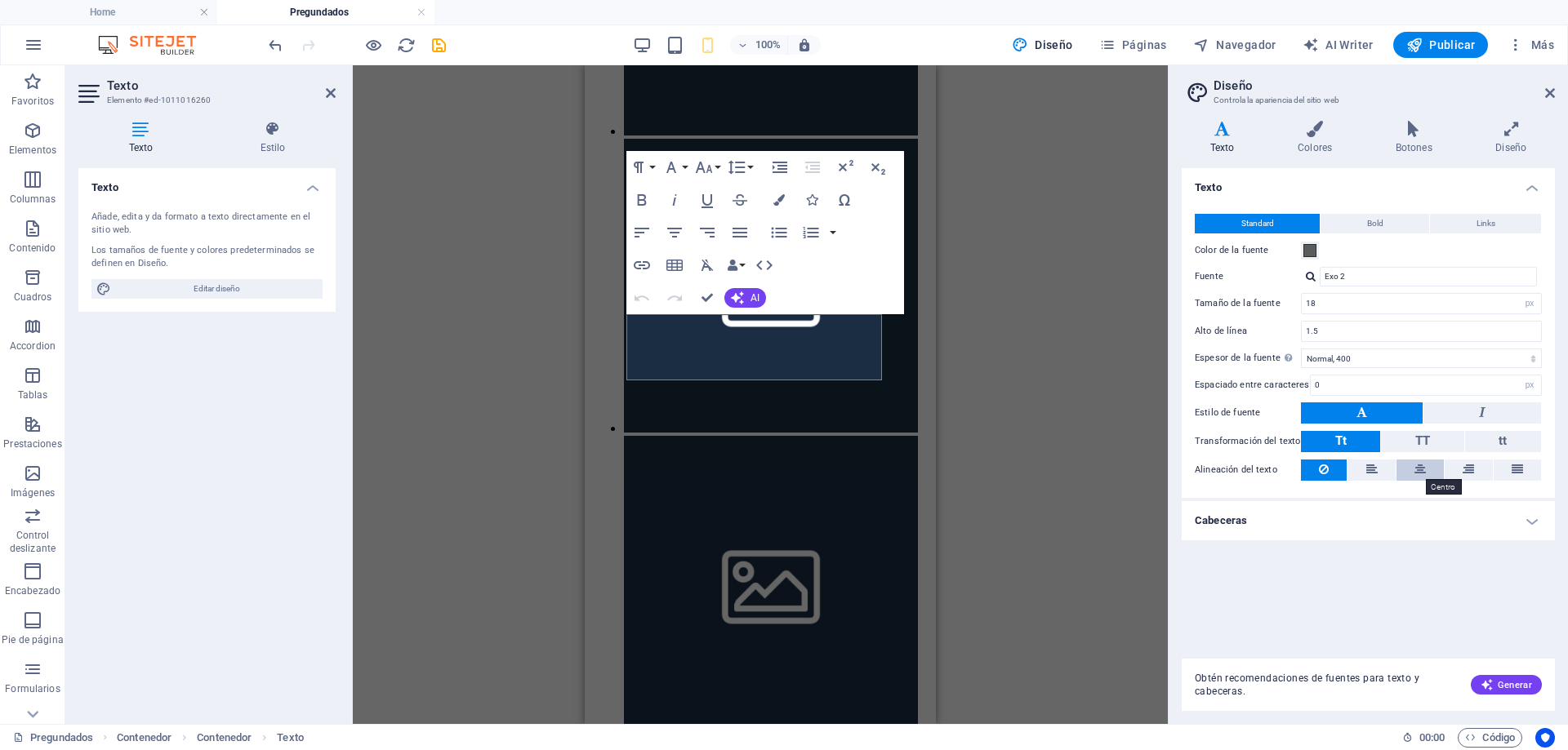
click at [1420, 469] on icon at bounding box center [1420, 469] width 11 height 20
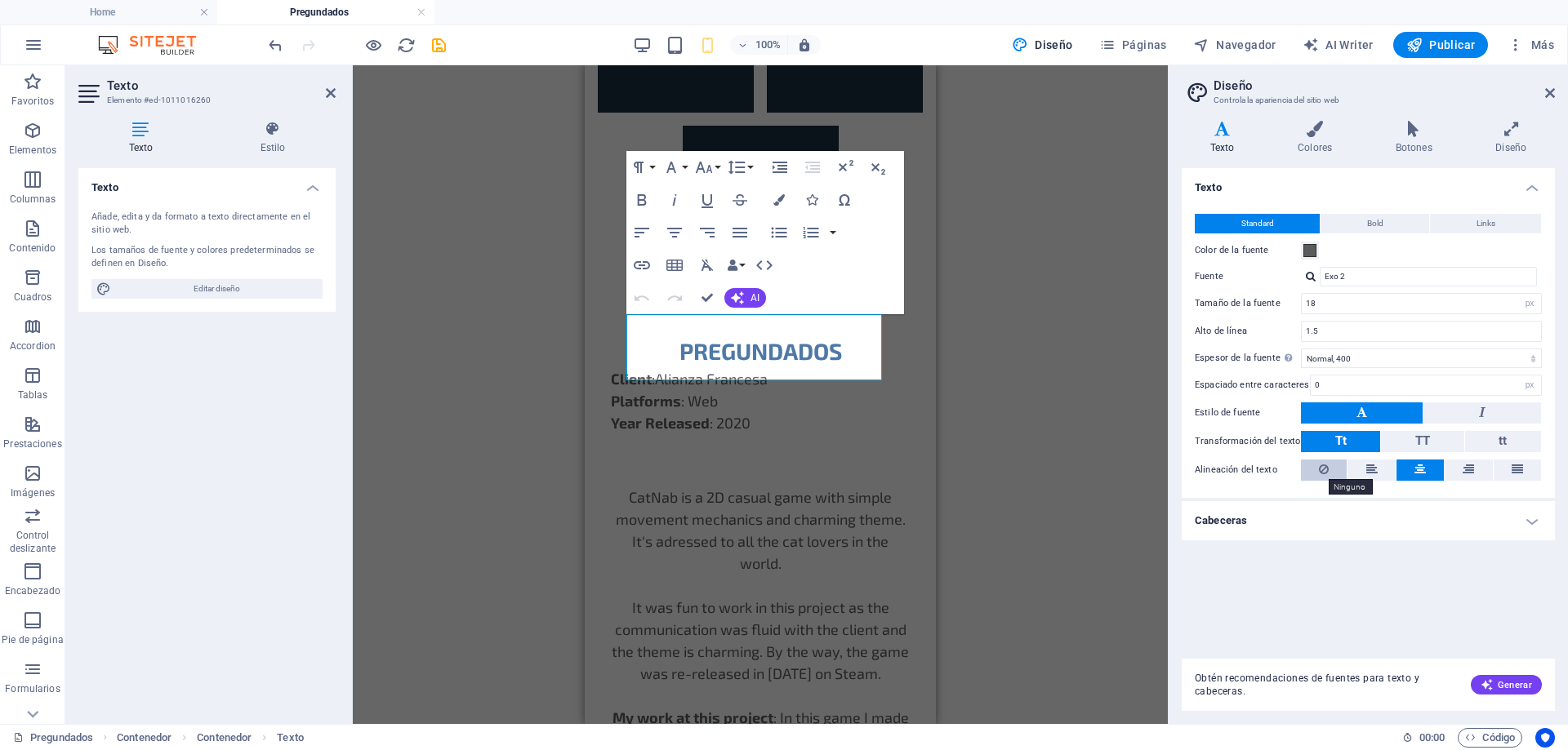
click at [1326, 469] on icon at bounding box center [1324, 469] width 10 height 20
click at [1525, 119] on div "Variantes Texto Colores Botones Diseño Texto Standard Bold Links Color de la fu…" at bounding box center [1369, 416] width 399 height 616
click at [1513, 135] on icon at bounding box center [1511, 130] width 88 height 17
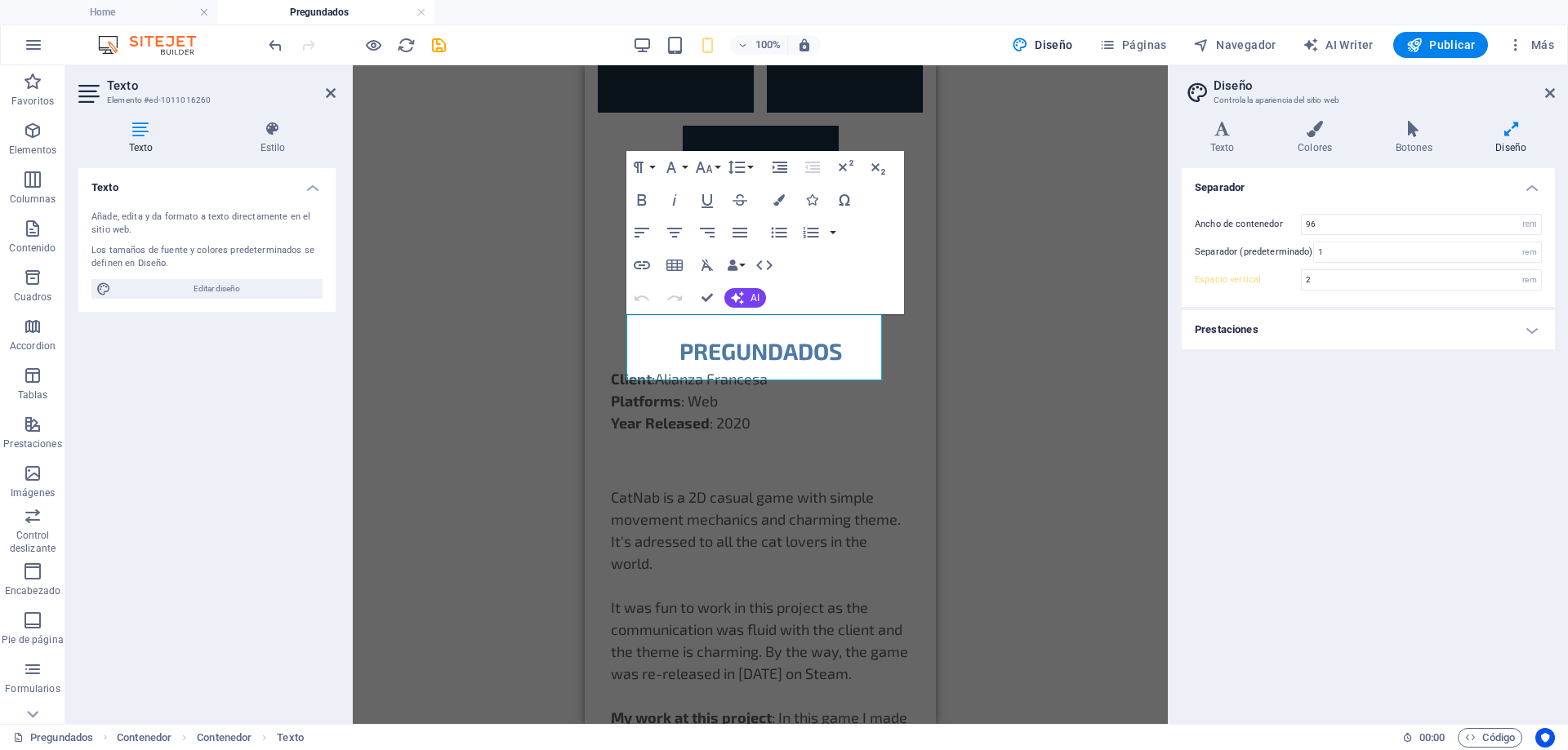
click at [1277, 325] on h4 "Prestaciones" at bounding box center [1369, 330] width 373 height 39
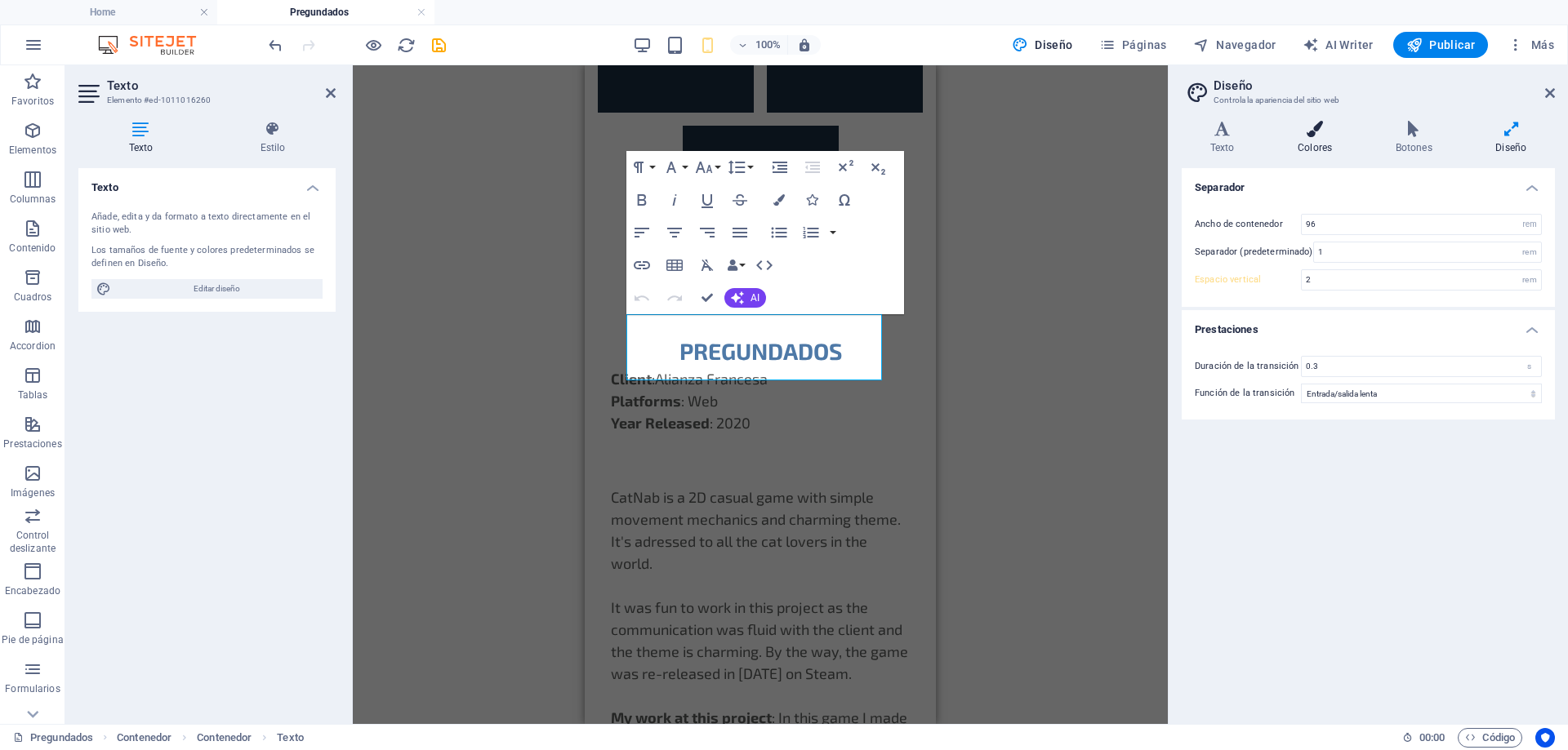
click at [1327, 129] on icon at bounding box center [1314, 130] width 91 height 17
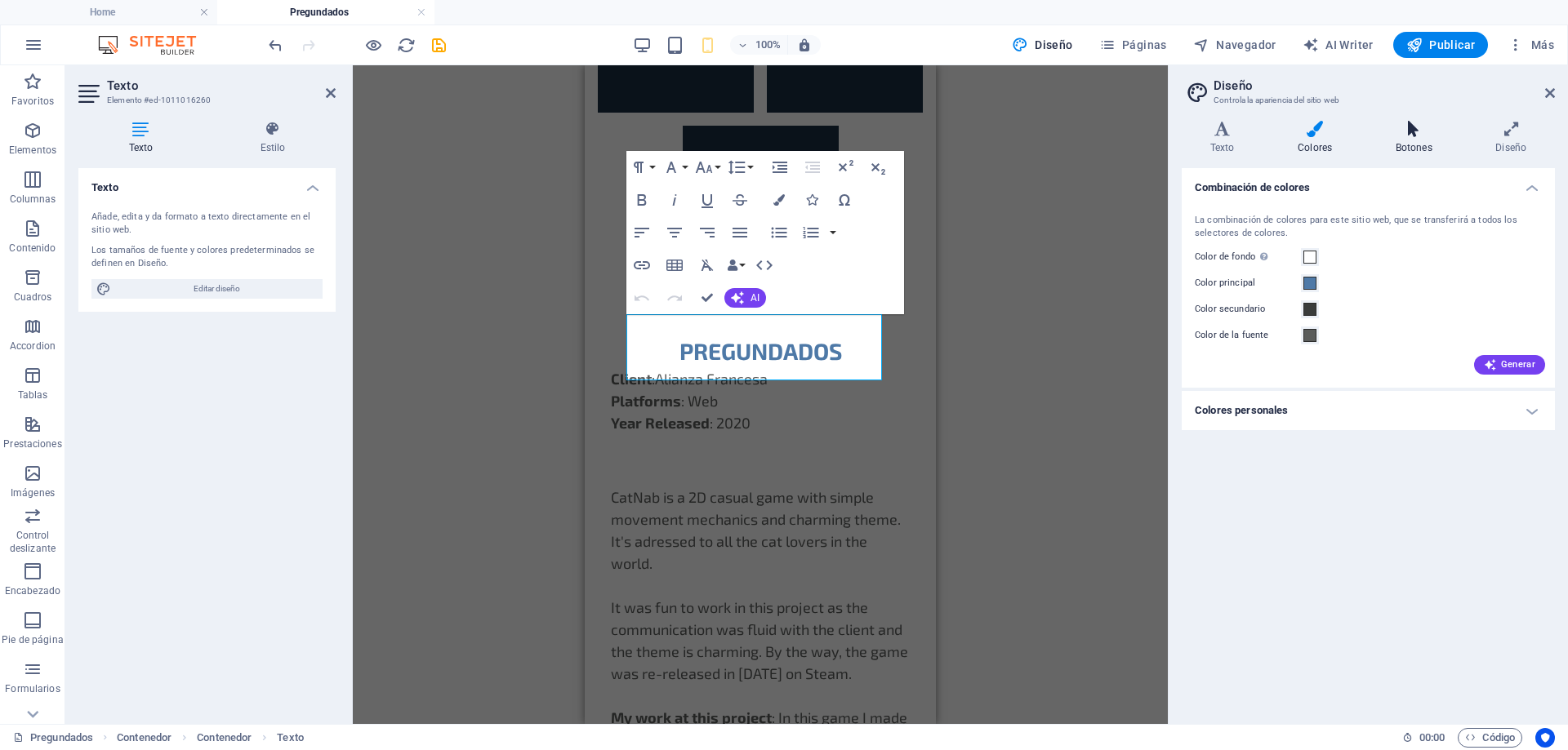
click at [1422, 133] on icon at bounding box center [1413, 130] width 94 height 17
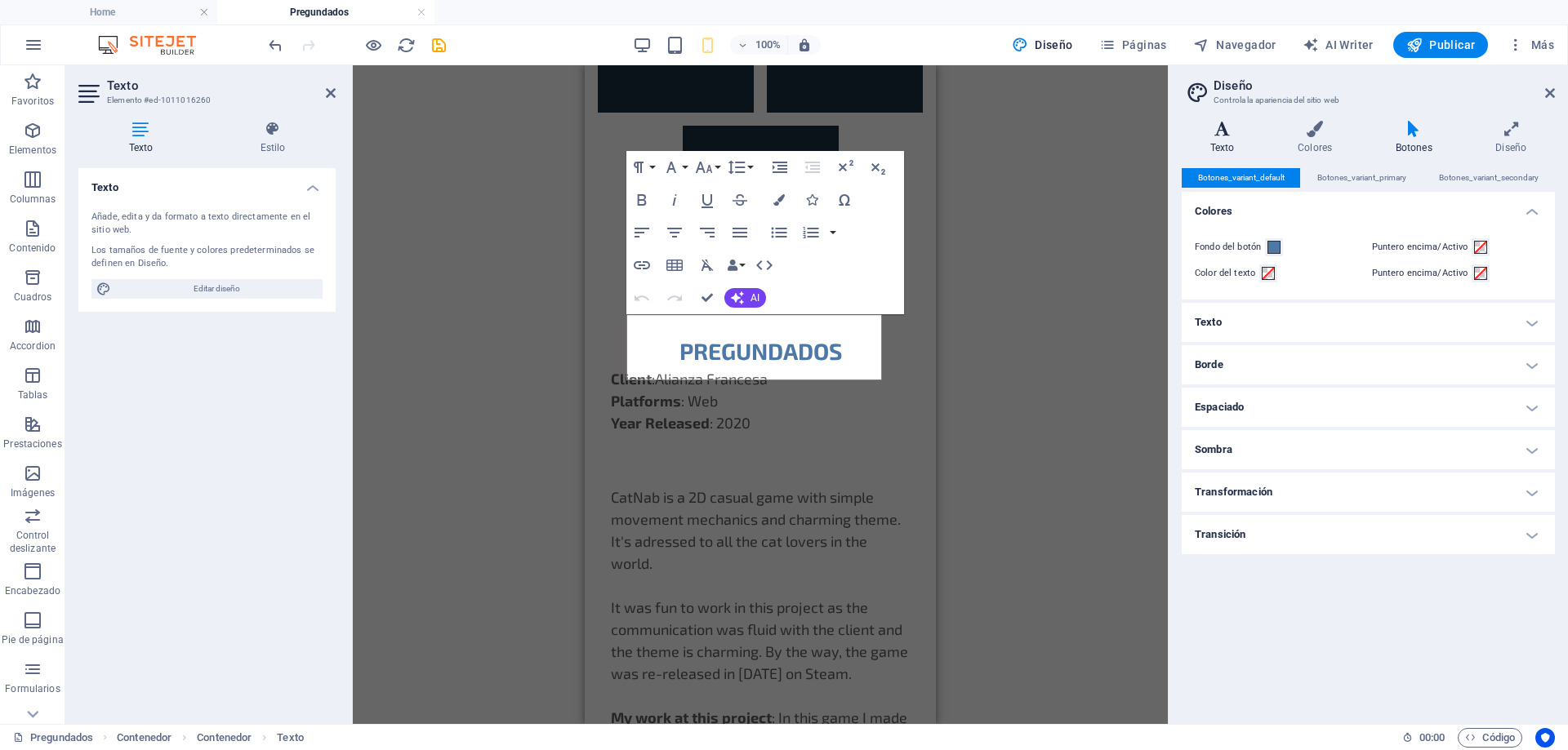
click at [1229, 136] on icon at bounding box center [1222, 130] width 81 height 17
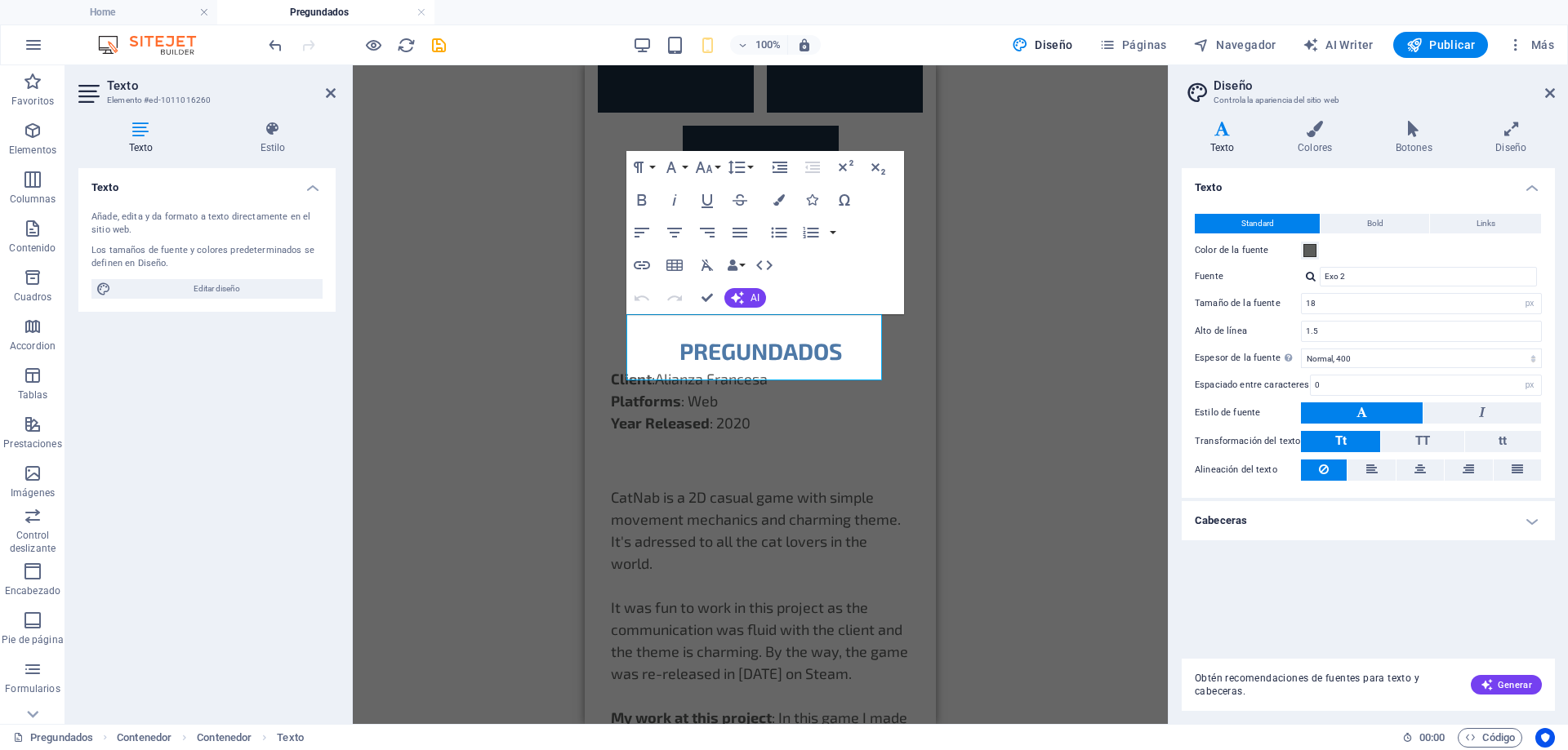
click at [1404, 518] on h4 "Cabeceras" at bounding box center [1369, 521] width 373 height 39
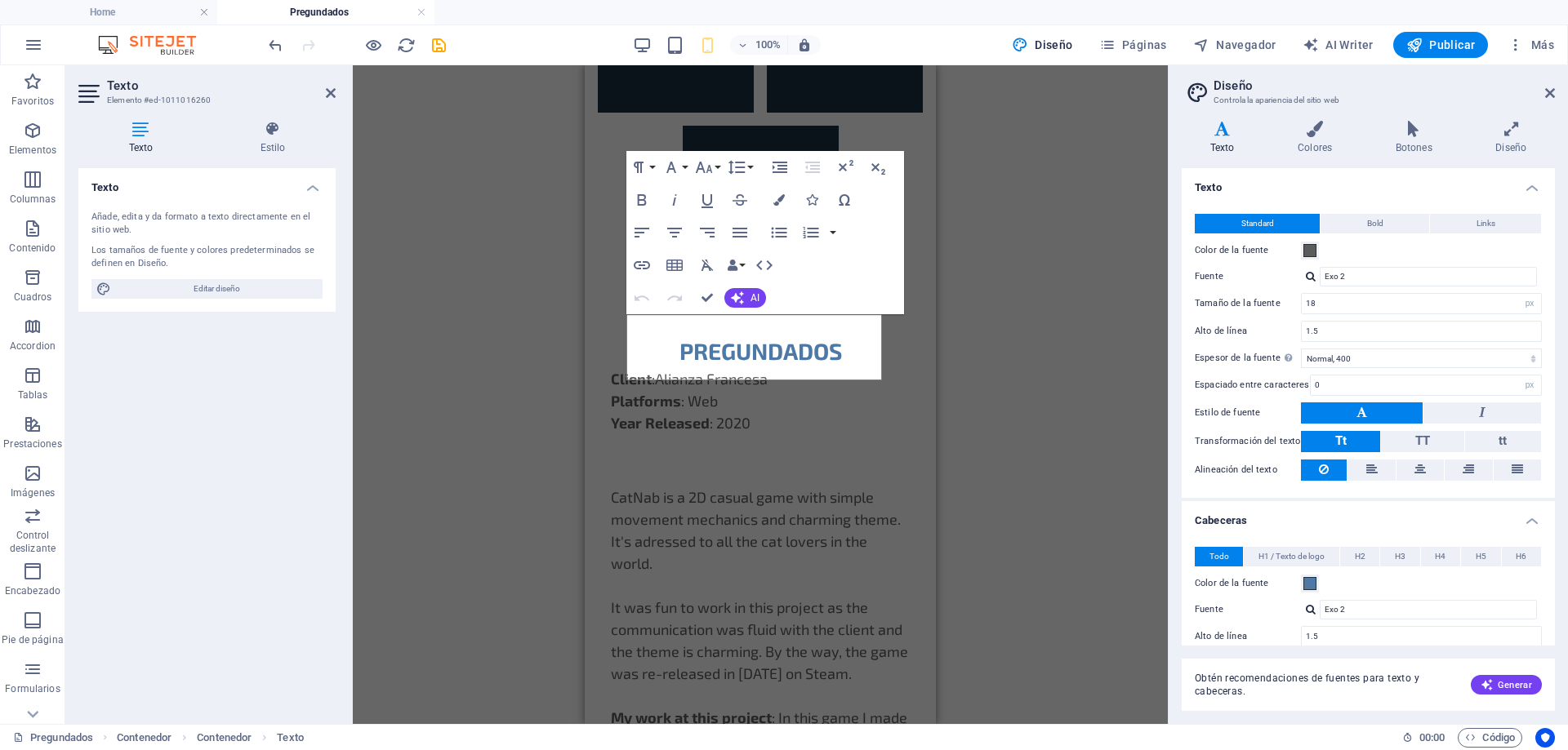
click at [1404, 518] on h4 "Cabeceras" at bounding box center [1369, 516] width 373 height 30
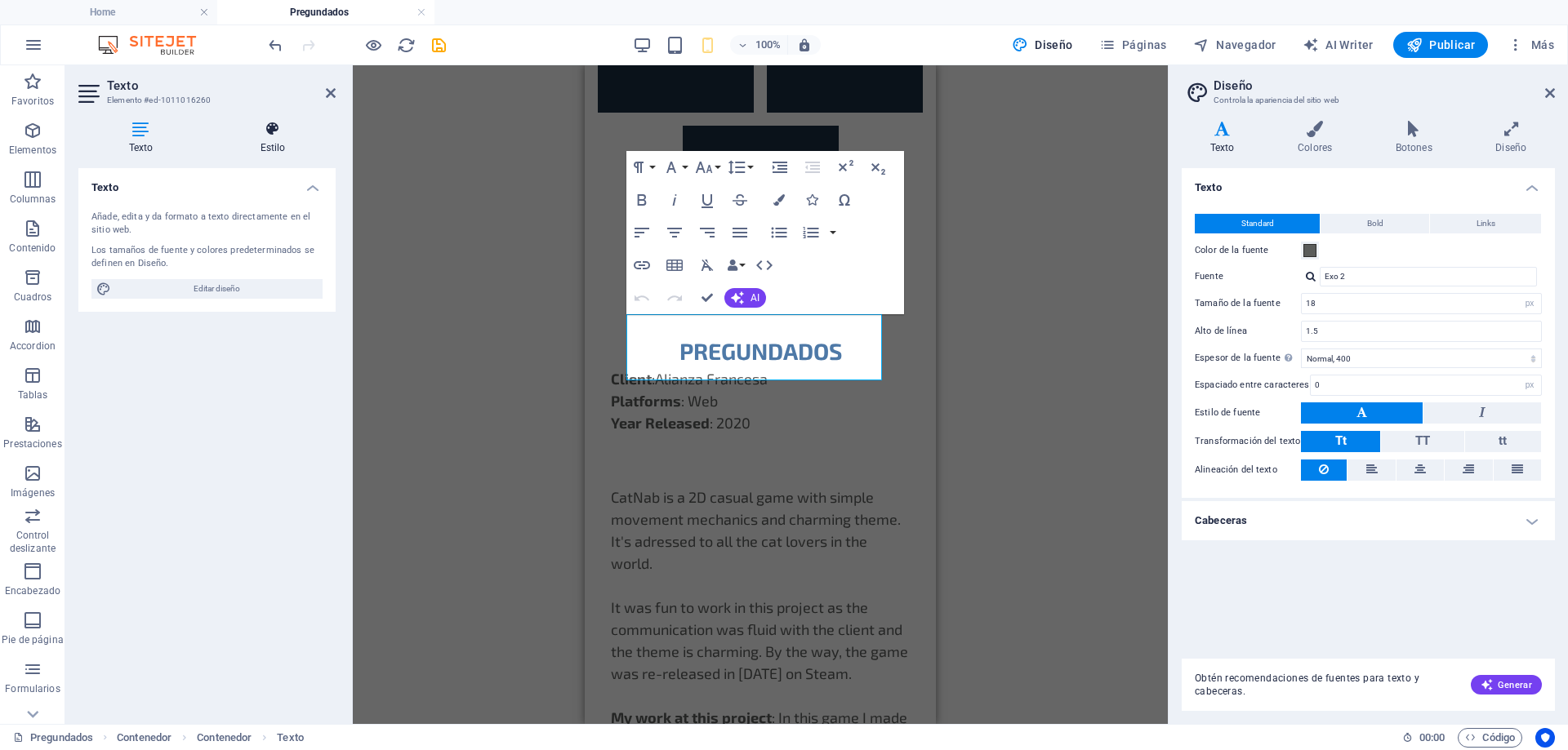
click at [272, 142] on h4 "Estilo" at bounding box center [272, 138] width 126 height 34
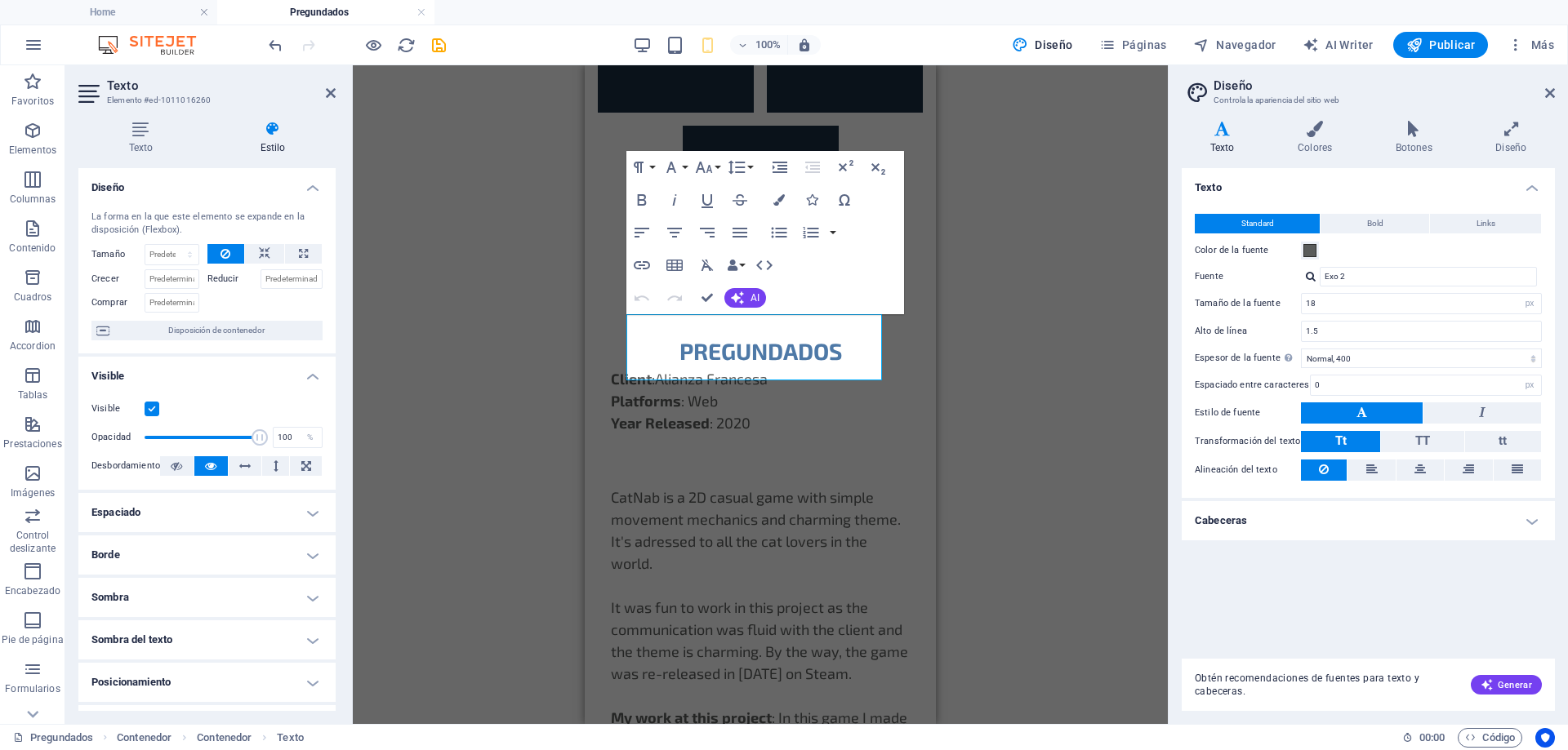
scroll to position [161, 0]
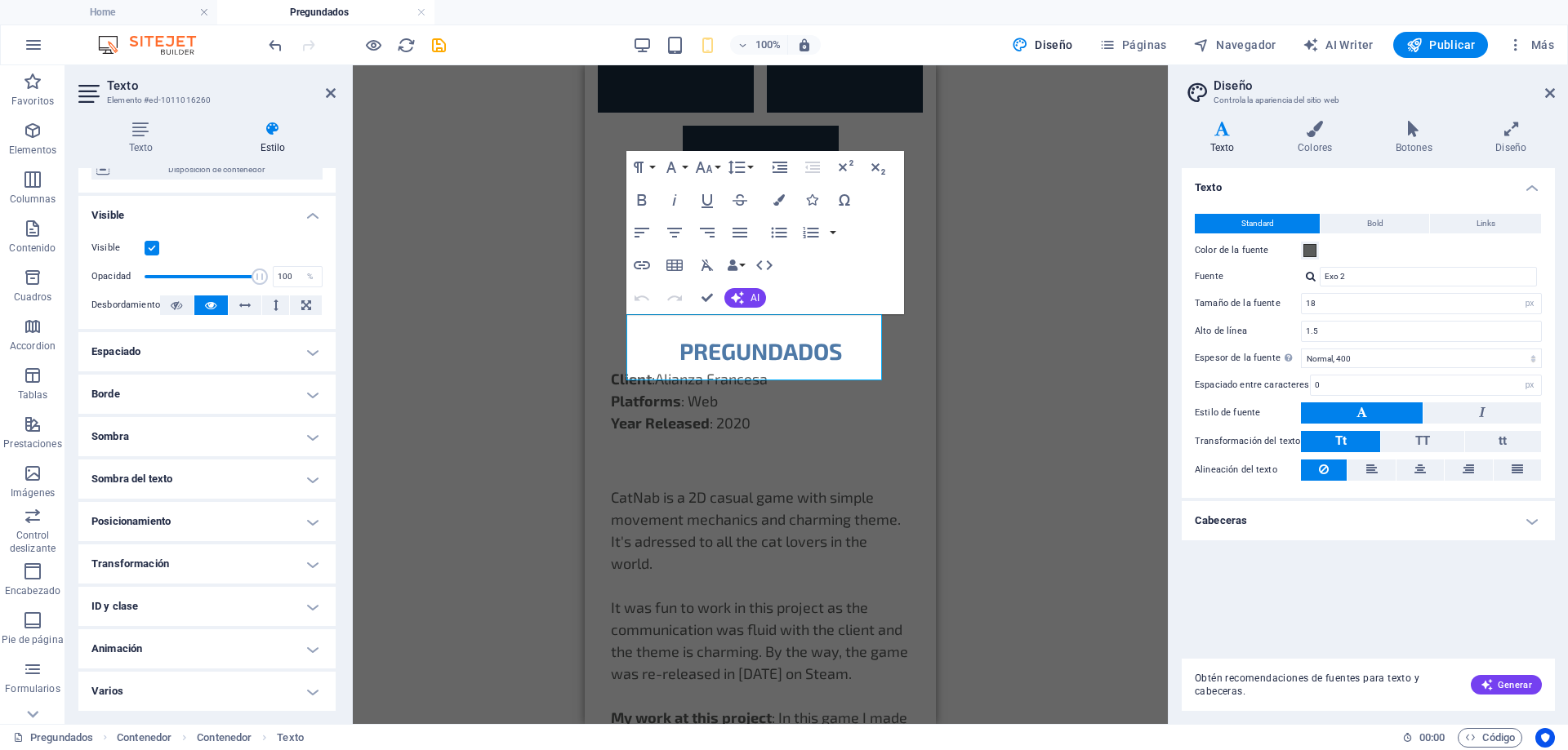
click at [182, 521] on h4 "Posicionamiento" at bounding box center [207, 522] width 257 height 39
click at [182, 521] on h4 "Posicionamiento" at bounding box center [207, 517] width 257 height 30
click at [1547, 93] on icon at bounding box center [1549, 93] width 10 height 13
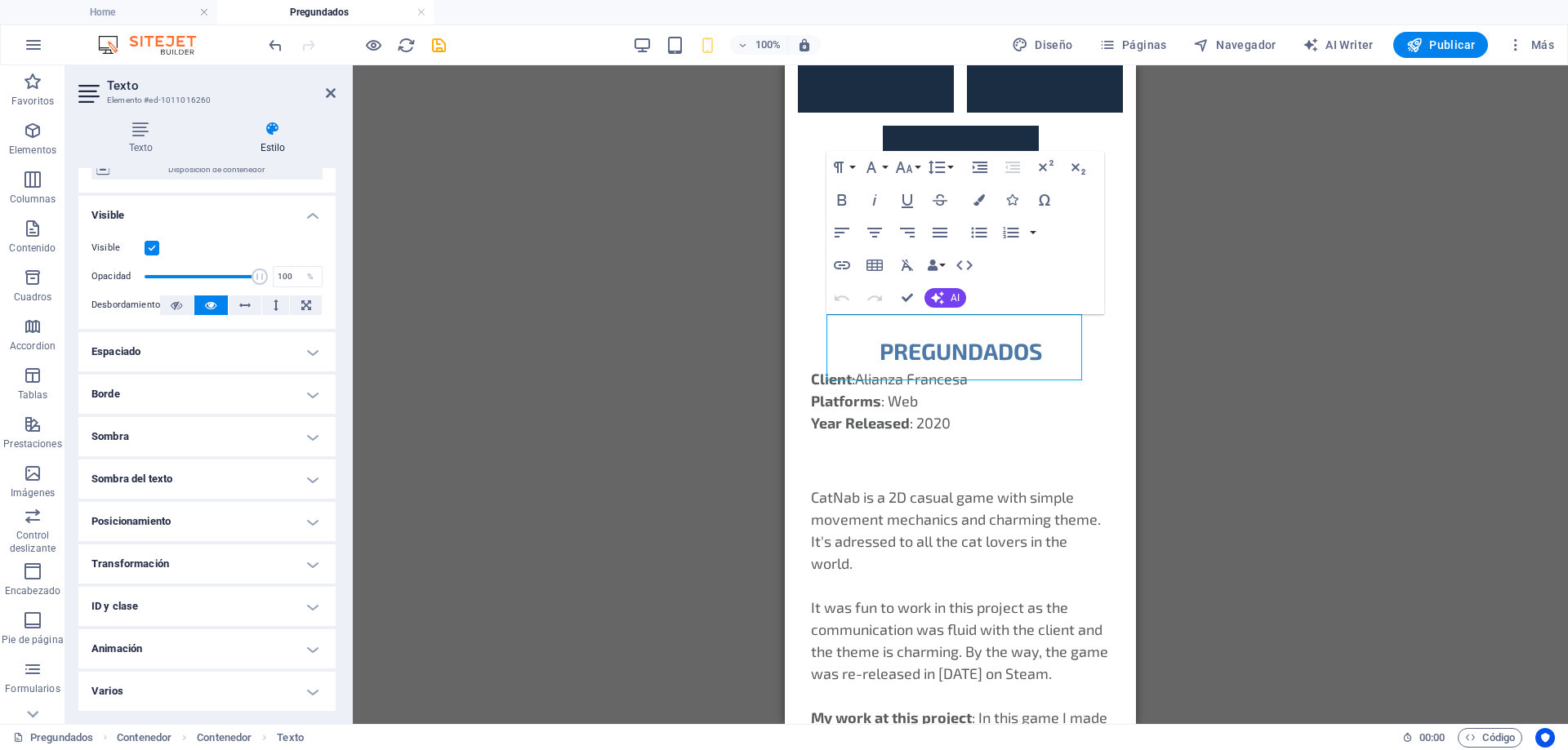
click at [565, 404] on div "H1 Contenedor Contenedor Galería Galería Galería Texto Contenedor Texto Botón C…" at bounding box center [959, 394] width 1215 height 659
click at [329, 92] on icon at bounding box center [331, 93] width 10 height 13
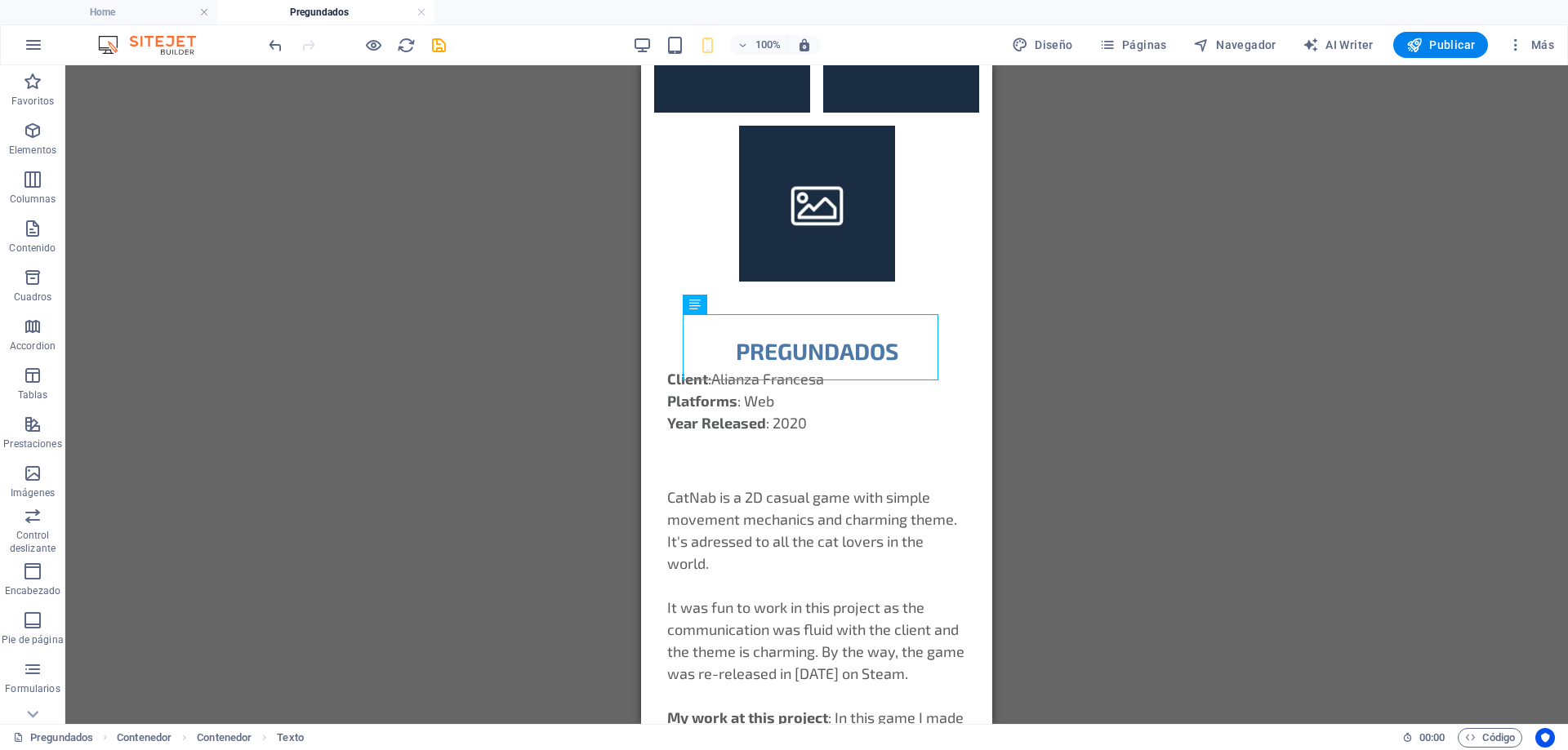
click at [398, 333] on div "H1 Contenedor Contenedor Galería Galería Galería Texto Contenedor Texto Botón C…" at bounding box center [817, 394] width 1503 height 659
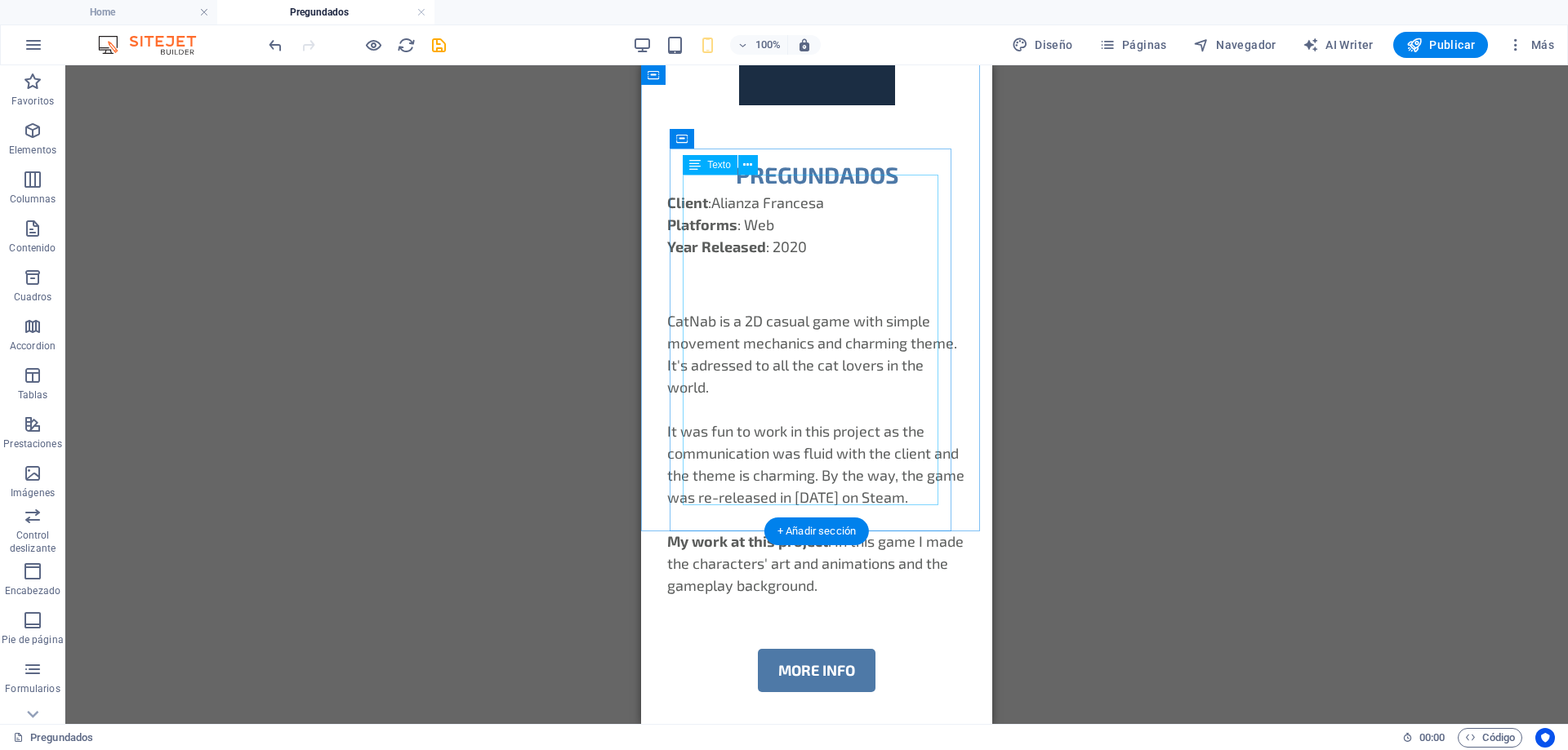
scroll to position [561, 0]
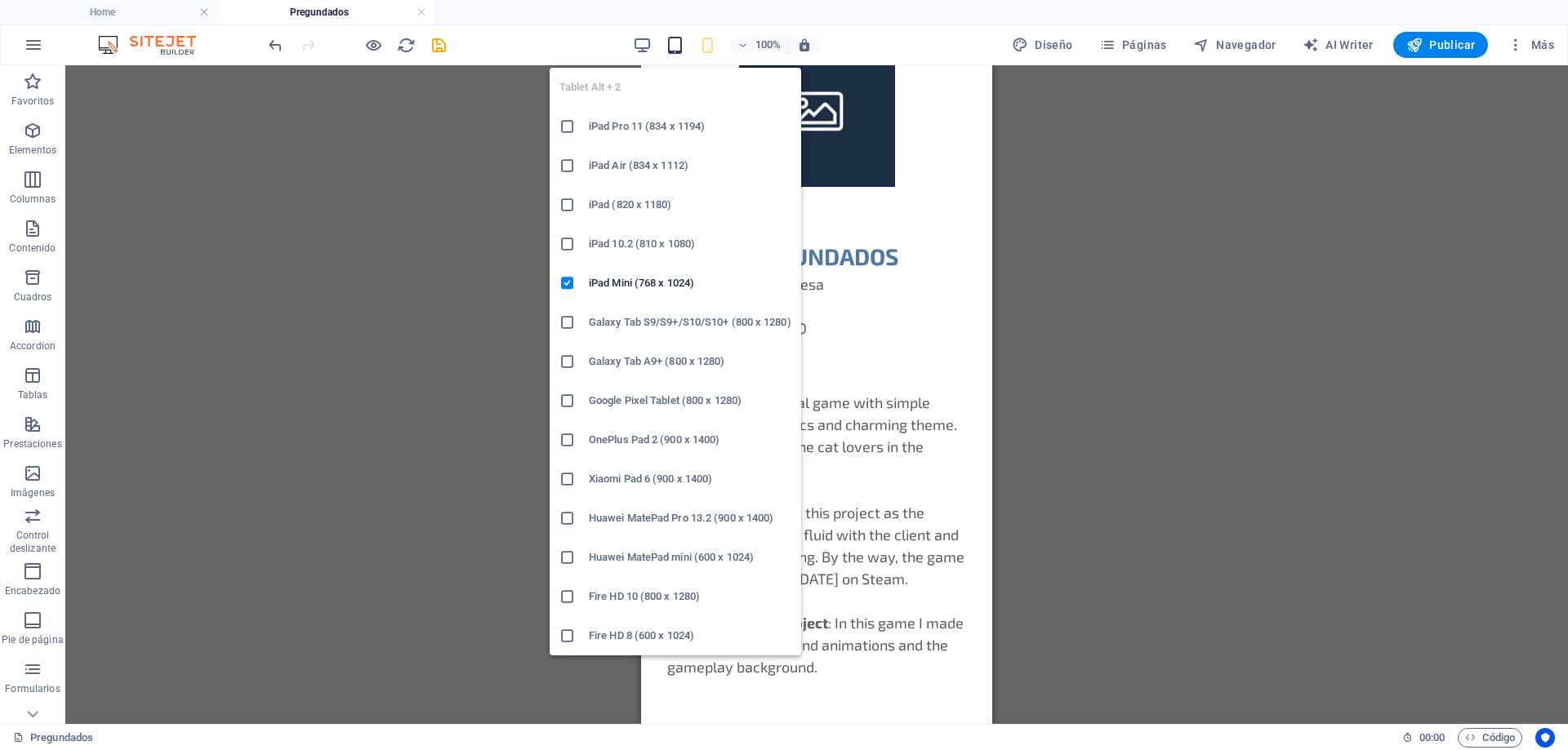
click at [681, 47] on icon "button" at bounding box center [675, 46] width 19 height 19
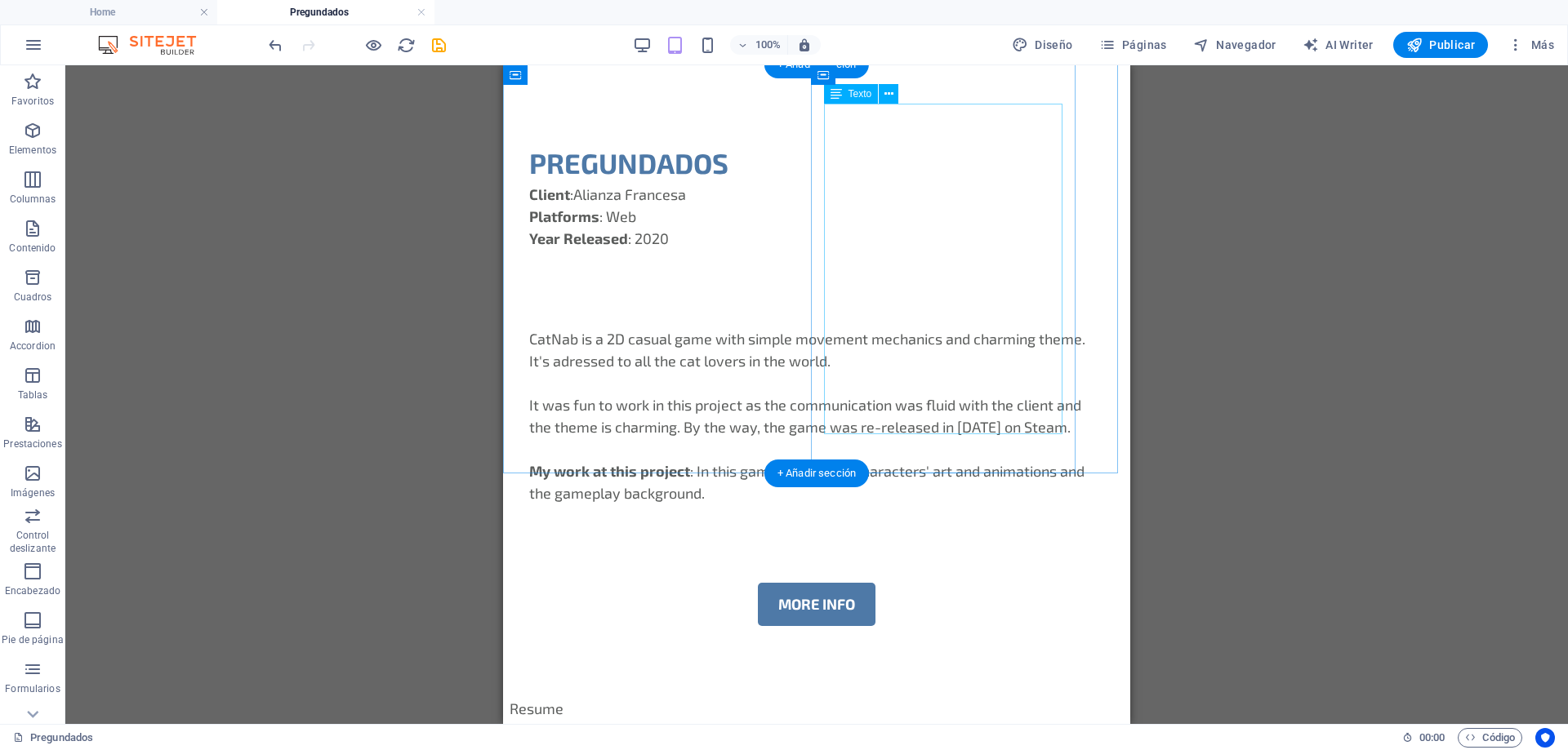
scroll to position [221, 0]
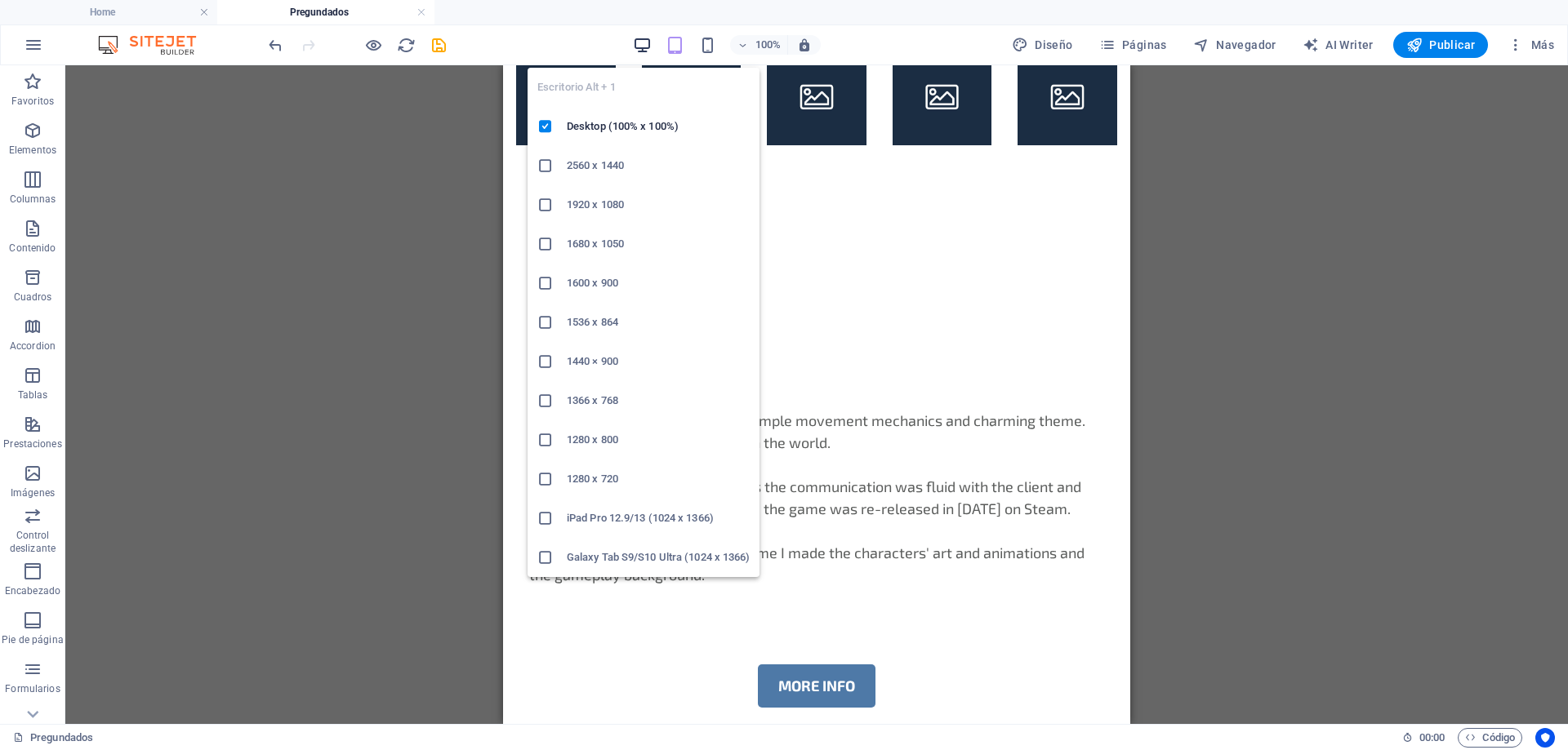
click at [650, 43] on icon "button" at bounding box center [642, 46] width 19 height 19
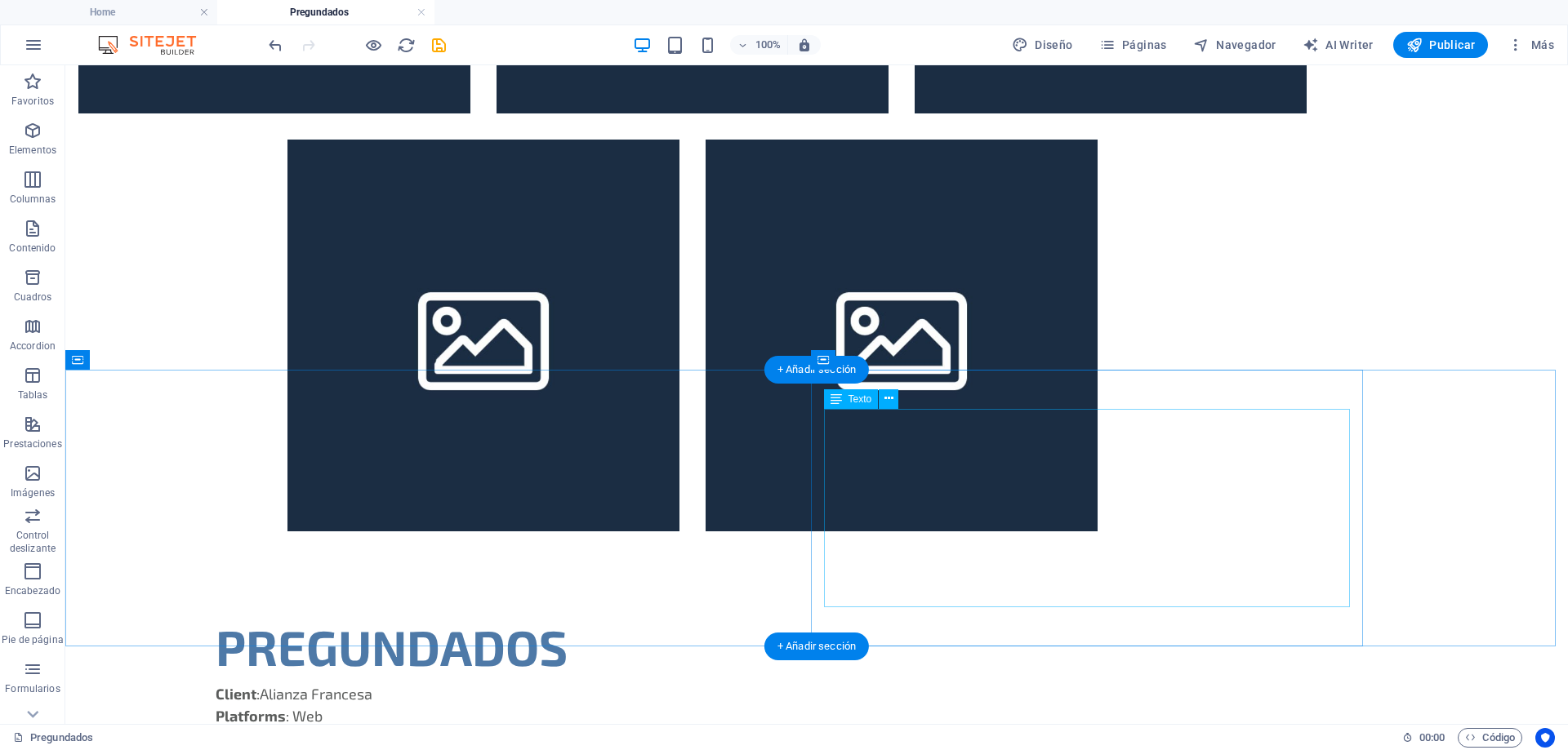
scroll to position [793, 0]
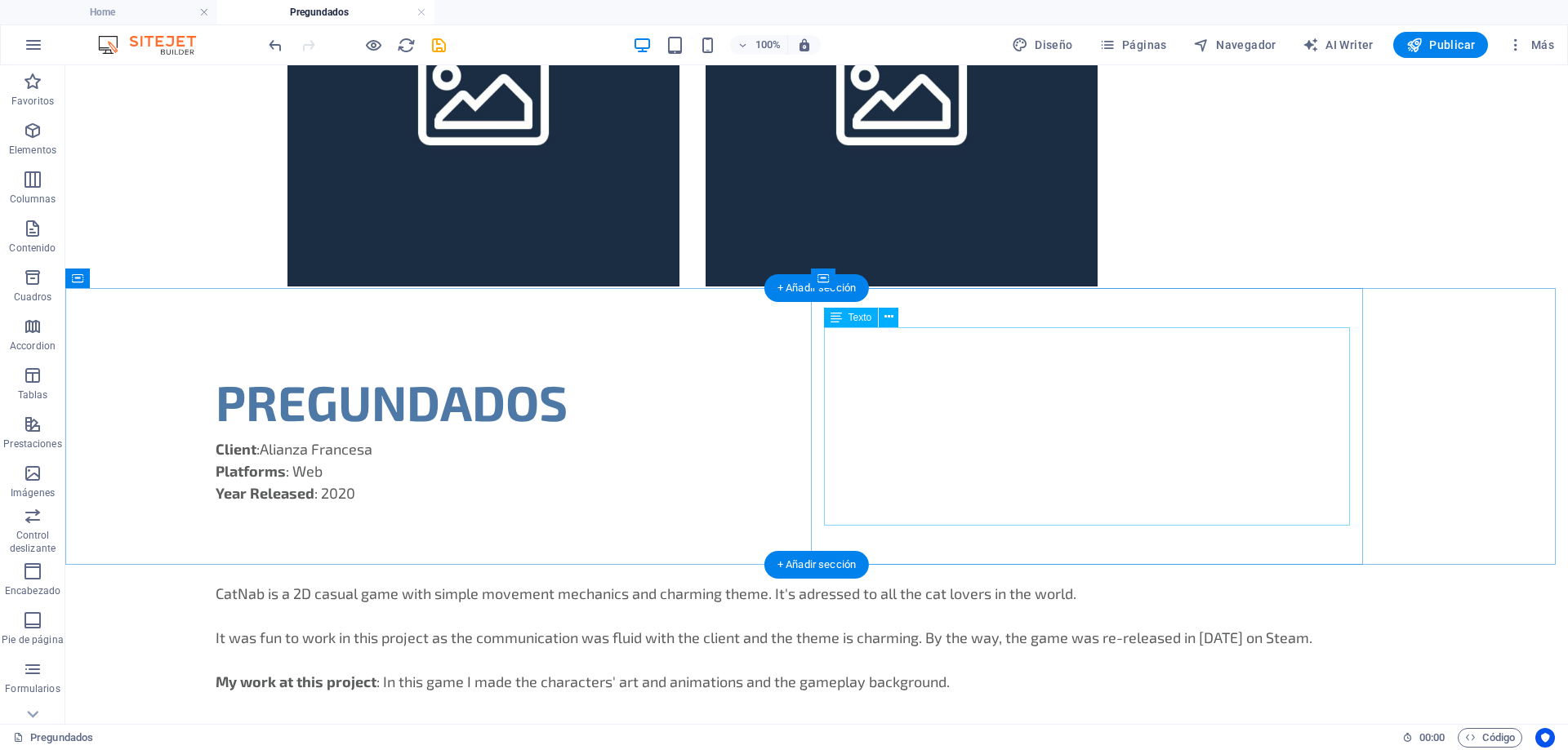
click at [843, 582] on div "CatNab is a 2D casual game with simple movement mechanics and charming theme. I…" at bounding box center [816, 637] width 1202 height 110
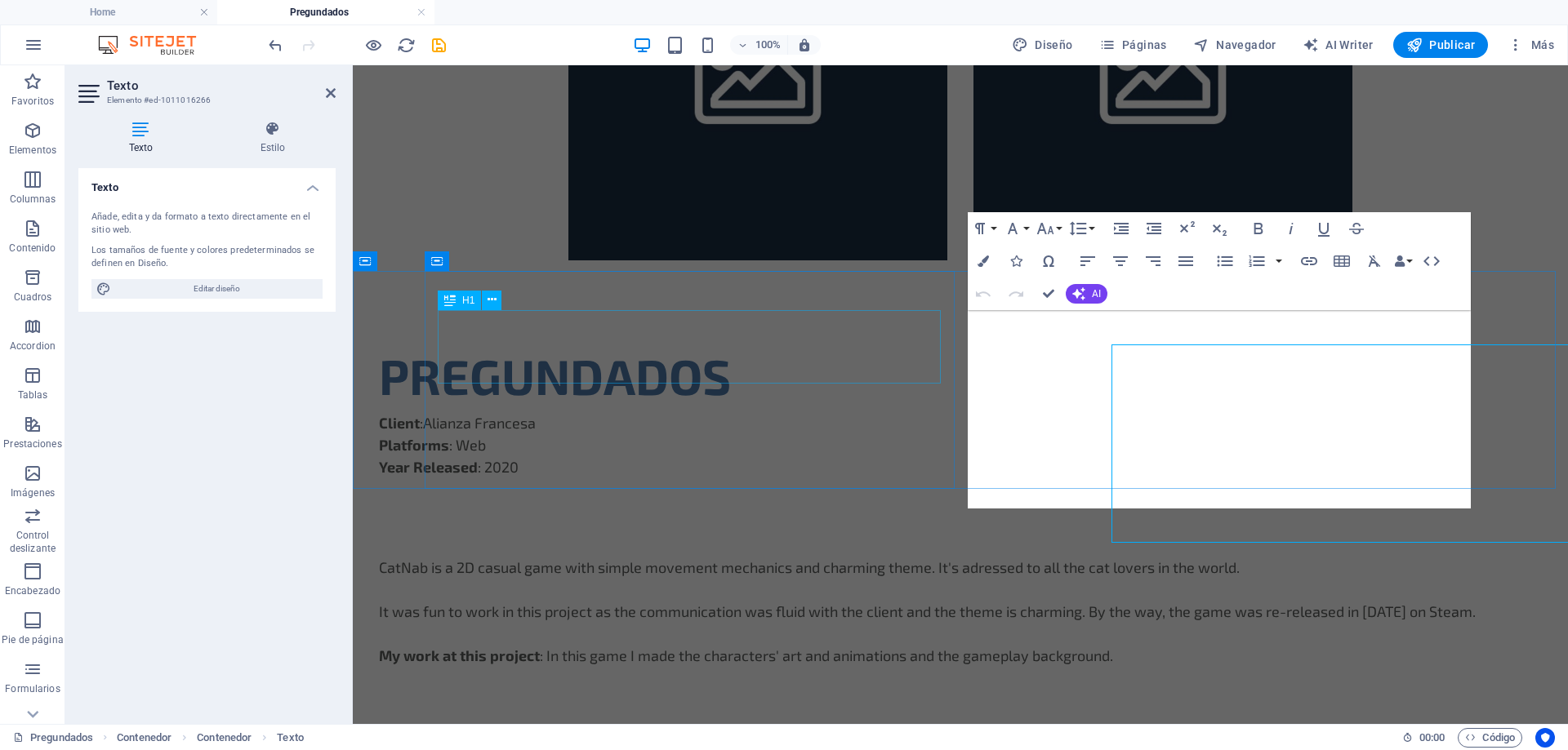
scroll to position [775, 0]
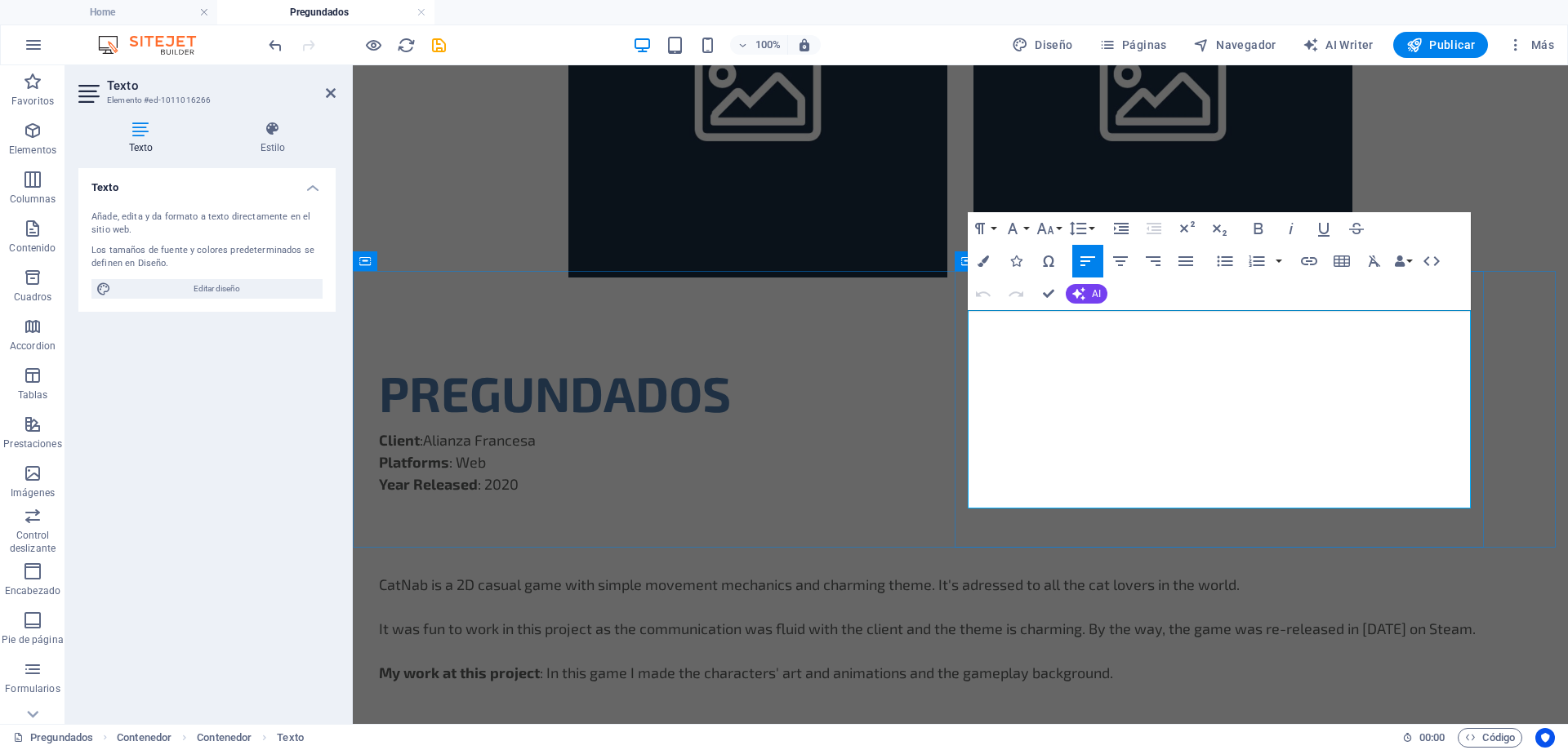
click at [1149, 574] on p "CatNab is a 2D casual game with simple movement mechanics and charming theme. I…" at bounding box center [959, 585] width 1162 height 22
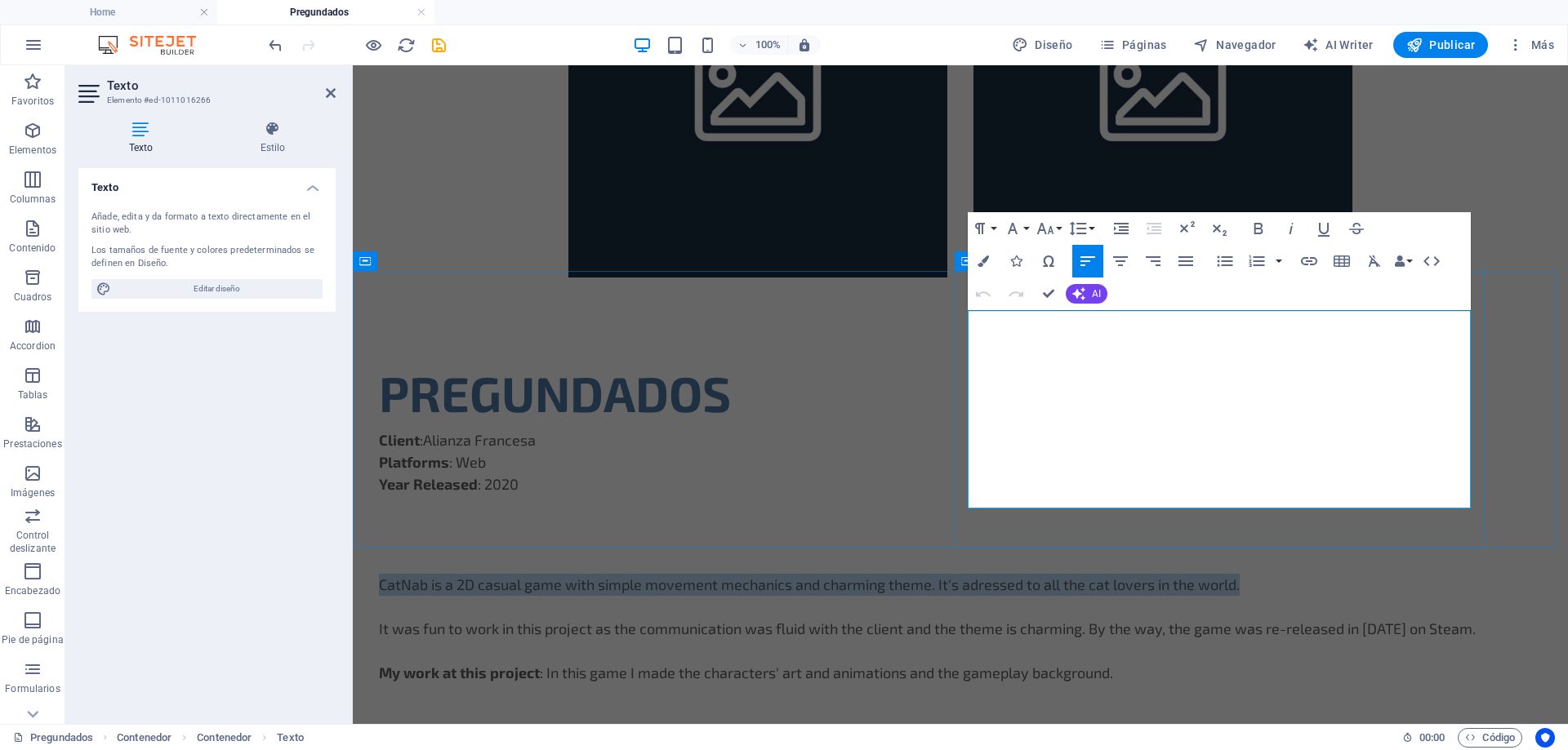
drag, startPoint x: 1384, startPoint y: 345, endPoint x: 970, endPoint y: 325, distance: 414.5
click at [970, 574] on p "CatNab is a 2D casual game with simple movement mechanics and charming theme. I…" at bounding box center [959, 585] width 1162 height 22
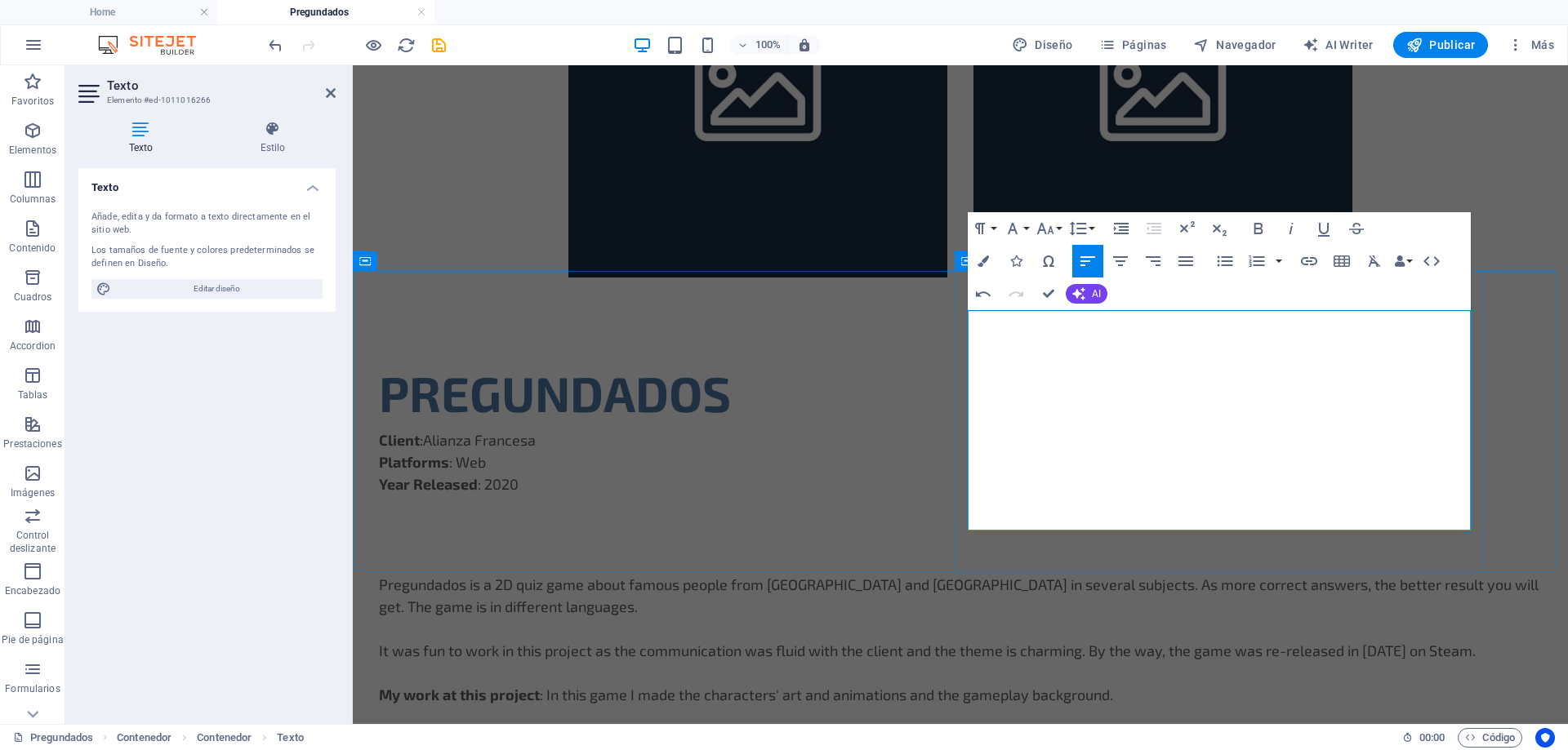
scroll to position [2487, 3]
click at [1204, 574] on p "Pregundados is a 2D quiz game about famous people from [GEOGRAPHIC_DATA] and [G…" at bounding box center [959, 595] width 1162 height 44
click at [1102, 640] on p "It was fun to work in this project as the communication was fluid with the clie…" at bounding box center [959, 651] width 1162 height 22
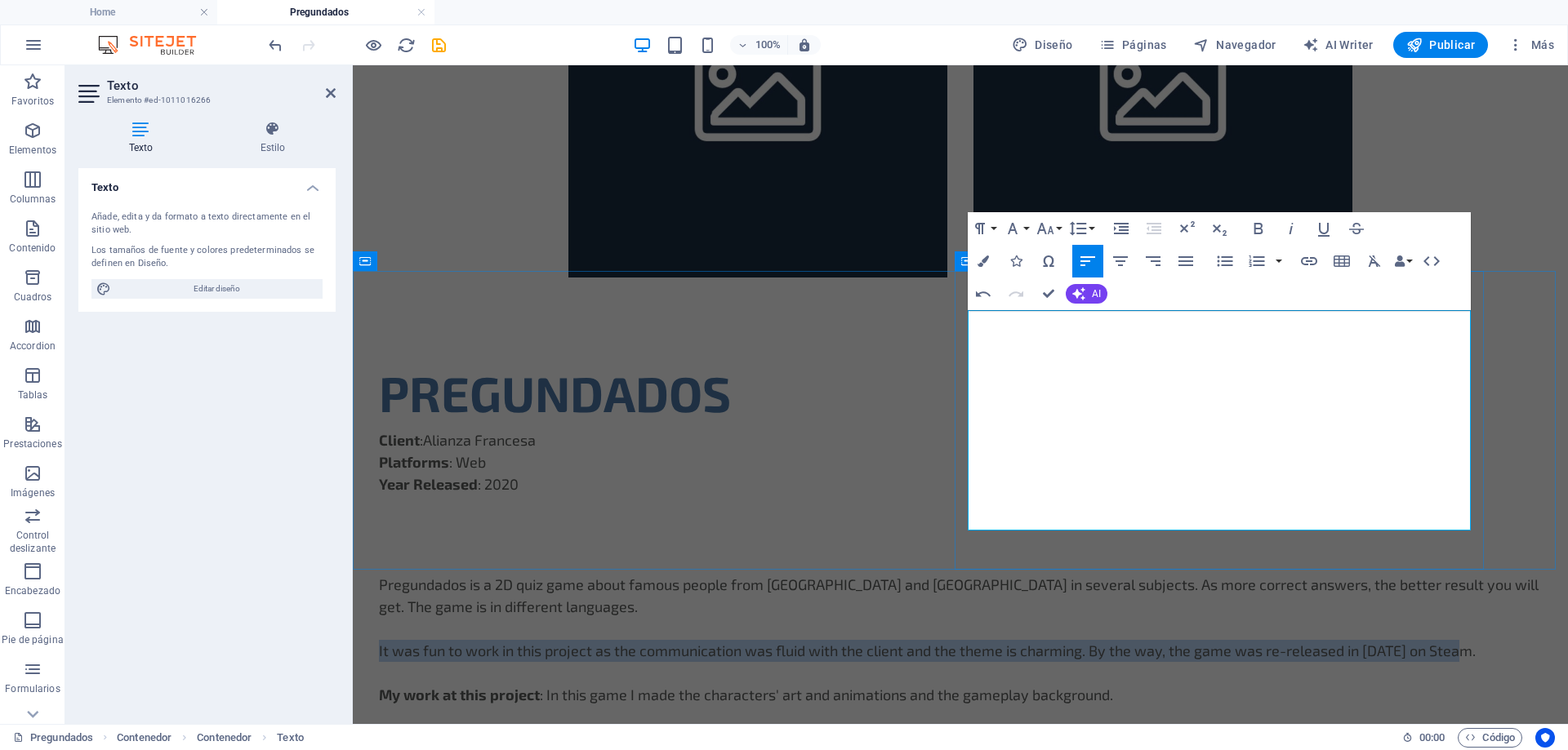
drag, startPoint x: 1072, startPoint y: 458, endPoint x: 967, endPoint y: 405, distance: 117.6
click at [967, 640] on p "It was fun to work in this project as the communication was fluid with the clie…" at bounding box center [959, 651] width 1162 height 22
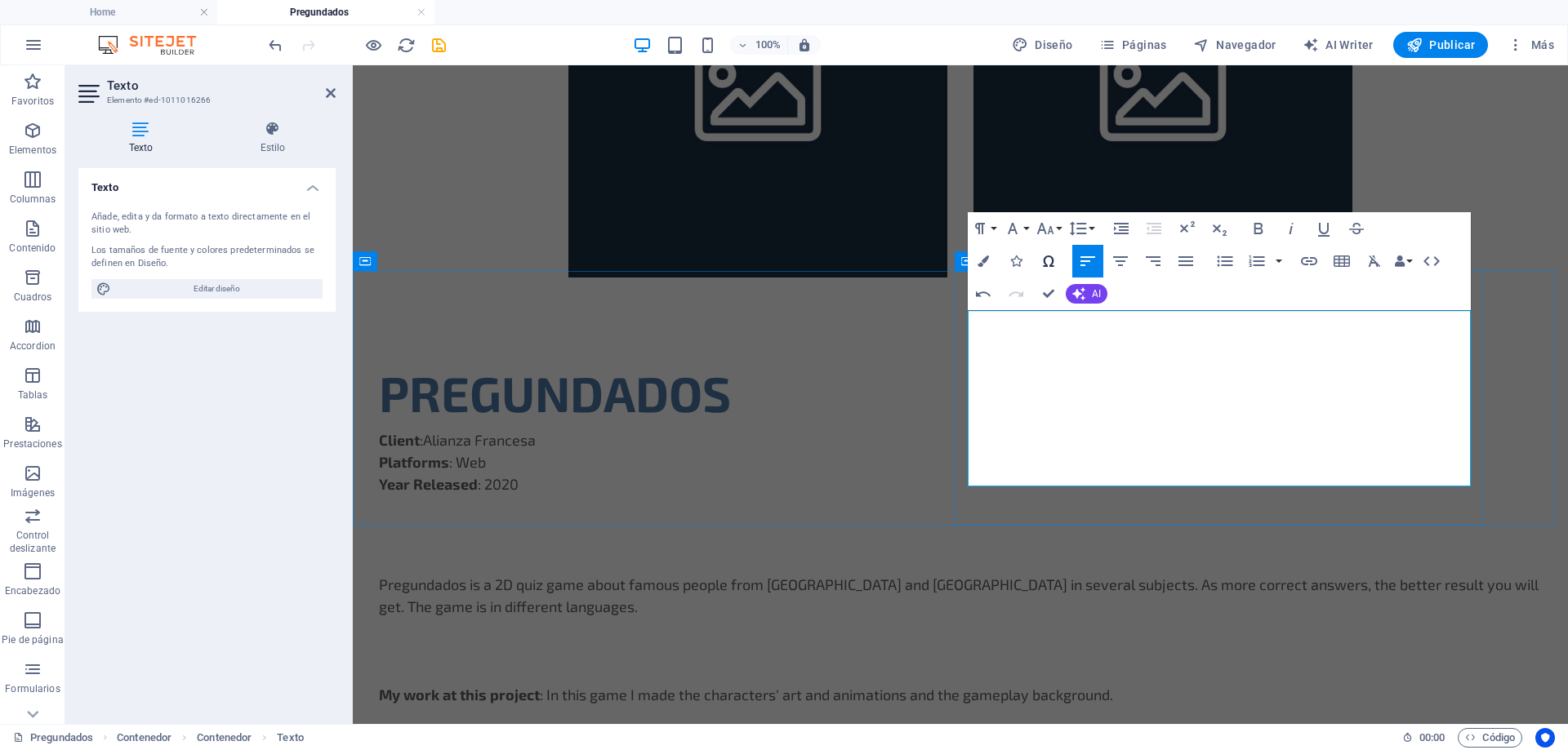
scroll to position [2755, 3]
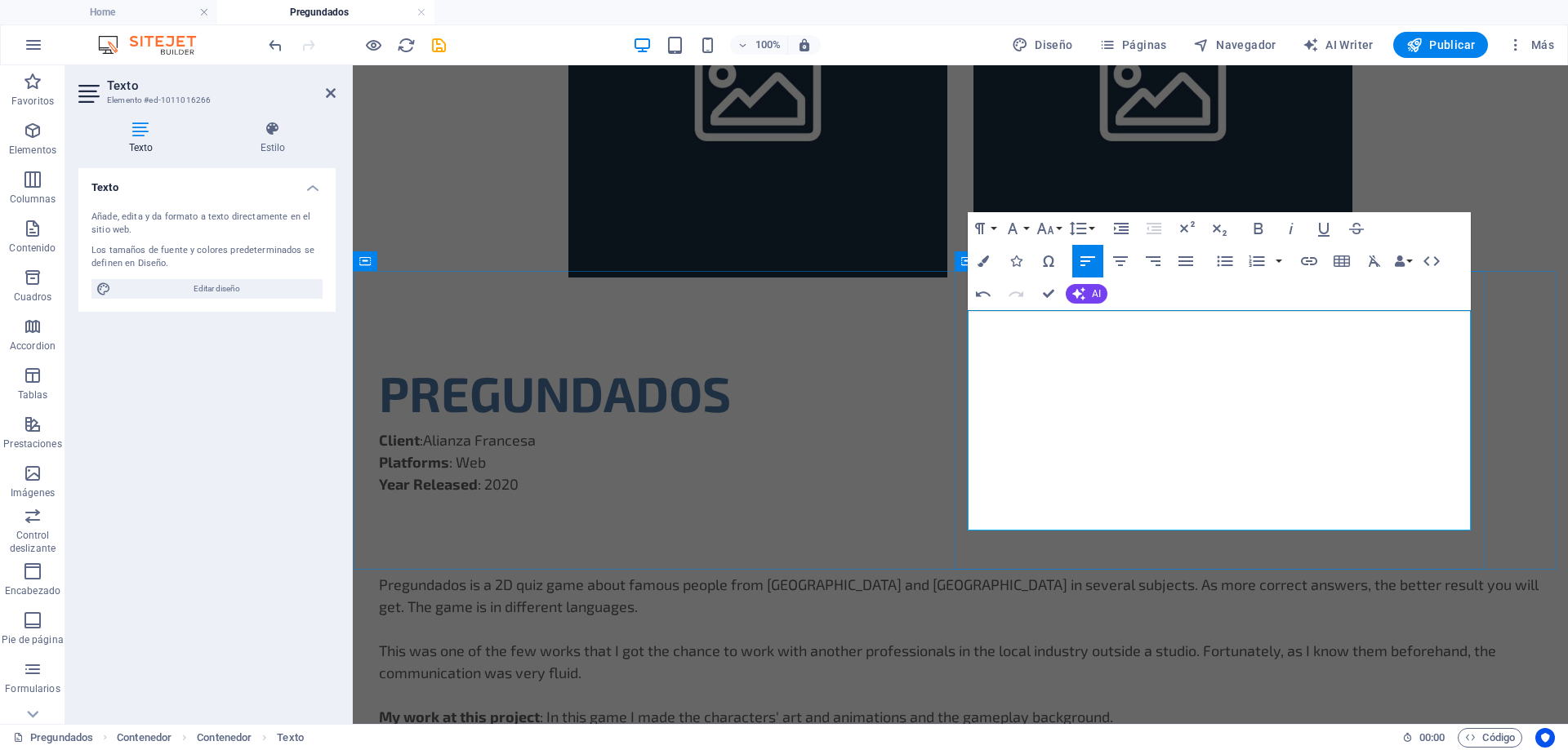
click at [1139, 640] on p "This was one of the few works that I got the chance to work with another profes…" at bounding box center [959, 661] width 1162 height 44
click at [1242, 640] on p "This was one of the few works that I got the chance to work with another profes…" at bounding box center [959, 661] width 1162 height 44
click at [1348, 640] on p "This was one of the few works that I got the chance to work with another profes…" at bounding box center [959, 661] width 1162 height 44
click at [1188, 640] on p "This was one of the few works that I got the chance to work with another profes…" at bounding box center [959, 661] width 1162 height 44
drag, startPoint x: 1243, startPoint y: 433, endPoint x: 1268, endPoint y: 435, distance: 25.1
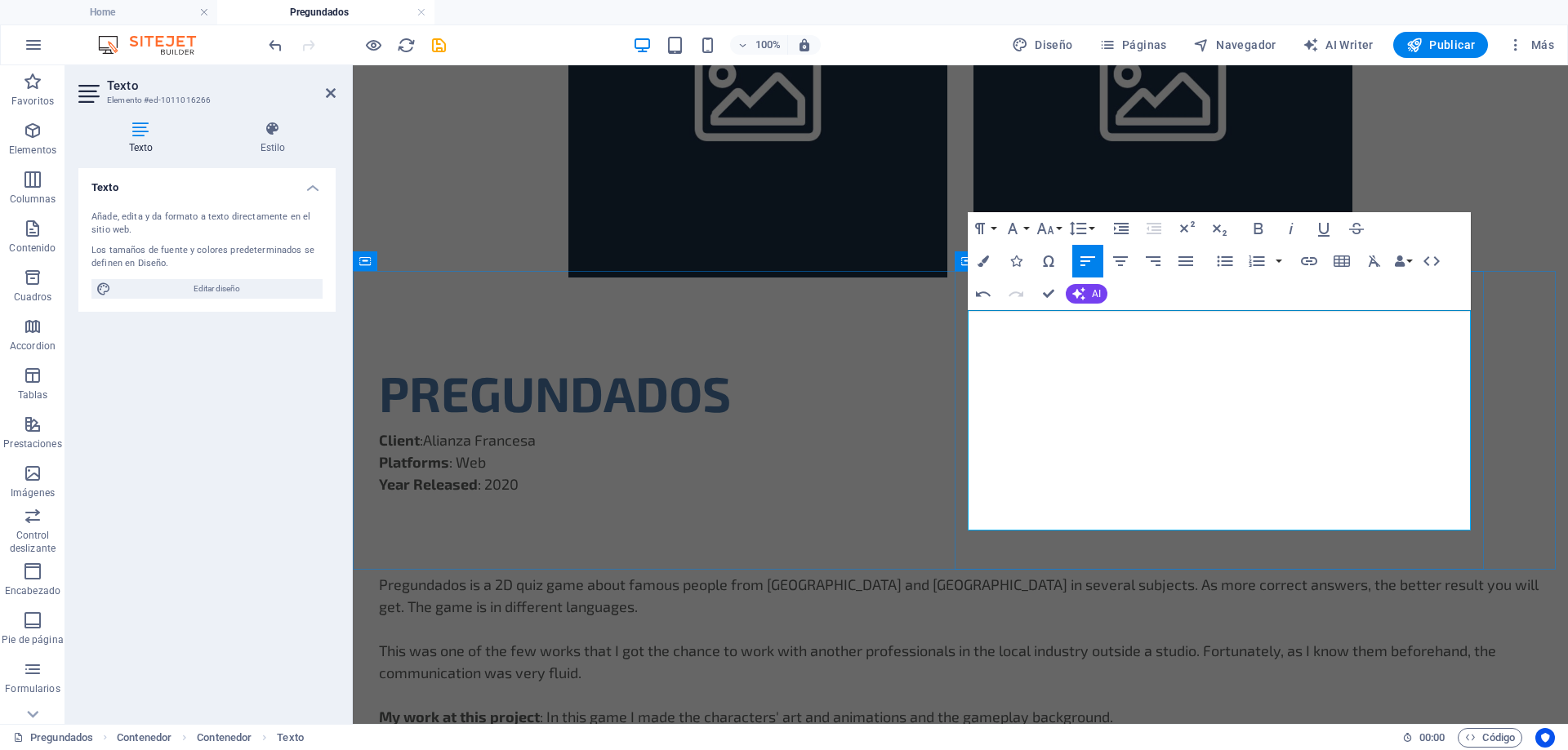
click at [1243, 640] on p "This was one of the few works that I got the chance to work with another profes…" at bounding box center [959, 661] width 1162 height 44
click at [1306, 640] on p "This was one of the few works that I got the chance to work with another profes…" at bounding box center [959, 661] width 1162 height 44
click at [1367, 640] on p "This was one of the few works that I got the chance to work with another profes…" at bounding box center [959, 661] width 1162 height 44
click at [1347, 640] on p "This was one of the few works that I got the chance to work with another profes…" at bounding box center [959, 661] width 1162 height 44
click at [1249, 640] on p "This was one of the few works that I got the chance to work with another profes…" at bounding box center [959, 661] width 1162 height 44
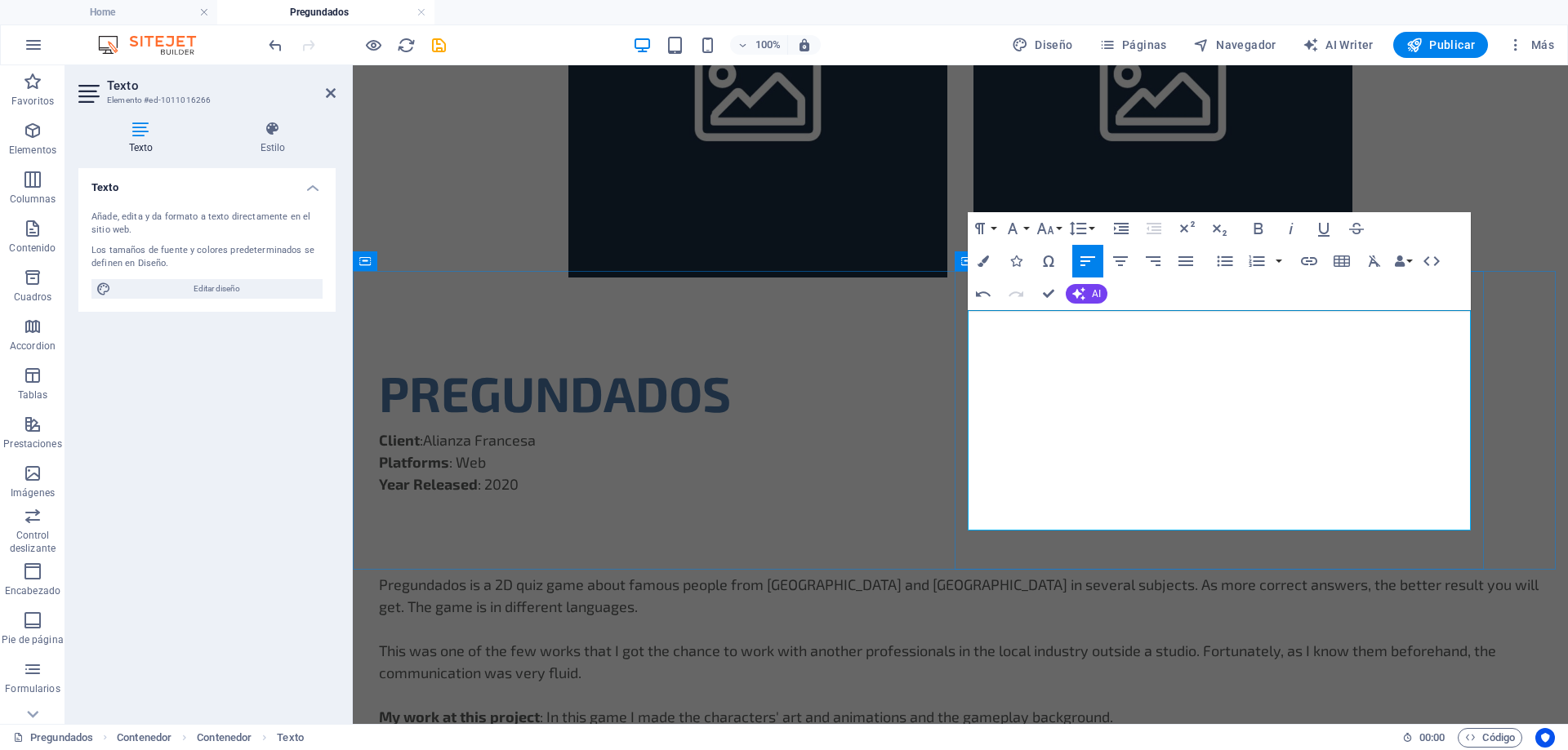
click at [1339, 640] on p "This was one of the few works that I got the chance to work with another profes…" at bounding box center [959, 661] width 1162 height 44
click at [1453, 640] on p "This was one of the few works that I got the chance to work with another profes…" at bounding box center [959, 661] width 1162 height 44
click at [1328, 640] on p "This was one of the few works that I got the chance to work with another profes…" at bounding box center [959, 661] width 1162 height 44
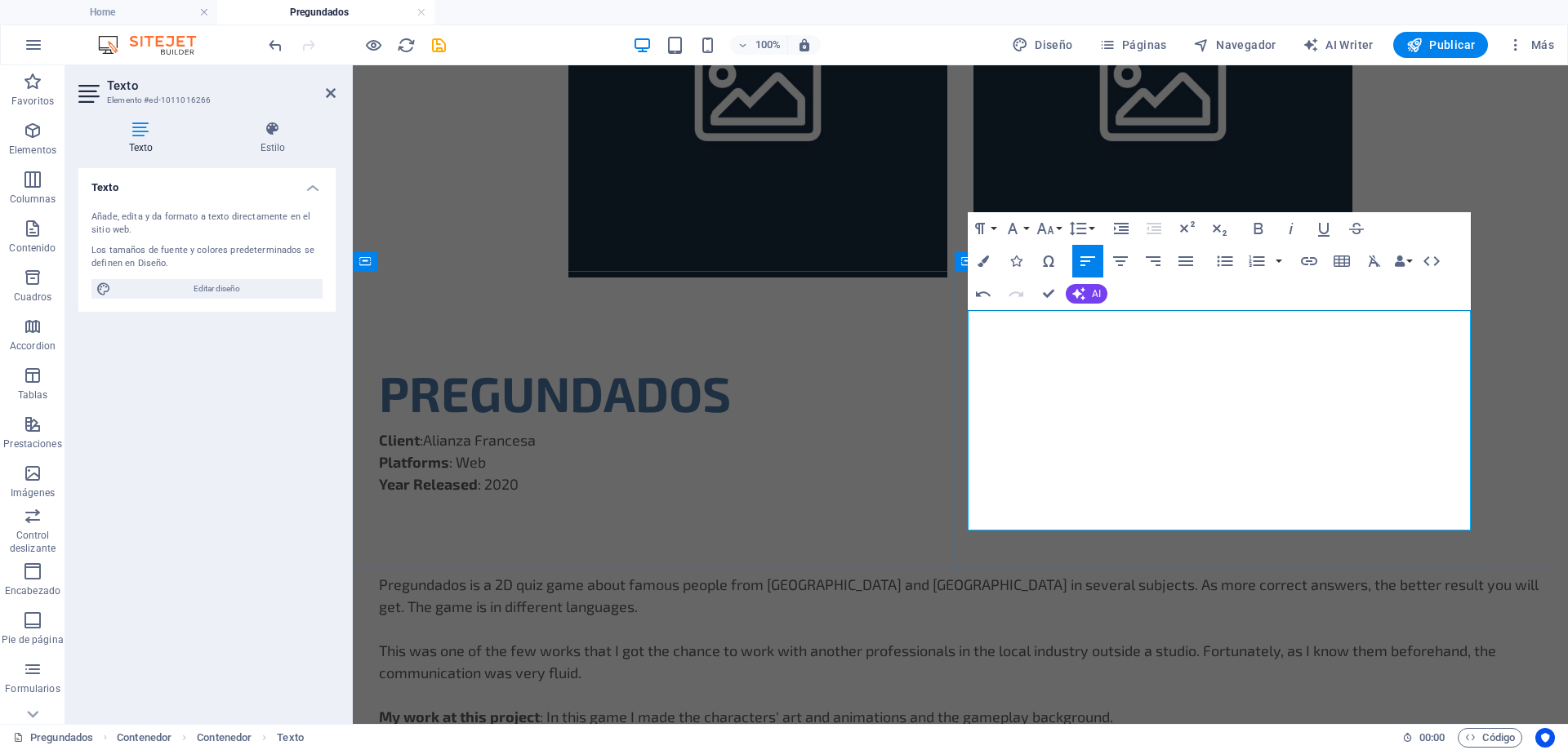
click at [1337, 640] on p "This was one of the few works that I got the chance to work with another profes…" at bounding box center [959, 661] width 1162 height 44
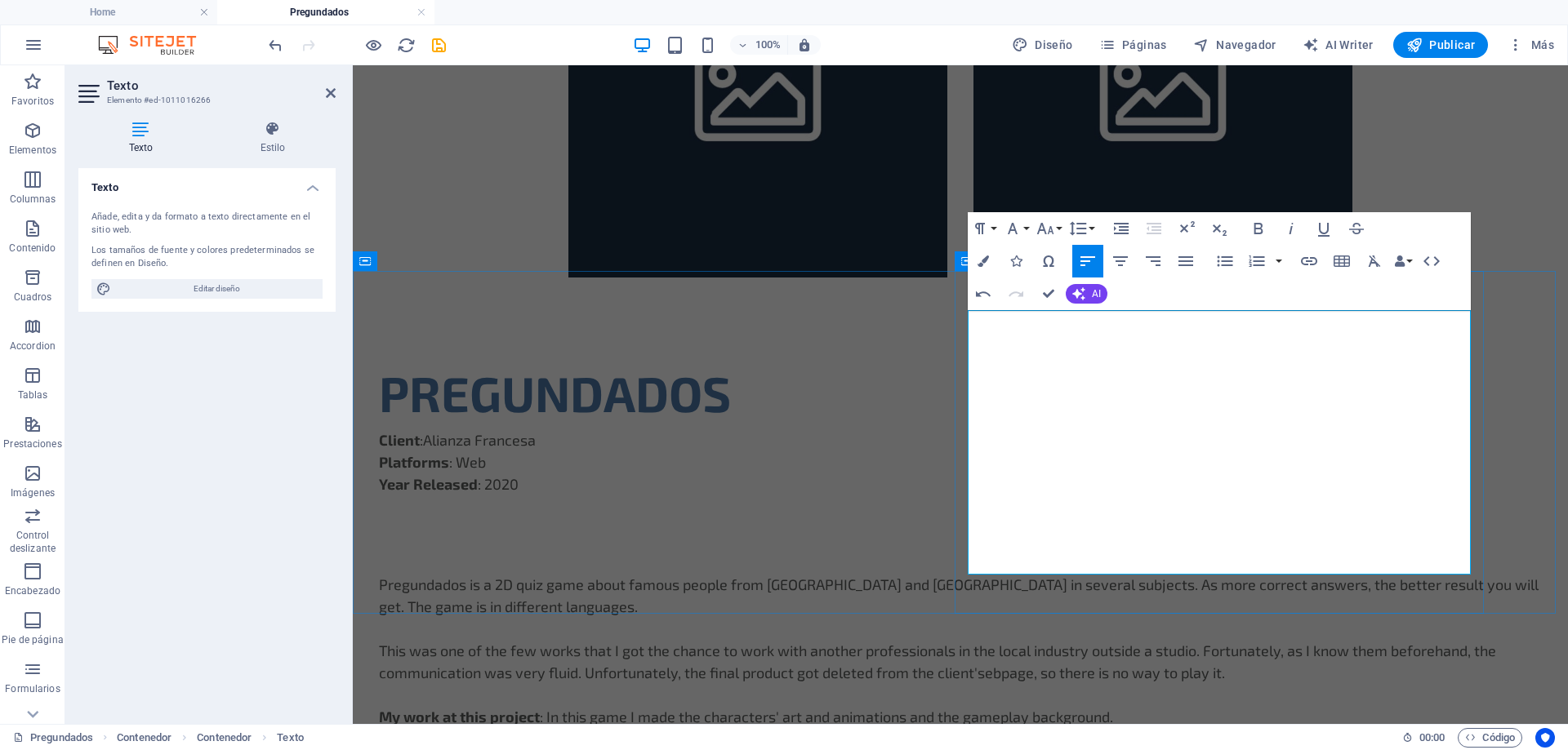
click at [1003, 640] on p "This was one of the few works that I got the chance to work with another profes…" at bounding box center [959, 661] width 1162 height 44
click at [1197, 640] on p "This was one of the few works that I got the chance to work with another profes…" at bounding box center [959, 661] width 1162 height 44
click at [1049, 640] on p "This was one of the few works that I got the chance to work with another profes…" at bounding box center [959, 661] width 1162 height 44
click at [1235, 640] on p "This was one of the few works that I got the chance to work with another profes…" at bounding box center [959, 661] width 1162 height 44
click at [1246, 640] on p "This was one of the few works that I got the chance to work with another profes…" at bounding box center [959, 661] width 1162 height 44
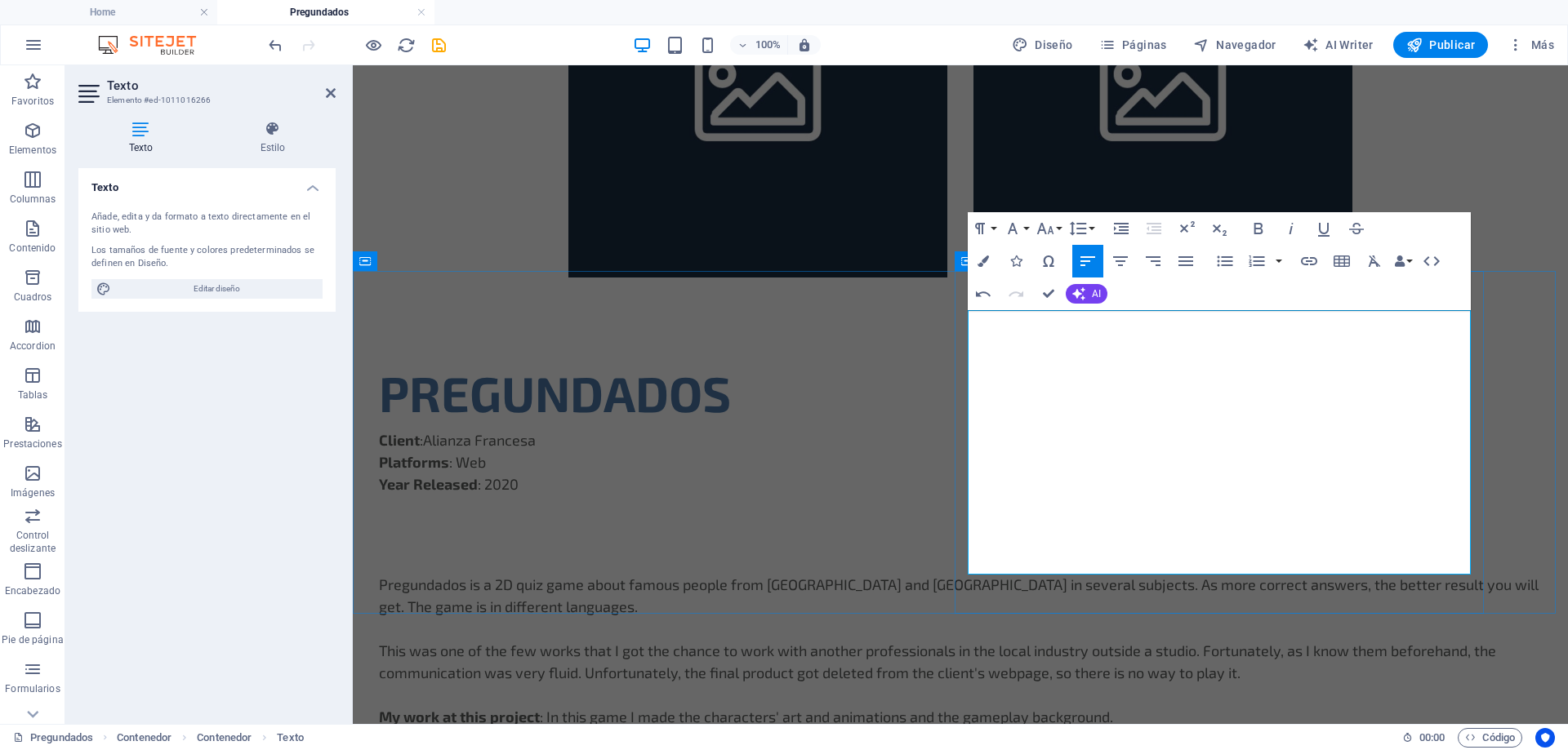
click at [1205, 640] on p "This was one of the few works that I got the chance to work with another profes…" at bounding box center [959, 661] width 1162 height 44
click at [1244, 640] on p "This was one of the few works that I got the chance to work with another profes…" at bounding box center [959, 661] width 1162 height 44
click at [1044, 640] on p "This was one of the few works that I got the chance to work with another profes…" at bounding box center [959, 661] width 1162 height 44
click at [1085, 640] on p "This was one of the few works that I got the chance to work with another profes…" at bounding box center [959, 661] width 1162 height 44
click at [1044, 640] on p "This was one of the few works that I got the chance to work with another profes…" at bounding box center [959, 661] width 1162 height 44
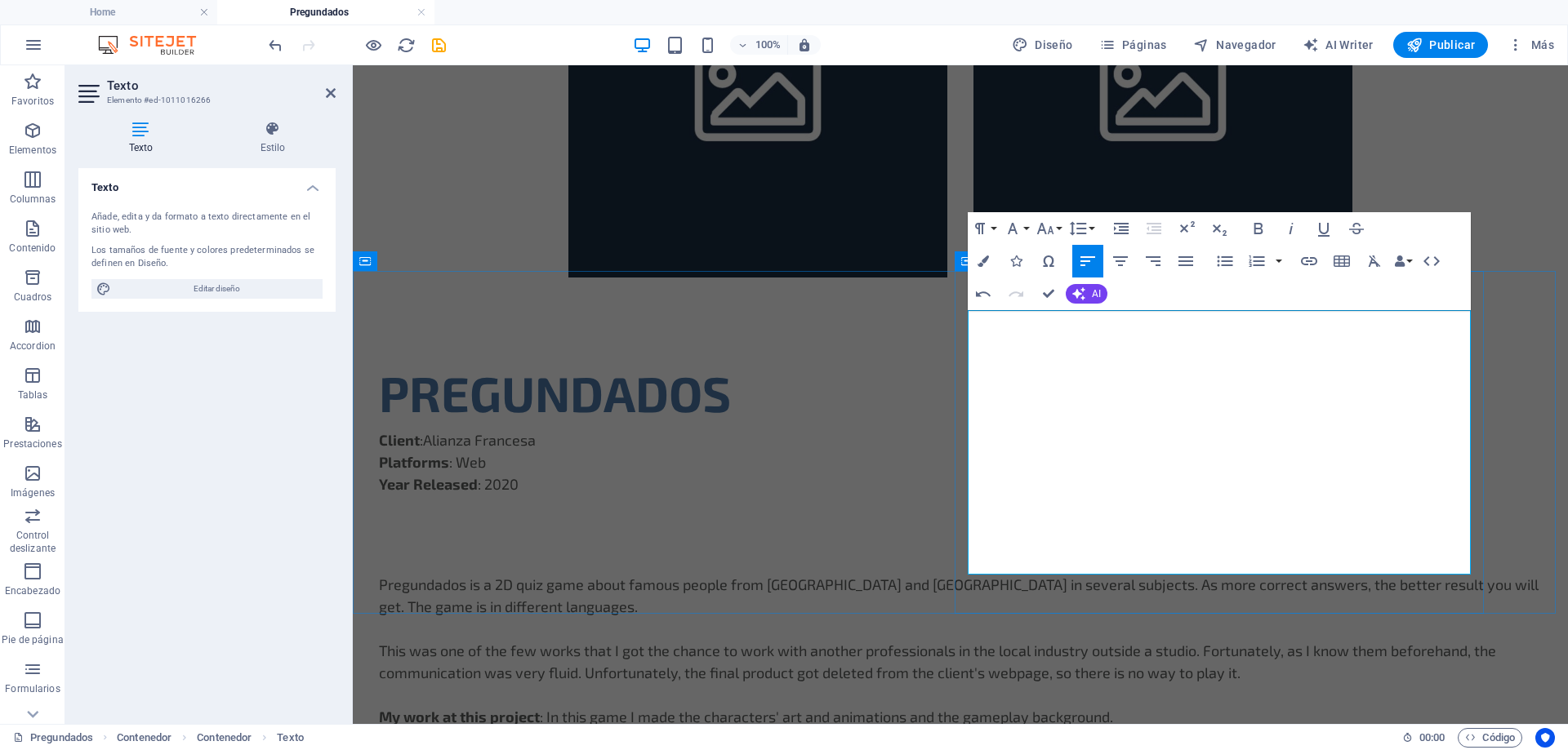
click at [1056, 640] on p "This was one of the few works that I got the chance to work with another profes…" at bounding box center [959, 661] width 1162 height 44
click at [1114, 640] on p "This was one of the few works that I got the chance to work with another profes…" at bounding box center [959, 661] width 1162 height 44
click at [1174, 640] on p "This was one of the few works that I got the chance to work with another profes…" at bounding box center [959, 661] width 1162 height 44
drag, startPoint x: 1030, startPoint y: 408, endPoint x: 1167, endPoint y: 409, distance: 137.0
click at [1167, 640] on p "This was one of the few works that I got the chance to work with another profes…" at bounding box center [959, 661] width 1162 height 44
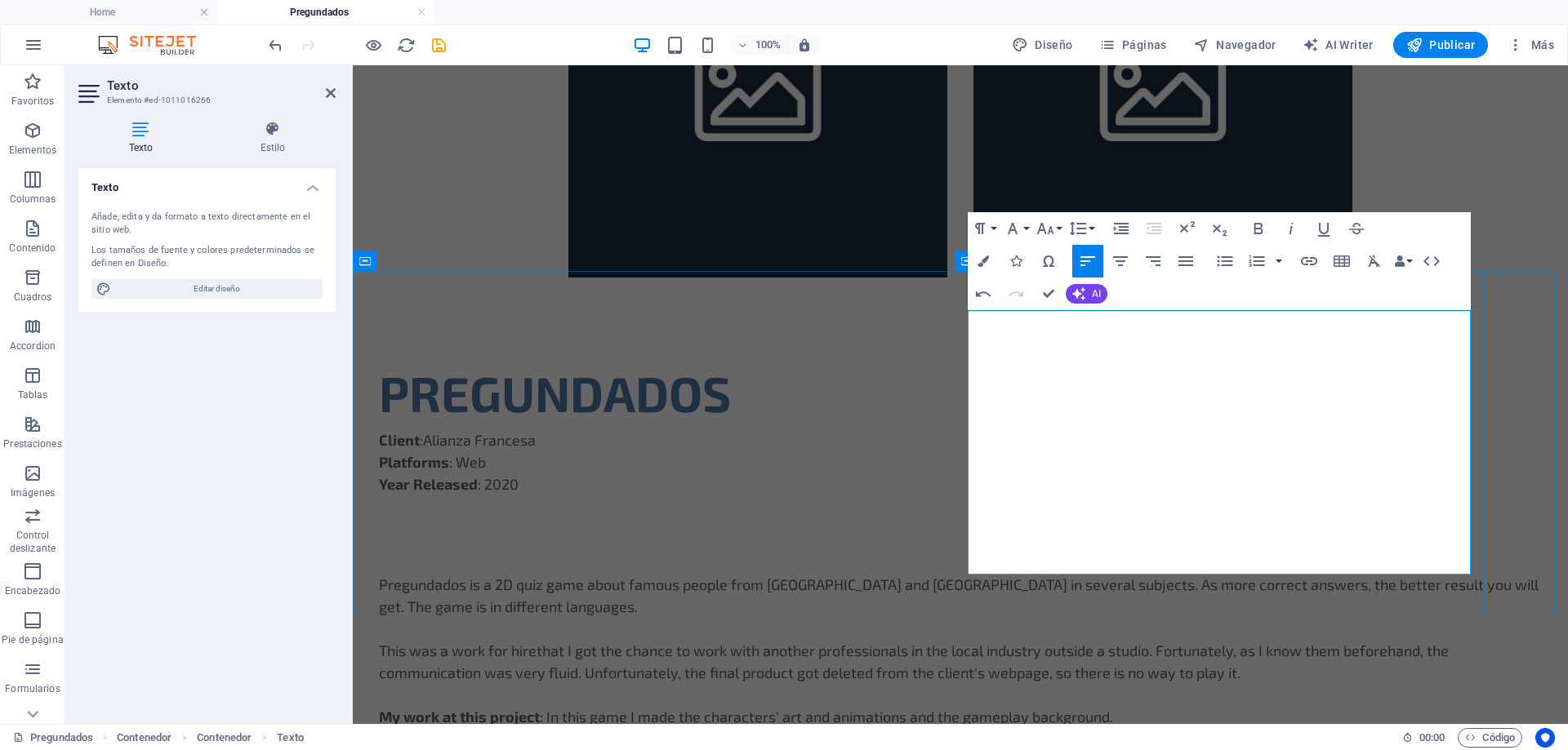
click at [1042, 640] on p "This was a work for hire that I got the chance to work with another professiona…" at bounding box center [959, 661] width 1162 height 44
click at [1131, 640] on p "This was a "work for hire that I got the chance to work with another profession…" at bounding box center [959, 661] width 1162 height 44
click at [1244, 640] on p "This was a "work for hire" job that I got the chance to work with another profe…" at bounding box center [959, 661] width 1162 height 44
click at [1314, 640] on p "This was a "work for hire" job that I got the chance to work with another profe…" at bounding box center [959, 661] width 1162 height 44
drag, startPoint x: 1158, startPoint y: 408, endPoint x: 1190, endPoint y: 411, distance: 32.1
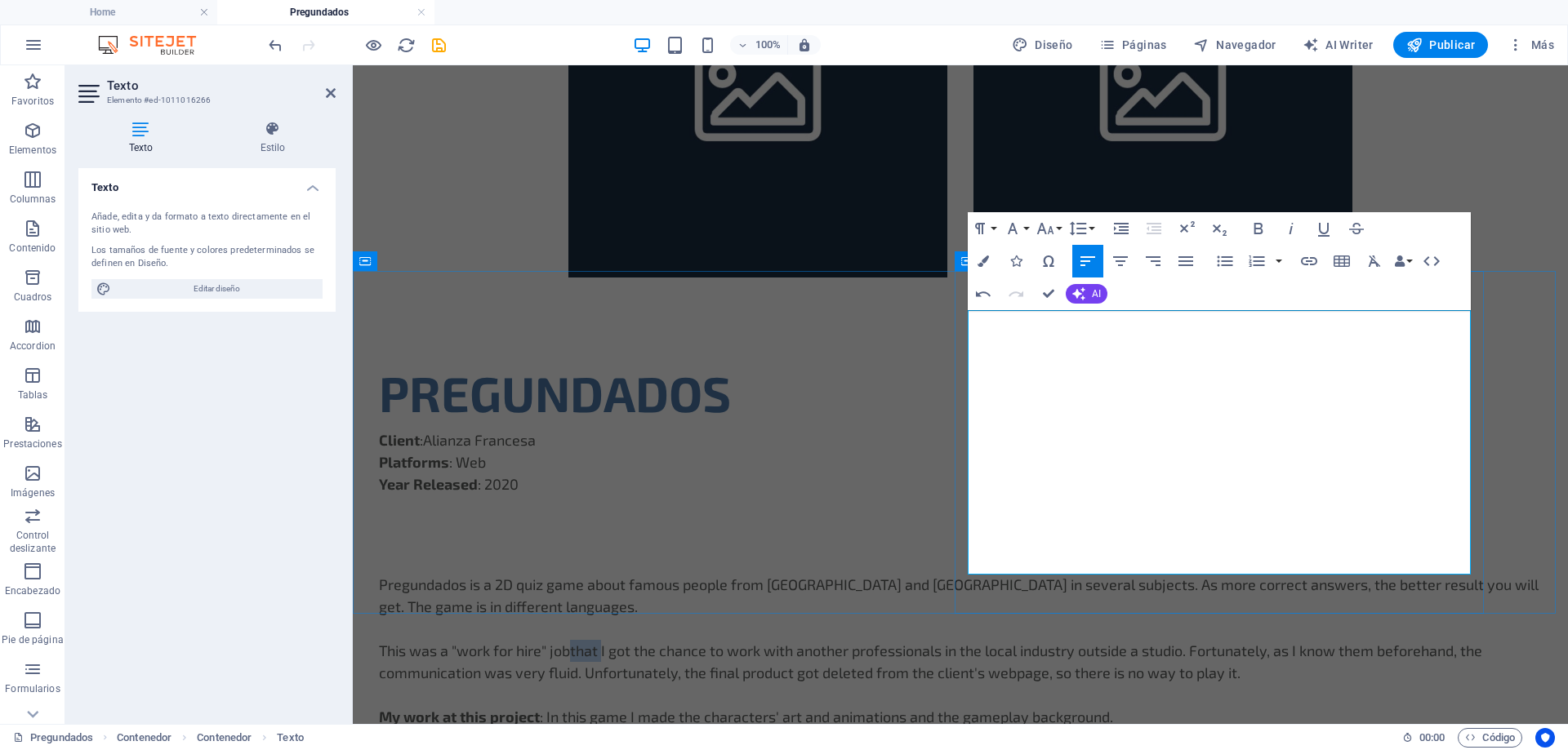
click at [1190, 640] on p "This was a "work for hire" job that I got the chance to work with another profe…" at bounding box center [959, 661] width 1162 height 44
click at [1278, 640] on p "This was a "work for hire" job, where I got the chance to work with another pro…" at bounding box center [959, 661] width 1162 height 44
click at [1341, 640] on p "This was a "work for hire" job, where I got the chance to work with another pro…" at bounding box center [959, 661] width 1162 height 44
click at [1037, 640] on p "This was a "work for hire" job, where I got the chance to work with another pro…" at bounding box center [959, 661] width 1162 height 44
click at [1143, 640] on p "This was a "work for hire" job, where I got the chance to work with another pro…" at bounding box center [959, 661] width 1162 height 44
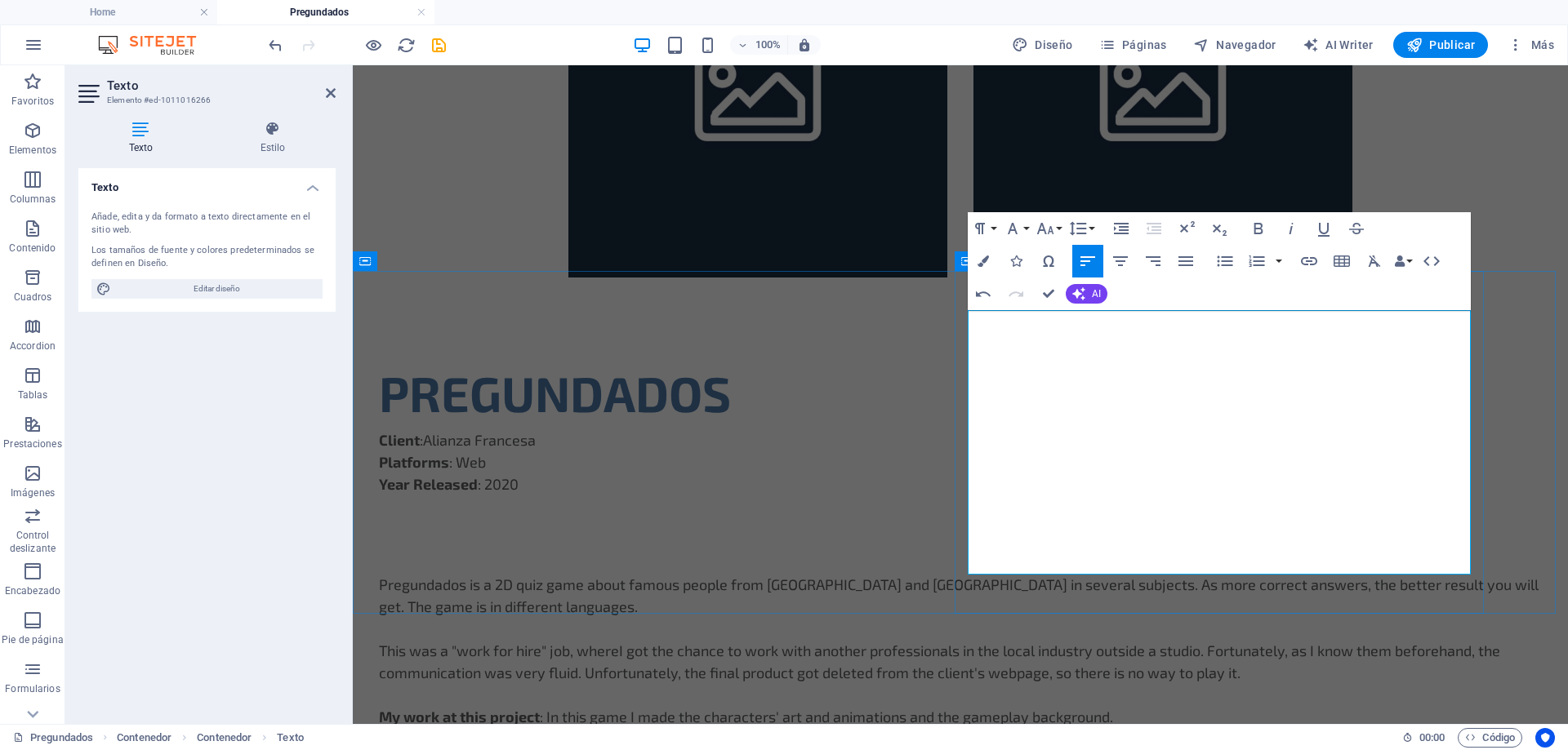
click at [1268, 640] on p "This was a "work for hire" job, where I got the chance to work with another pro…" at bounding box center [959, 661] width 1162 height 44
click at [1148, 640] on p "This was a "work for hire" job, where I got the chance to work with another pro…" at bounding box center [959, 661] width 1162 height 44
click at [1262, 640] on p "This was a "work for hire" job, where I got the chance to work with another pro…" at bounding box center [959, 661] width 1162 height 44
click at [1281, 640] on p "This was a "work for hire" job, where I got the chance to work with another pro…" at bounding box center [959, 661] width 1162 height 44
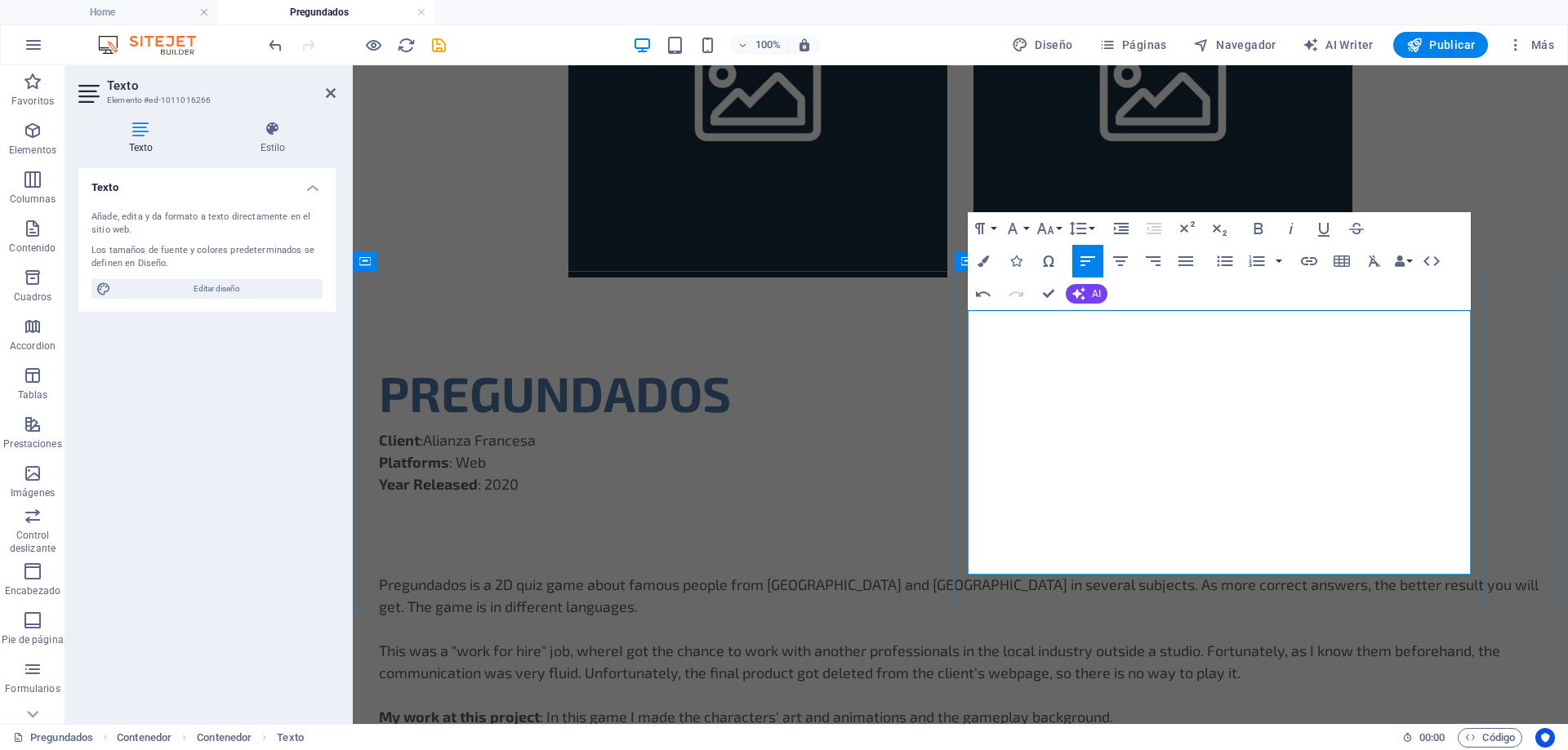
click at [1331, 640] on p "This was a "work for hire" job, where I got the chance to work with another pro…" at bounding box center [959, 661] width 1162 height 44
click at [1231, 640] on p "This was a "work for hire" job, where I got the chance to work with another pro…" at bounding box center [959, 661] width 1162 height 44
click at [1294, 640] on p "This was a "work for hire" job, where I got the chance to work with another pro…" at bounding box center [959, 661] width 1162 height 44
click at [1334, 640] on p "This was a "work for hire" job, where I got the chance to work with another pro…" at bounding box center [959, 661] width 1162 height 44
click at [1458, 640] on p "This was a "work for hire" job, where I got the chance to work with another pro…" at bounding box center [959, 661] width 1162 height 44
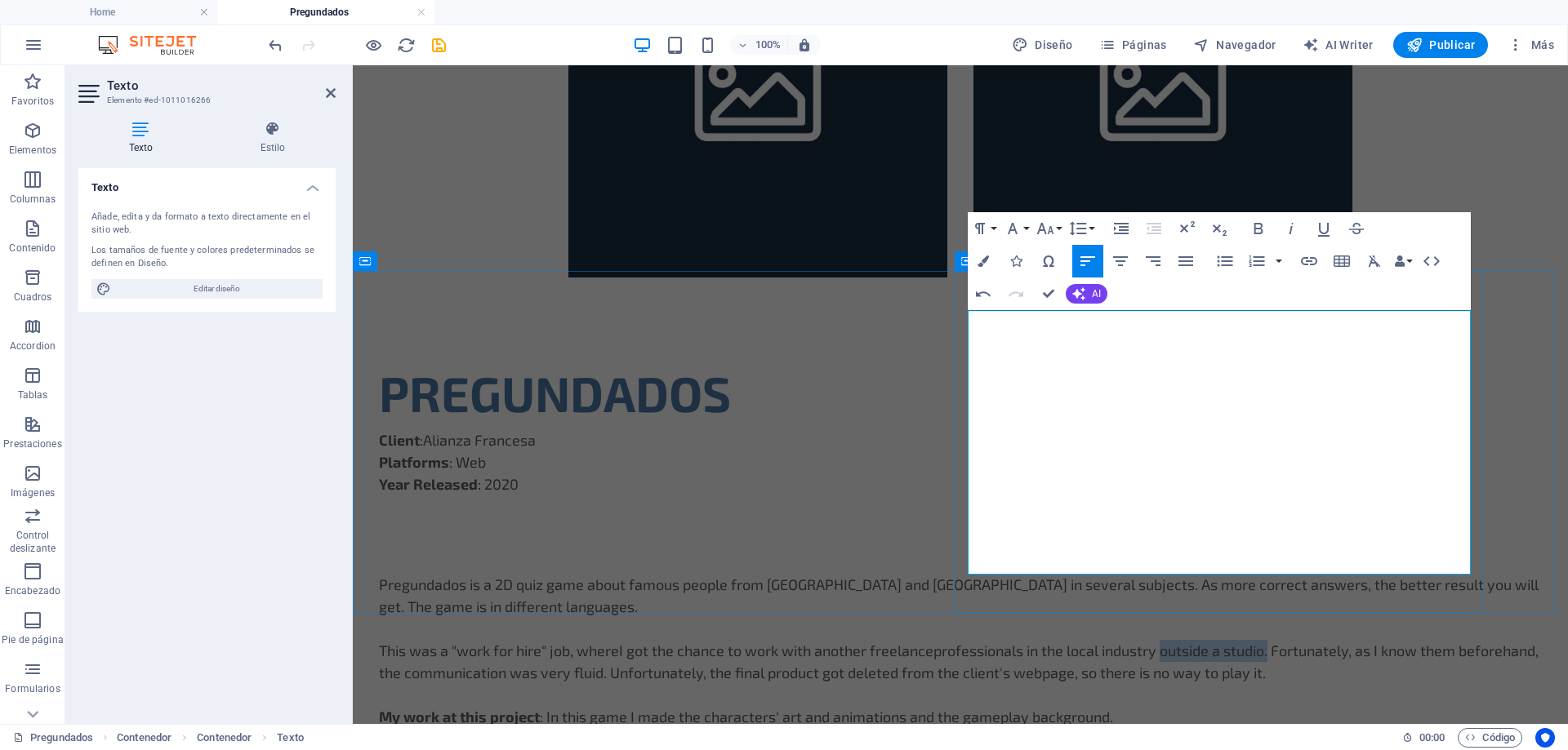
drag, startPoint x: 1260, startPoint y: 432, endPoint x: 1368, endPoint y: 433, distance: 108.0
click at [1368, 640] on p "This was a "work for hire" job, where I got the chance to work with another fre…" at bounding box center [959, 661] width 1162 height 44
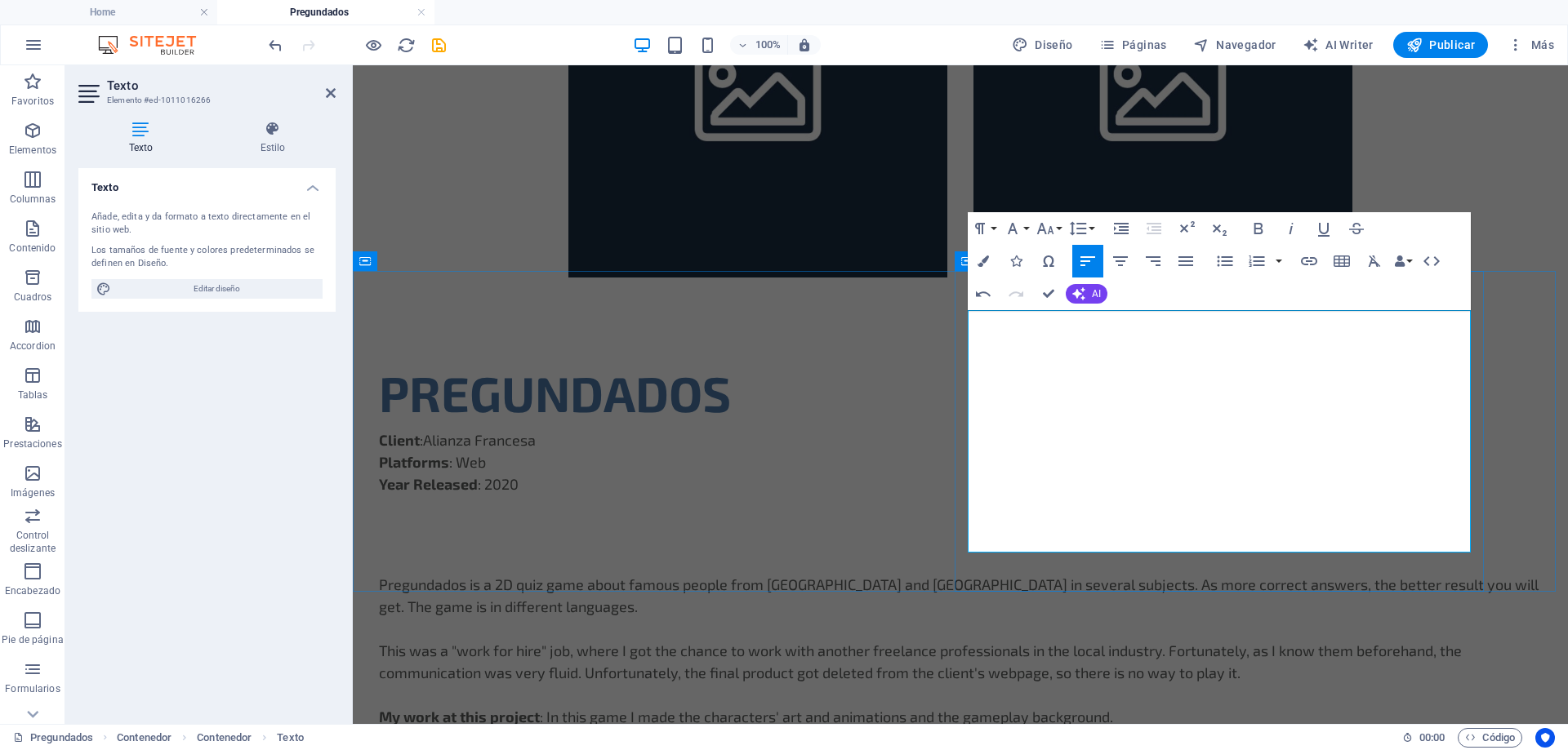
click at [1295, 640] on p "This was a "work for hire" job, where I got the chance to work with another fre…" at bounding box center [959, 661] width 1162 height 44
click at [1381, 640] on p "This was a "work for hire" job, where I got the chance to work with another fre…" at bounding box center [959, 661] width 1162 height 44
click at [1126, 640] on p "This was a "work for hire" job, where I got the chance to work with another fre…" at bounding box center [959, 661] width 1162 height 44
click at [1254, 640] on p "This was a "work for hire" job, where I got the chance to work with another fre…" at bounding box center [959, 661] width 1162 height 44
click at [1029, 640] on p "This was a "work for hire" job, where I got the chance to work with another fre…" at bounding box center [959, 661] width 1162 height 44
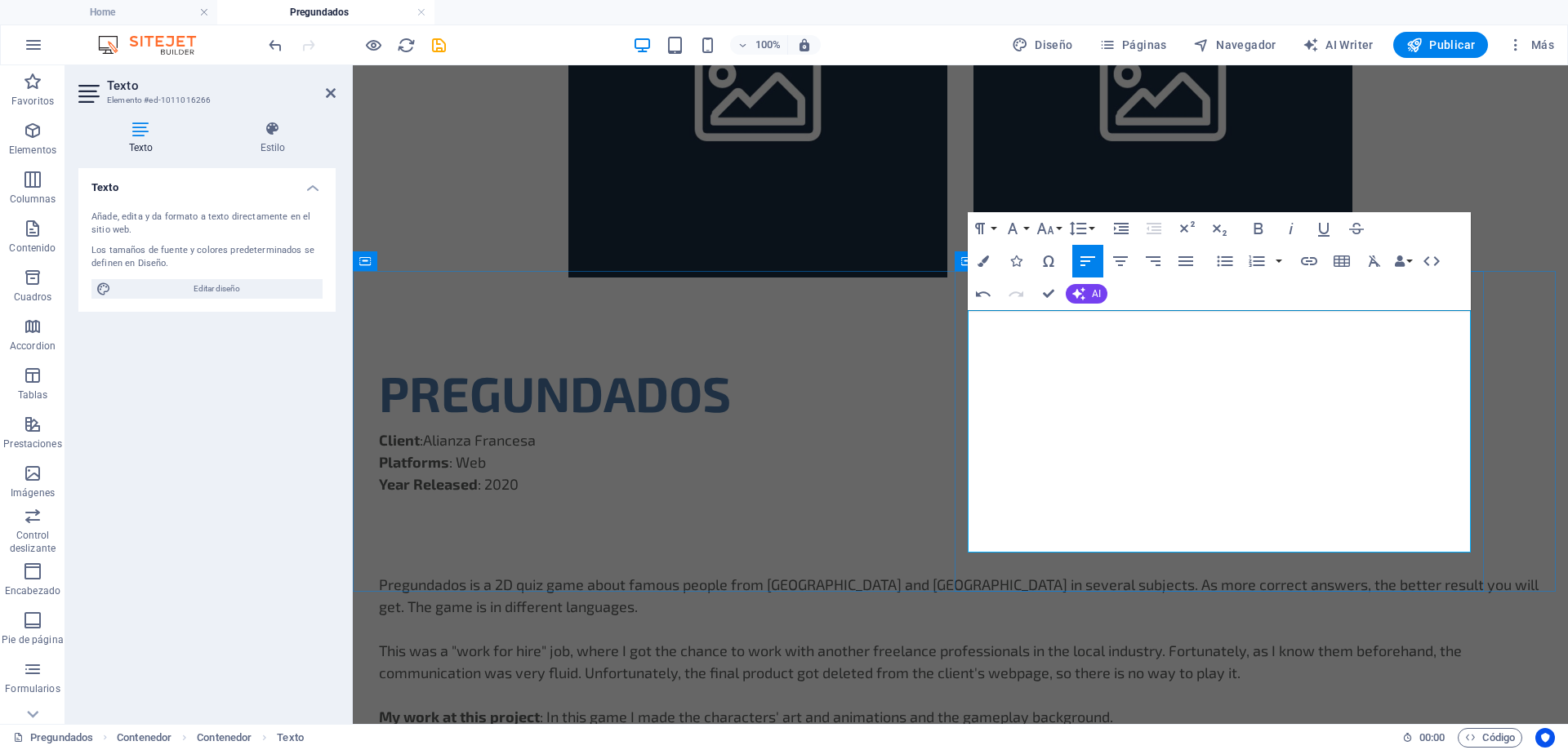
click at [1089, 640] on p "This was a "work for hire" job, where I got the chance to work with another fre…" at bounding box center [959, 661] width 1162 height 44
click at [1151, 640] on p "This was a "work for hire" job, where I got the chance to work with another fre…" at bounding box center [959, 661] width 1162 height 44
click at [1327, 640] on p "This was a "work for hire" job, where I got the chance to work with another fre…" at bounding box center [959, 661] width 1162 height 44
click at [1386, 640] on p "This was a "work for hire" job, where I got the chance to work with another fre…" at bounding box center [959, 661] width 1162 height 44
click at [1016, 640] on p "This was a "work for hire" job, where I got the chance to work with another fre…" at bounding box center [959, 661] width 1162 height 44
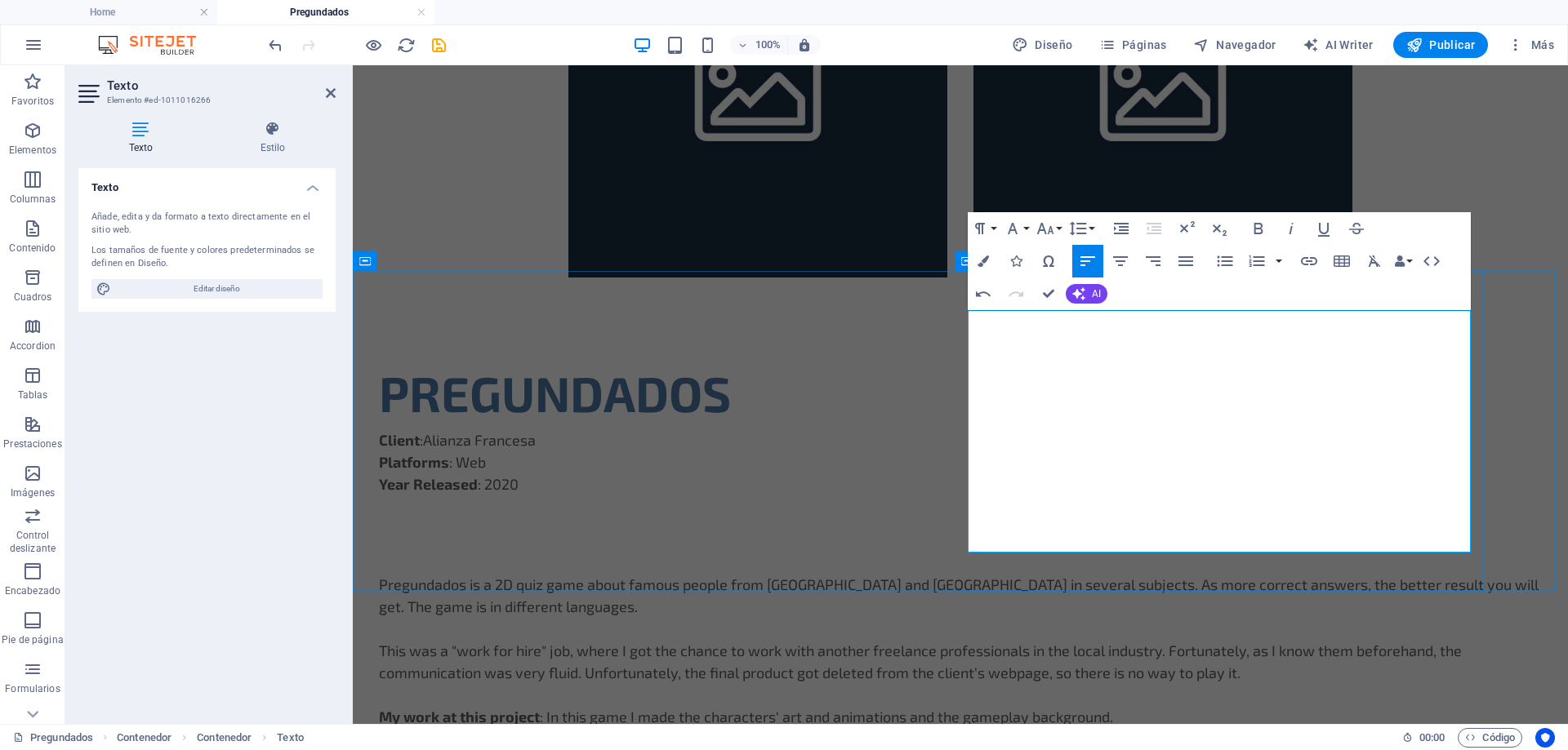
click at [1155, 640] on p "This was a "work for hire" job, where I got the chance to work with another fre…" at bounding box center [959, 661] width 1162 height 44
click at [1371, 640] on p "This was a "work for hire" job, where I got the chance to work with another fre…" at bounding box center [959, 661] width 1162 height 44
click at [1325, 640] on p "This was a "work for hire" job, where I got the chance to work with another fre…" at bounding box center [959, 661] width 1162 height 44
drag, startPoint x: 1085, startPoint y: 455, endPoint x: 1103, endPoint y: 450, distance: 18.7
click at [1085, 640] on p "This was a "work for hire" job, where I got the chance to work with another fre…" at bounding box center [959, 661] width 1162 height 44
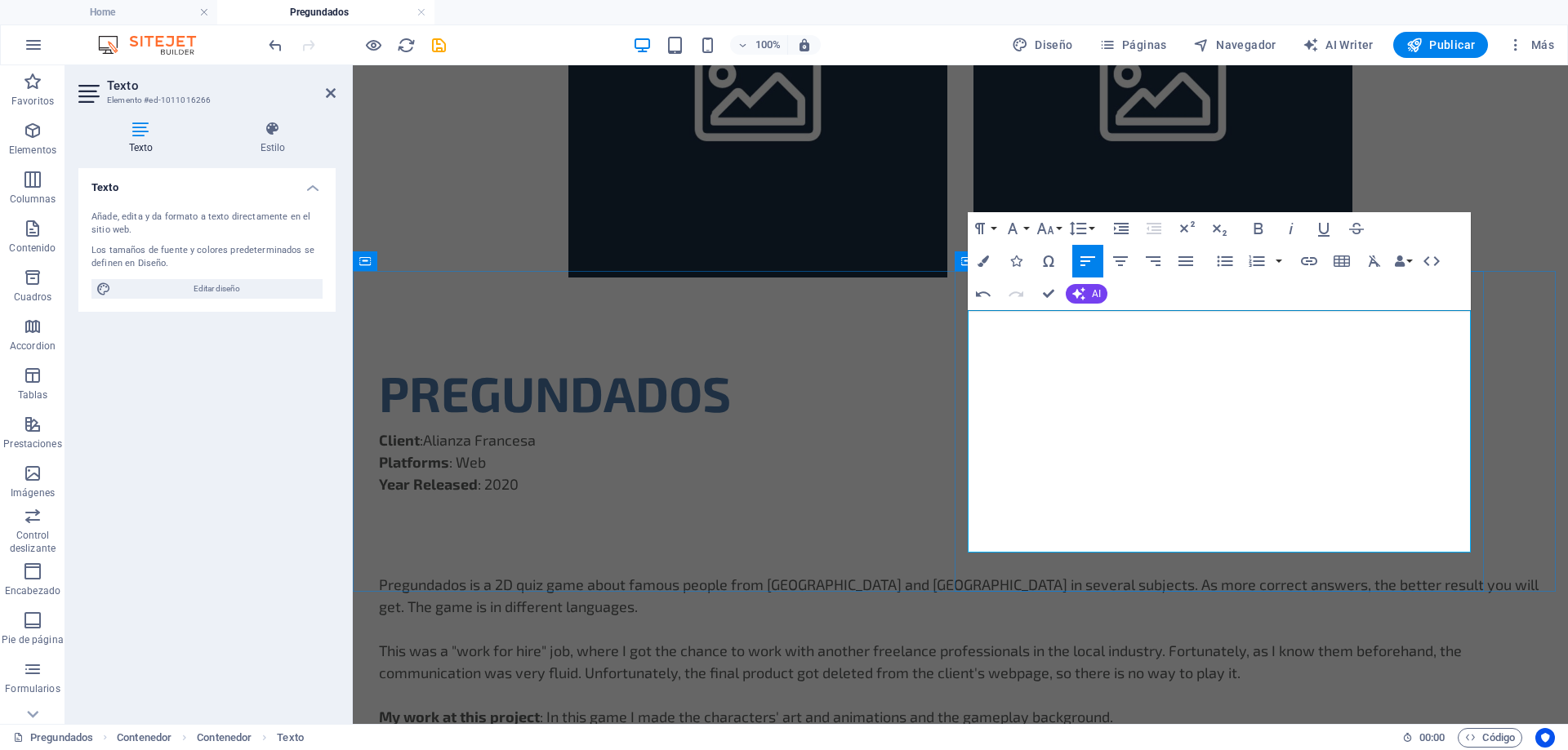
click at [1176, 640] on p "This was a "work for hire" job, where I got the chance to work with another fre…" at bounding box center [959, 661] width 1162 height 44
click at [1281, 640] on p "This was a "work for hire" job, where I got the chance to work with another fre…" at bounding box center [959, 661] width 1162 height 44
drag, startPoint x: 1369, startPoint y: 431, endPoint x: 1044, endPoint y: 448, distance: 325.4
click at [1044, 640] on p "This was a "work for hire" job, where I got the chance to work with another fre…" at bounding box center [959, 661] width 1162 height 44
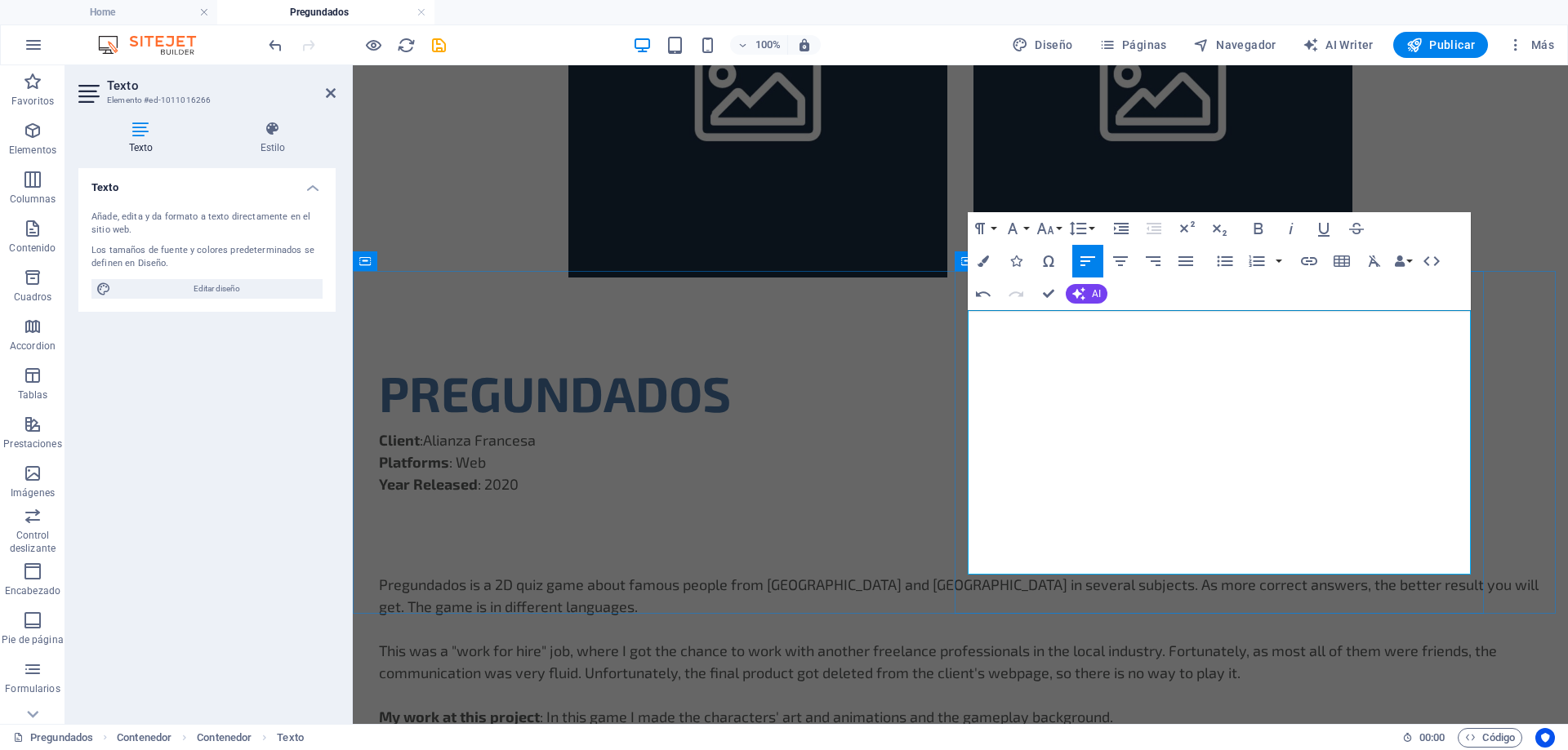
click at [1231, 640] on p "This was a "work for hire" job, where I got the chance to work with another fre…" at bounding box center [959, 661] width 1162 height 44
click at [1274, 640] on p "This was a "work for hire" job, where I got the chance to work with another fre…" at bounding box center [959, 661] width 1162 height 44
click at [1389, 640] on p "This was a "work for hire" job, where I got the chance to work with another fre…" at bounding box center [959, 661] width 1162 height 44
drag, startPoint x: 1369, startPoint y: 430, endPoint x: 1403, endPoint y: 431, distance: 34.0
click at [1403, 640] on p "This was a "work for hire" job, where I got the chance to work with another fre…" at bounding box center [959, 661] width 1162 height 44
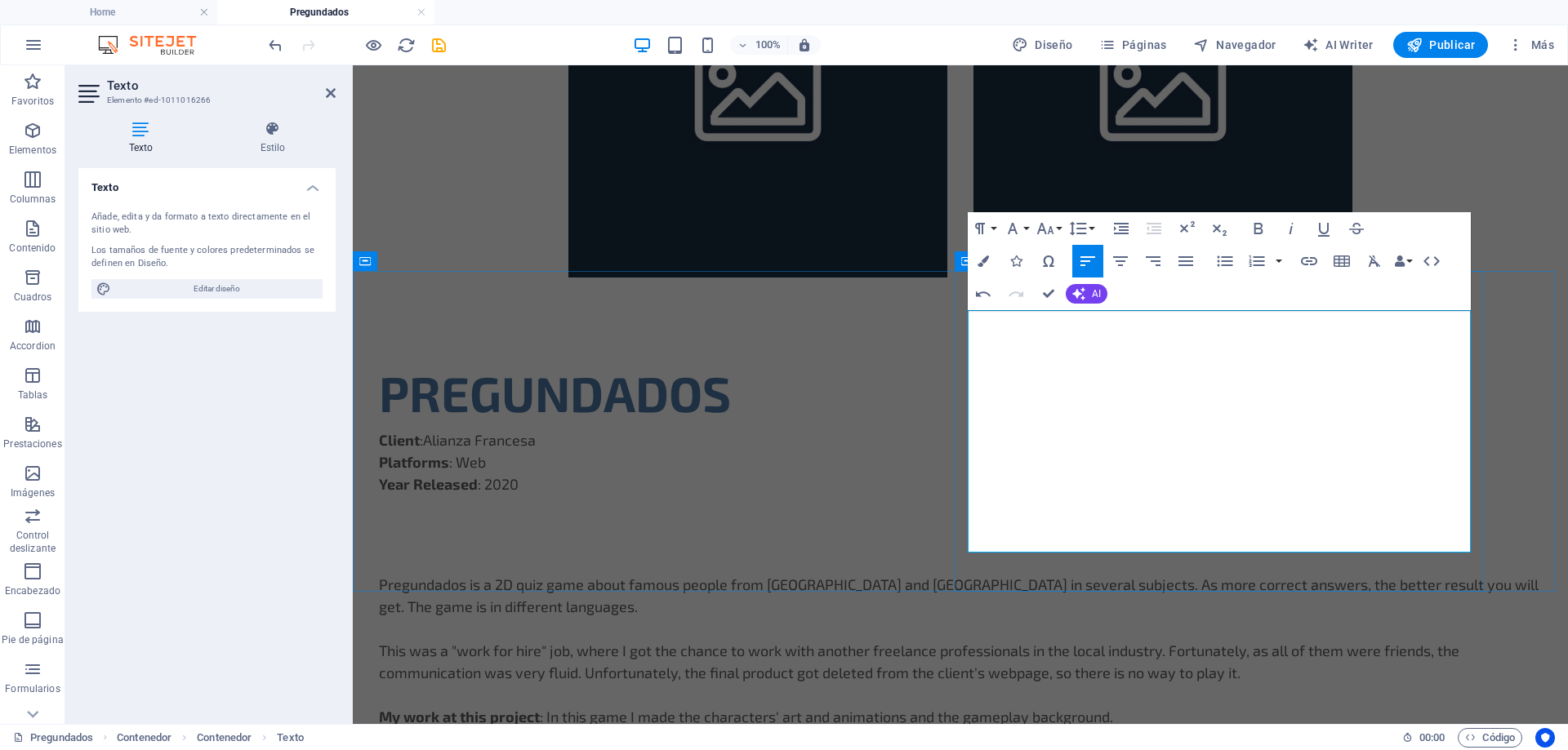
click at [1052, 640] on p "This was a "work for hire" job, where I got the chance to work with another fre…" at bounding box center [959, 661] width 1162 height 44
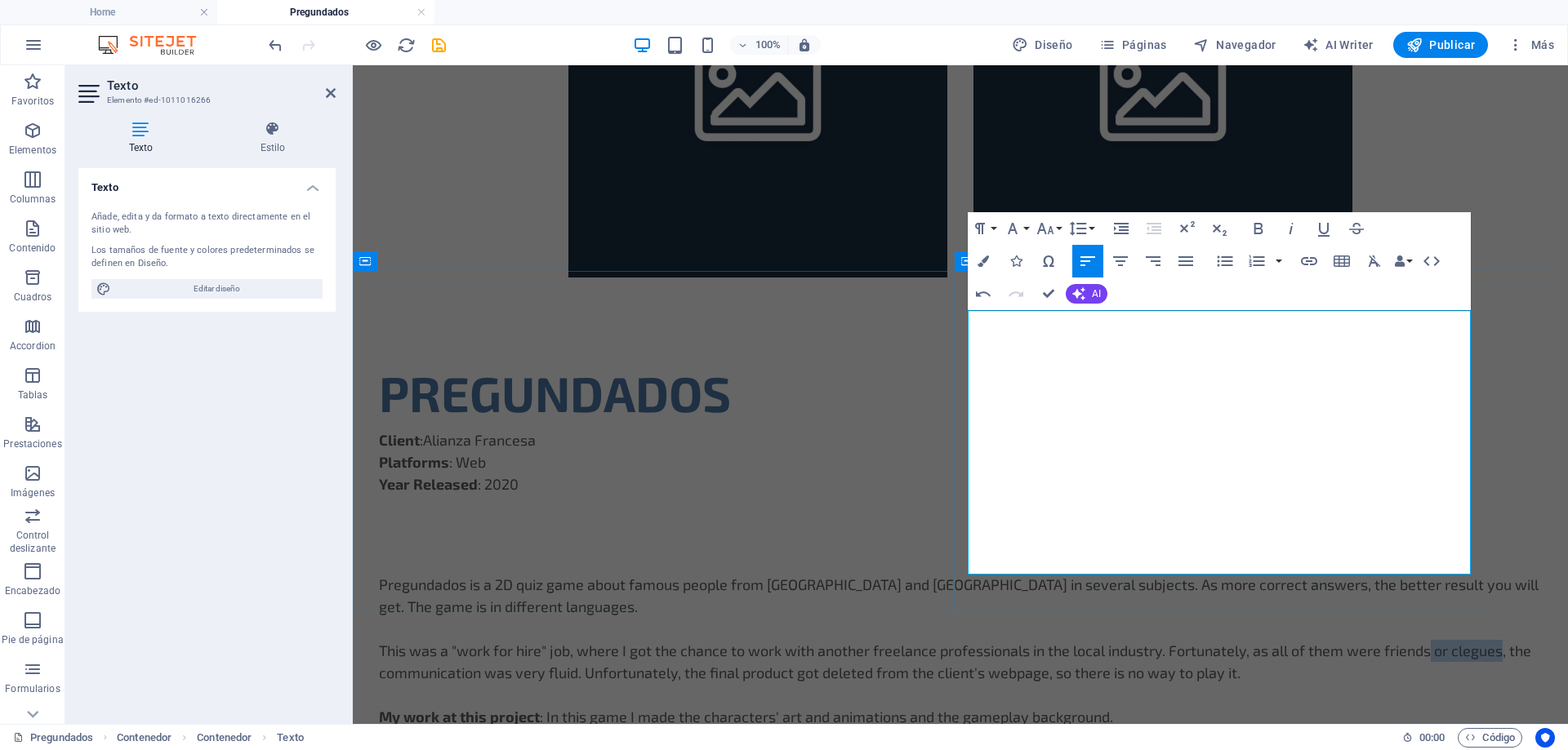
drag, startPoint x: 1122, startPoint y: 453, endPoint x: 1051, endPoint y: 453, distance: 71.0
click at [1051, 640] on p "This was a "work for hire" job, where I got the chance to work with another fre…" at bounding box center [959, 661] width 1162 height 44
click at [1192, 640] on p "This was a "work for hire" job, where I got the chance to work with another fre…" at bounding box center [959, 661] width 1162 height 44
click at [1211, 640] on p "This was a "work for hire" job, where I got the chance to work with another fre…" at bounding box center [959, 661] width 1162 height 44
click at [1216, 640] on p "This was a "work for hire" job, where I got the chance to work with another fre…" at bounding box center [959, 661] width 1162 height 44
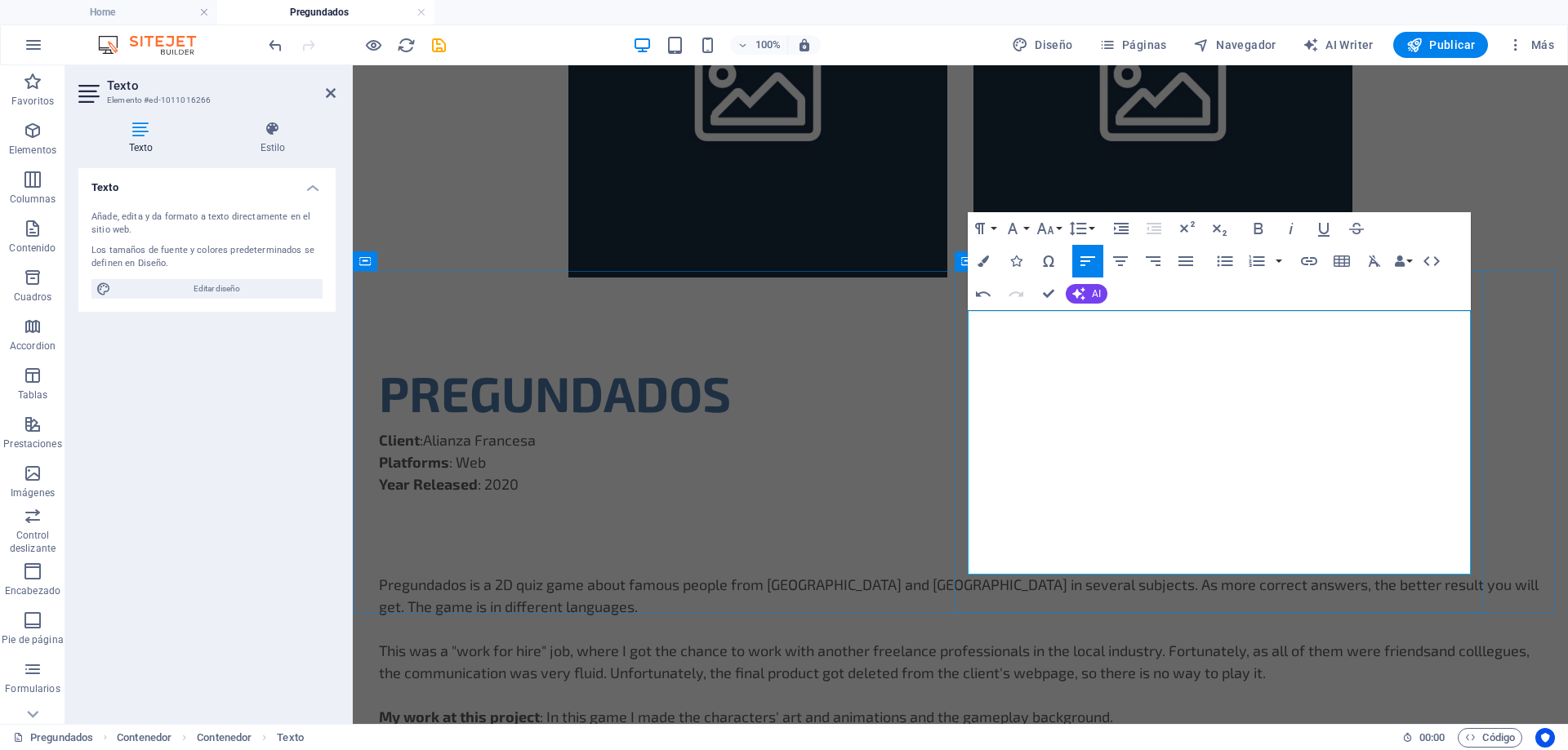
click at [1051, 640] on p "This was a "work for hire" job, where I got the chance to work with another fre…" at bounding box center [959, 661] width 1162 height 44
click at [1182, 640] on p "This was a "work for hire" job, where I got the chance to work with another fre…" at bounding box center [959, 661] width 1162 height 44
click at [1207, 640] on p "This was a "work for hire" job, where I got the chance to work with another fre…" at bounding box center [959, 661] width 1162 height 44
click at [1111, 640] on p "This was a "work for hire" job, where I got the chance to work with another fre…" at bounding box center [959, 661] width 1162 height 44
click at [1259, 640] on p "This was a "work for hire" job, where I got the chance to work with another fre…" at bounding box center [959, 661] width 1162 height 44
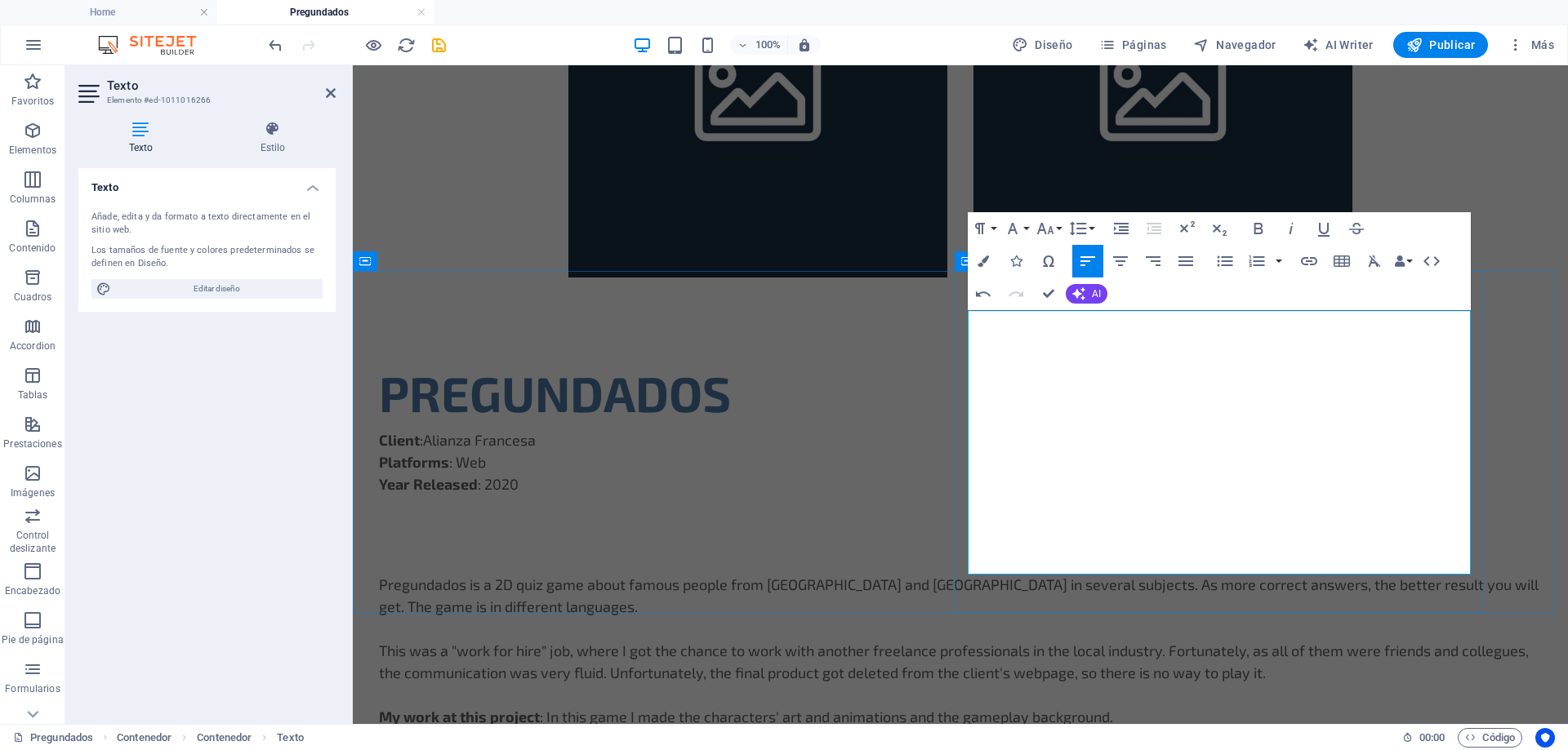
click at [1235, 640] on p "This was a "work for hire" job, where I got the chance to work with another fre…" at bounding box center [959, 661] width 1162 height 44
click at [1102, 640] on p "This was a "work for hire" job, where I got the chance to work with another fre…" at bounding box center [959, 661] width 1162 height 44
click at [1182, 640] on p "This was a "work for hire" job, where I got the chance to work with another fre…" at bounding box center [959, 661] width 1162 height 44
click at [1156, 640] on p "This was a "work for hire" job, where I got the chance to work with another fre…" at bounding box center [959, 661] width 1162 height 44
click at [1104, 618] on p at bounding box center [959, 629] width 1162 height 22
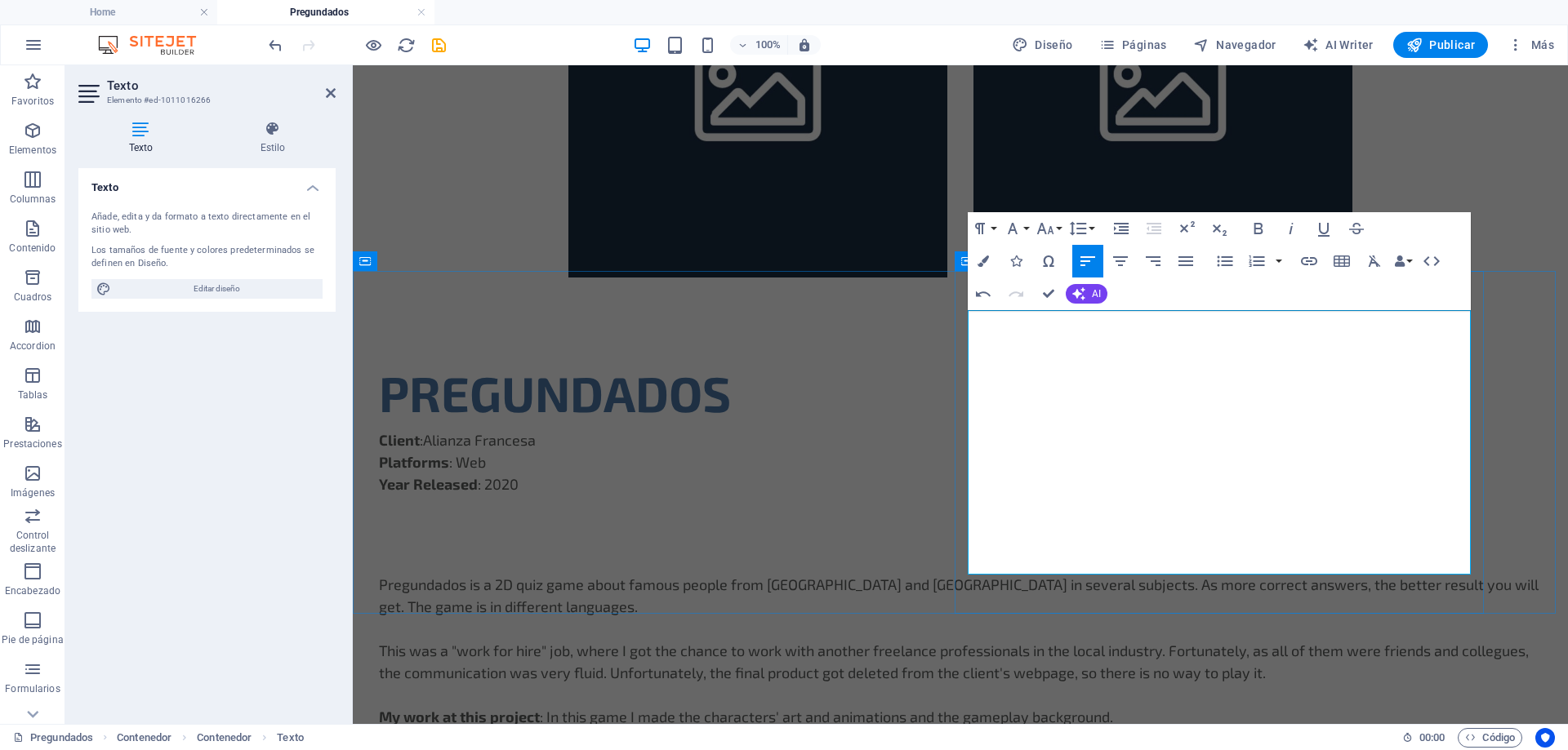
click at [1063, 574] on p "Pregundados is a 2D quiz game about famous people from [GEOGRAPHIC_DATA] and [G…" at bounding box center [959, 595] width 1162 height 44
drag, startPoint x: 1066, startPoint y: 325, endPoint x: 1057, endPoint y: 324, distance: 9.1
click at [1057, 574] on p "Pregundados is a 2D quiz game about famous people from [GEOGRAPHIC_DATA] and [G…" at bounding box center [959, 595] width 1162 height 44
click at [1064, 574] on p "Pregundados is a 2D quiz game about famous people from [GEOGRAPHIC_DATA] and [G…" at bounding box center [959, 595] width 1162 height 44
drag, startPoint x: 1069, startPoint y: 326, endPoint x: 1059, endPoint y: 326, distance: 10.0
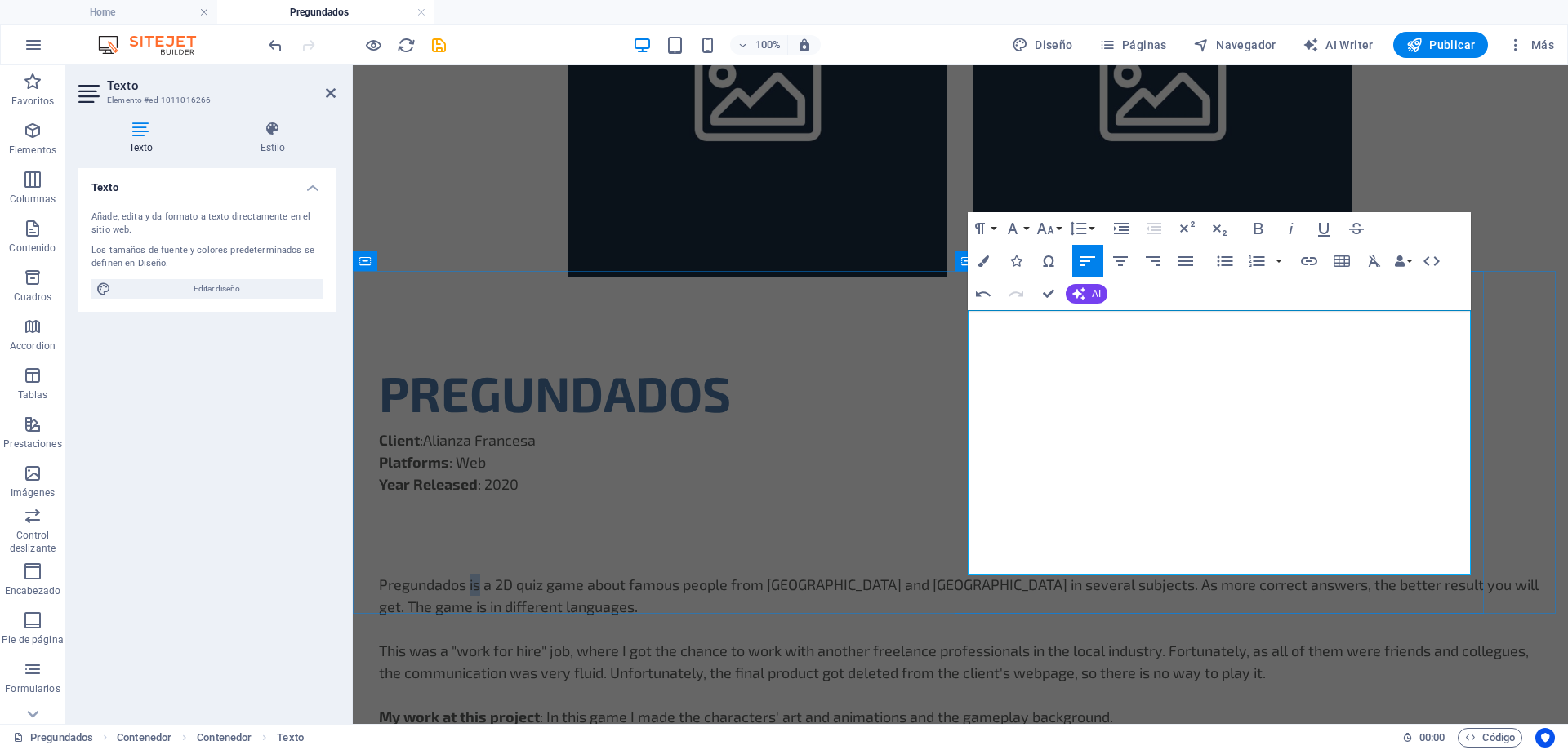
click at [1059, 574] on p "Pregundados is a 2D quiz game about famous people from [GEOGRAPHIC_DATA] and [G…" at bounding box center [959, 595] width 1162 height 44
click at [1153, 574] on p "Pregundados was a 2D quiz game about famous people from [GEOGRAPHIC_DATA] and […" at bounding box center [959, 595] width 1162 height 44
click at [1305, 574] on p "Pregundados was a 2D quiz game about famous people from [GEOGRAPHIC_DATA] and […" at bounding box center [959, 595] width 1162 height 44
click at [1252, 574] on p "Pregundados was a 2D quiz game about famous people from [GEOGRAPHIC_DATA] and […" at bounding box center [959, 595] width 1162 height 44
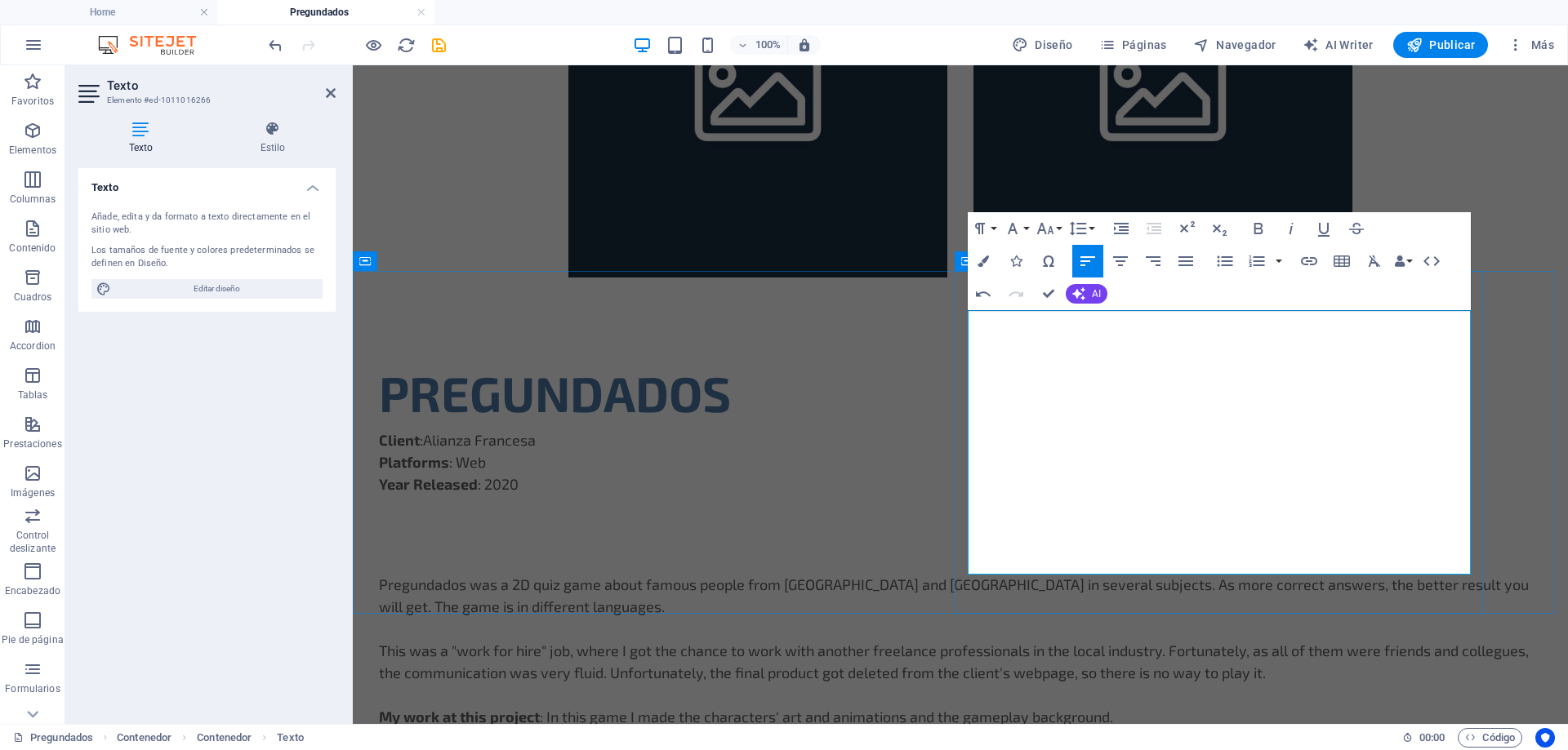
click at [1241, 574] on p "Pregundados was a 2D quiz game about famous people from [GEOGRAPHIC_DATA] and […" at bounding box center [959, 595] width 1162 height 44
click at [1190, 574] on p "Pregundados was a 2D quiz game about famous people from [GEOGRAPHIC_DATA] and […" at bounding box center [959, 595] width 1162 height 44
click at [1268, 574] on p "Pregundados was a 2D quiz game about famous people from [GEOGRAPHIC_DATA] and […" at bounding box center [959, 595] width 1162 height 44
click at [1248, 574] on p "Pregundados was a 2D quiz game about famous people from [GEOGRAPHIC_DATA] and […" at bounding box center [959, 595] width 1162 height 44
drag, startPoint x: 1074, startPoint y: 365, endPoint x: 1064, endPoint y: 364, distance: 10.0
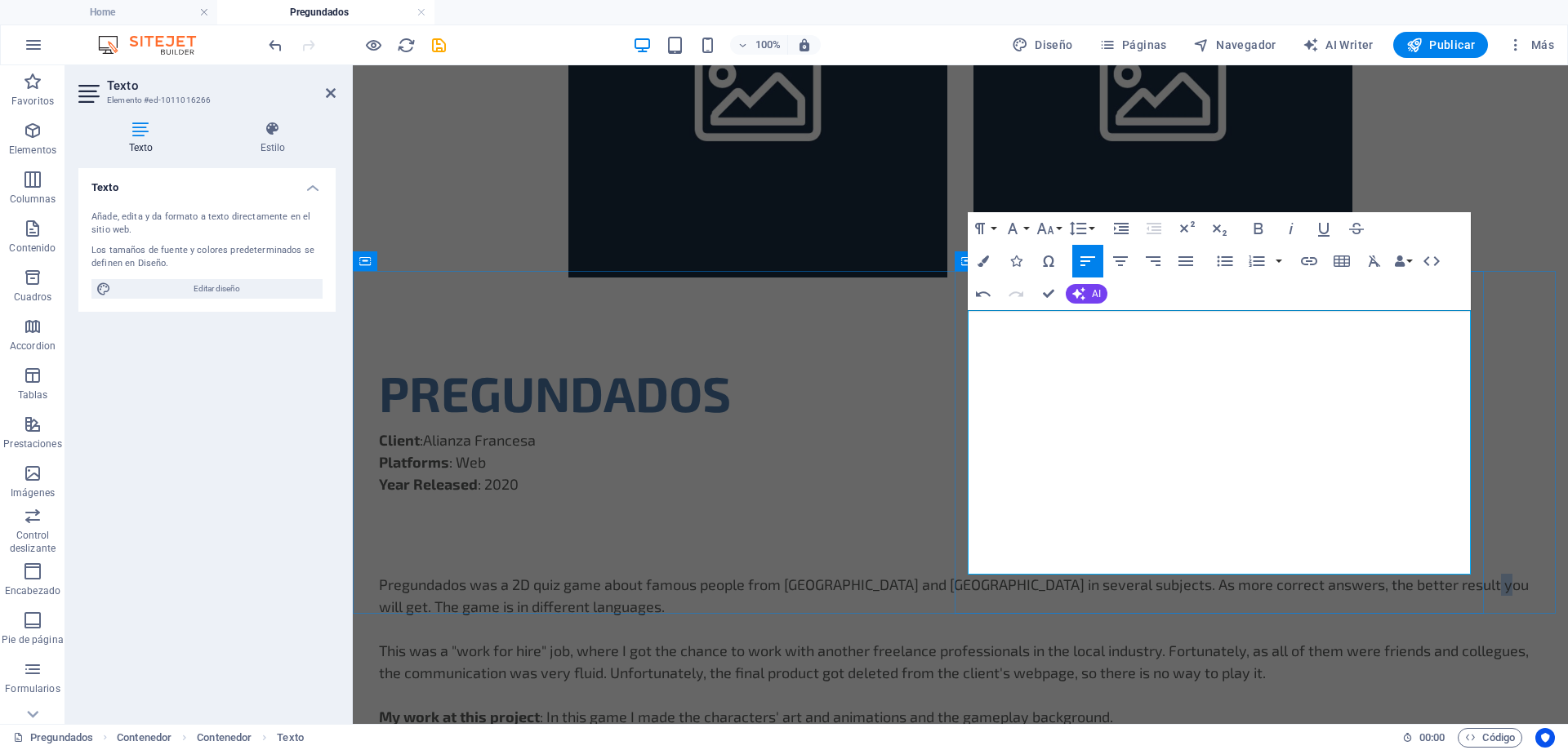
click at [1064, 574] on p "Pregundados was a 2D quiz game about famous people from [GEOGRAPHIC_DATA] and […" at bounding box center [959, 595] width 1162 height 44
click at [1078, 574] on p "Pregundados was a 2D quiz game about famous people from [GEOGRAPHIC_DATA] and […" at bounding box center [959, 595] width 1162 height 44
click at [1235, 640] on p "This was a "work for hire" job, where I got the chance to work with another fre…" at bounding box center [959, 661] width 1162 height 44
click at [1231, 640] on p "This was a "work for hire" job, where I got the chance to work with another fre…" at bounding box center [959, 661] width 1162 height 44
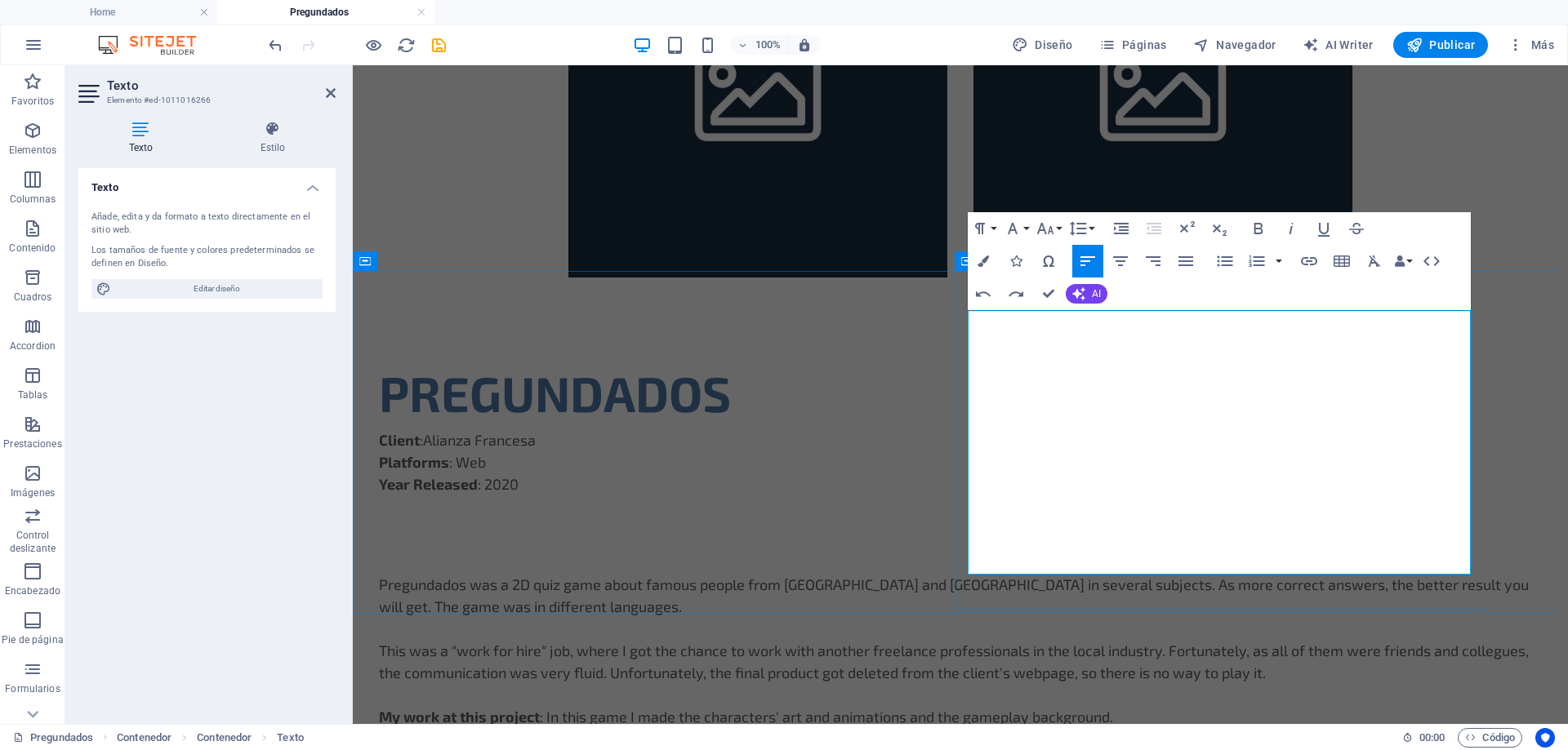
click at [1189, 640] on p "This was a "work for hire" job, where I got the chance to work with another fre…" at bounding box center [959, 661] width 1162 height 44
click at [1196, 640] on p "This was a "work for hire" job, where I got the chance to work with another fre…" at bounding box center [959, 661] width 1162 height 44
click at [1212, 640] on p "This was a "work for hire" job, where I got the chance to work with another fre…" at bounding box center [959, 661] width 1162 height 44
click at [1226, 640] on p "This was a "work for hire" job, where I got the chance to work with another fre…" at bounding box center [959, 661] width 1162 height 44
click at [1223, 640] on p "This was a "work for hire" job, where I got the chance to work with another fre…" at bounding box center [959, 661] width 1162 height 44
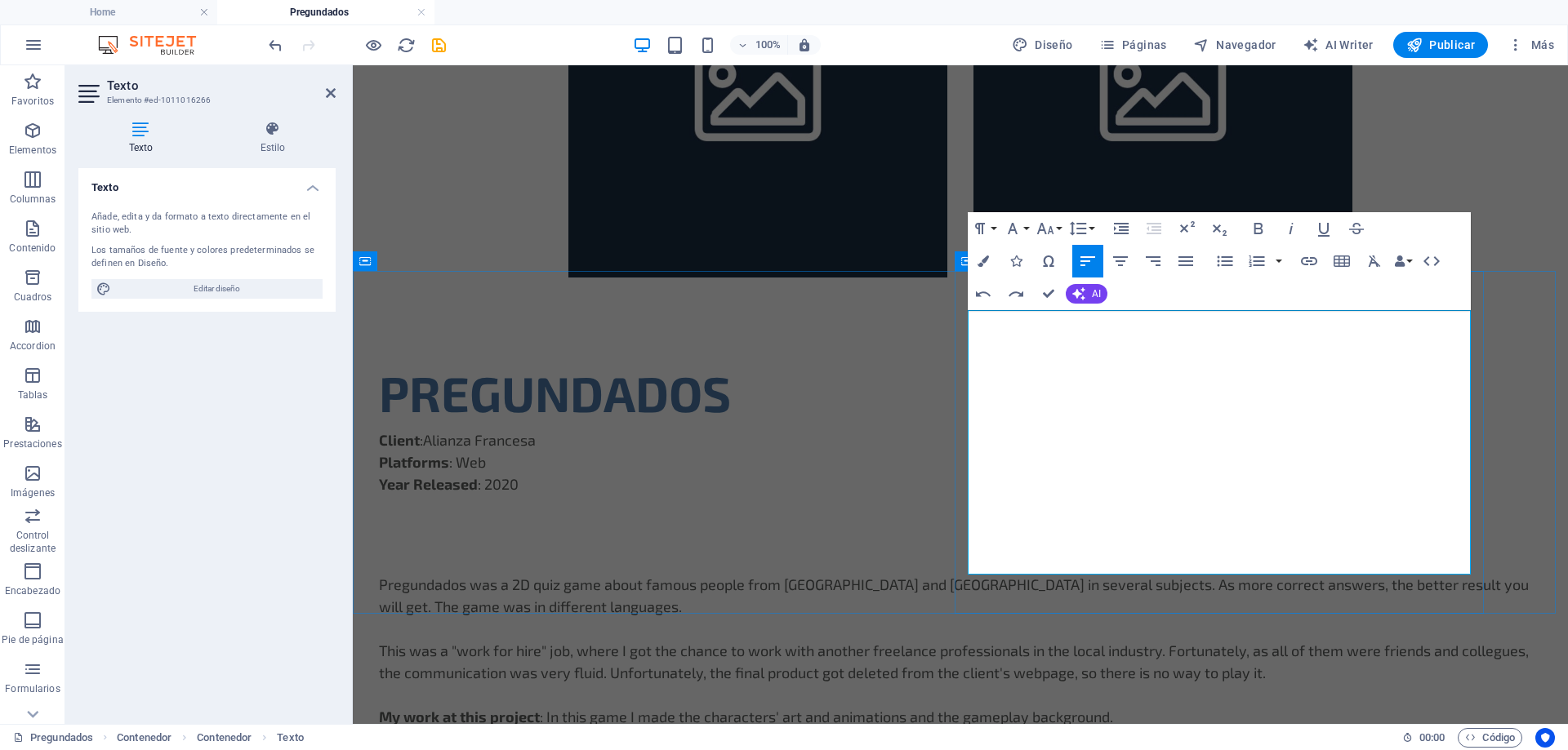
click at [1129, 640] on p "This was a "work for hire" job, where I got the chance to work with another fre…" at bounding box center [959, 661] width 1162 height 44
drag, startPoint x: 1134, startPoint y: 541, endPoint x: 1244, endPoint y: 566, distance: 112.8
click at [1244, 706] on p "My work at this project : In this game I made the characters' art and animation…" at bounding box center [959, 717] width 1162 height 22
click at [1199, 706] on p "My work at this project : As the solo artist of the project, I made all the art…" at bounding box center [959, 717] width 1162 height 22
click at [1350, 706] on p "My work at this project : As the solo artist of the project, I made all the art…" at bounding box center [959, 717] width 1162 height 22
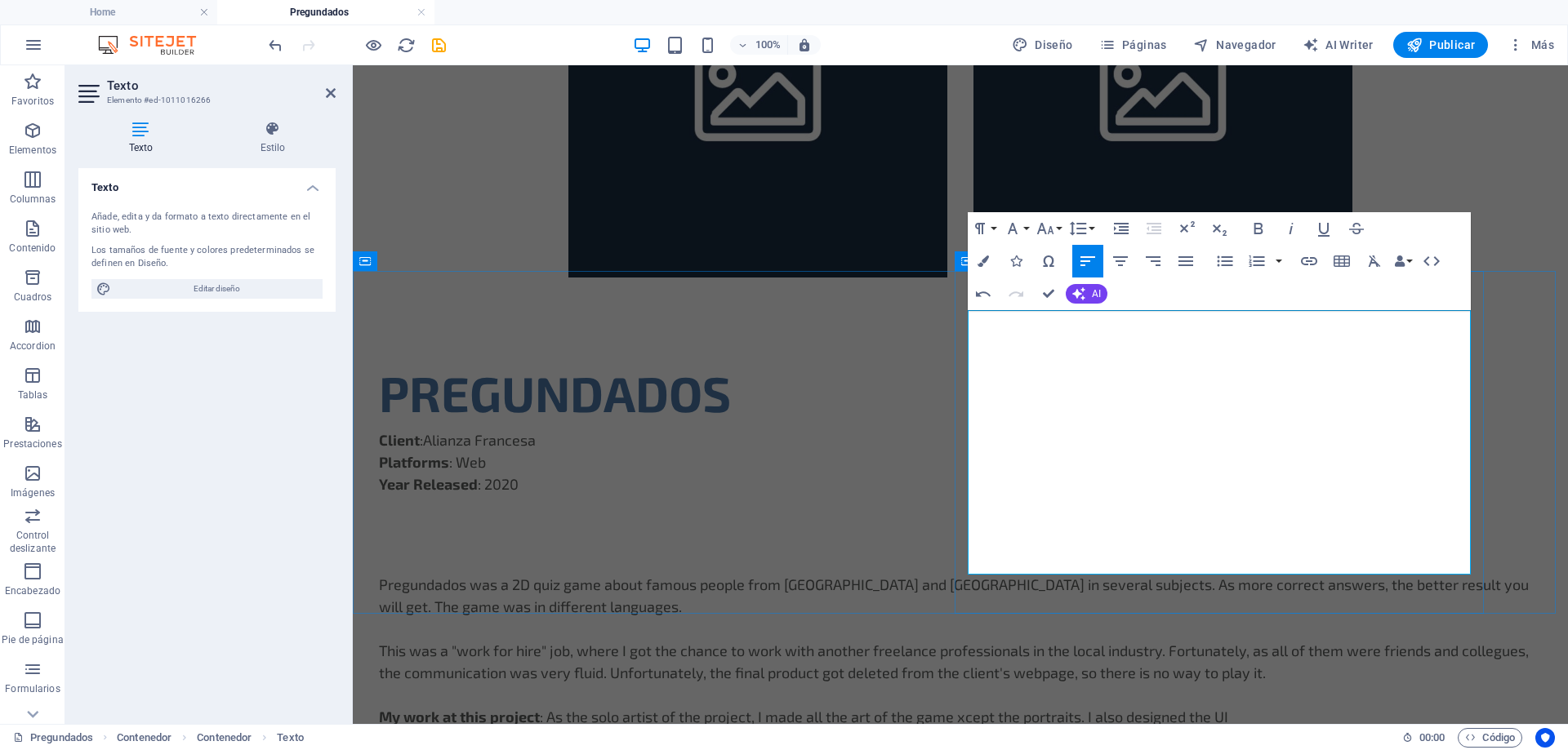
click at [1341, 706] on p "My work at this project : As the solo artist of the project, I made all the art…" at bounding box center [959, 717] width 1162 height 22
click at [1287, 706] on p "My work at this project : As the solo artist of the project, I made all the art…" at bounding box center [959, 717] width 1162 height 22
click at [1331, 706] on p "My work at this project : As the solo artist of the project, I made all the art…" at bounding box center [959, 717] width 1162 height 22
click at [1346, 706] on p "My work at this project : As the solo artist of the project, I made all the art…" at bounding box center [959, 717] width 1162 height 22
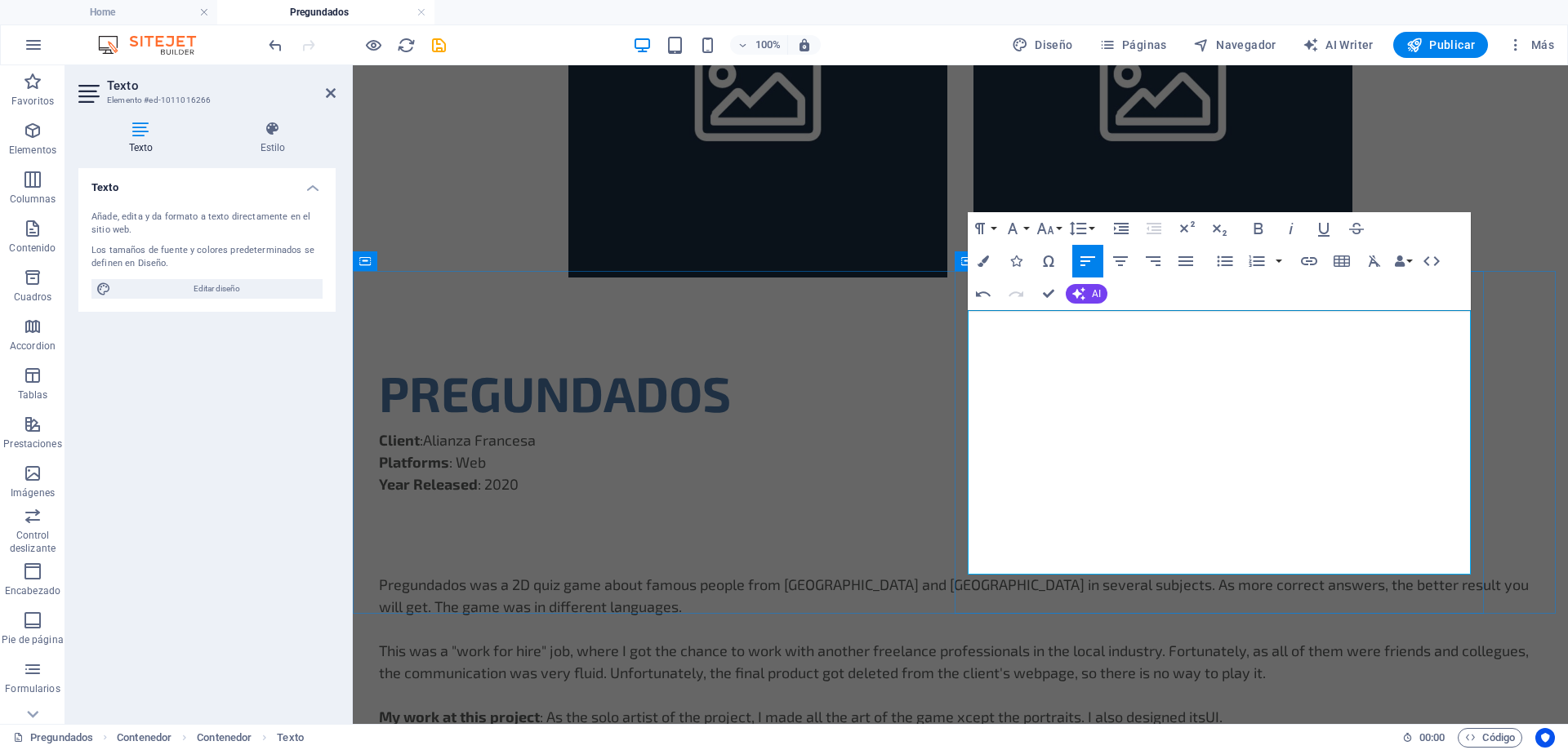
click at [1333, 706] on p "My work at this project : As the solo artist of the project, I made all the art…" at bounding box center [959, 717] width 1162 height 22
click at [1055, 706] on p "My work at this project : As the solo artist of the project, I made all the art…" at bounding box center [959, 717] width 1162 height 22
click at [1355, 706] on p "My work at this project : As the solo artist of the project, I made all the art…" at bounding box center [959, 717] width 1162 height 22
click at [1393, 706] on p "My work at this project : As the solo artist of the project, I made all the art…" at bounding box center [959, 717] width 1162 height 22
click at [1362, 706] on p "My work at this project : As the solo artist of the project, I made all the art…" at bounding box center [959, 717] width 1162 height 22
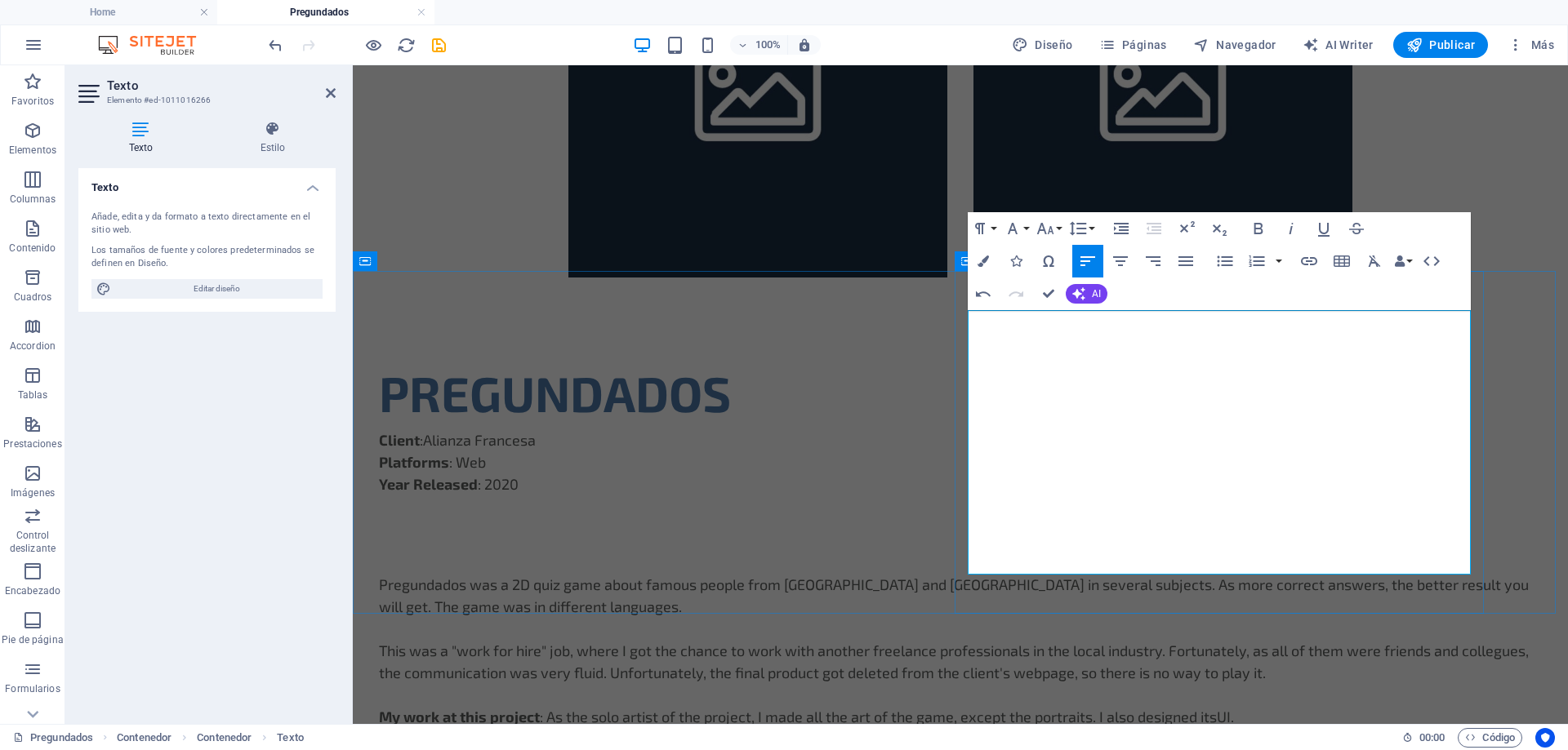
click at [1376, 706] on p "My work at this project : As the solo artist of the project, I made all the art…" at bounding box center [959, 717] width 1162 height 22
click at [1375, 706] on p "My work at this project : As the solo artist of the project, I made all the art…" at bounding box center [959, 717] width 1162 height 22
click at [1184, 706] on p "My work at this project : As the solo artist of the project, I made all the art…" at bounding box center [959, 717] width 1162 height 22
click at [1342, 706] on p "My work at this project : As the solo artist of the project, I made all the art…" at bounding box center [959, 717] width 1162 height 22
click at [1343, 706] on p "My work at this project : As the solo artist of the project, I made all the art…" at bounding box center [959, 717] width 1162 height 22
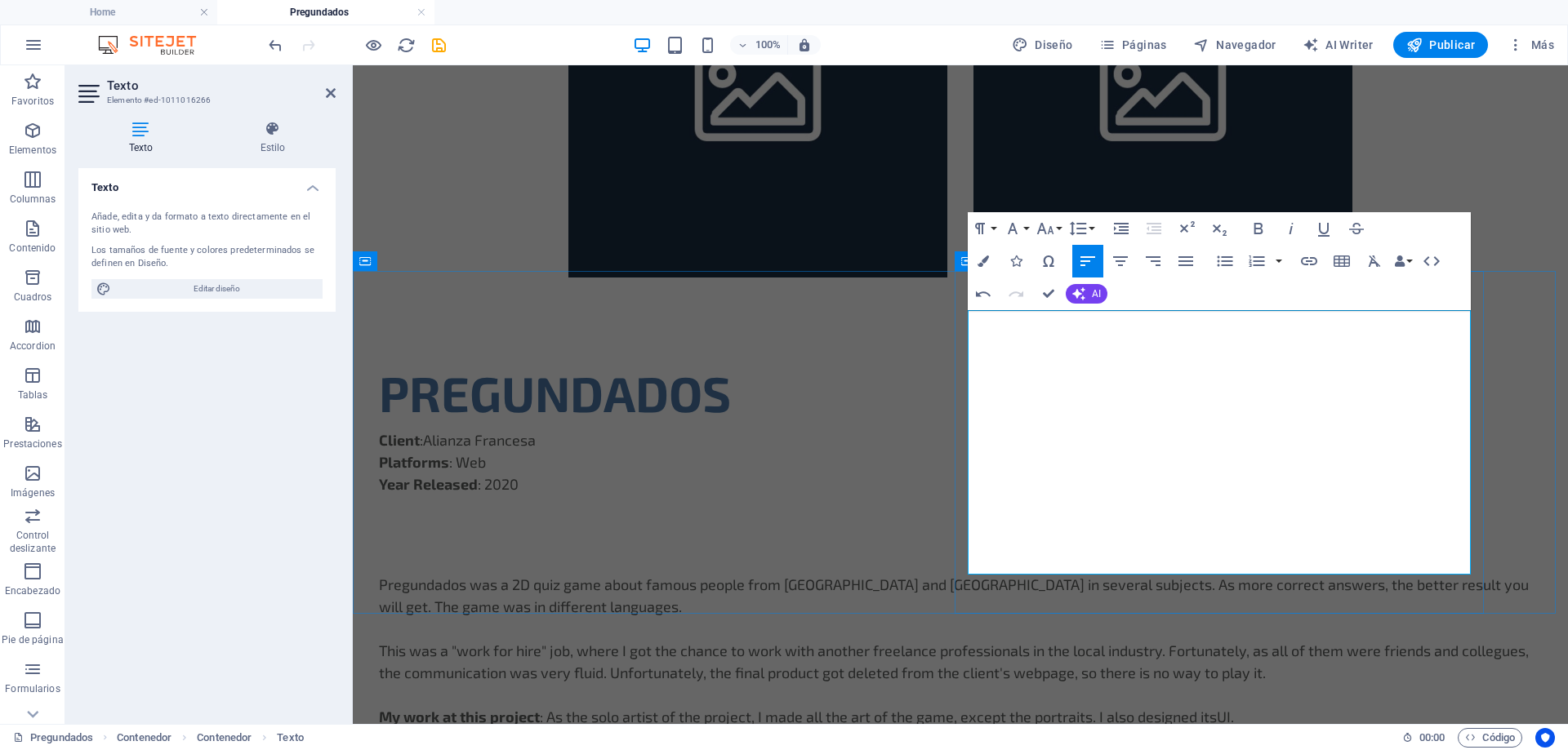
click at [1343, 706] on p "My work at this project : As the solo artist of the project, I made all the art…" at bounding box center [959, 717] width 1162 height 22
click at [1133, 640] on p "This was a "work for hire" job, where I got the chance to work with another fre…" at bounding box center [959, 661] width 1162 height 44
click at [1208, 640] on p "This was a "work for hire" job, where I got the chance to work with another fre…" at bounding box center [959, 661] width 1162 height 44
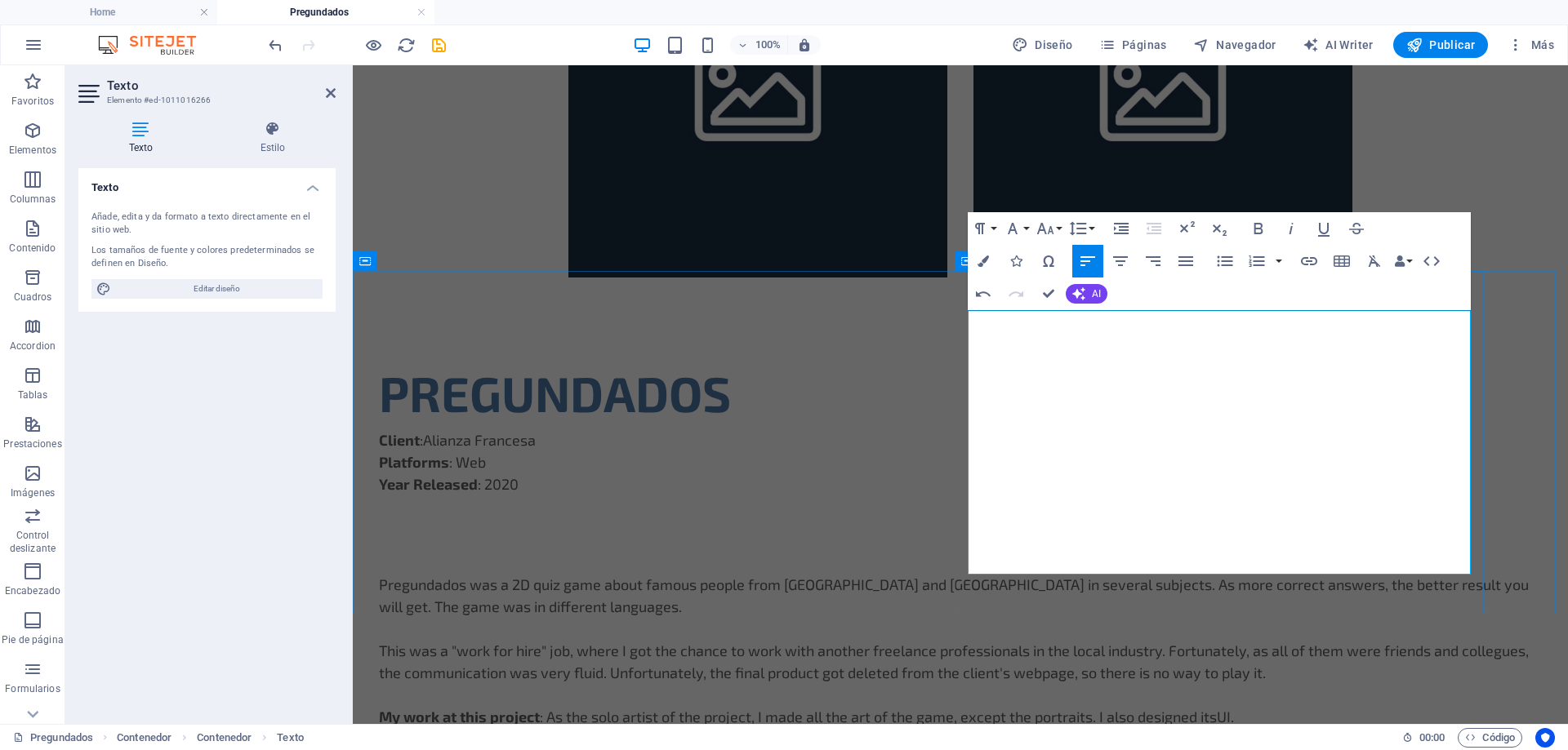
click at [1219, 640] on p "This was a "work for hire" job, where I got the chance to work with another fre…" at bounding box center [959, 661] width 1162 height 44
click at [1286, 640] on p "This was a "work for hire" job, where I got the chance to work with another fre…" at bounding box center [959, 661] width 1162 height 44
click at [1162, 640] on p "This was a "work for hire" job, where I got the chance to work with another fre…" at bounding box center [959, 661] width 1162 height 44
click at [1164, 640] on p "This was a "work for hire" job, where I got the chance to work with another fre…" at bounding box center [959, 661] width 1162 height 44
click at [1213, 640] on p "This was a "work for hire" job, where I got the chance to work with another fre…" at bounding box center [959, 661] width 1162 height 44
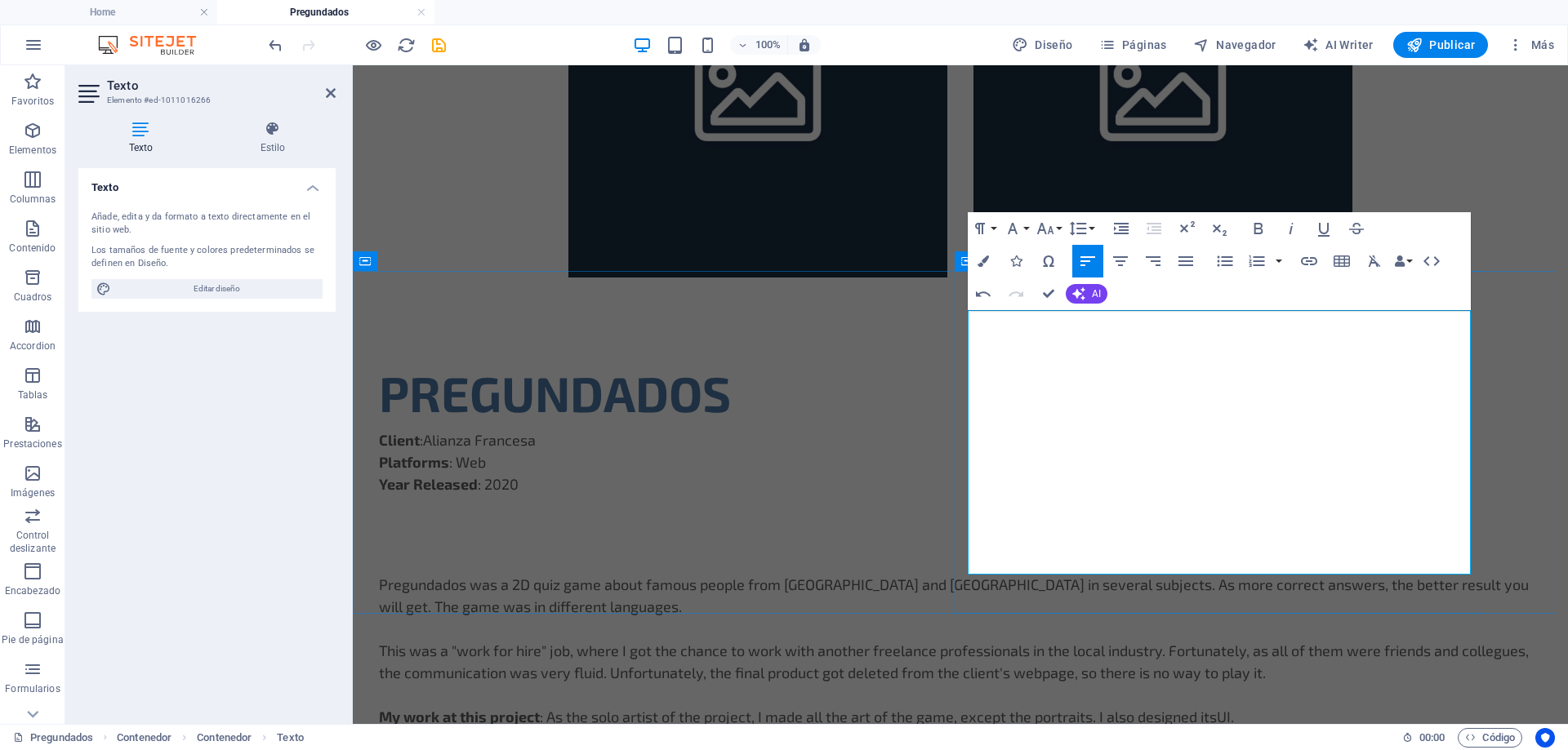
click at [1187, 640] on p "This was a "work for hire" job, where I got the chance to work with another fre…" at bounding box center [959, 661] width 1162 height 44
click at [1164, 640] on p "This was a "work for hire" job, where I got the chance to work with another fre…" at bounding box center [959, 661] width 1162 height 44
click at [1139, 640] on p "This was a "work for hire" job, where I got the chance to work with another fre…" at bounding box center [959, 661] width 1162 height 44
click at [1214, 640] on p "This was a "work for hire" job, where I got the chance to work with another fre…" at bounding box center [959, 661] width 1162 height 44
click at [1209, 640] on p "This was a "work for hire" job, where I got the chance to work with another fre…" at bounding box center [959, 661] width 1162 height 44
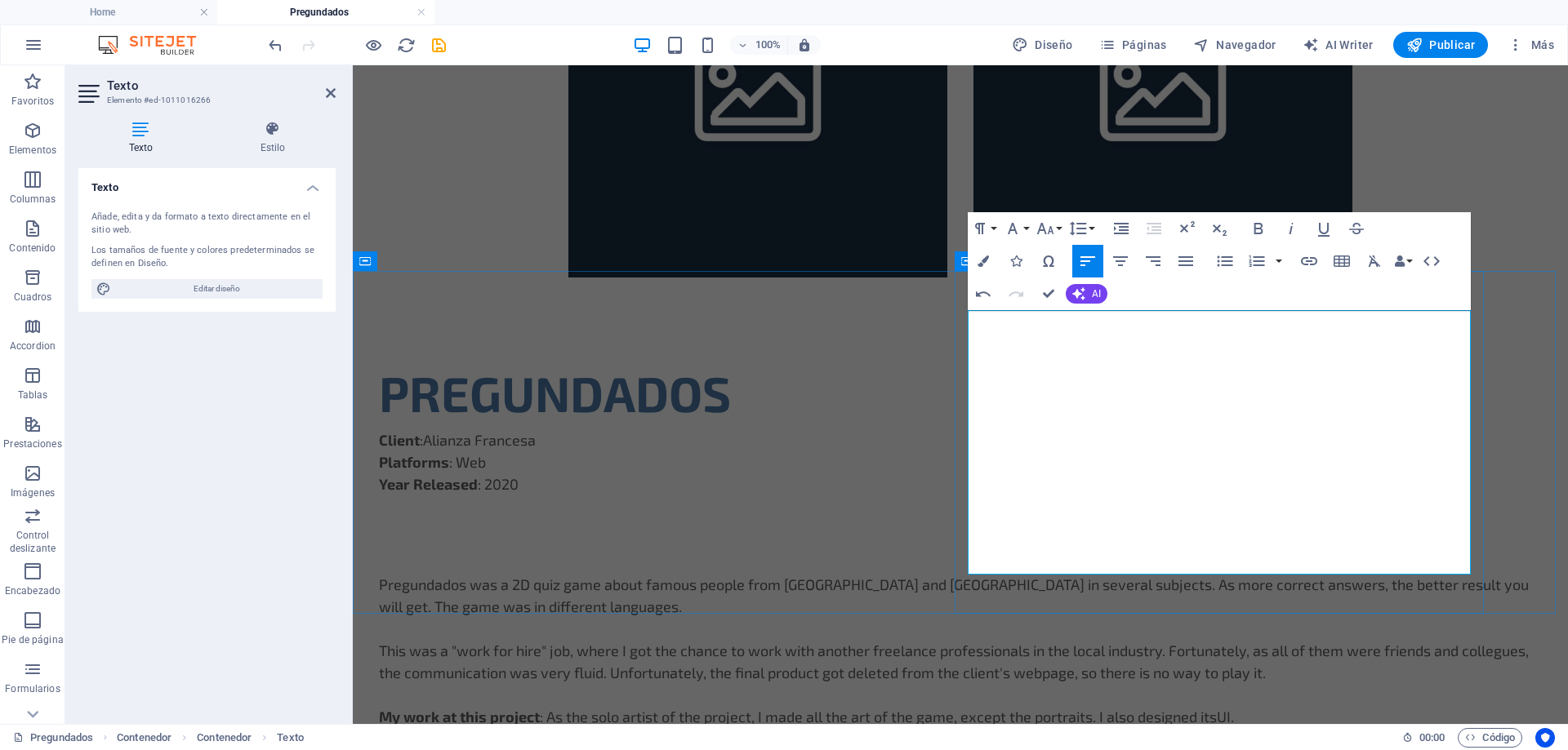
click at [1163, 640] on p "This was a "work for hire" job, where I got the chance to work with another fre…" at bounding box center [959, 661] width 1162 height 44
click at [1188, 640] on p "This was a "work for hire" job, where I got the chance to work with another fre…" at bounding box center [959, 661] width 1162 height 44
click at [1355, 706] on p "My work at this project : As the solo artist of the project, I made all the art…" at bounding box center [959, 717] width 1162 height 22
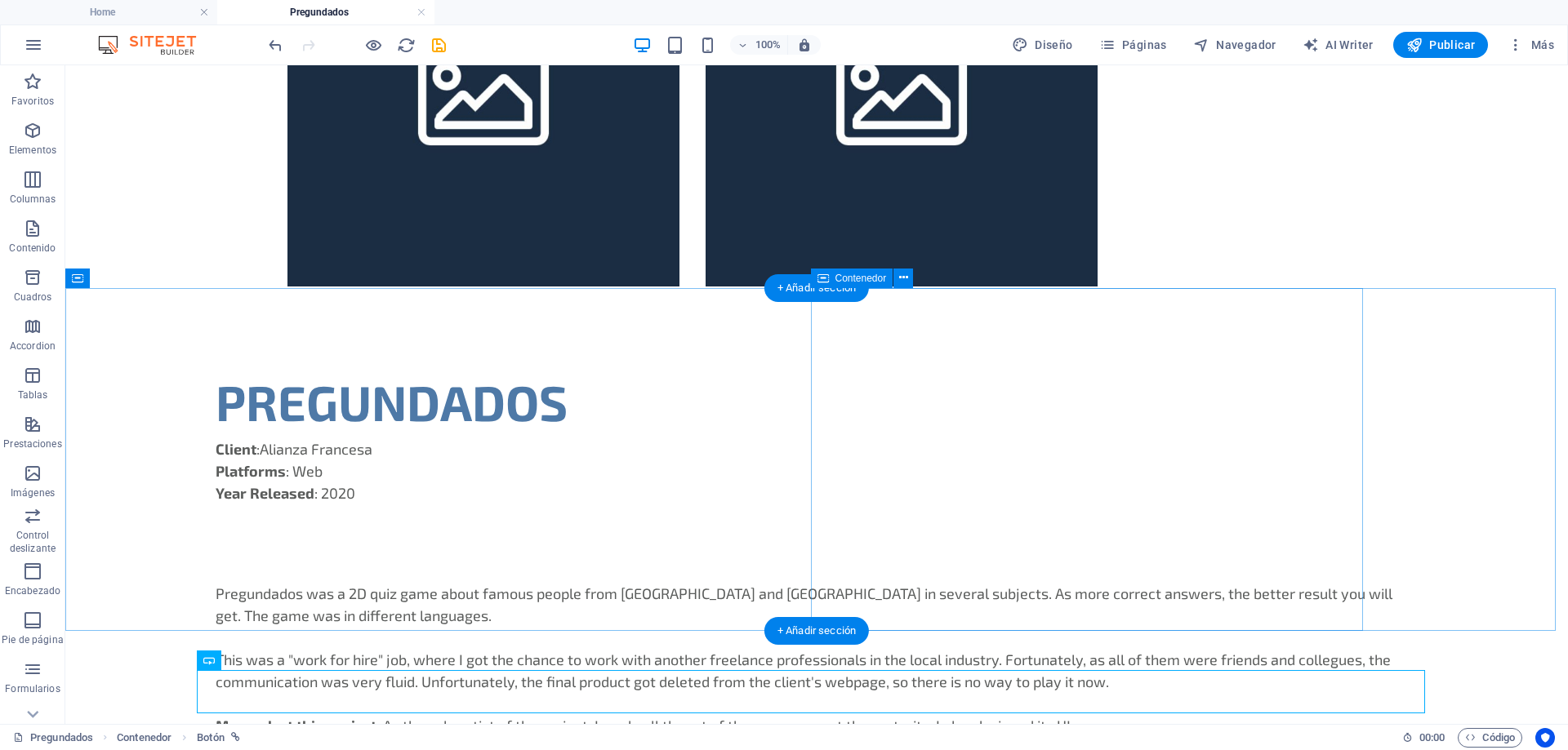
scroll to position [874, 0]
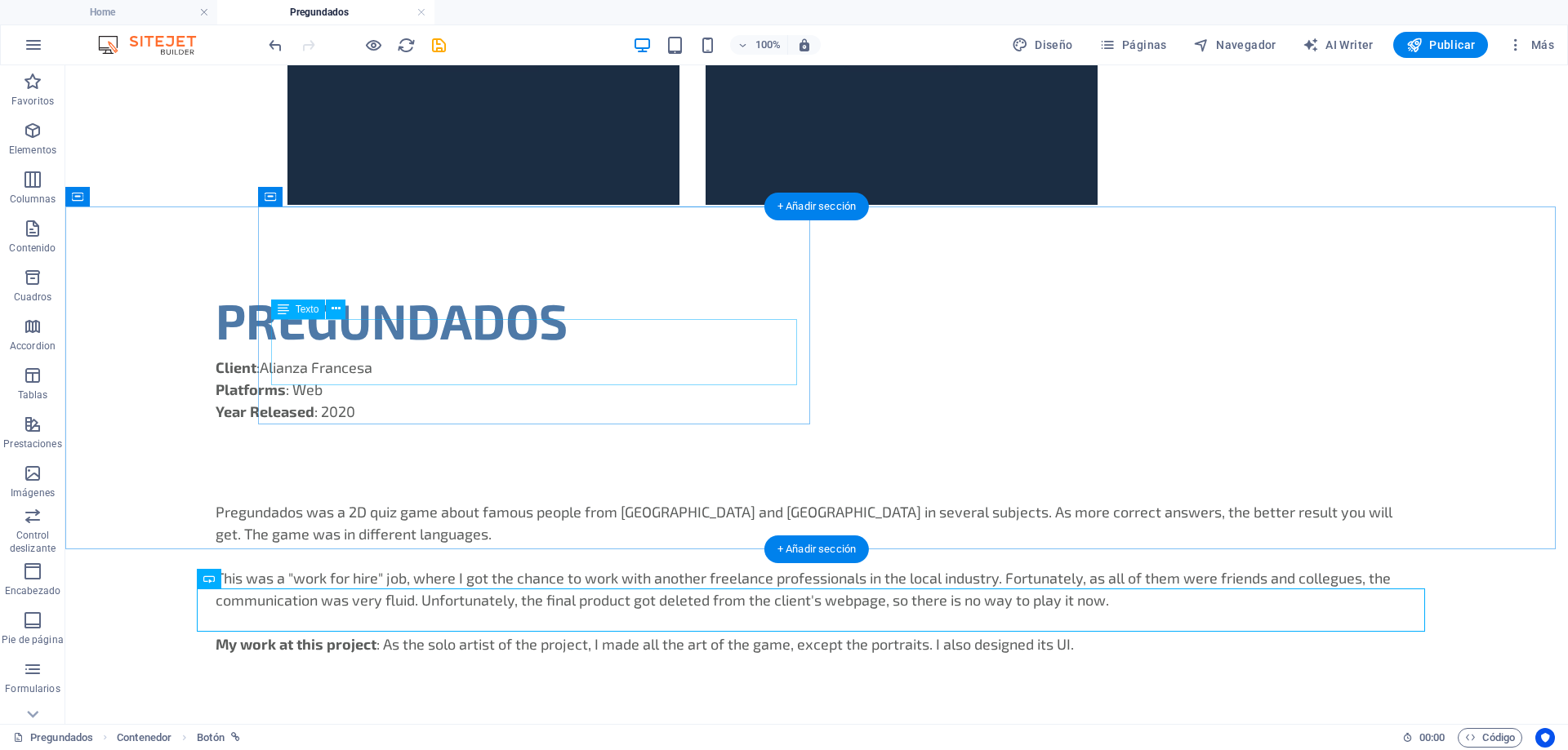
click at [347, 357] on div "Client :Alianza Francesa Platforms : Web Year Released : 2020" at bounding box center [816, 389] width 1202 height 66
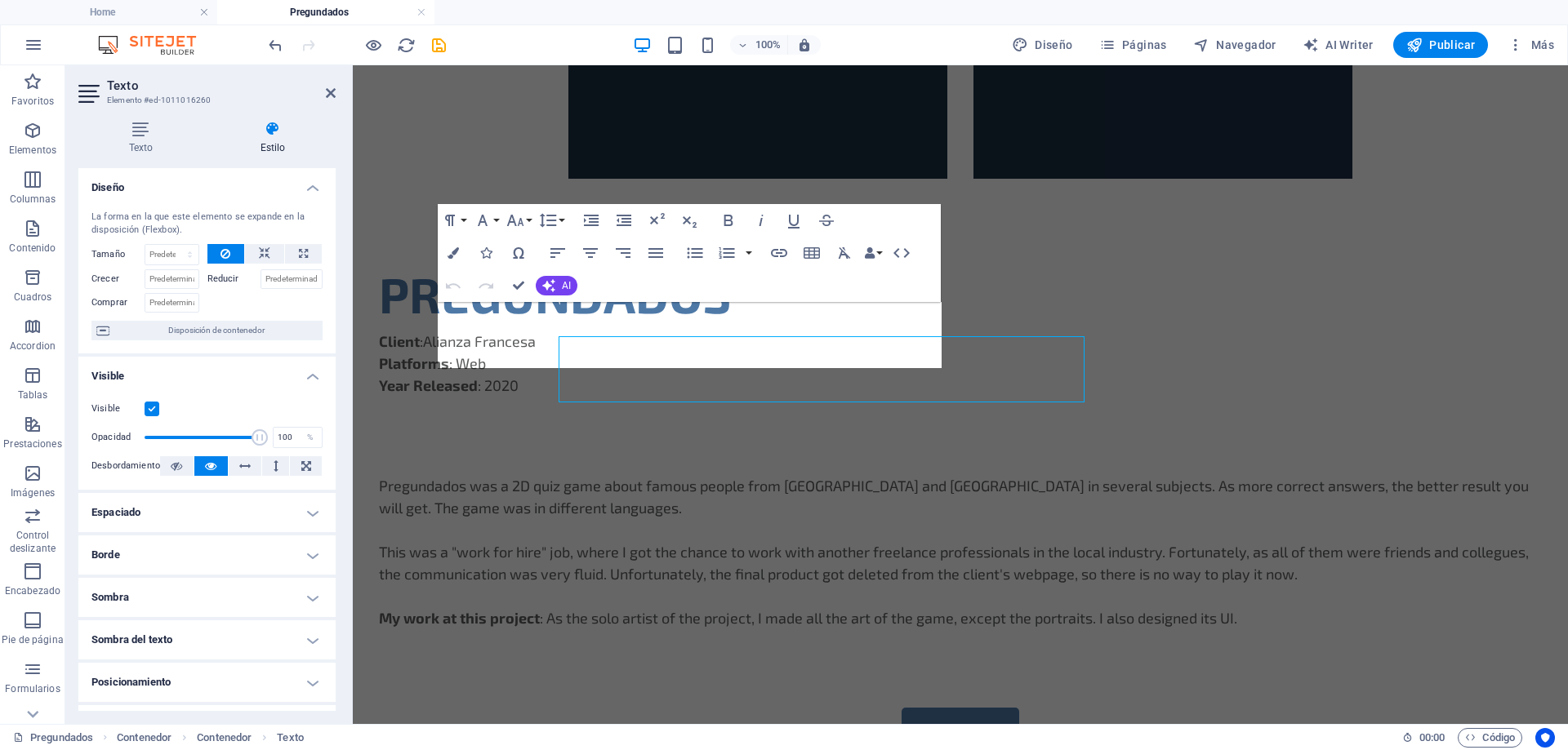
scroll to position [857, 0]
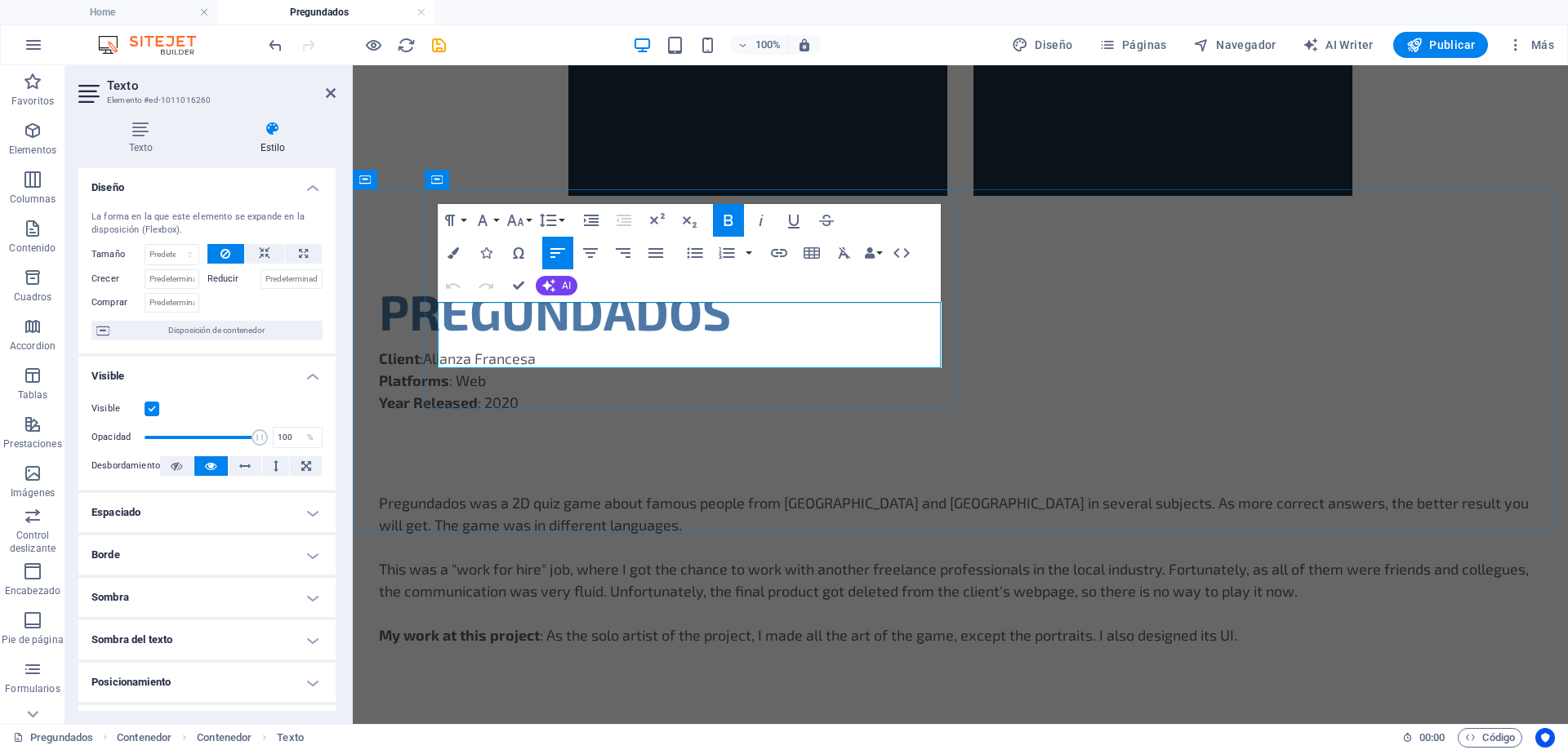
click at [482, 348] on p "Client :Alianza Francesa" at bounding box center [959, 359] width 1162 height 22
click at [677, 438] on div "PREGUNDADOS Client : Alianza Francesa Platforms : Web Year Released : 2020 Preg…" at bounding box center [959, 460] width 1215 height 451
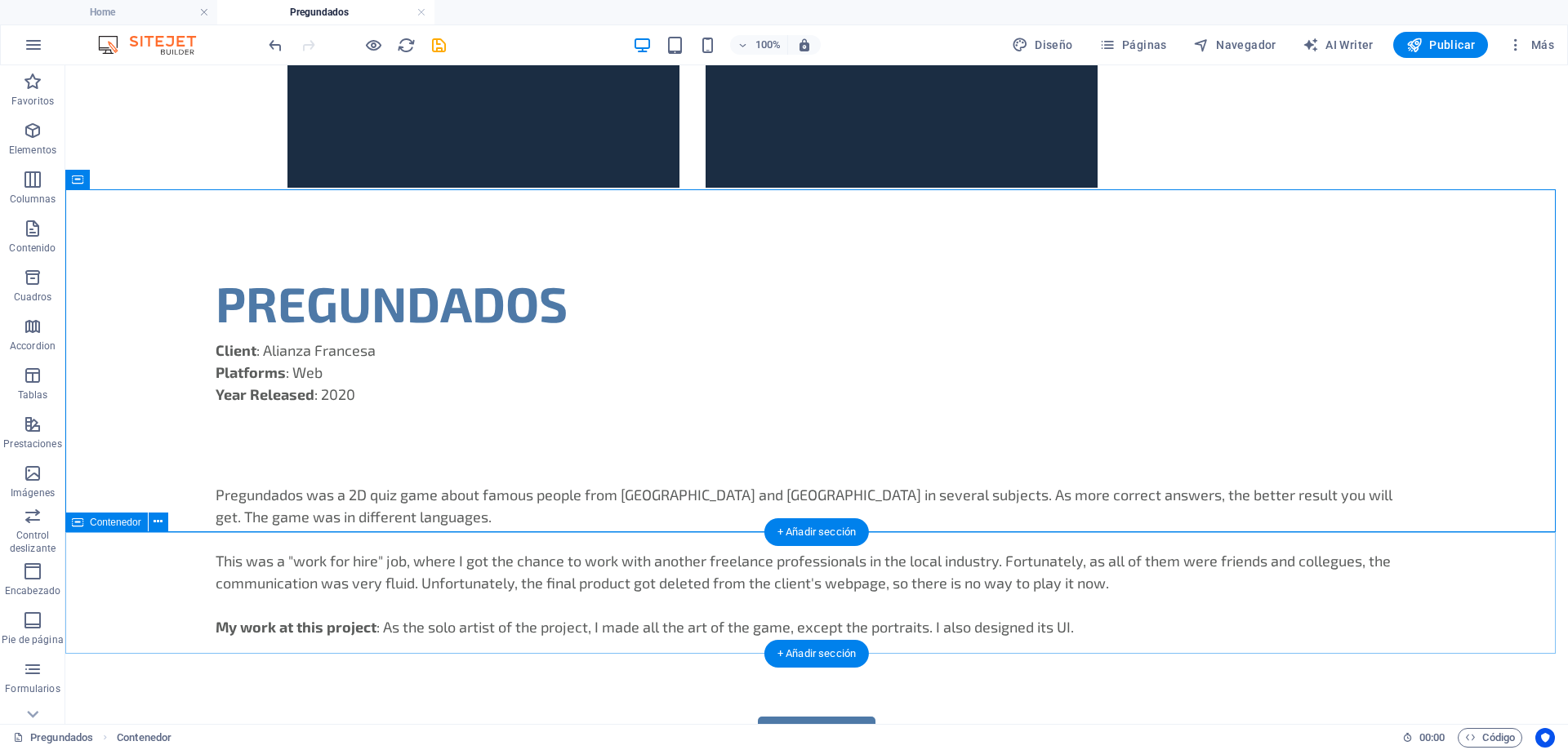
click at [1047, 677] on div "MORE INFO" at bounding box center [817, 738] width 1503 height 122
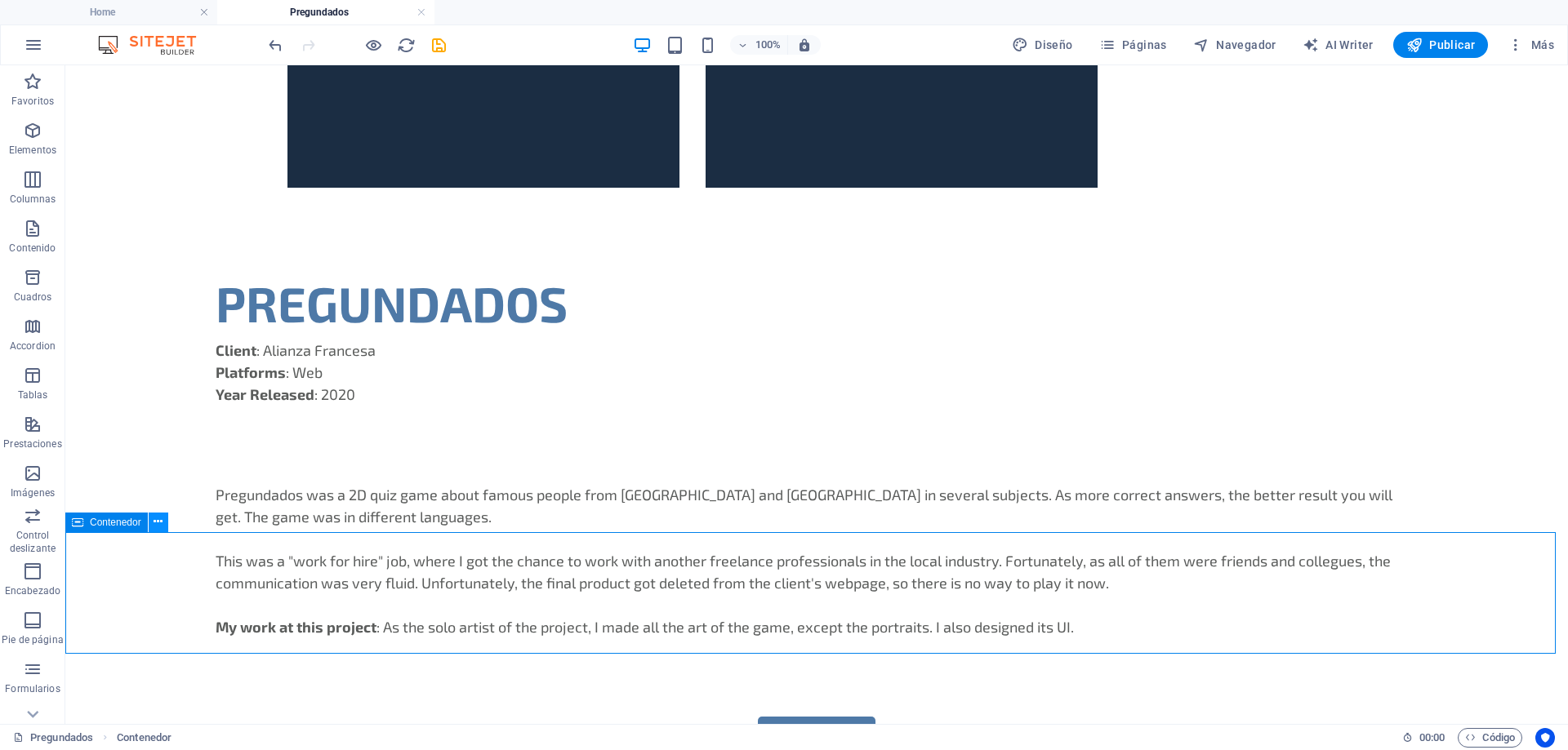
click at [149, 524] on button at bounding box center [158, 522] width 20 height 20
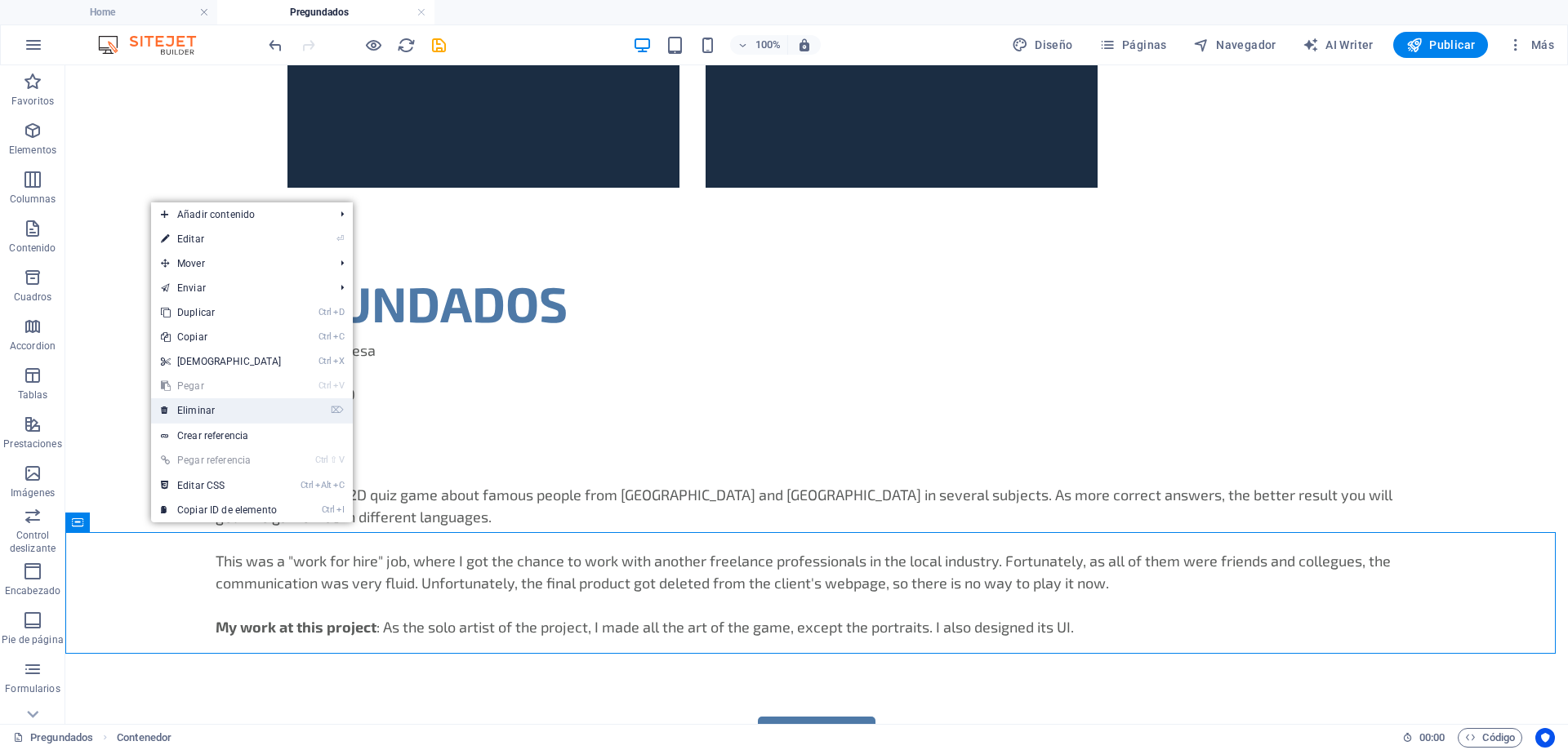
click at [234, 410] on link "⌦ Eliminar" at bounding box center [221, 410] width 141 height 24
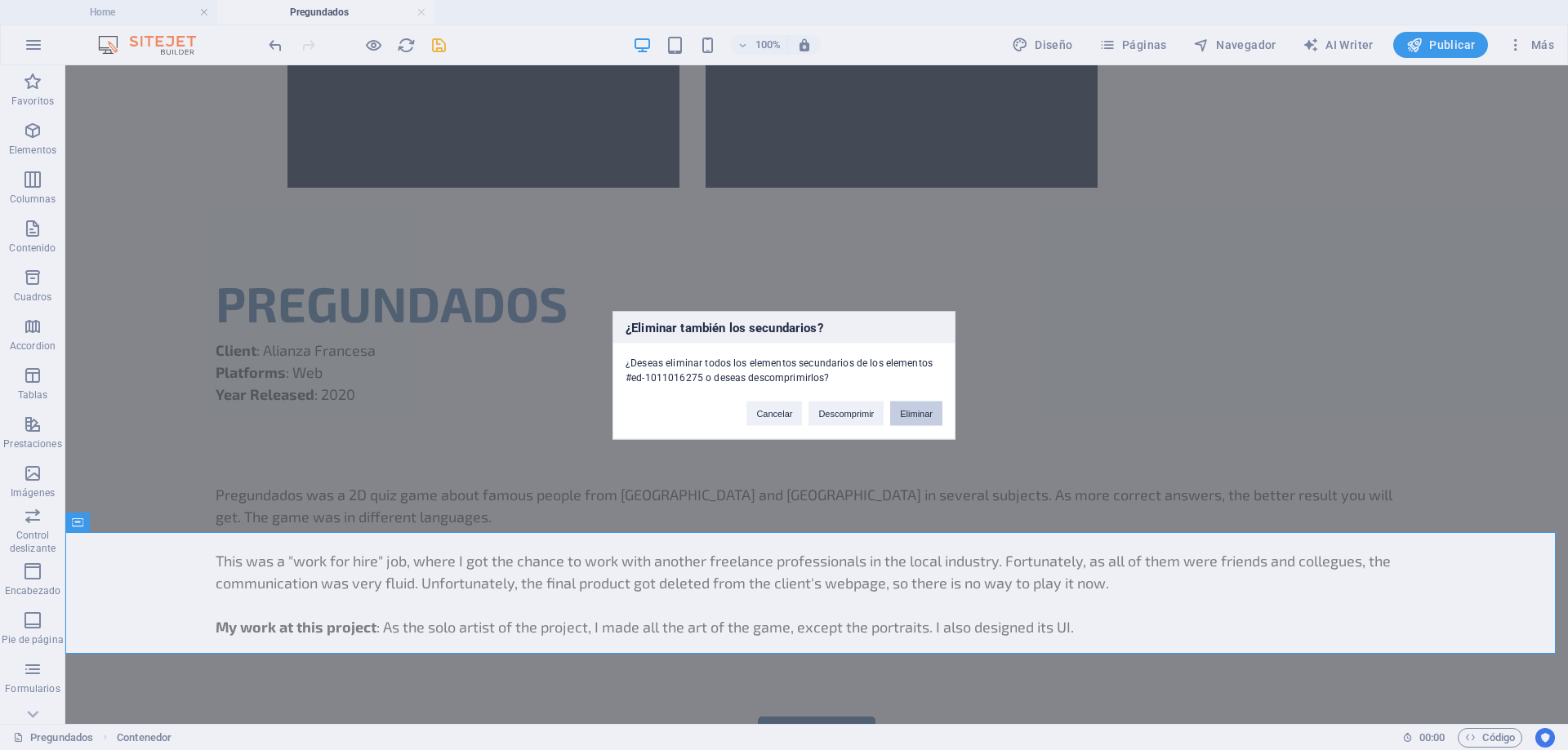
click at [927, 412] on button "Eliminar" at bounding box center [916, 413] width 52 height 24
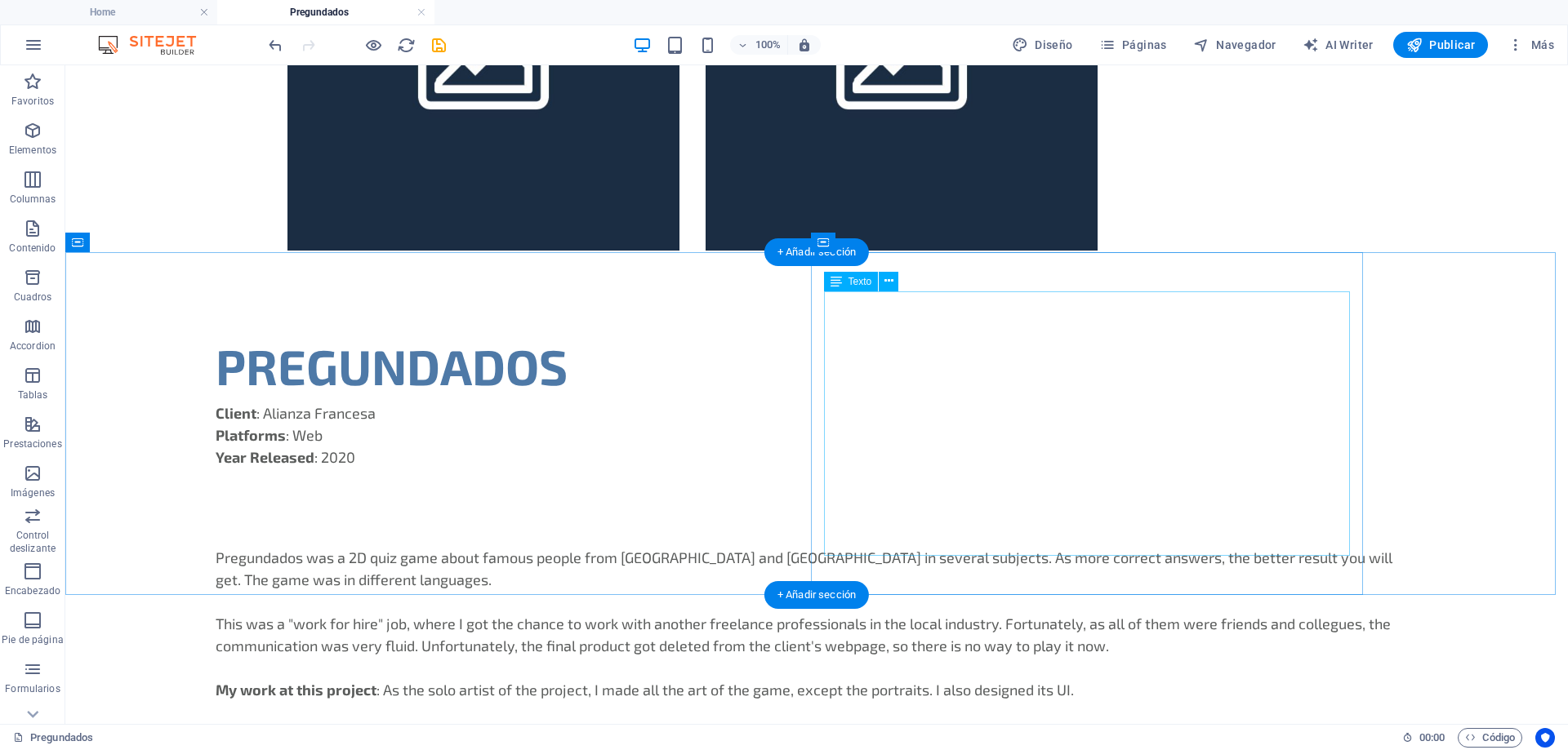
click at [1095, 547] on div "Pregundados was a 2D quiz game about famous people from [GEOGRAPHIC_DATA] and […" at bounding box center [816, 624] width 1202 height 155
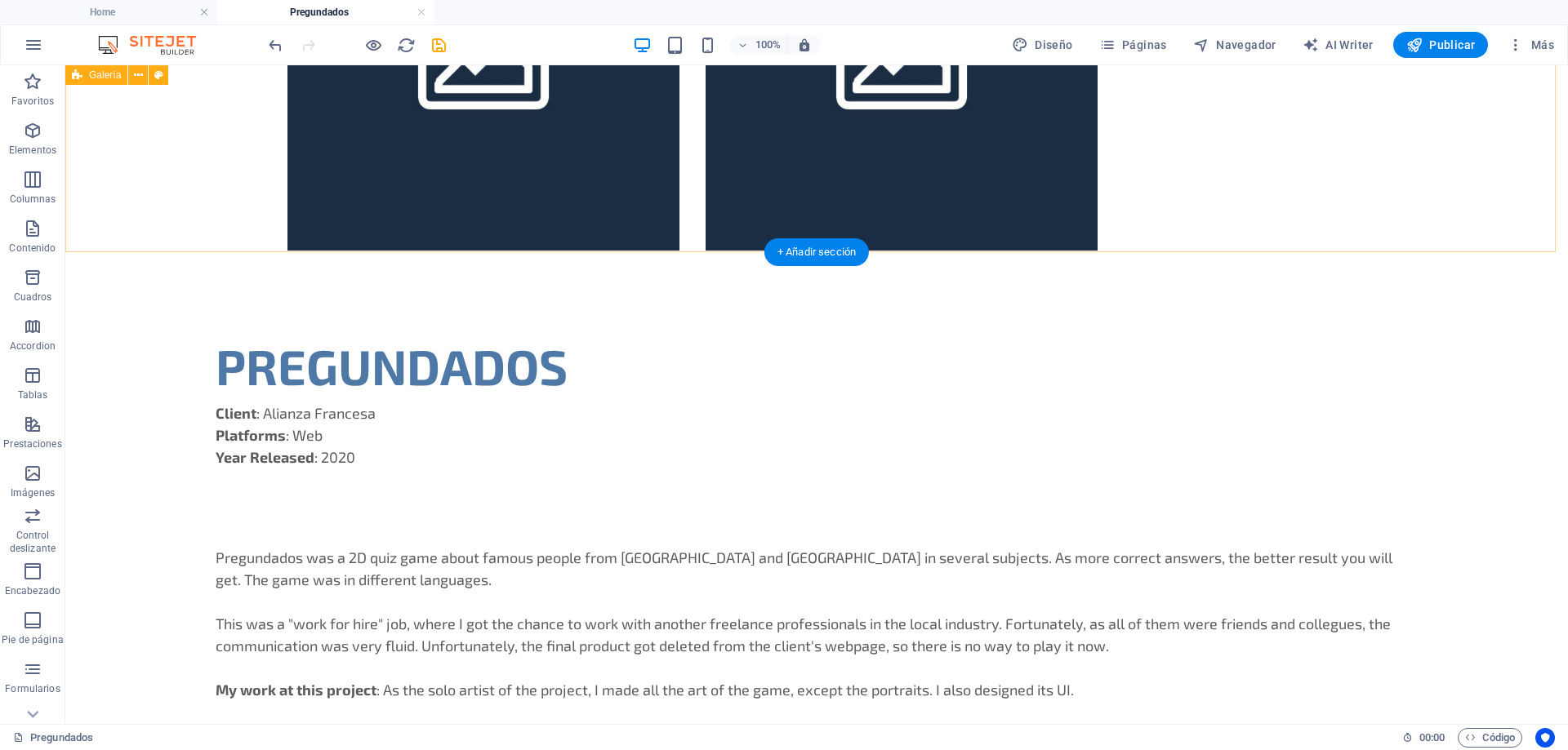
scroll to position [747, 0]
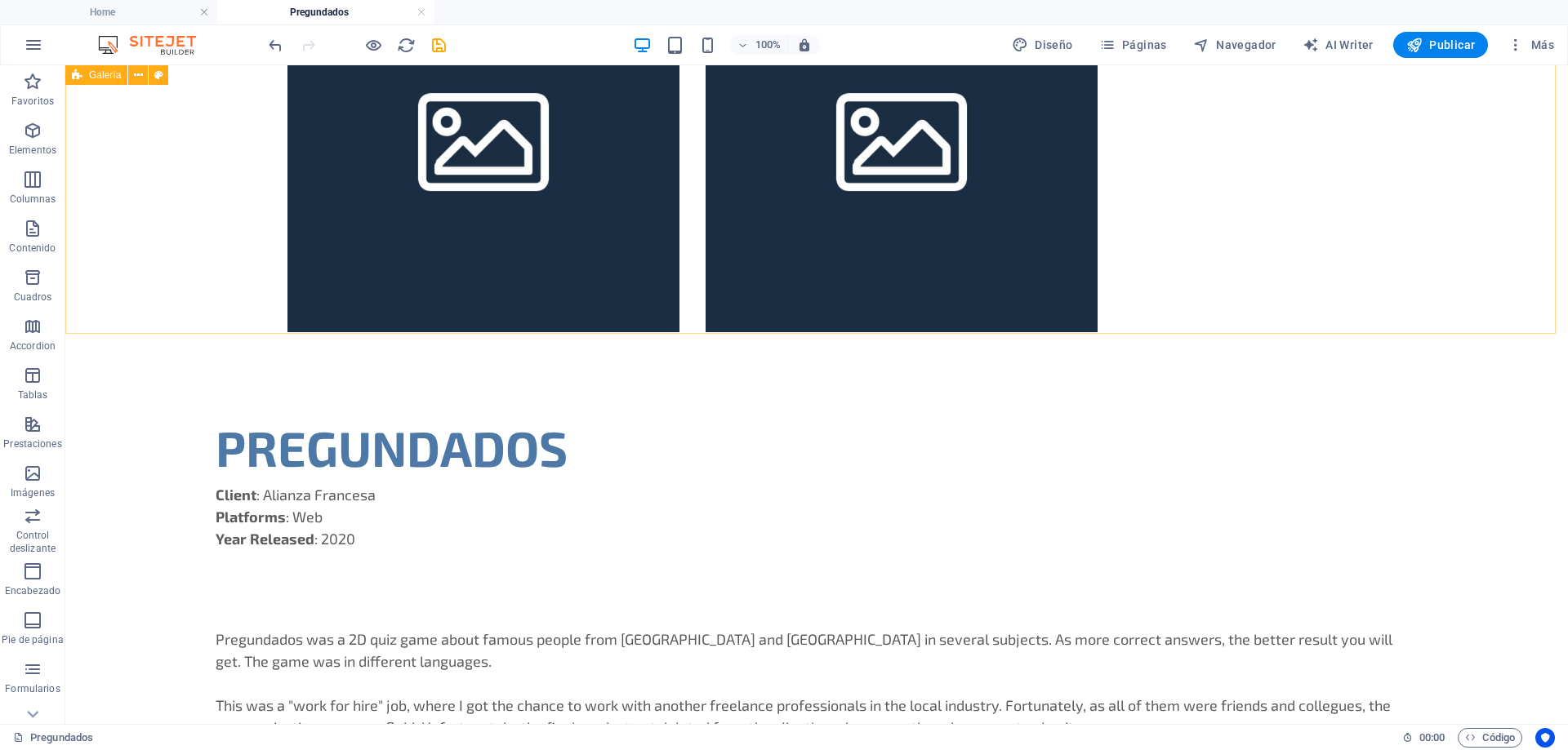
click at [99, 80] on span "Galería" at bounding box center [104, 75] width 32 height 10
select select "rem"
select select "preset-gallery-v3-proyectos"
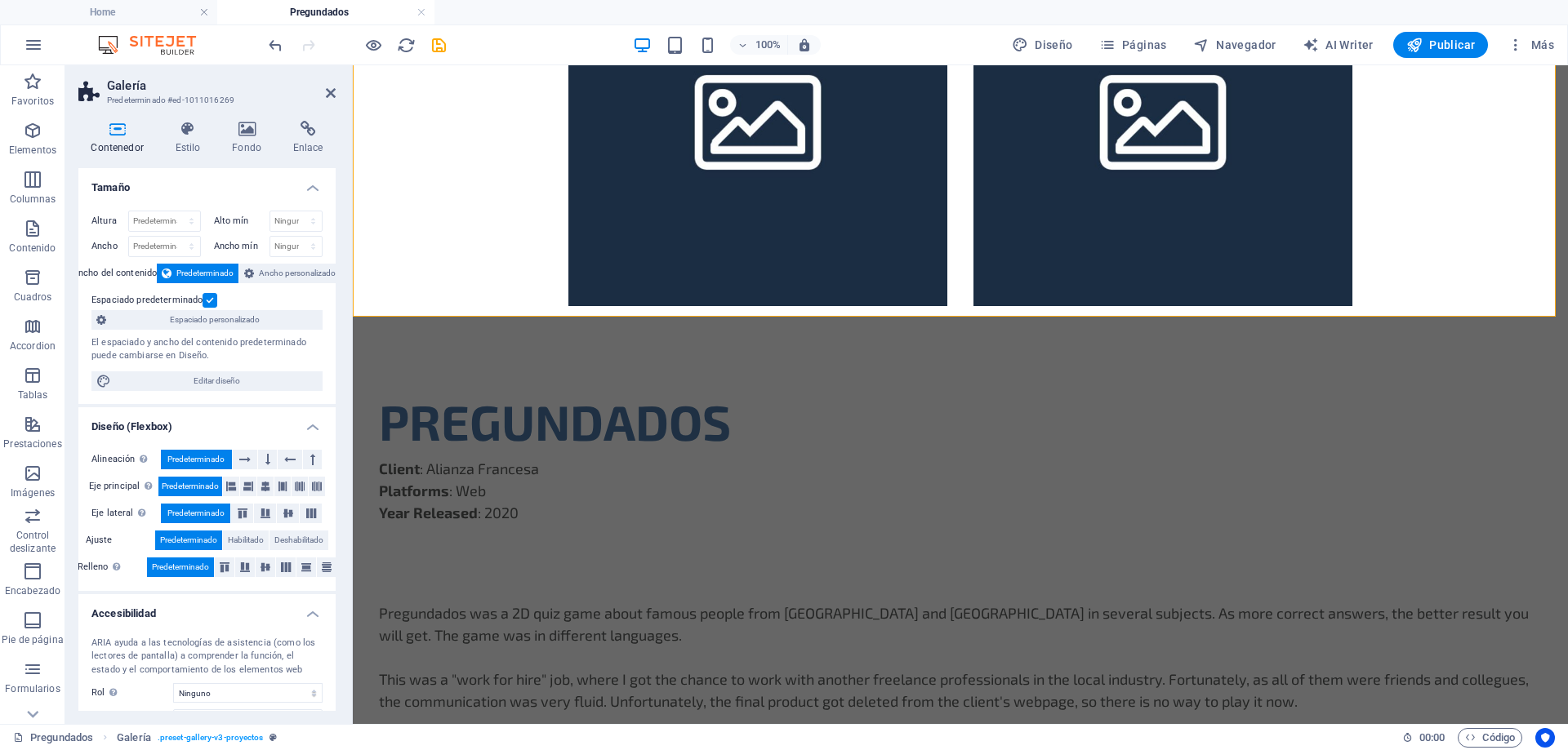
scroll to position [730, 0]
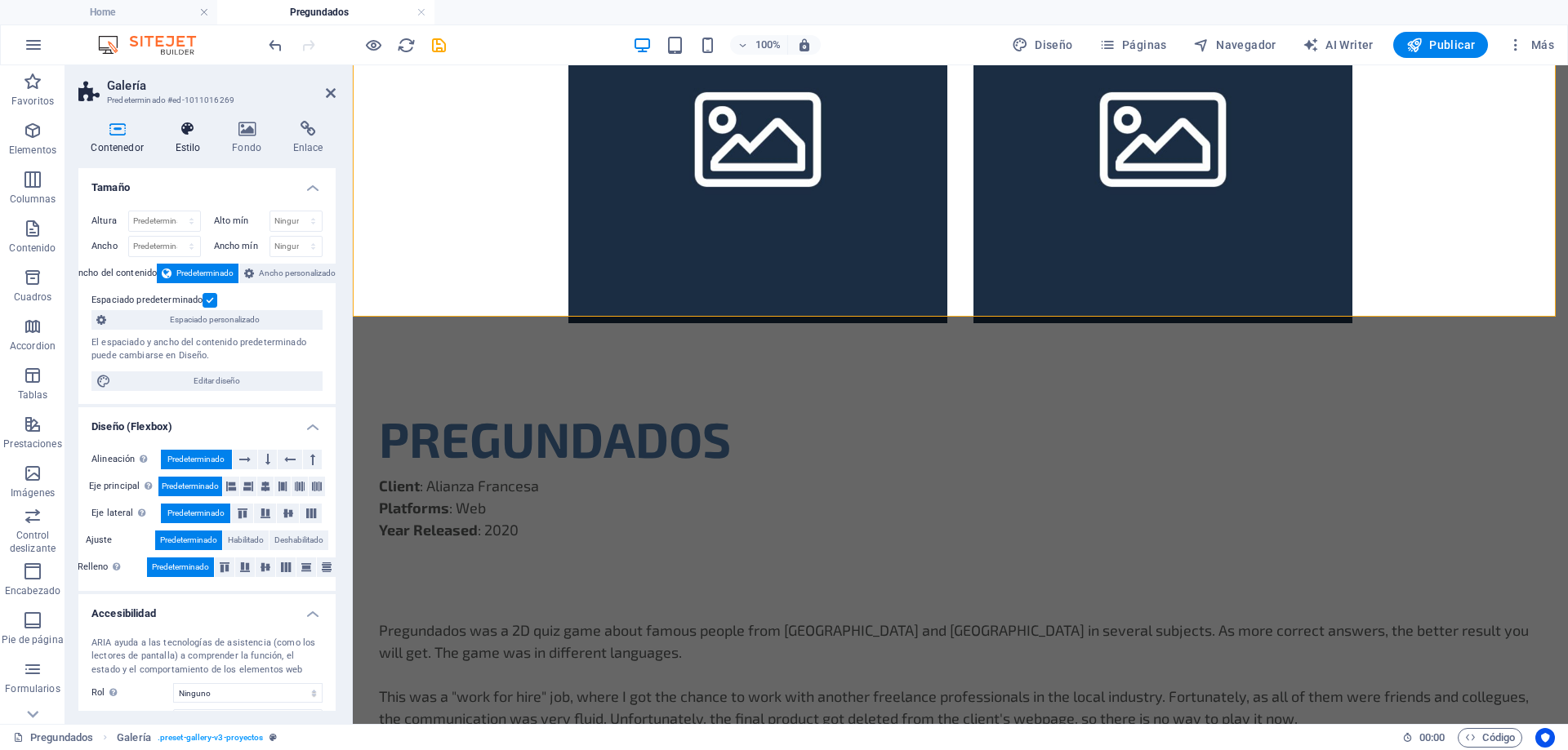
click at [191, 132] on icon at bounding box center [187, 130] width 50 height 17
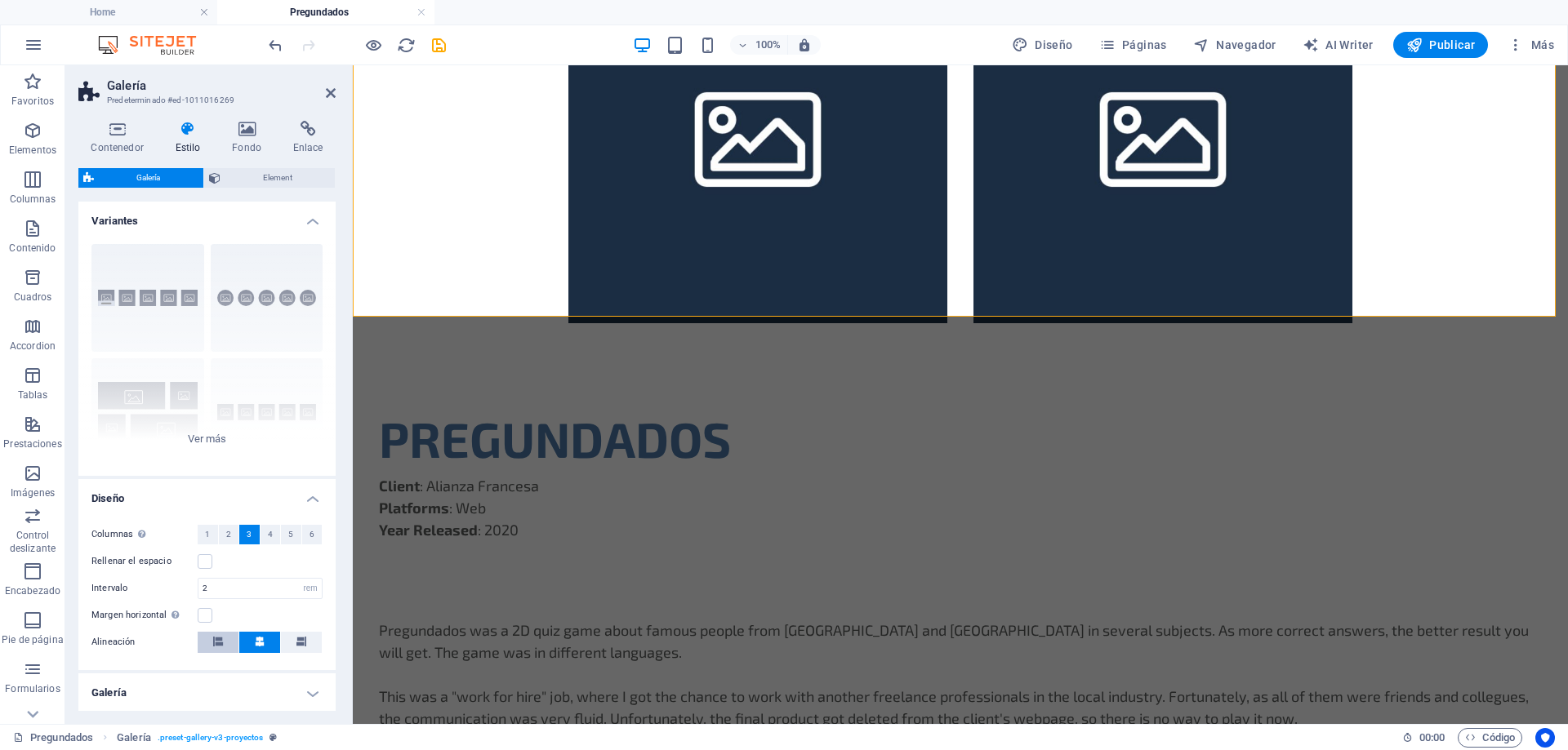
scroll to position [109, 0]
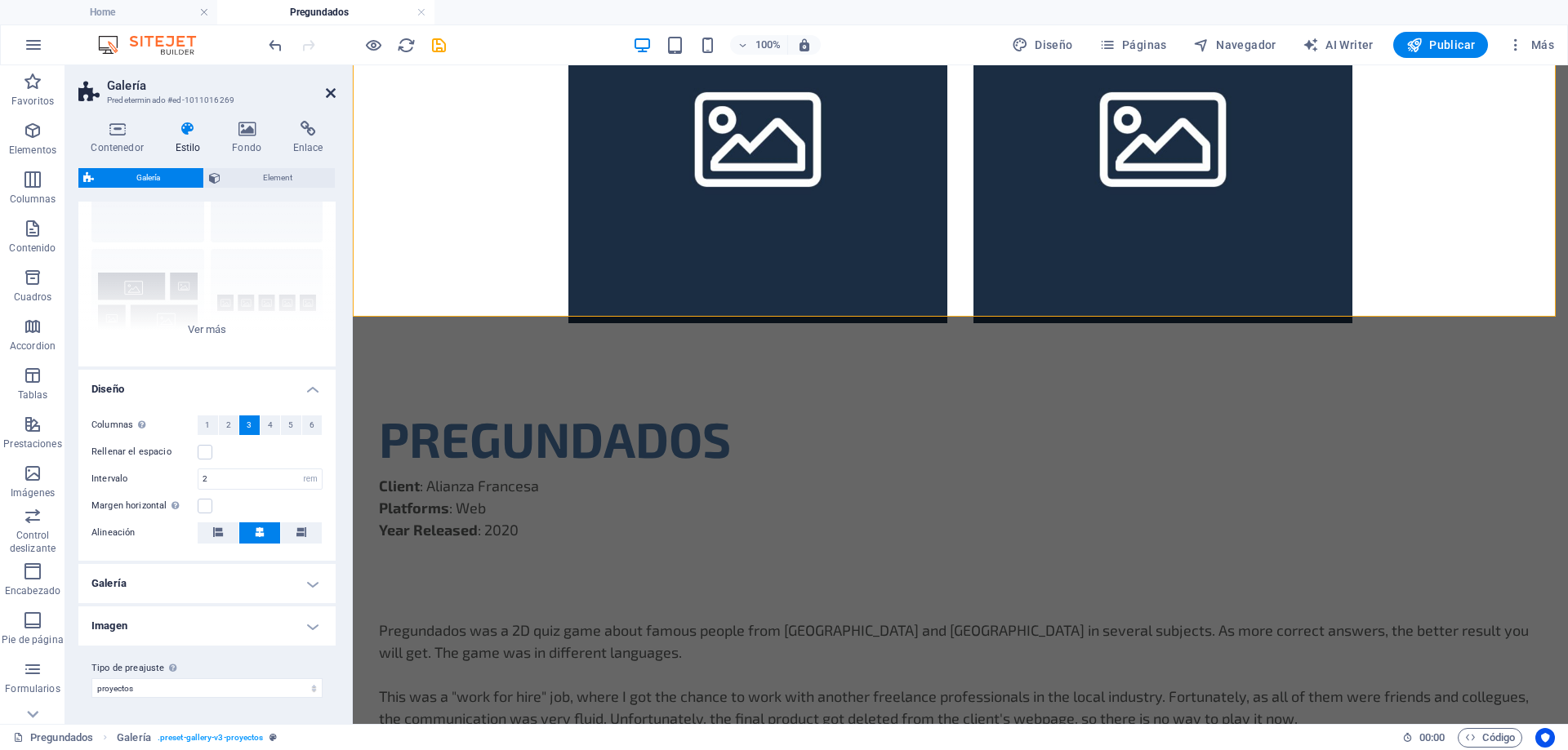
click at [332, 91] on icon at bounding box center [331, 93] width 10 height 13
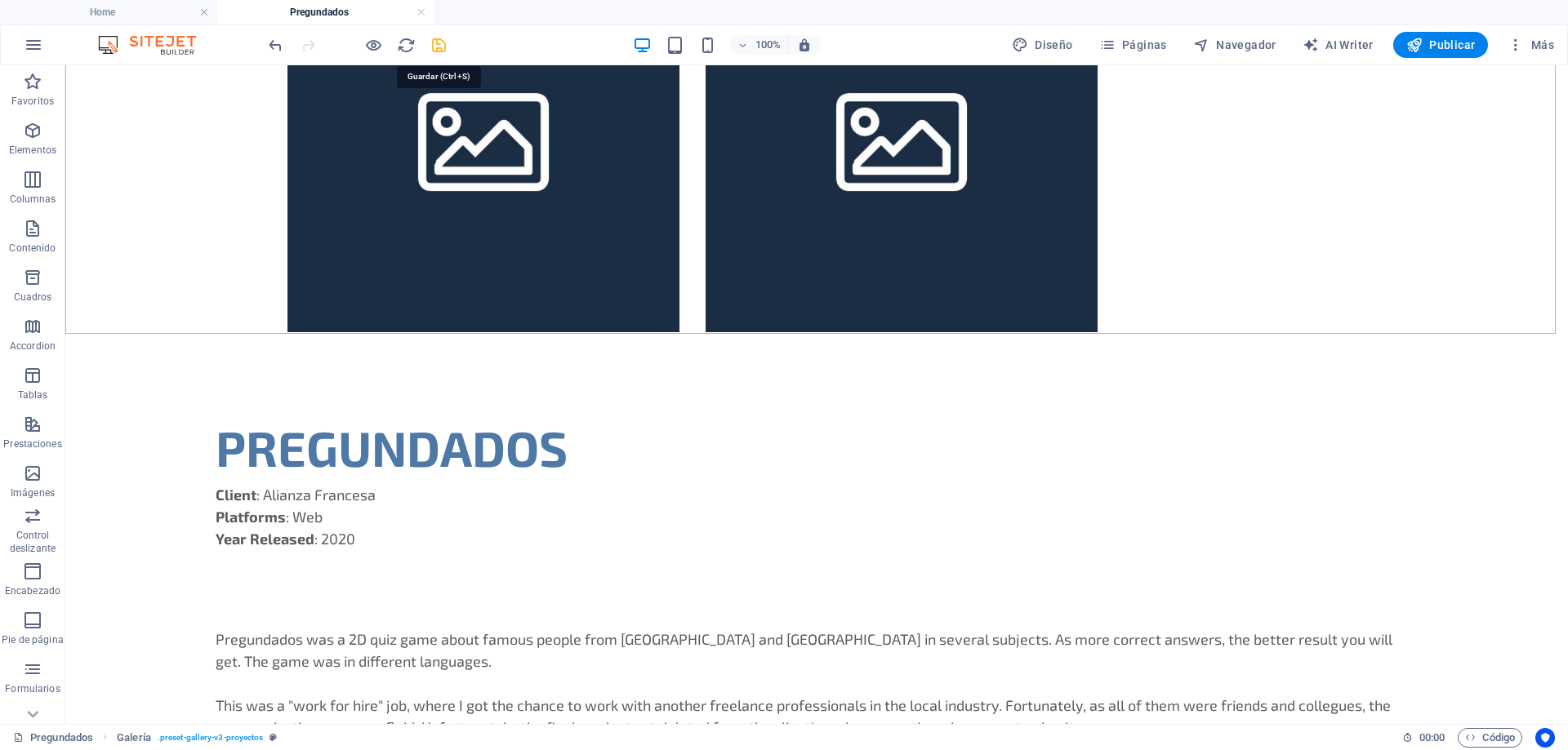
click at [432, 43] on icon "save" at bounding box center [439, 46] width 19 height 19
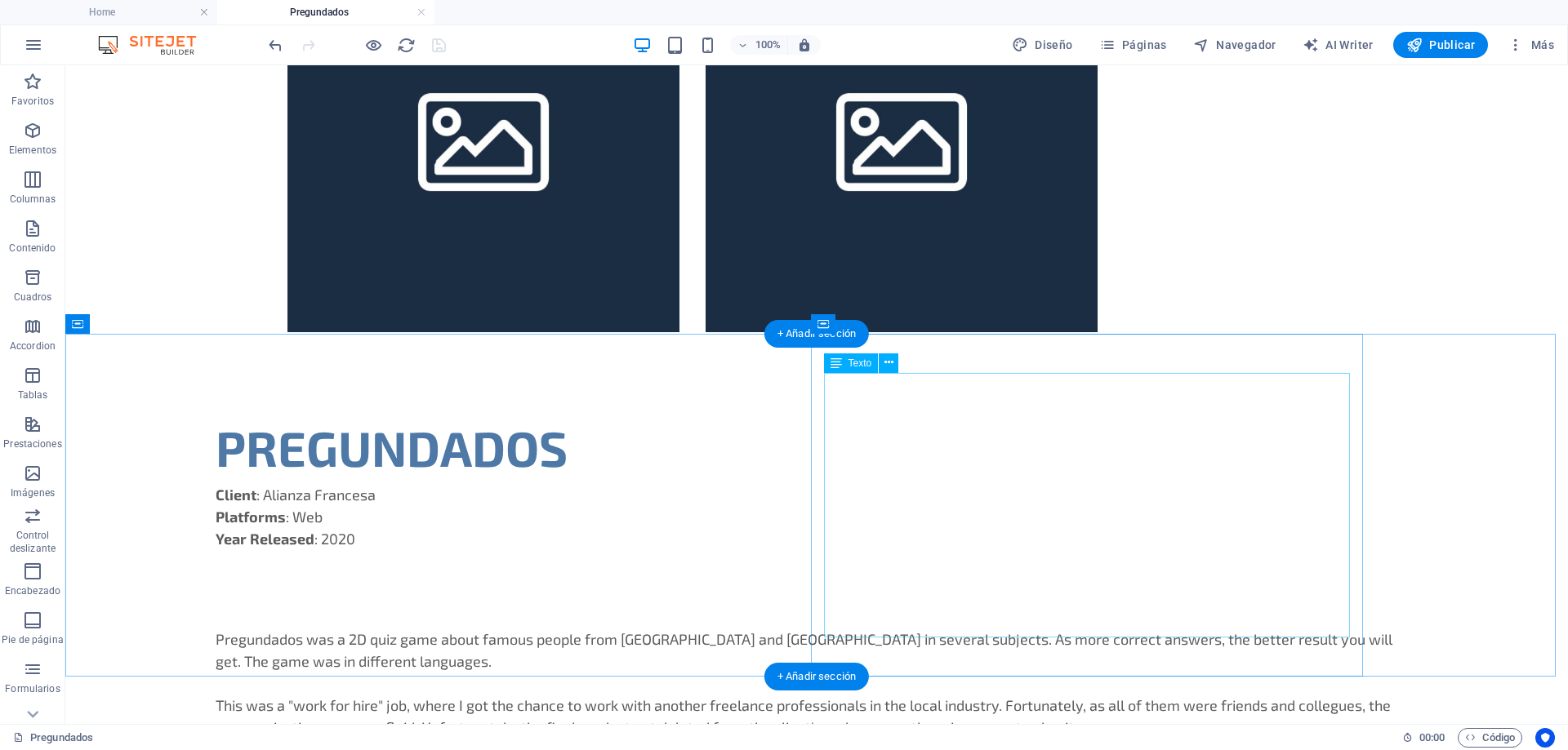
click at [988, 629] on div "Pregundados was a 2D quiz game about famous people from [GEOGRAPHIC_DATA] and […" at bounding box center [816, 706] width 1202 height 155
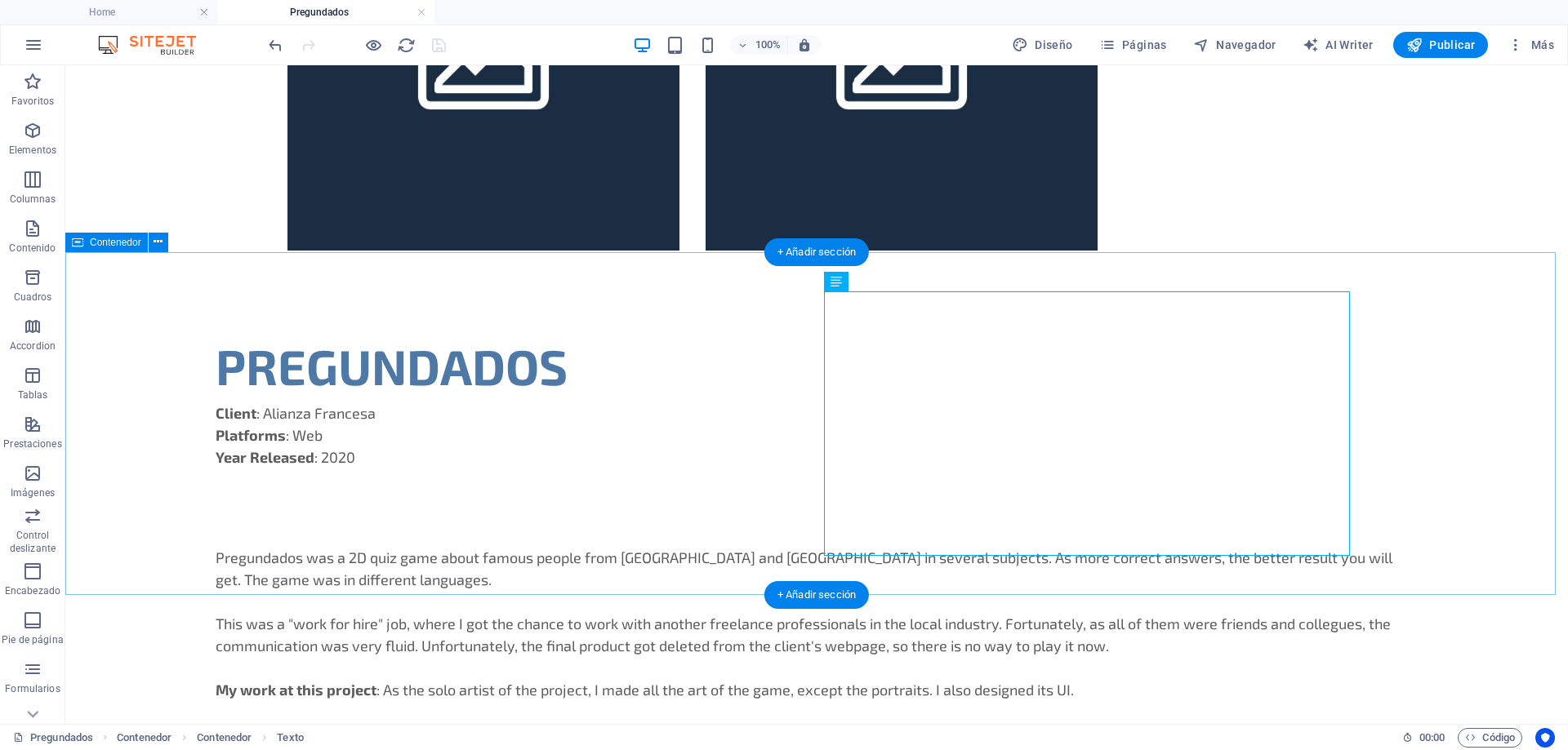
click at [1458, 541] on div "PREGUNDADOS Client : Alianza Francesa Platforms : Web Year Released : 2020 Preg…" at bounding box center [817, 515] width 1503 height 451
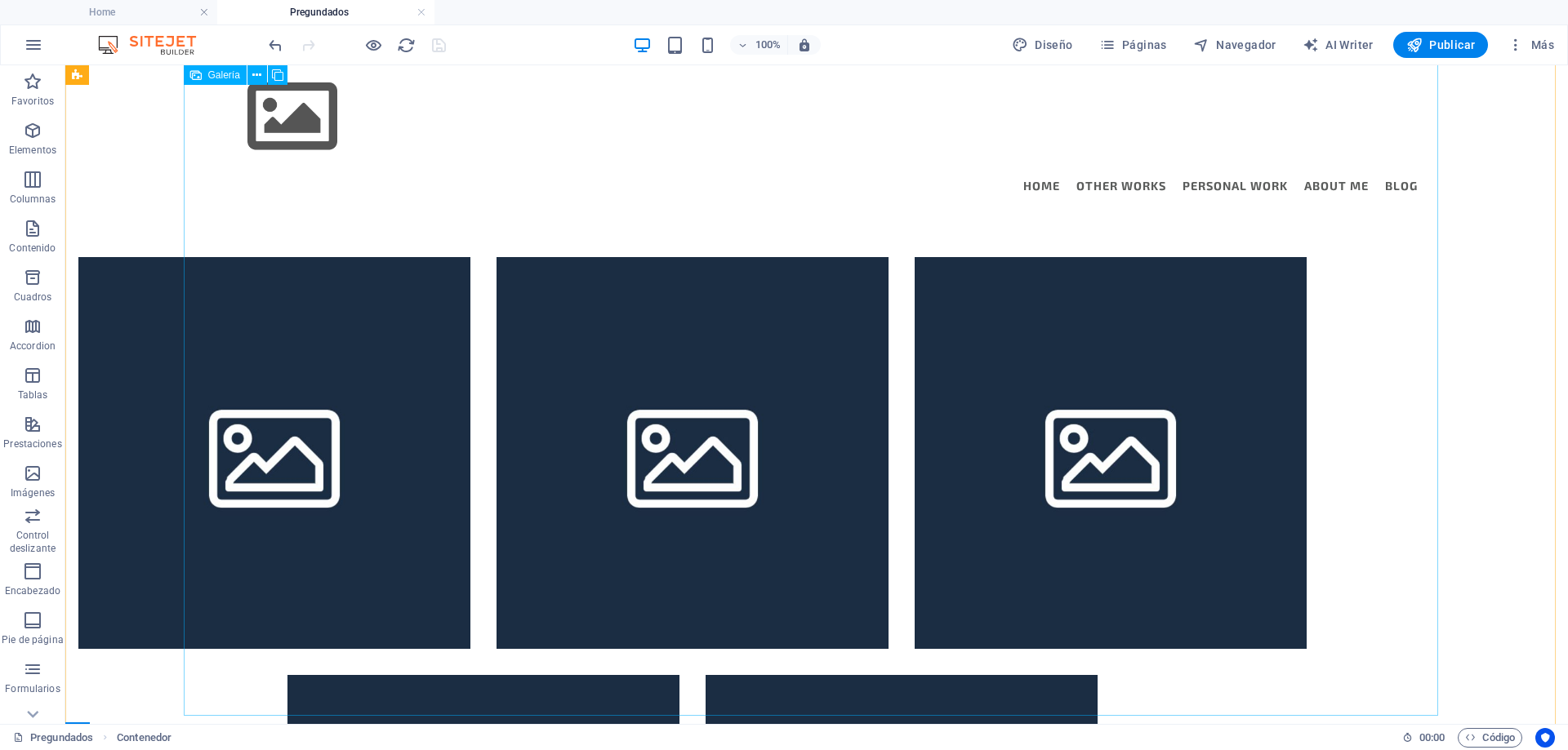
scroll to position [0, 0]
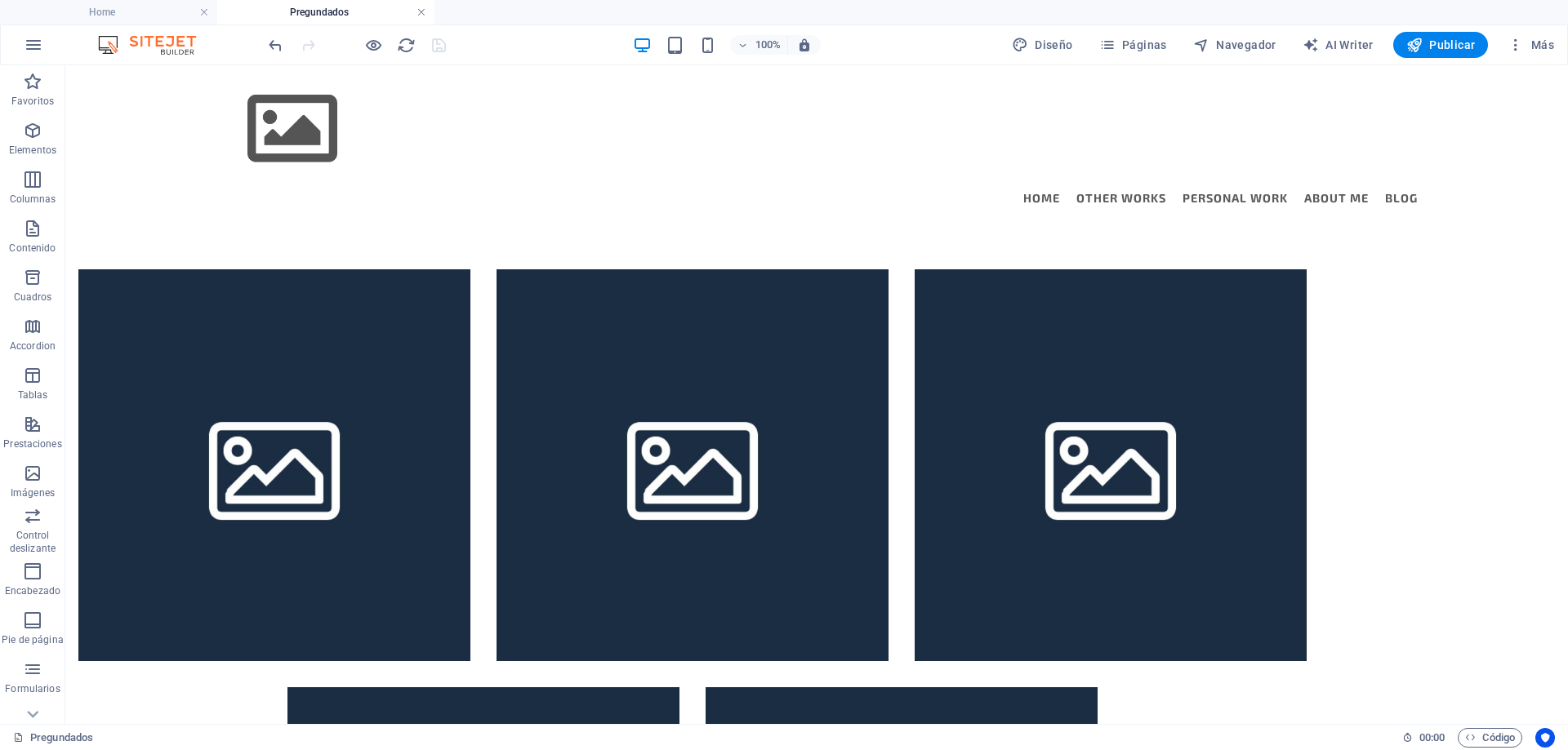
click at [419, 16] on link at bounding box center [421, 12] width 10 height 16
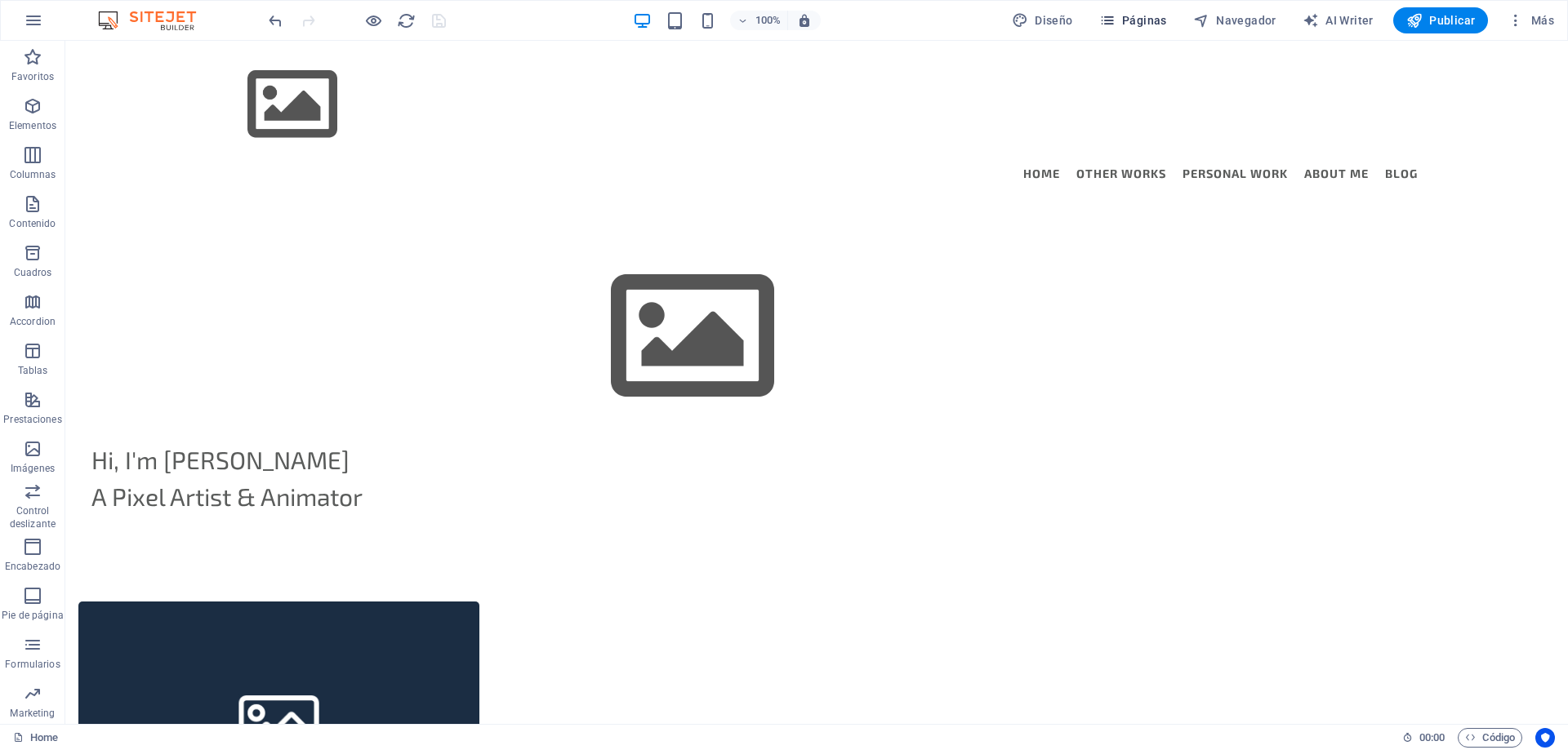
click at [1135, 23] on span "Páginas" at bounding box center [1133, 20] width 68 height 17
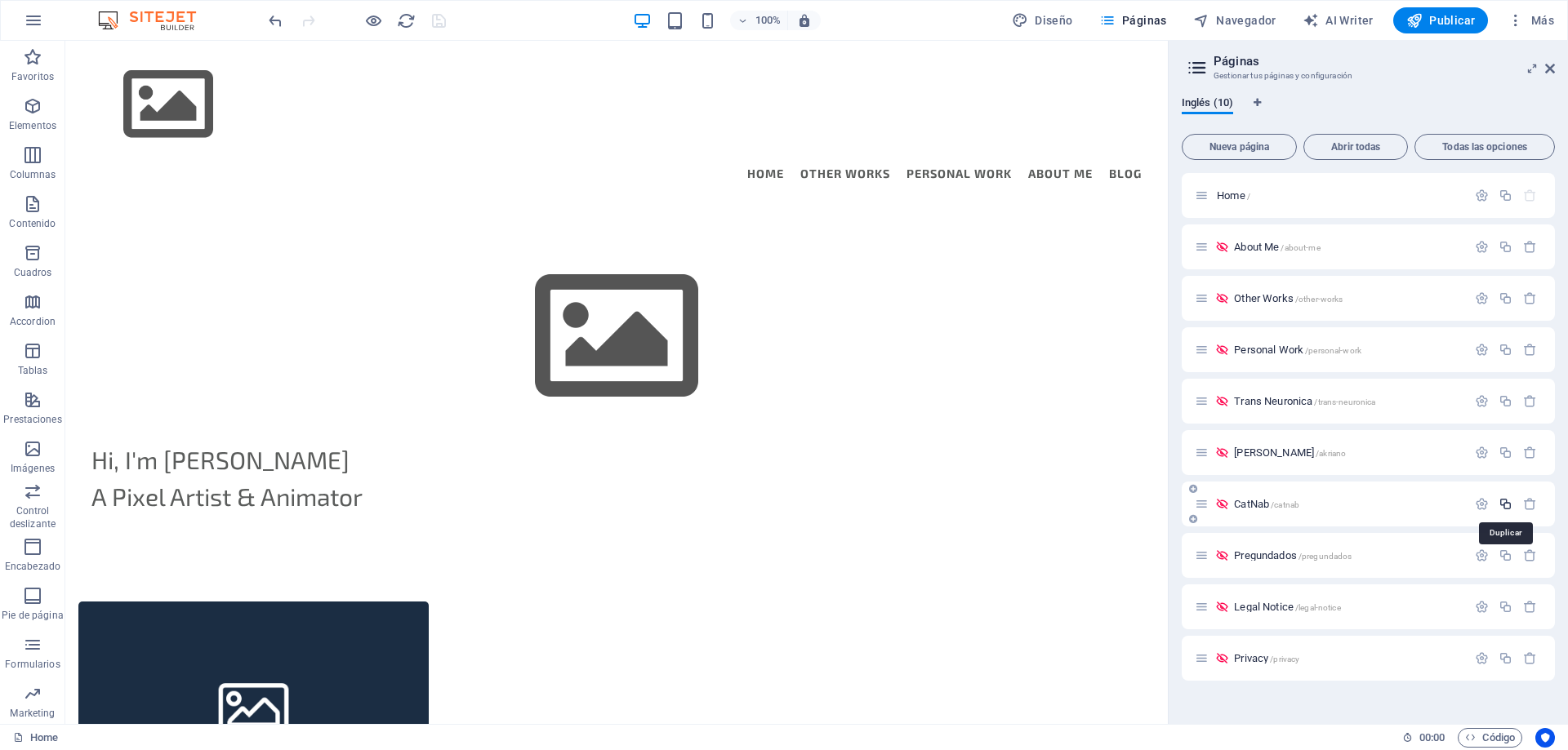
click at [1507, 503] on icon "button" at bounding box center [1505, 503] width 14 height 14
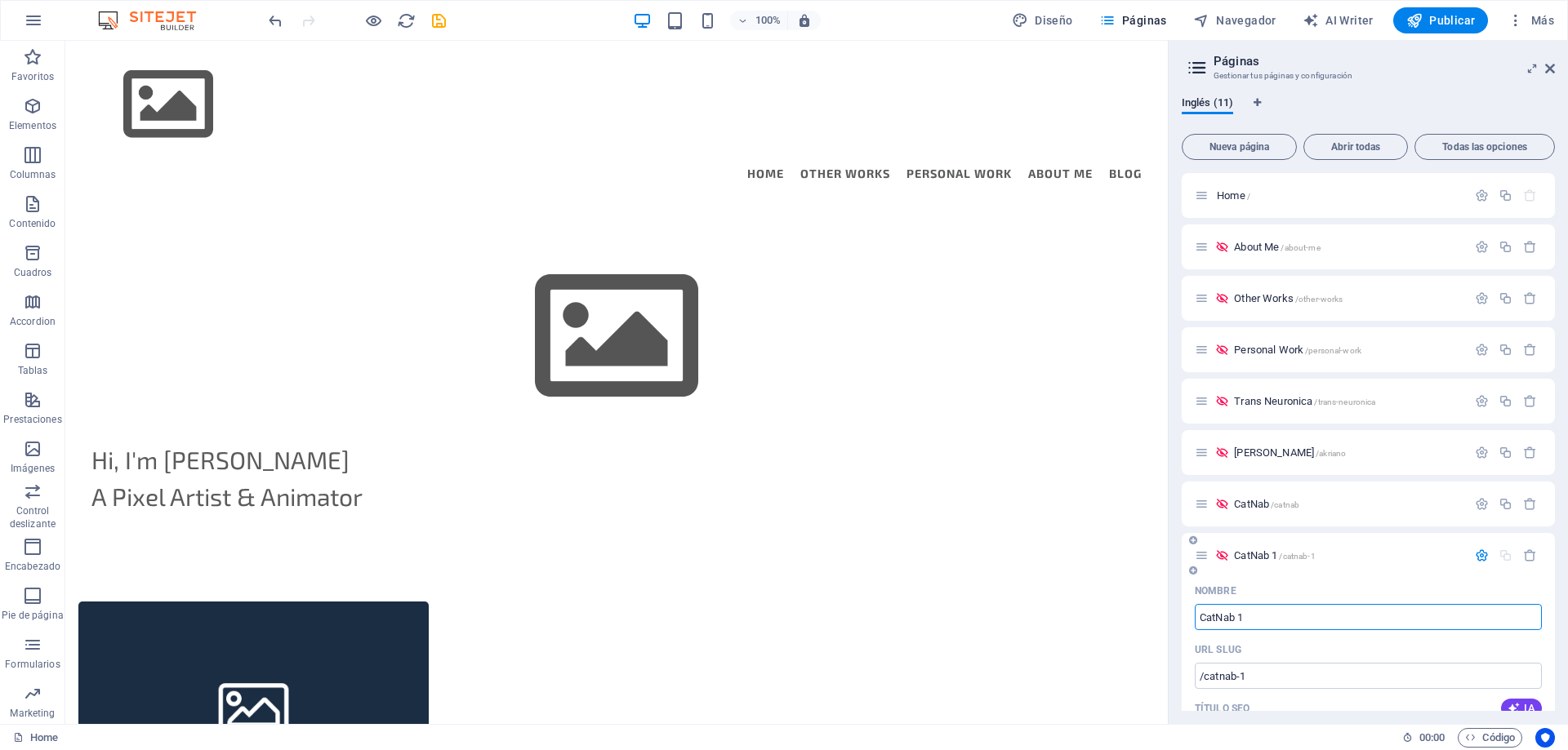
click at [1251, 607] on input "CatNab 1" at bounding box center [1369, 617] width 347 height 26
click at [1265, 622] on input "CatNab 1" at bounding box center [1369, 617] width 347 height 26
drag, startPoint x: 1265, startPoint y: 620, endPoint x: 1193, endPoint y: 616, distance: 72.1
type input "H"
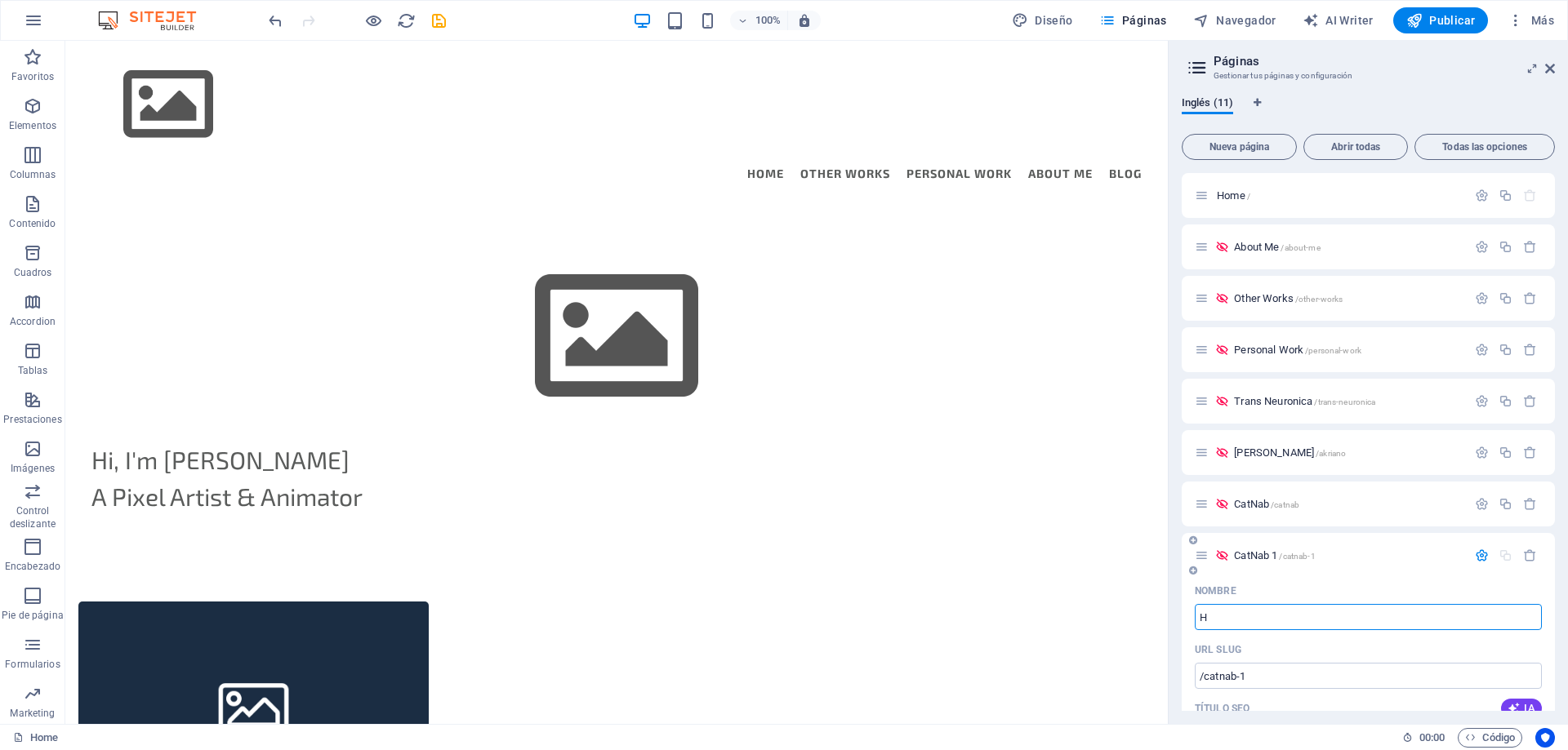
type input "/h"
type input "H"
type input "/"
click at [1231, 614] on input "Nombre" at bounding box center [1369, 617] width 347 height 26
type input "Assassination Station"
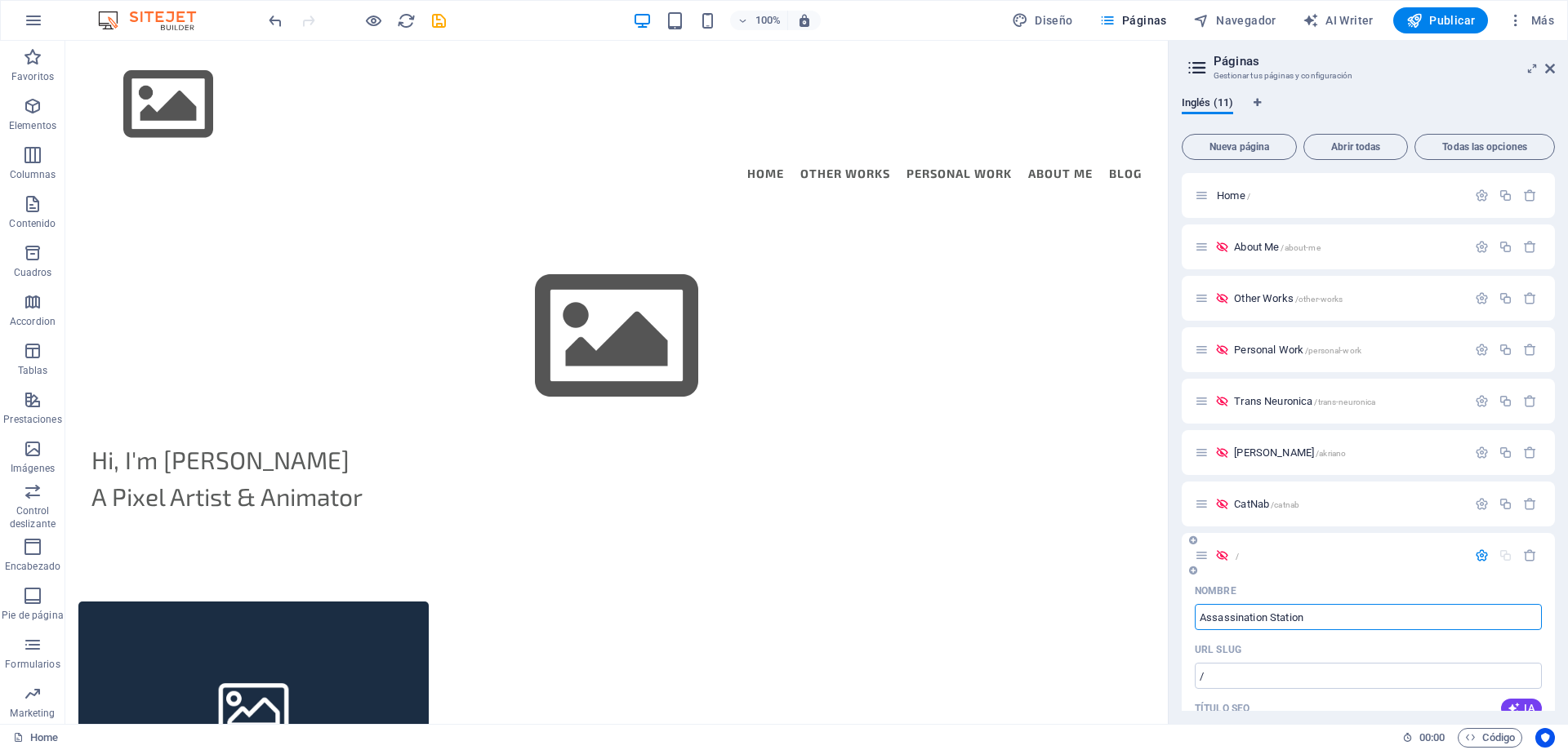
type input "/assassination-station"
type input "Assassination Station"
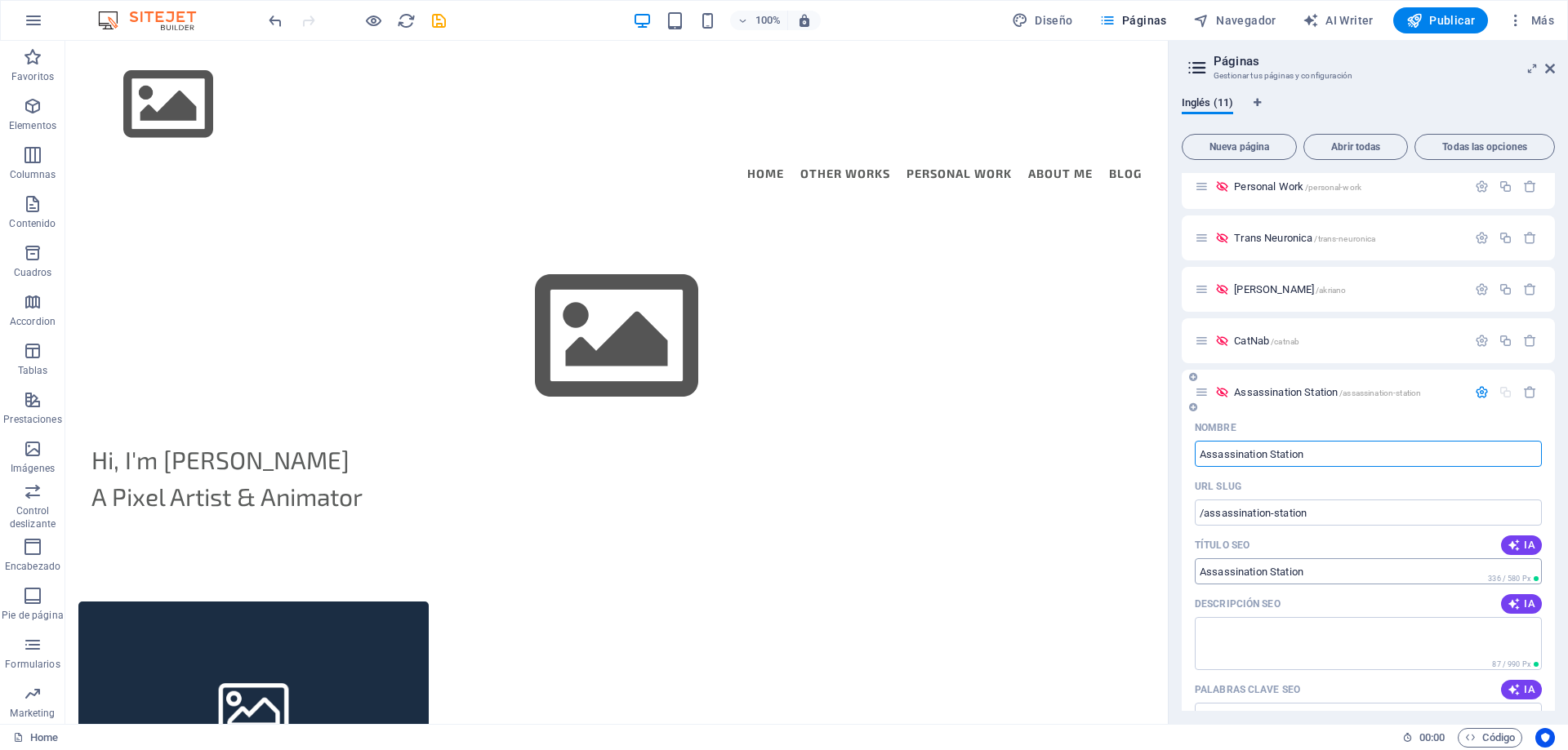
type input "Assassination Station"
click at [1327, 573] on input "Assassination Station" at bounding box center [1369, 571] width 347 height 26
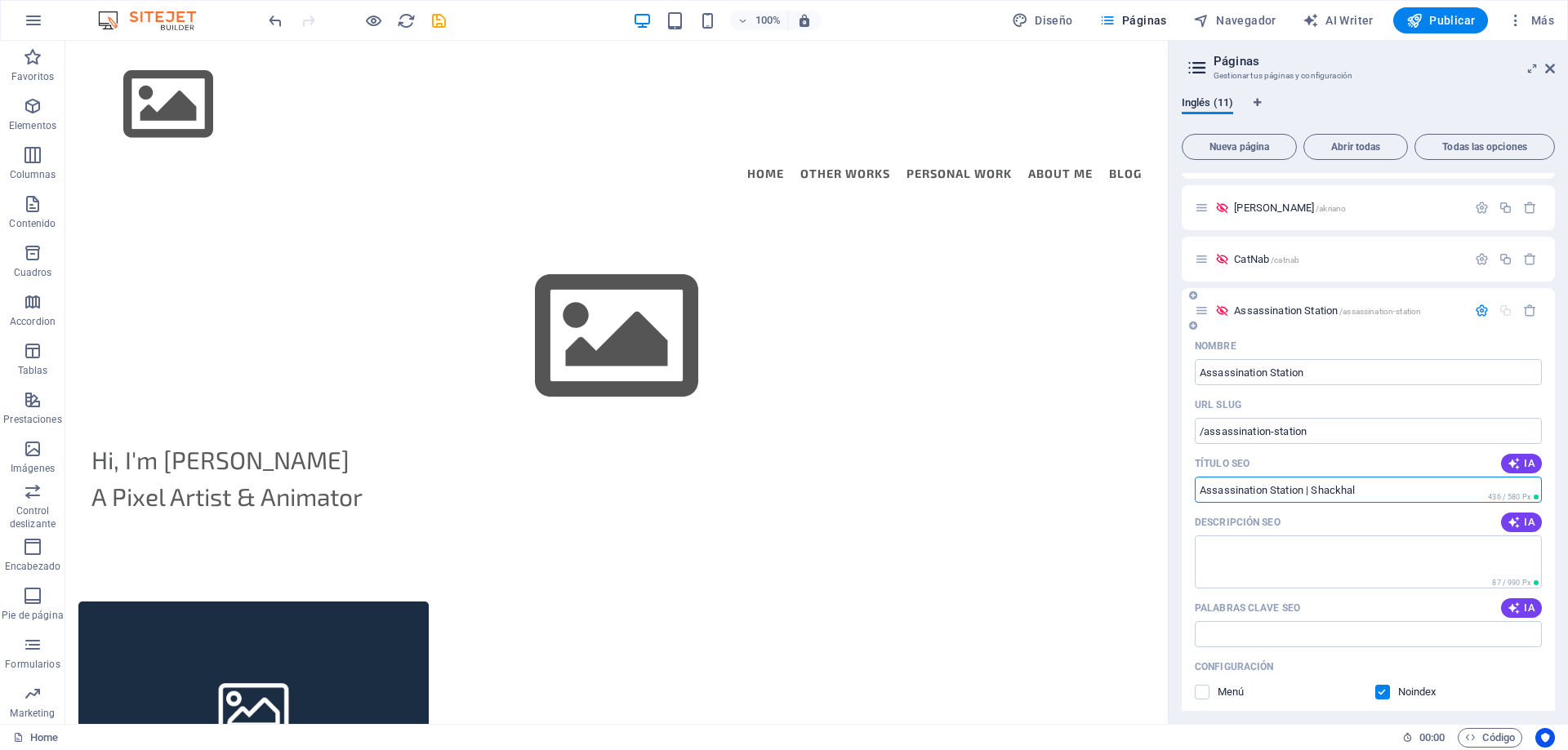
type input "Assassination Station | Shackhal"
click at [1286, 310] on span "Assassination Station /assassination-station" at bounding box center [1327, 310] width 187 height 12
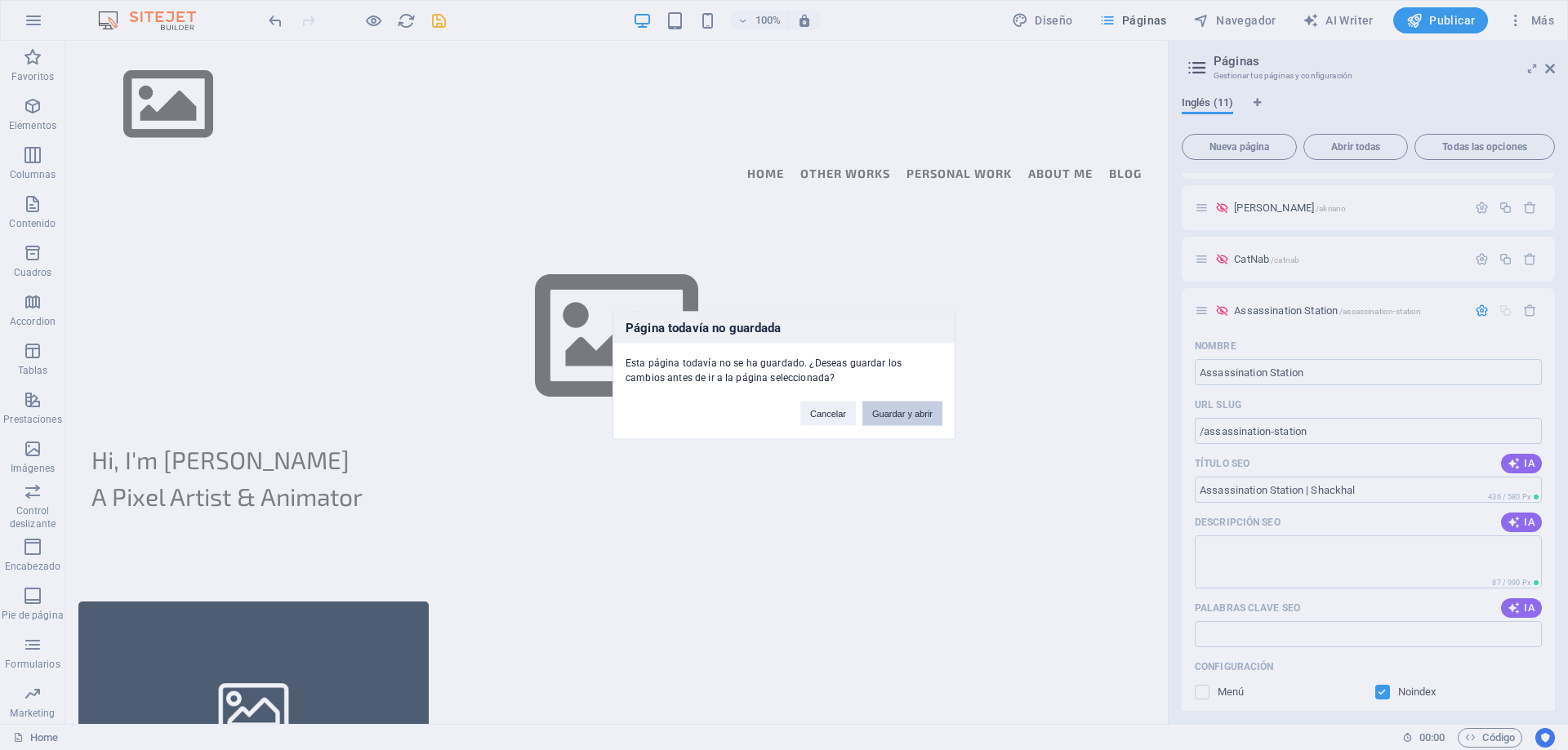
click at [892, 412] on button "Guardar y abrir" at bounding box center [902, 413] width 80 height 24
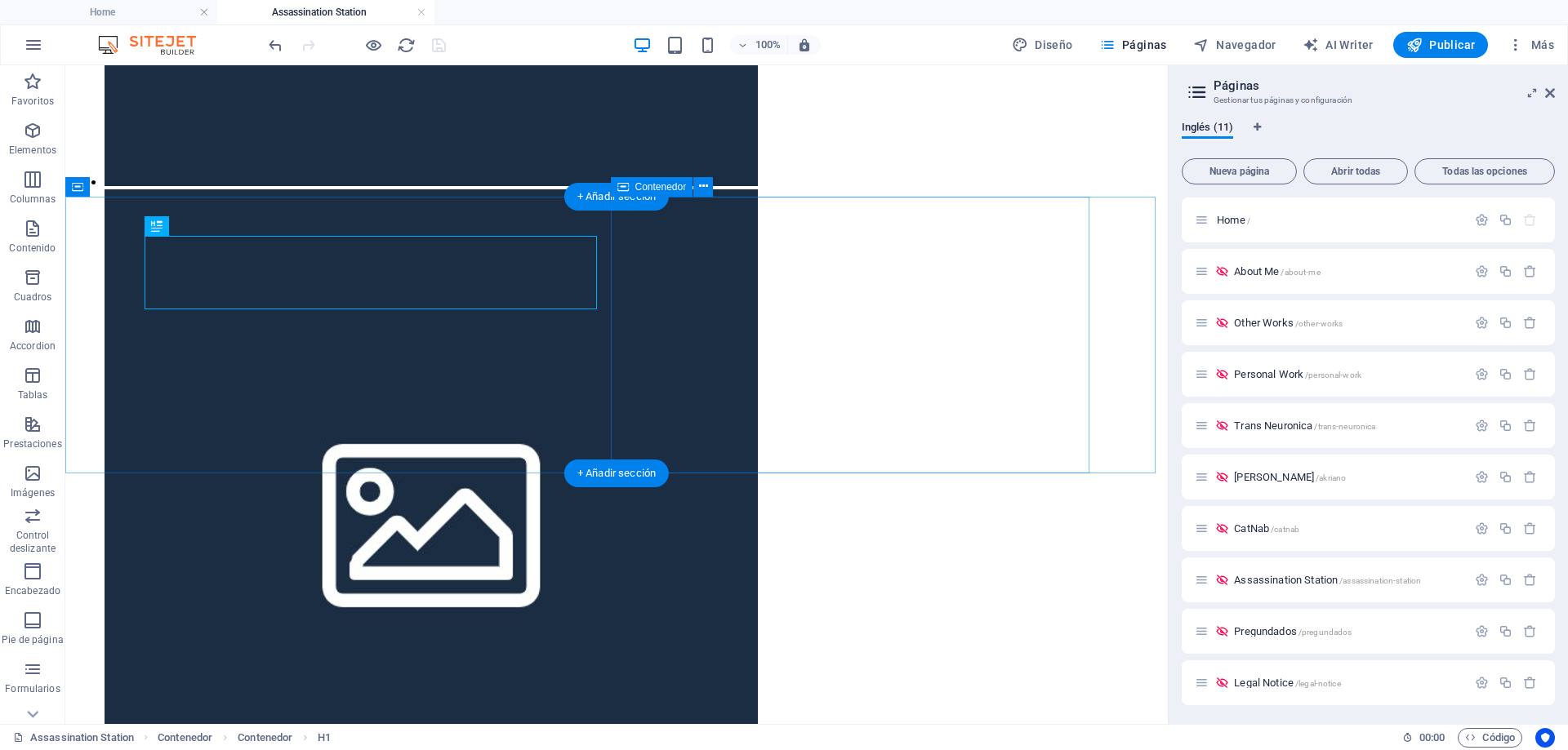
scroll to position [611, 0]
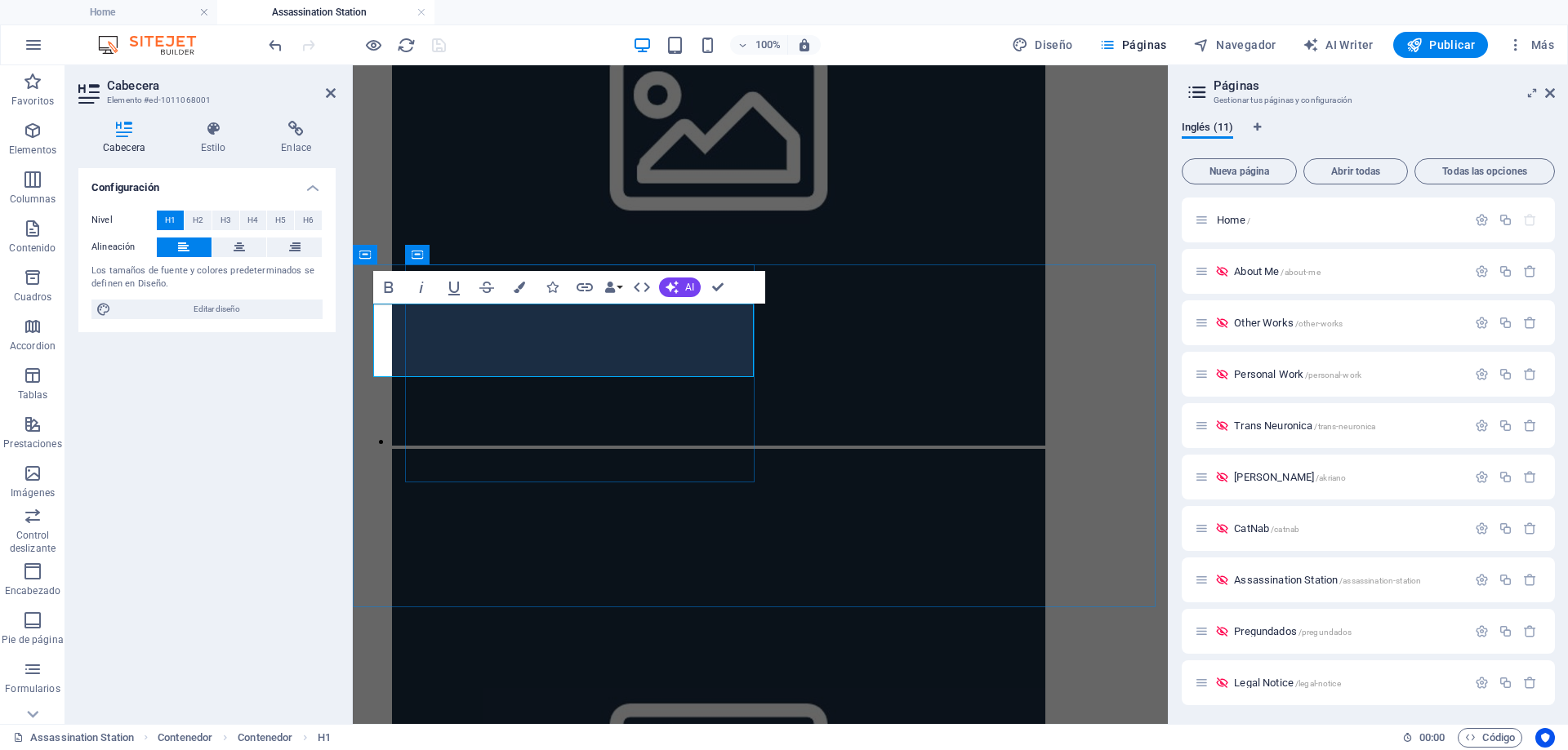
scroll to position [0, 34]
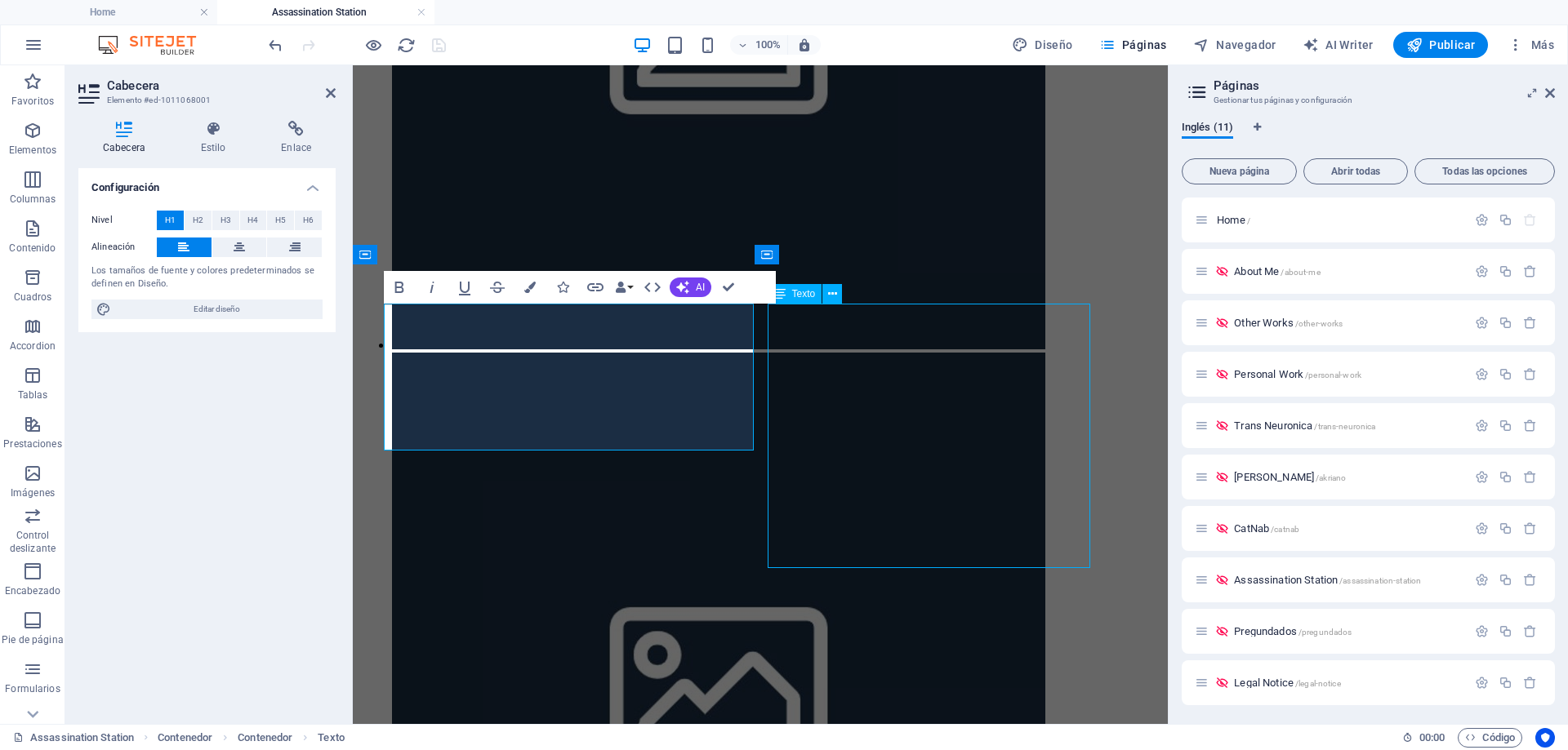
scroll to position [0, 0]
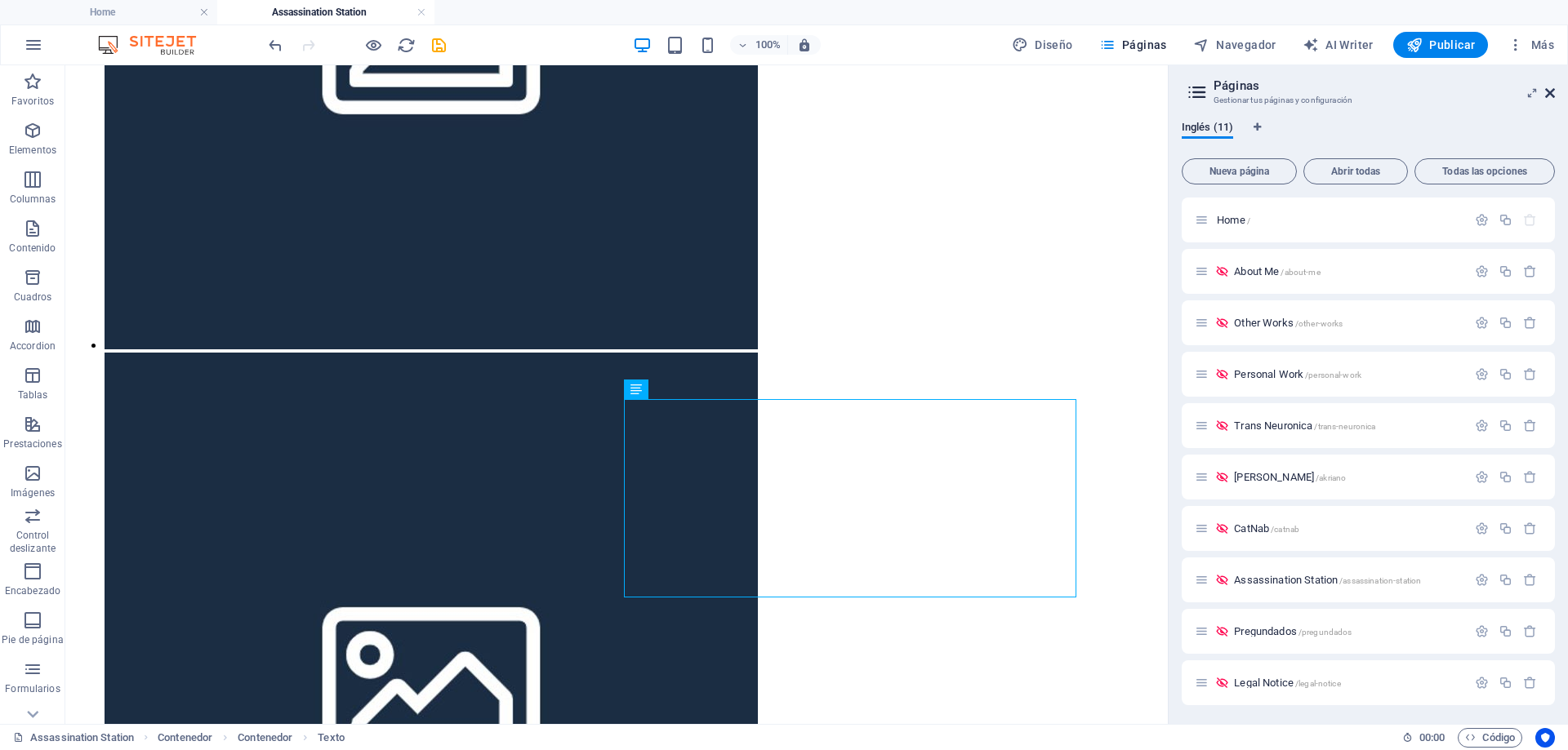
click at [1551, 93] on icon at bounding box center [1549, 93] width 10 height 13
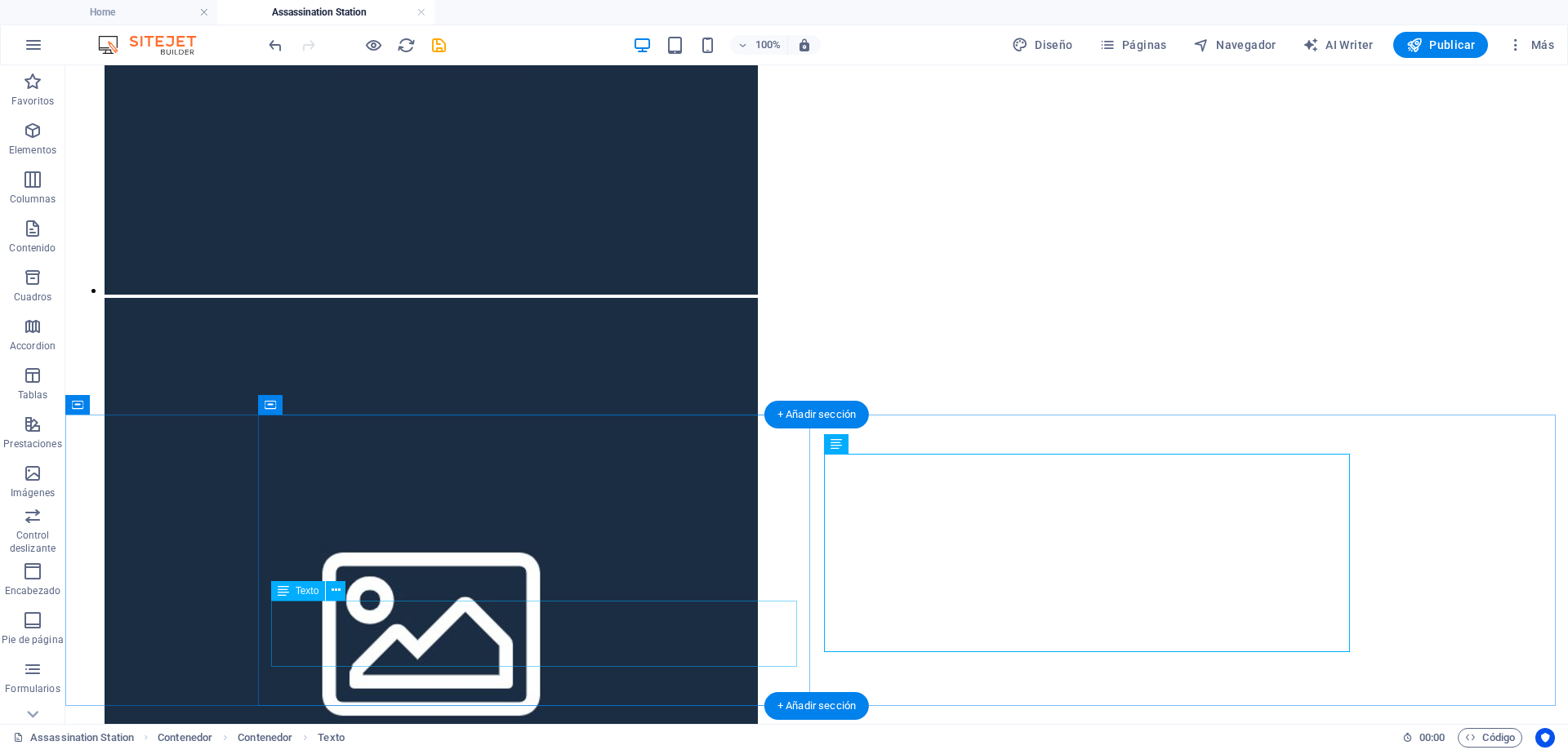
drag, startPoint x: 366, startPoint y: 619, endPoint x: 84, endPoint y: 620, distance: 282.0
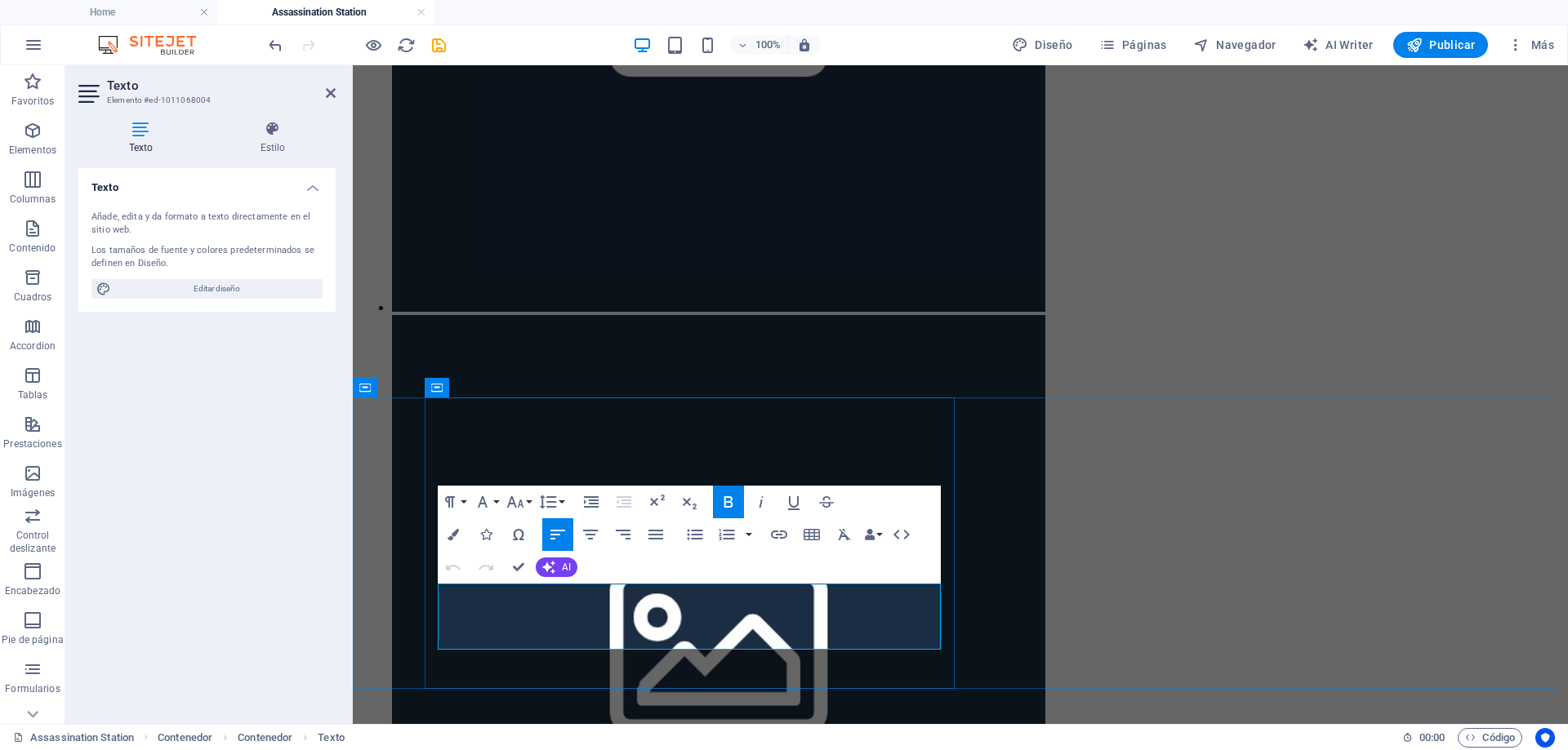
drag, startPoint x: 509, startPoint y: 594, endPoint x: 576, endPoint y: 597, distance: 67.1
drag, startPoint x: 530, startPoint y: 620, endPoint x: 590, endPoint y: 620, distance: 60.0
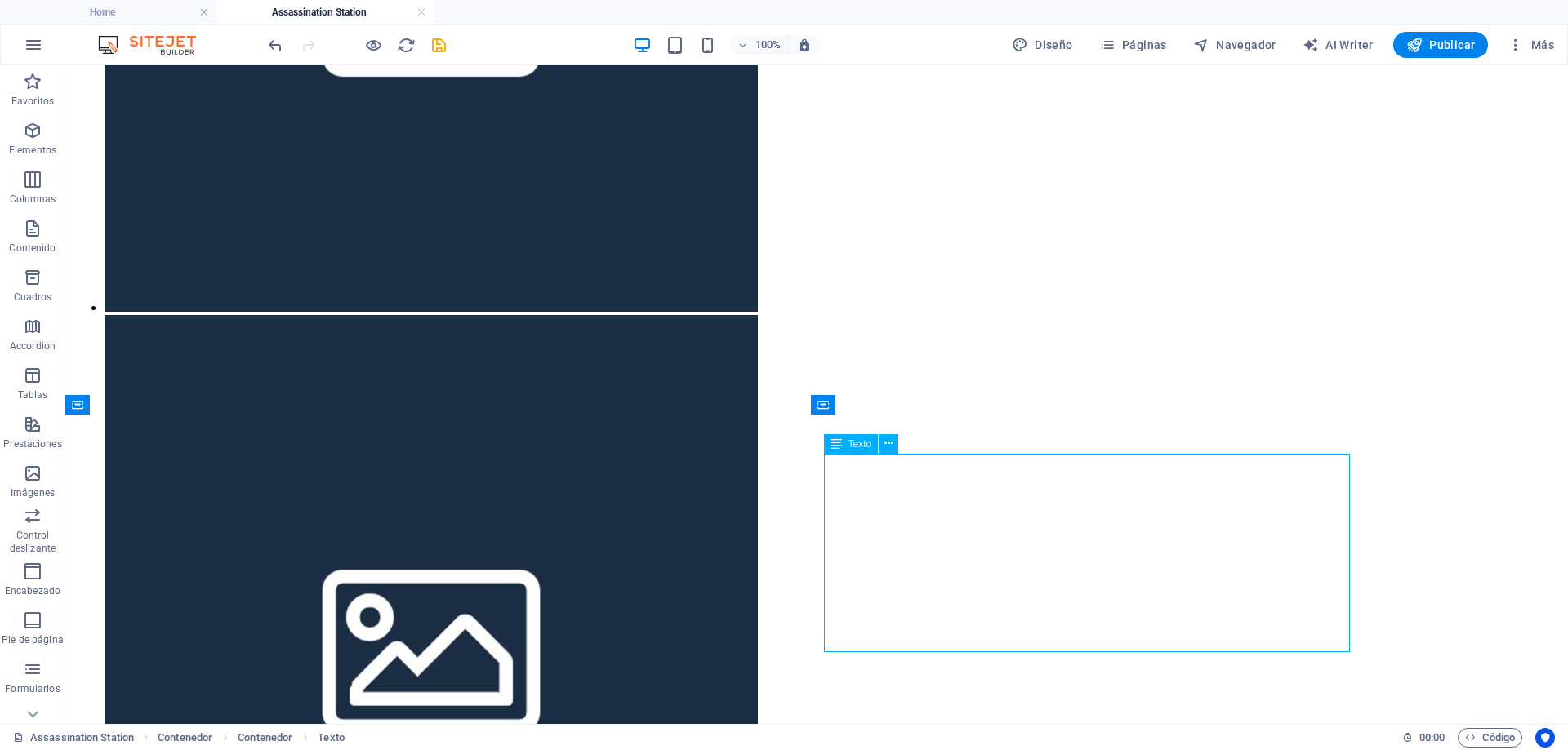
scroll to position [666, 0]
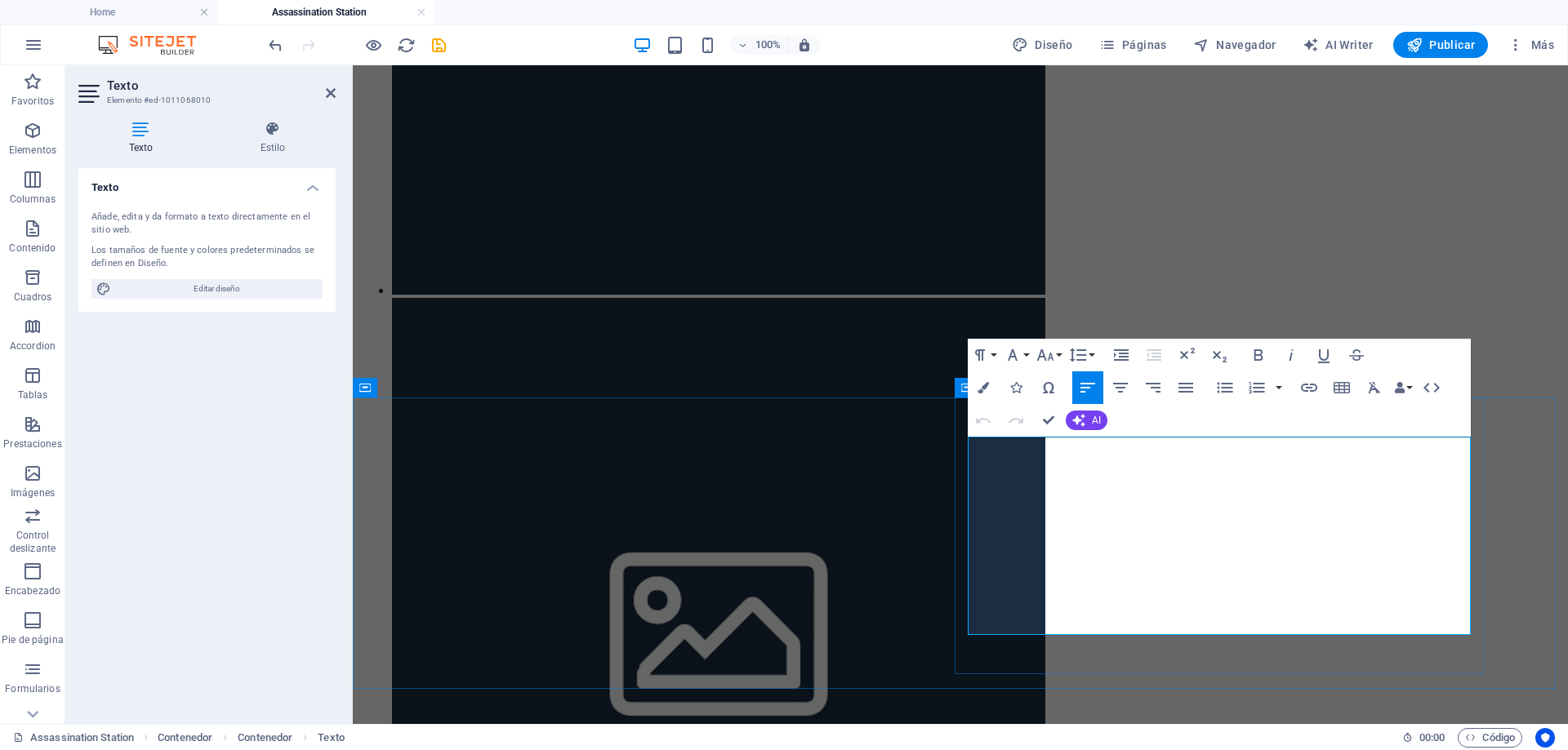
scroll to position [648, 0]
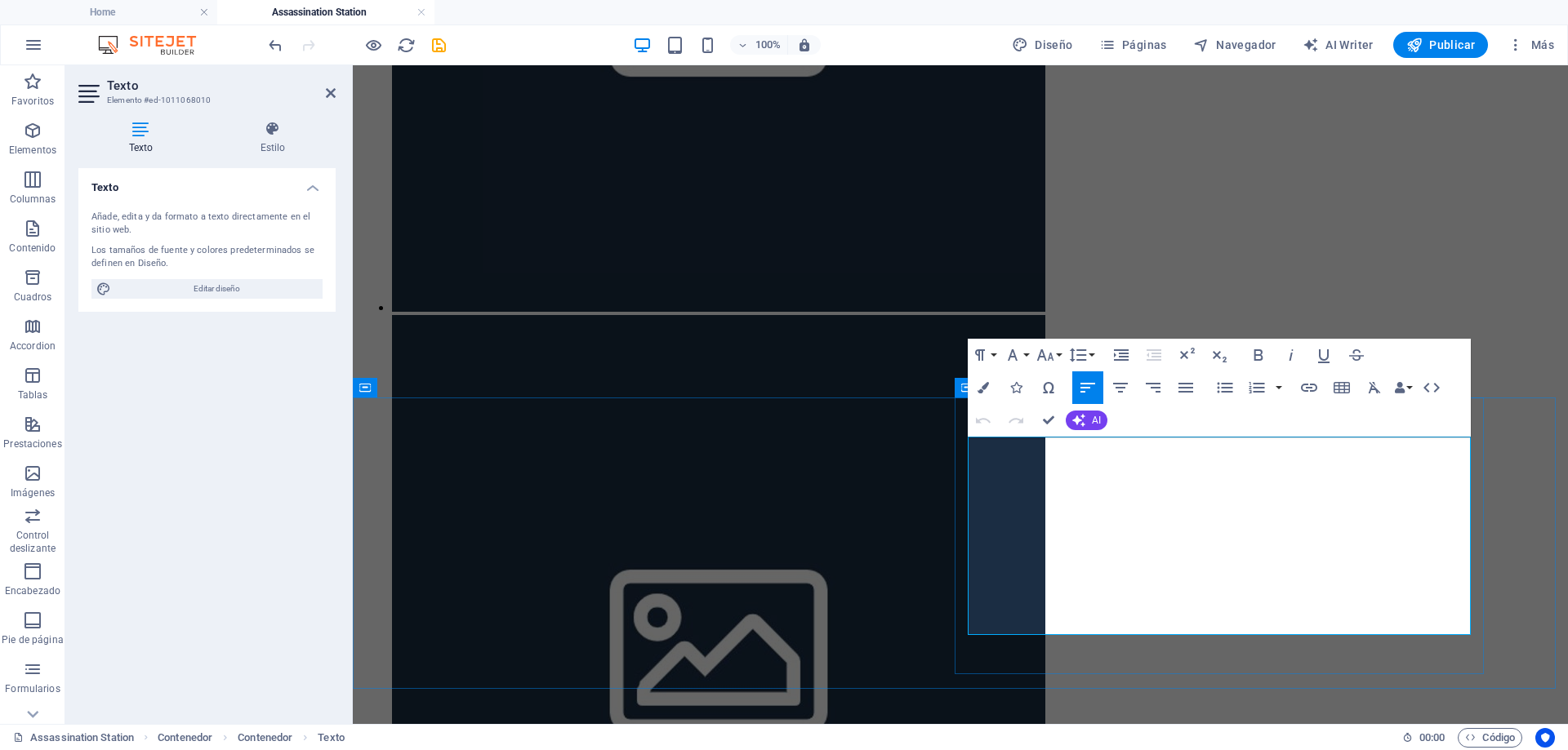
drag, startPoint x: 1385, startPoint y: 475, endPoint x: 970, endPoint y: 448, distance: 415.9
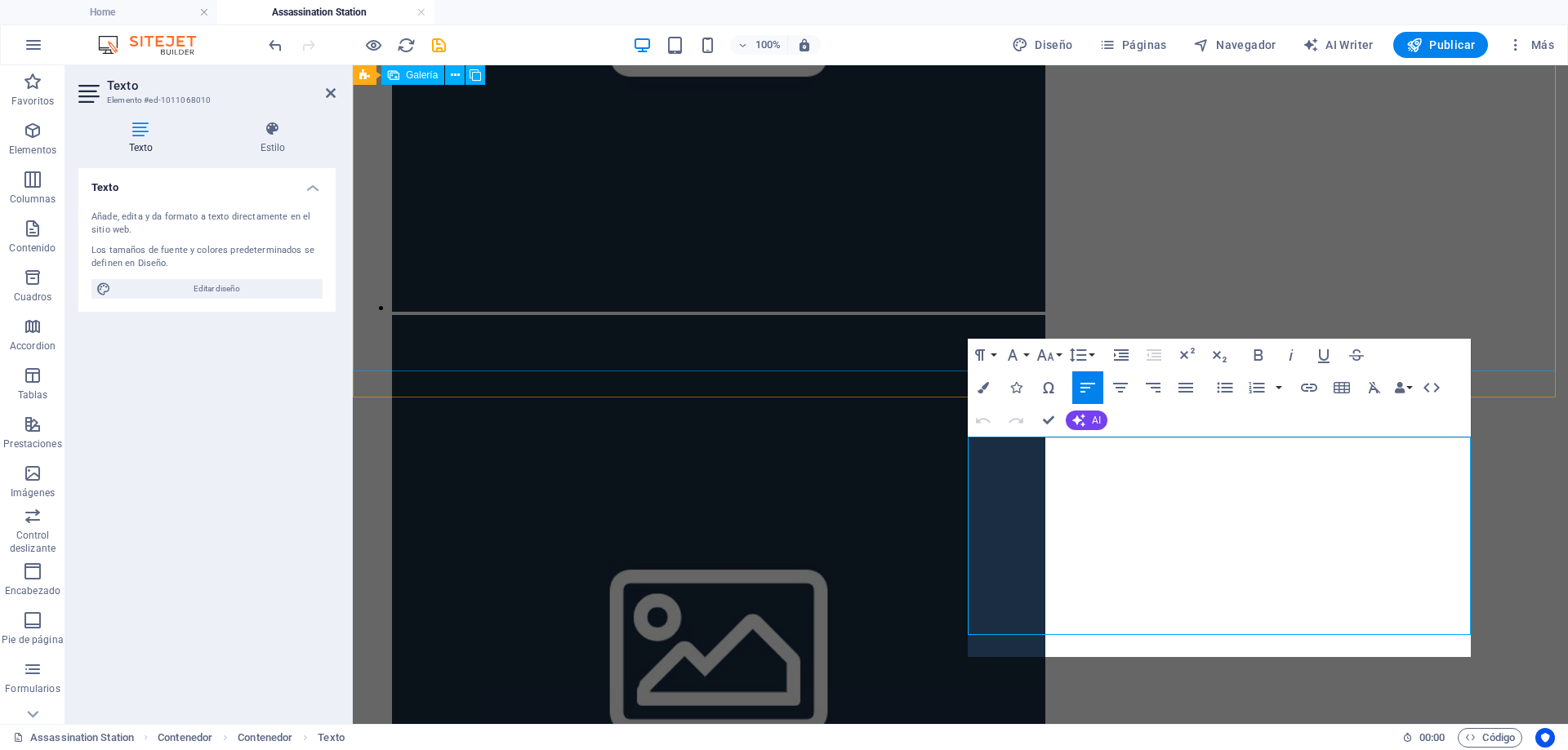
scroll to position [2611, 3]
drag, startPoint x: 1072, startPoint y: 582, endPoint x: 961, endPoint y: 539, distance: 119.0
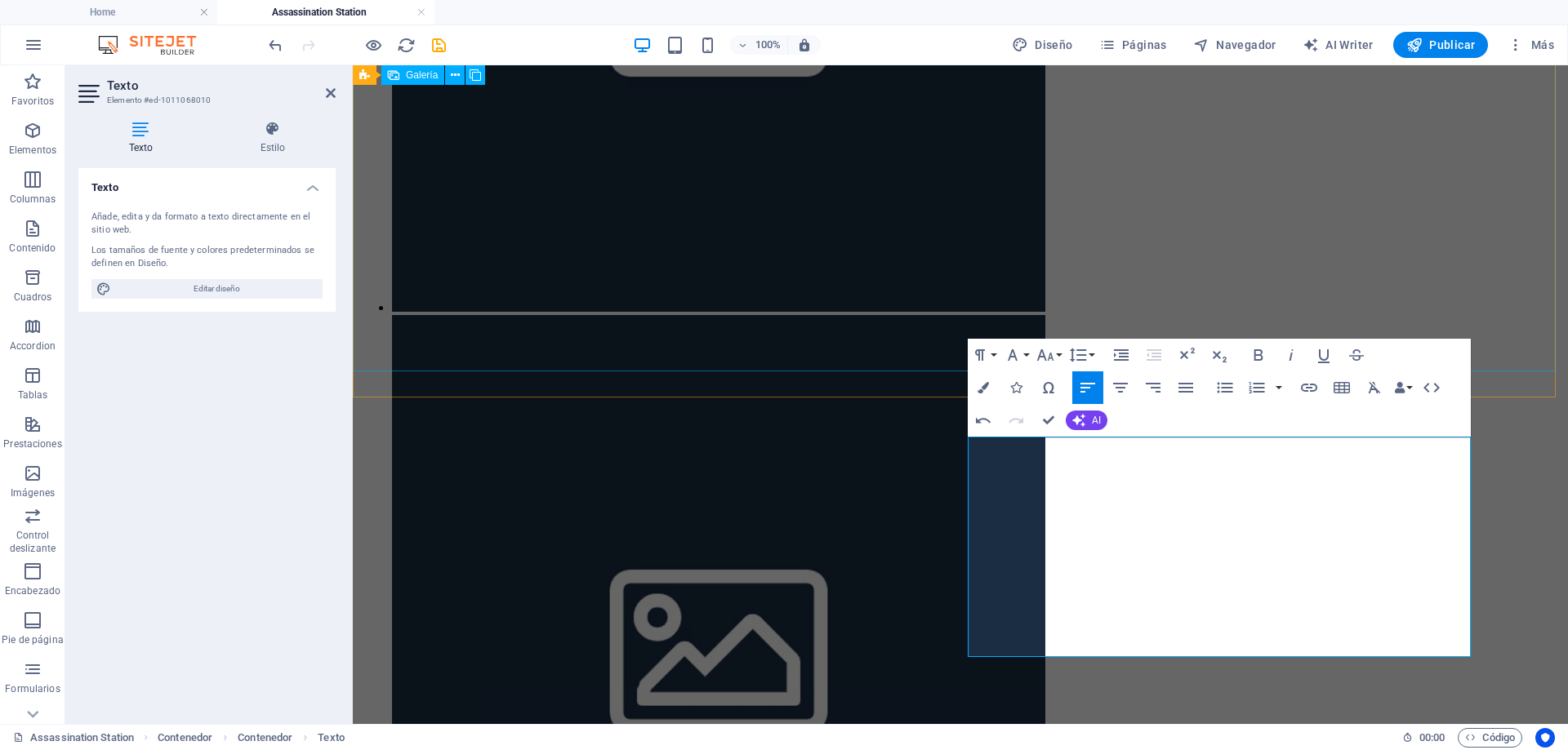
scroll to position [1993, 3]
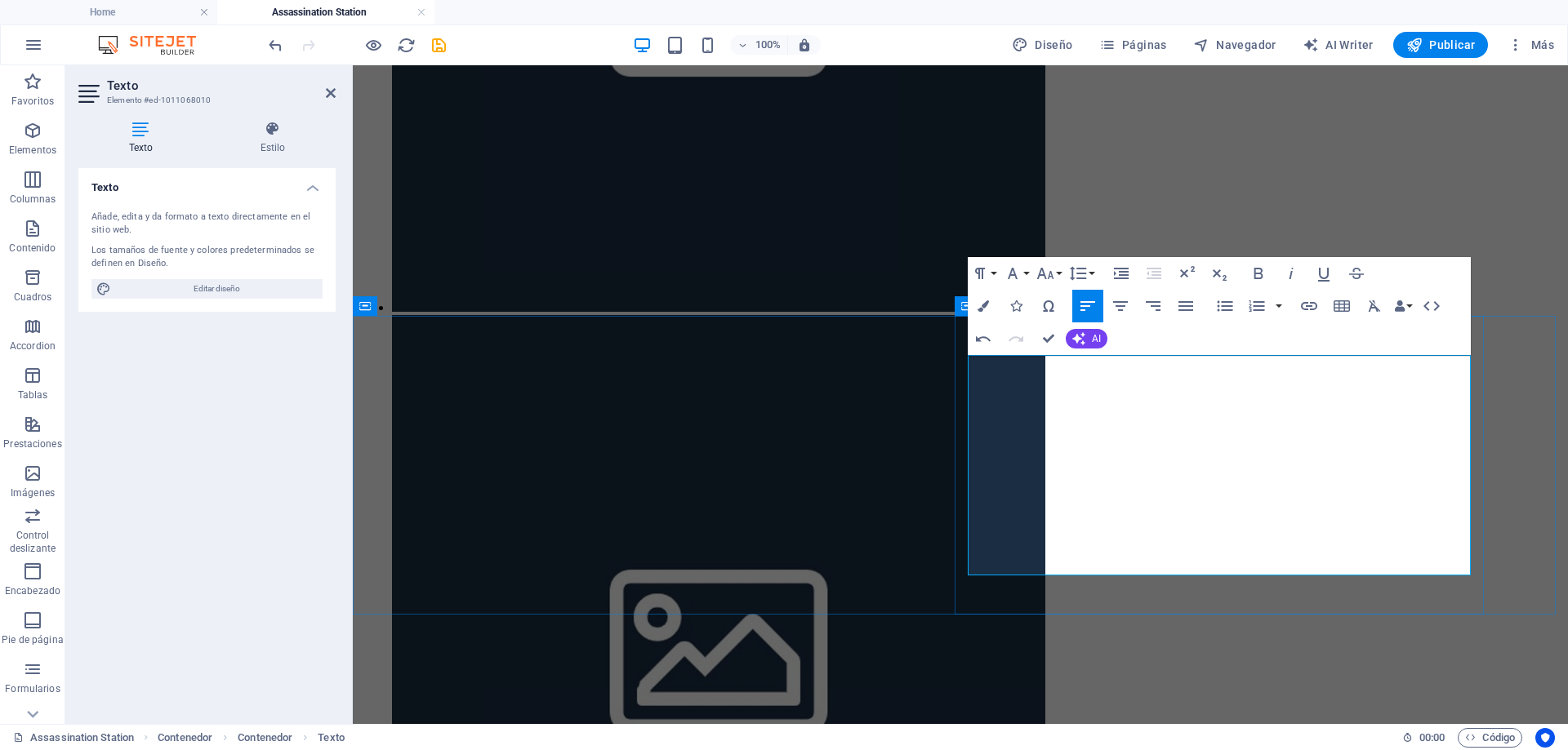
scroll to position [730, 0]
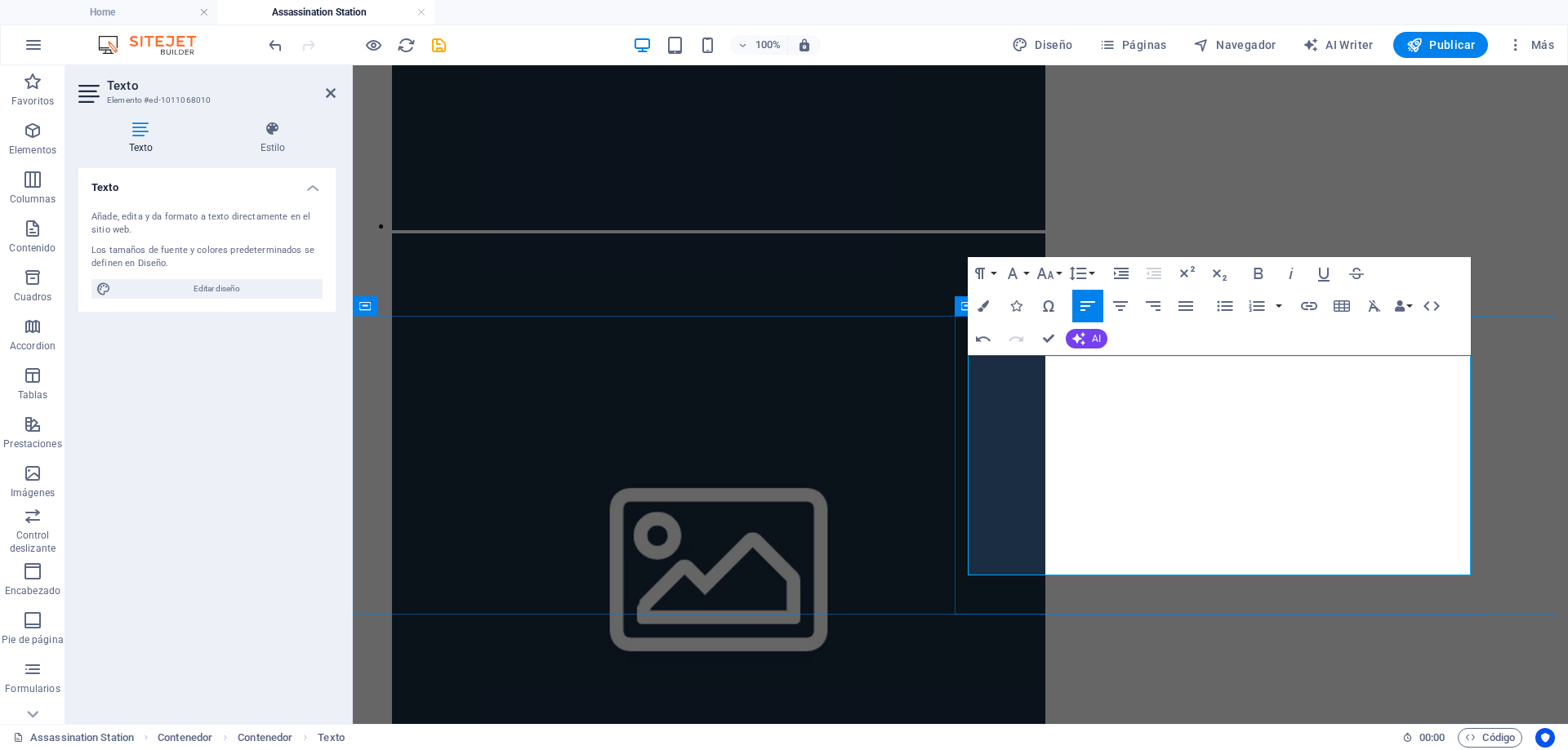
drag, startPoint x: 1267, startPoint y: 544, endPoint x: 1244, endPoint y: 565, distance: 31.1
